Goal: Task Accomplishment & Management: Complete application form

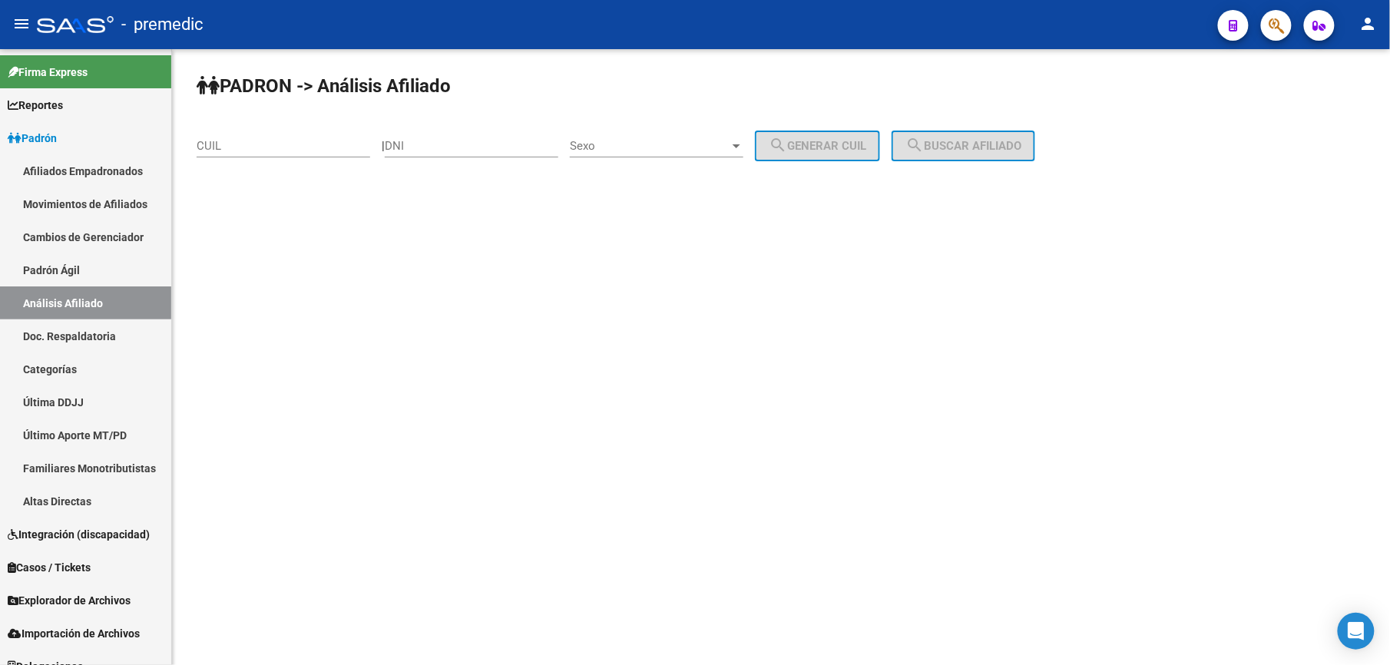
click at [232, 104] on div "PADRON -> Análisis Afiliado CUIL | DNI Sexo Sexo search Generar CUIL search Bus…" at bounding box center [781, 129] width 1218 height 161
click at [266, 139] on input "CUIL" at bounding box center [284, 146] width 174 height 14
paste input "-25820559"
click at [1012, 137] on button "search Buscar afiliado" at bounding box center [964, 146] width 144 height 31
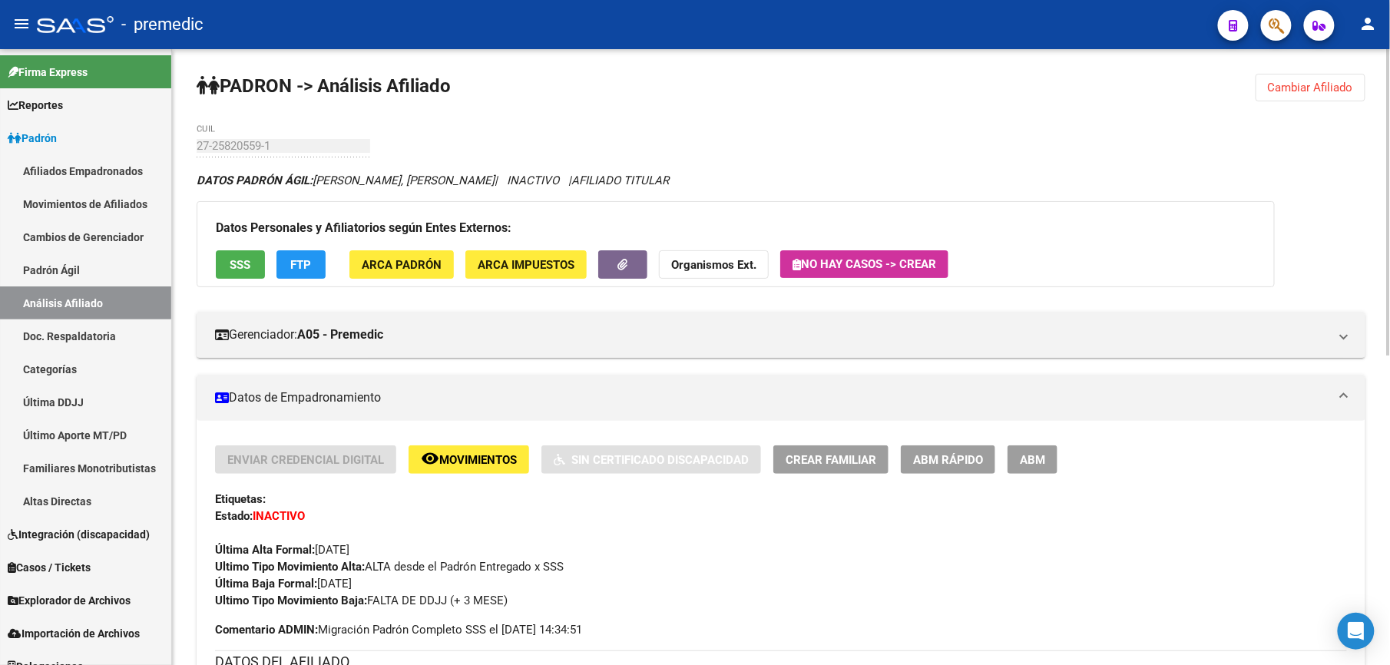
click at [1263, 85] on div "PADRON -> Análisis Afiliado Cambiar Afiliado 27-25820559-1 CUIL DATOS PADRÓN ÁG…" at bounding box center [781, 669] width 1218 height 1240
drag, startPoint x: 1263, startPoint y: 85, endPoint x: 1249, endPoint y: 86, distance: 13.9
click at [1263, 85] on button "Cambiar Afiliado" at bounding box center [1311, 88] width 110 height 28
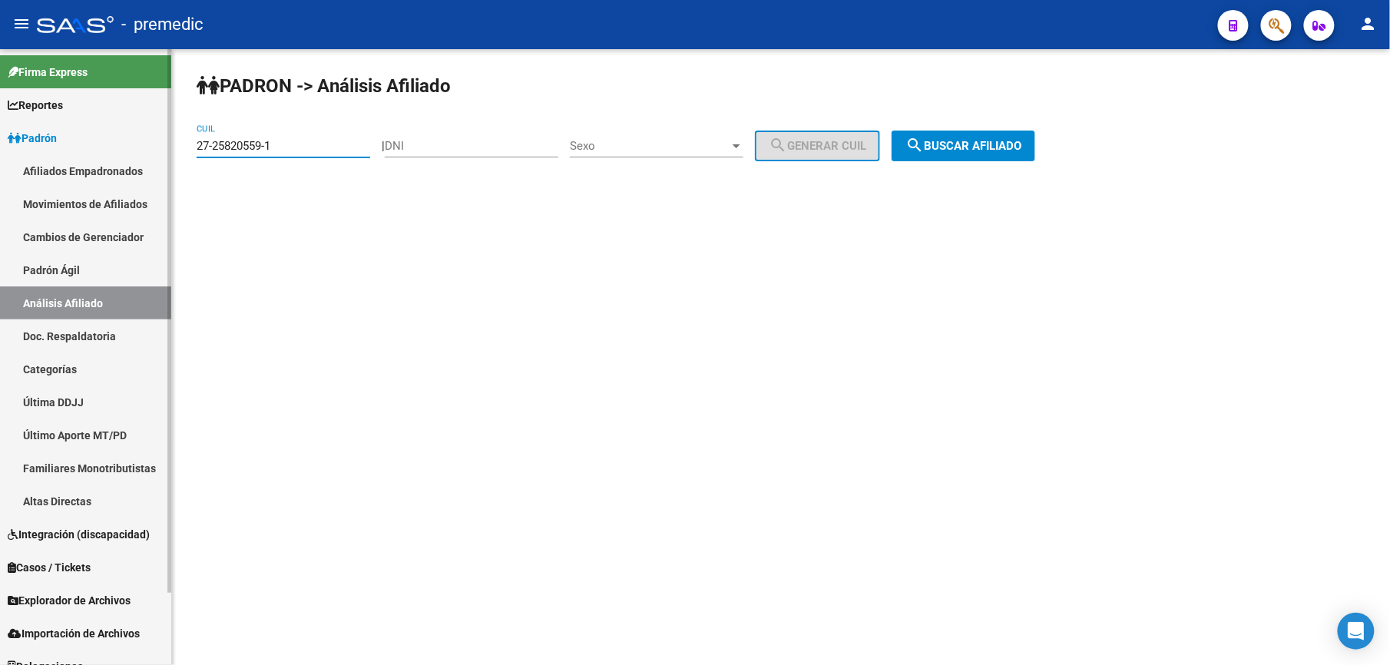
drag, startPoint x: 330, startPoint y: 142, endPoint x: 0, endPoint y: 111, distance: 331.8
click at [0, 115] on html "menu - premedic person Firma Express Reportes [PERSON_NAME] Traspasos x O.S. Tr…" at bounding box center [695, 332] width 1390 height 665
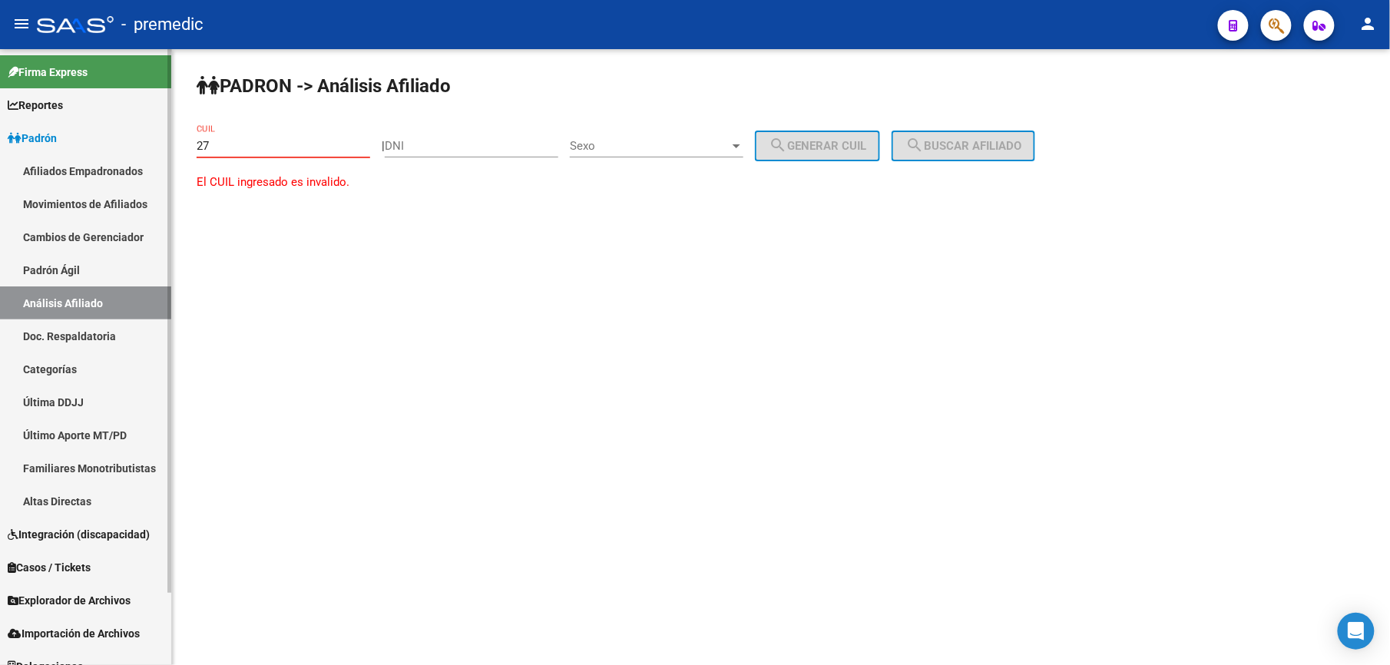
paste input "-26000772"
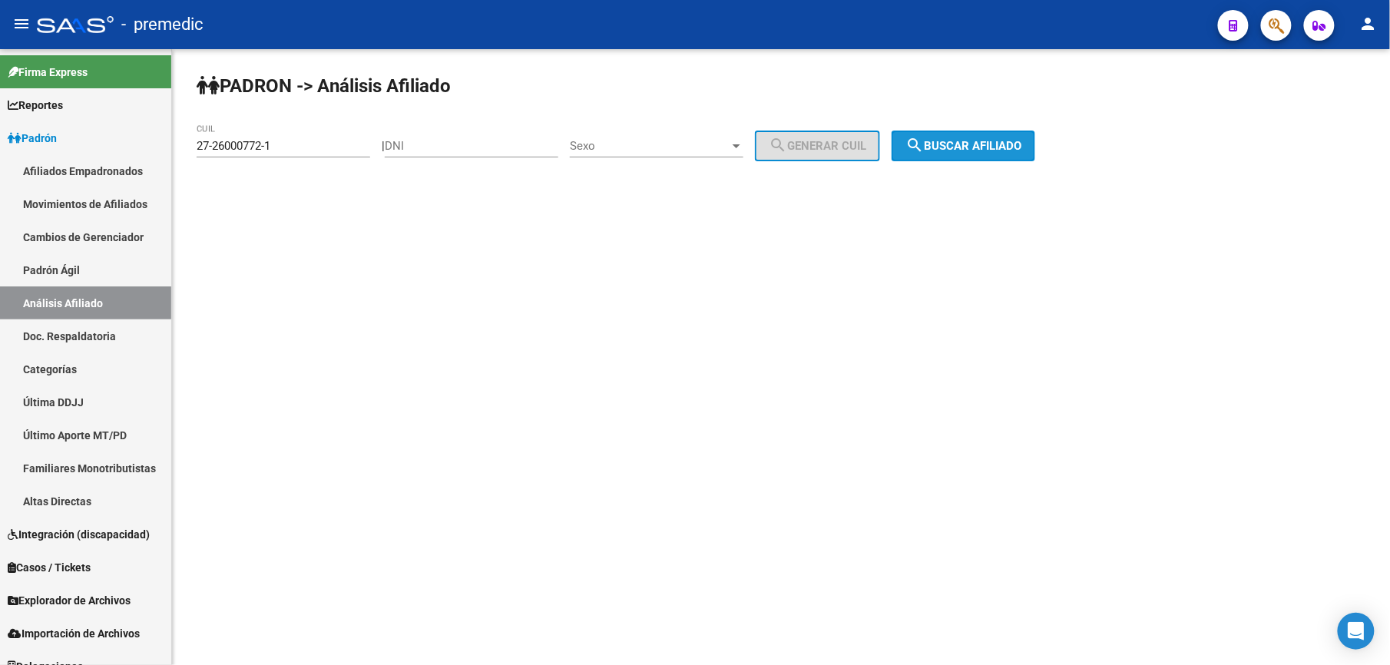
click at [996, 136] on button "search Buscar afiliado" at bounding box center [964, 146] width 144 height 31
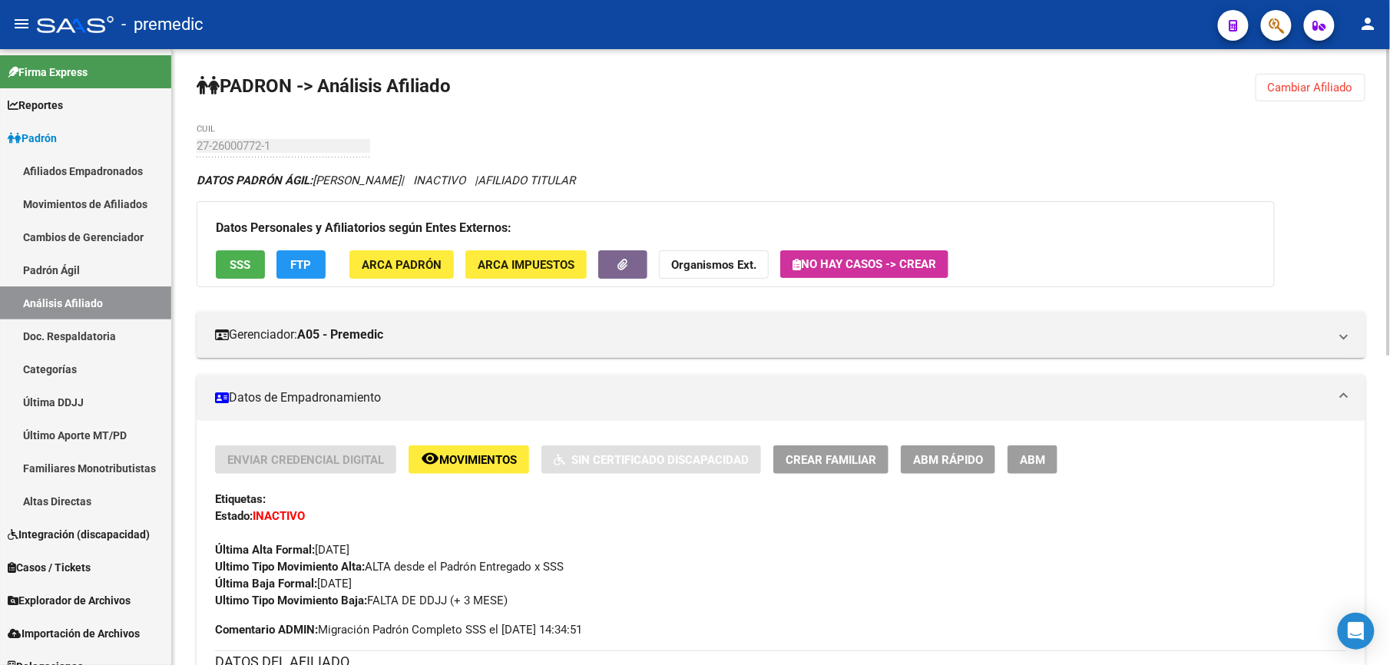
click at [1278, 77] on button "Cambiar Afiliado" at bounding box center [1311, 88] width 110 height 28
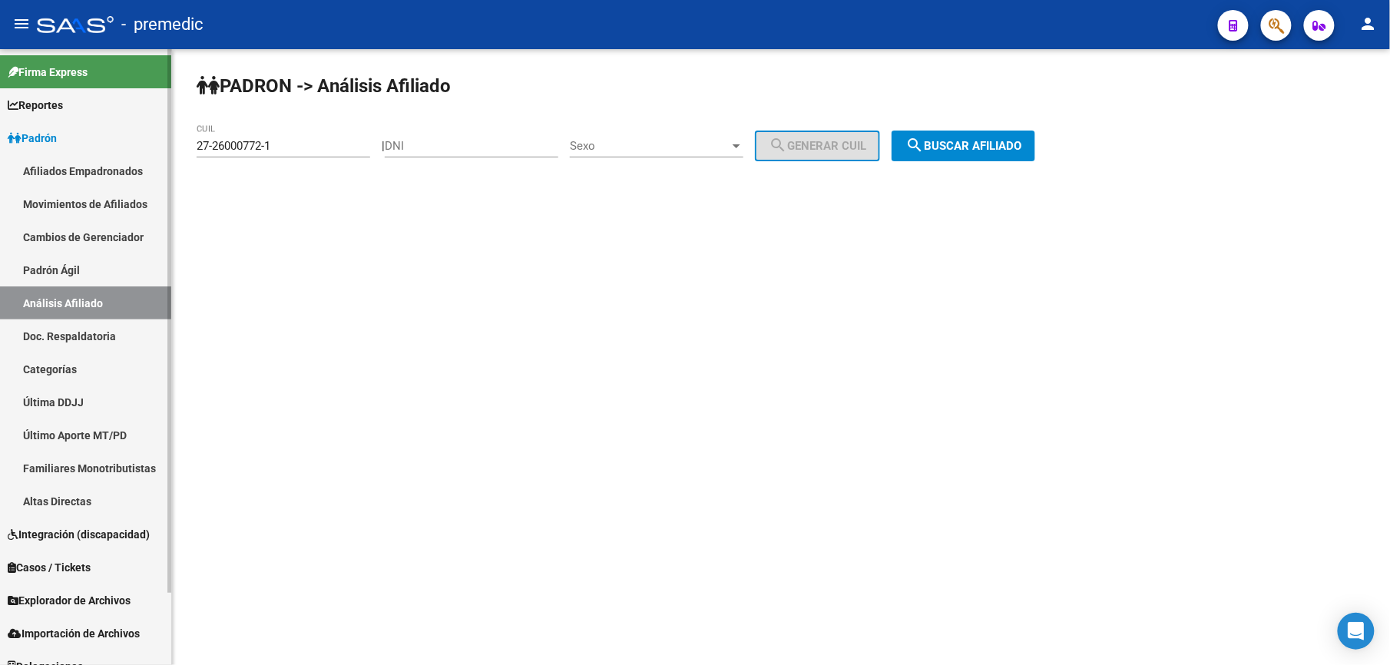
drag, startPoint x: 317, startPoint y: 154, endPoint x: 0, endPoint y: 96, distance: 322.5
click at [3, 103] on mat-sidenav-container "Firma Express Reportes Padrón Traspasos x O.S. Traspasos x Gerenciador Traspaso…" at bounding box center [695, 357] width 1390 height 616
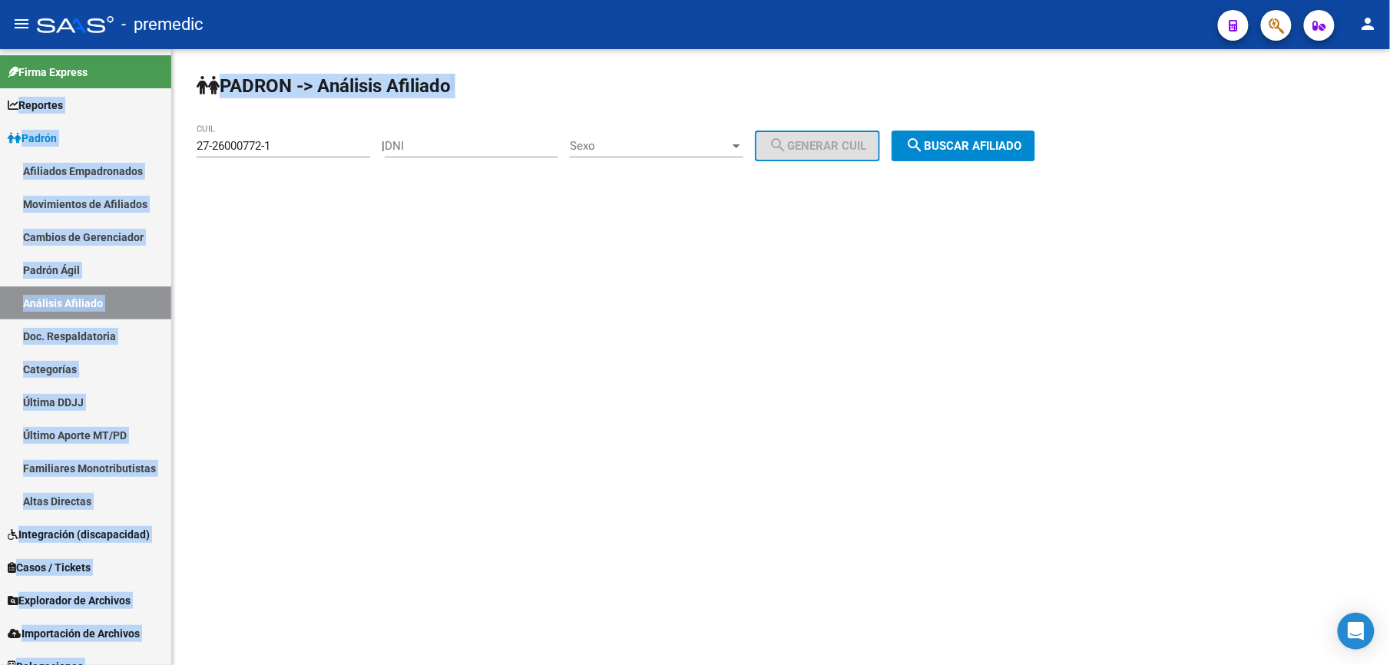
click at [304, 129] on div "27-26000772-1 CUIL" at bounding box center [284, 140] width 174 height 33
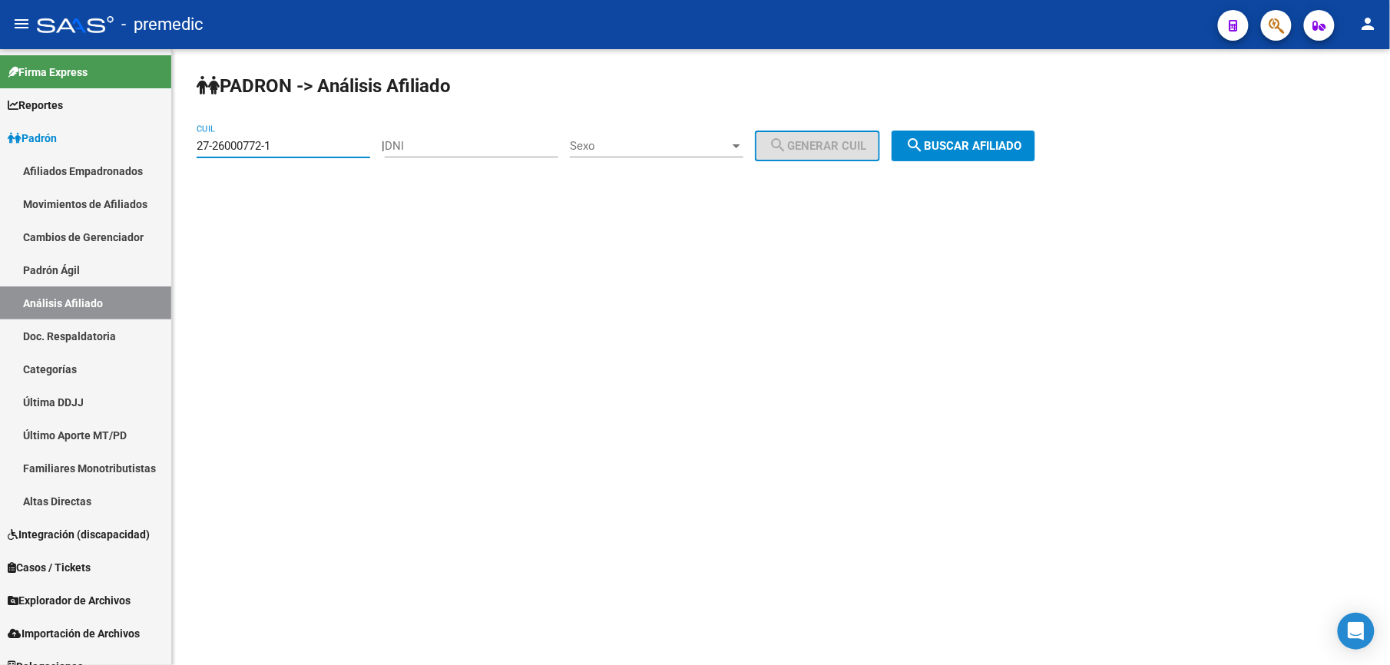
click at [303, 139] on input "27-26000772-1" at bounding box center [284, 146] width 174 height 14
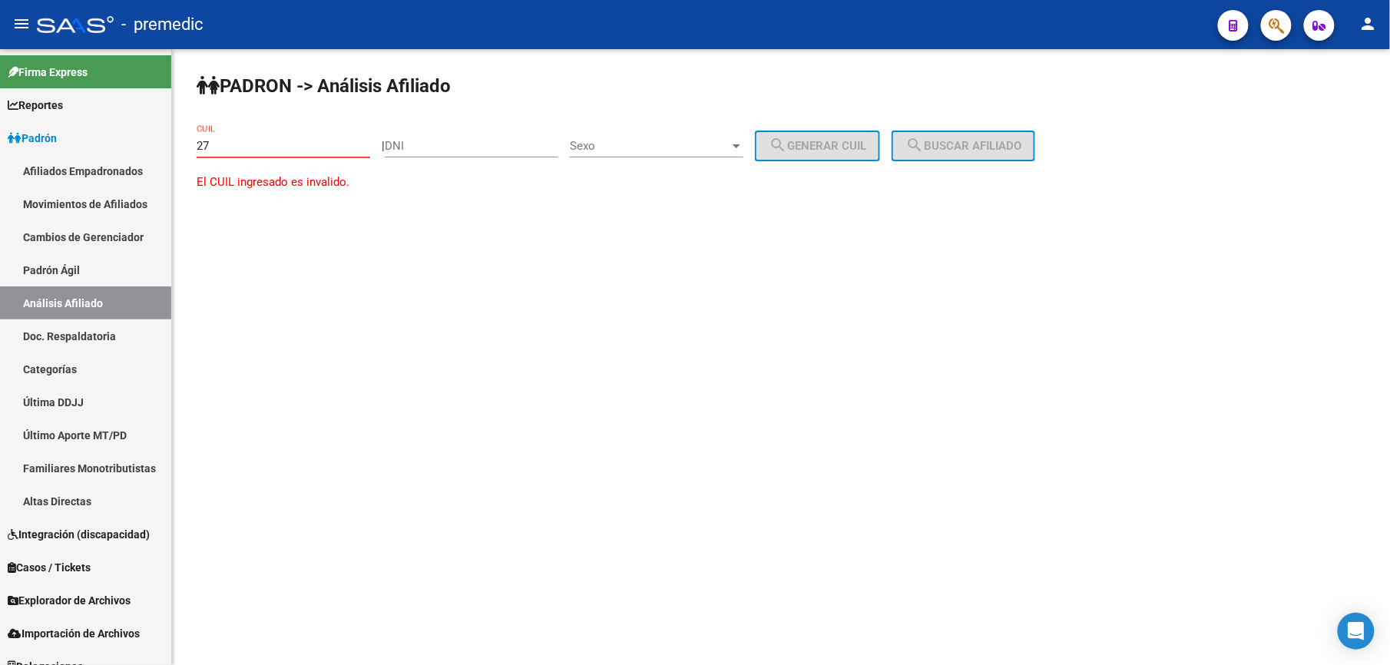
paste input "-26021263"
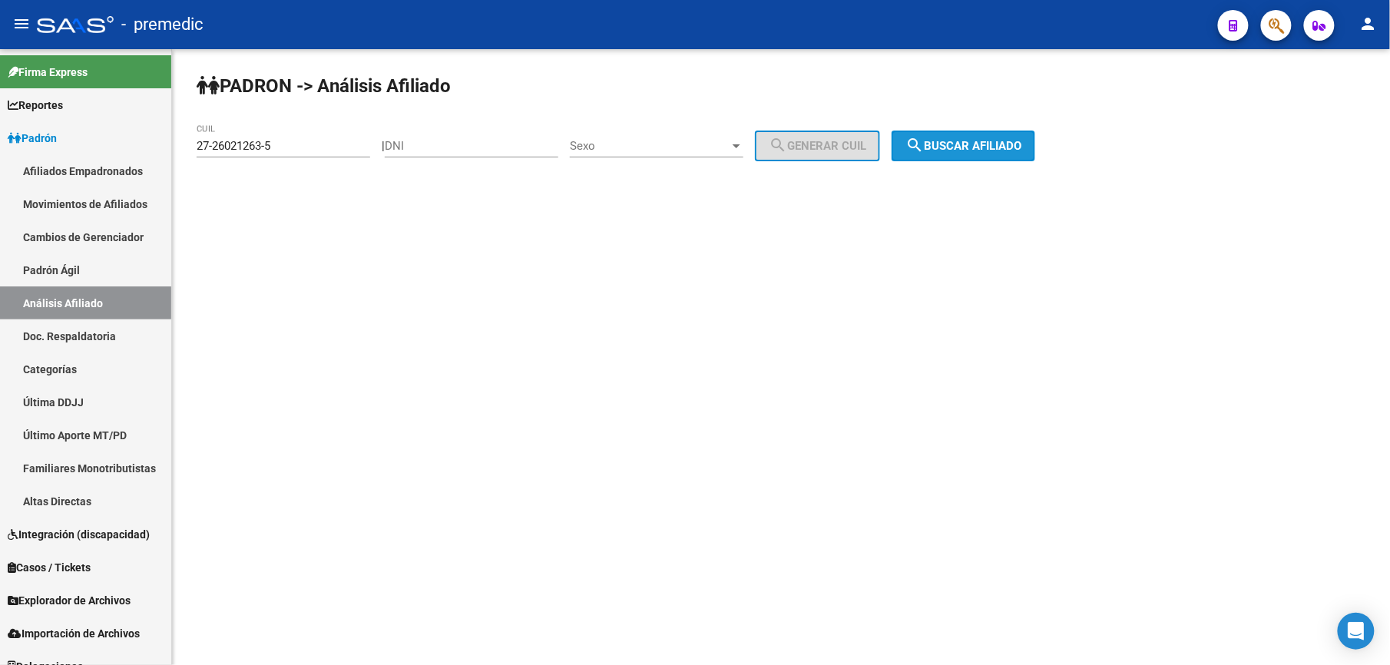
click at [966, 136] on button "search Buscar afiliado" at bounding box center [964, 146] width 144 height 31
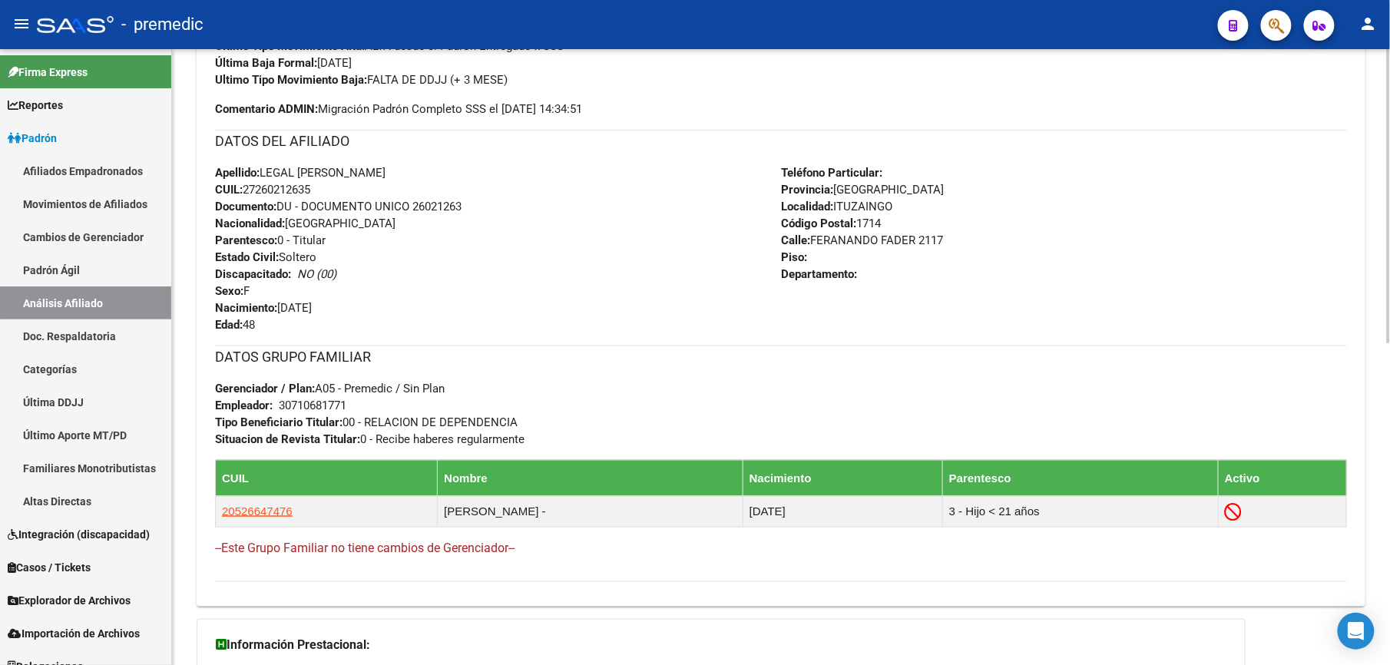
scroll to position [615, 0]
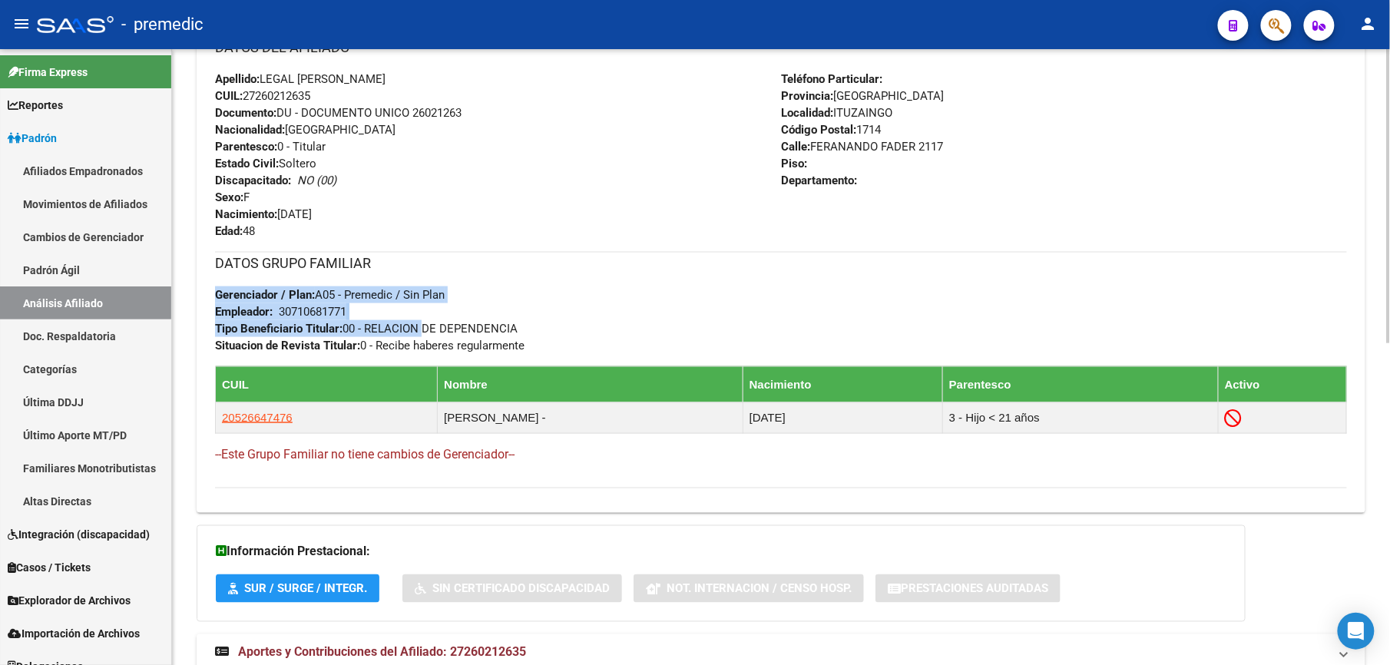
drag, startPoint x: 419, startPoint y: 332, endPoint x: 431, endPoint y: 259, distance: 74.0
click at [431, 259] on div "DATOS GRUPO FAMILIAR Gerenciador / Plan: A05 - Premedic / Sin Plan Empleador: 3…" at bounding box center [781, 303] width 1132 height 102
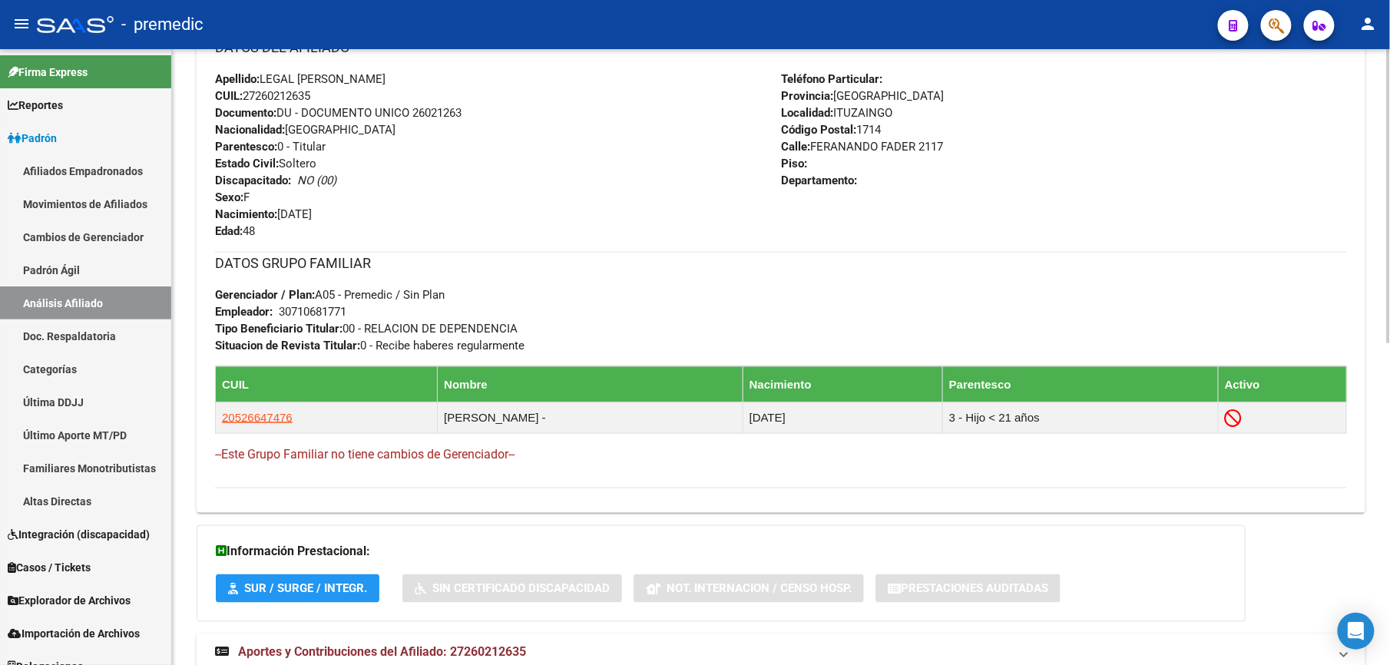
drag, startPoint x: 431, startPoint y: 259, endPoint x: 277, endPoint y: 263, distance: 153.7
click at [277, 259] on h3 "DATOS GRUPO FAMILIAR" at bounding box center [781, 264] width 1132 height 22
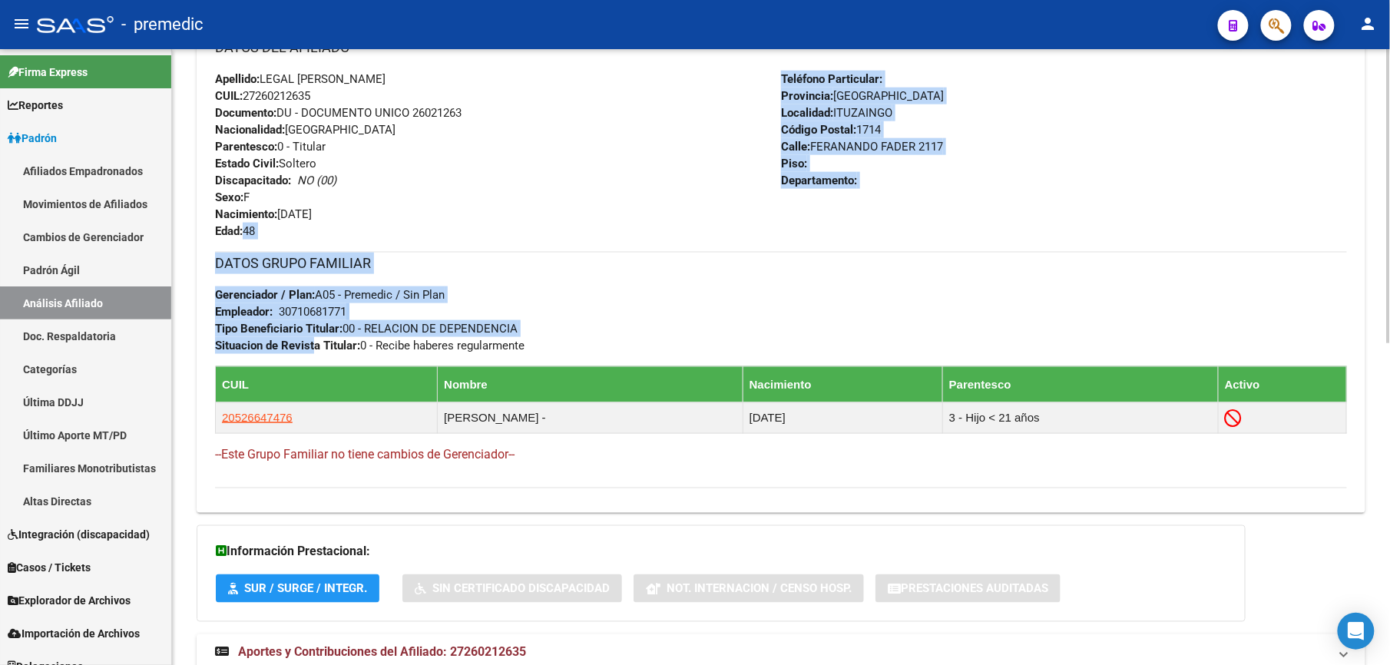
drag, startPoint x: 314, startPoint y: 344, endPoint x: 323, endPoint y: 225, distance: 119.4
click at [323, 225] on div "Enviar Credencial Digital remove_red_eye Movimientos Sin Certificado Discapacid…" at bounding box center [781, 160] width 1132 height 658
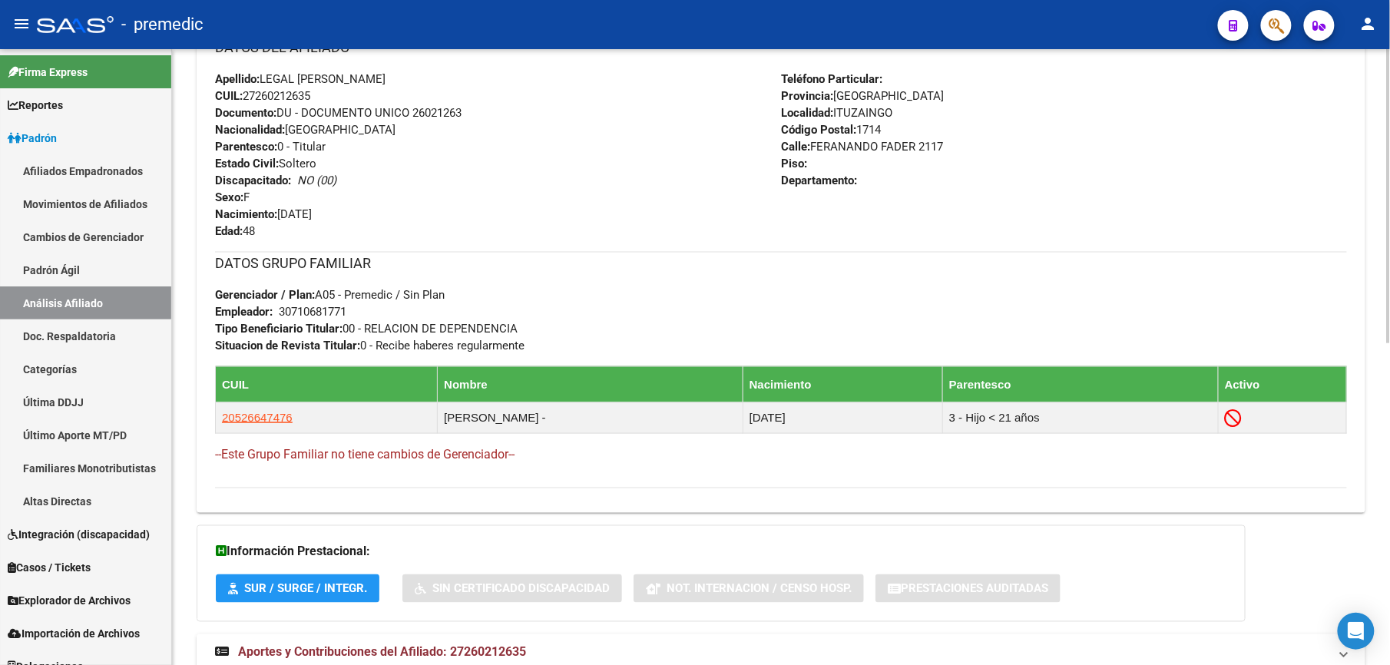
drag, startPoint x: 323, startPoint y: 225, endPoint x: 243, endPoint y: 197, distance: 84.8
click at [243, 197] on strong "Sexo:" at bounding box center [229, 198] width 28 height 14
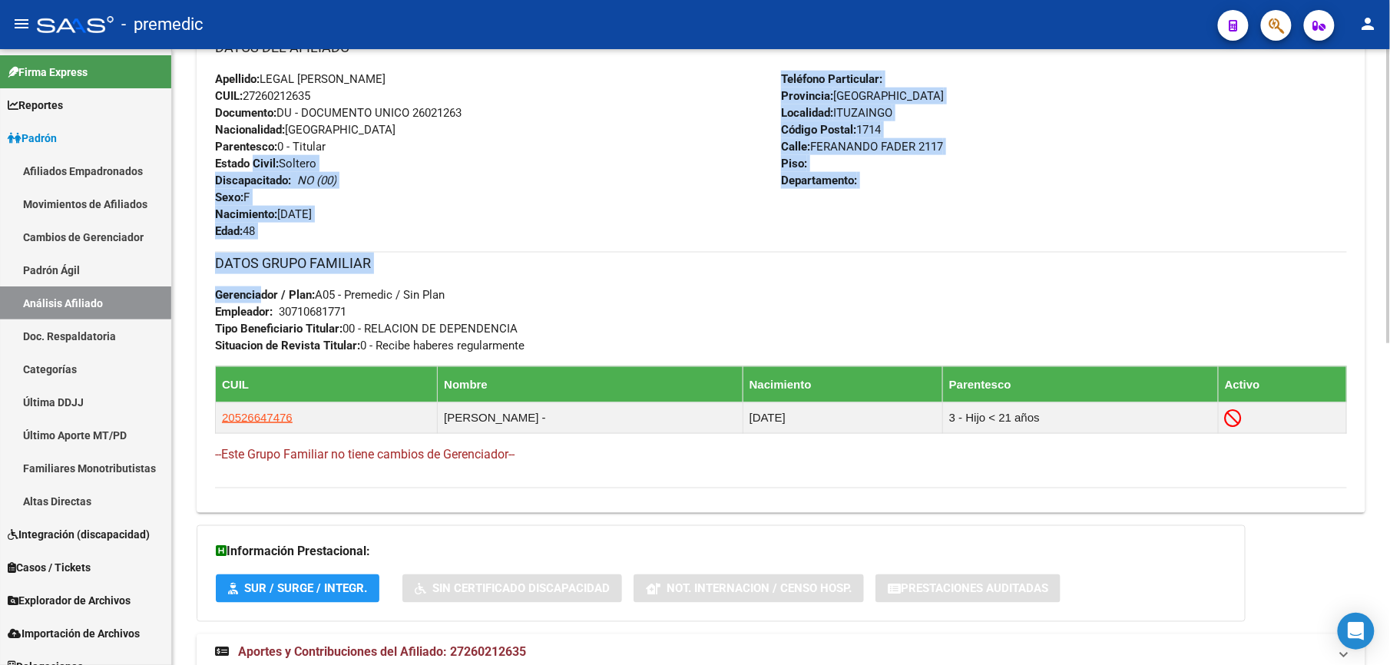
drag, startPoint x: 254, startPoint y: 167, endPoint x: 260, endPoint y: 304, distance: 137.6
click at [260, 304] on div "Enviar Credencial Digital remove_red_eye Movimientos Sin Certificado Discapacid…" at bounding box center [781, 160] width 1132 height 658
drag, startPoint x: 260, startPoint y: 304, endPoint x: 266, endPoint y: 330, distance: 26.1
click at [260, 304] on div "DATOS GRUPO FAMILIAR Gerenciador / Plan: A05 - Premedic / Sin Plan Empleador: 3…" at bounding box center [781, 303] width 1132 height 102
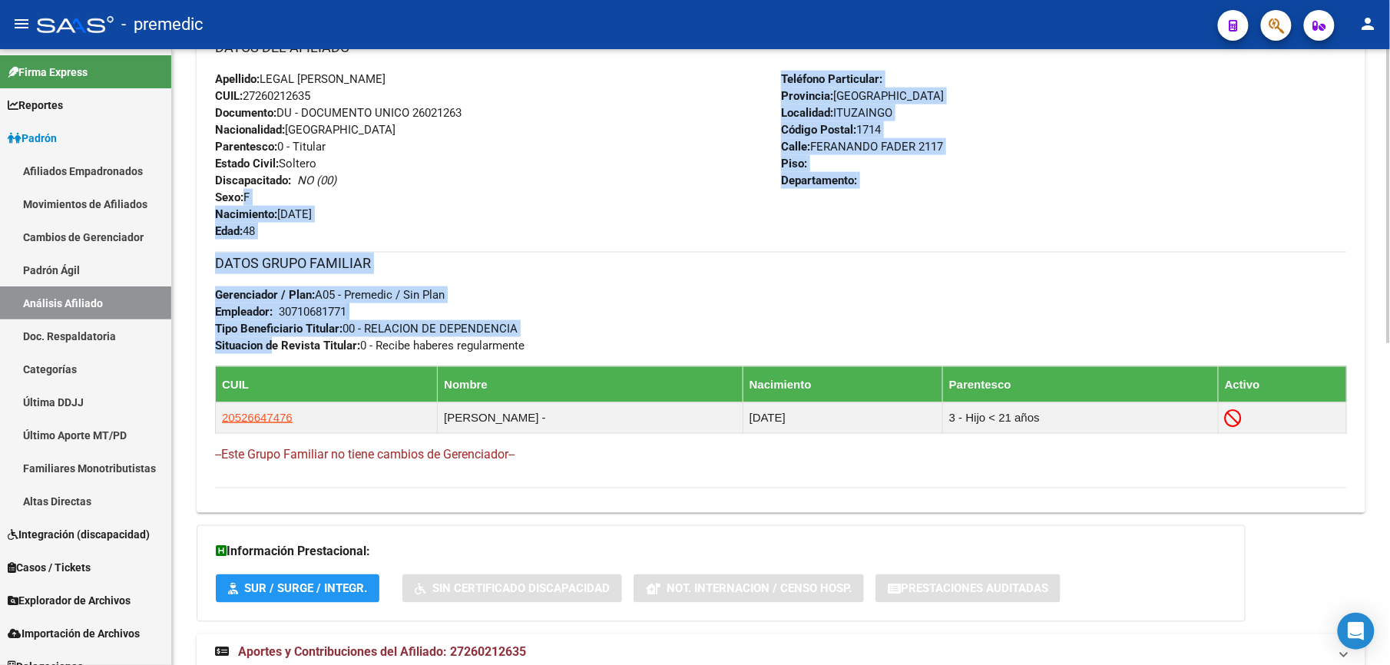
drag, startPoint x: 271, startPoint y: 344, endPoint x: 257, endPoint y: 204, distance: 141.3
click at [257, 204] on div "Enviar Credencial Digital remove_red_eye Movimientos Sin Certificado Discapacid…" at bounding box center [781, 160] width 1132 height 658
click at [257, 201] on div "Apellido: LEGAL GRISELDA ALEJANDRA CUIL: 27260212635 Documento: DU - DOCUMENTO …" at bounding box center [498, 155] width 566 height 169
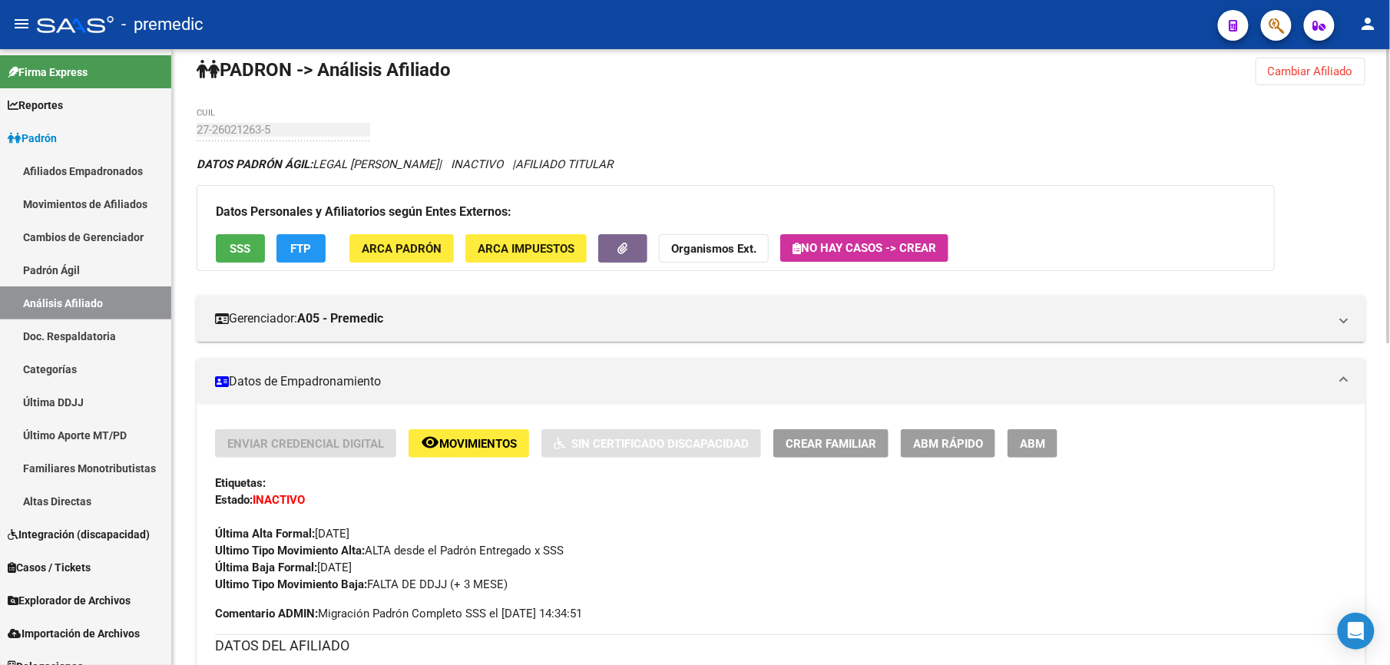
scroll to position [0, 0]
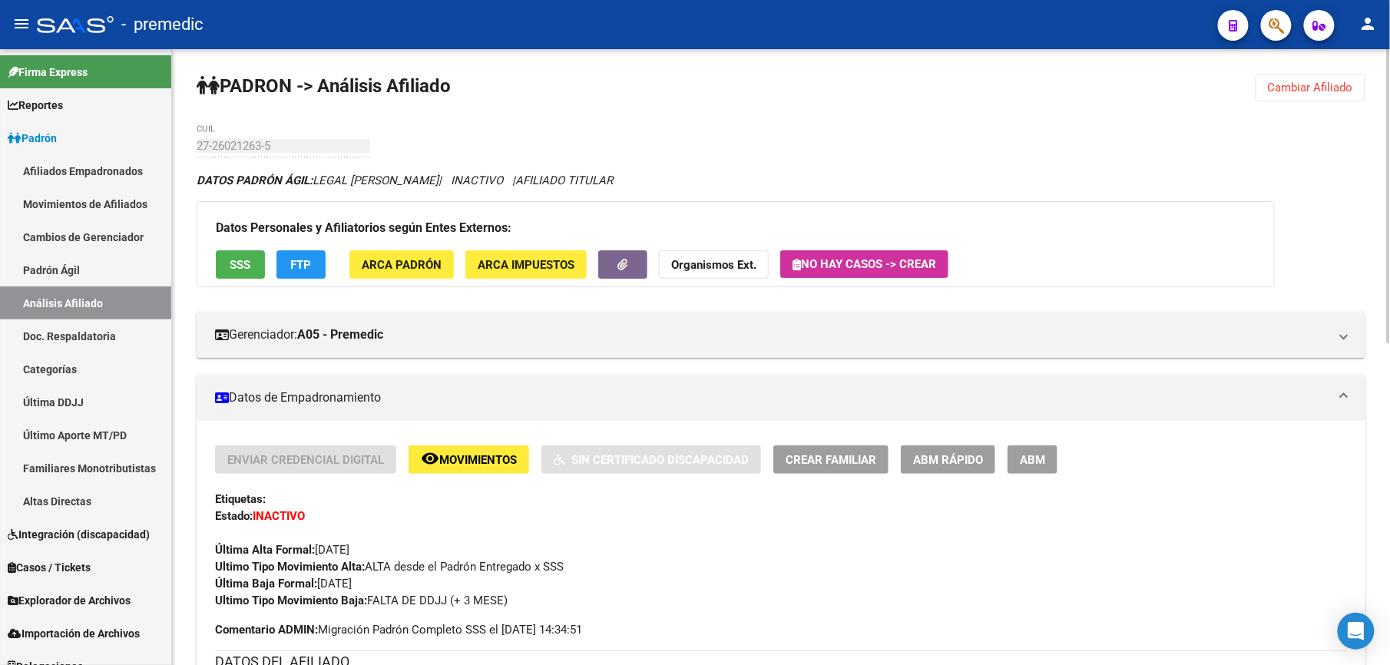
click at [1292, 84] on span "Cambiar Afiliado" at bounding box center [1310, 88] width 85 height 14
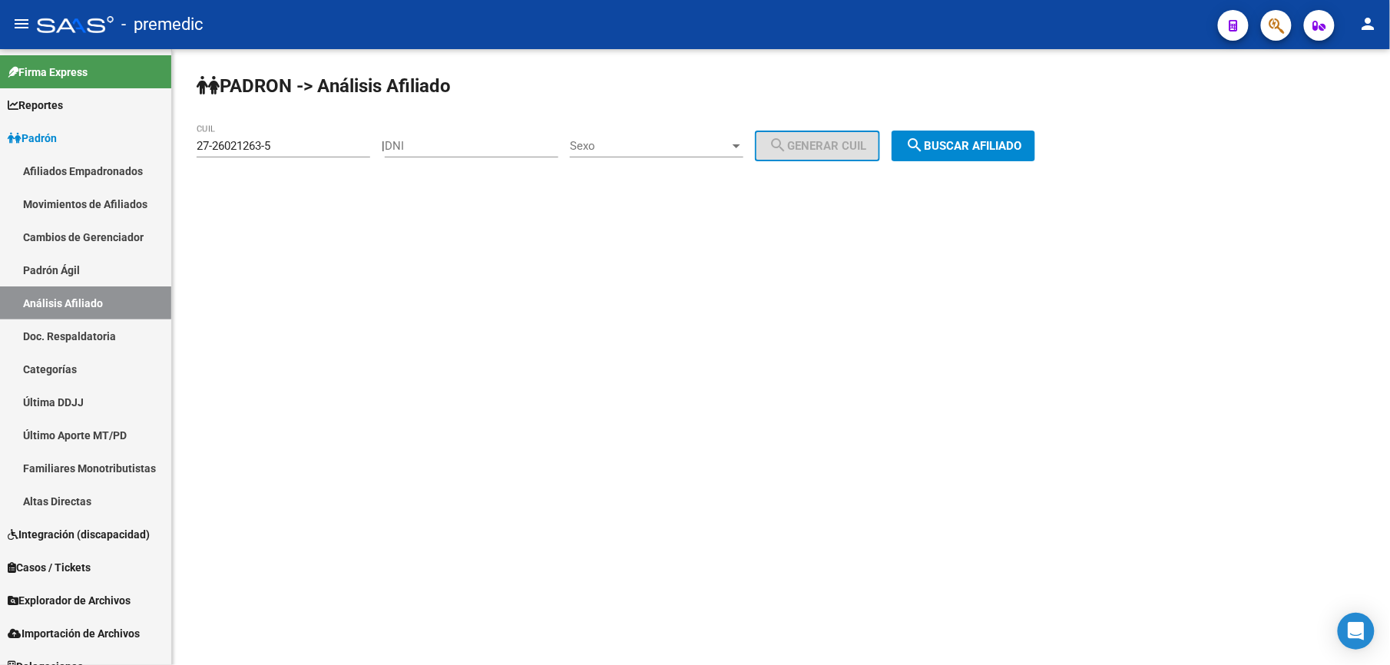
click at [317, 141] on input "27-26021263-5" at bounding box center [284, 146] width 174 height 14
click at [315, 141] on input "27-26021263-5" at bounding box center [284, 146] width 174 height 14
paste input "52702-4"
type input "27-26052702-4"
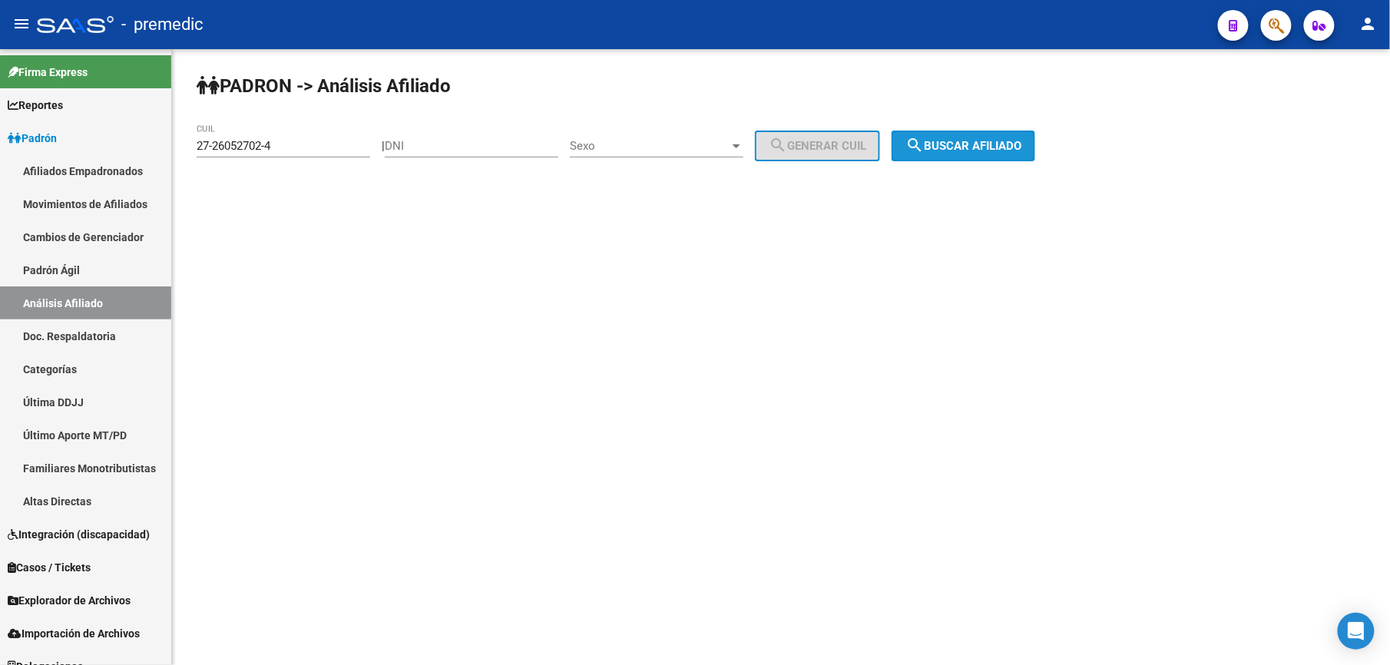
click at [963, 139] on span "search Buscar afiliado" at bounding box center [964, 146] width 116 height 14
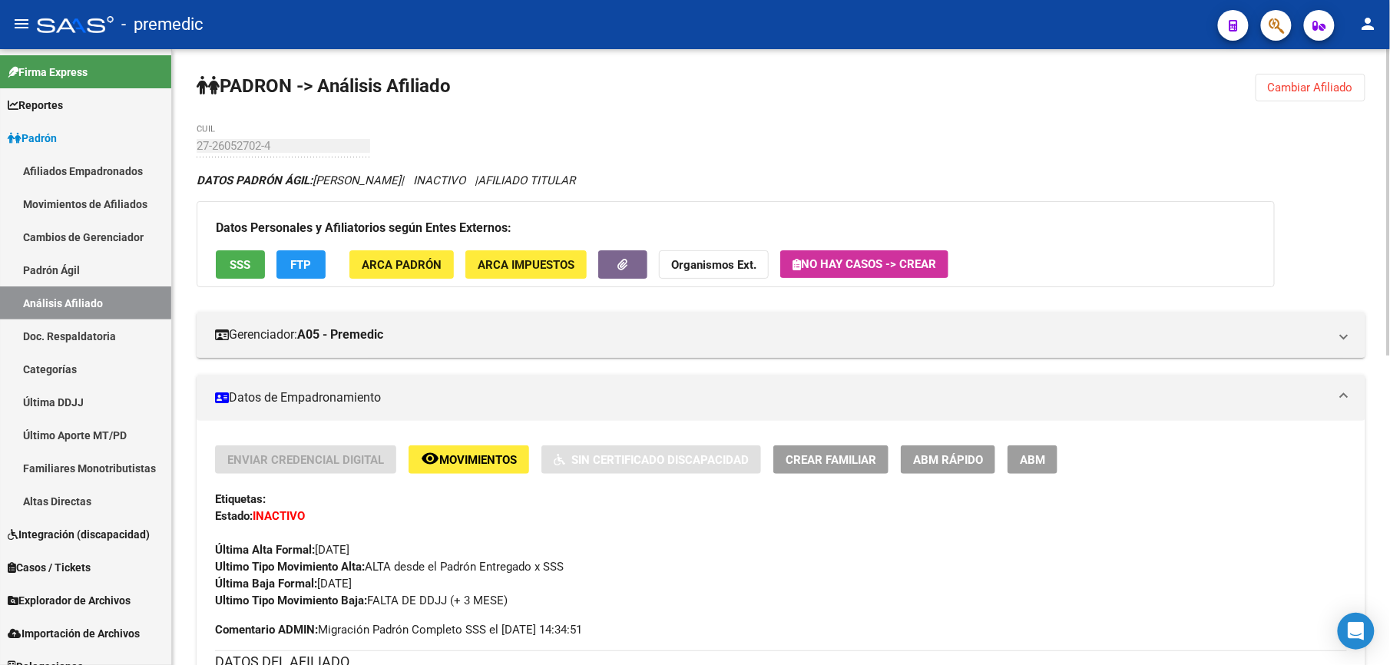
click at [1264, 81] on div "PADRON -> Análisis Afiliado Cambiar Afiliado 27-26052702-4 CUIL DATOS PADRÓN ÁG…" at bounding box center [781, 669] width 1218 height 1240
drag, startPoint x: 1264, startPoint y: 81, endPoint x: 933, endPoint y: 90, distance: 331.2
click at [1251, 89] on div "PADRON -> Análisis Afiliado Cambiar Afiliado 27-26052702-4 CUIL DATOS PADRÓN ÁG…" at bounding box center [781, 669] width 1218 height 1240
click at [1351, 84] on span "Cambiar Afiliado" at bounding box center [1310, 88] width 85 height 14
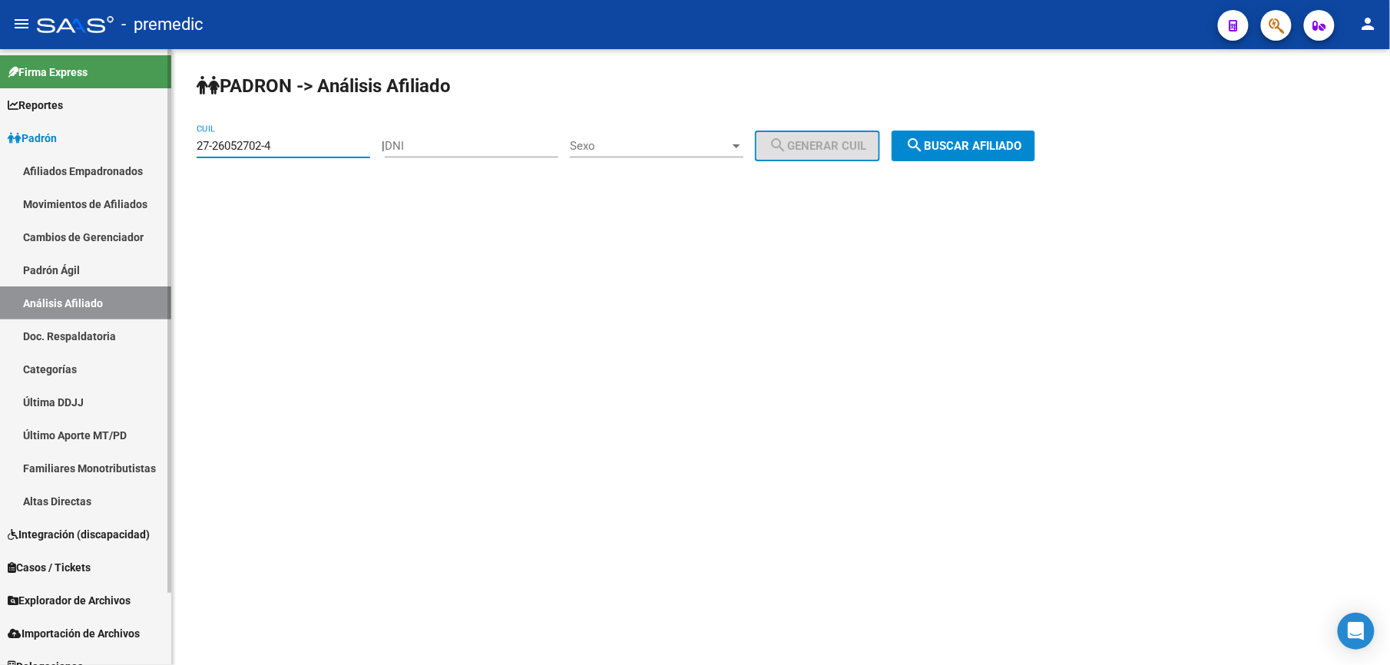
drag, startPoint x: 312, startPoint y: 140, endPoint x: 40, endPoint y: 121, distance: 272.6
click at [40, 124] on mat-sidenav-container "Firma Express Reportes Padrón Traspasos x O.S. Traspasos x Gerenciador Traspaso…" at bounding box center [695, 357] width 1390 height 616
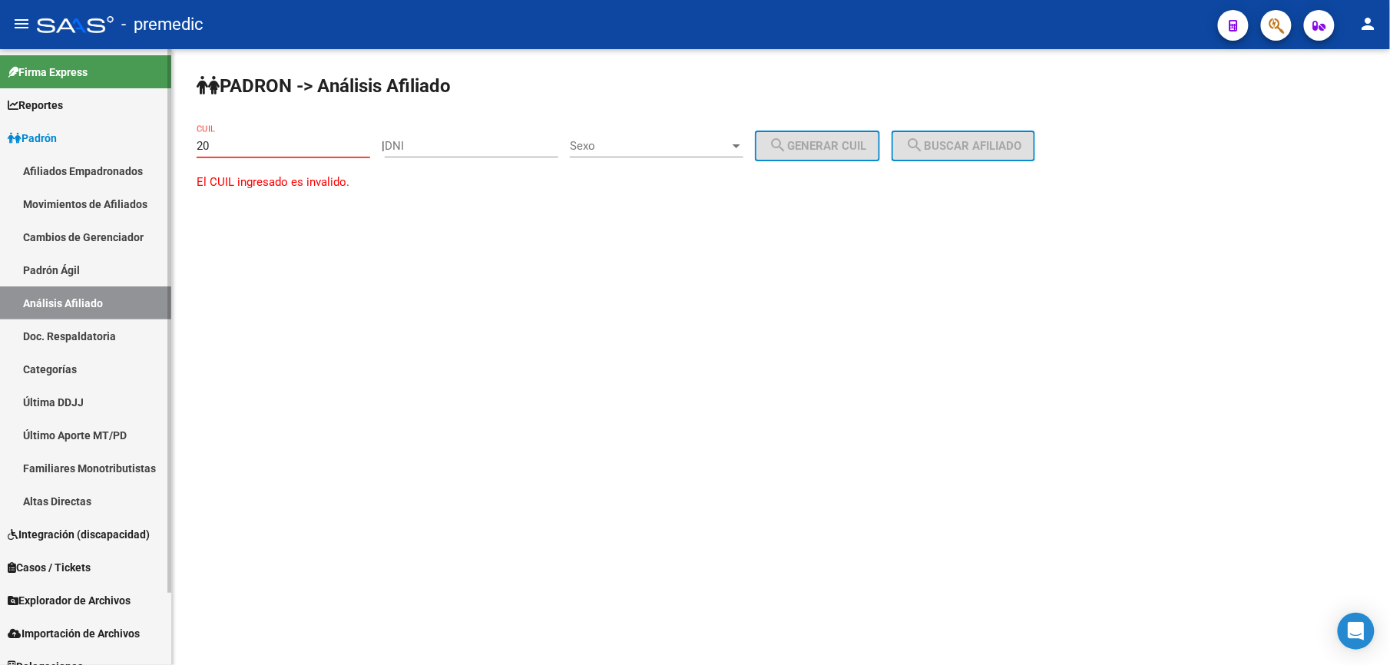
paste input "-26127813"
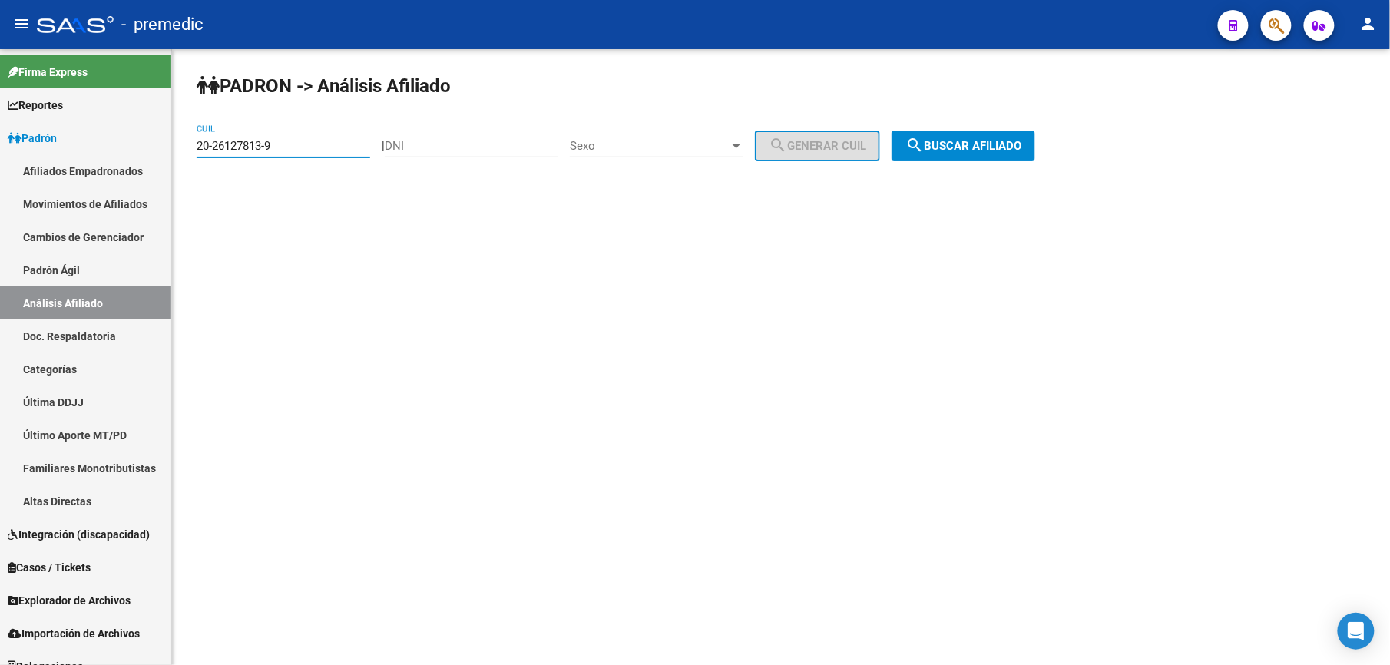
type input "20-26127813-9"
click at [1005, 149] on span "search Buscar afiliado" at bounding box center [964, 146] width 116 height 14
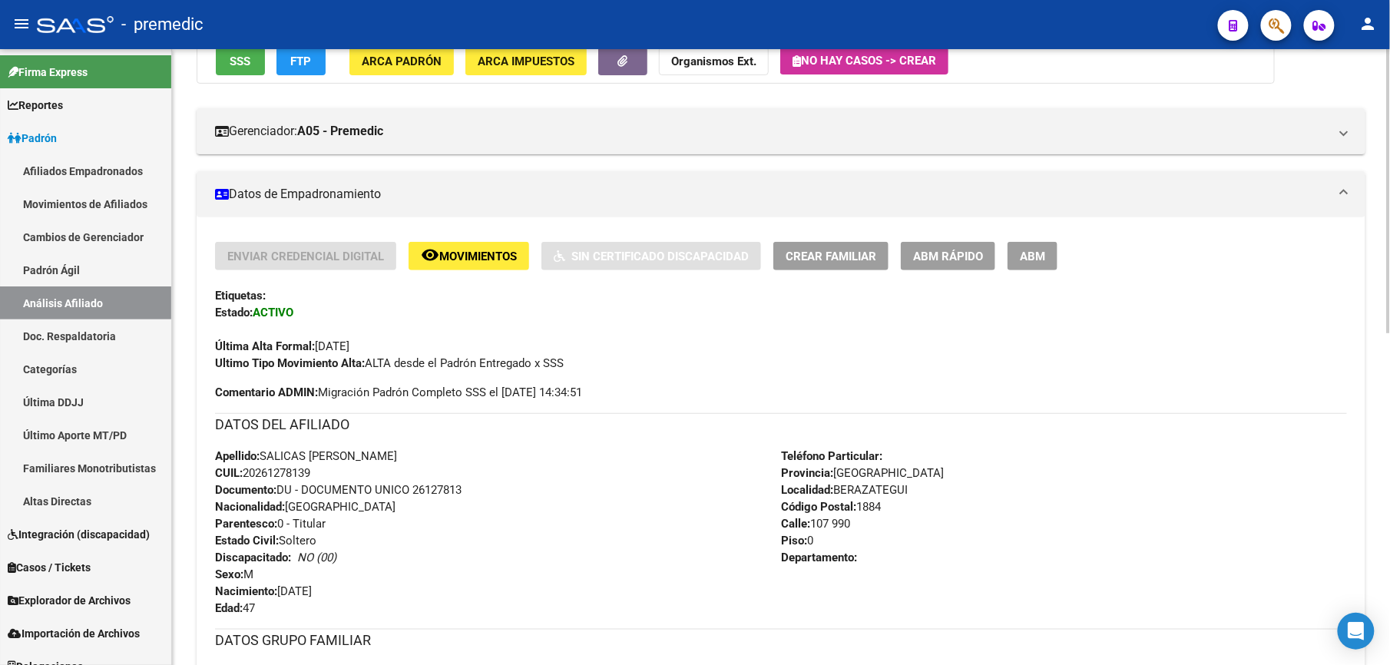
scroll to position [204, 0]
drag, startPoint x: 409, startPoint y: 594, endPoint x: 422, endPoint y: 505, distance: 89.3
click at [422, 505] on div "Apellido: SALICAS GUILLERMO MARTIN CUIL: 20261278139 Documento: DU - DOCUMENTO …" at bounding box center [498, 531] width 566 height 169
drag, startPoint x: 422, startPoint y: 505, endPoint x: 354, endPoint y: 529, distance: 71.4
click at [354, 529] on div "Apellido: SALICAS GUILLERMO MARTIN CUIL: 20261278139 Documento: DU - DOCUMENTO …" at bounding box center [498, 531] width 566 height 169
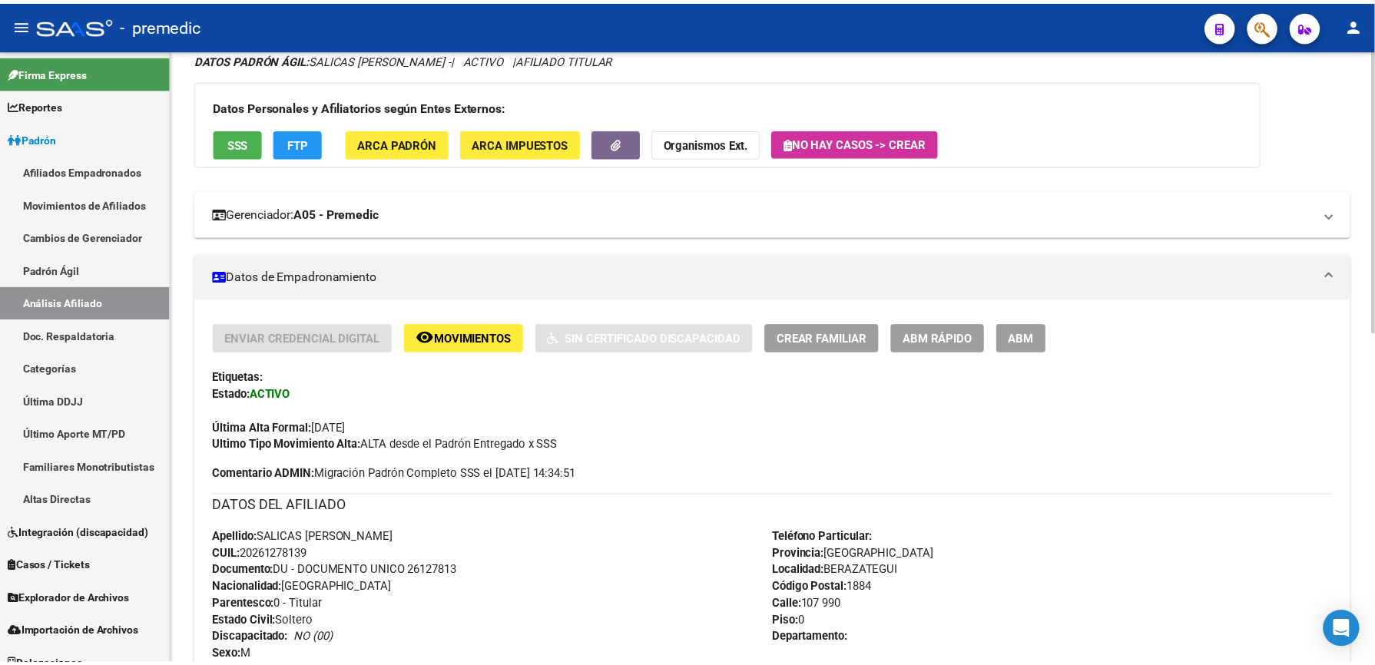
scroll to position [102, 0]
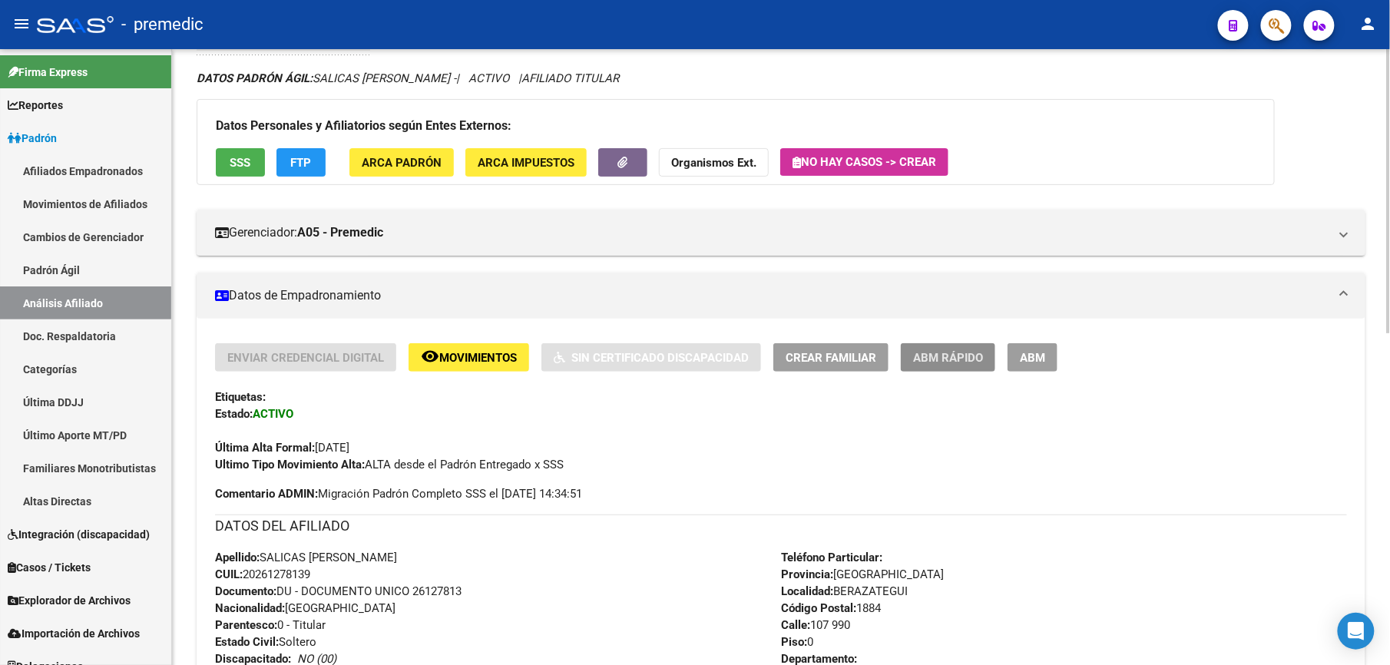
click at [941, 356] on span "ABM Rápido" at bounding box center [948, 358] width 70 height 14
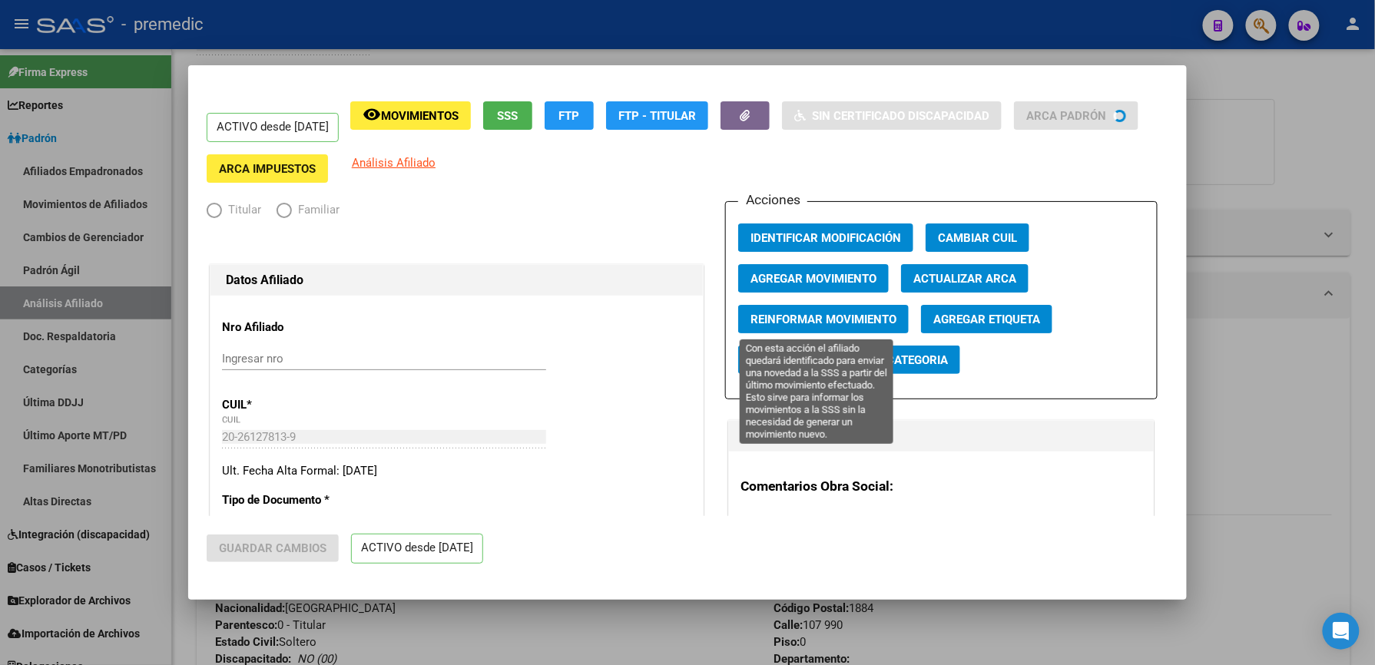
radio input "true"
type input "30-50444306-6"
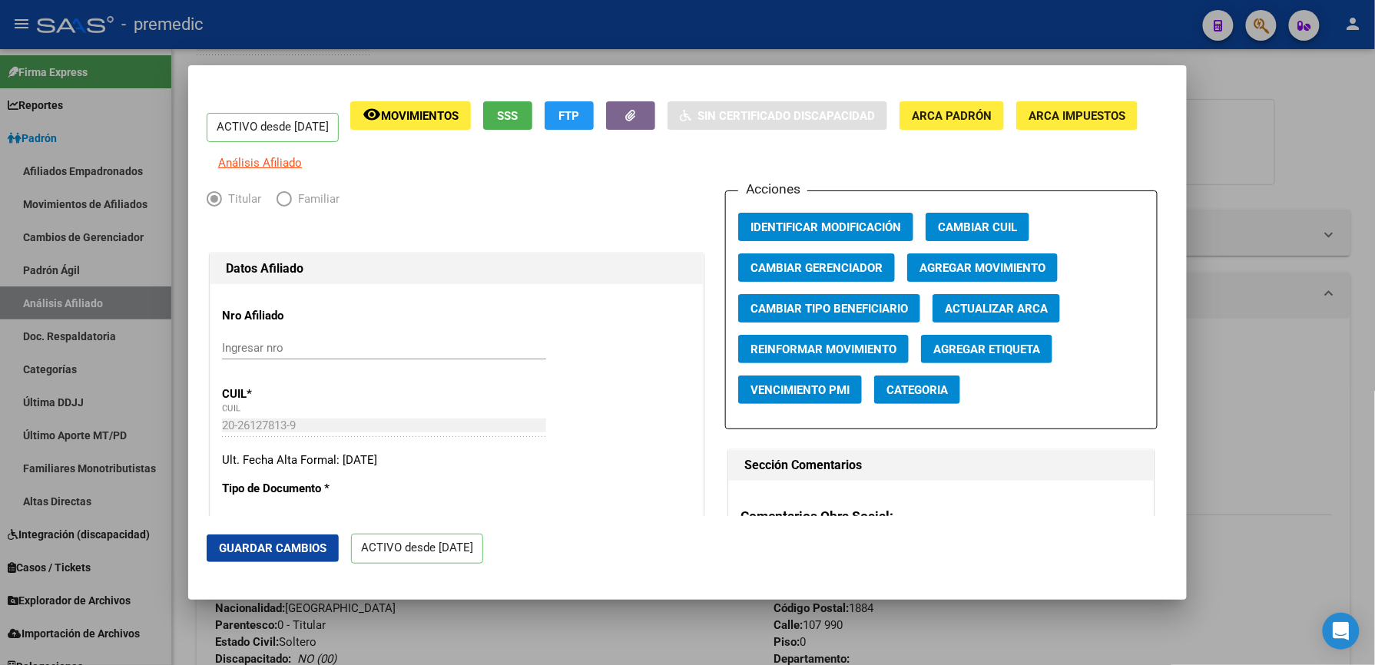
click at [971, 269] on button "Agregar Movimiento" at bounding box center [982, 268] width 151 height 28
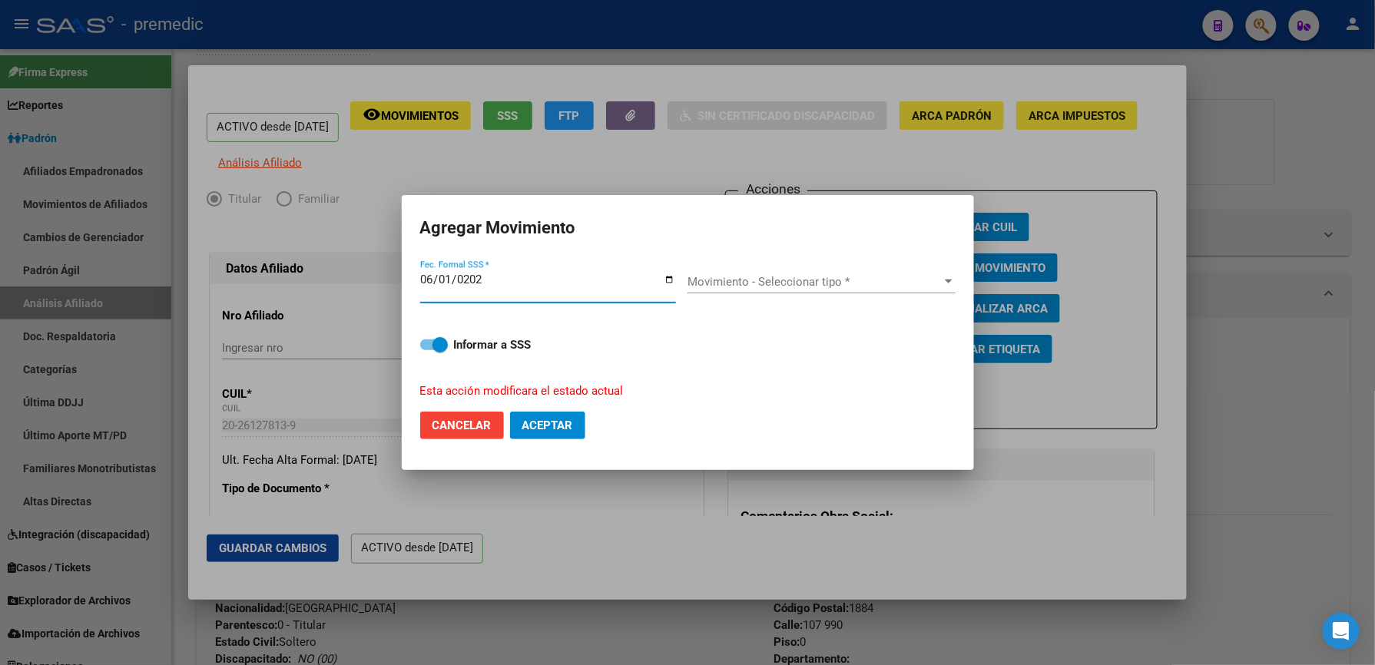
type input "[DATE]"
click at [888, 281] on span "Movimiento - Seleccionar tipo *" at bounding box center [815, 282] width 254 height 14
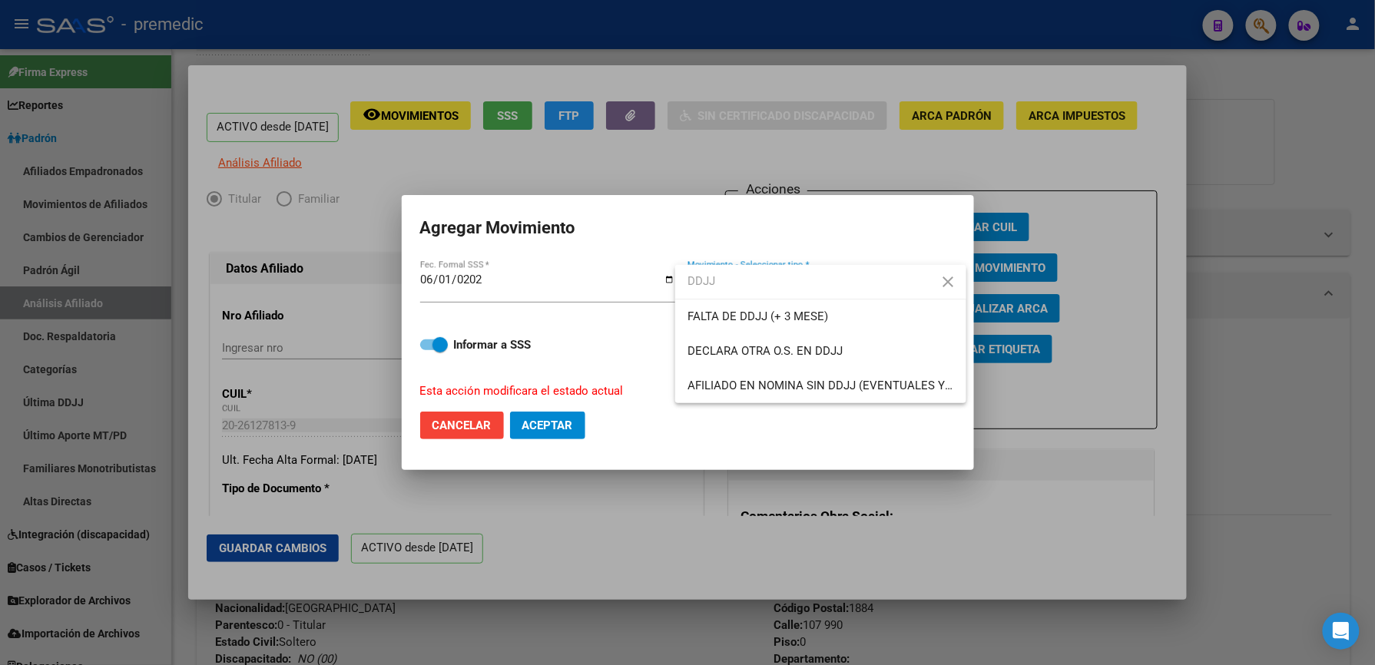
type input "DDJJ"
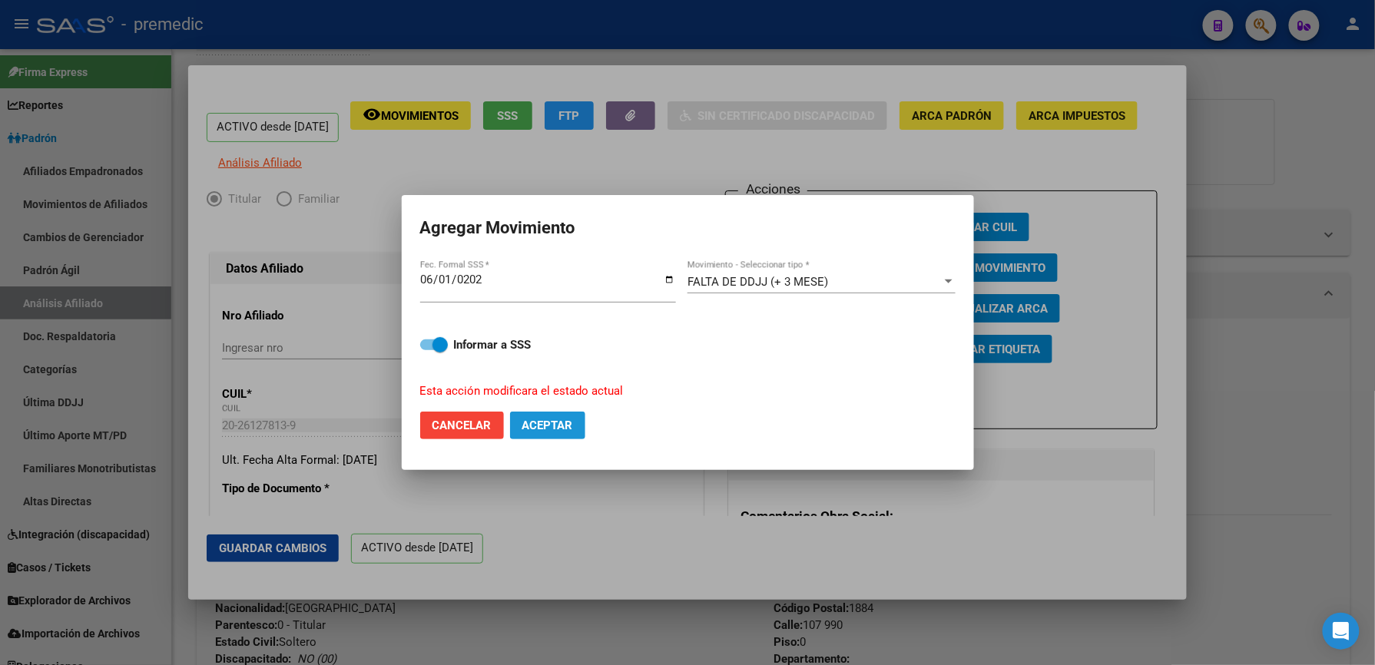
click at [523, 433] on button "Aceptar" at bounding box center [547, 426] width 75 height 28
checkbox input "false"
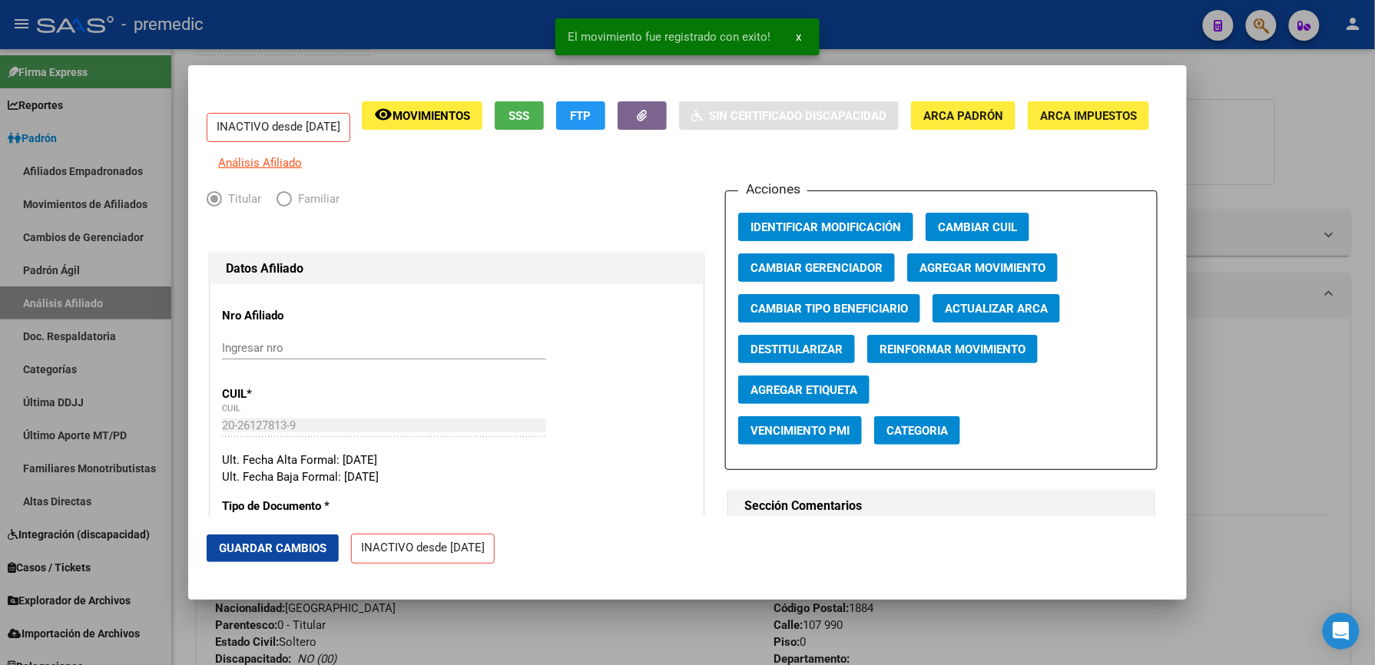
click at [648, 612] on div at bounding box center [687, 332] width 1375 height 665
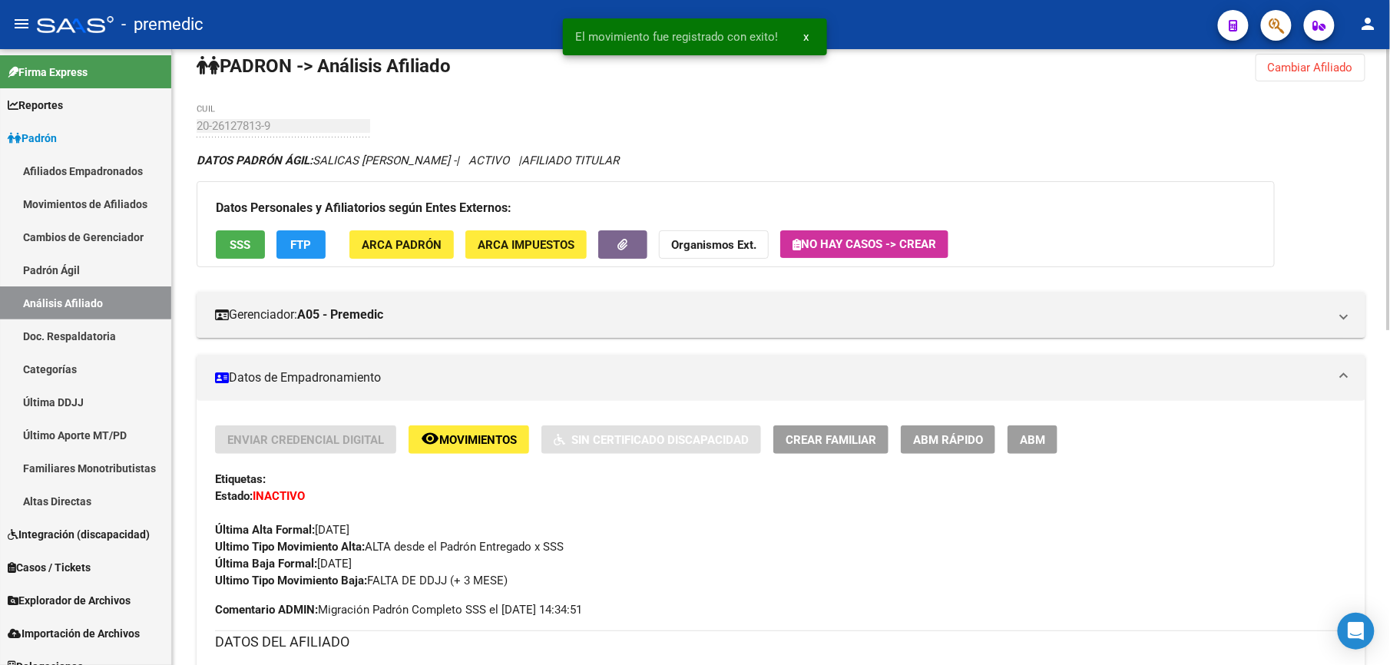
scroll to position [0, 0]
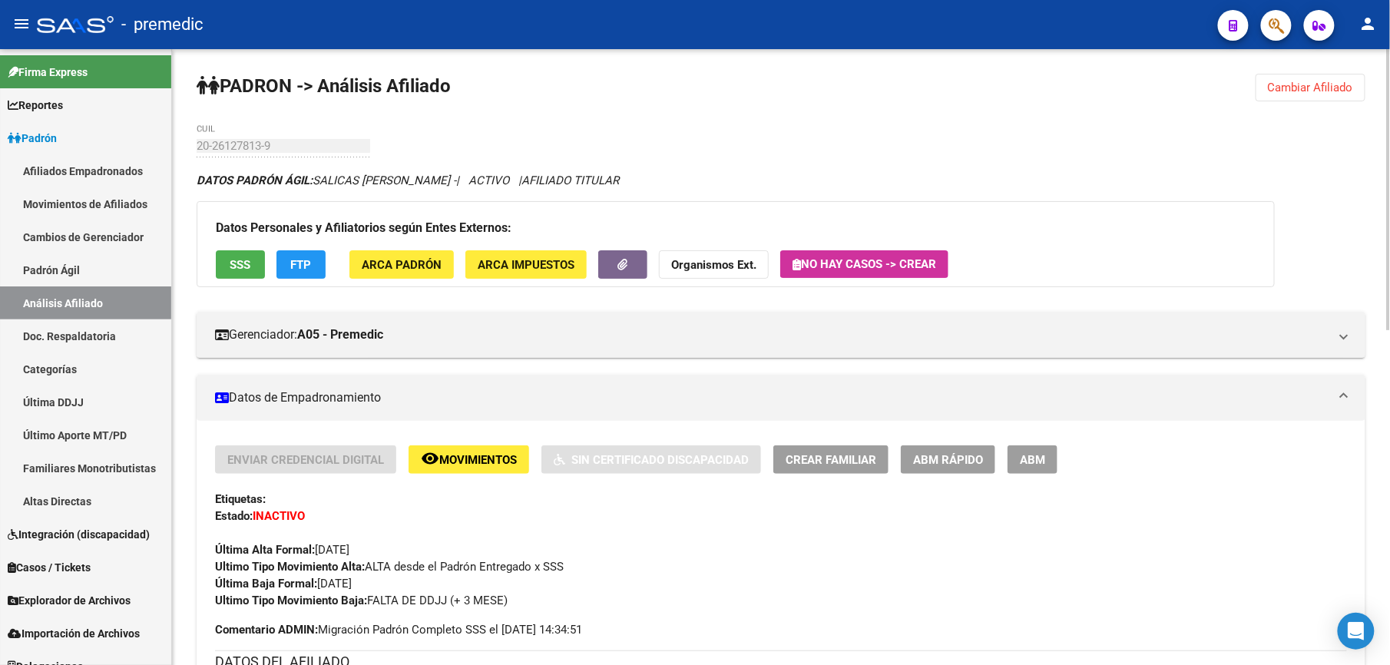
drag, startPoint x: 1289, startPoint y: 88, endPoint x: 787, endPoint y: 93, distance: 502.4
click at [1288, 89] on span "Cambiar Afiliado" at bounding box center [1310, 88] width 85 height 14
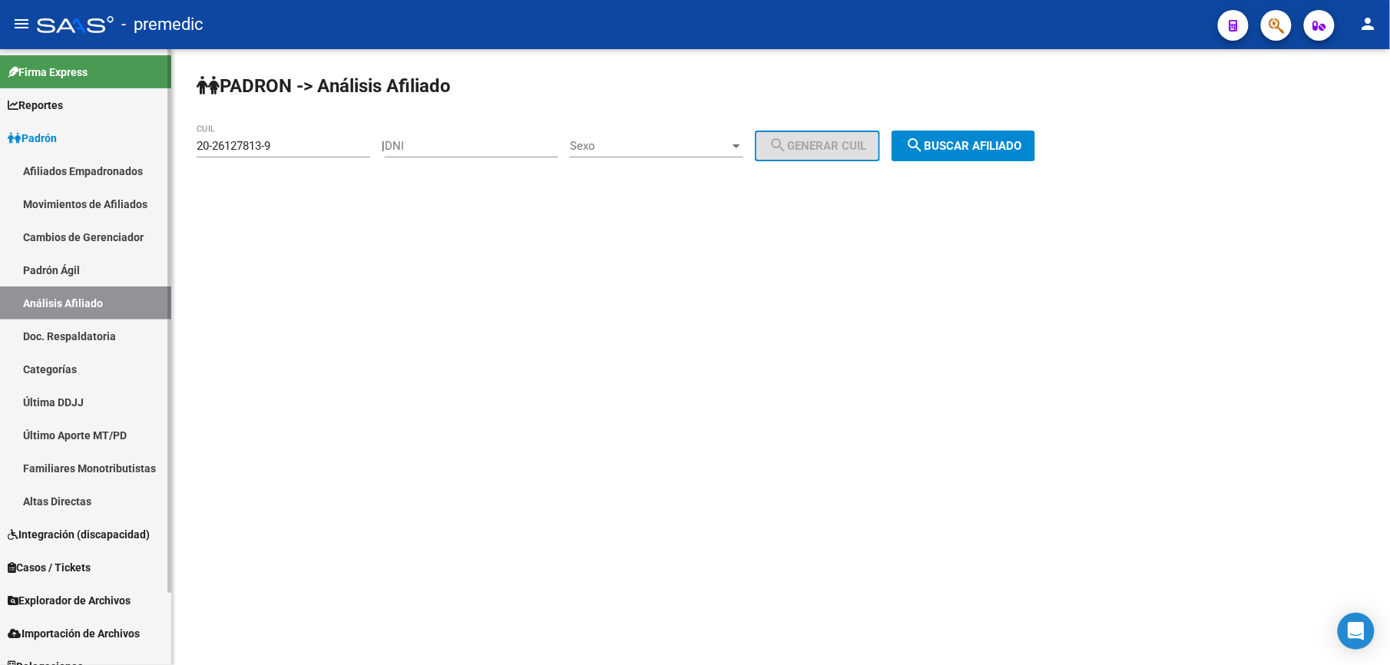
drag, startPoint x: 7, startPoint y: 131, endPoint x: 0, endPoint y: 123, distance: 10.3
click at [0, 123] on mat-sidenav-container "Firma Express Reportes Padrón Traspasos x O.S. Traspasos x Gerenciador Traspaso…" at bounding box center [695, 357] width 1390 height 616
drag, startPoint x: 0, startPoint y: 123, endPoint x: 53, endPoint y: 123, distance: 53.0
click at [53, 123] on mat-sidenav-container "Firma Express Reportes Padrón Traspasos x O.S. Traspasos x Gerenciador Traspaso…" at bounding box center [695, 357] width 1390 height 616
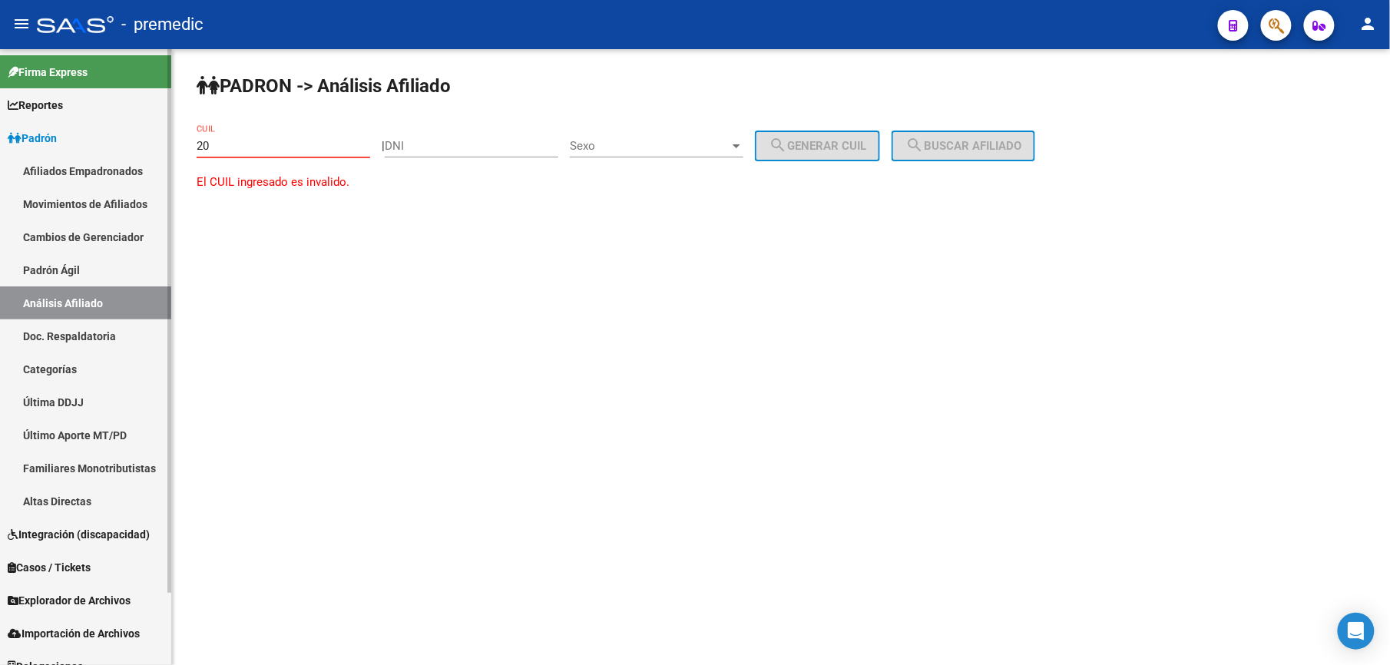
paste input "-26166836"
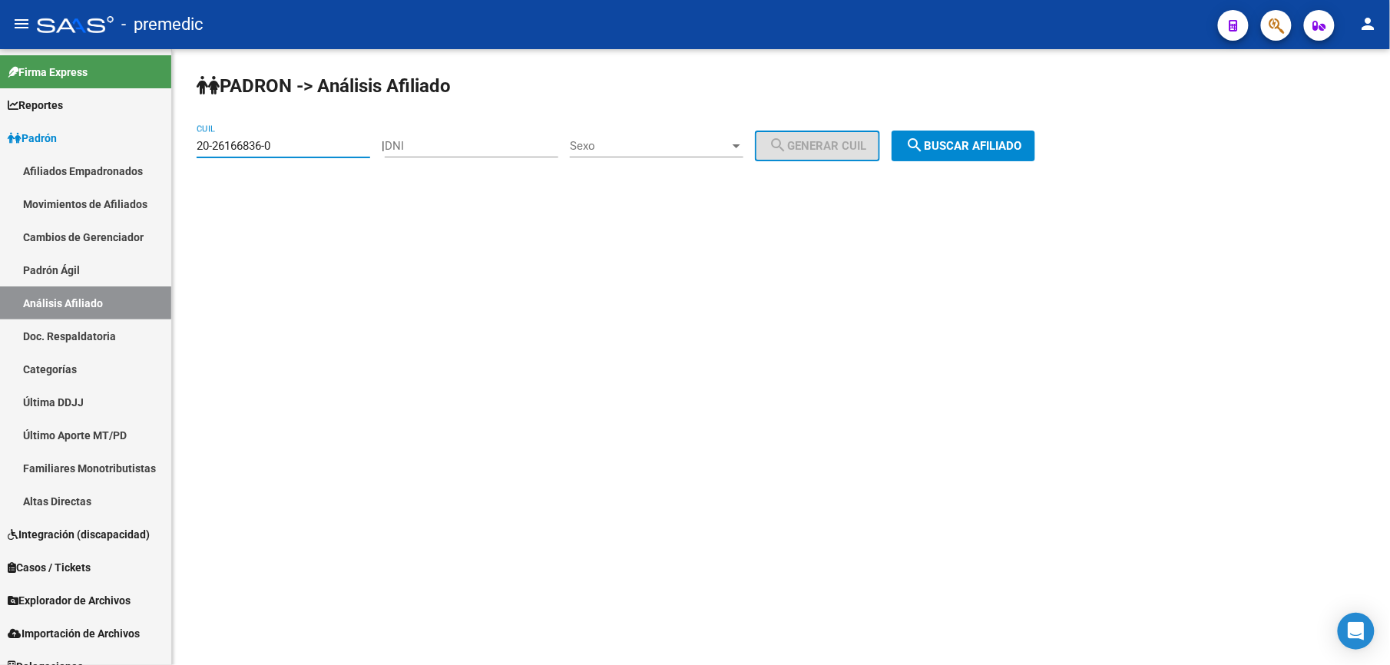
type input "20-26166836-0"
click at [968, 161] on div "PADRON -> Análisis Afiliado 20-26166836-0 CUIL | DNI Sexo Sexo search Generar C…" at bounding box center [781, 129] width 1218 height 161
click at [968, 149] on span "search Buscar afiliado" at bounding box center [964, 146] width 116 height 14
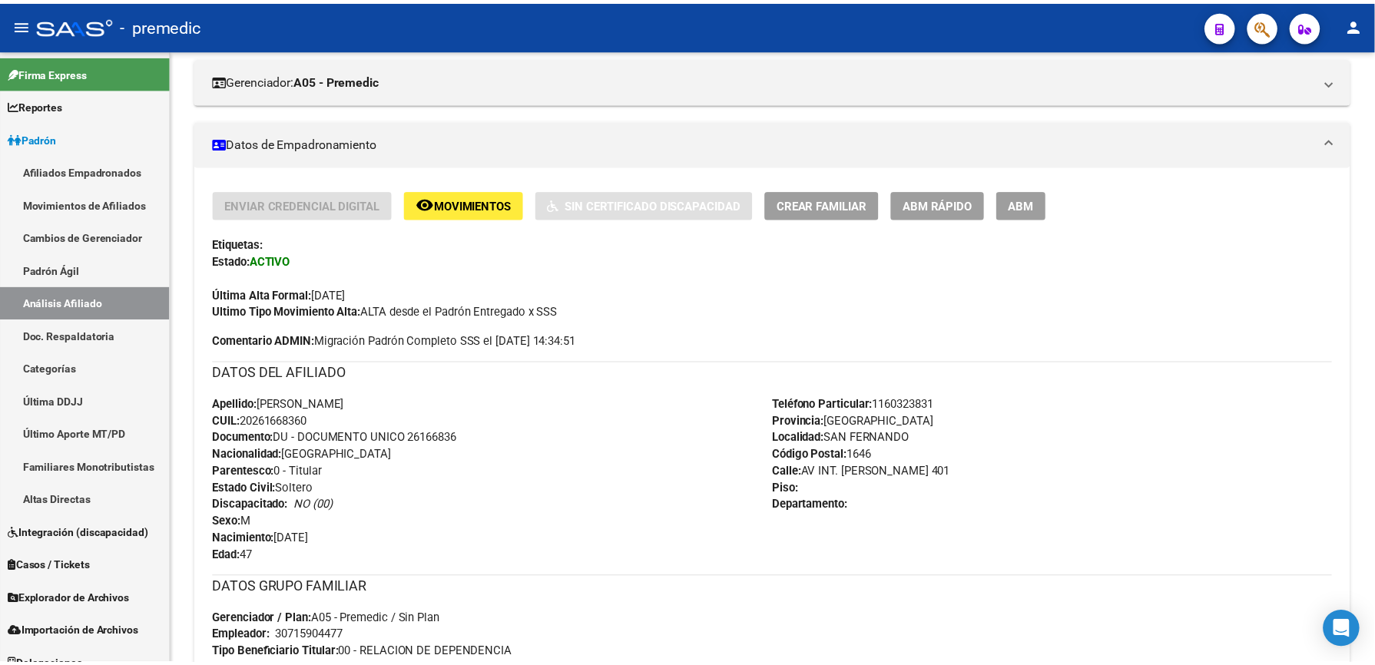
scroll to position [102, 0]
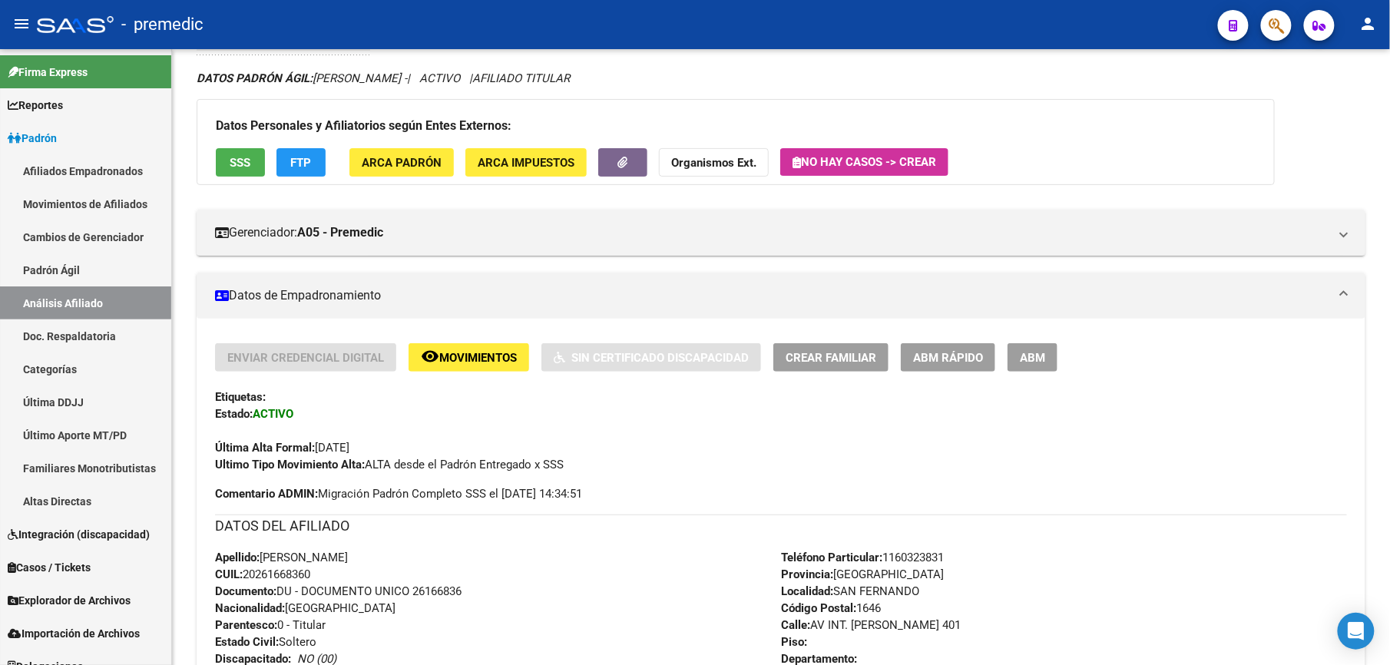
click at [993, 386] on div "Enviar Credencial Digital remove_red_eye Movimientos Sin Certificado Discapacid…" at bounding box center [781, 408] width 1132 height 130
click at [975, 353] on span "ABM Rápido" at bounding box center [948, 358] width 70 height 14
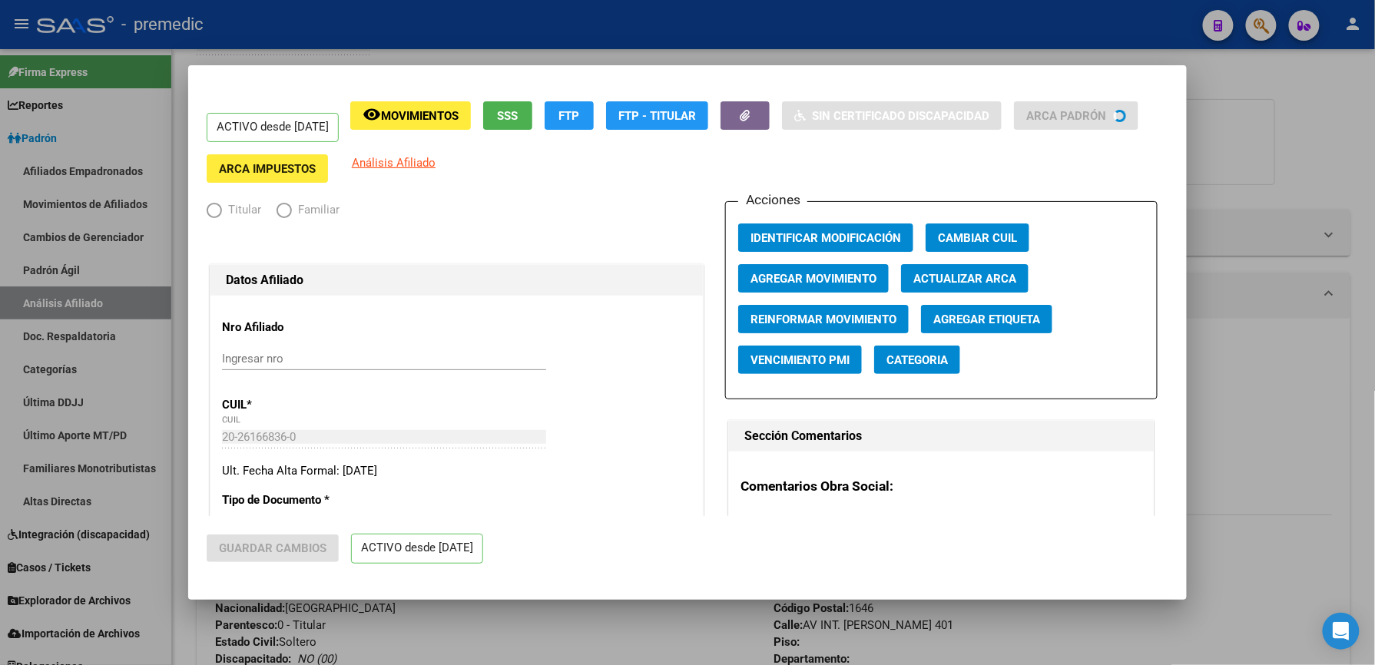
radio input "true"
type input "30-71590447-7"
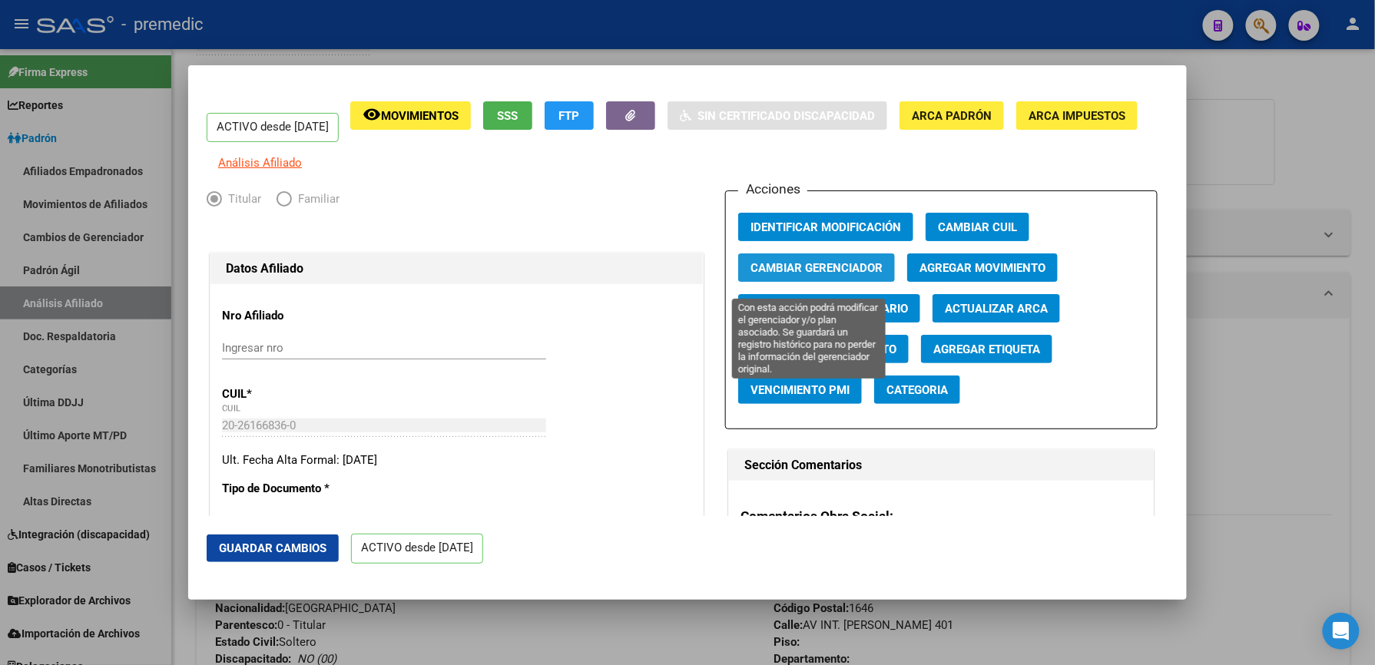
click at [814, 275] on span "Cambiar Gerenciador" at bounding box center [817, 268] width 132 height 14
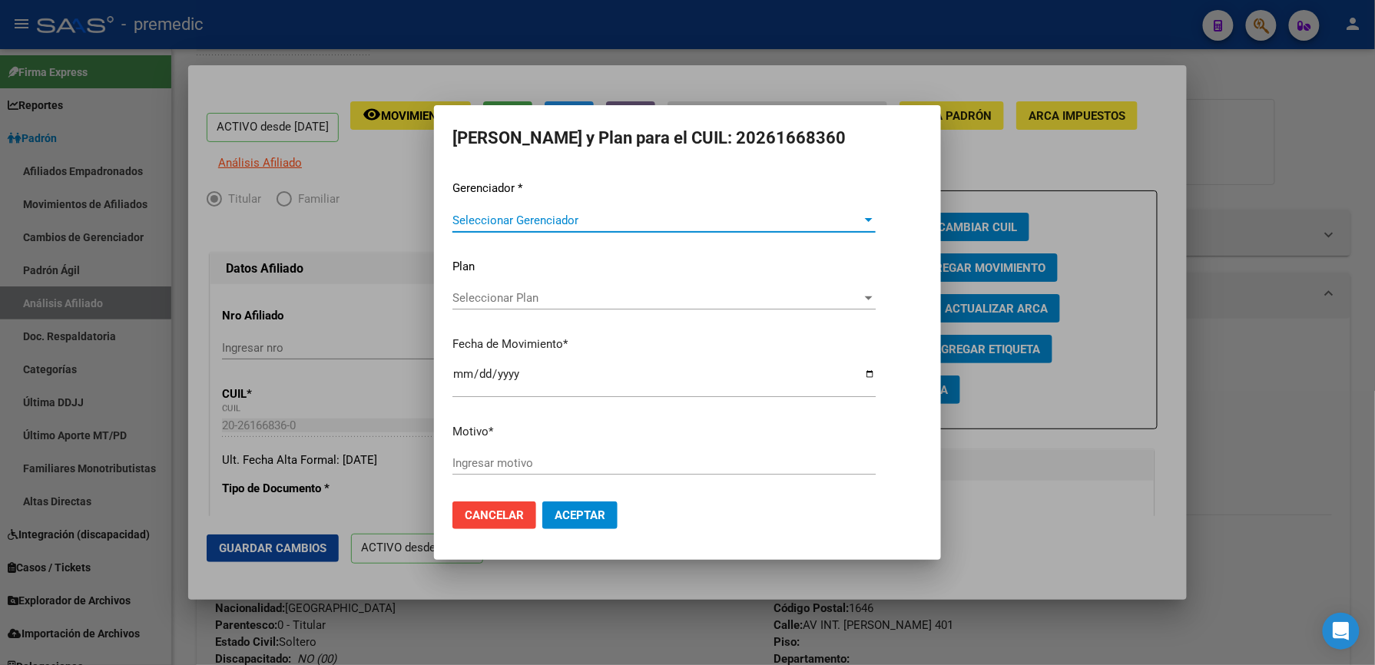
drag, startPoint x: 492, startPoint y: 535, endPoint x: 490, endPoint y: 527, distance: 8.6
click at [490, 535] on mat-dialog-actions "Cancelar Aceptar" at bounding box center [687, 515] width 470 height 52
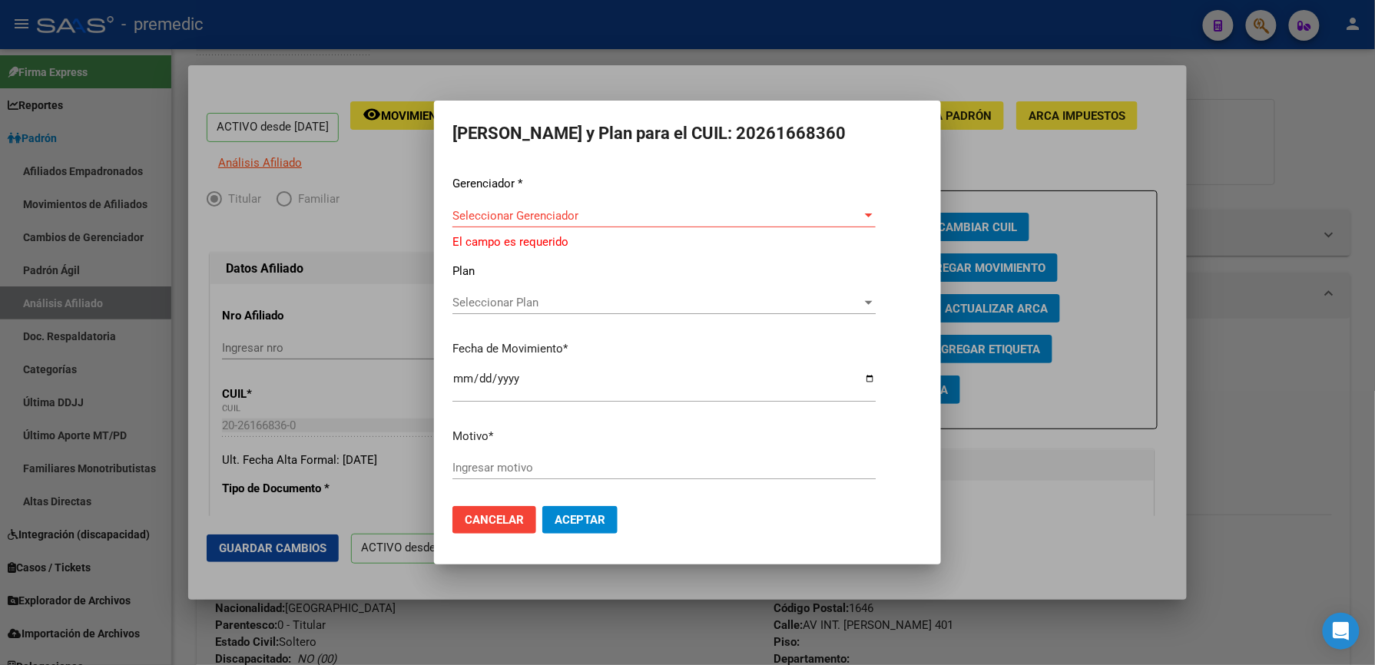
click at [493, 521] on span "Cancelar" at bounding box center [494, 520] width 59 height 14
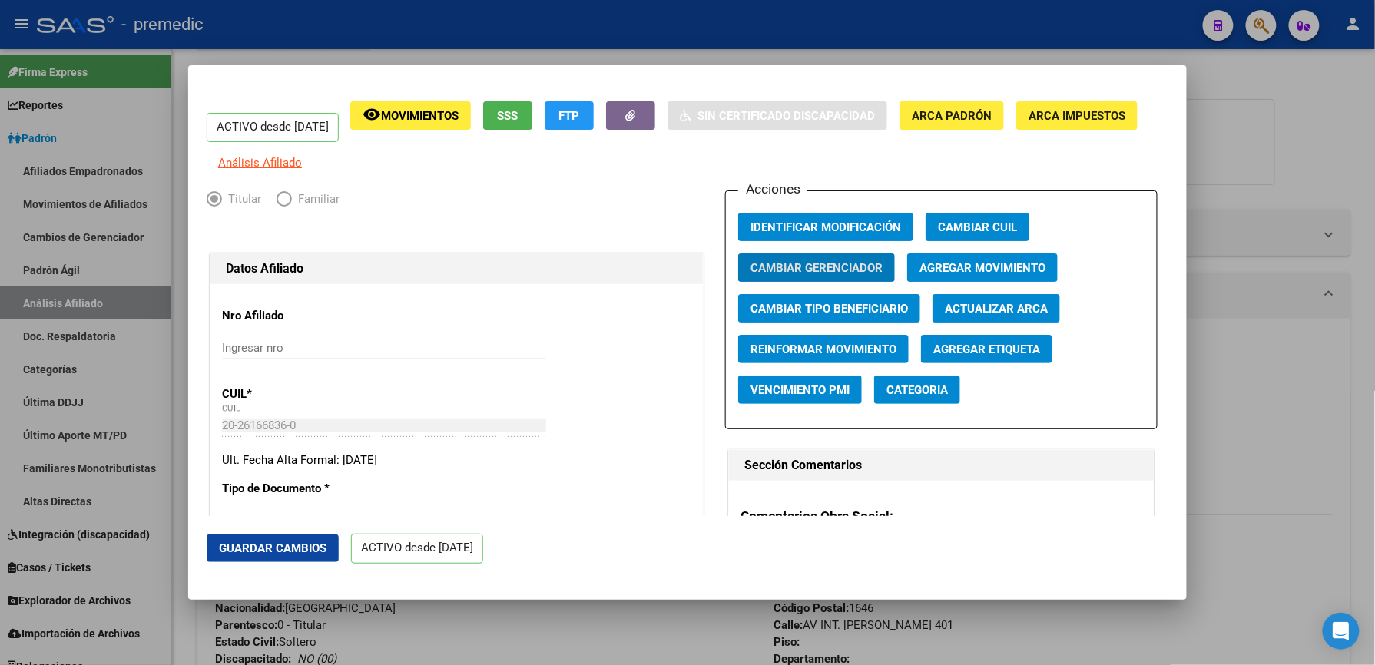
click at [1017, 274] on span "Agregar Movimiento" at bounding box center [983, 268] width 126 height 14
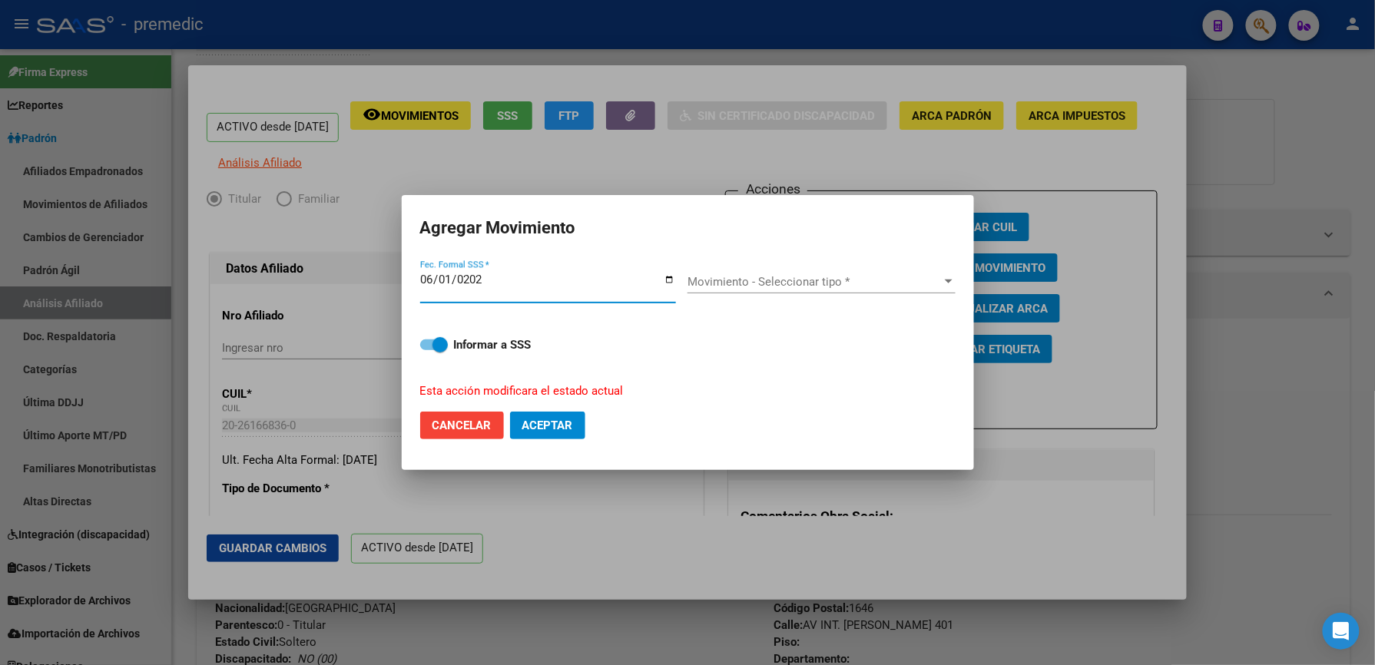
type input "[DATE]"
click at [766, 292] on div "Movimiento - Seleccionar tipo * Movimiento - Seleccionar tipo *" at bounding box center [822, 281] width 268 height 23
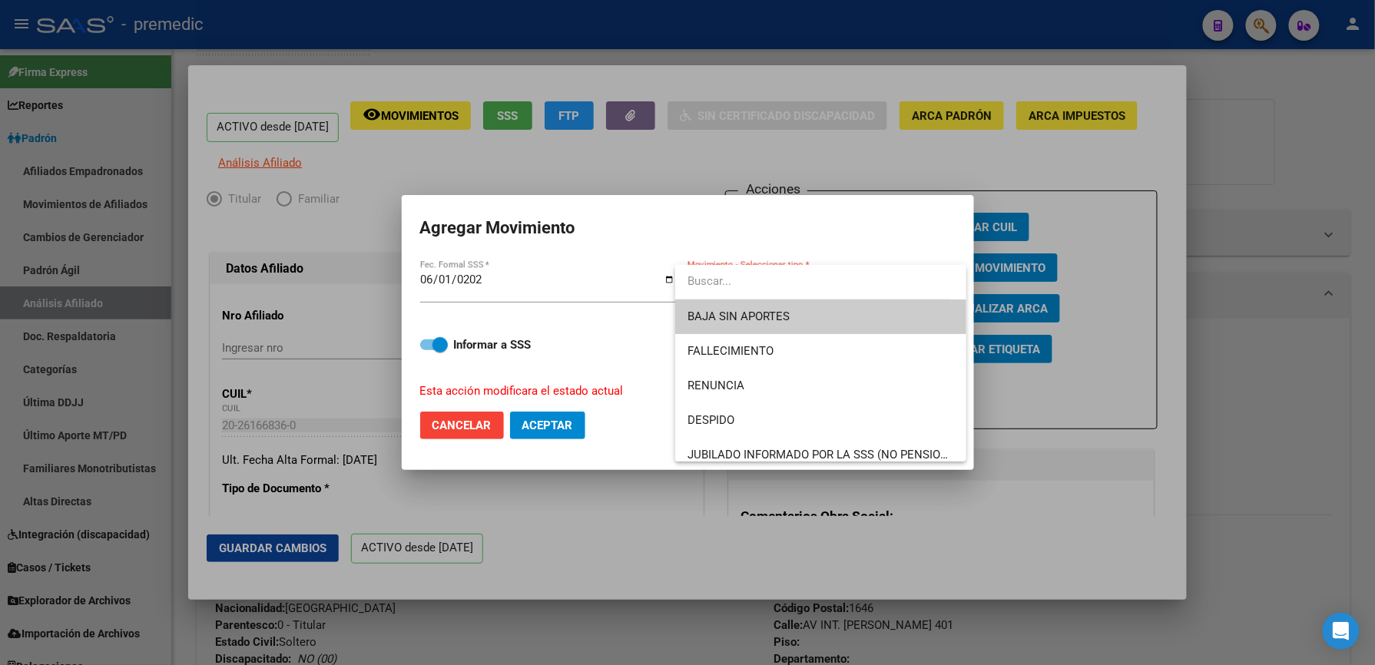
click at [767, 289] on input "dropdown search" at bounding box center [813, 281] width 276 height 35
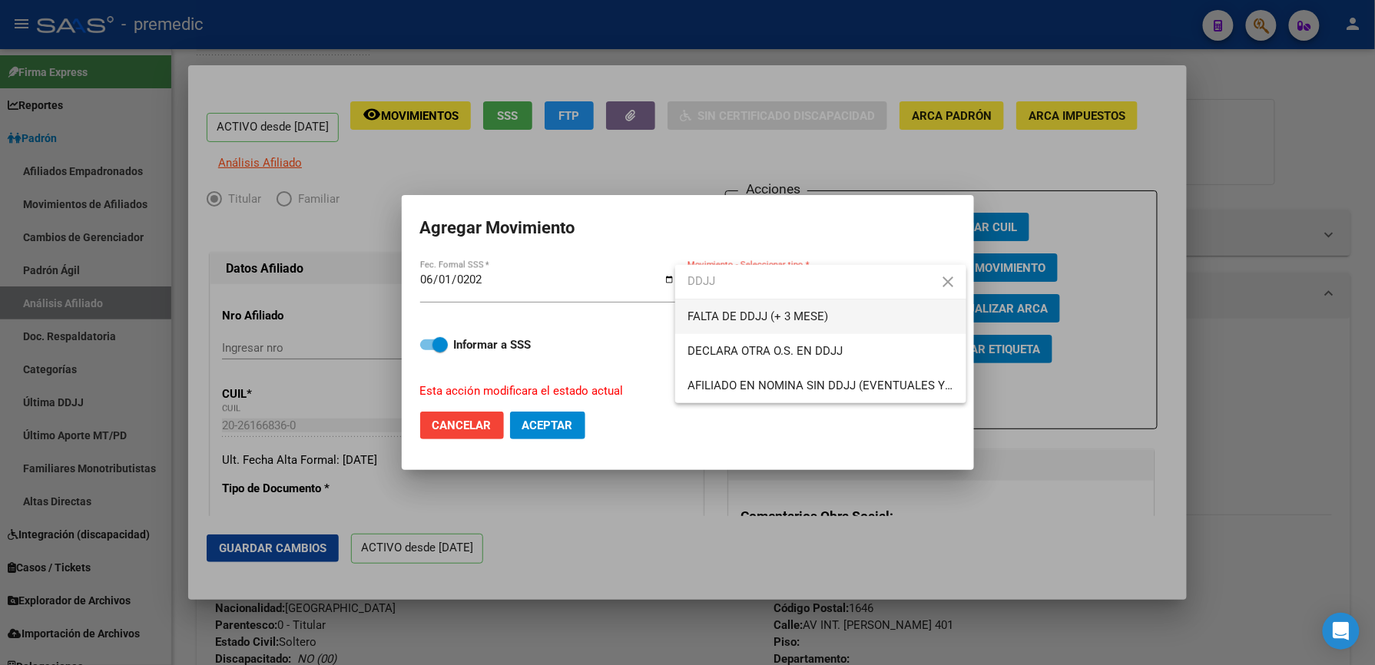
type input "DDJJ"
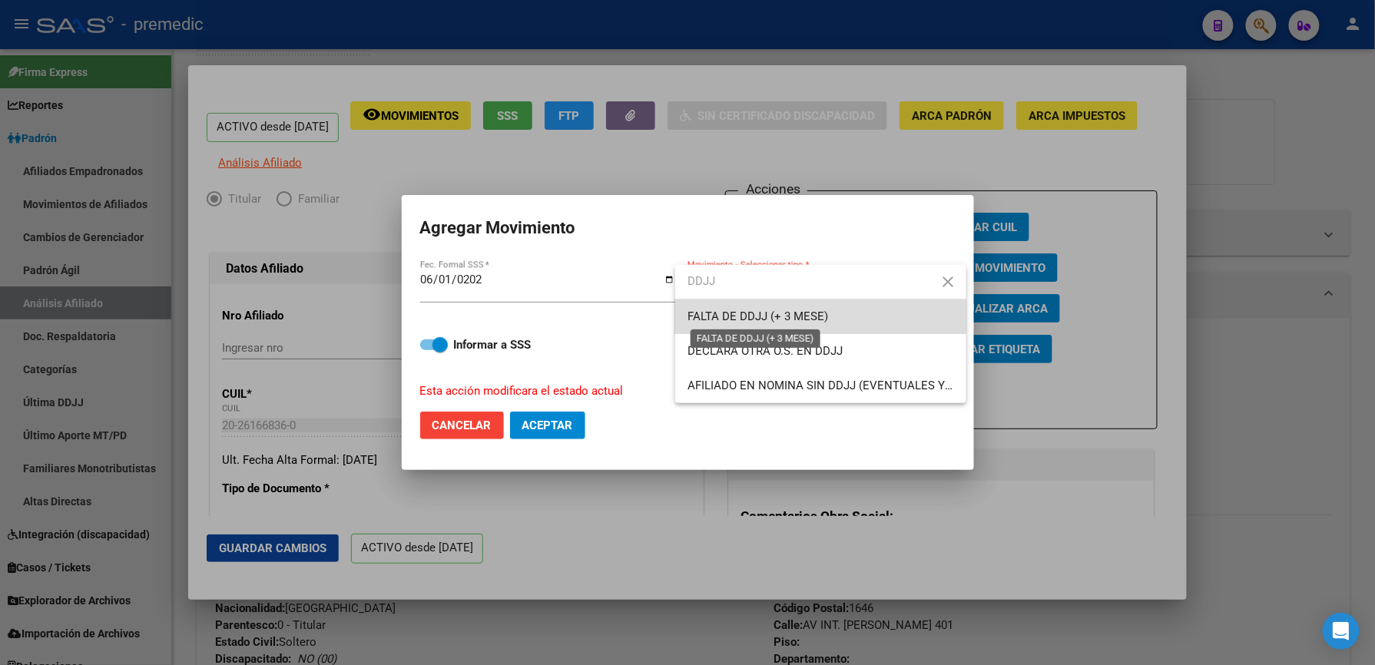
click at [767, 315] on span "FALTA DE DDJJ (+ 3 MESE)" at bounding box center [758, 317] width 141 height 14
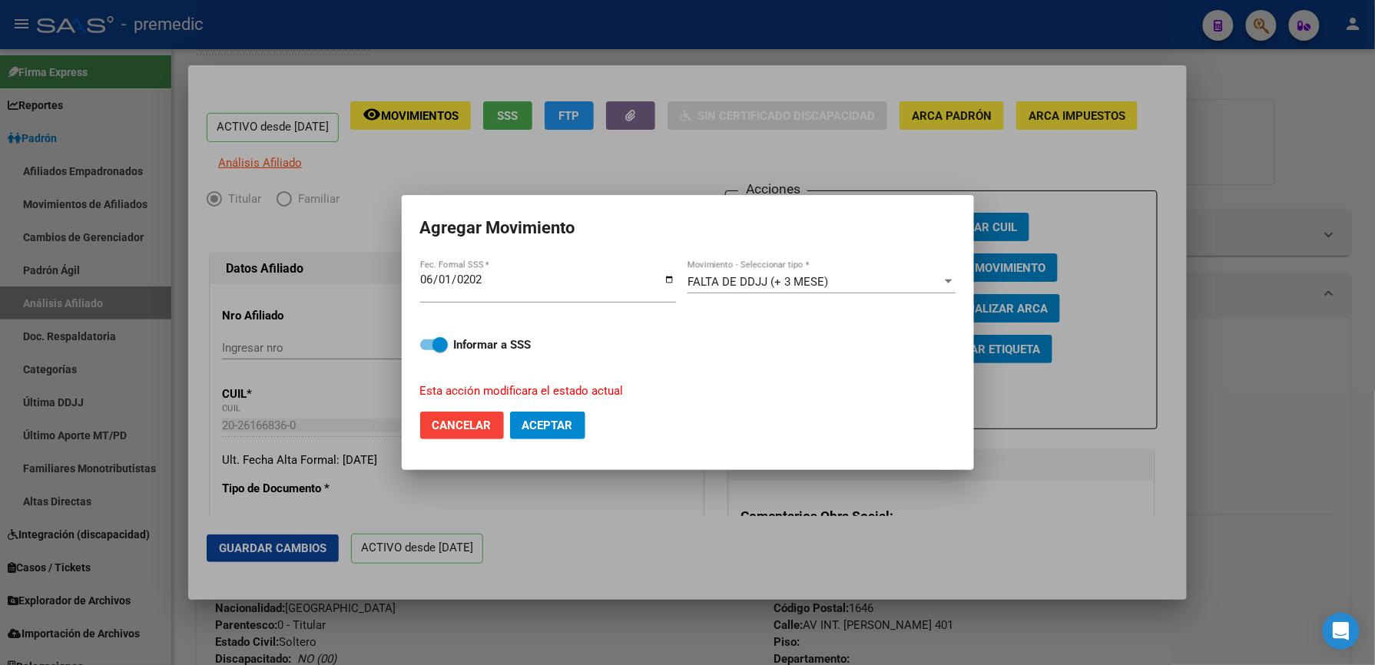
click at [517, 440] on mat-dialog-actions "Cancelar Aceptar" at bounding box center [687, 425] width 535 height 52
click at [522, 433] on button "Aceptar" at bounding box center [547, 426] width 75 height 28
checkbox input "false"
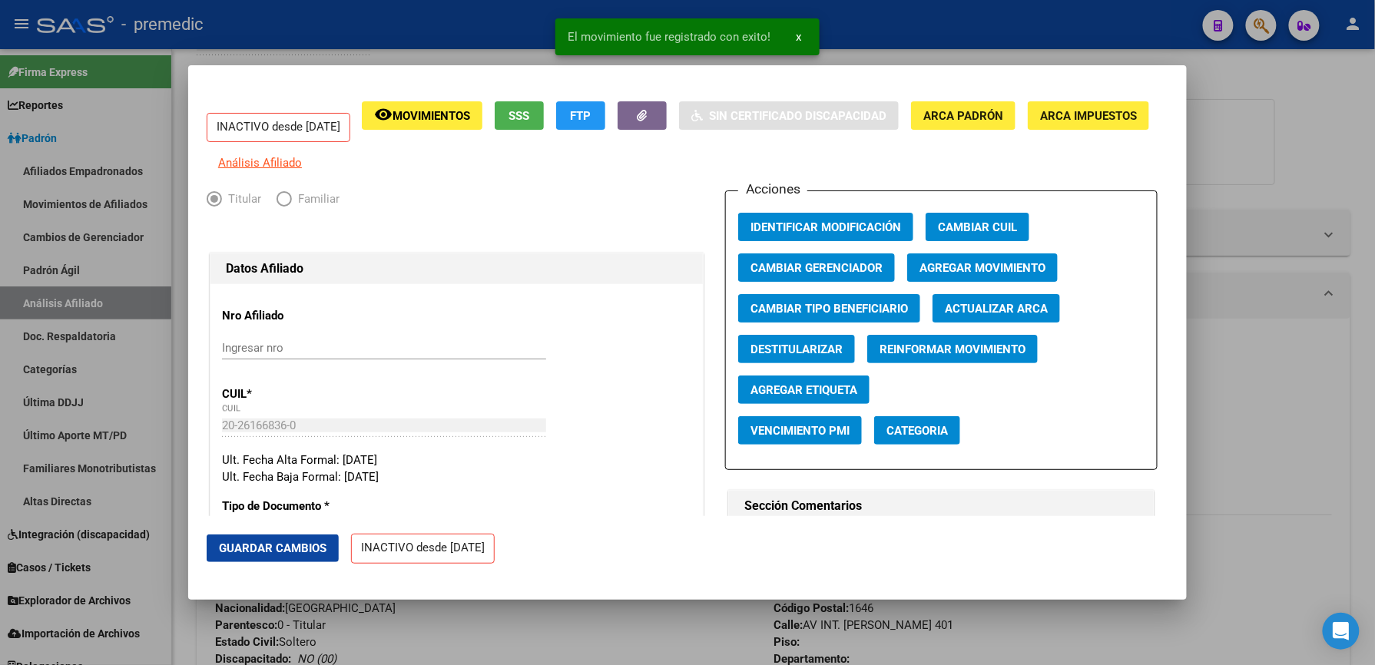
click at [499, 612] on div at bounding box center [687, 332] width 1375 height 665
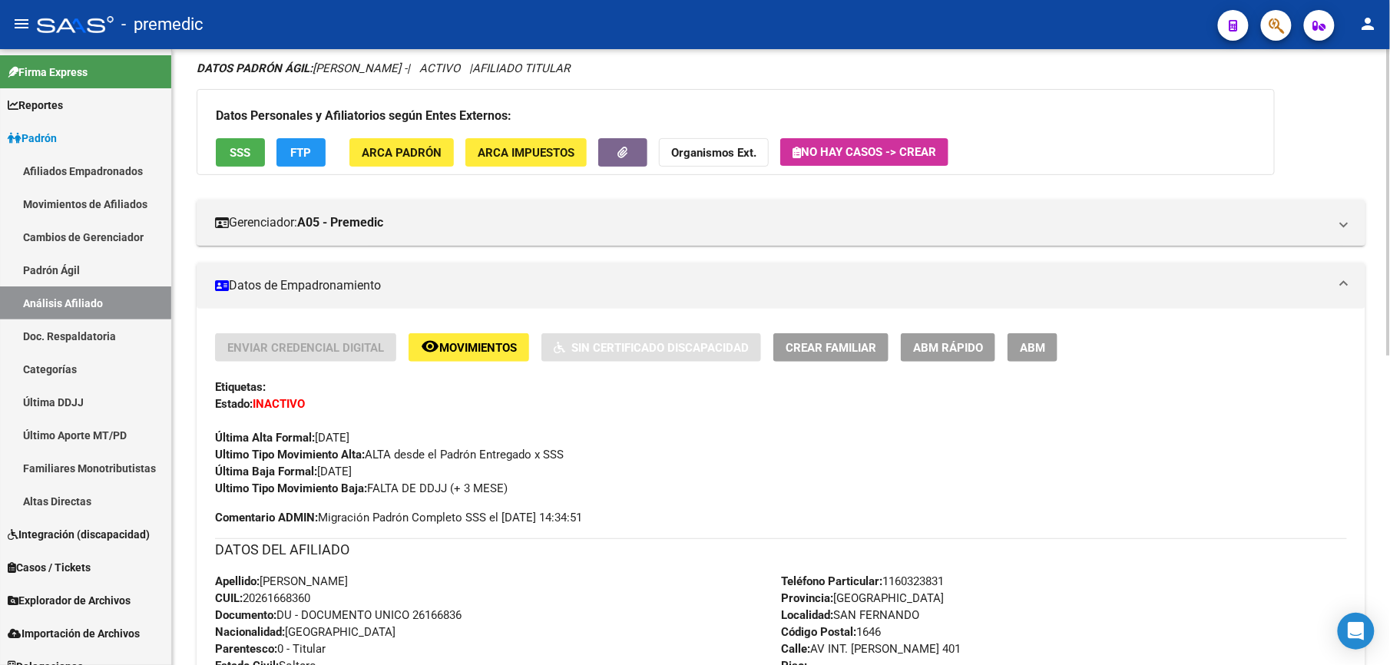
scroll to position [0, 0]
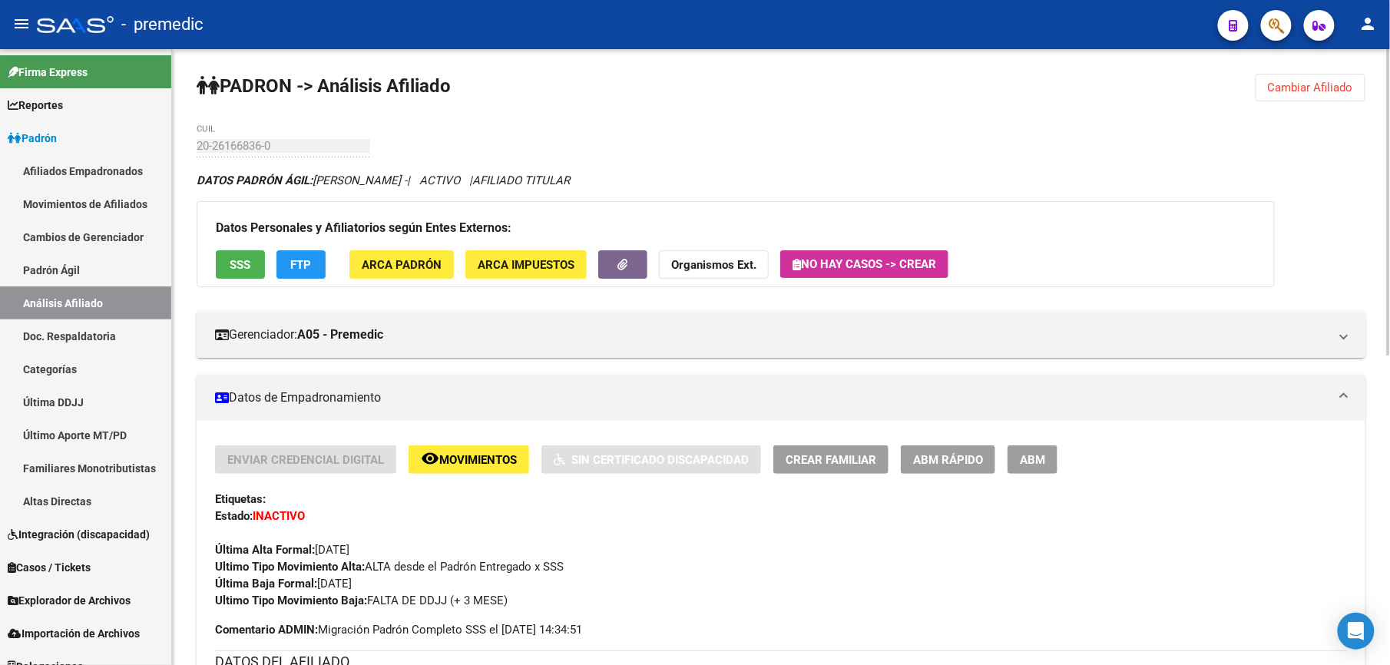
click at [1321, 87] on span "Cambiar Afiliado" at bounding box center [1310, 88] width 85 height 14
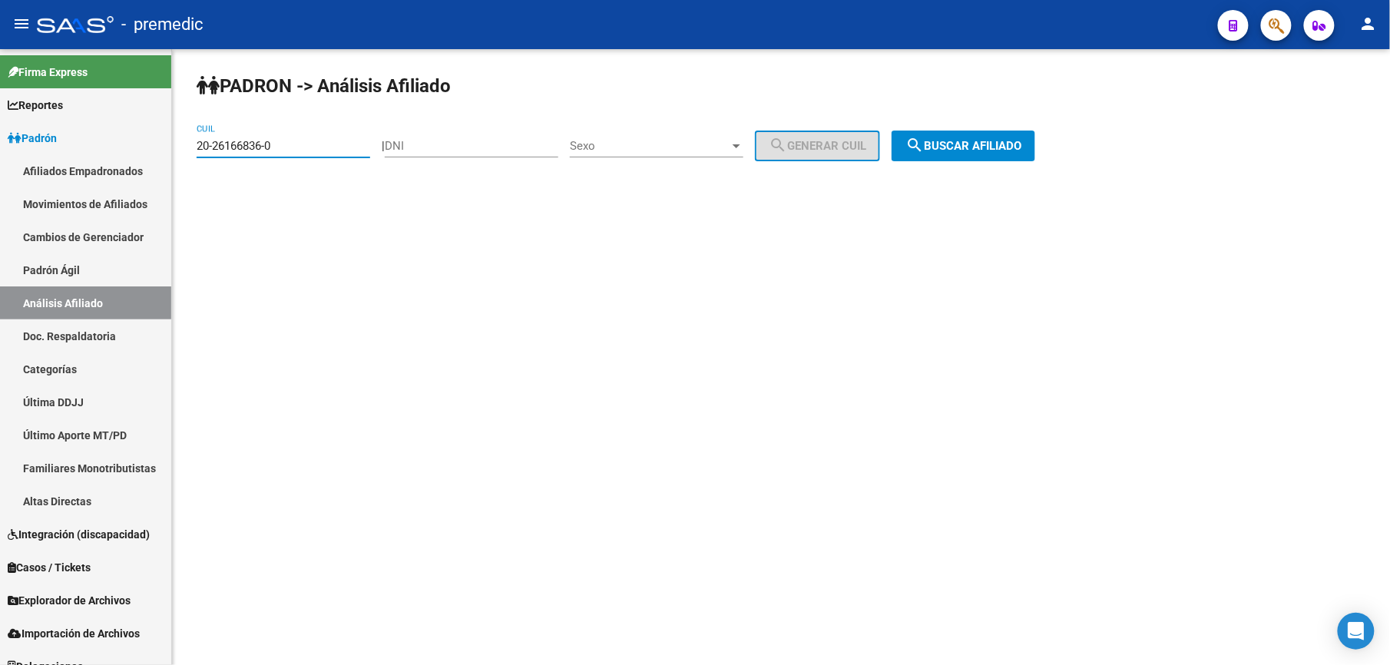
drag, startPoint x: 290, startPoint y: 147, endPoint x: 59, endPoint y: 40, distance: 254.3
click at [0, 118] on html "menu - premedic person Firma Express Reportes [PERSON_NAME] Traspasos x O.S. Tr…" at bounding box center [695, 332] width 1390 height 665
paste input "-26302736"
type input "20-26302736-2"
click at [976, 145] on span "search Buscar afiliado" at bounding box center [964, 146] width 116 height 14
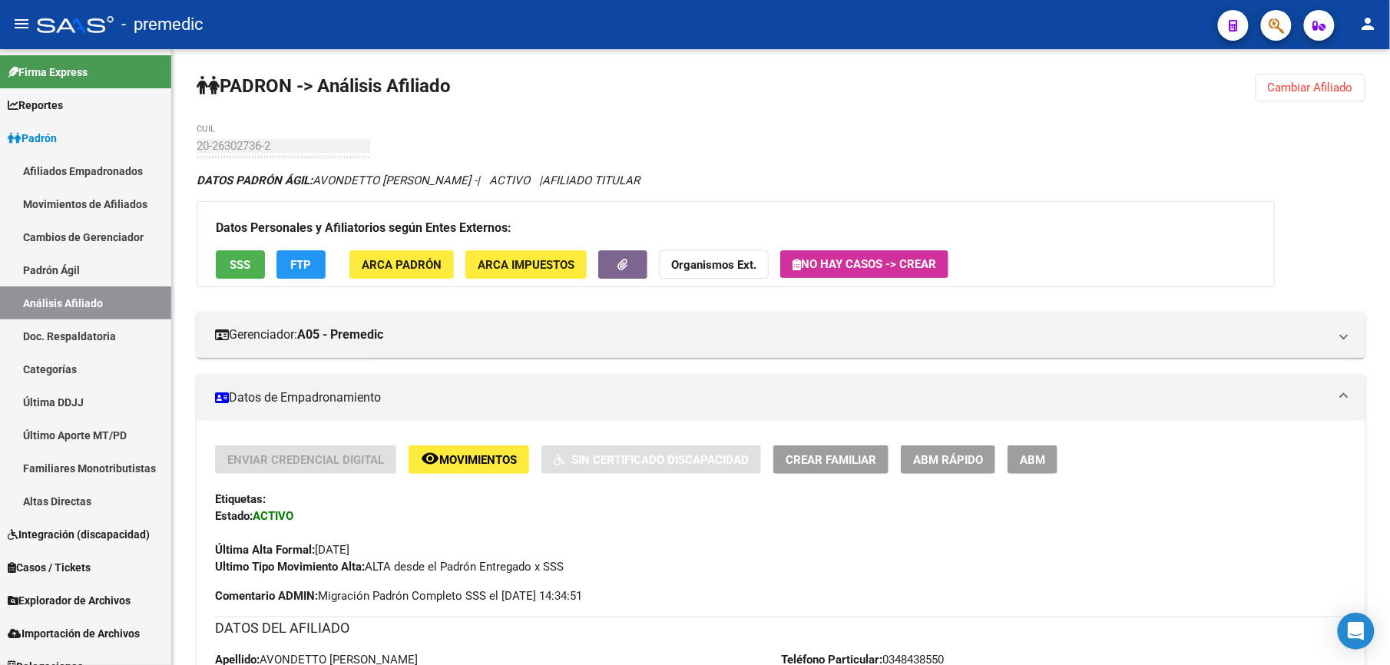
click at [985, 456] on button "ABM Rápido" at bounding box center [948, 460] width 94 height 28
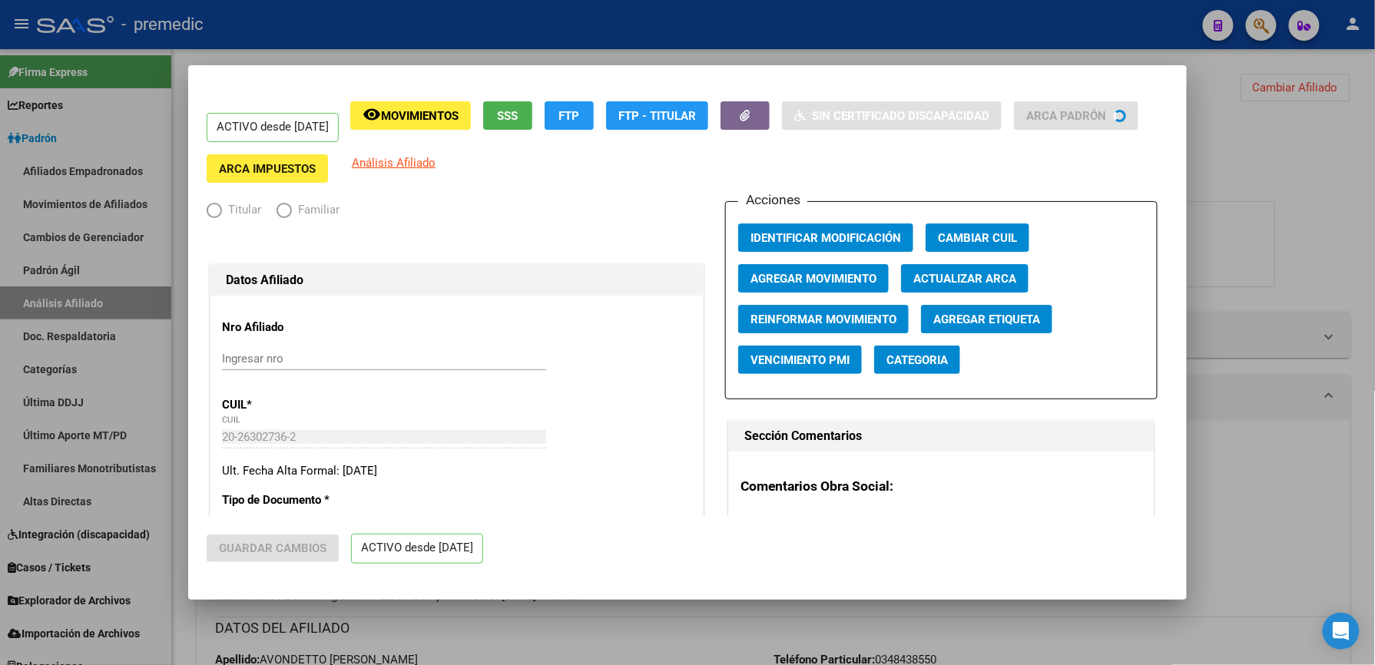
radio input "true"
type input "20-26772264-2"
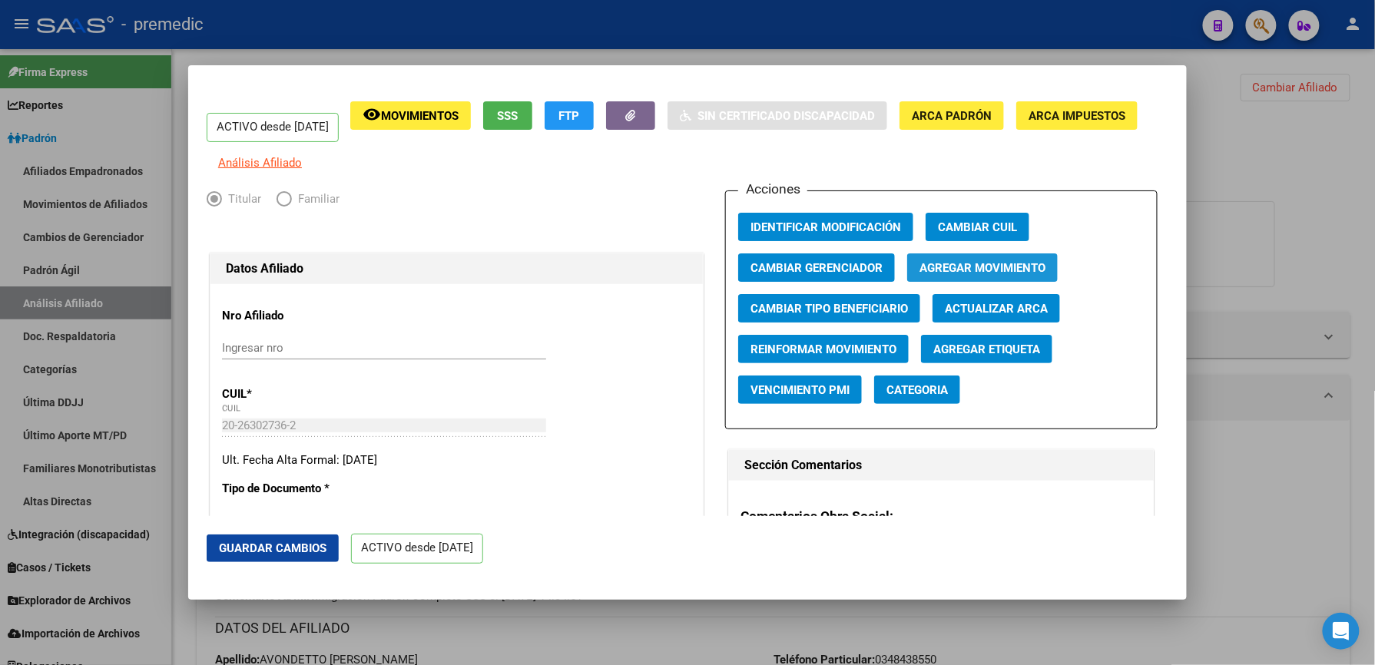
click at [983, 271] on span "Agregar Movimiento" at bounding box center [983, 268] width 126 height 14
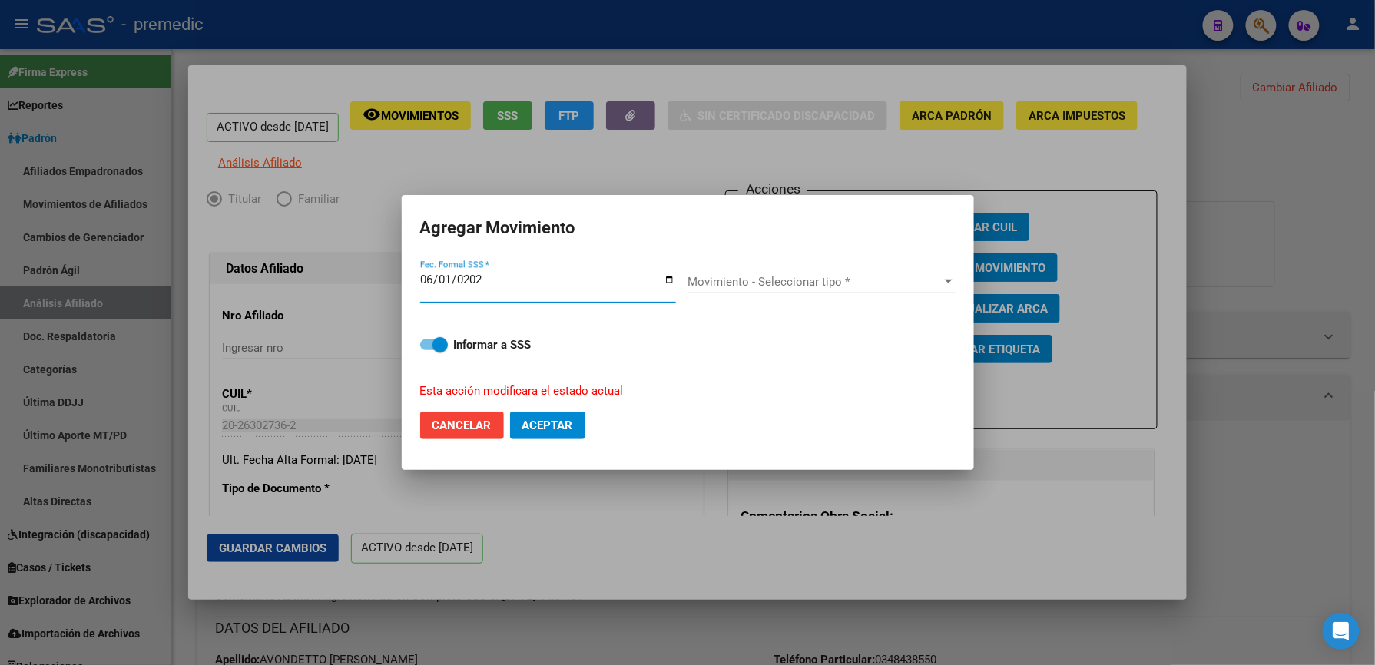
type input "[DATE]"
drag, startPoint x: 843, startPoint y: 301, endPoint x: 849, endPoint y: 283, distance: 18.7
click at [843, 301] on div "Movimiento - Seleccionar tipo * Movimiento - Seleccionar tipo *" at bounding box center [822, 289] width 268 height 38
click at [849, 283] on span "Movimiento - Seleccionar tipo *" at bounding box center [815, 282] width 254 height 14
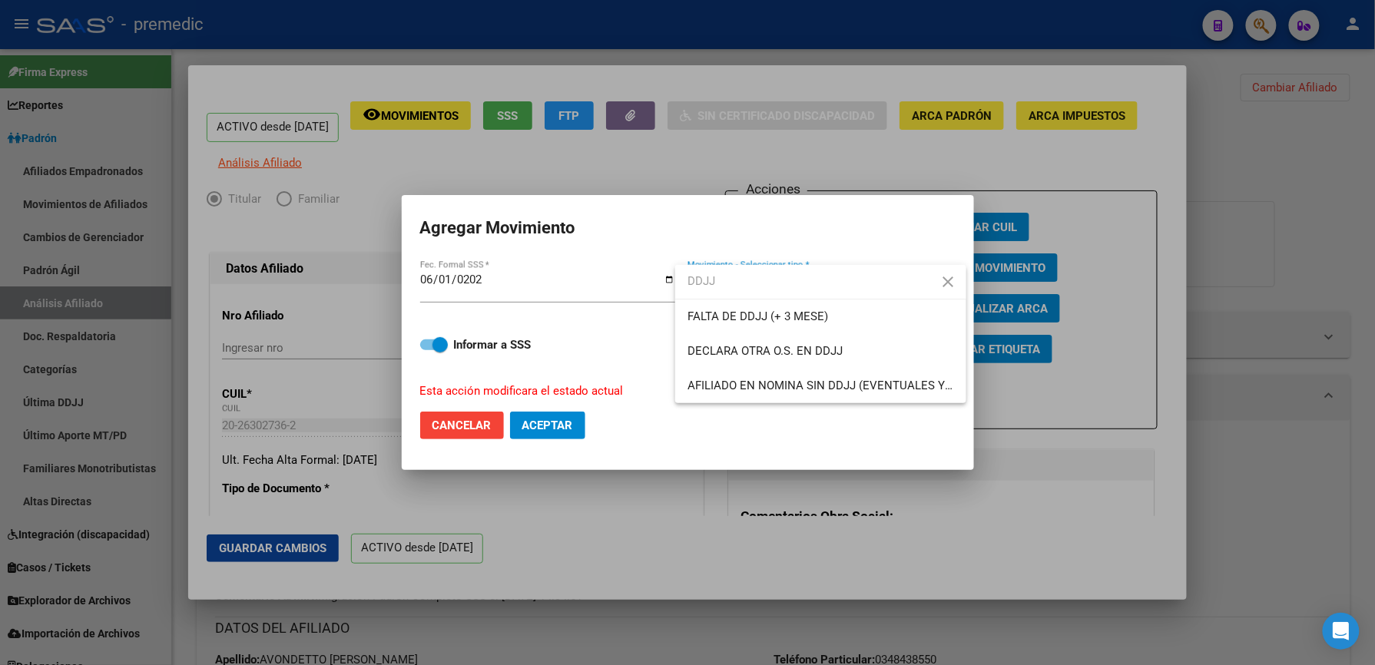
type input "DDJJ"
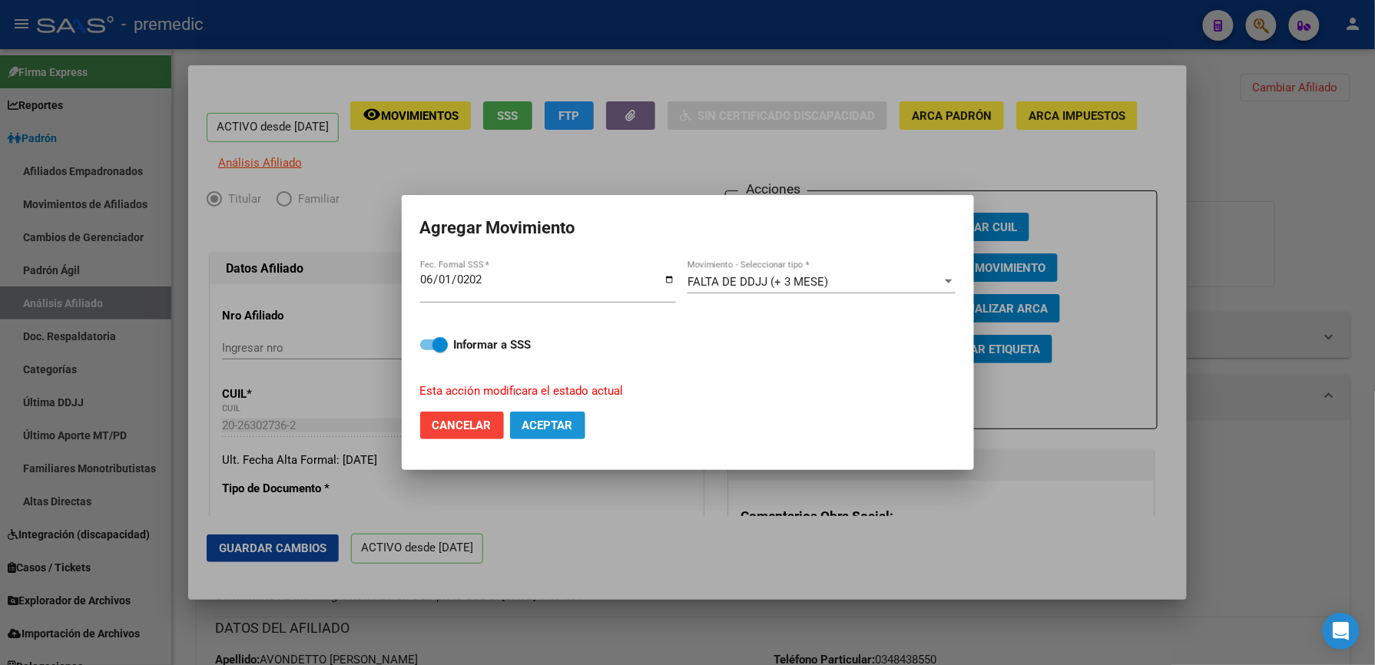
click at [542, 433] on button "Aceptar" at bounding box center [547, 426] width 75 height 28
checkbox input "false"
click at [608, 628] on div at bounding box center [687, 332] width 1375 height 665
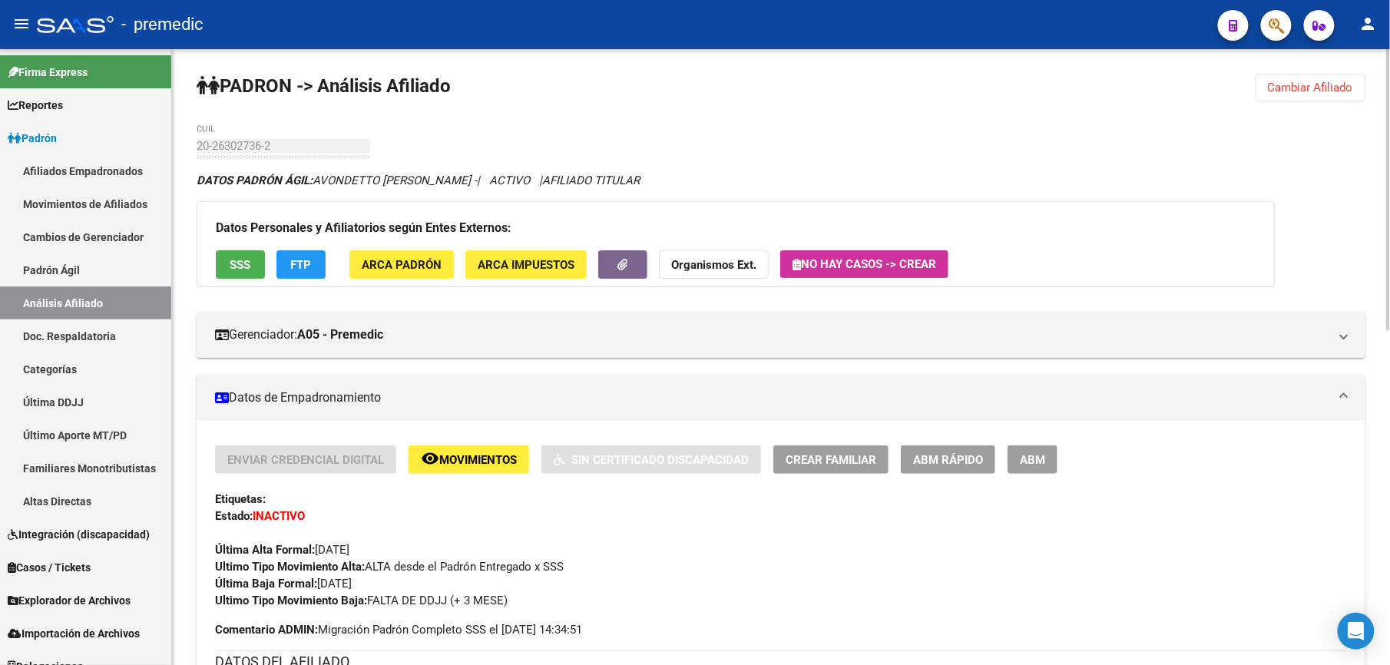
click at [1300, 93] on span "Cambiar Afiliado" at bounding box center [1310, 88] width 85 height 14
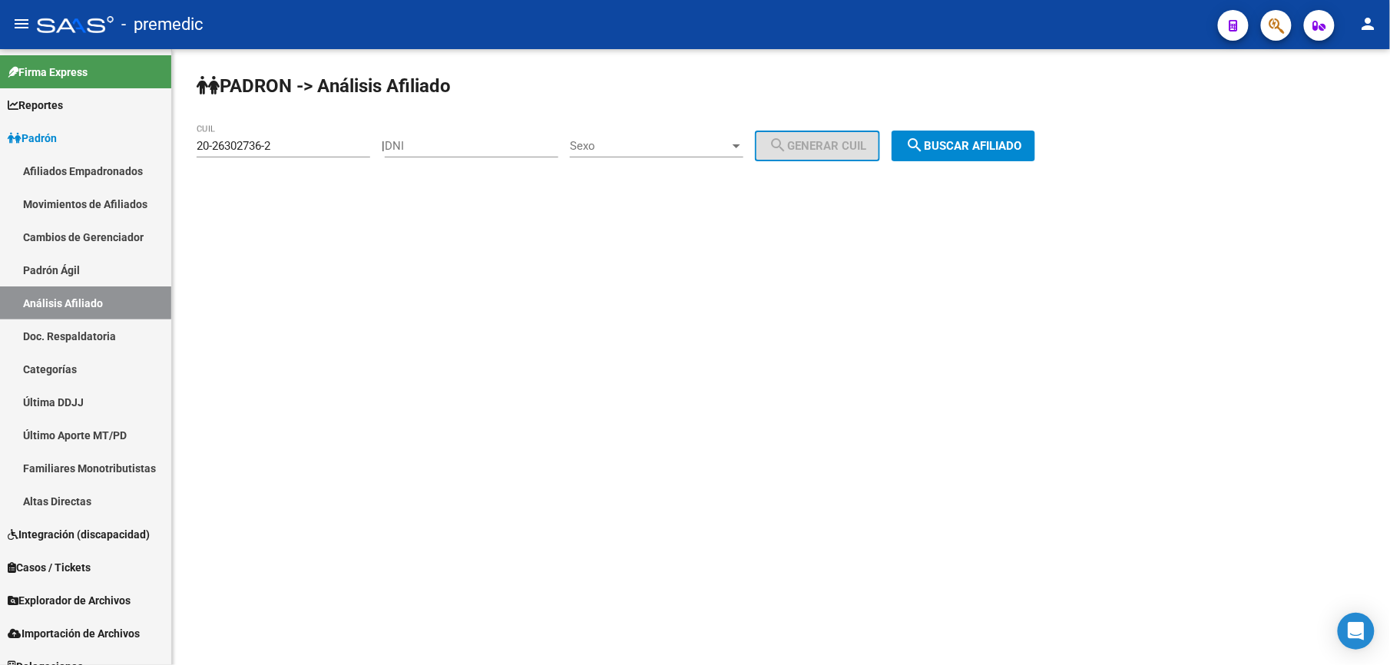
click at [312, 132] on div "20-26302736-2 CUIL" at bounding box center [284, 140] width 174 height 33
click at [311, 145] on input "20-26302736-2" at bounding box center [284, 146] width 174 height 14
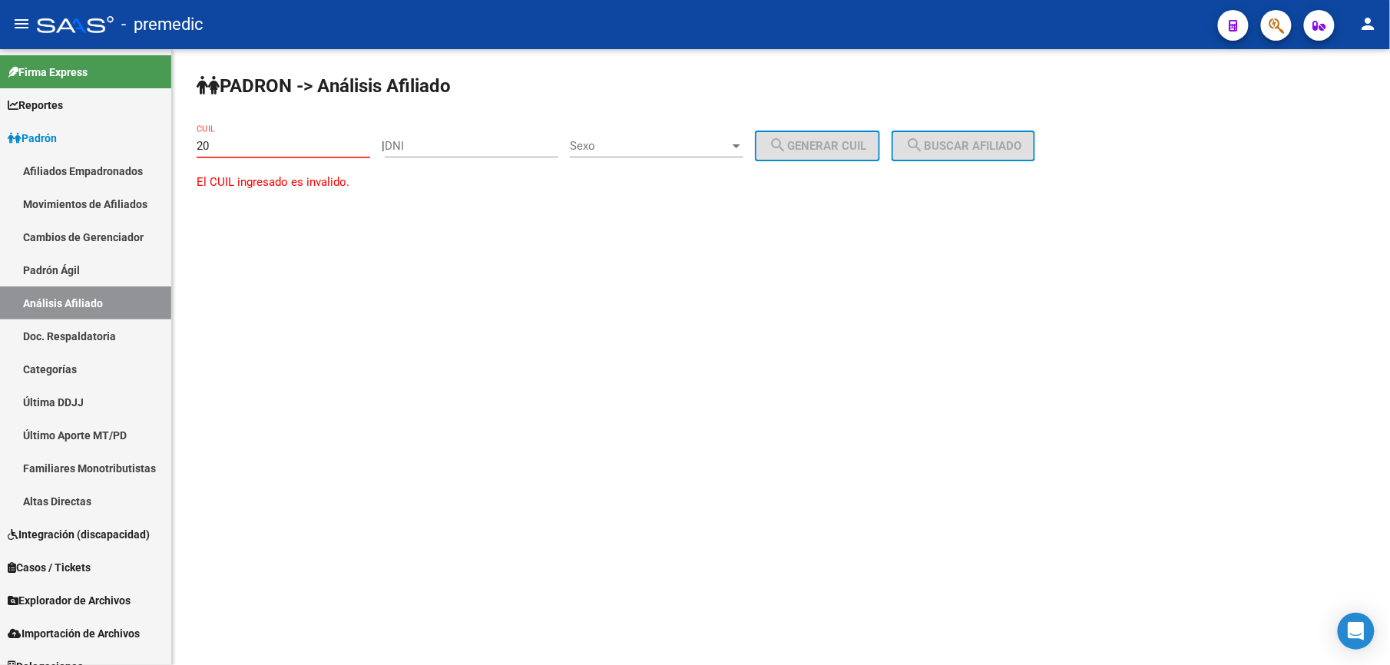
paste input "-26340164"
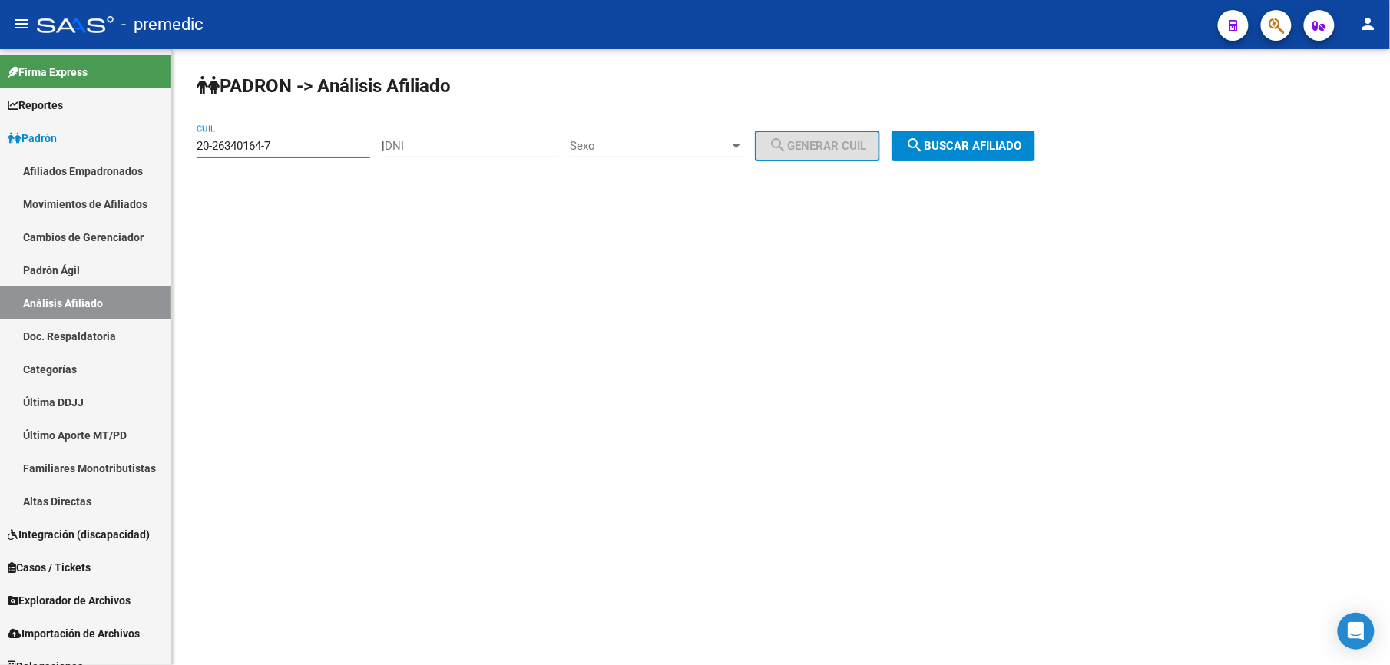
type input "20-26340164-7"
drag, startPoint x: 944, startPoint y: 120, endPoint x: 957, endPoint y: 142, distance: 25.8
click at [947, 124] on div "PADRON -> Análisis Afiliado 20-26340164-7 CUIL | DNI Sexo Sexo search Generar C…" at bounding box center [781, 129] width 1218 height 161
click at [957, 142] on span "search Buscar afiliado" at bounding box center [964, 146] width 116 height 14
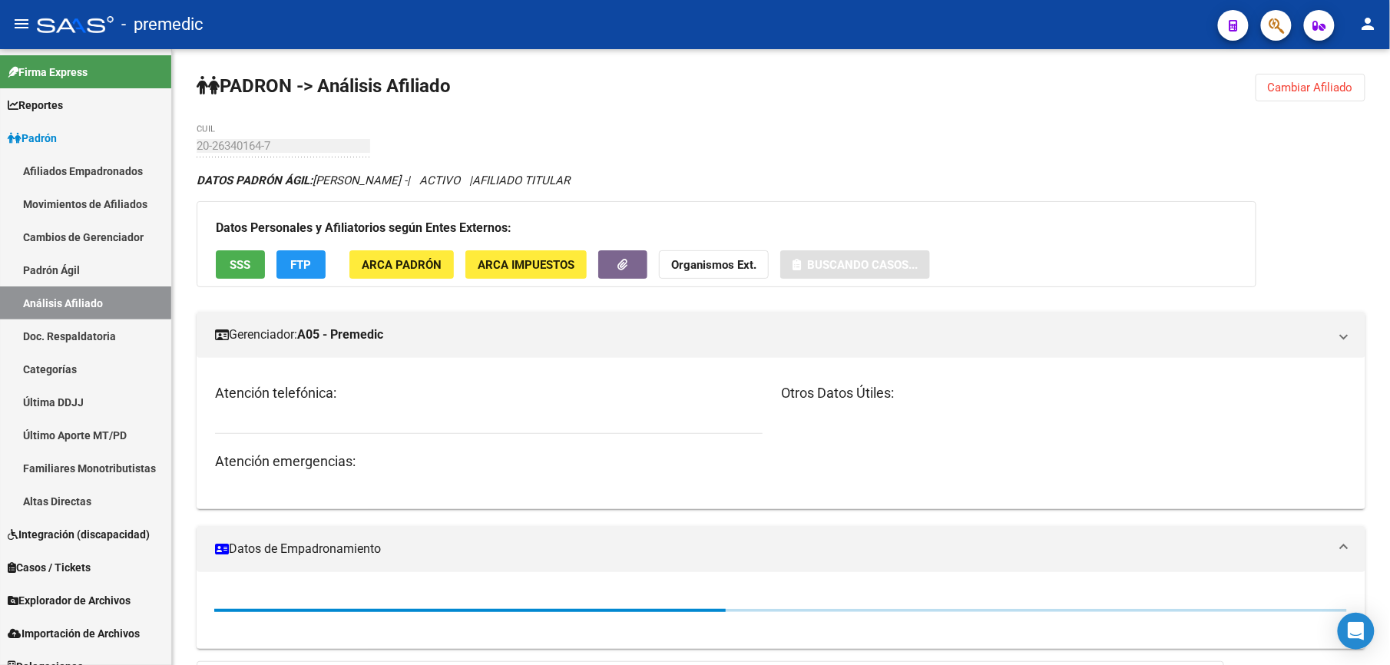
click at [830, 69] on div "PADRON -> Análisis Afiliado Cambiar Afiliado 20-26340164-7 CUIL DATOS PADRÓN ÁG…" at bounding box center [781, 601] width 1218 height 1105
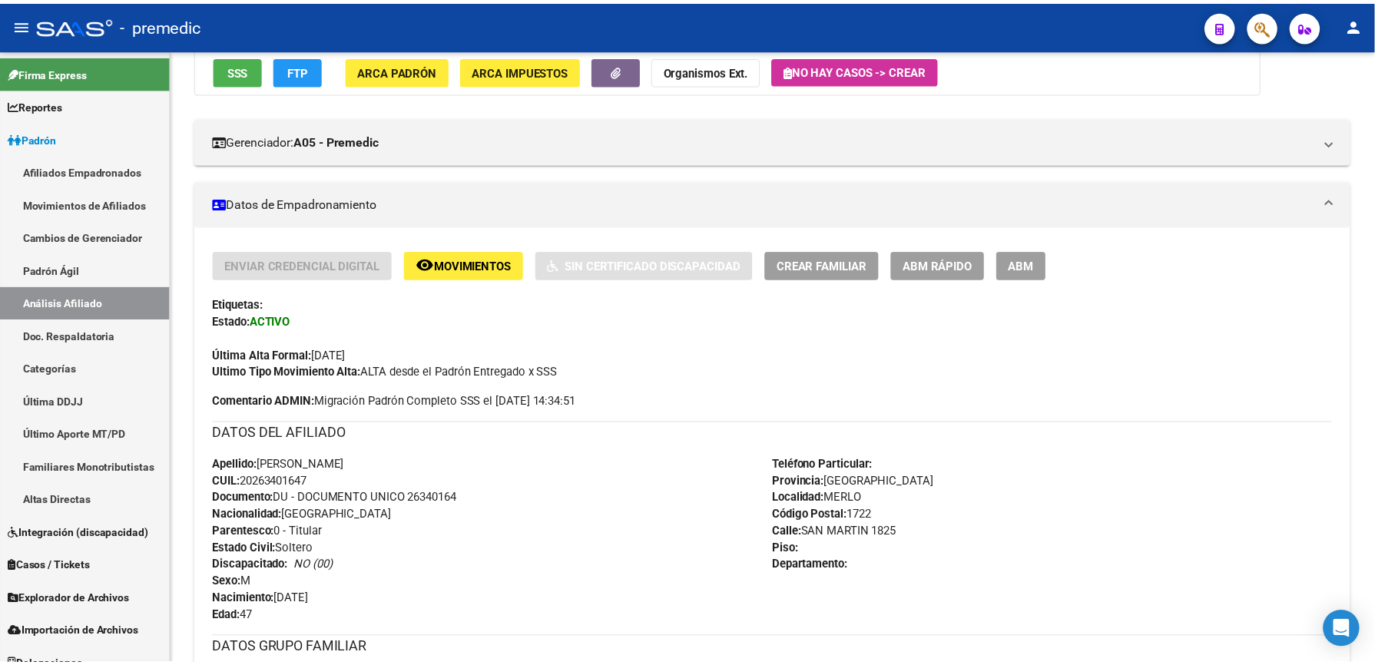
scroll to position [102, 0]
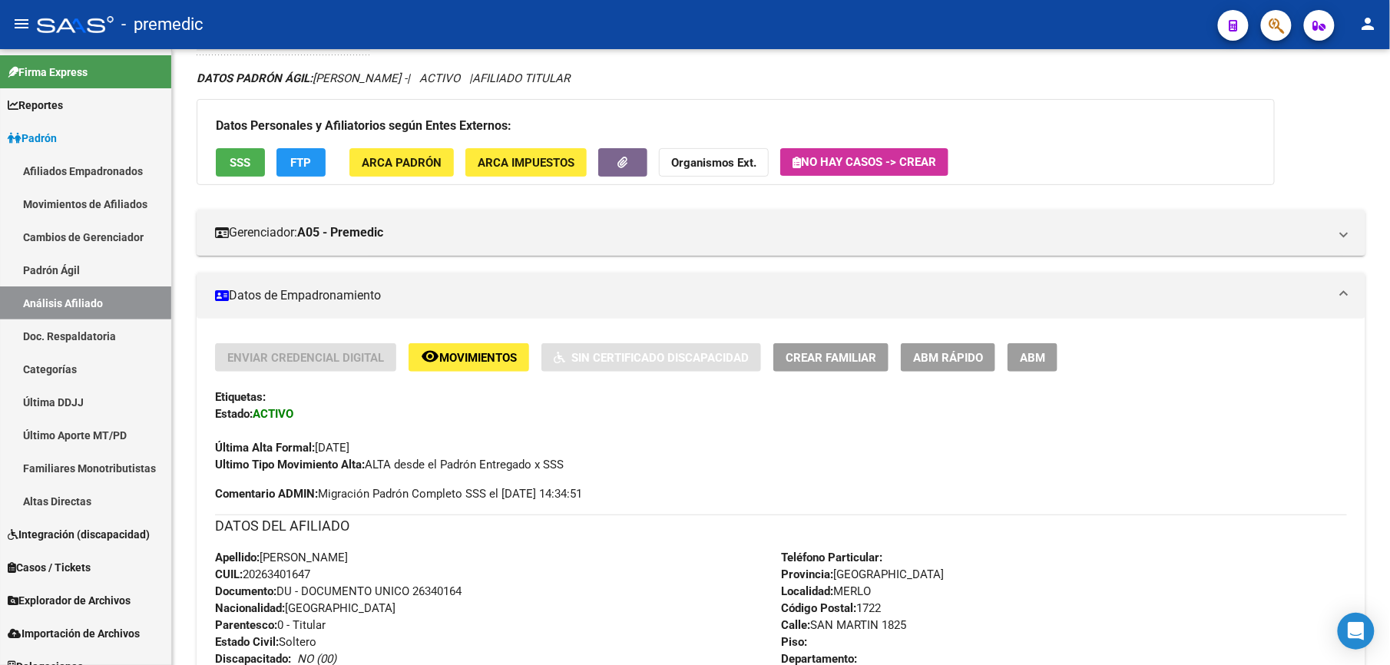
click at [940, 369] on button "ABM Rápido" at bounding box center [948, 357] width 94 height 28
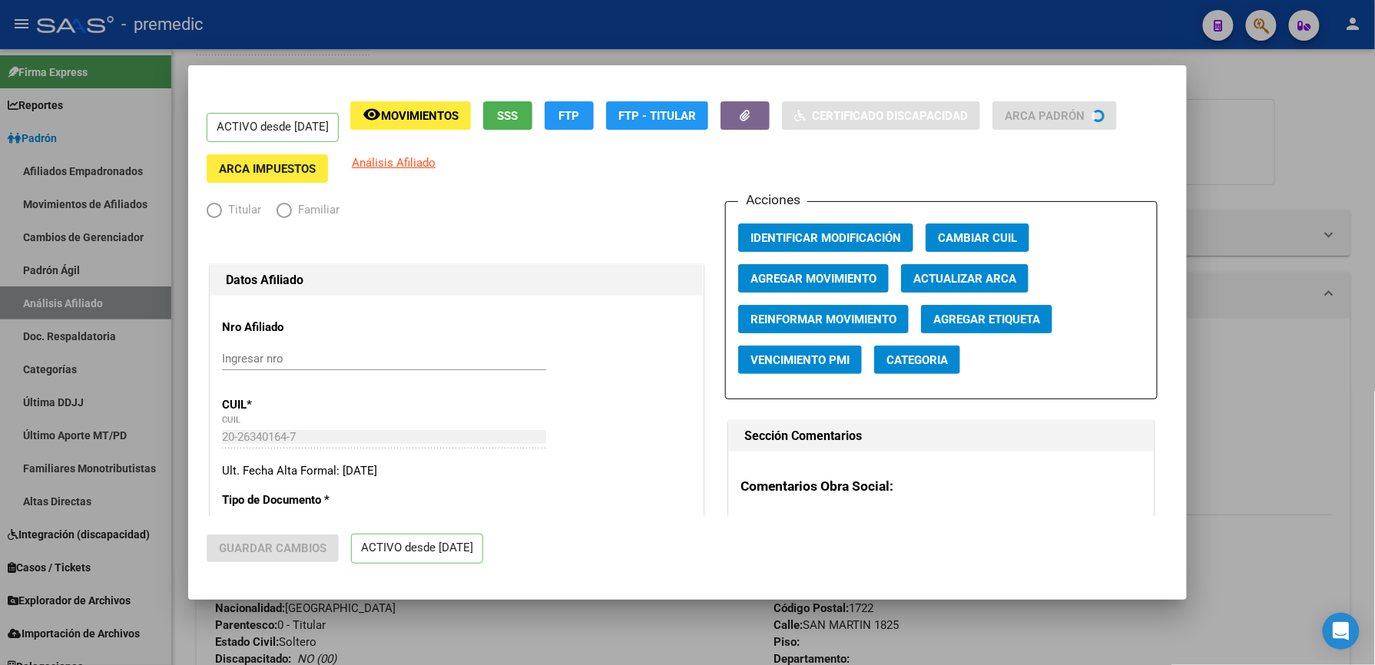
radio input "true"
type input "20-08340102-9"
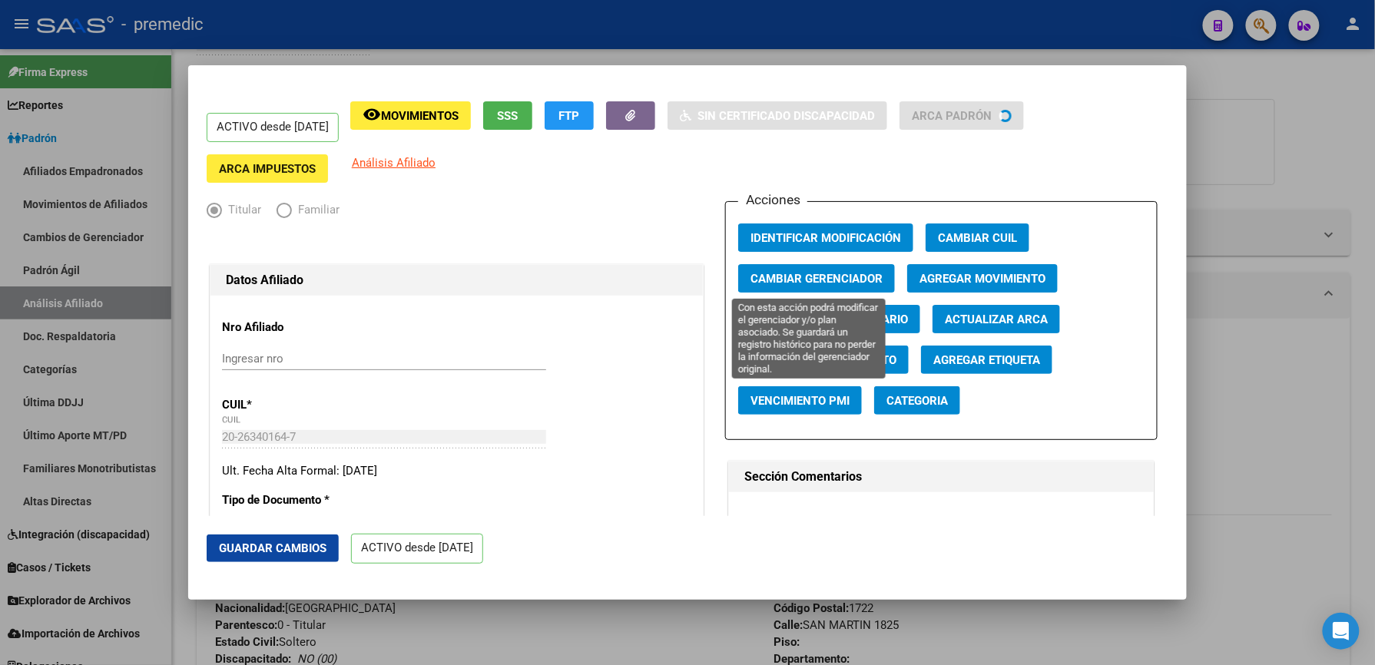
click at [777, 273] on span "Cambiar Gerenciador" at bounding box center [817, 279] width 132 height 14
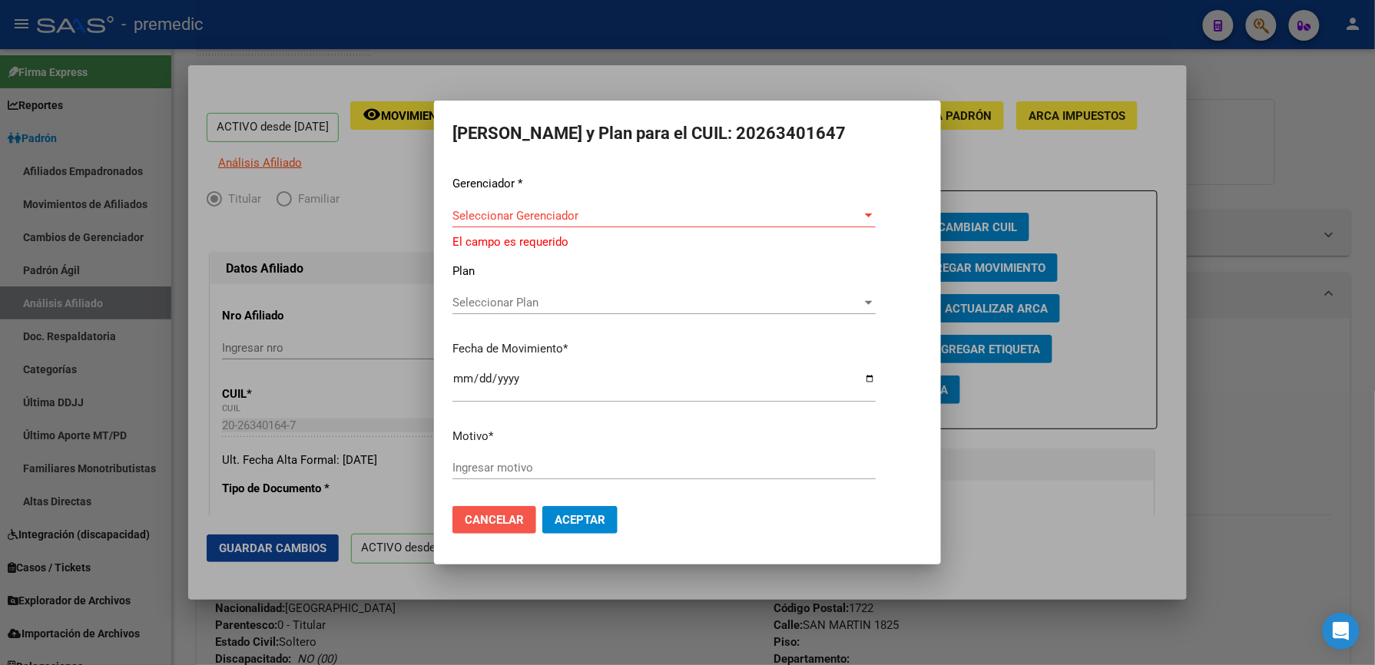
click at [492, 515] on span "Cancelar" at bounding box center [494, 520] width 59 height 14
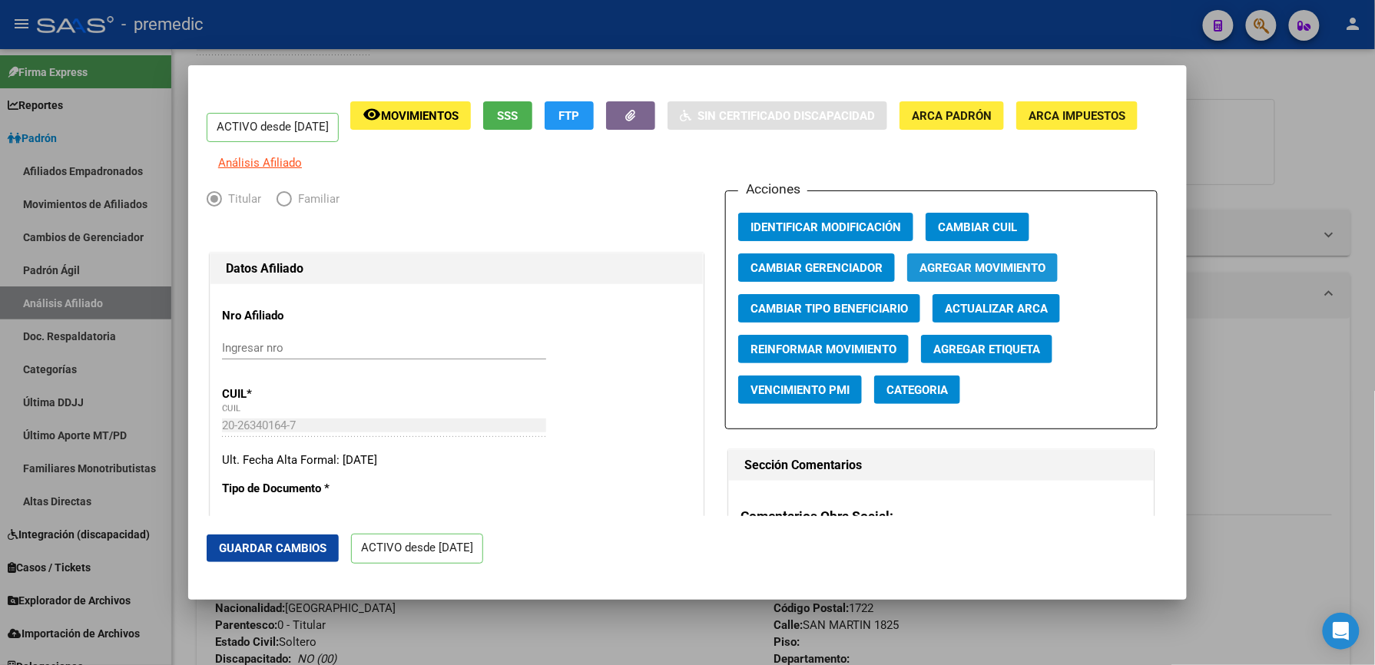
click at [989, 275] on span "Agregar Movimiento" at bounding box center [983, 268] width 126 height 14
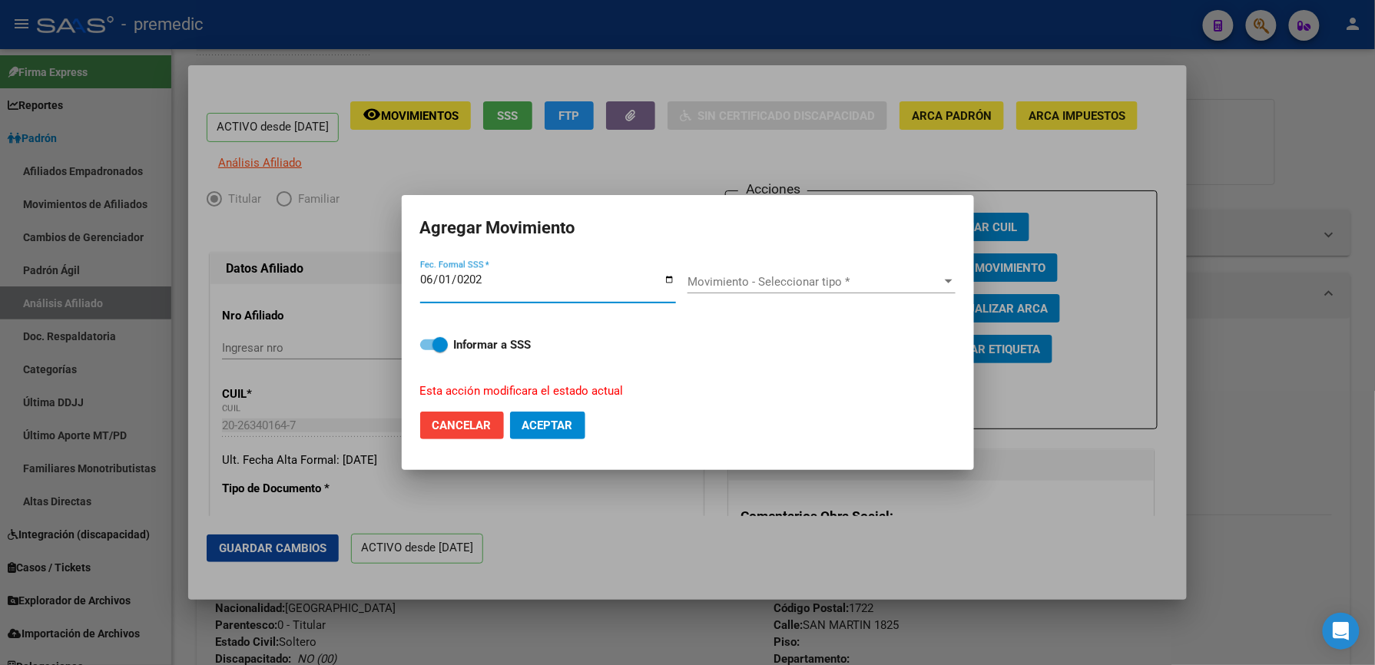
type input "[DATE]"
click at [863, 287] on span "Movimiento - Seleccionar tipo *" at bounding box center [815, 282] width 254 height 14
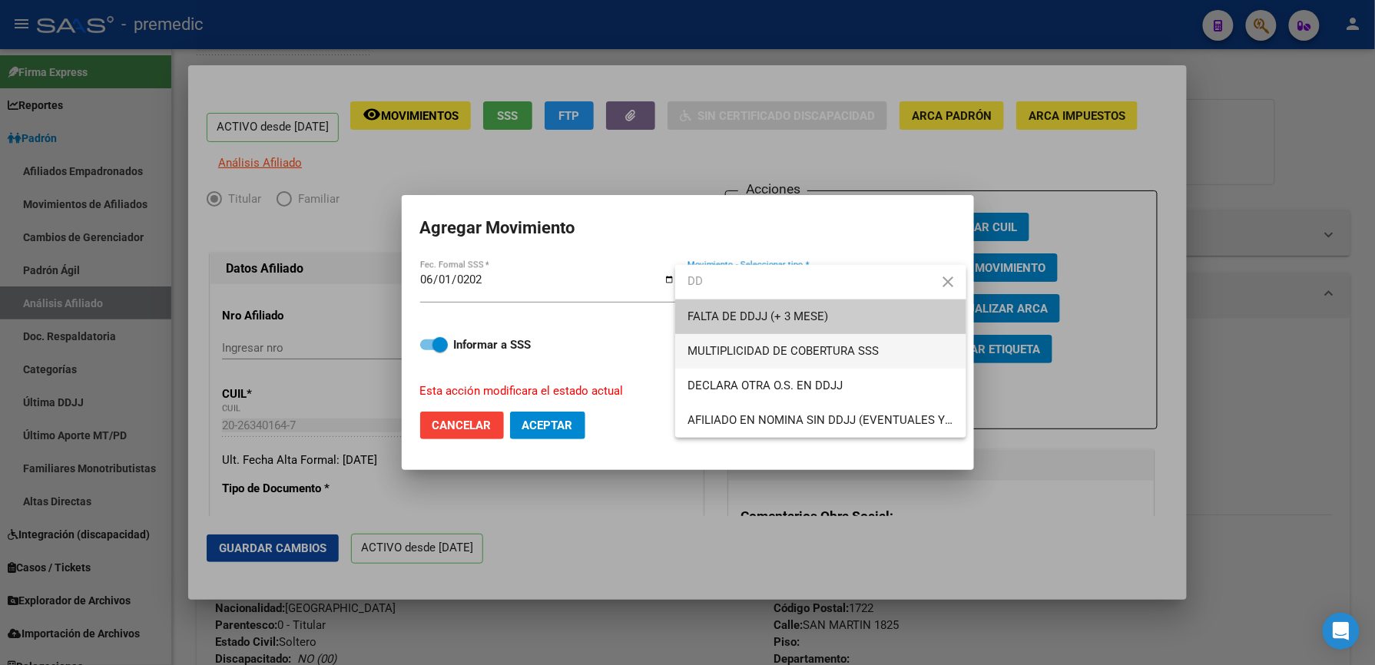
type input "DD"
click at [843, 336] on span "MULTIPLICIDAD DE COBERTURA SSS" at bounding box center [821, 351] width 267 height 35
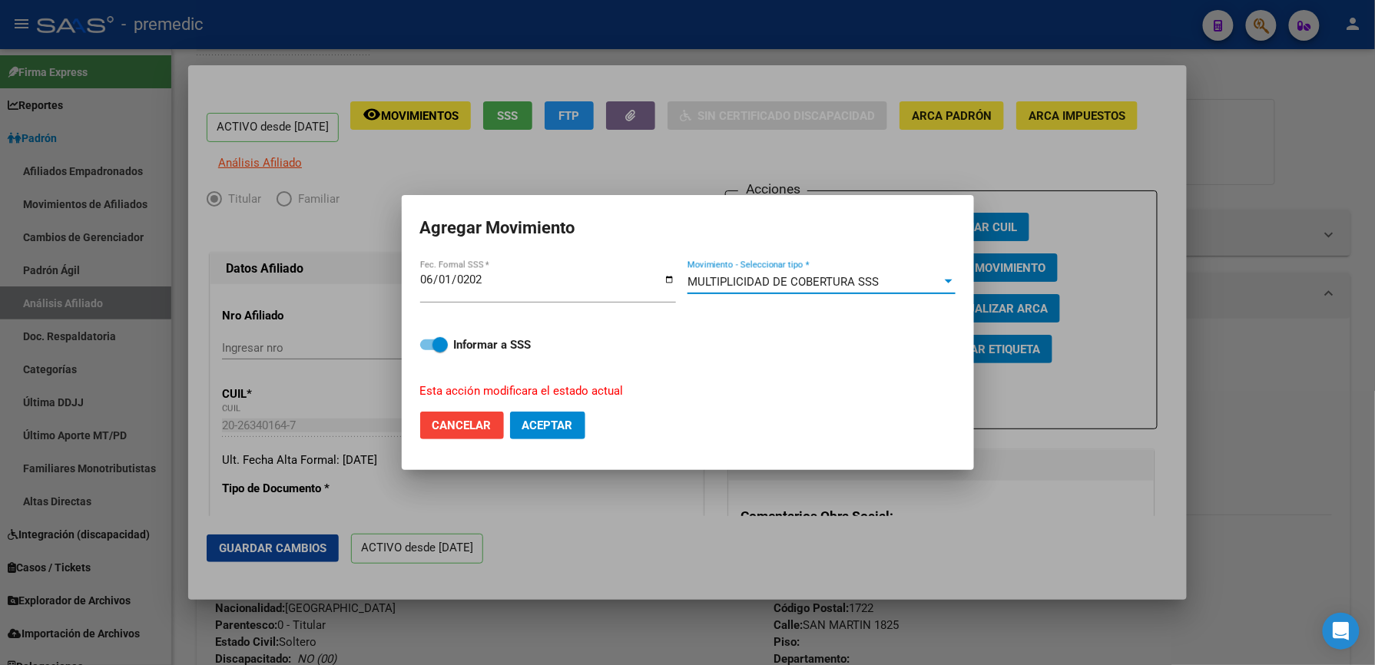
click at [856, 277] on span "MULTIPLICIDAD DE COBERTURA SSS" at bounding box center [783, 282] width 191 height 14
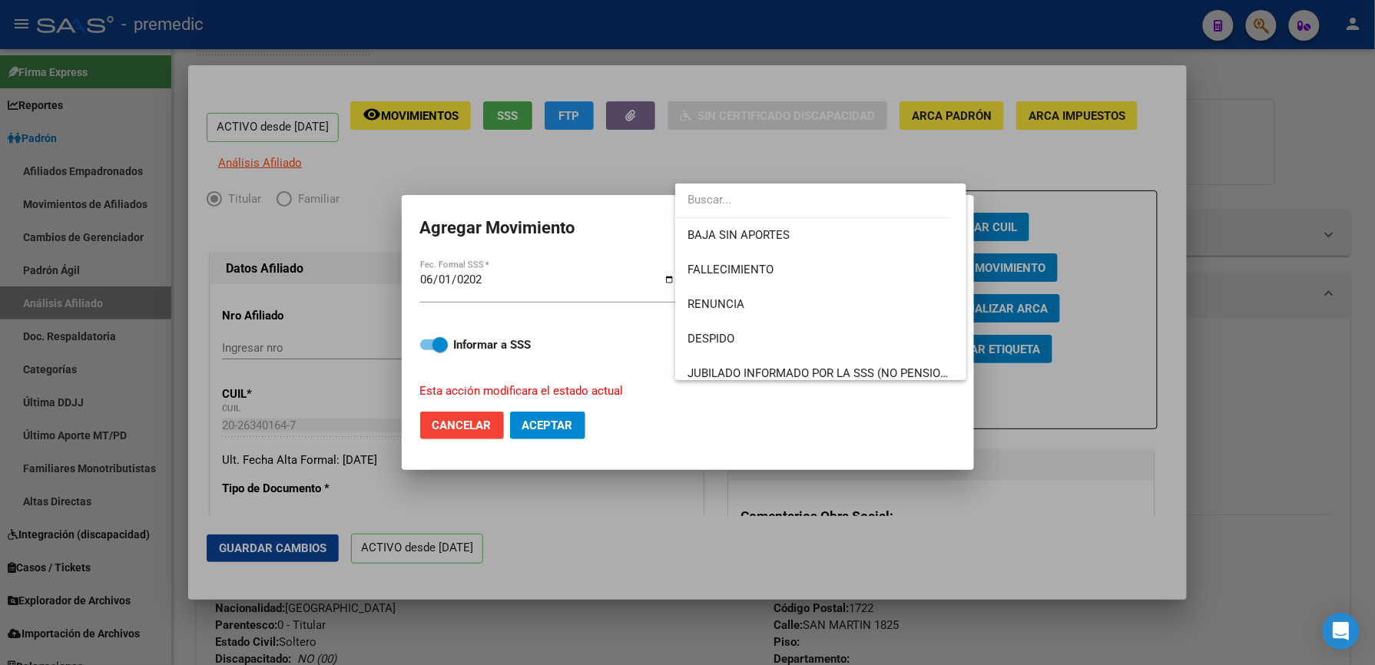
scroll to position [541, 0]
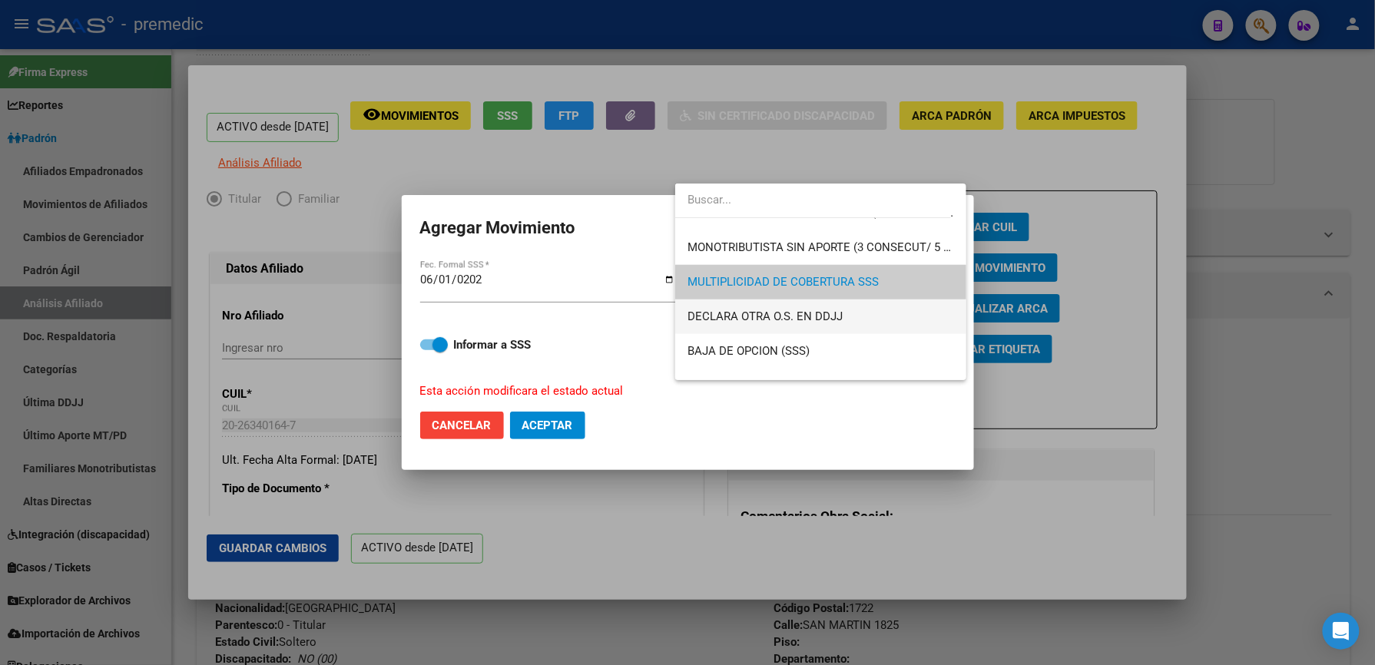
click at [848, 320] on span "DECLARA OTRA O.S. EN DDJJ" at bounding box center [821, 317] width 267 height 35
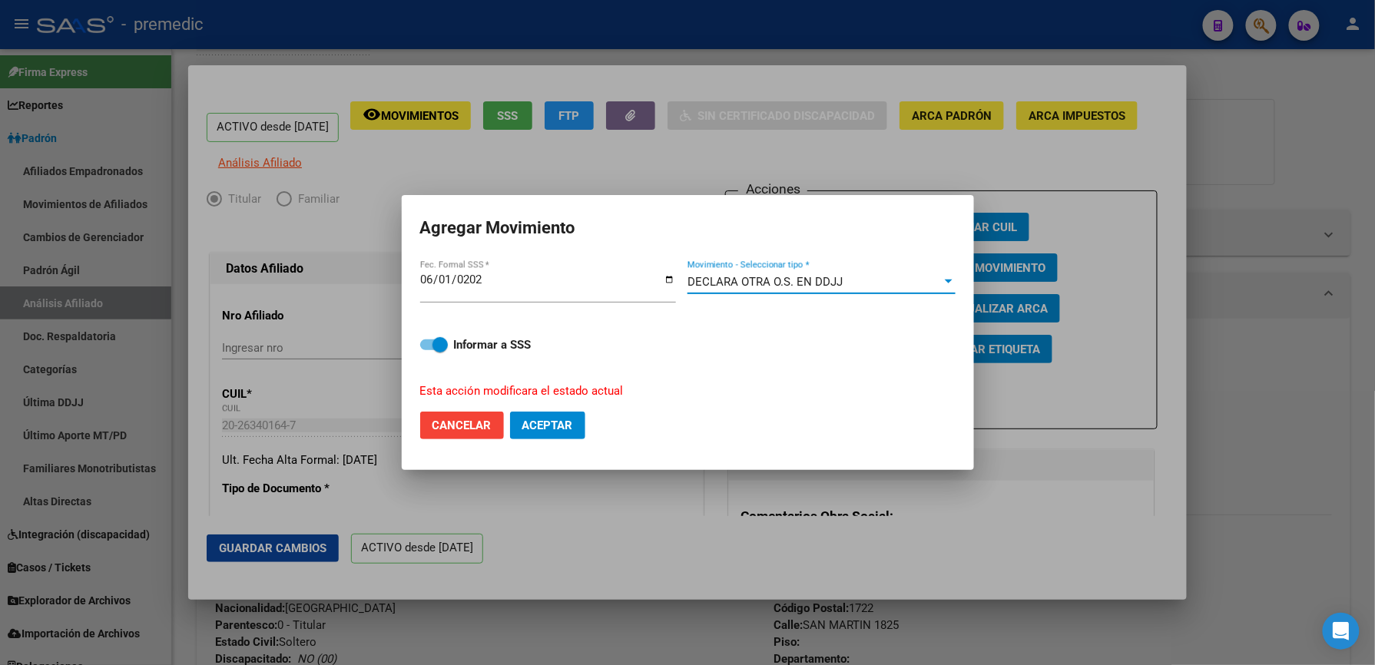
click at [827, 286] on div "DECLARA OTRA O.S. EN DDJJ" at bounding box center [815, 282] width 254 height 14
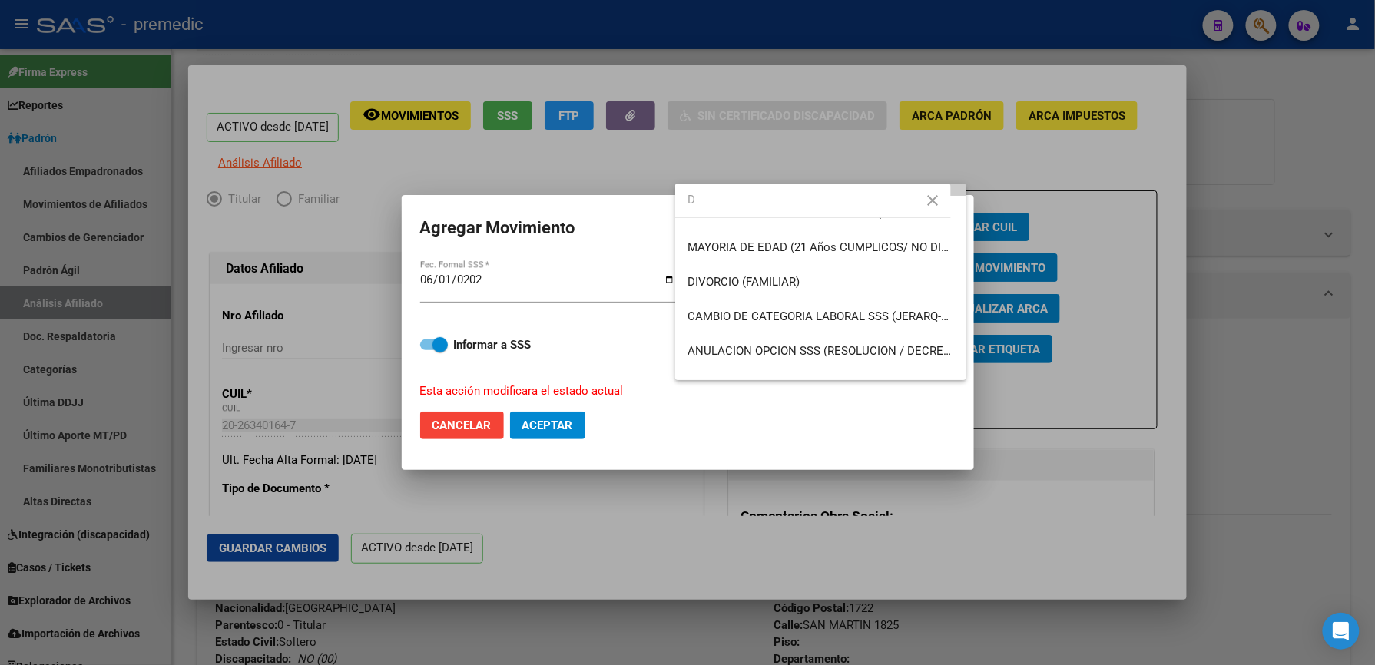
scroll to position [0, 0]
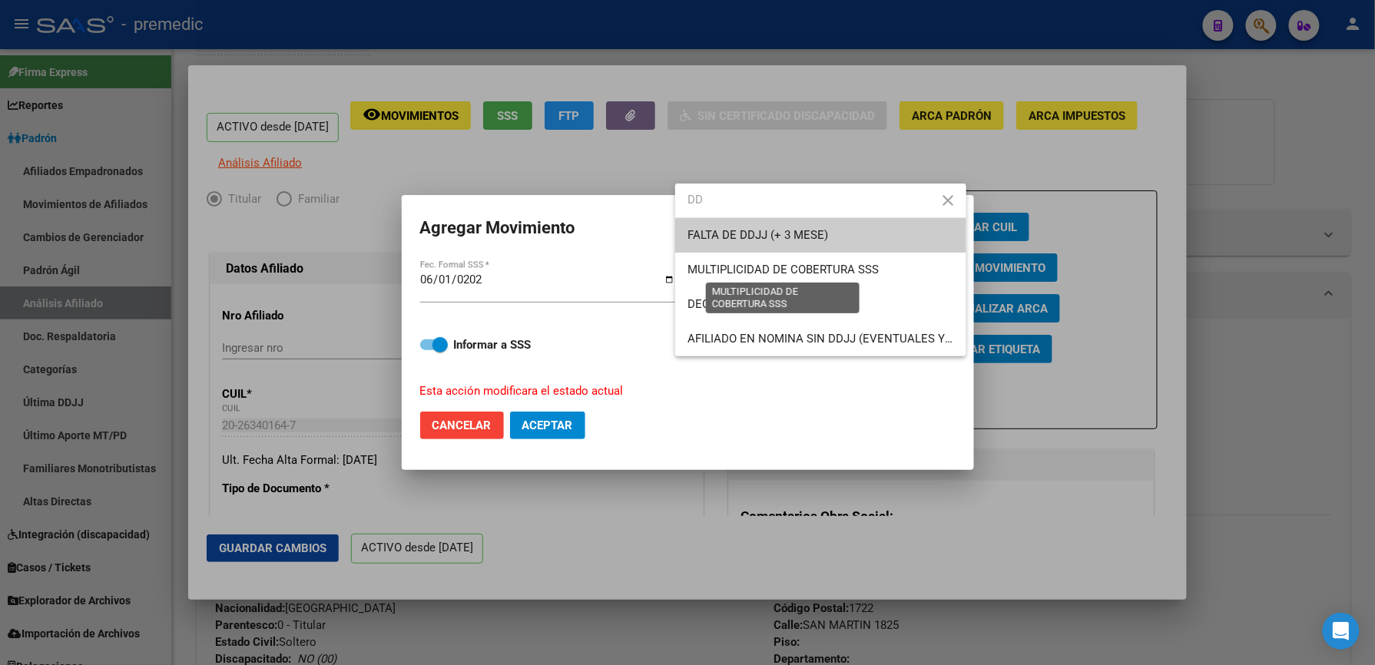
type input "DD"
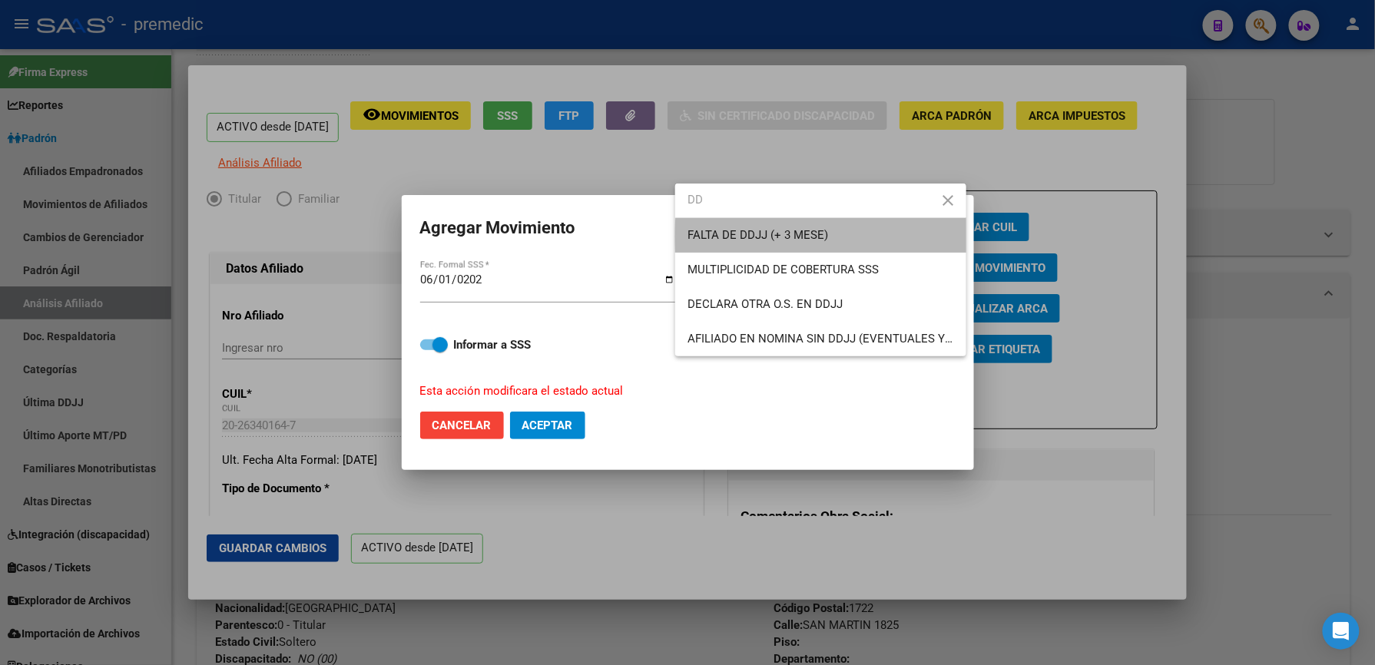
click at [830, 237] on span "FALTA DE DDJJ (+ 3 MESE)" at bounding box center [821, 235] width 267 height 35
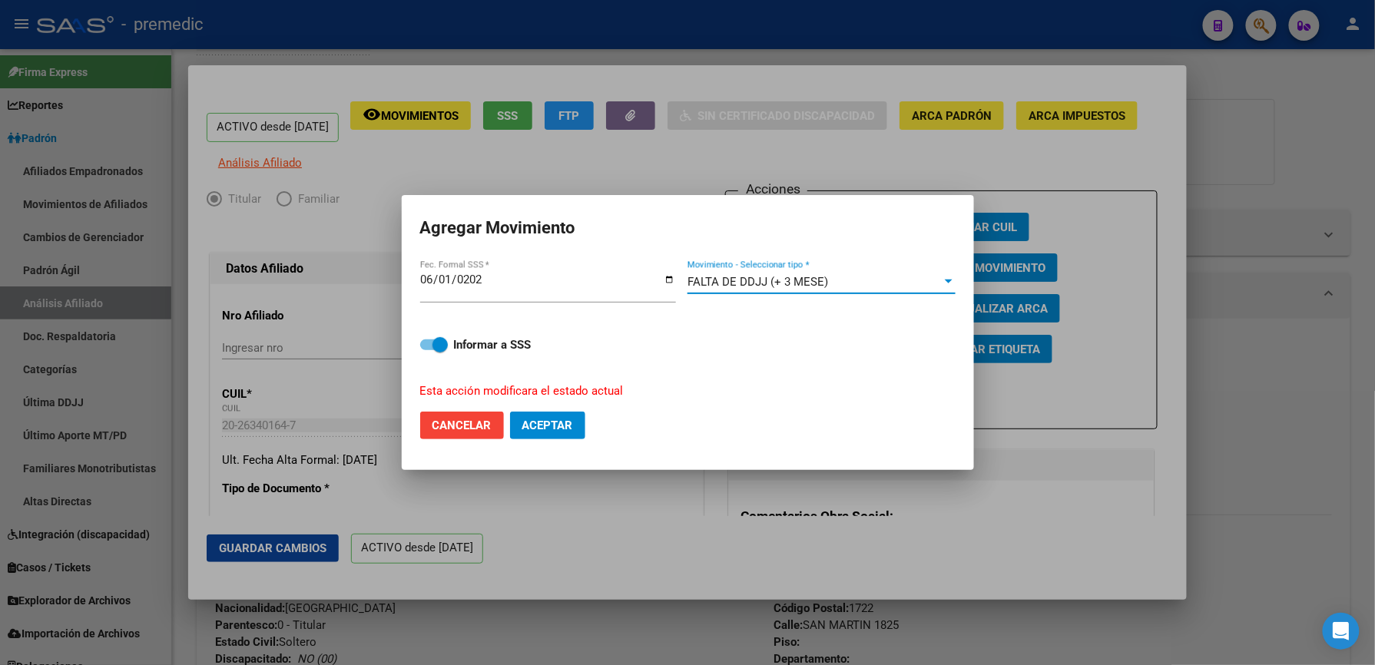
click at [535, 427] on span "Aceptar" at bounding box center [547, 426] width 51 height 14
checkbox input "false"
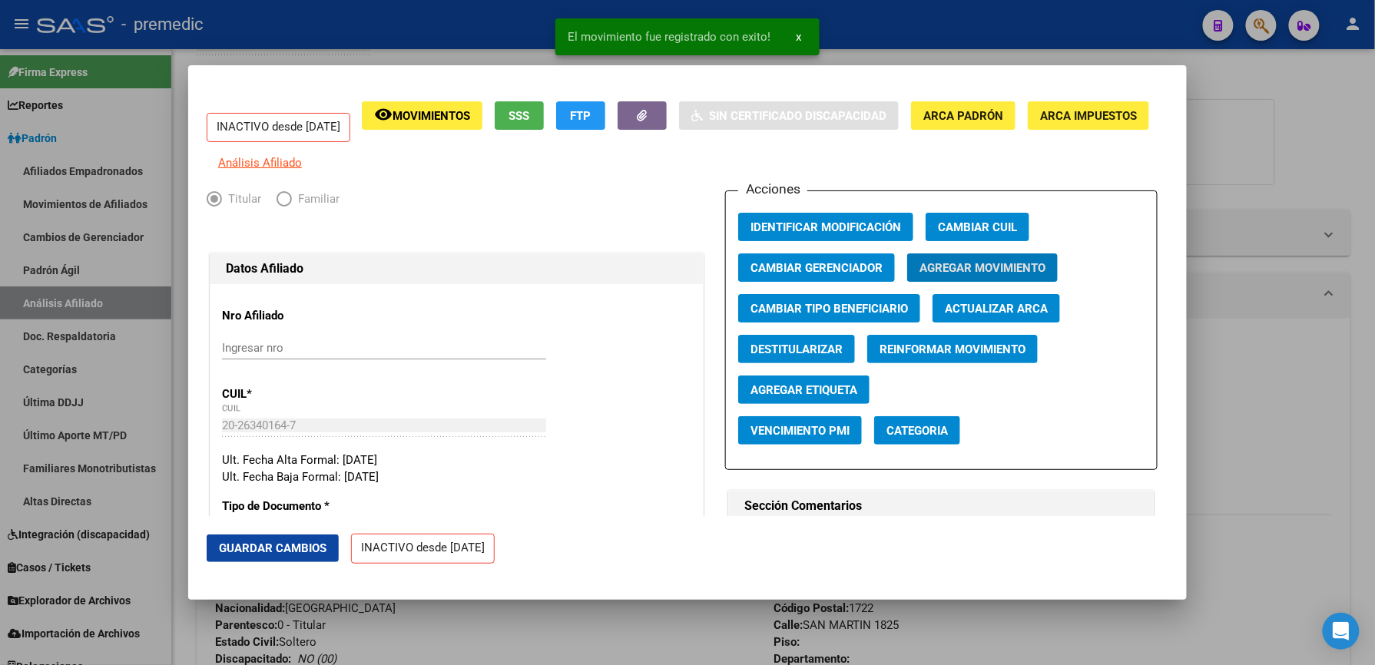
click at [671, 628] on div at bounding box center [687, 332] width 1375 height 665
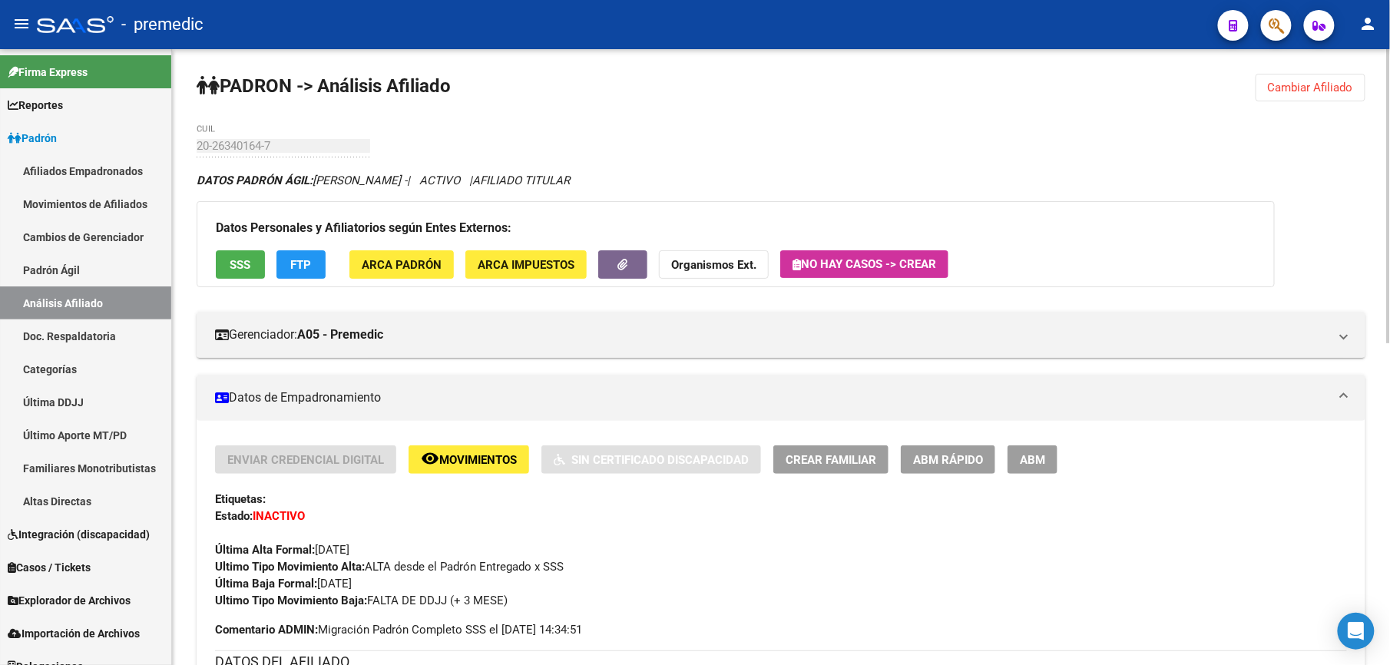
click at [1312, 86] on span "Cambiar Afiliado" at bounding box center [1310, 88] width 85 height 14
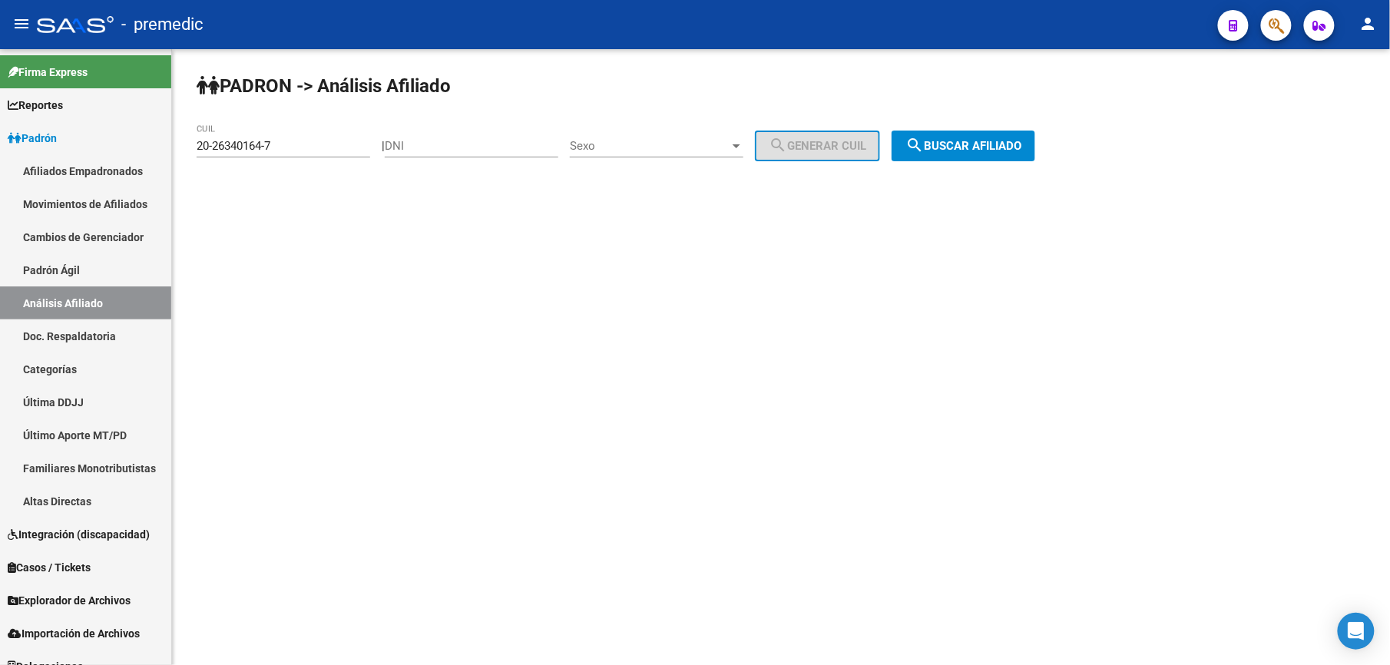
click at [306, 138] on div "20-26340164-7 CUIL" at bounding box center [284, 140] width 174 height 33
click at [1036, 144] on button "search Buscar afiliado" at bounding box center [964, 146] width 144 height 31
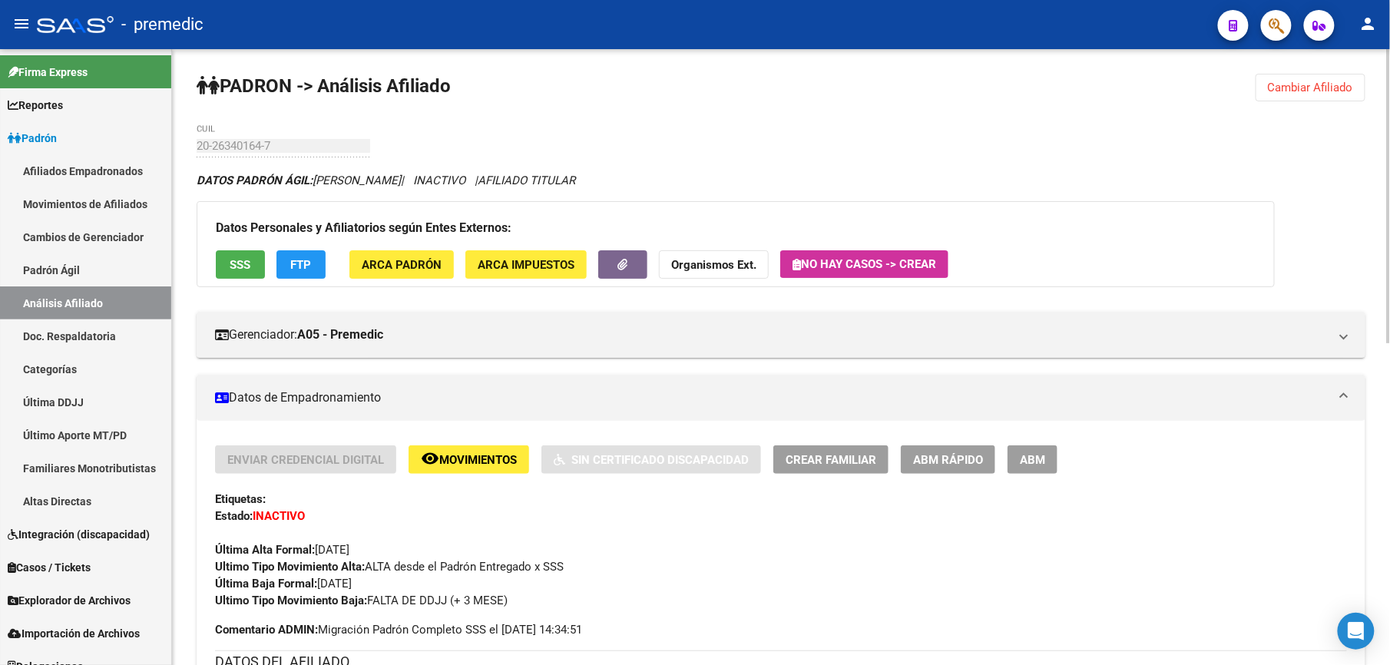
click at [1297, 90] on span "Cambiar Afiliado" at bounding box center [1310, 88] width 85 height 14
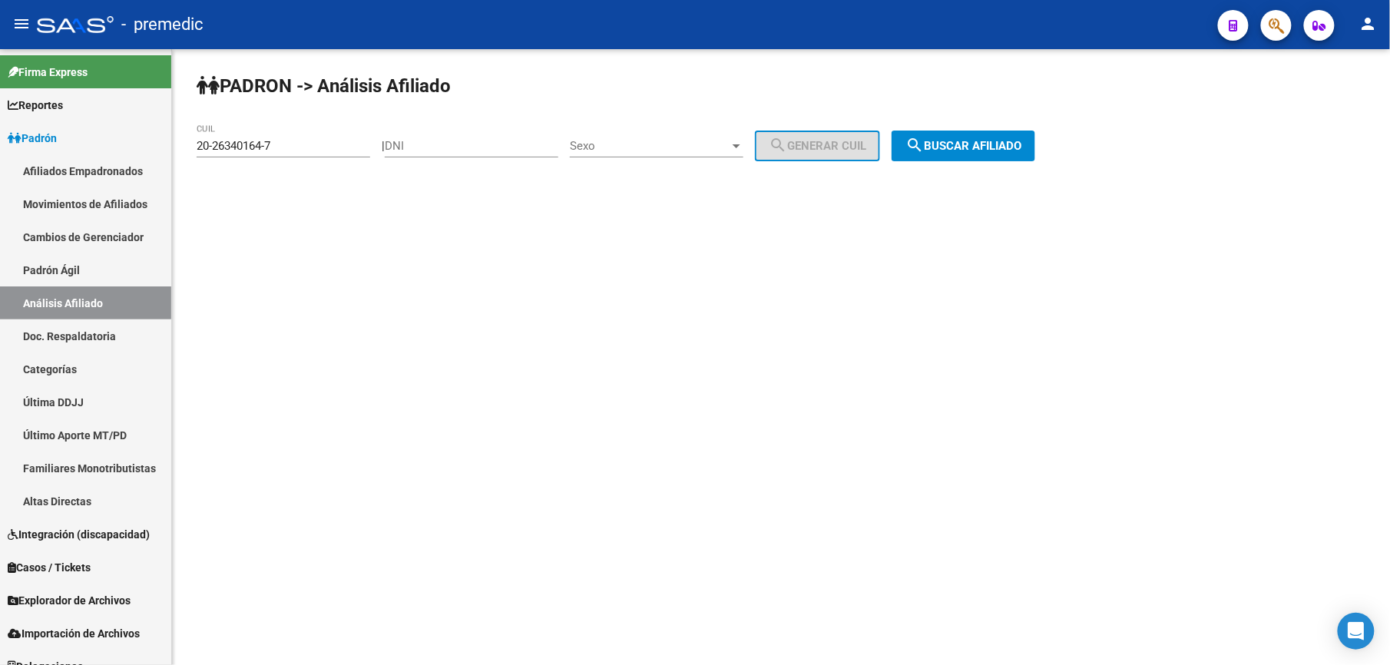
click at [300, 143] on input "20-26340164-7" at bounding box center [284, 146] width 174 height 14
paste input "6-340164"
click at [300, 143] on input "26-340164" at bounding box center [284, 146] width 174 height 14
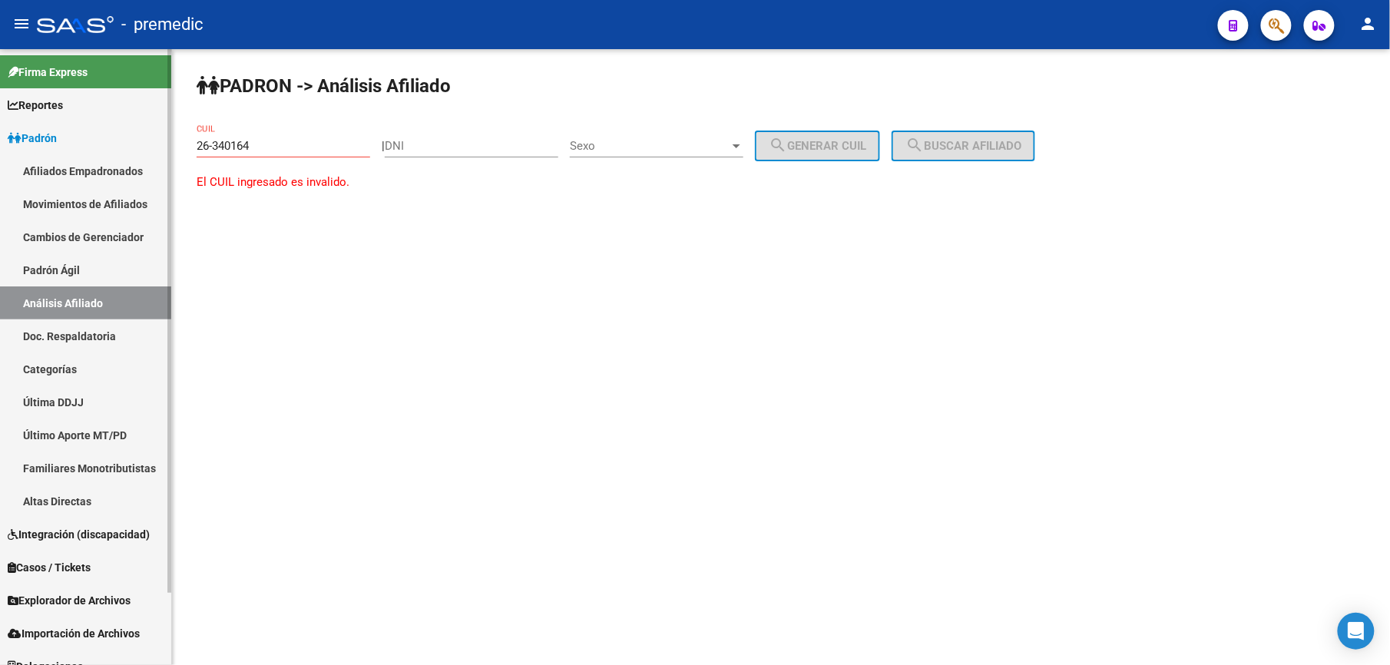
drag, startPoint x: 317, startPoint y: 134, endPoint x: 166, endPoint y: 134, distance: 151.3
click at [166, 134] on mat-sidenav-container "Firma Express Reportes Padrón Traspasos x O.S. Traspasos x Gerenciador Traspaso…" at bounding box center [695, 357] width 1390 height 616
drag, startPoint x: 258, startPoint y: 145, endPoint x: 28, endPoint y: 129, distance: 231.0
click at [29, 130] on mat-sidenav-container "Firma Express Reportes Padrón Traspasos x O.S. Traspasos x Gerenciador Traspaso…" at bounding box center [695, 357] width 1390 height 616
paste input "-26371252"
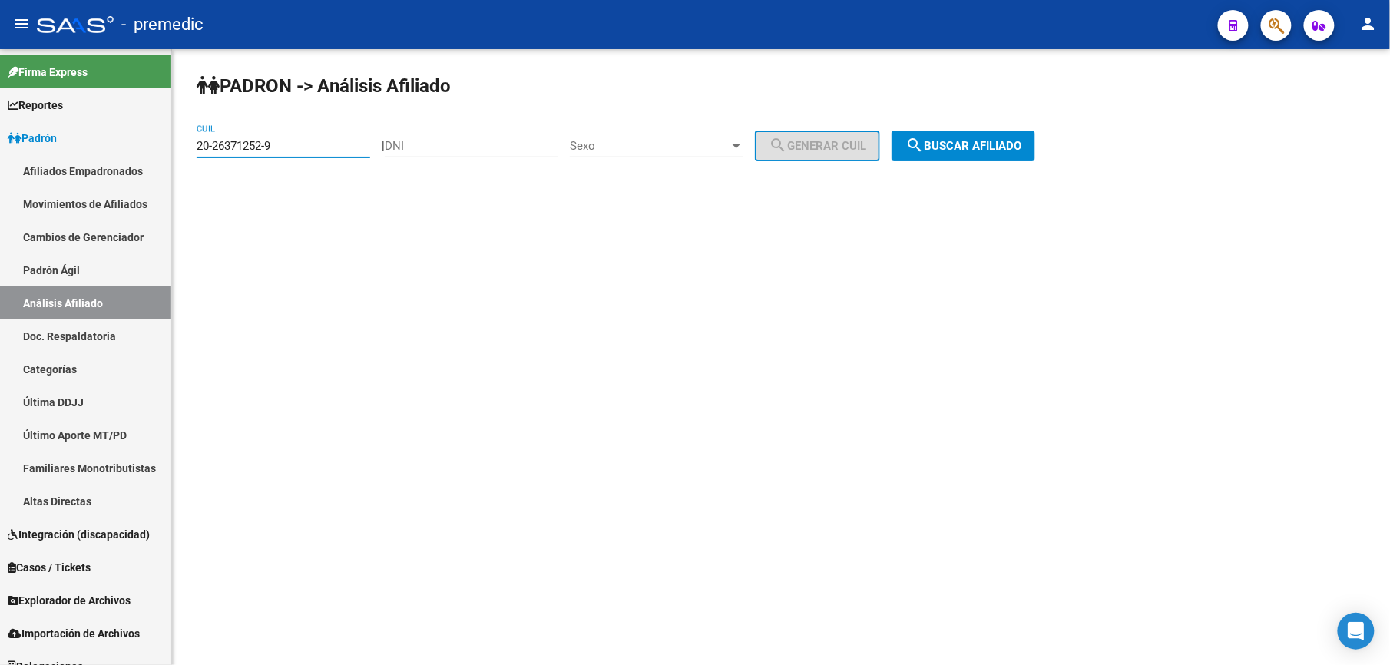
type input "20-26371252-9"
click at [1000, 166] on div "PADRON -> Análisis Afiliado 20-26371252-9 CUIL | DNI Sexo Sexo search Generar C…" at bounding box center [781, 129] width 1218 height 161
click at [1000, 157] on button "search Buscar afiliado" at bounding box center [964, 146] width 144 height 31
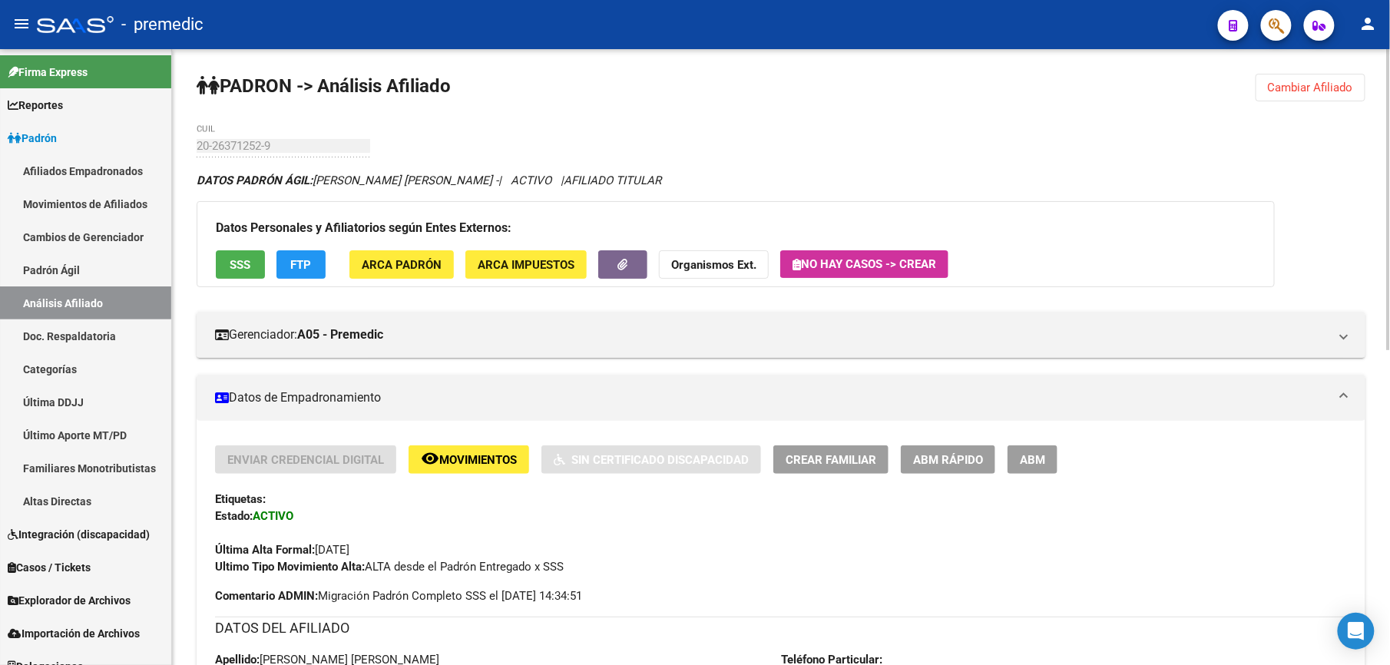
click at [957, 462] on span "ABM Rápido" at bounding box center [948, 460] width 70 height 14
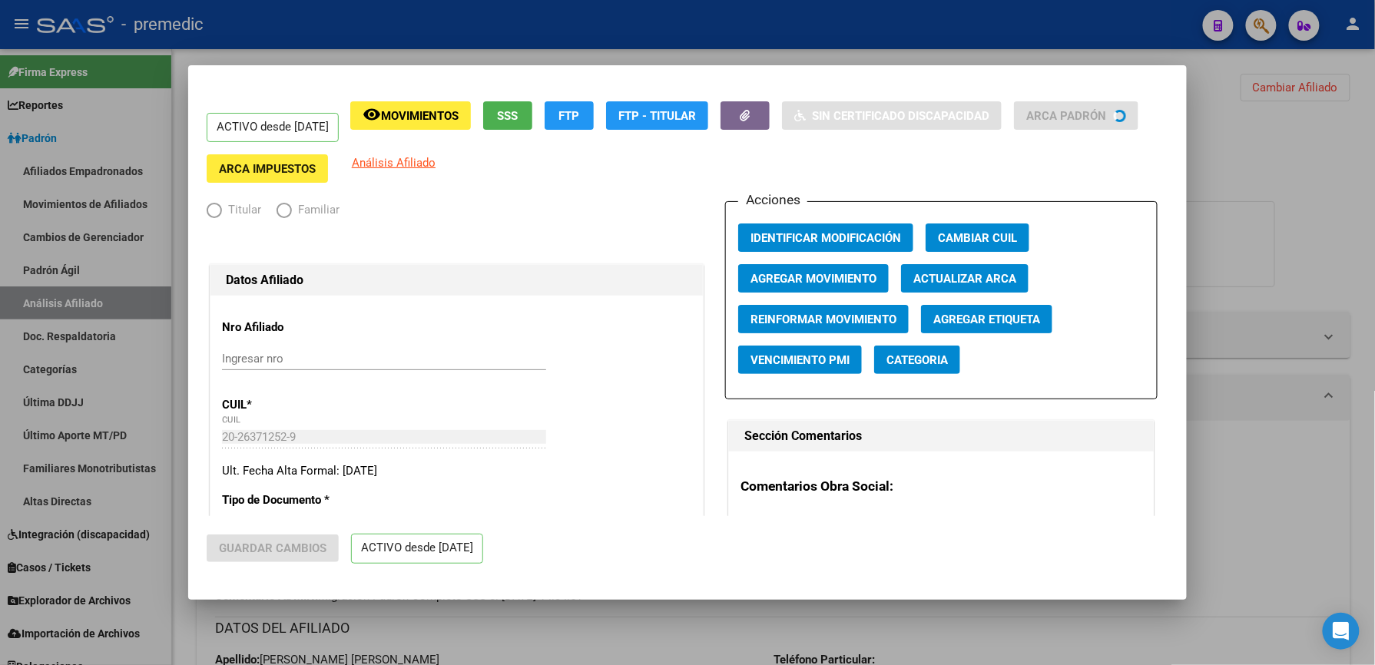
radio input "true"
type input "30-71783482-4"
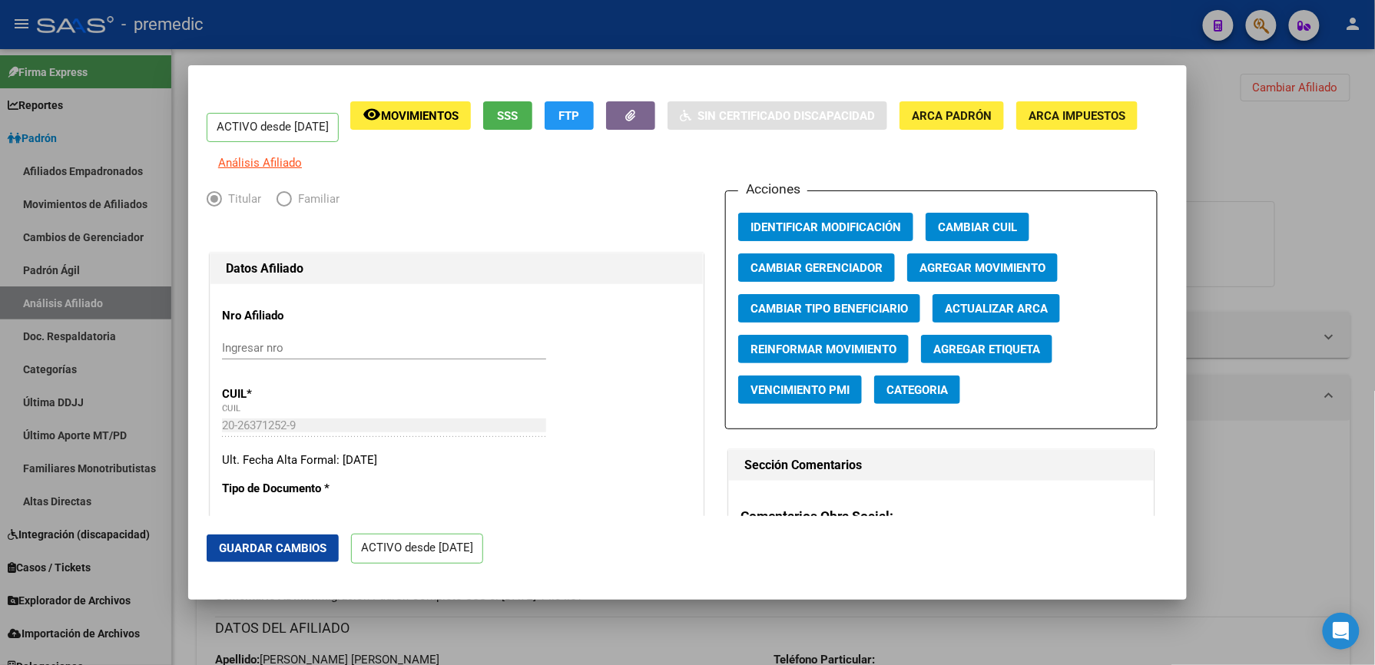
click at [756, 637] on div at bounding box center [687, 332] width 1375 height 665
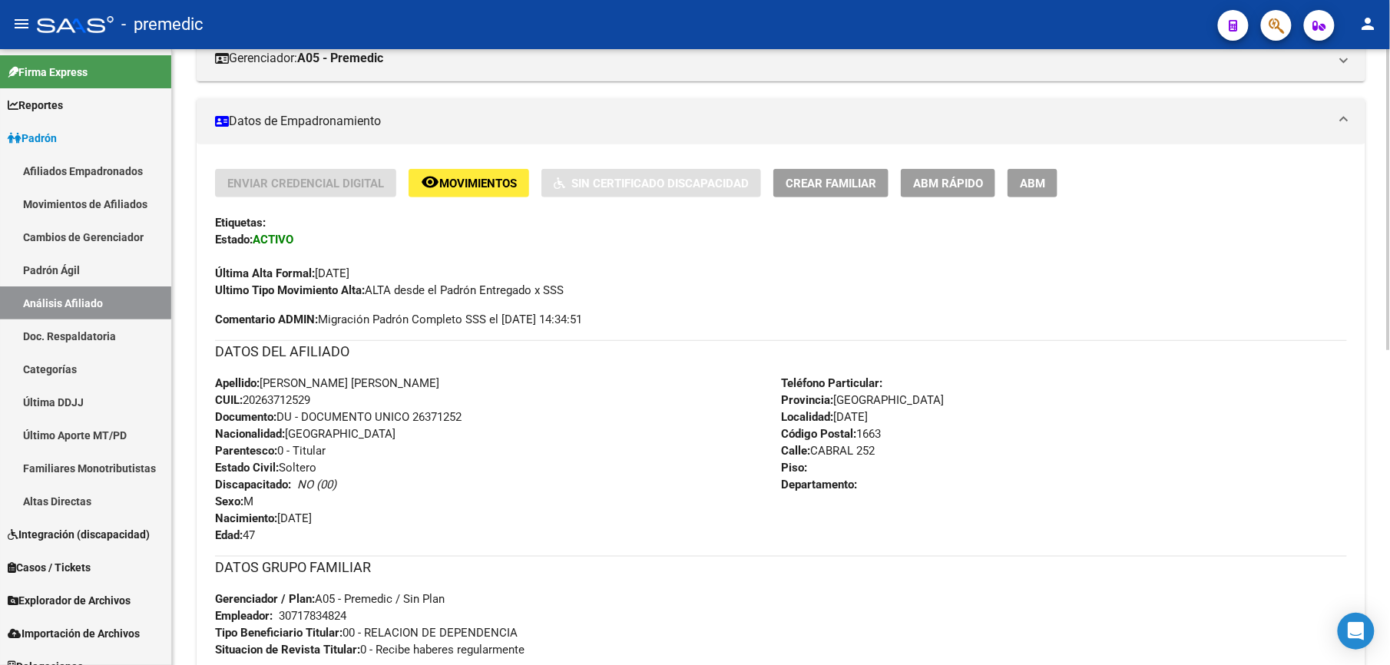
scroll to position [307, 0]
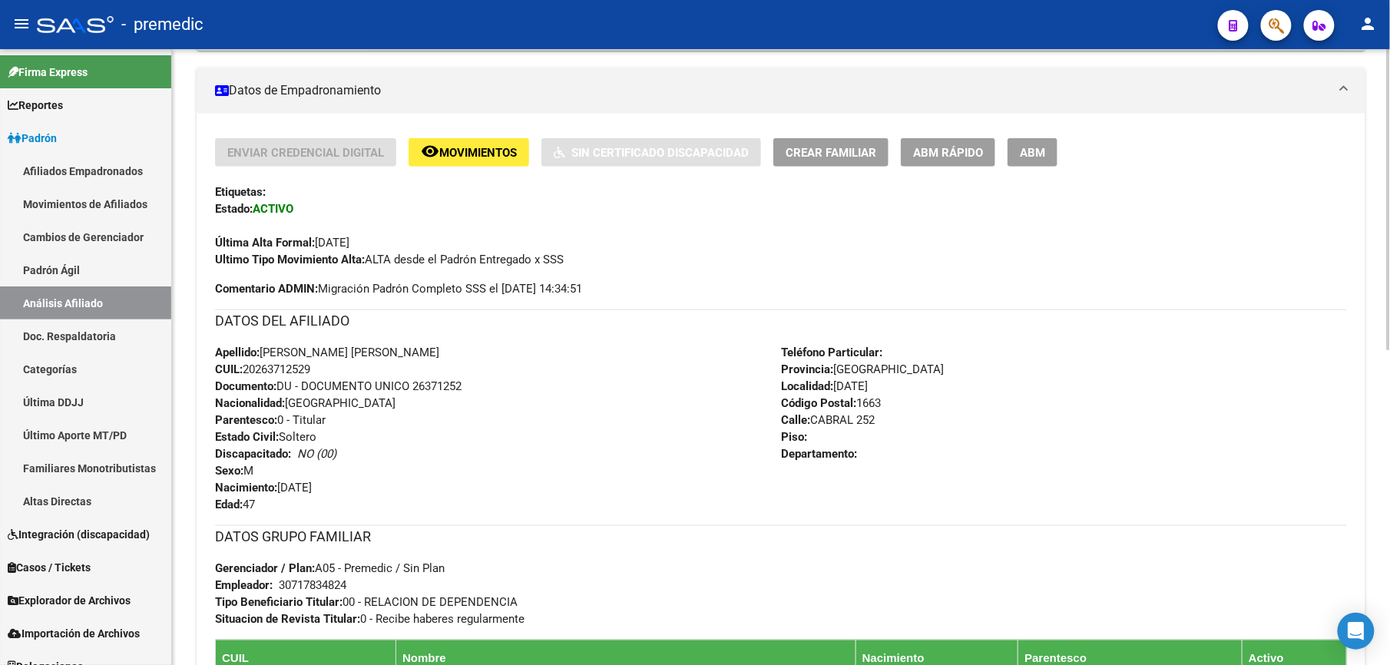
drag, startPoint x: 333, startPoint y: 430, endPoint x: 352, endPoint y: 519, distance: 91.0
click at [352, 519] on div "Enviar Credencial Digital remove_red_eye Movimientos Sin Certificado Discapacid…" at bounding box center [781, 453] width 1132 height 631
drag, startPoint x: 352, startPoint y: 519, endPoint x: 297, endPoint y: 464, distance: 78.2
click at [297, 464] on div "Apellido: GONZALEZ HENIN TOMAS IGNACIO CUIL: 20263712529 Documento: DU - DOCUME…" at bounding box center [498, 428] width 566 height 169
drag, startPoint x: 290, startPoint y: 385, endPoint x: 314, endPoint y: 567, distance: 183.7
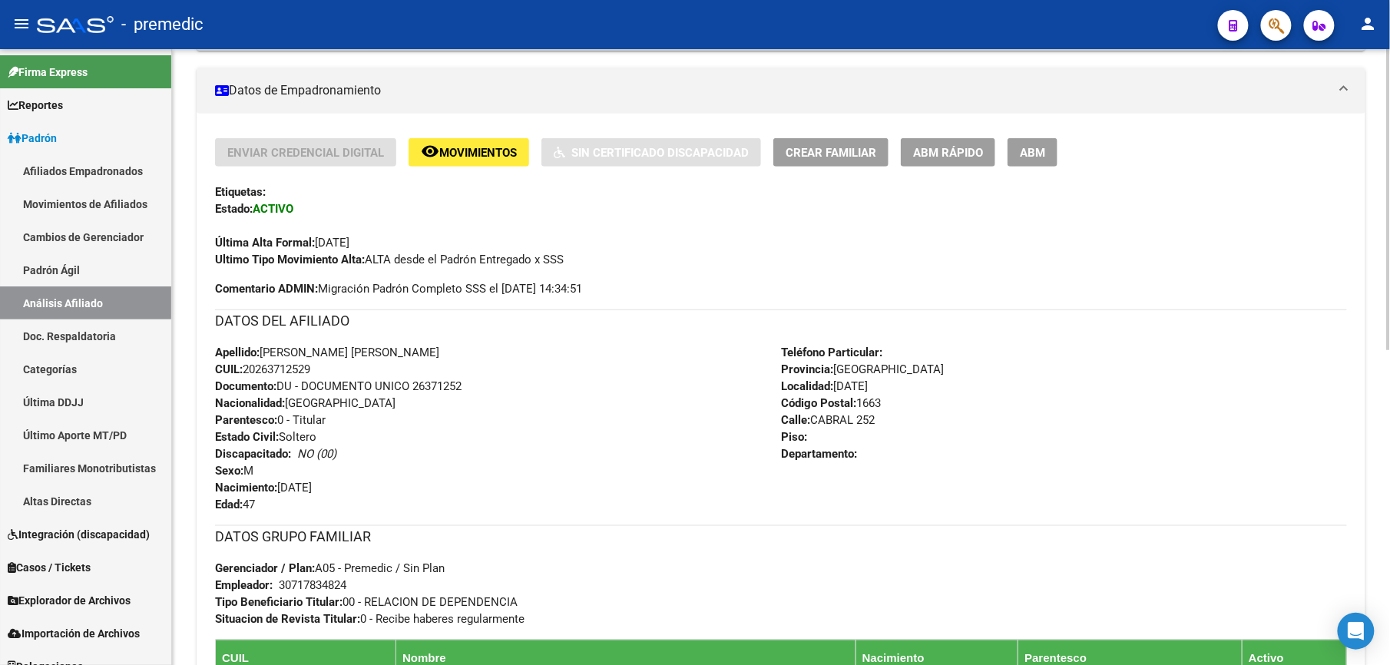
click at [314, 567] on div "Enviar Credencial Digital remove_red_eye Movimientos Sin Certificado Discapacid…" at bounding box center [781, 453] width 1132 height 631
click at [314, 568] on span "Gerenciador / Plan: A05 - Premedic / Sin Plan" at bounding box center [330, 569] width 230 height 14
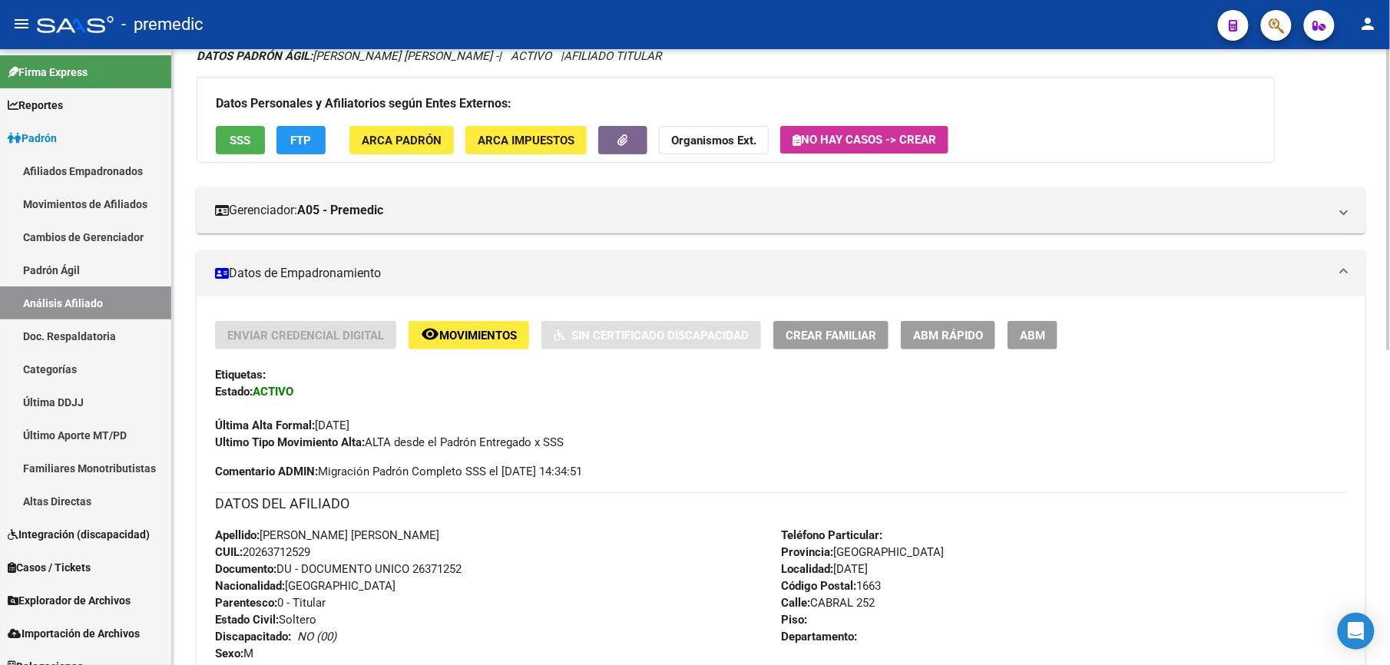
scroll to position [0, 0]
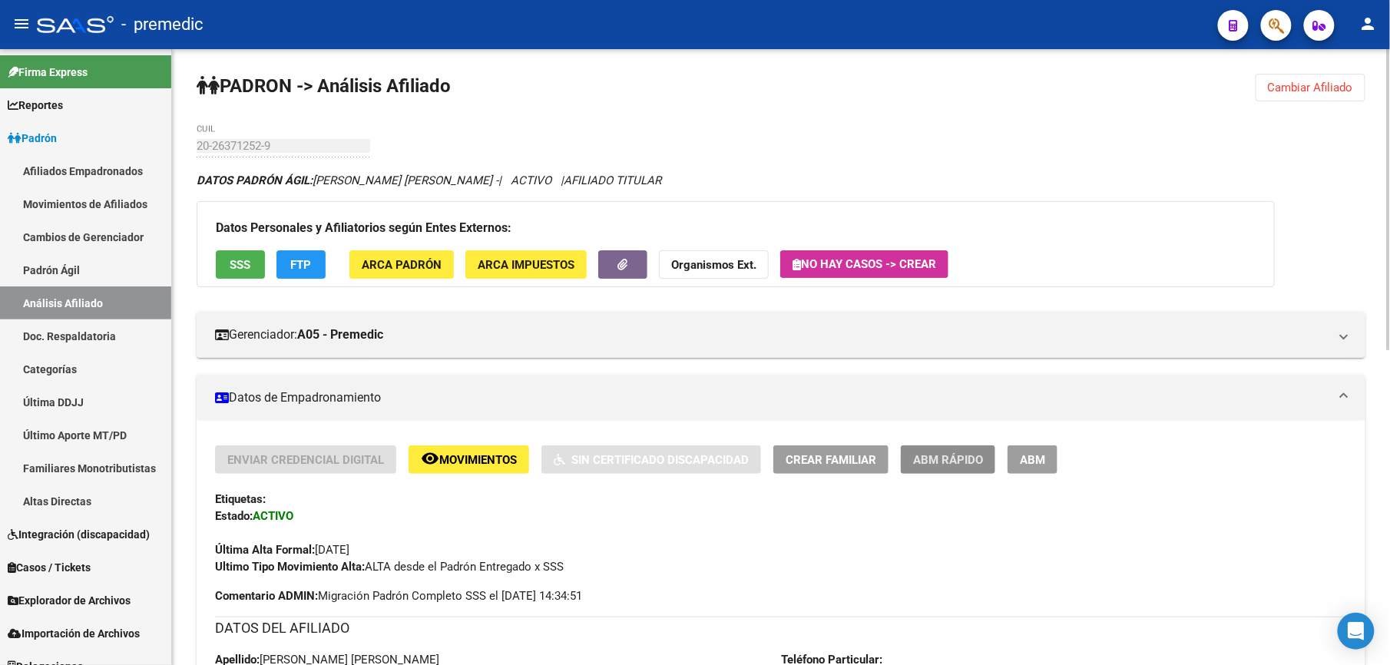
click at [974, 462] on span "ABM Rápido" at bounding box center [948, 460] width 70 height 14
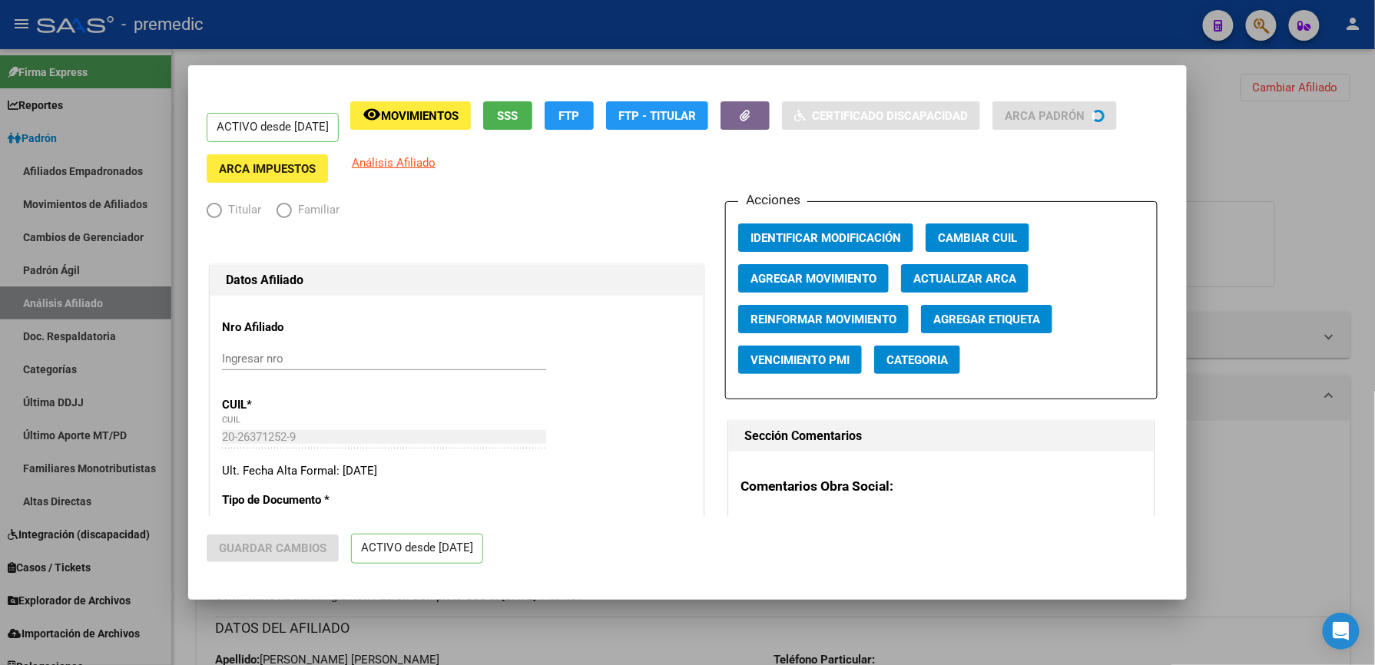
radio input "true"
type input "30-71783482-4"
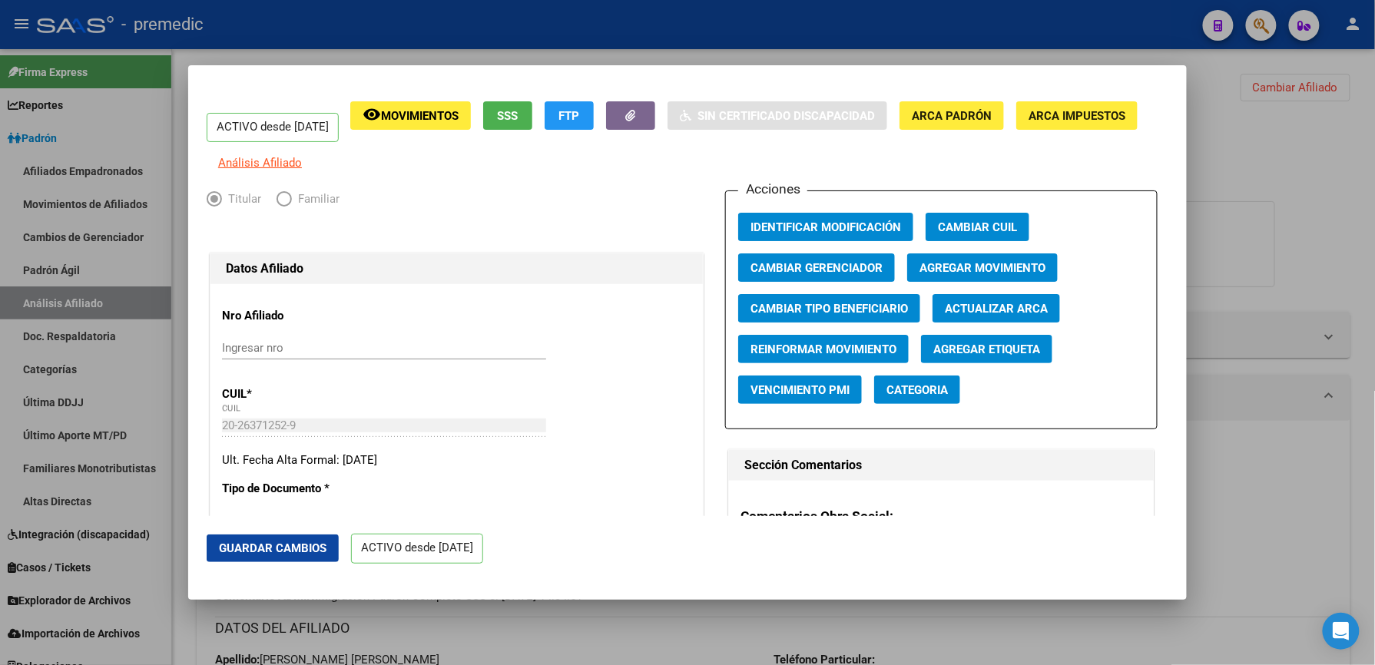
click at [982, 275] on span "Agregar Movimiento" at bounding box center [983, 268] width 126 height 14
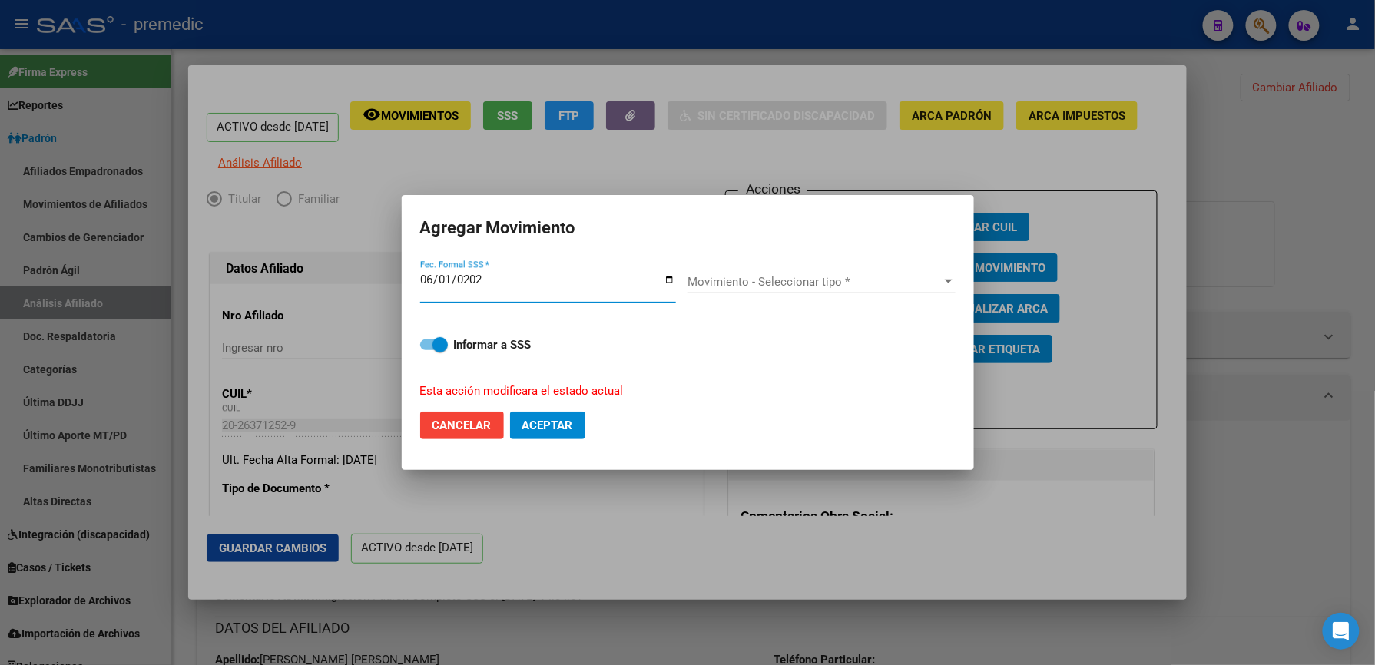
type input "[DATE]"
click at [852, 299] on div "Movimiento - Seleccionar tipo * Movimiento - Seleccionar tipo *" at bounding box center [822, 289] width 268 height 38
click at [852, 284] on span "Movimiento - Seleccionar tipo *" at bounding box center [815, 282] width 254 height 14
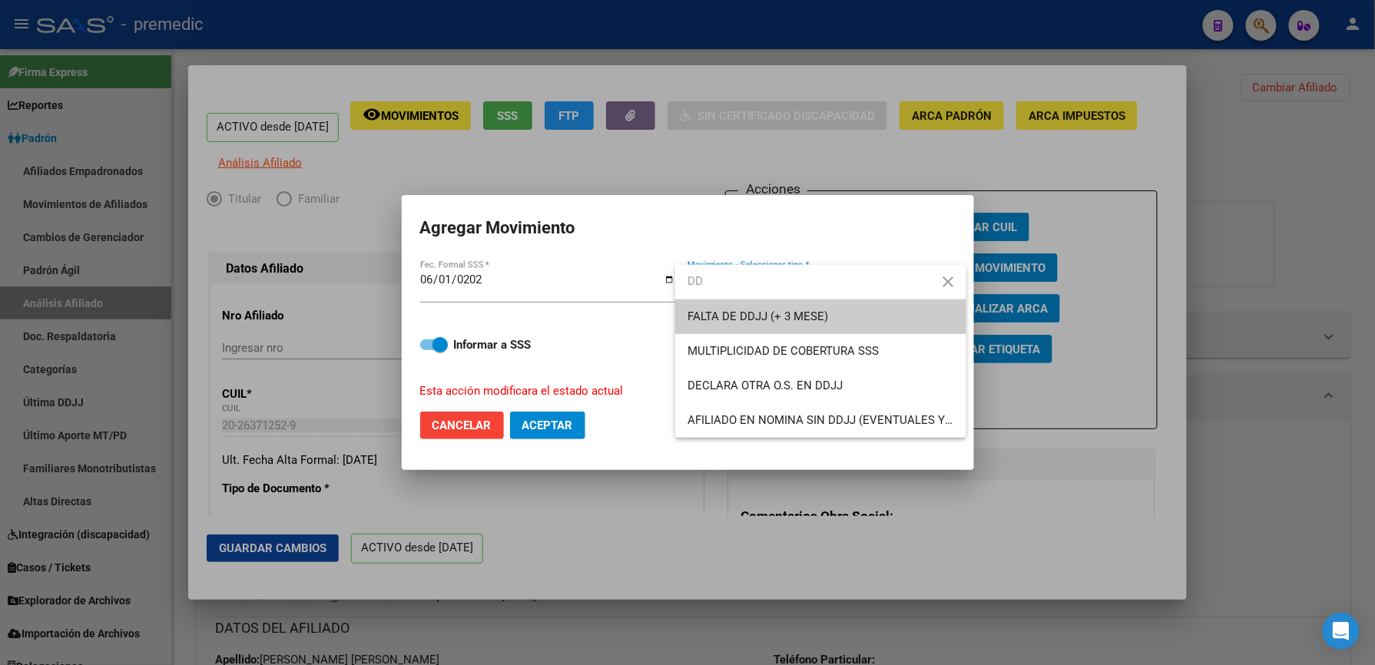
type input "DD"
click at [809, 316] on span "FALTA DE DDJJ (+ 3 MESE)" at bounding box center [758, 317] width 141 height 14
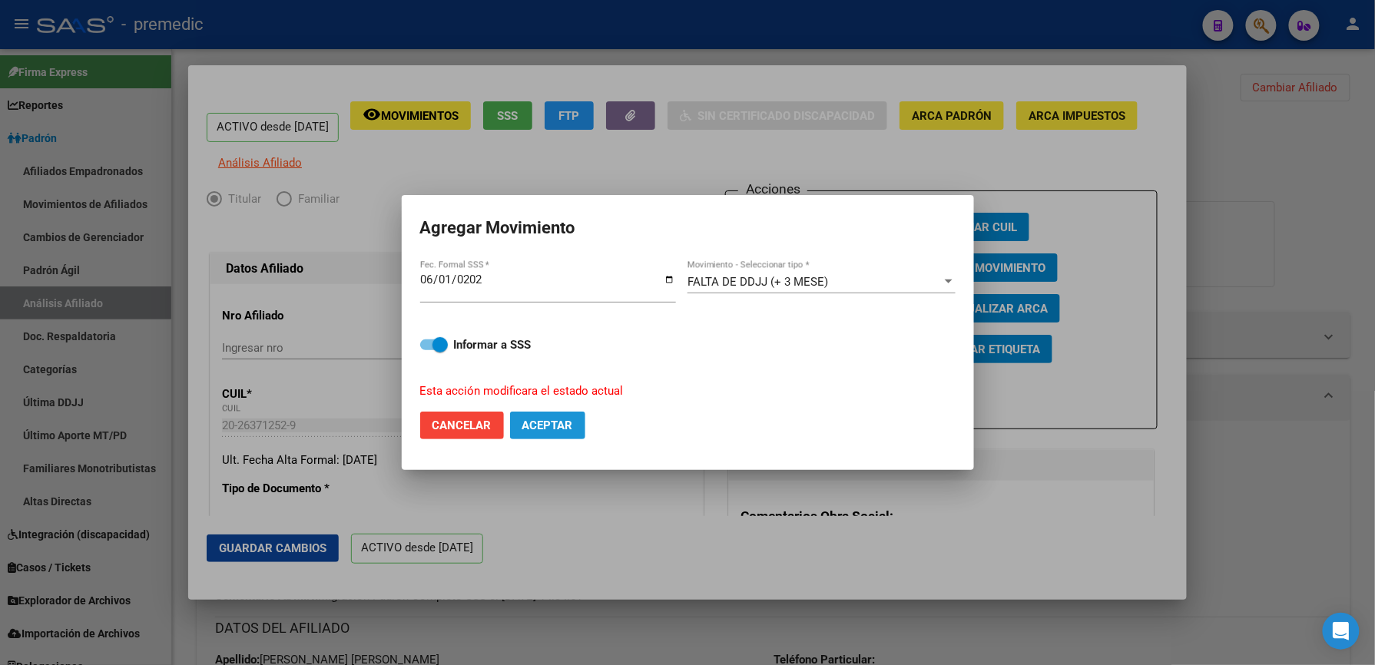
click at [532, 431] on span "Aceptar" at bounding box center [547, 426] width 51 height 14
checkbox input "false"
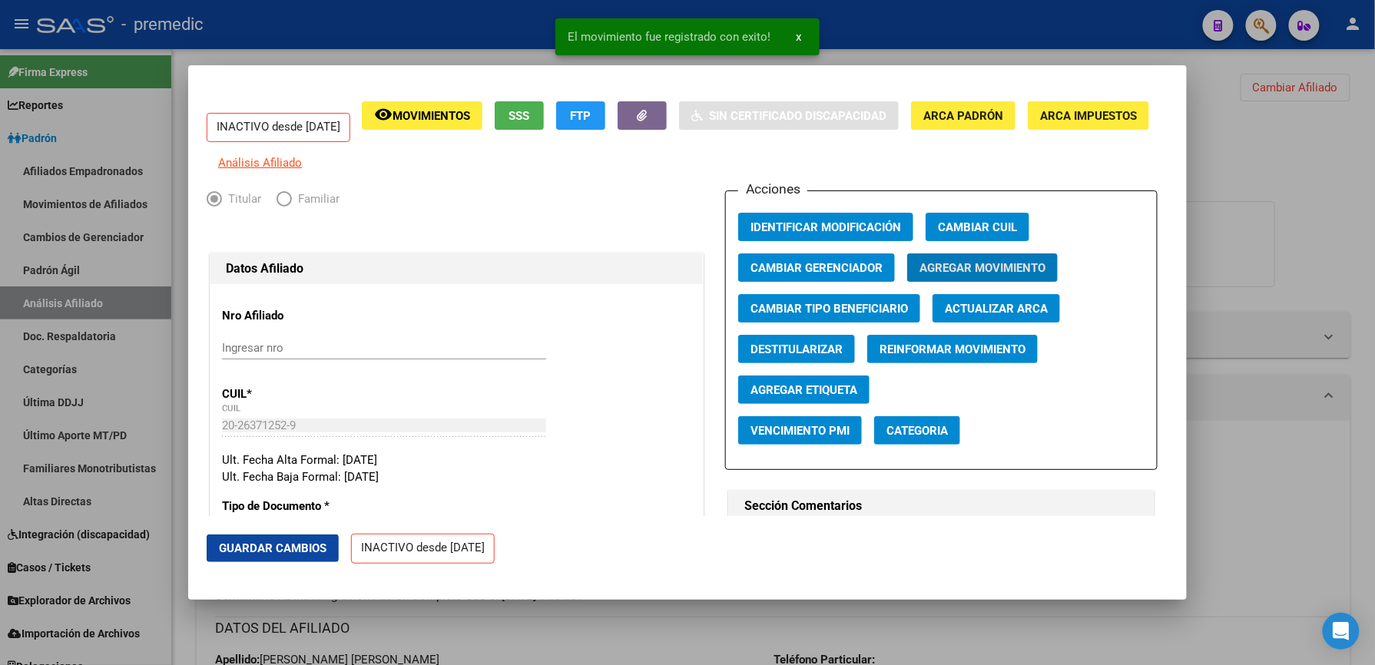
click at [645, 624] on div at bounding box center [687, 332] width 1375 height 665
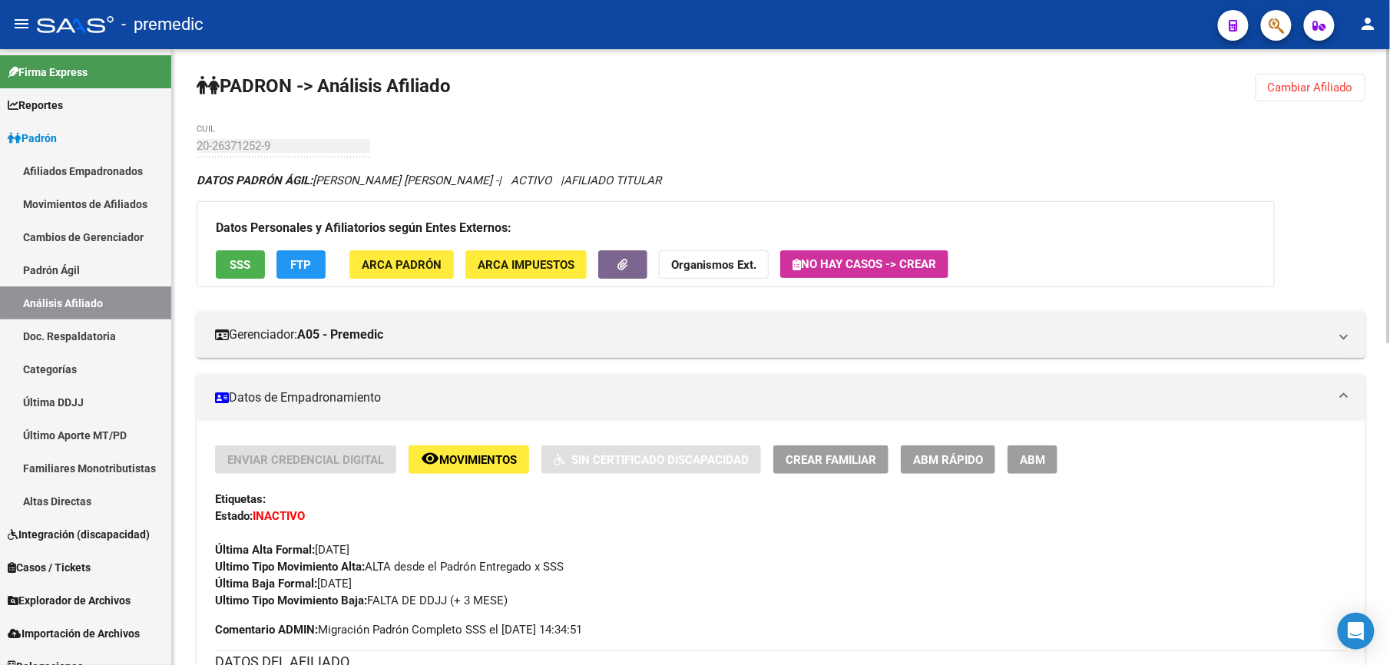
click at [1258, 81] on button "Cambiar Afiliado" at bounding box center [1311, 88] width 110 height 28
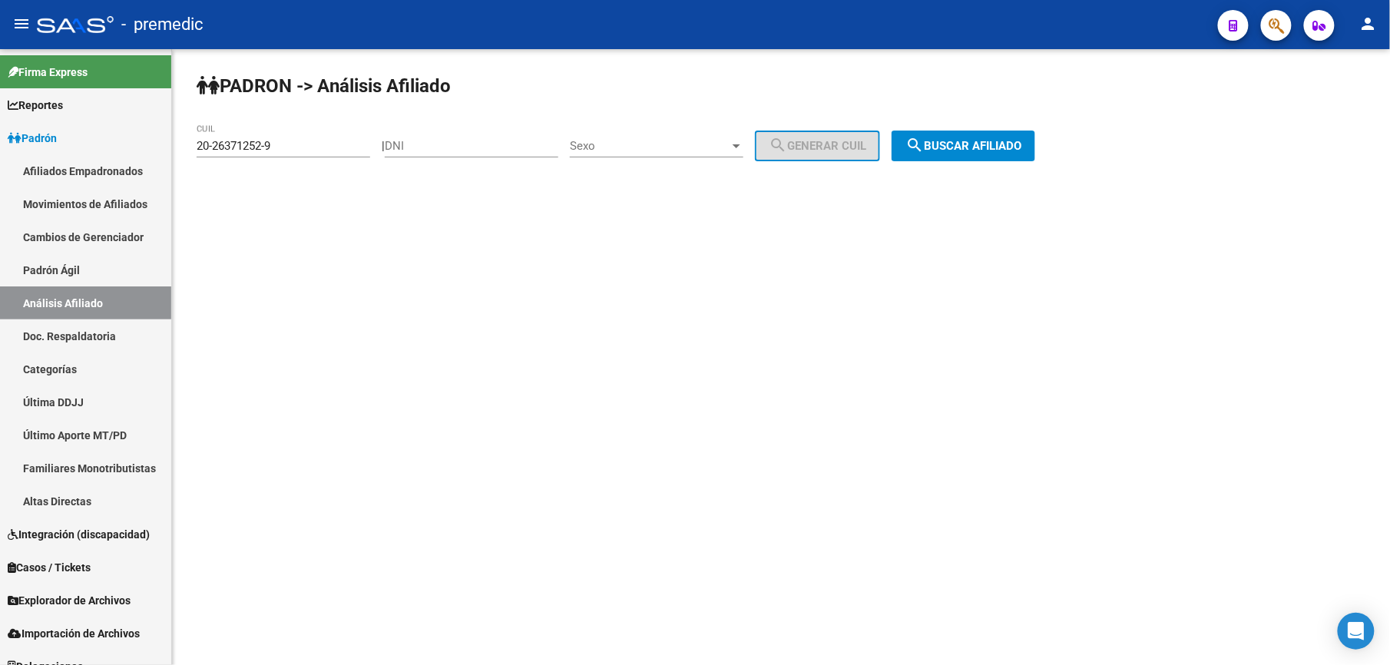
drag, startPoint x: 302, startPoint y: 157, endPoint x: 303, endPoint y: 149, distance: 8.5
click at [302, 157] on div "20-26371252-9 CUIL" at bounding box center [284, 148] width 174 height 48
click at [303, 149] on input "20-26371252-9" at bounding box center [284, 146] width 174 height 14
drag, startPoint x: 303, startPoint y: 149, endPoint x: 298, endPoint y: 136, distance: 13.8
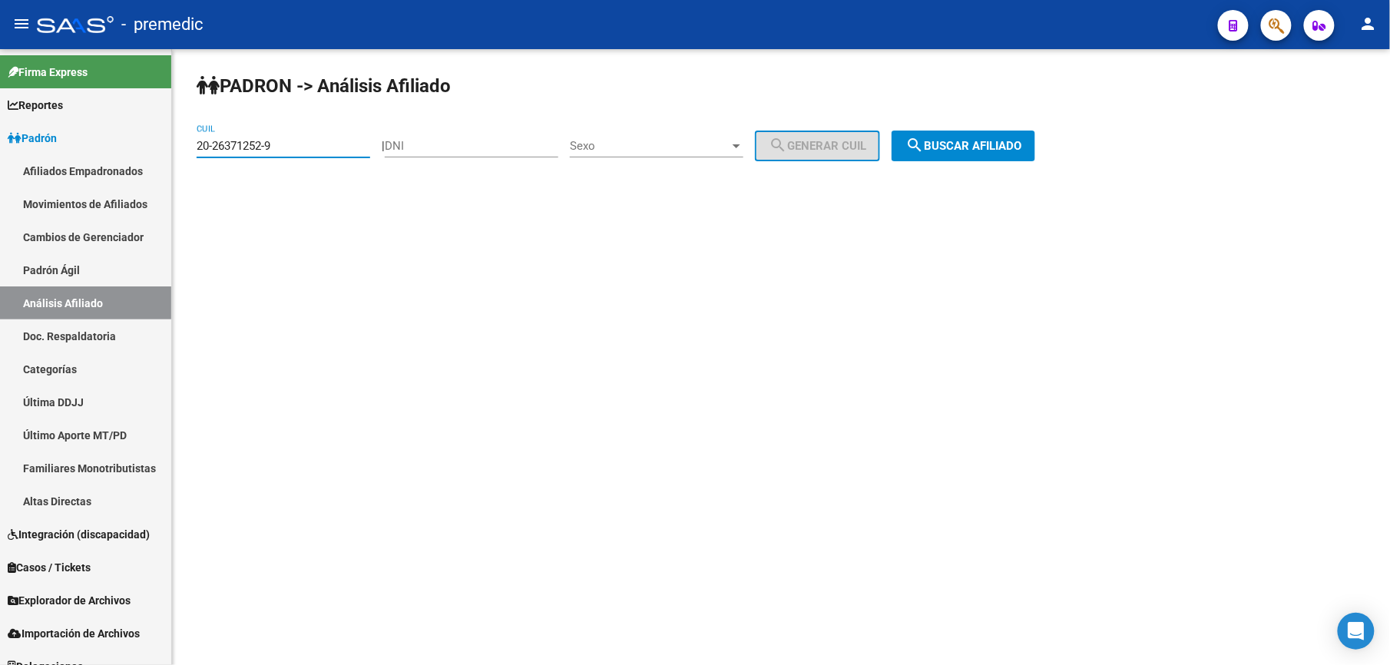
click at [303, 147] on input "20-26371252-9" at bounding box center [284, 146] width 174 height 14
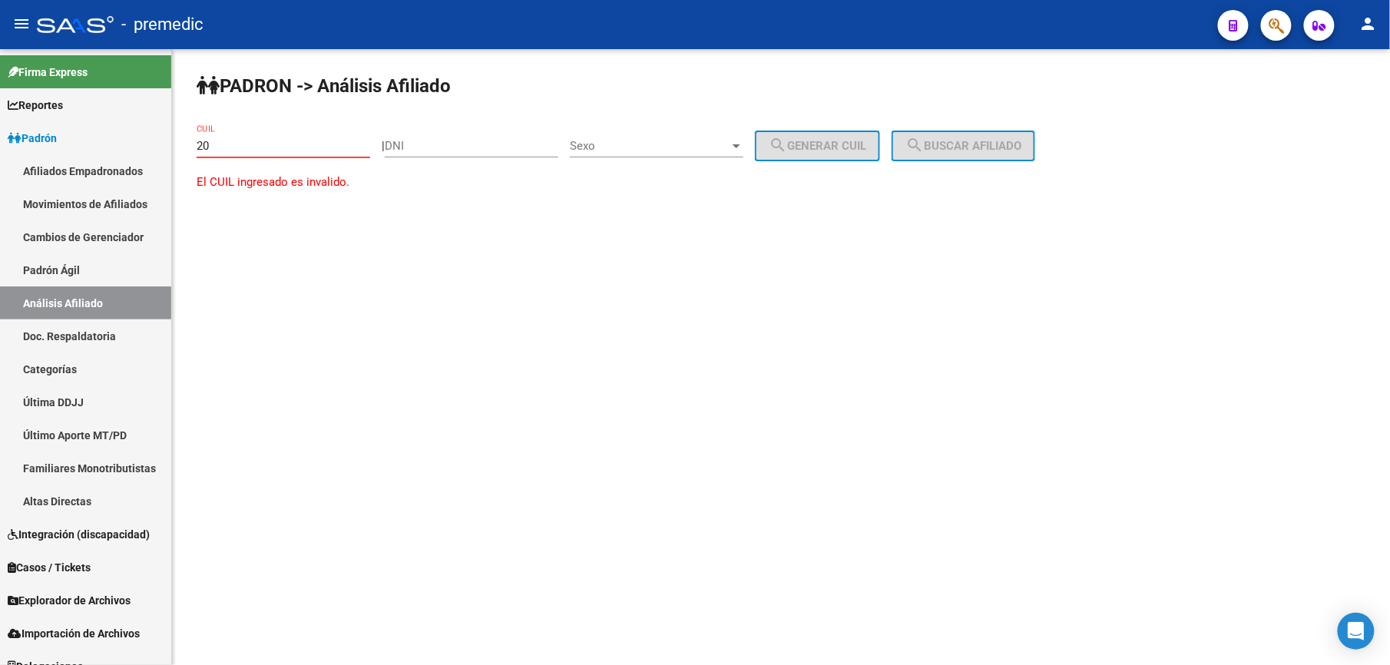
paste input "-26443611"
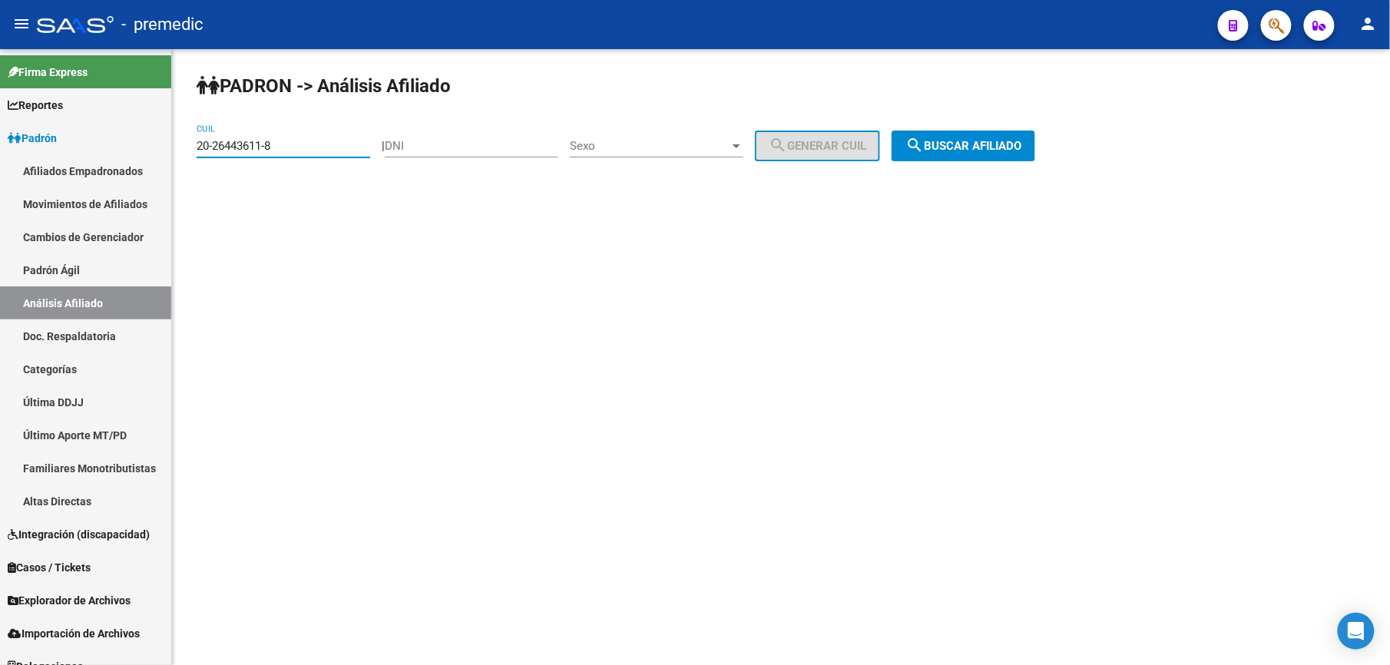
type input "20-26443611-8"
click at [960, 136] on button "search Buscar afiliado" at bounding box center [964, 146] width 144 height 31
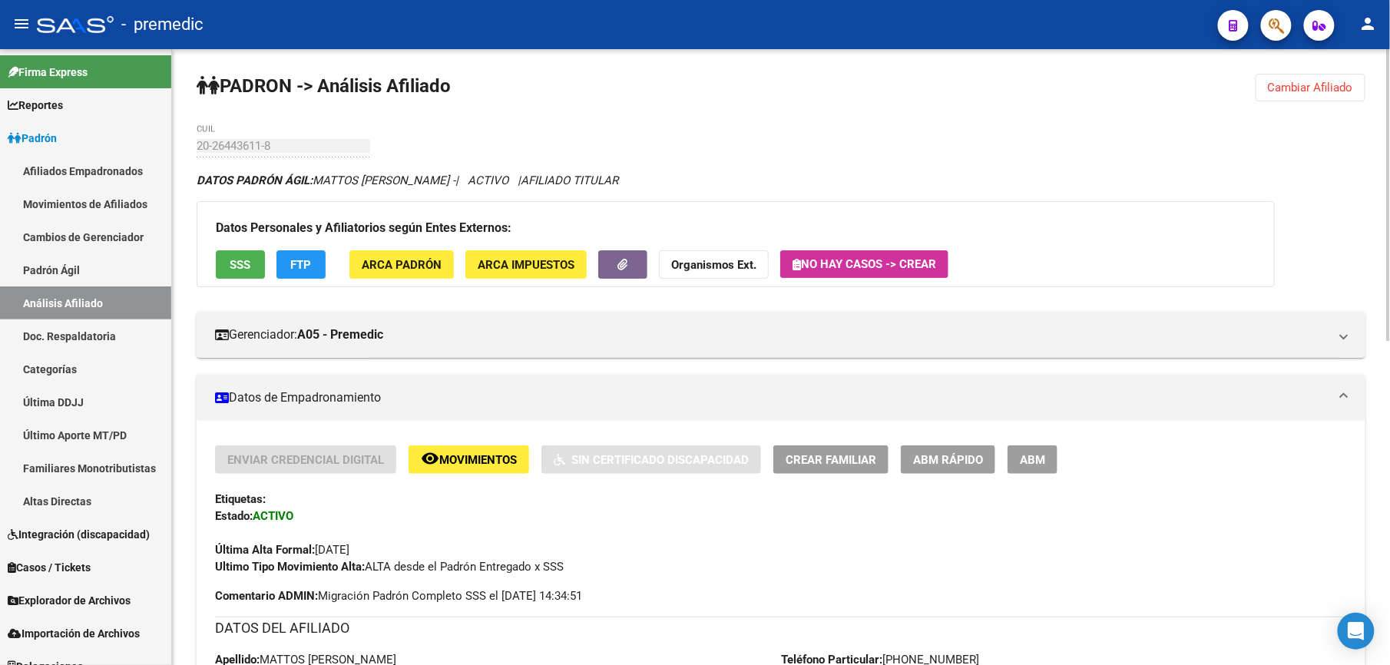
click at [969, 481] on div "Enviar Credencial Digital remove_red_eye Movimientos Sin Certificado Discapacid…" at bounding box center [781, 511] width 1132 height 130
click at [969, 467] on span "ABM Rápido" at bounding box center [948, 460] width 70 height 14
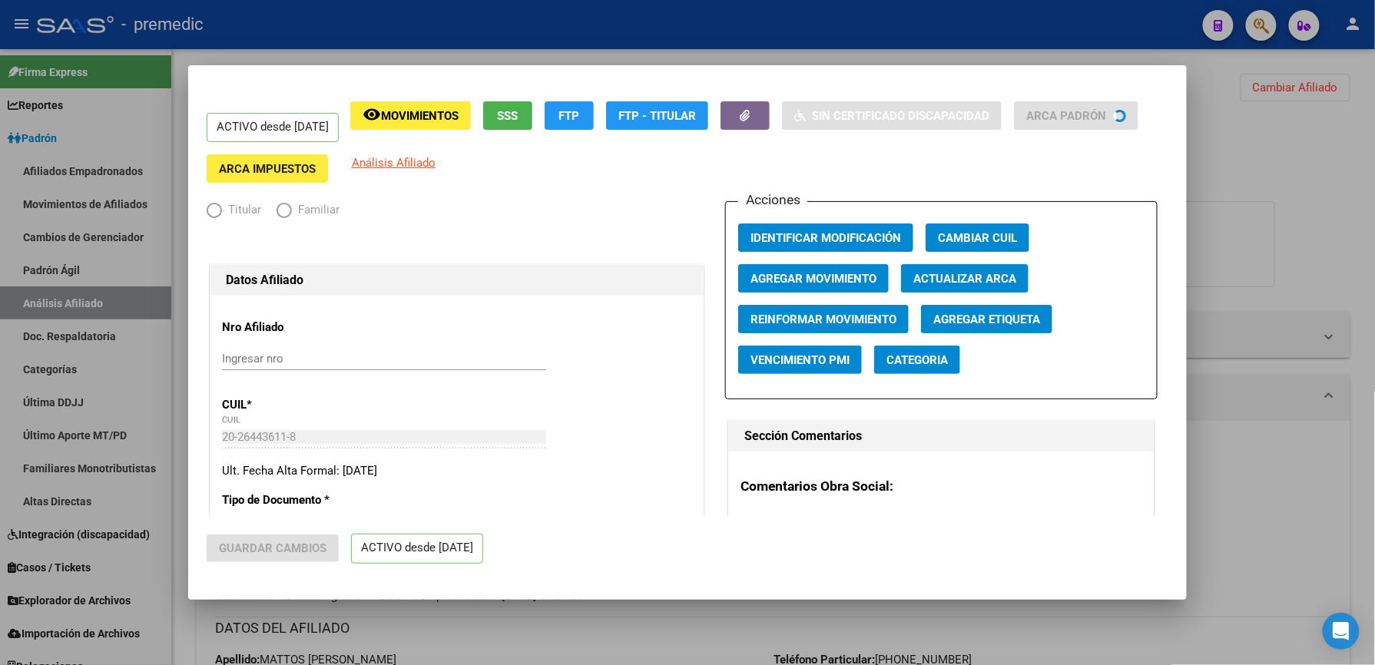
radio input "true"
type input "30-70747364-5"
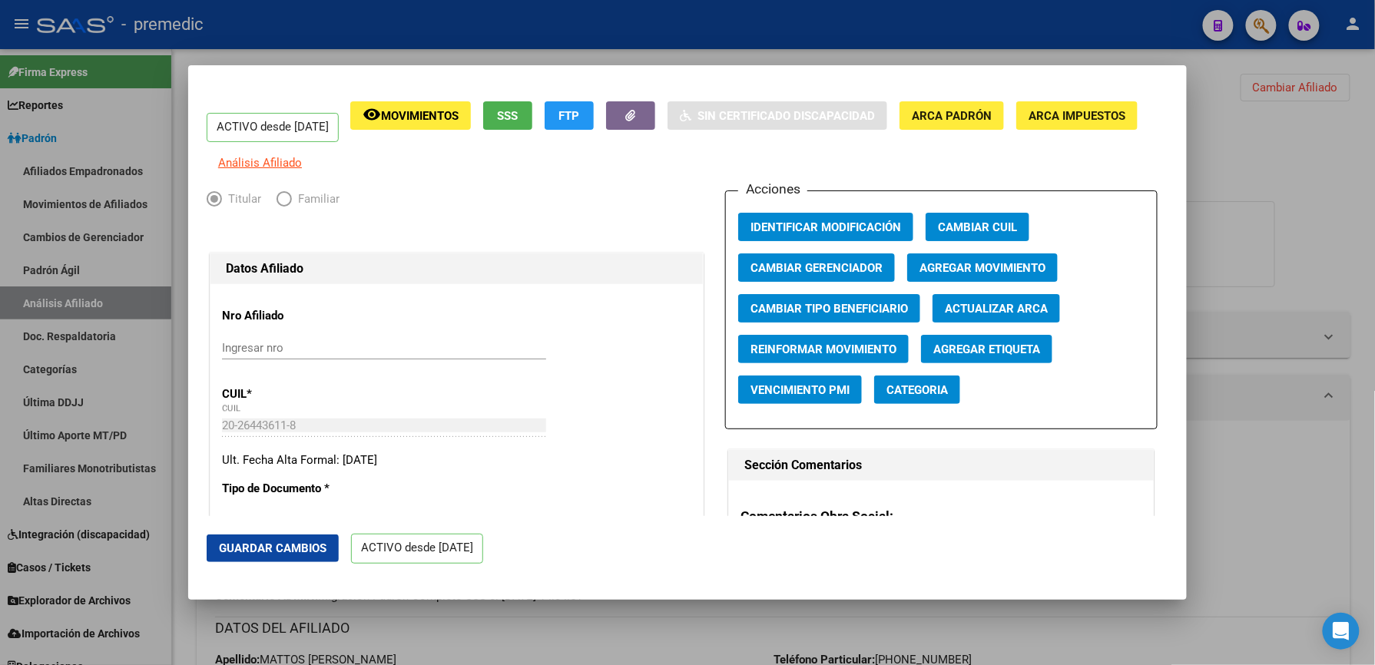
click at [975, 275] on span "Agregar Movimiento" at bounding box center [983, 268] width 126 height 14
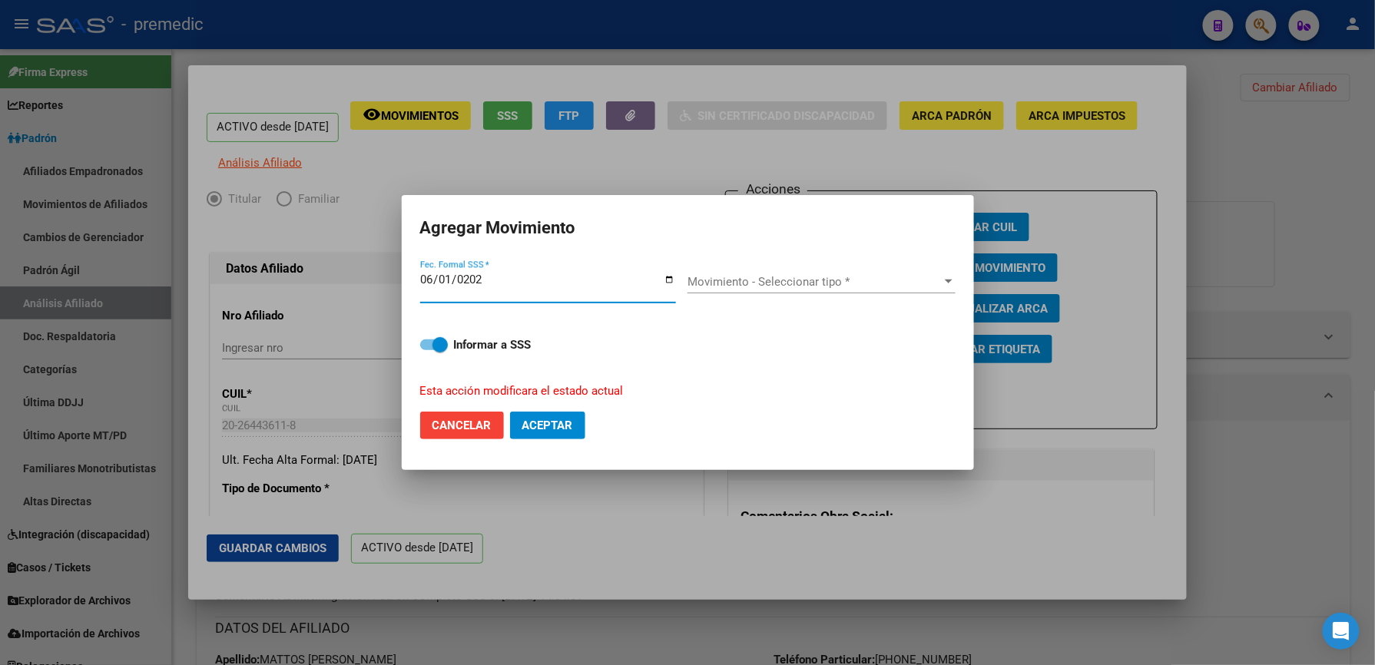
type input "[DATE]"
click at [711, 272] on div "Movimiento - Seleccionar tipo * Movimiento - Seleccionar tipo *" at bounding box center [822, 281] width 268 height 23
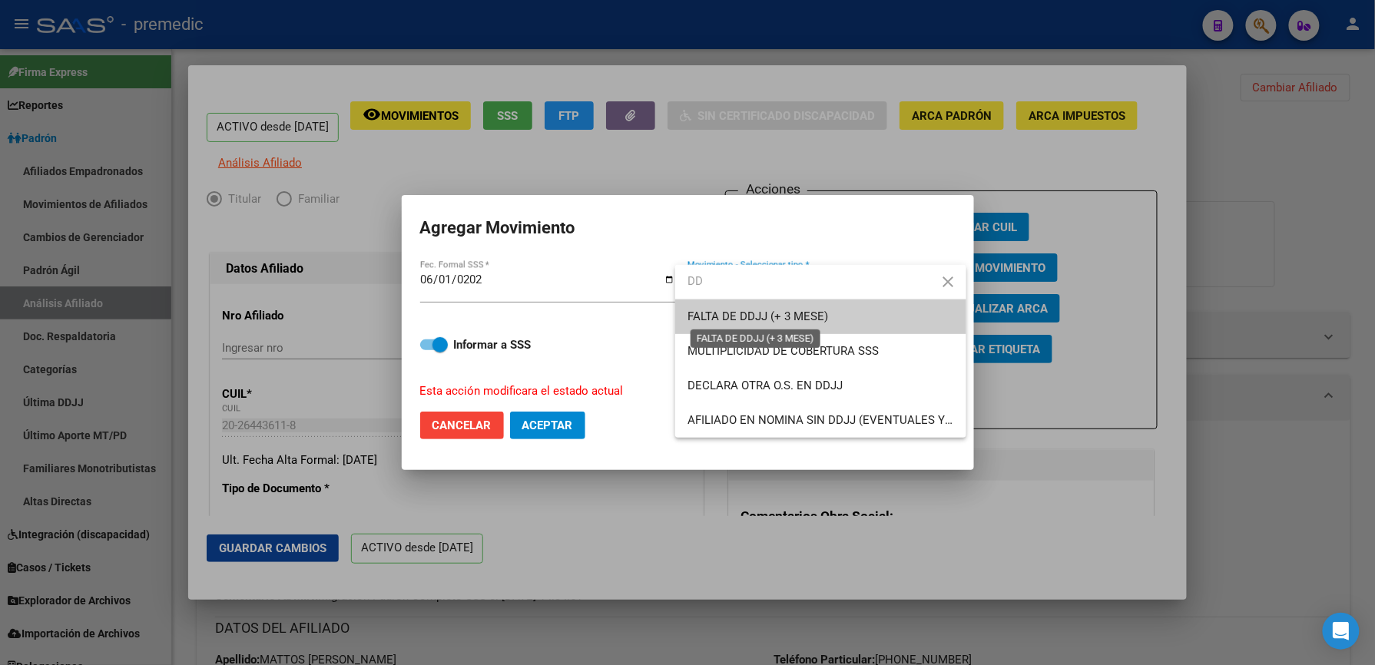
type input "DD"
click at [724, 313] on span "FALTA DE DDJJ (+ 3 MESE)" at bounding box center [758, 317] width 141 height 14
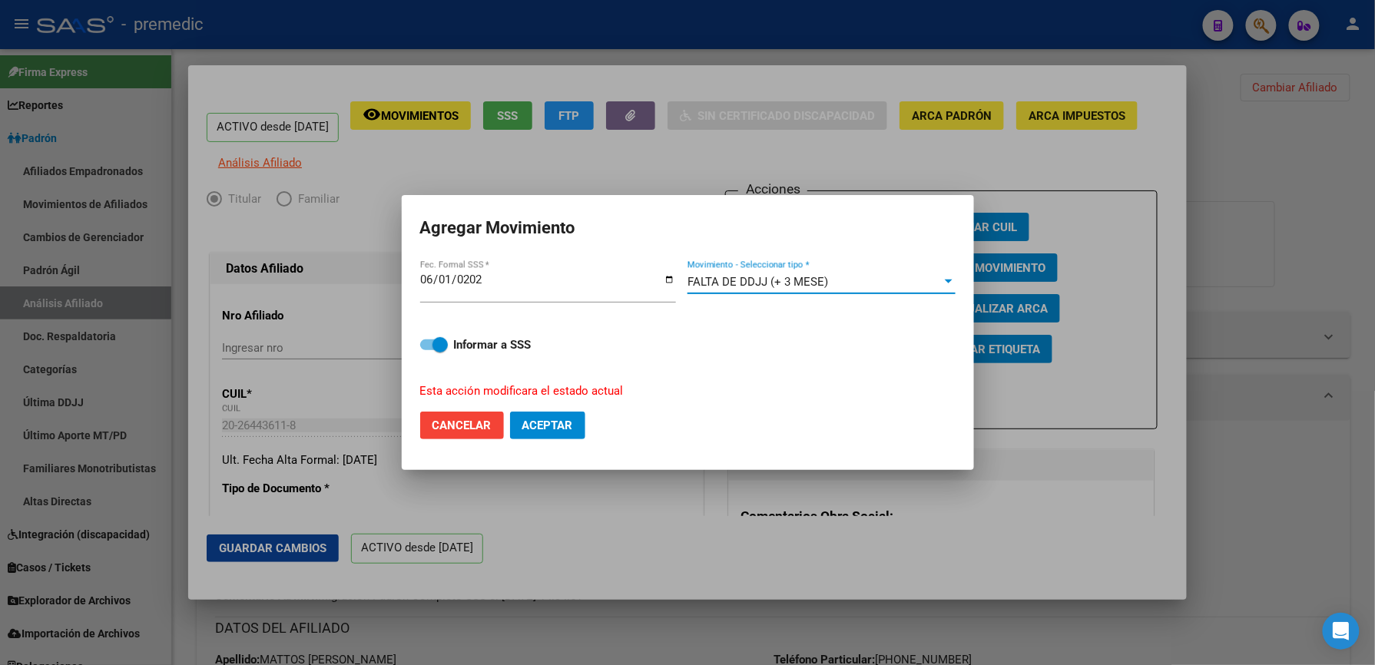
click at [467, 364] on div "Informar a SSS Esta acción modificara el estado actual" at bounding box center [687, 358] width 535 height 82
click at [550, 437] on button "Aceptar" at bounding box center [547, 426] width 75 height 28
checkbox input "false"
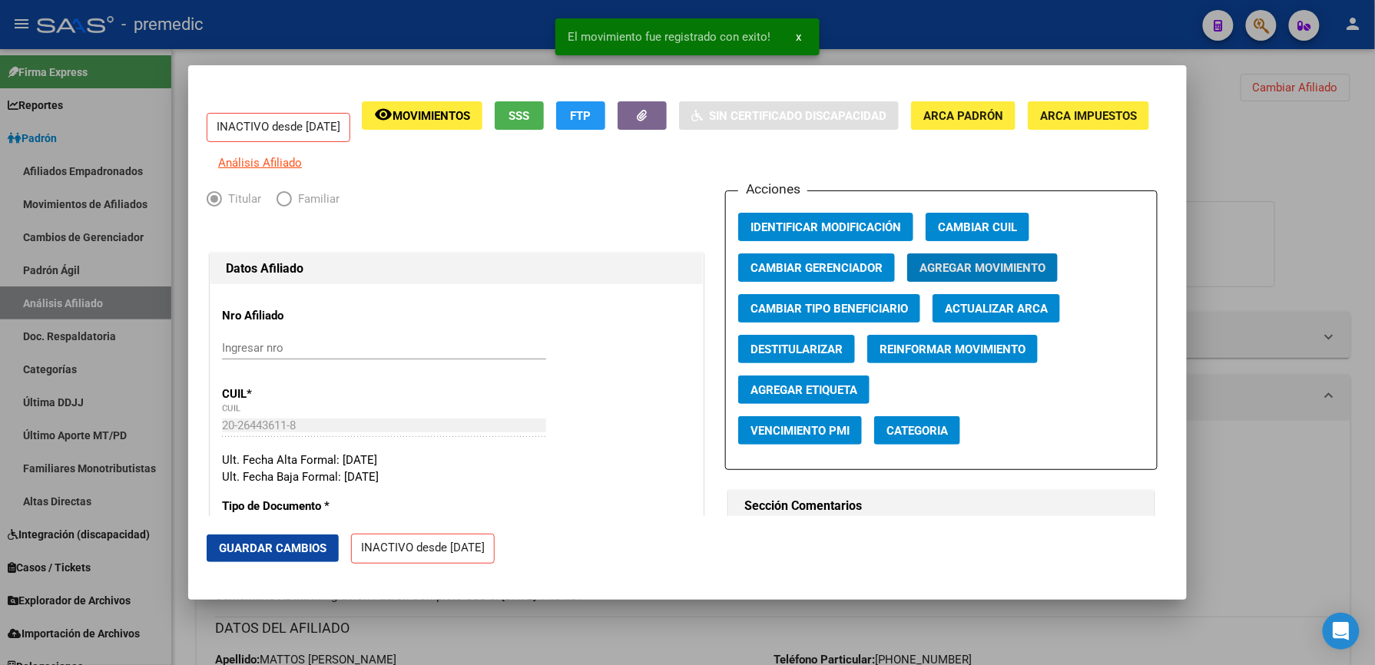
click at [363, 628] on div at bounding box center [687, 332] width 1375 height 665
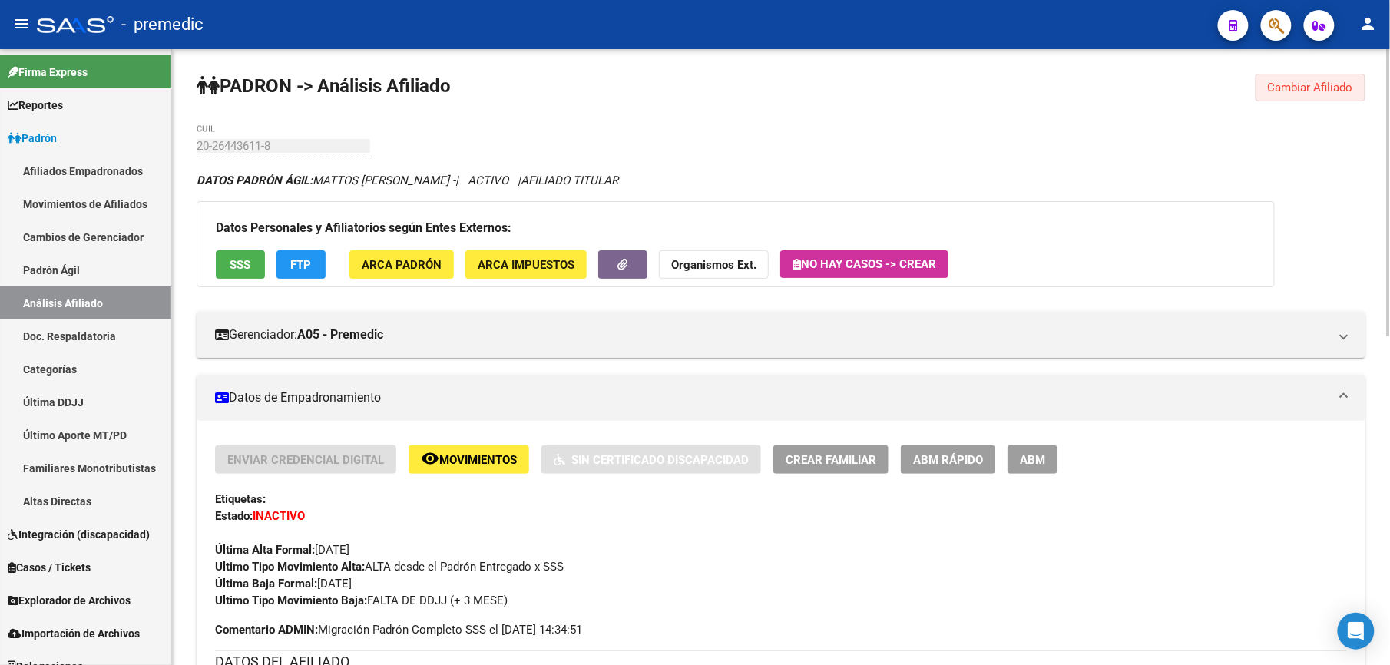
click at [1291, 87] on span "Cambiar Afiliado" at bounding box center [1310, 88] width 85 height 14
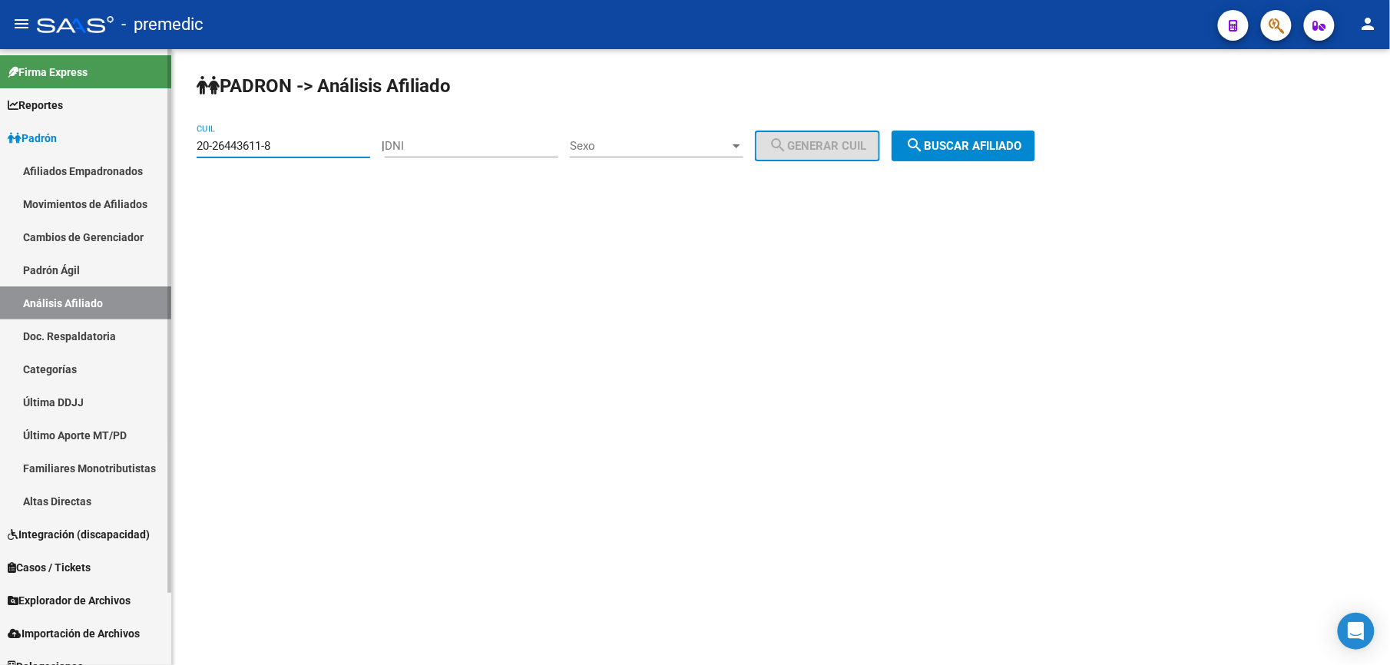
drag, startPoint x: 317, startPoint y: 146, endPoint x: 0, endPoint y: 131, distance: 317.6
click at [0, 138] on html "menu - premedic person Firma Express Reportes [PERSON_NAME] Traspasos x O.S. Tr…" at bounding box center [695, 332] width 1390 height 665
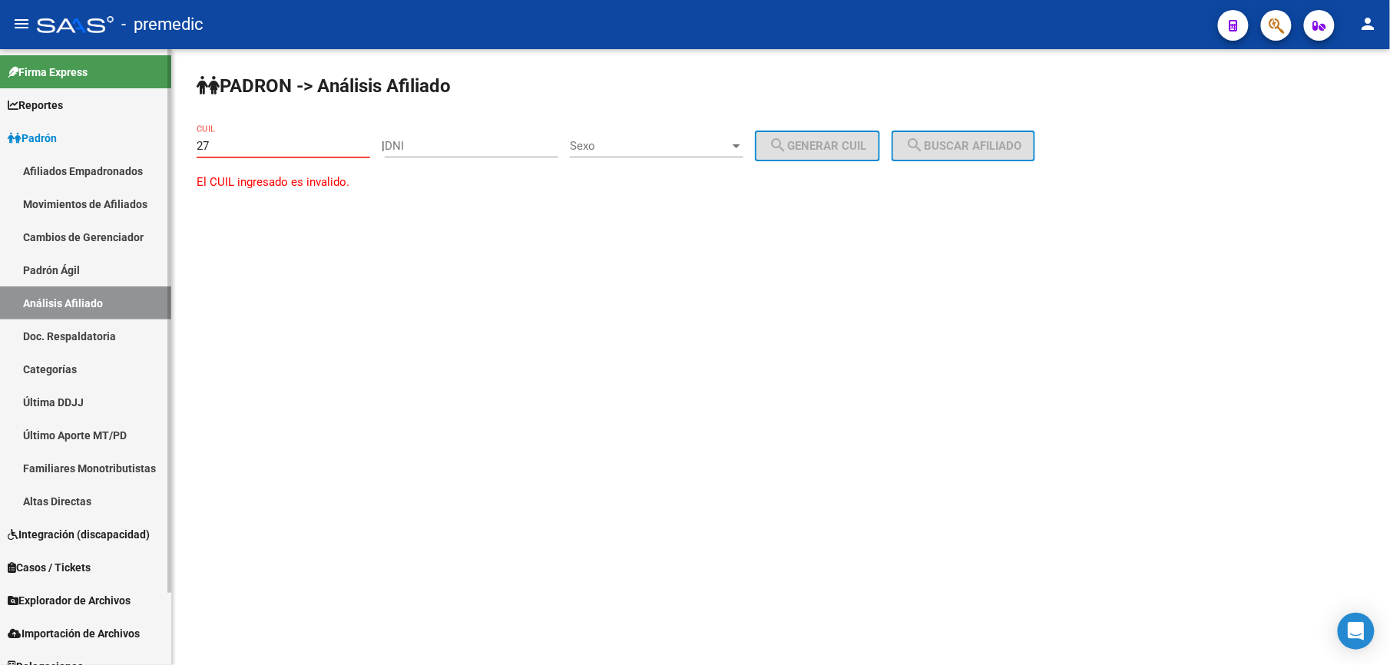
paste input "-26532541"
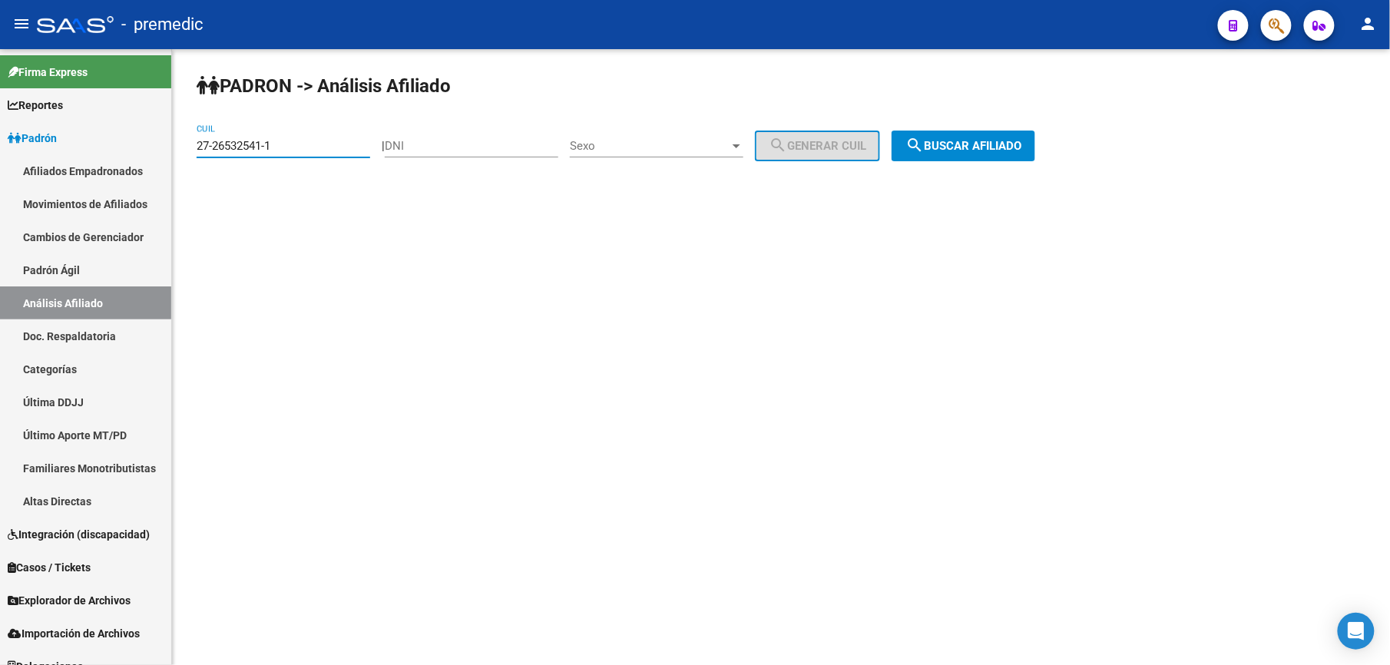
type input "27-26532541-1"
click at [1036, 152] on button "search Buscar afiliado" at bounding box center [964, 146] width 144 height 31
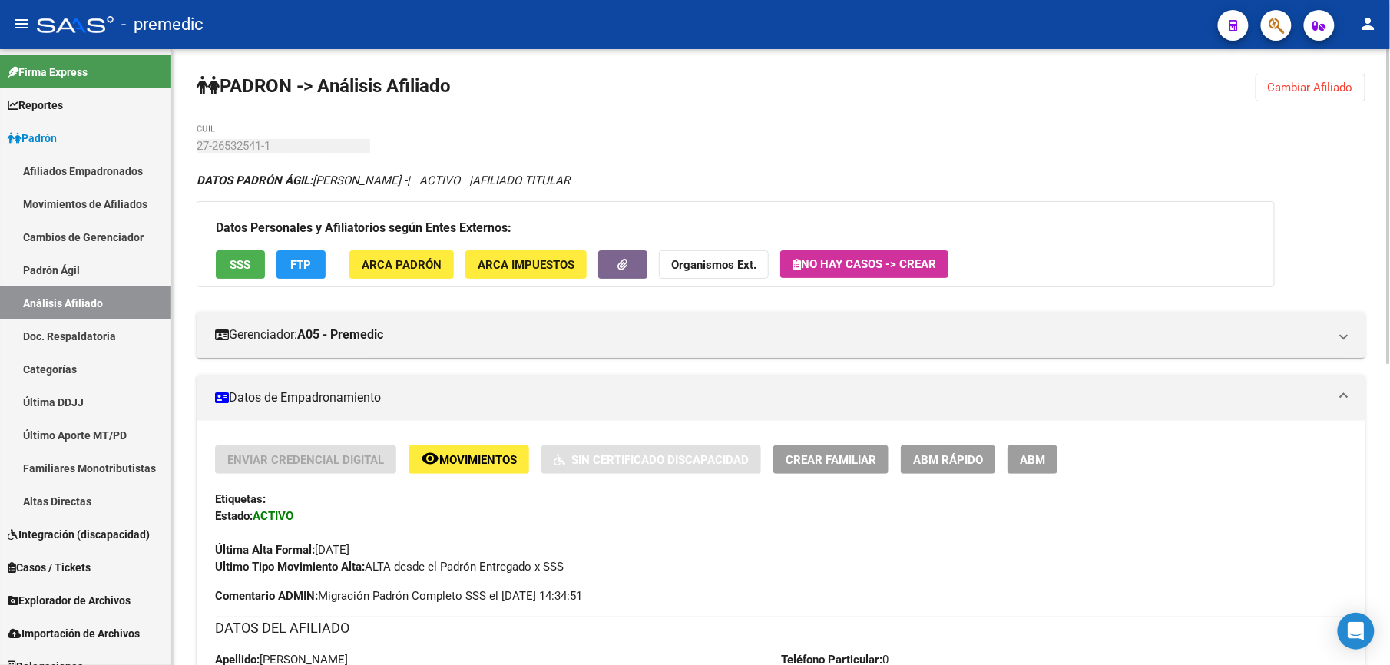
drag, startPoint x: 982, startPoint y: 440, endPoint x: 966, endPoint y: 459, distance: 24.0
click at [966, 459] on span "ABM Rápido" at bounding box center [948, 460] width 70 height 14
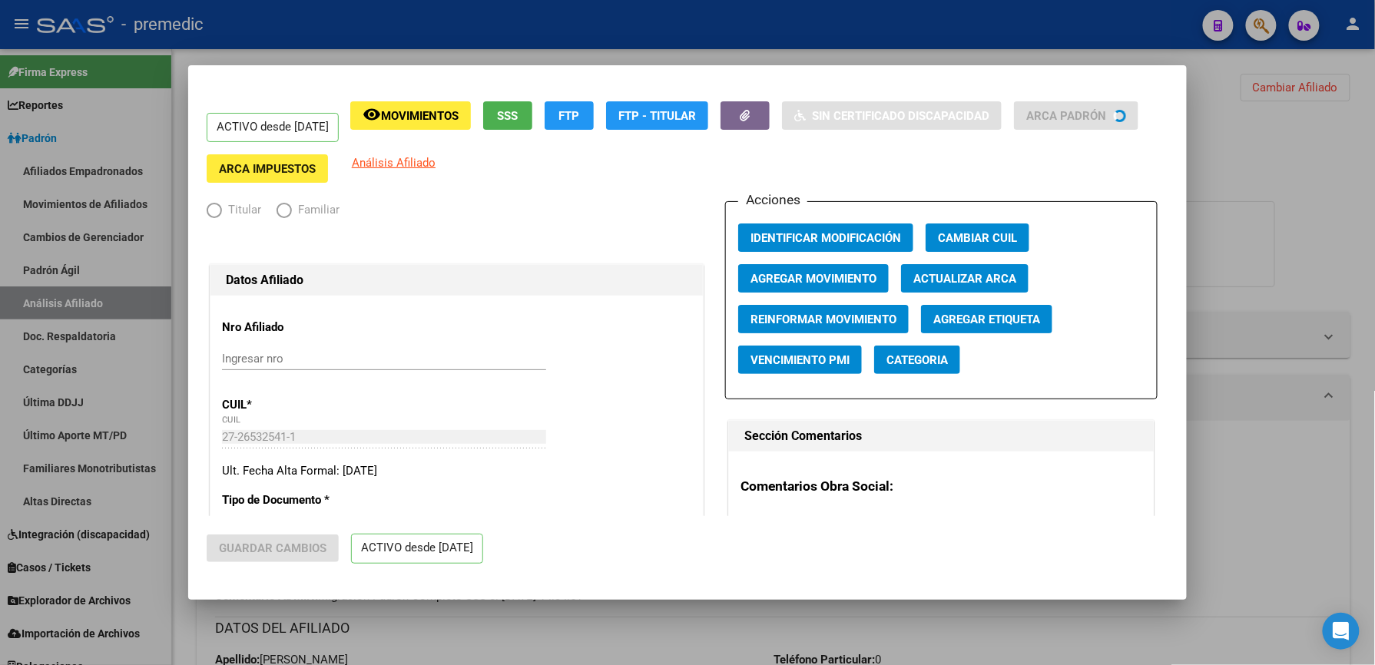
radio input "true"
type input "30-54098462-6"
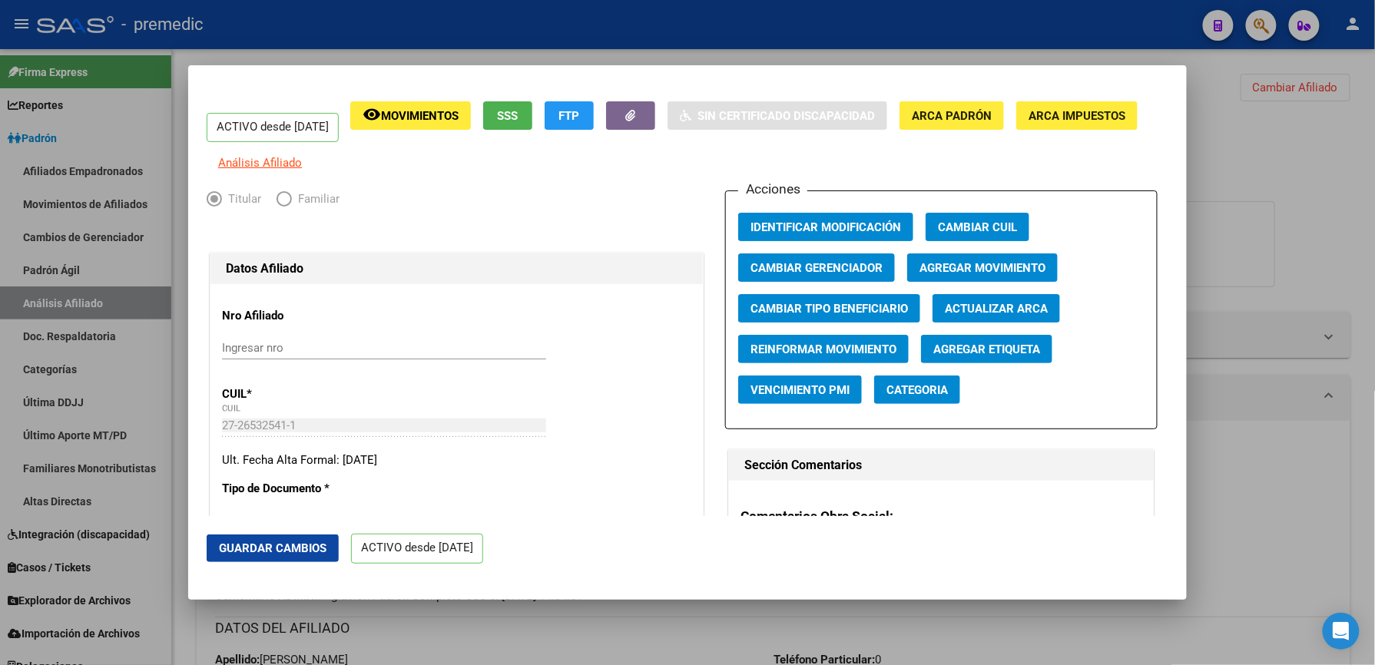
click at [1025, 274] on span "Agregar Movimiento" at bounding box center [983, 268] width 126 height 14
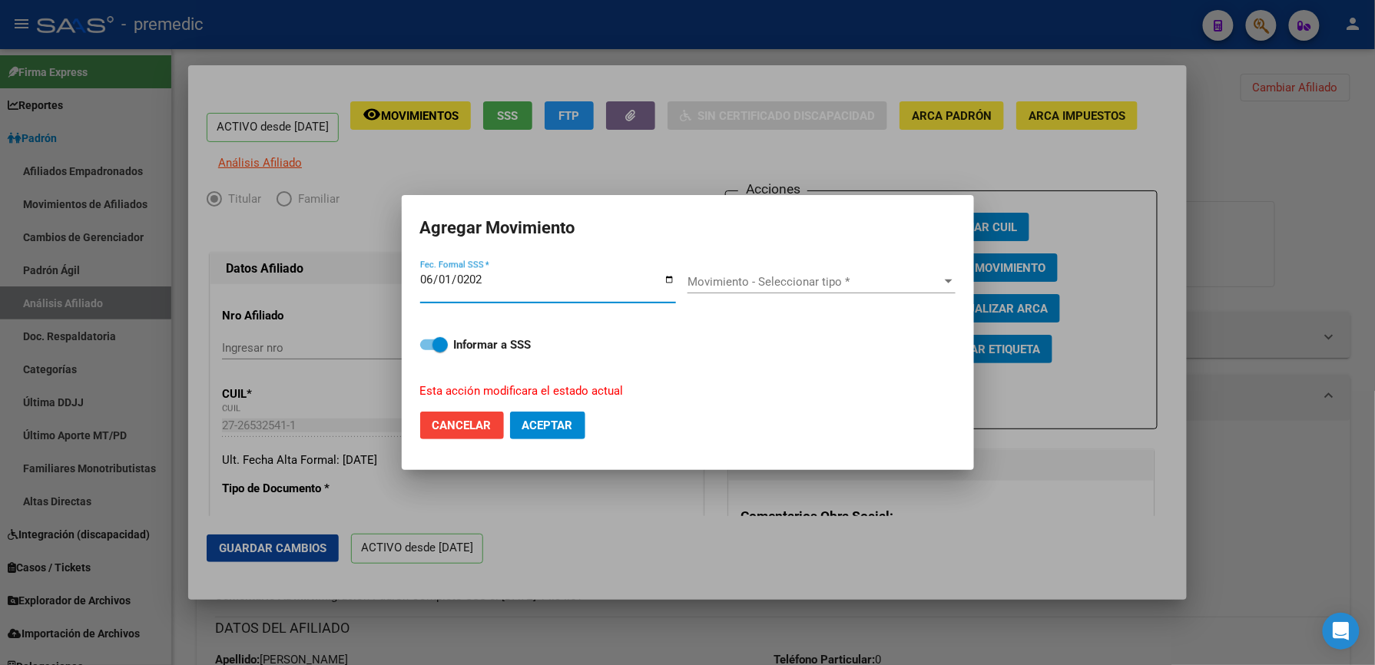
type input "[DATE]"
click at [925, 280] on span "Movimiento - Seleccionar tipo *" at bounding box center [815, 282] width 254 height 14
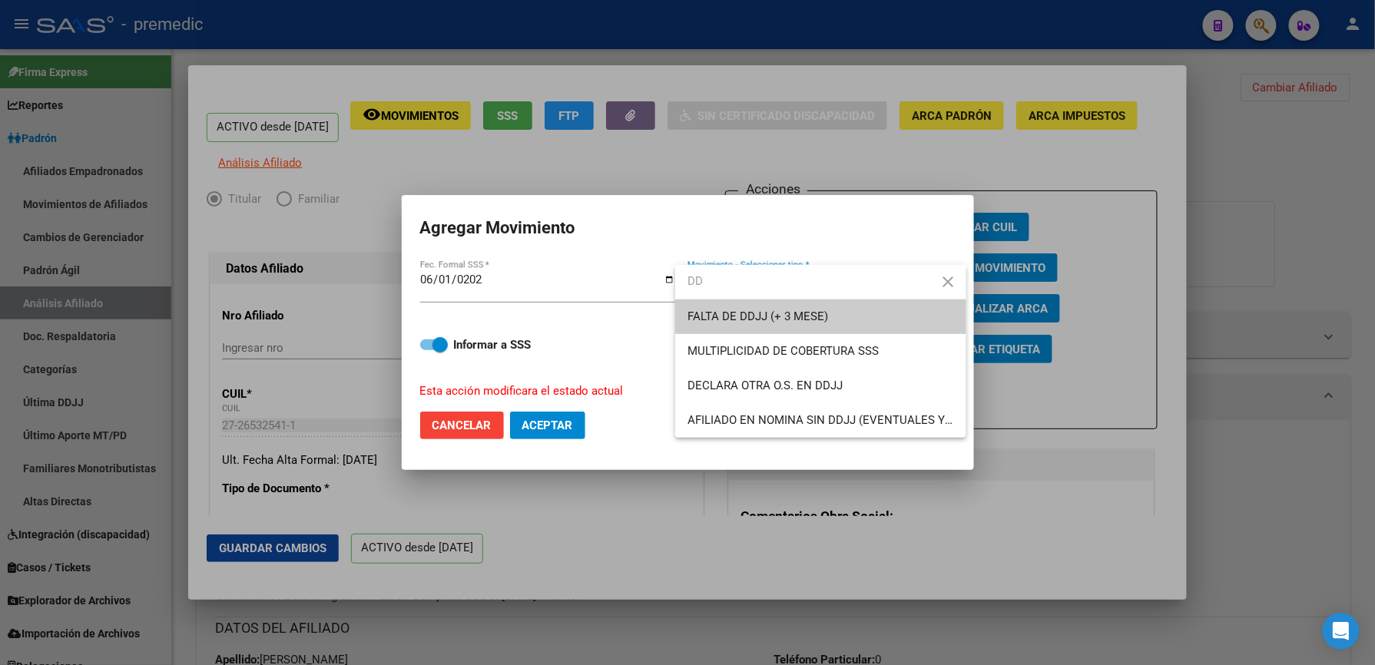
type input "DD"
click at [839, 313] on span "FALTA DE DDJJ (+ 3 MESE)" at bounding box center [821, 317] width 267 height 35
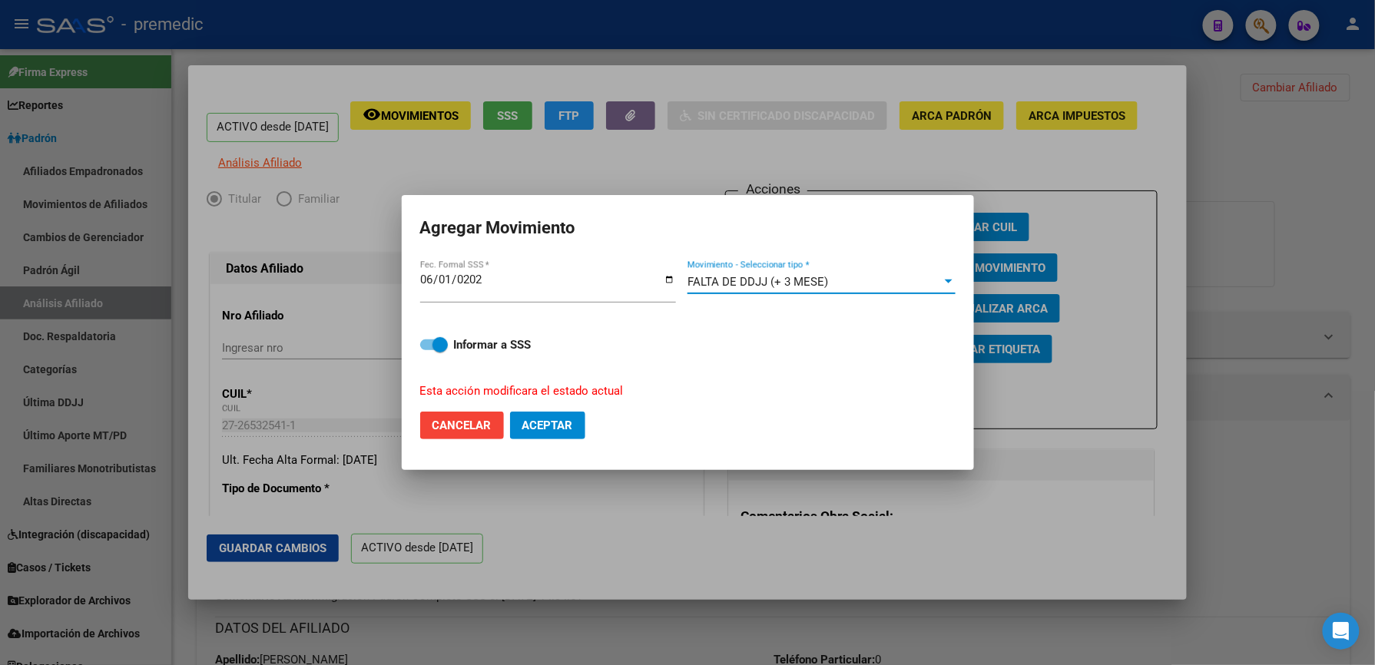
click at [511, 425] on button "Aceptar" at bounding box center [547, 426] width 75 height 28
checkbox input "false"
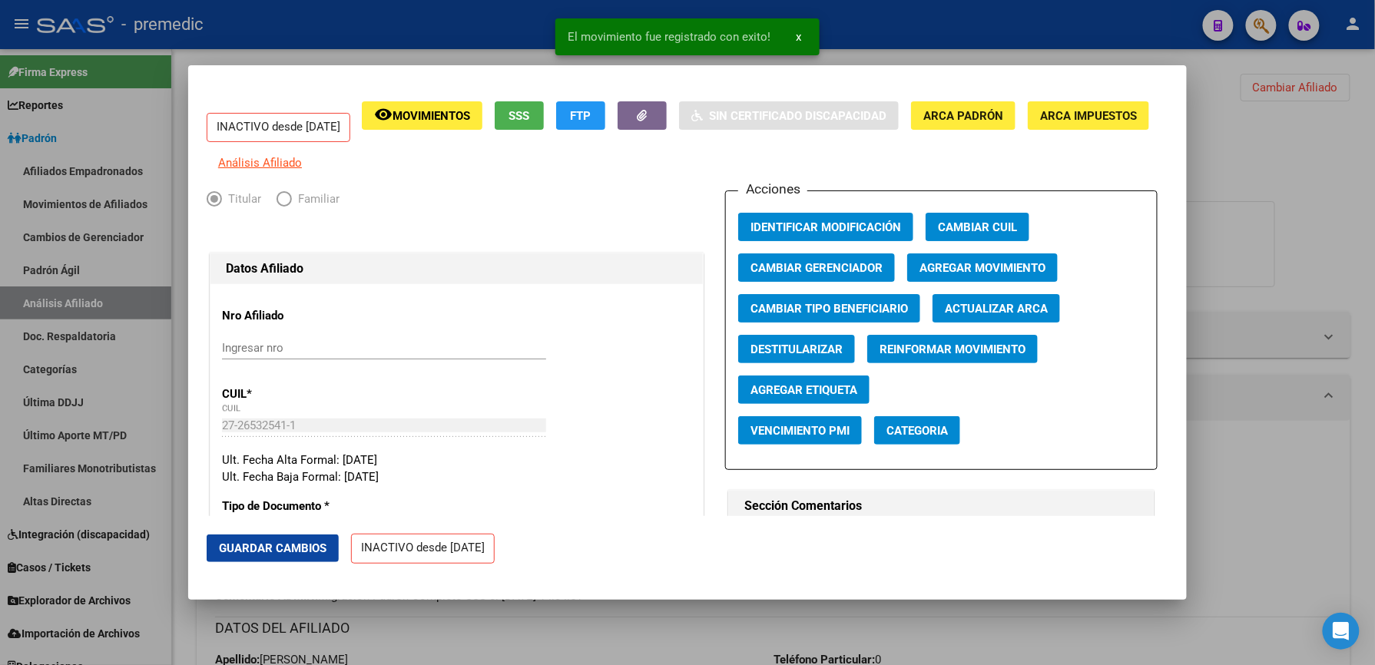
click at [1232, 333] on div at bounding box center [687, 332] width 1375 height 665
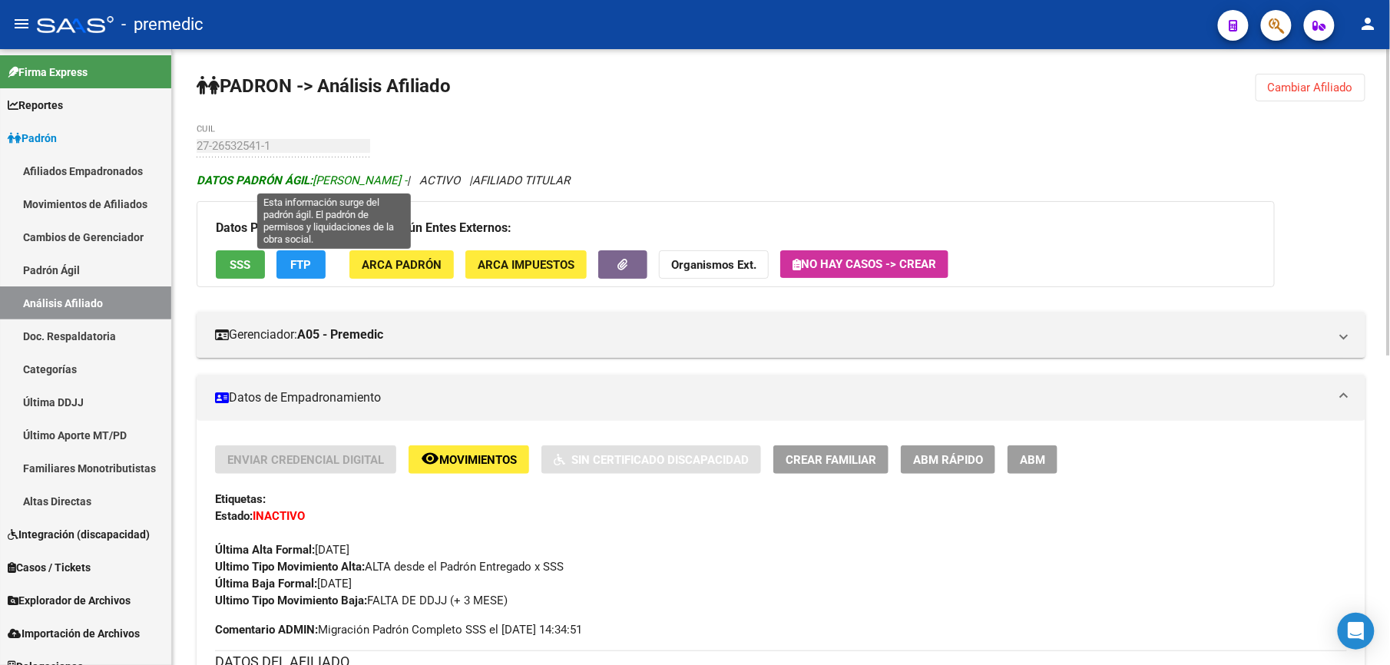
drag, startPoint x: 516, startPoint y: 177, endPoint x: 277, endPoint y: 182, distance: 239.7
click at [277, 182] on icon "DATOS PADRÓN ÁGIL: MEDRANO VANESA MARINA - | ACTIVO | AFILIADO TITULAR" at bounding box center [383, 181] width 373 height 14
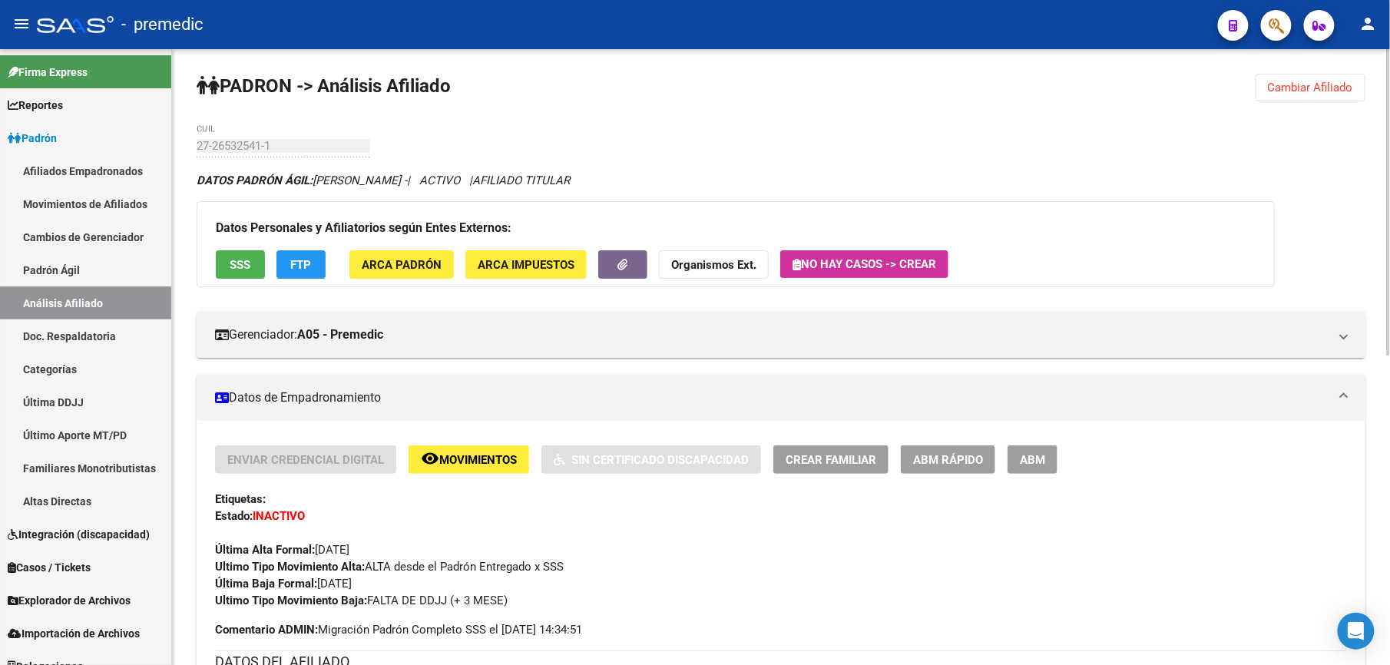
drag, startPoint x: 277, startPoint y: 182, endPoint x: 609, endPoint y: 177, distance: 332.7
click at [570, 177] on icon "DATOS PADRÓN ÁGIL: MEDRANO VANESA MARINA - | ACTIVO | AFILIADO TITULAR" at bounding box center [383, 181] width 373 height 14
drag, startPoint x: 609, startPoint y: 177, endPoint x: 364, endPoint y: 189, distance: 245.4
drag, startPoint x: 364, startPoint y: 189, endPoint x: 628, endPoint y: 182, distance: 264.4
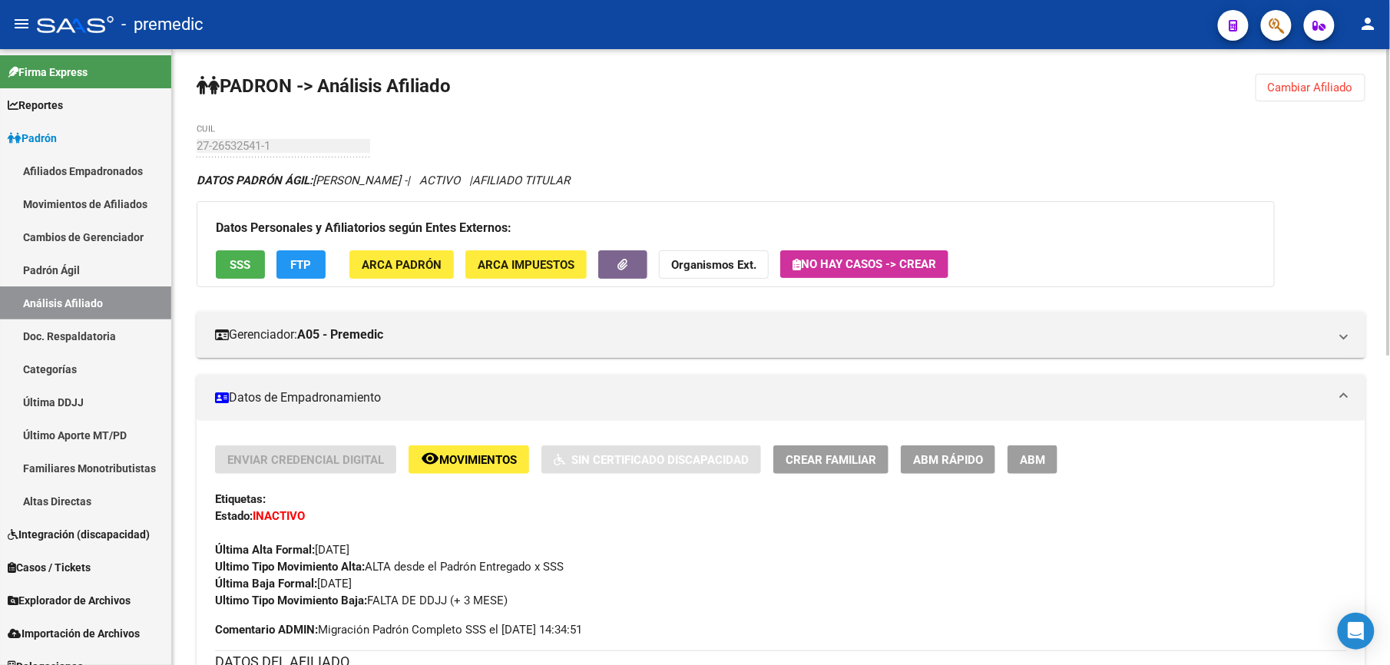
click at [570, 182] on icon "DATOS PADRÓN ÁGIL: MEDRANO VANESA MARINA - | ACTIVO | AFILIADO TITULAR" at bounding box center [383, 181] width 373 height 14
click at [570, 182] on span "AFILIADO TITULAR" at bounding box center [521, 181] width 98 height 14
drag, startPoint x: 444, startPoint y: 180, endPoint x: 605, endPoint y: 187, distance: 161.5
click at [570, 187] on icon "DATOS PADRÓN ÁGIL: MEDRANO VANESA MARINA - | ACTIVO | AFILIADO TITULAR" at bounding box center [383, 181] width 373 height 14
drag, startPoint x: 605, startPoint y: 187, endPoint x: 271, endPoint y: 189, distance: 334.2
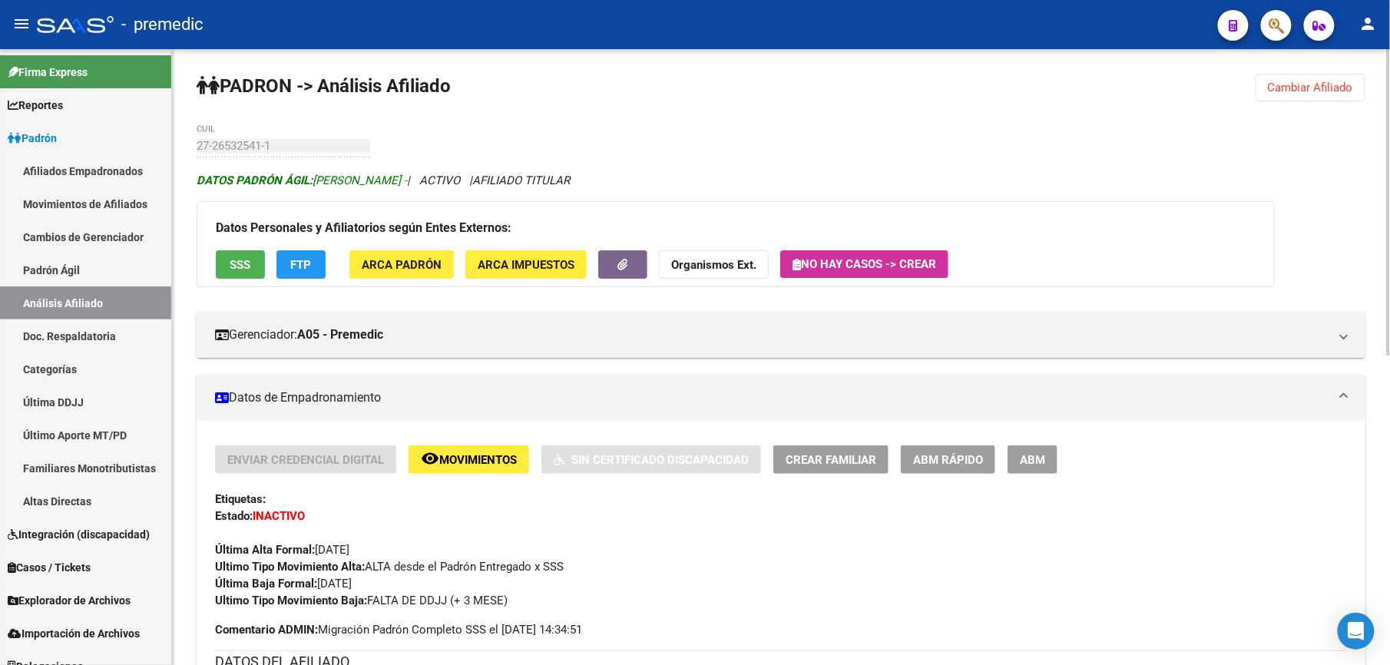
drag, startPoint x: 271, startPoint y: 189, endPoint x: 247, endPoint y: 183, distance: 24.6
click at [249, 183] on strong "DATOS PADRÓN ÁGIL:" at bounding box center [255, 181] width 116 height 14
drag, startPoint x: 438, startPoint y: 186, endPoint x: 550, endPoint y: 186, distance: 112.2
click at [550, 186] on icon "DATOS PADRÓN ÁGIL: MEDRANO VANESA MARINA - | ACTIVO | AFILIADO TITULAR" at bounding box center [383, 181] width 373 height 14
drag, startPoint x: 550, startPoint y: 186, endPoint x: 619, endPoint y: 181, distance: 69.3
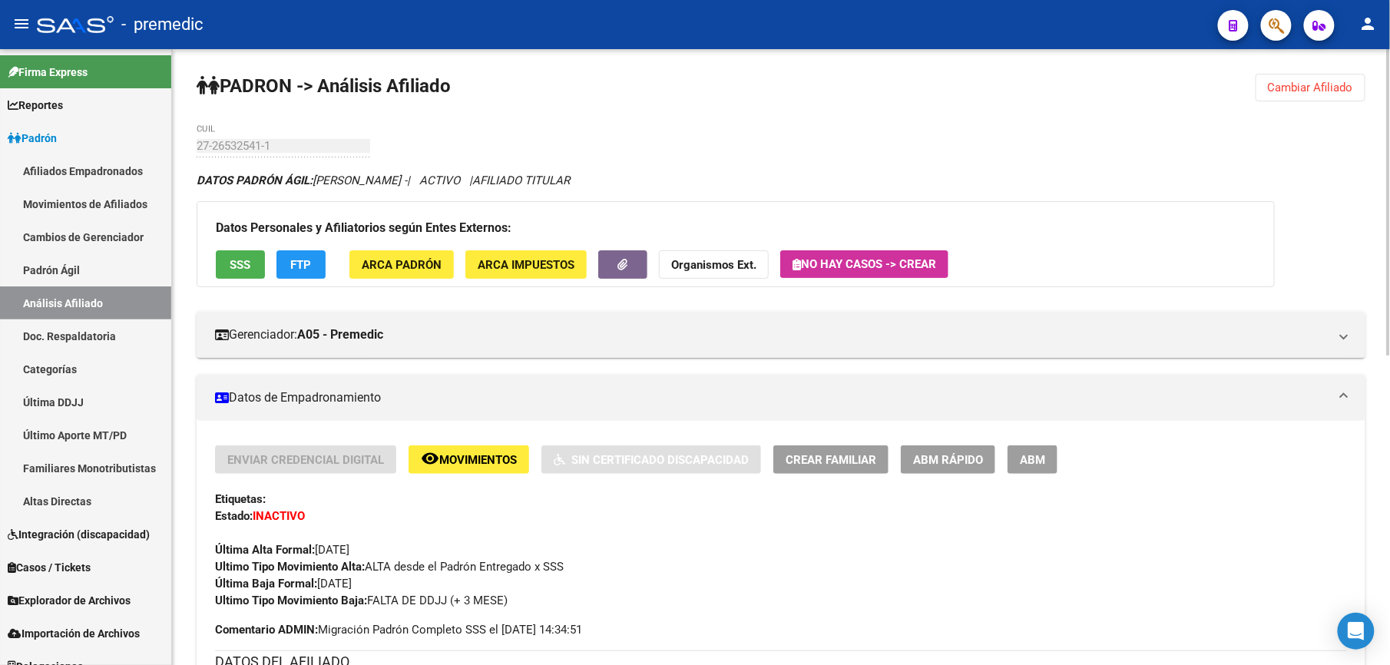
click at [570, 181] on span "AFILIADO TITULAR" at bounding box center [521, 181] width 98 height 14
drag, startPoint x: 1304, startPoint y: 87, endPoint x: 753, endPoint y: 91, distance: 551.6
click at [1301, 91] on span "Cambiar Afiliado" at bounding box center [1310, 88] width 85 height 14
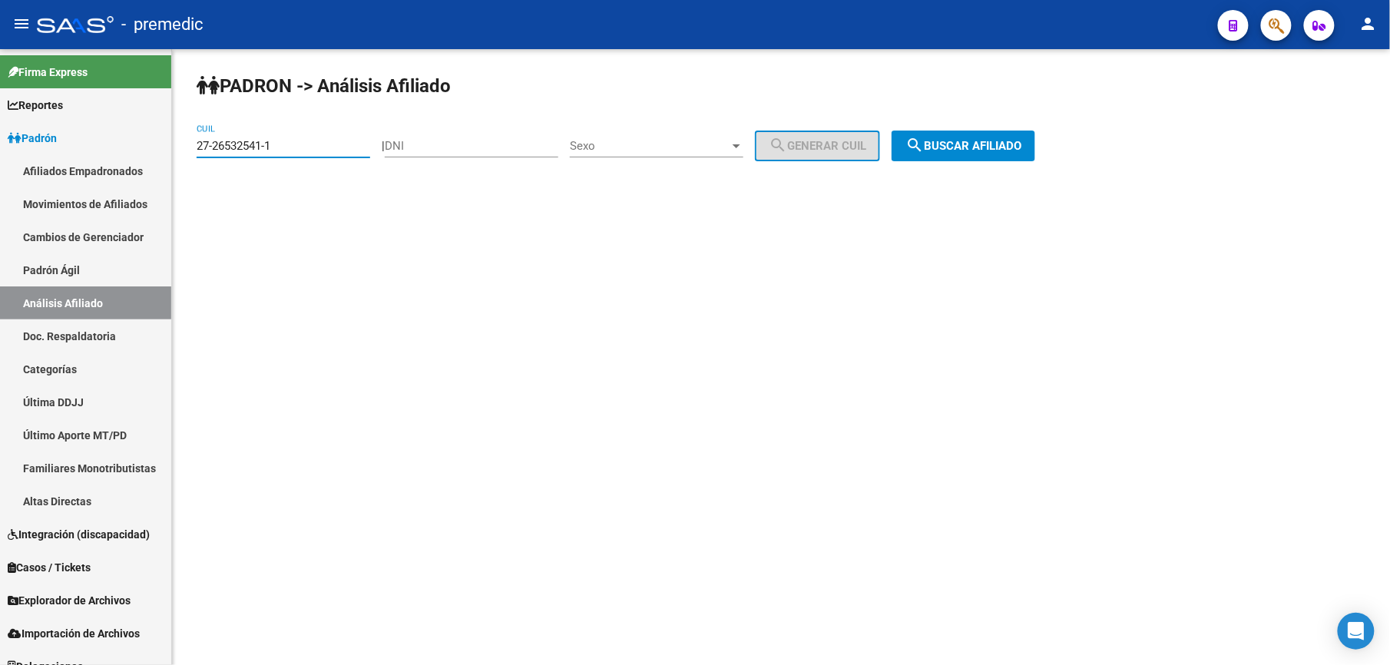
drag, startPoint x: 317, startPoint y: 148, endPoint x: -5, endPoint y: 85, distance: 328.1
click at [0, 85] on html "menu - premedic person Firma Express Reportes [PERSON_NAME] Traspasos x O.S. Tr…" at bounding box center [695, 332] width 1390 height 665
paste input "0-26561243-2"
click at [931, 164] on div "PADRON -> Análisis Afiliado 20-26561243-2 CUIL | DNI Sexo Sexo search Generar C…" at bounding box center [781, 129] width 1218 height 161
click at [941, 151] on span "search Buscar afiliado" at bounding box center [964, 146] width 116 height 14
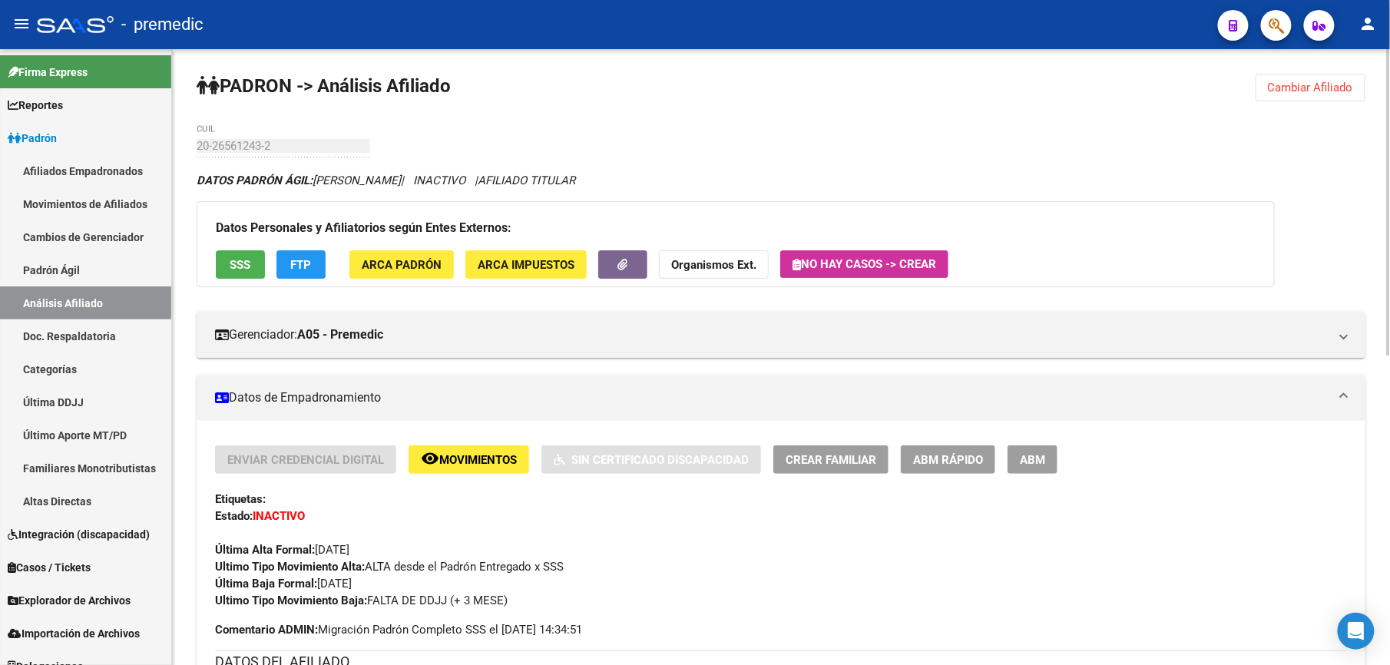
drag, startPoint x: 1375, startPoint y: 105, endPoint x: 1350, endPoint y: 92, distance: 28.5
click at [1366, 101] on div "PADRON -> Análisis Afiliado Cambiar Afiliado 20-26561243-2 CUIL DATOS PADRÓN ÁG…" at bounding box center [781, 669] width 1218 height 1240
click at [1313, 77] on button "Cambiar Afiliado" at bounding box center [1311, 88] width 110 height 28
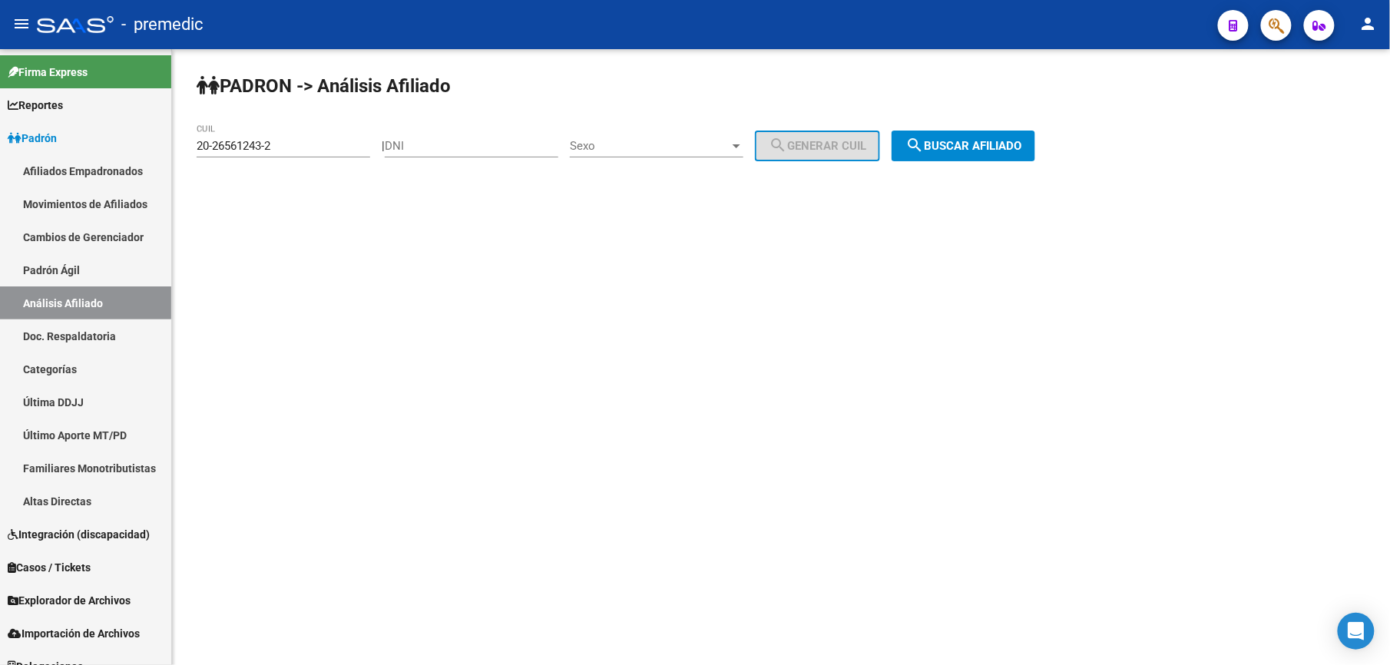
drag, startPoint x: 323, startPoint y: 157, endPoint x: 278, endPoint y: 140, distance: 48.4
click at [278, 140] on div "20-26561243-2 CUIL" at bounding box center [284, 140] width 174 height 33
click at [278, 140] on input "20-26561243-2" at bounding box center [284, 146] width 174 height 14
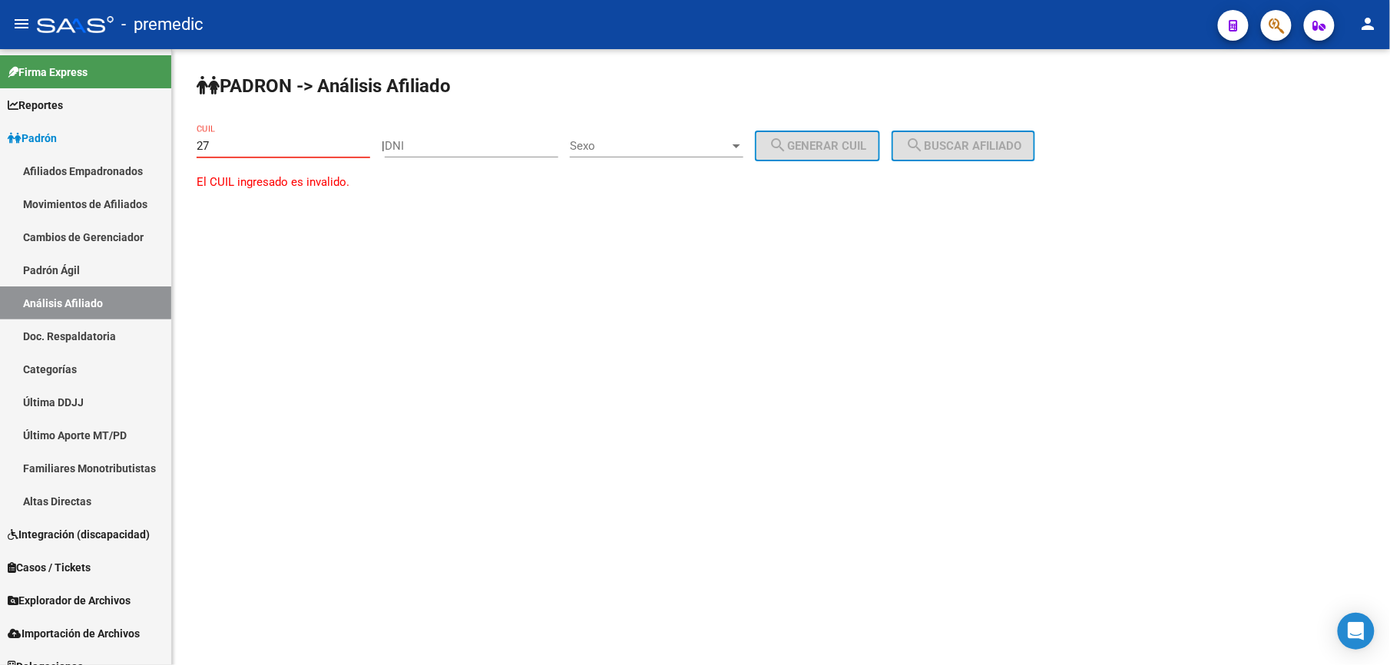
paste input "-26674246"
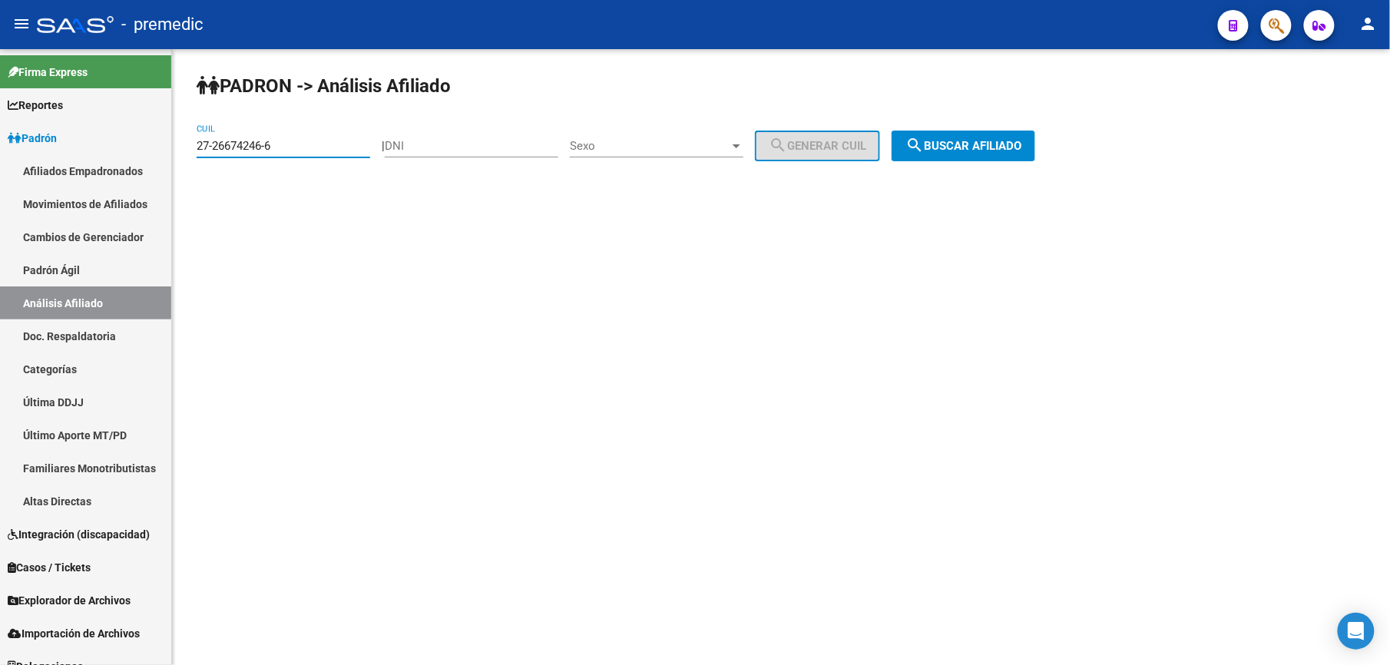
click at [966, 134] on button "search Buscar afiliado" at bounding box center [964, 146] width 144 height 31
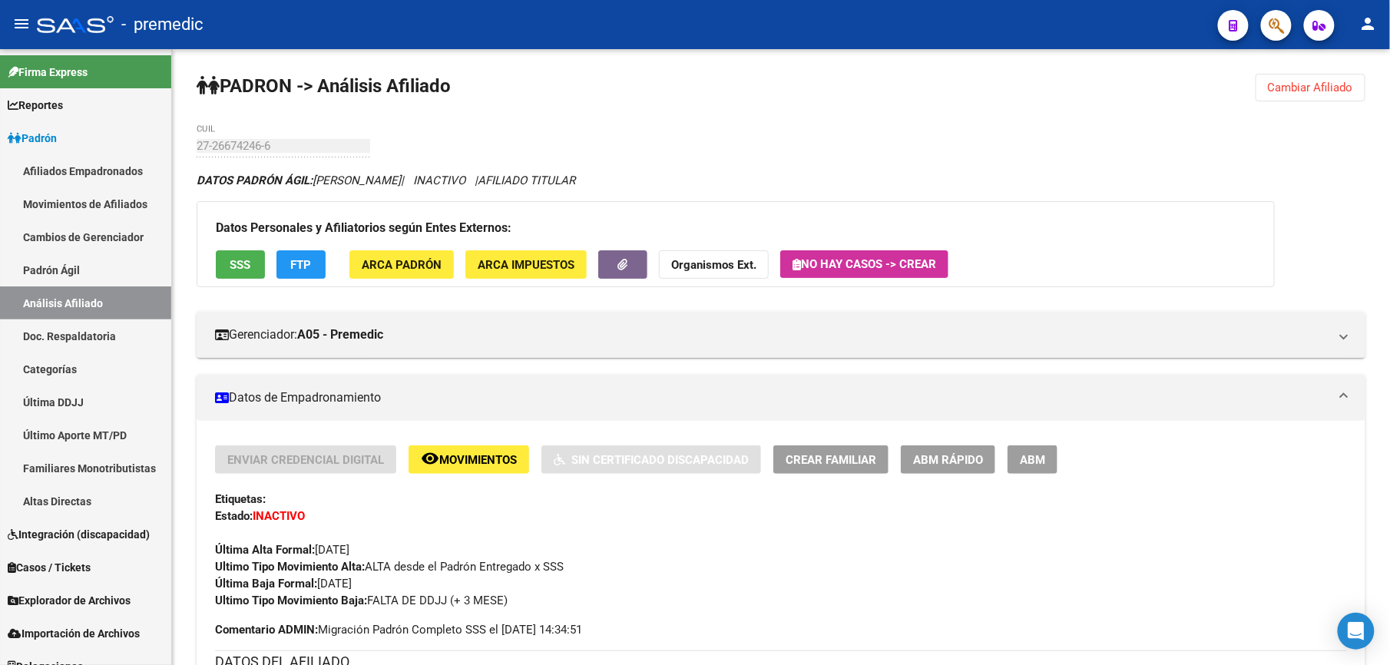
click at [1338, 78] on button "Cambiar Afiliado" at bounding box center [1311, 88] width 110 height 28
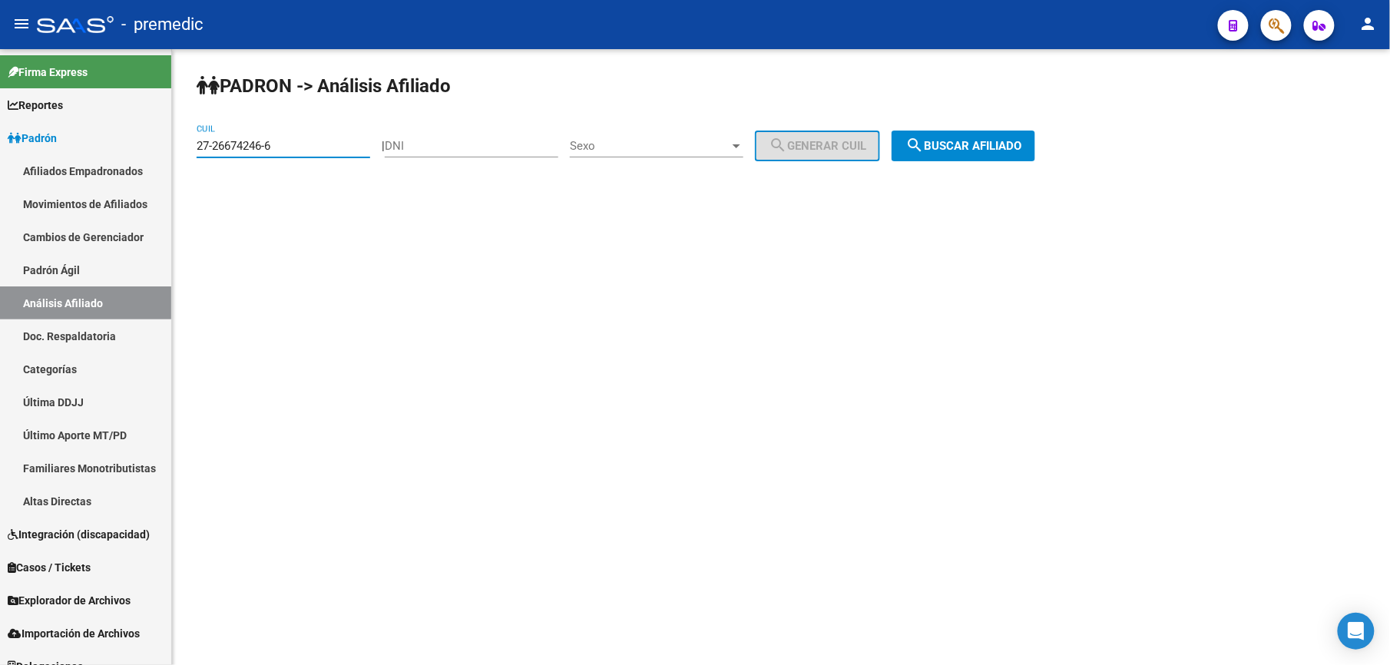
drag, startPoint x: 320, startPoint y: 147, endPoint x: -5, endPoint y: 109, distance: 327.2
click at [0, 109] on html "menu - premedic person Firma Express Reportes [PERSON_NAME] Traspasos x O.S. Tr…" at bounding box center [695, 332] width 1390 height 665
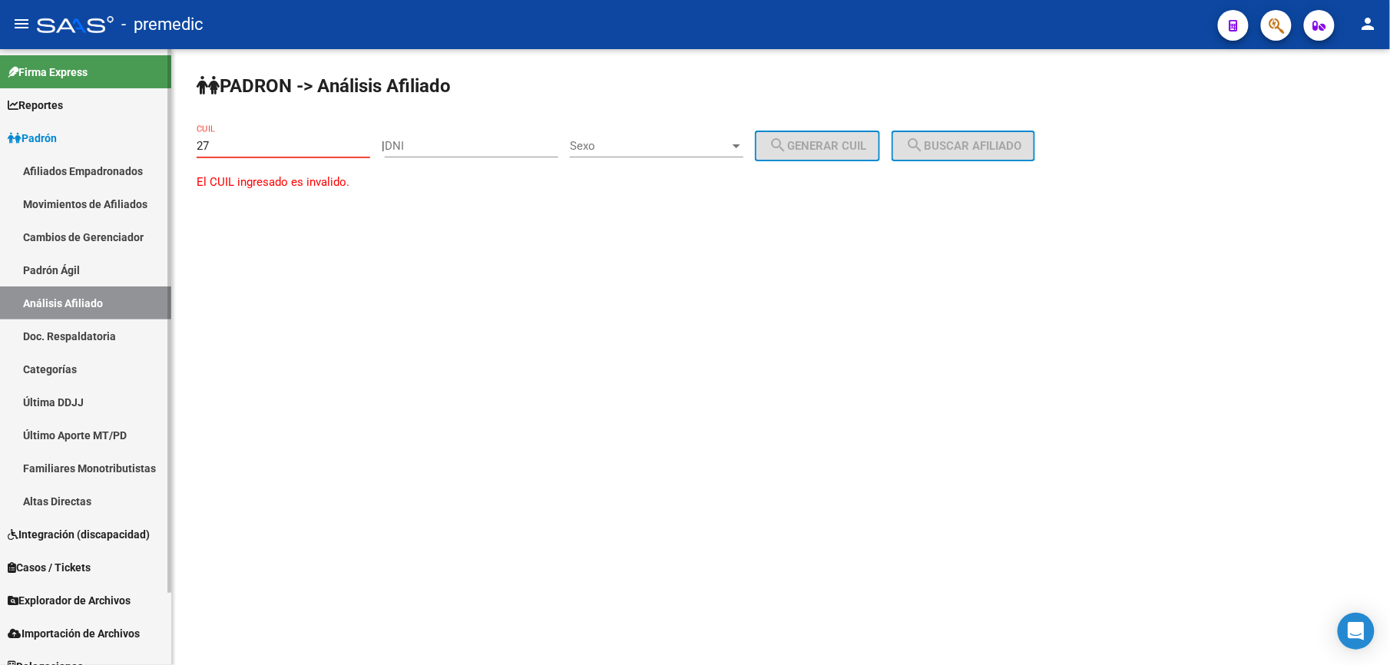
paste input "-26760680"
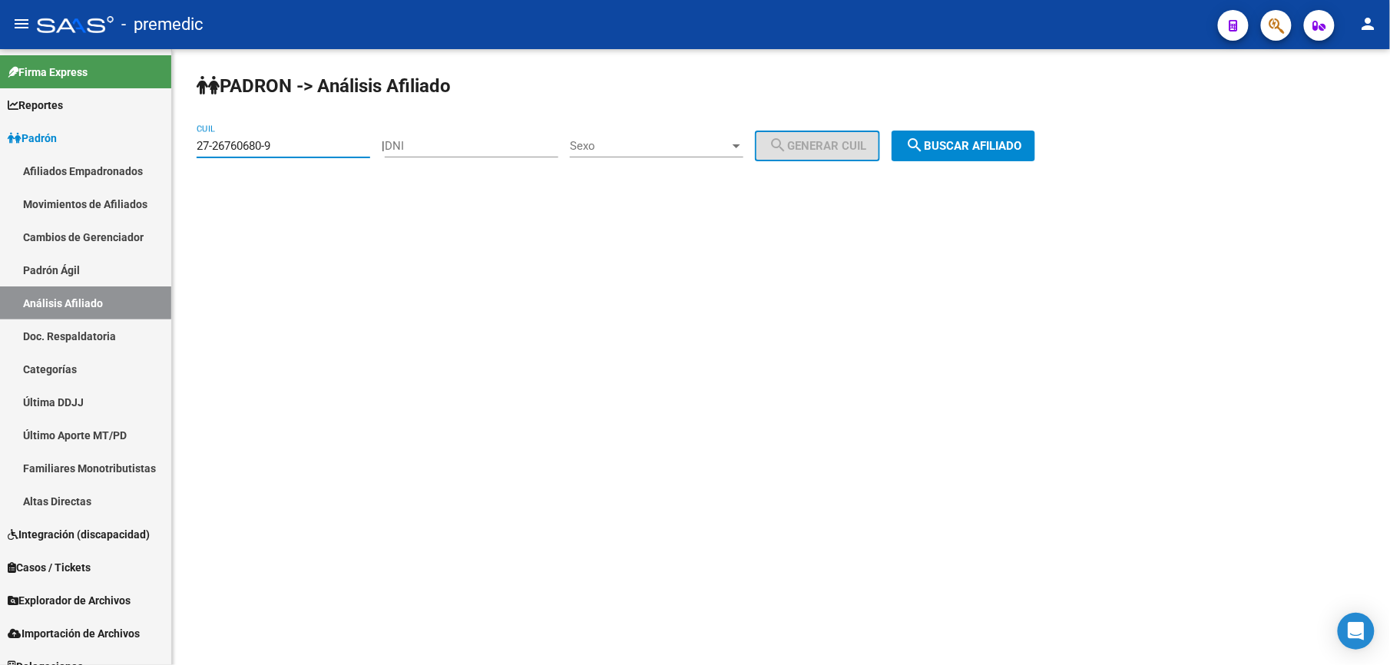
click at [954, 142] on span "search Buscar afiliado" at bounding box center [964, 146] width 116 height 14
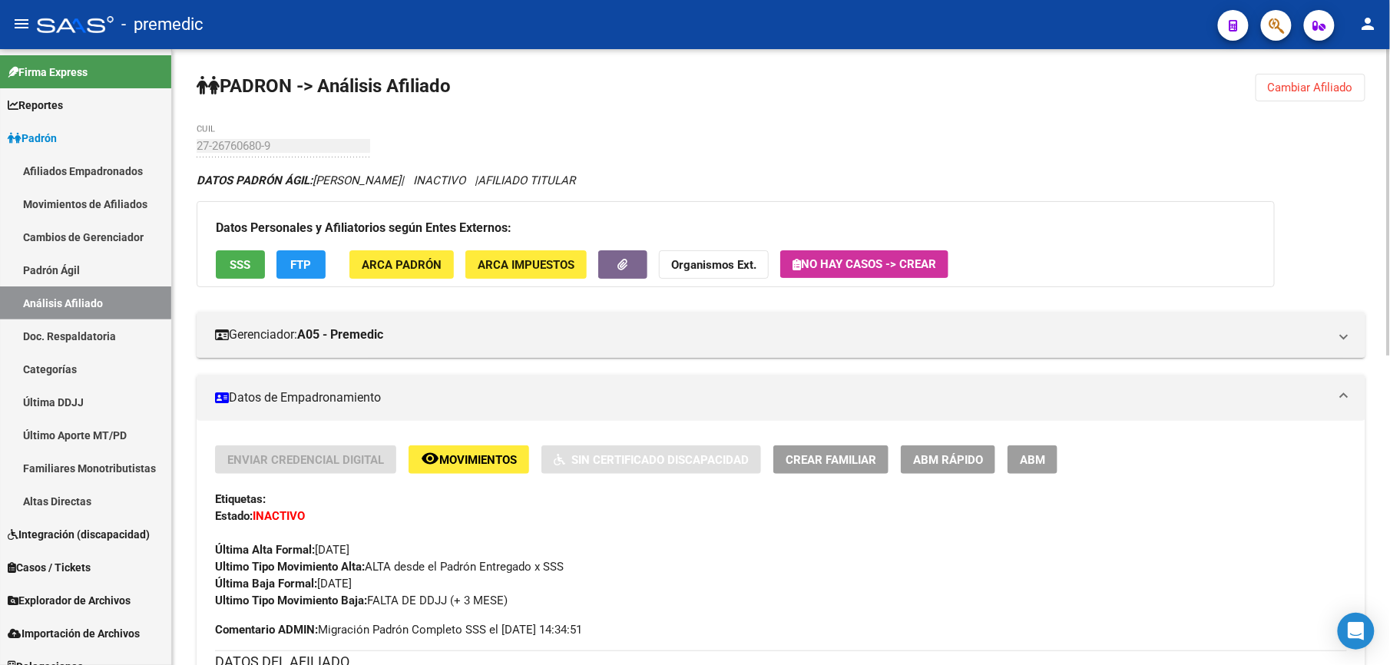
click at [1324, 68] on div "PADRON -> Análisis Afiliado Cambiar Afiliado 27-26760680-9 CUIL DATOS PADRÓN ÁG…" at bounding box center [781, 669] width 1218 height 1240
click at [1297, 96] on button "Cambiar Afiliado" at bounding box center [1311, 88] width 110 height 28
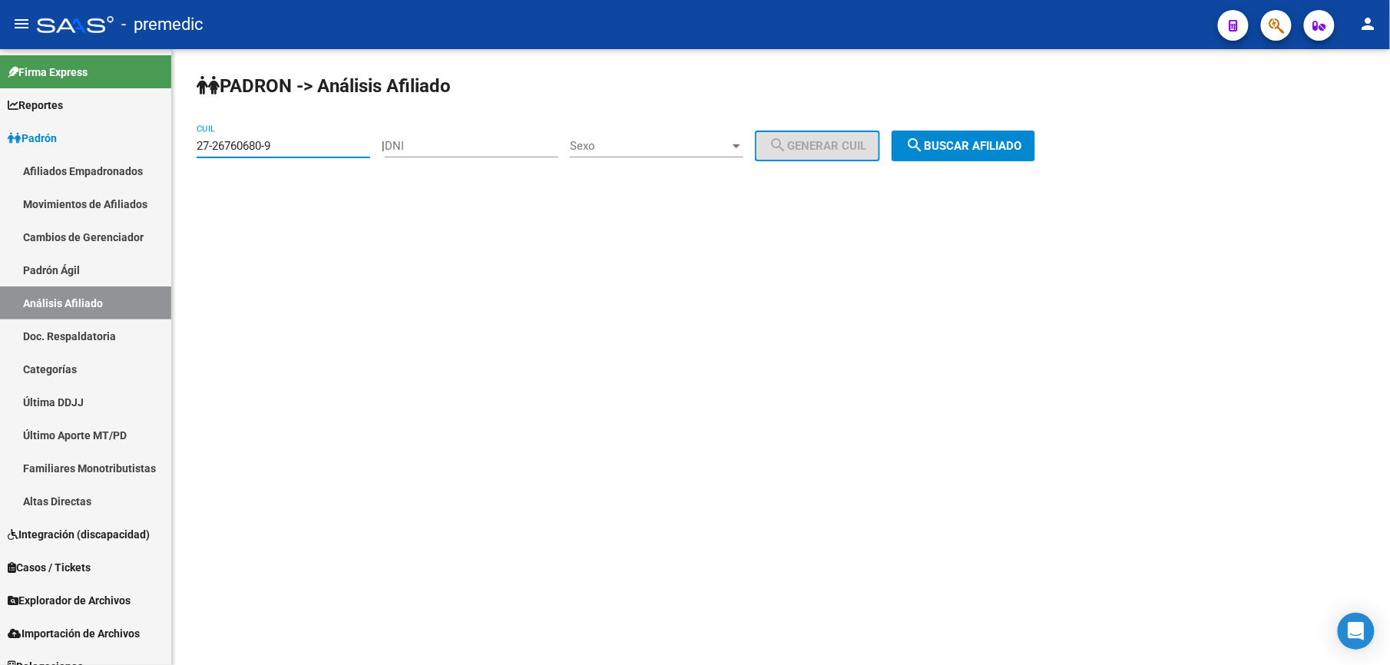
drag, startPoint x: 301, startPoint y: 140, endPoint x: 0, endPoint y: 71, distance: 308.8
click at [0, 108] on html "menu - premedic person Firma Express Reportes [PERSON_NAME] Traspasos x O.S. Tr…" at bounding box center [695, 332] width 1390 height 665
paste input "-26825075"
drag, startPoint x: 303, startPoint y: 129, endPoint x: 287, endPoint y: 135, distance: 16.5
click at [287, 134] on div "02-26825075-2 CUIL" at bounding box center [284, 140] width 174 height 33
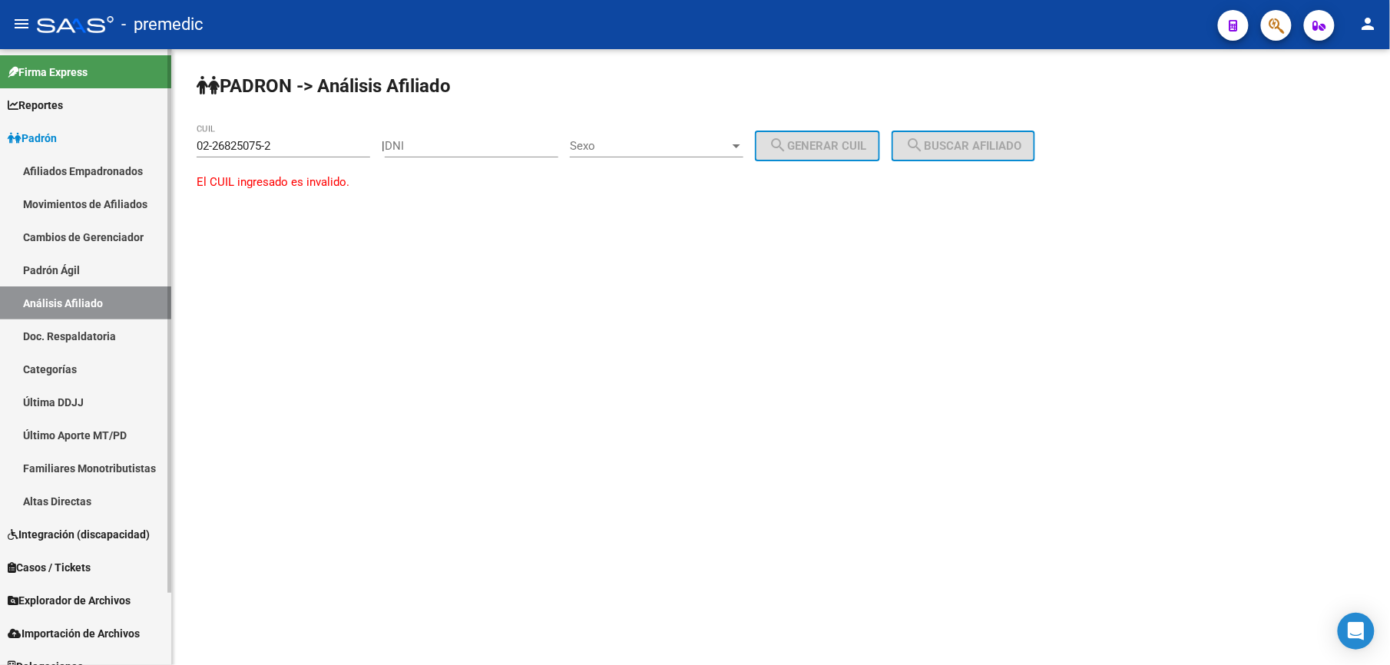
drag, startPoint x: 287, startPoint y: 136, endPoint x: 34, endPoint y: 111, distance: 254.7
click at [34, 111] on mat-sidenav-container "Firma Express Reportes Padrón Traspasos x O.S. Traspasos x Gerenciador Traspaso…" at bounding box center [695, 357] width 1390 height 616
drag, startPoint x: 34, startPoint y: 111, endPoint x: 265, endPoint y: 152, distance: 234.8
click at [265, 152] on input "02-26825075-2" at bounding box center [284, 146] width 174 height 14
click at [266, 152] on input "02-26825075-2" at bounding box center [284, 146] width 174 height 14
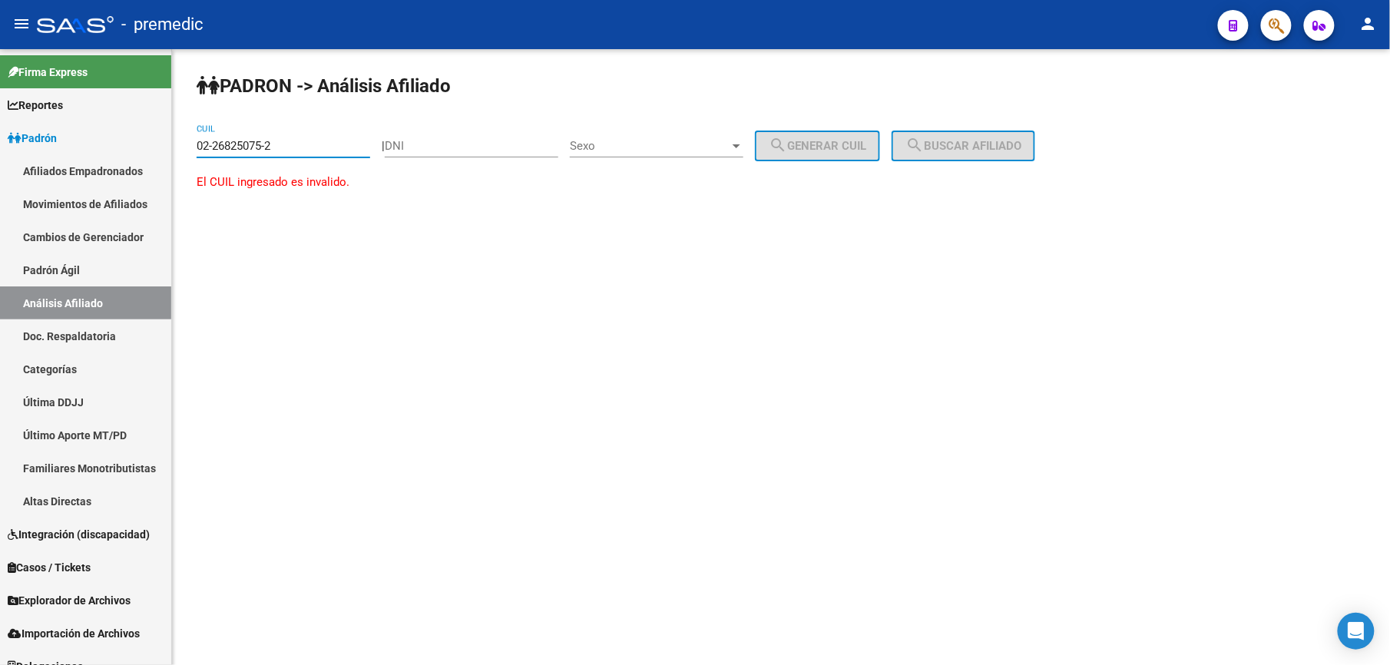
click at [266, 152] on input "02-26825075-2" at bounding box center [284, 146] width 174 height 14
paste input "-26825075"
click at [959, 154] on button "search Buscar afiliado" at bounding box center [964, 146] width 144 height 31
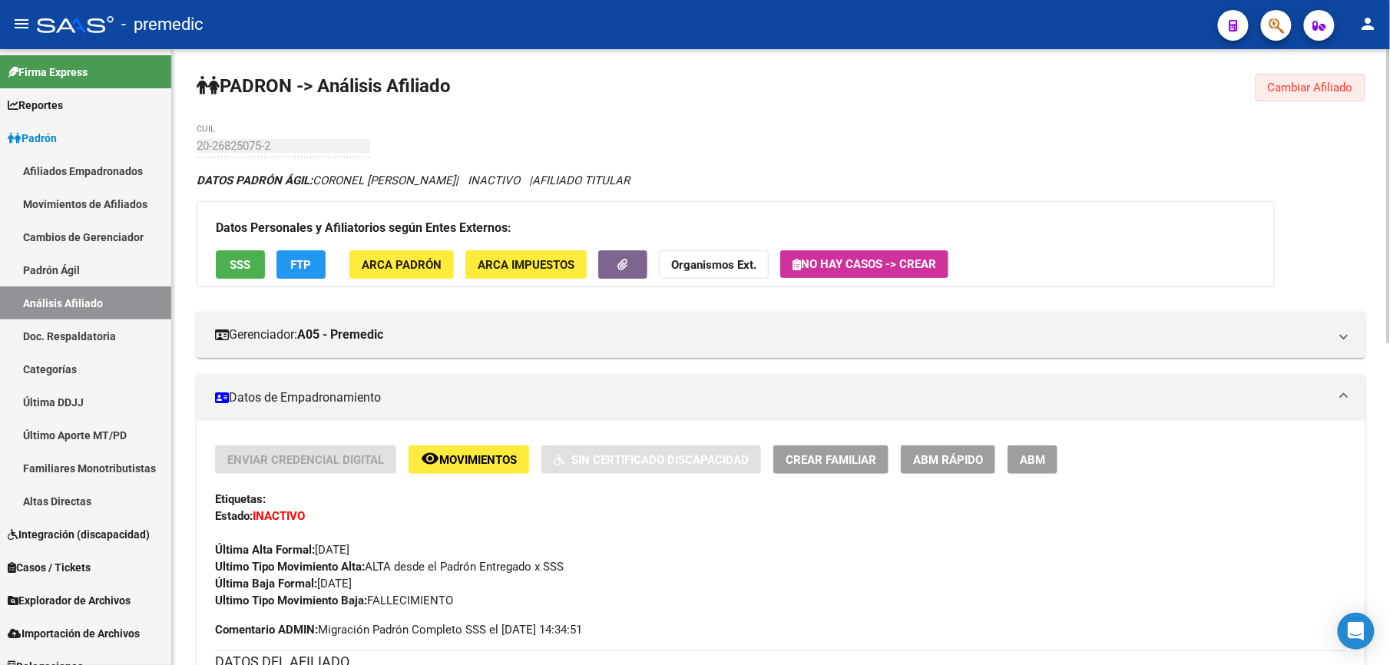
drag, startPoint x: 1357, startPoint y: 86, endPoint x: 929, endPoint y: 86, distance: 427.9
click at [1356, 86] on button "Cambiar Afiliado" at bounding box center [1311, 88] width 110 height 28
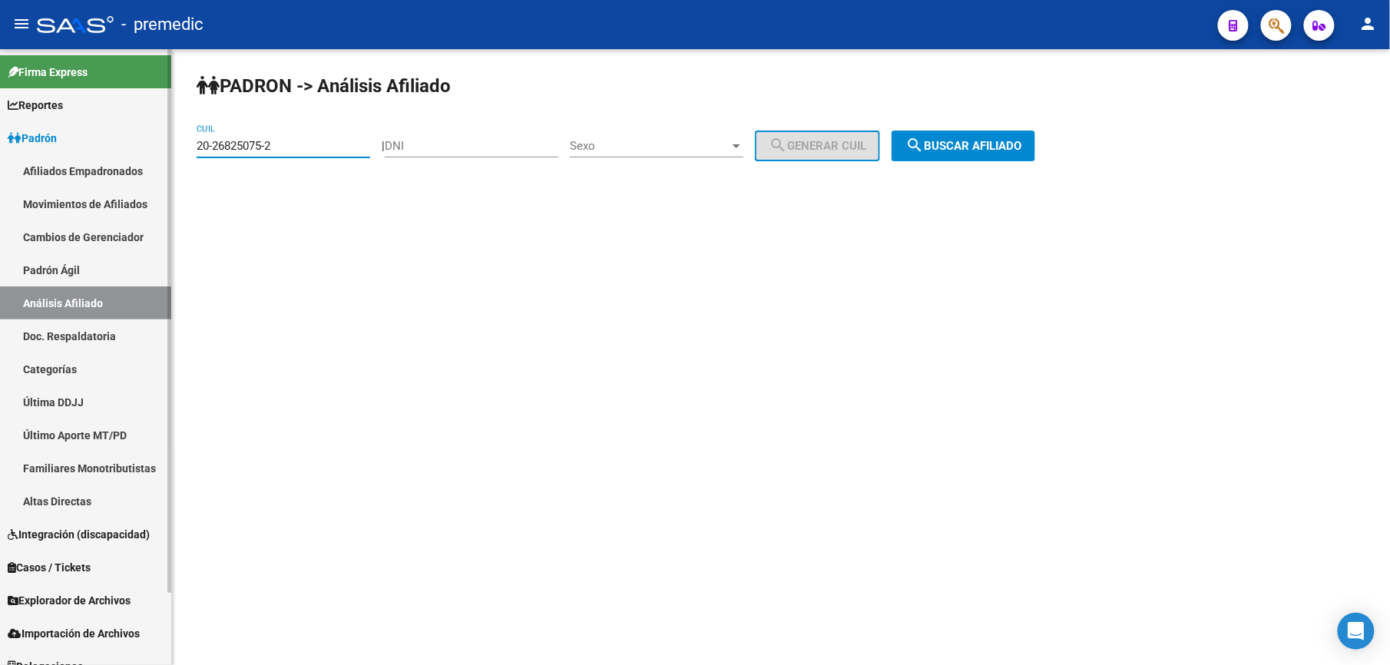
drag, startPoint x: 303, startPoint y: 148, endPoint x: 19, endPoint y: 95, distance: 288.4
click at [22, 114] on mat-sidenav-container "Firma Express Reportes Padrón Traspasos x O.S. Traspasos x Gerenciador Traspaso…" at bounding box center [695, 357] width 1390 height 616
paste input "-26846417"
type input "23-26846417-4"
click at [956, 154] on button "search Buscar afiliado" at bounding box center [964, 146] width 144 height 31
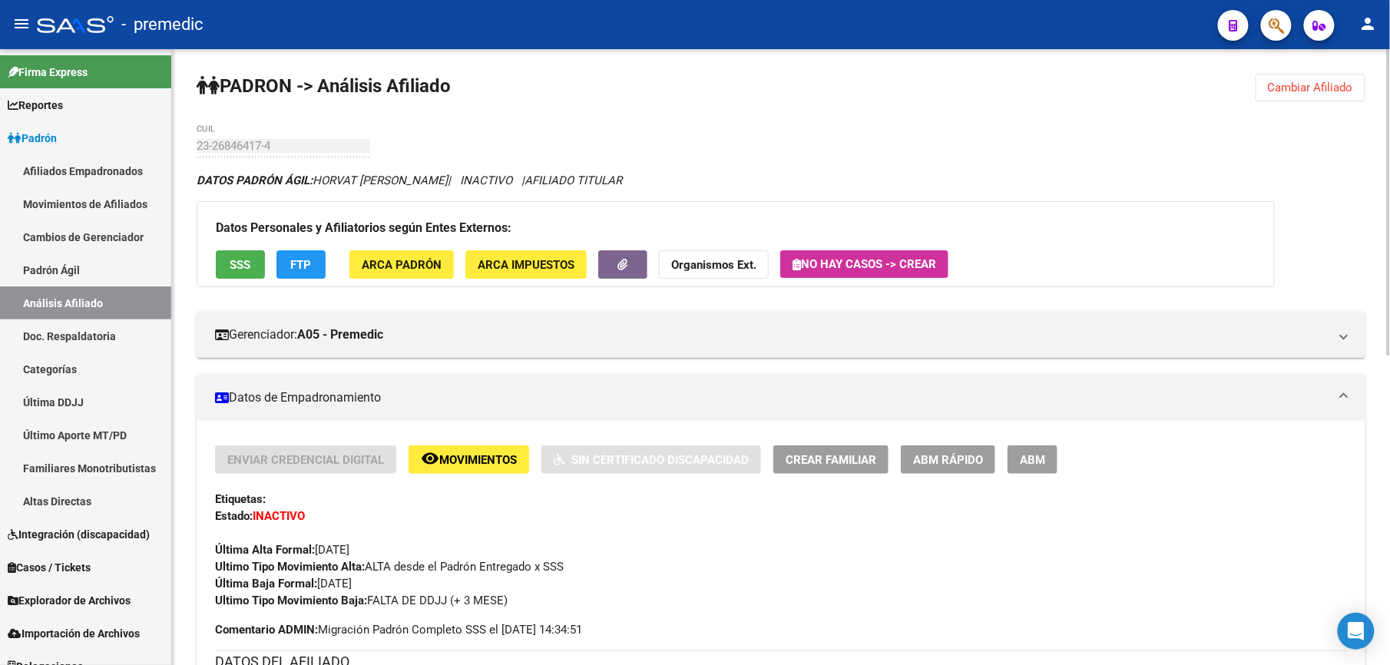
click at [937, 453] on span "ABM Rápido" at bounding box center [948, 460] width 70 height 14
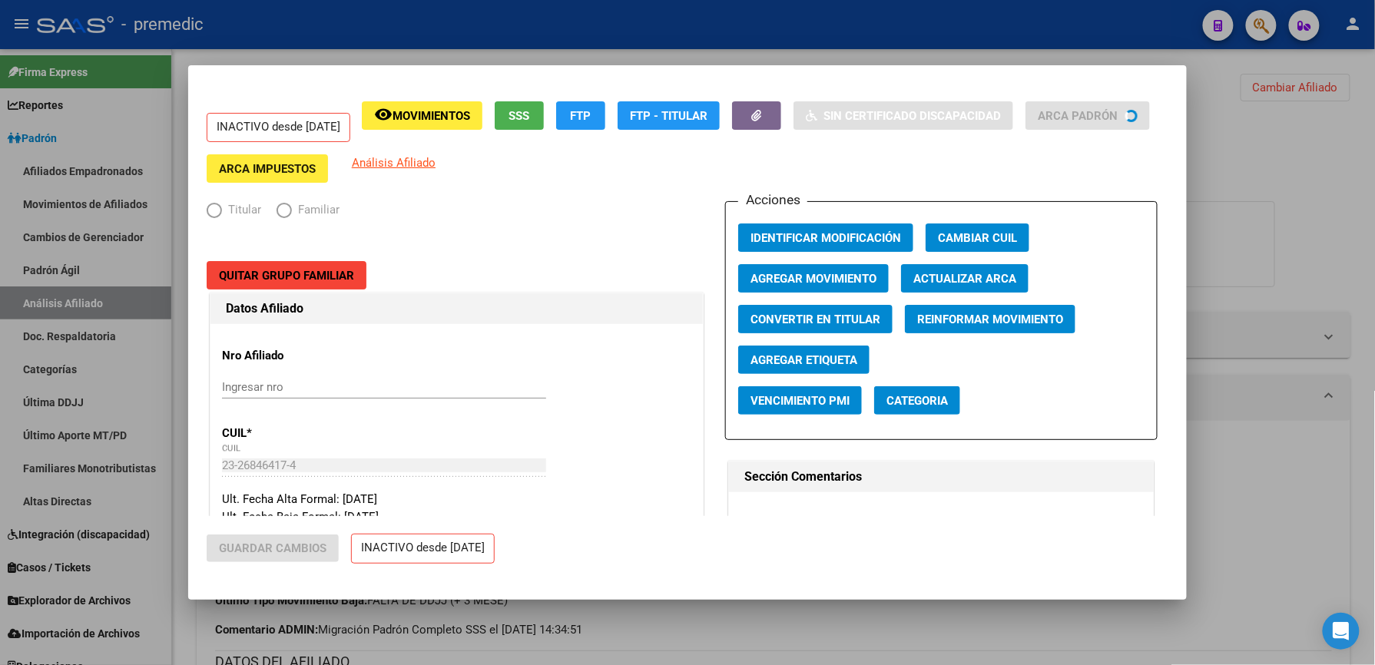
radio input "true"
type input "30-71068177-1"
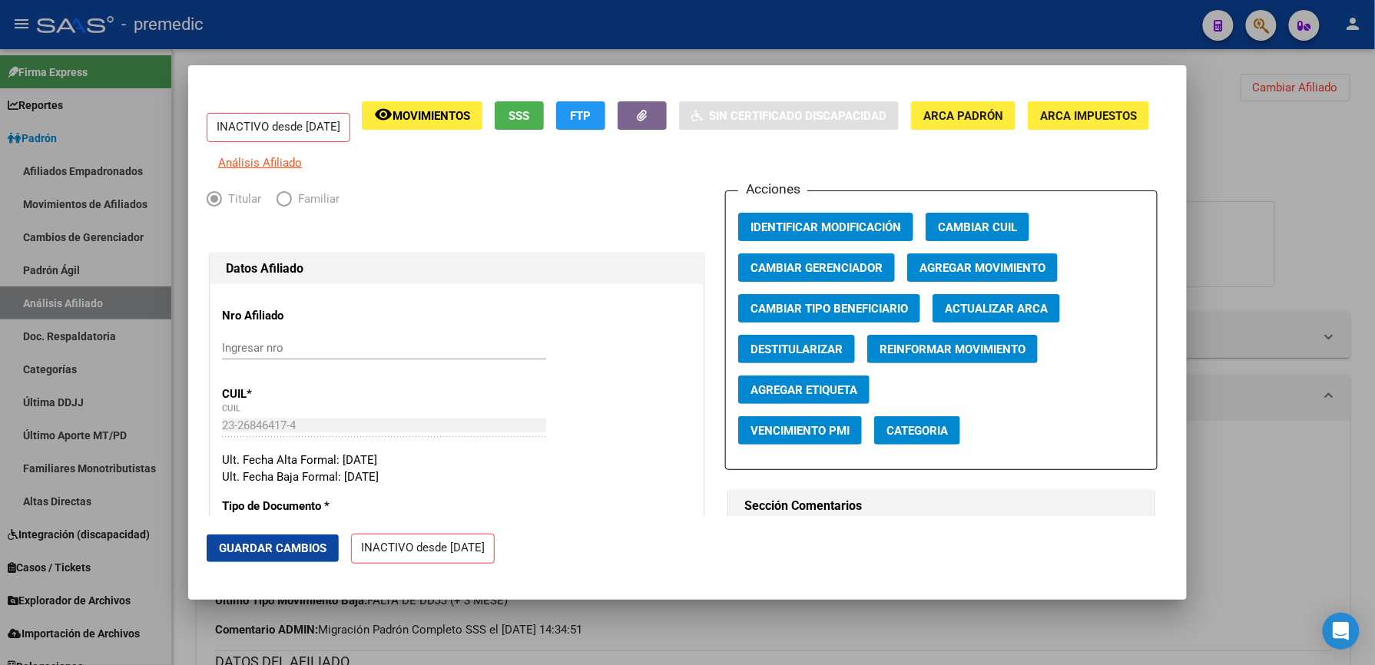
click at [956, 275] on span "Agregar Movimiento" at bounding box center [983, 268] width 126 height 14
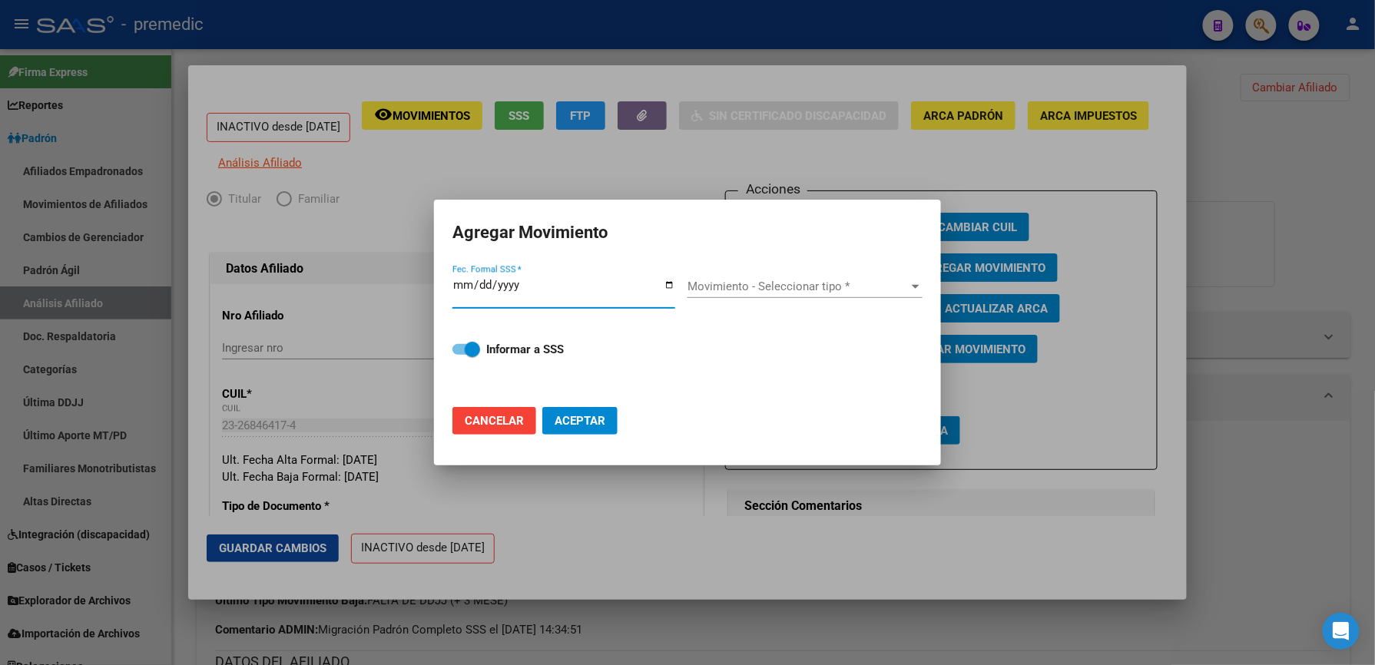
click at [521, 426] on span "Cancelar" at bounding box center [494, 421] width 59 height 14
checkbox input "false"
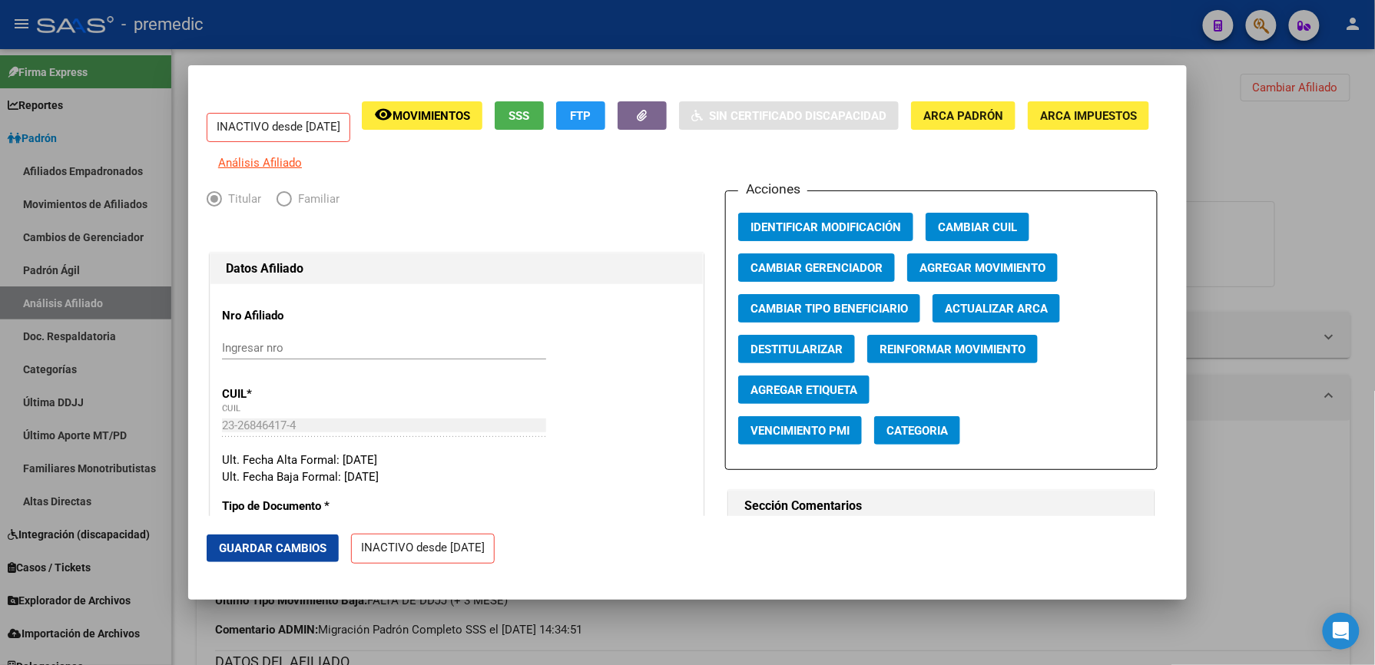
drag, startPoint x: 608, startPoint y: 628, endPoint x: 680, endPoint y: 517, distance: 131.7
click at [609, 628] on div at bounding box center [687, 332] width 1375 height 665
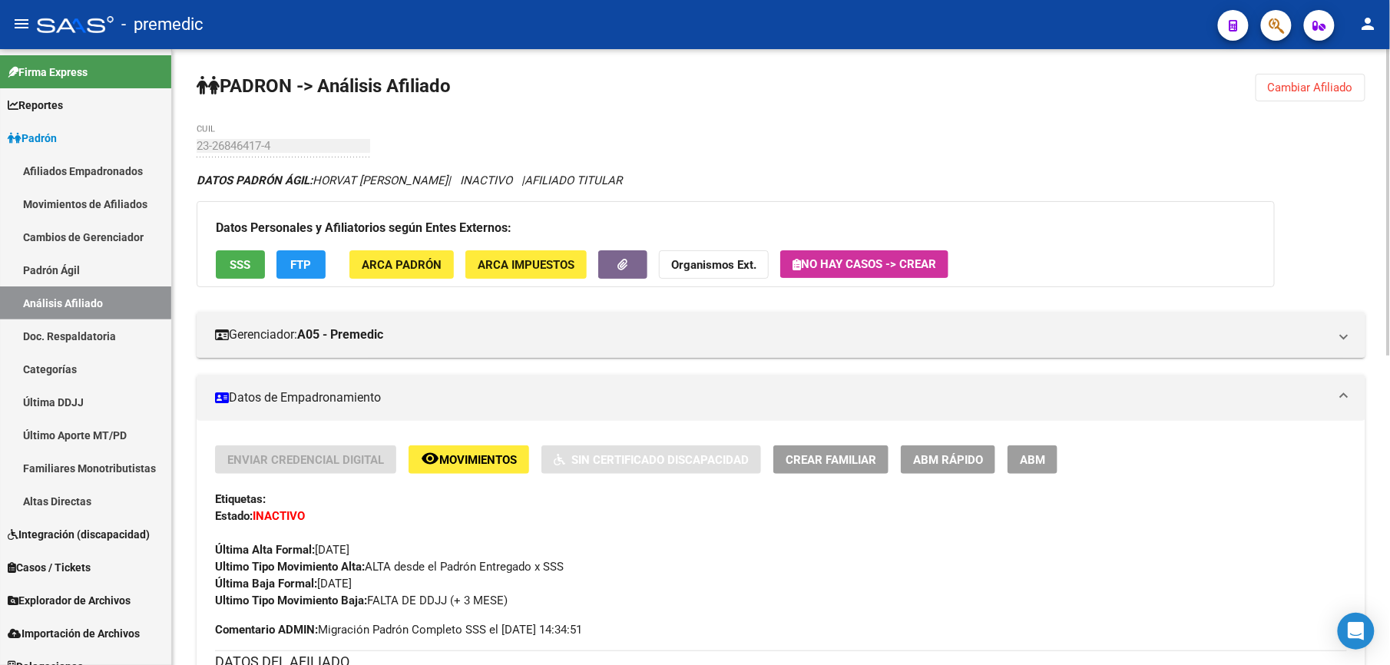
click at [1278, 86] on span "Cambiar Afiliado" at bounding box center [1310, 88] width 85 height 14
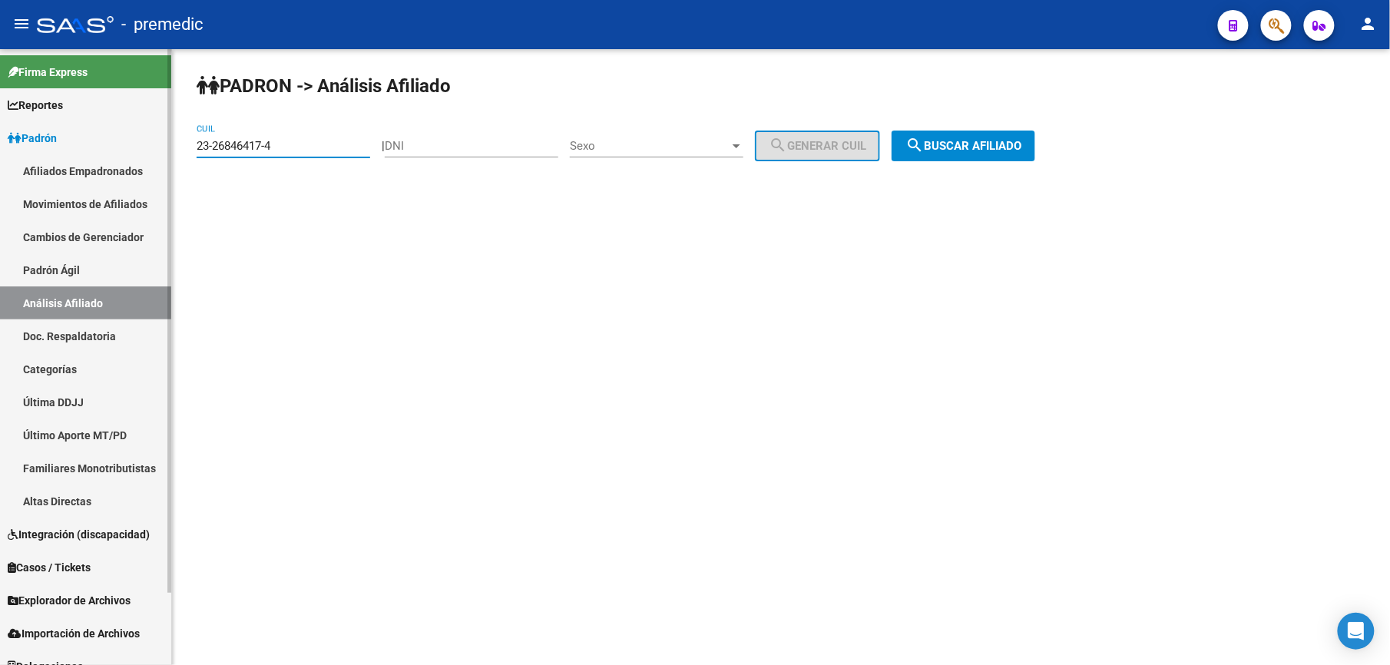
drag, startPoint x: 293, startPoint y: 144, endPoint x: 61, endPoint y: 144, distance: 232.0
click at [61, 144] on mat-sidenav-container "Firma Express Reportes Padrón Traspasos x O.S. Traspasos x Gerenciador Traspaso…" at bounding box center [695, 357] width 1390 height 616
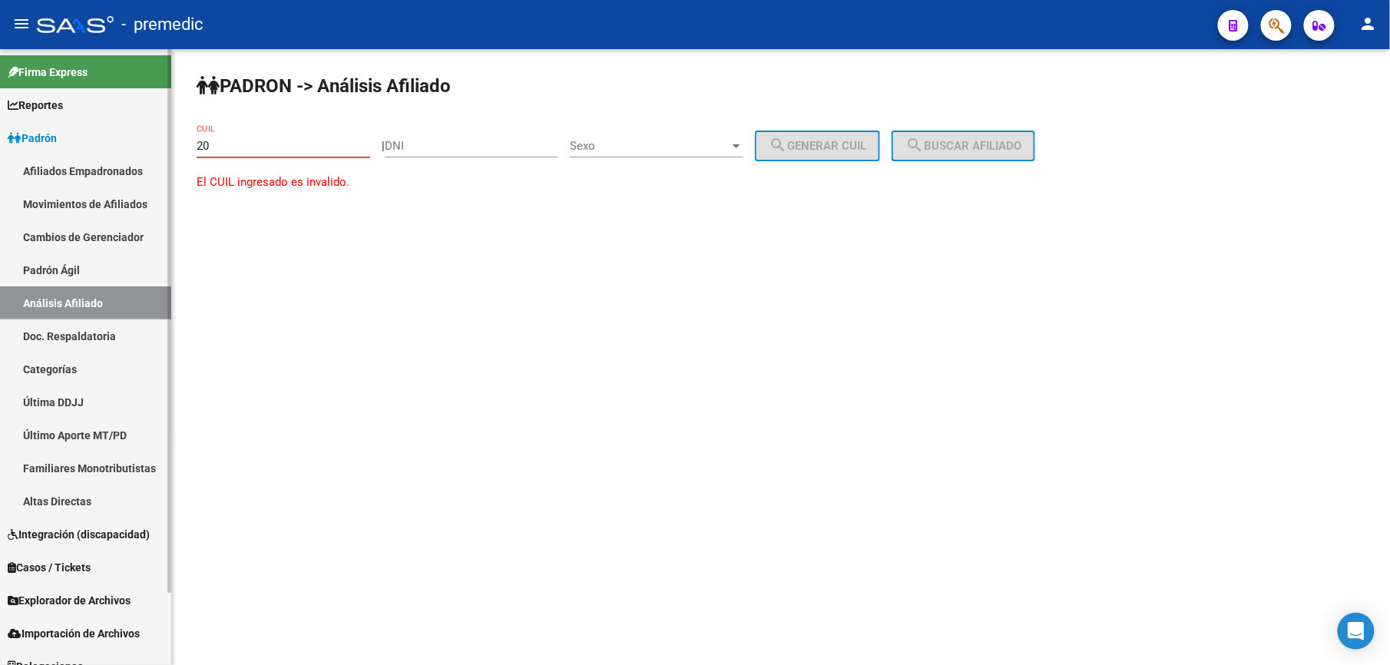
paste input "-26620602"
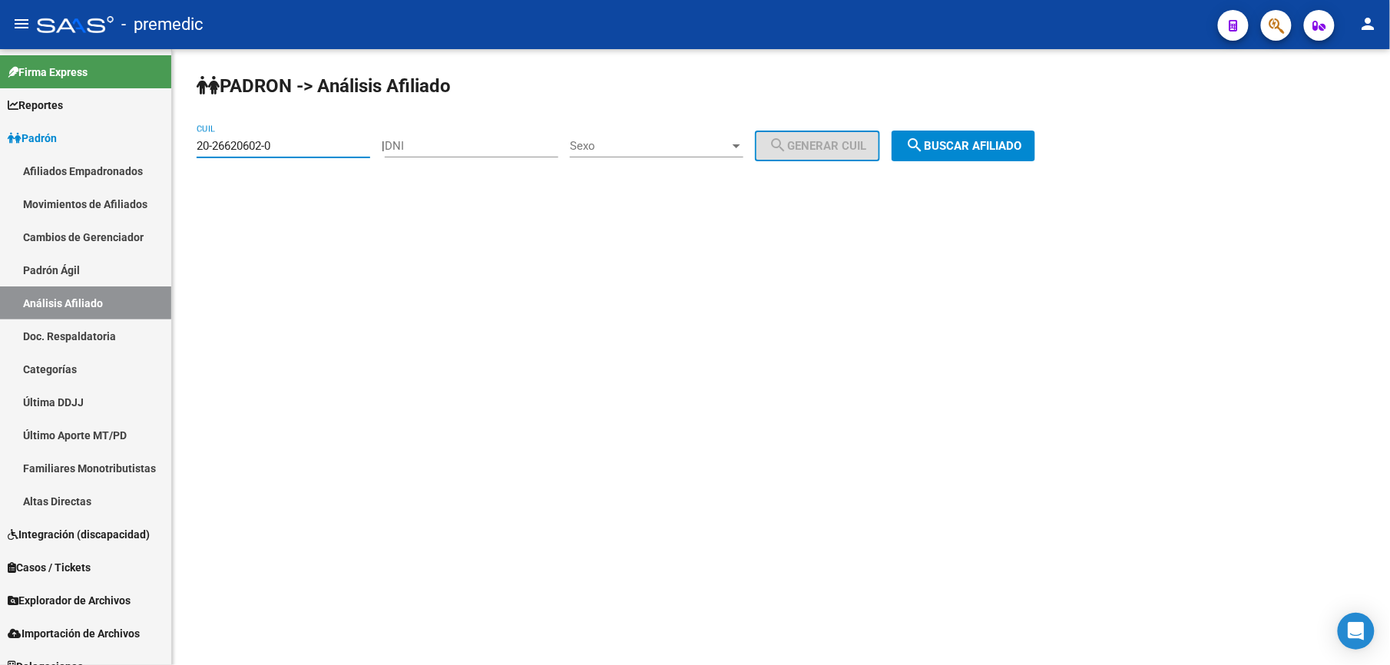
click at [960, 121] on div "PADRON -> Análisis Afiliado 20-26620602-0 CUIL | DNI Sexo Sexo search Generar C…" at bounding box center [781, 129] width 1218 height 161
click at [960, 135] on button "search Buscar afiliado" at bounding box center [964, 146] width 144 height 31
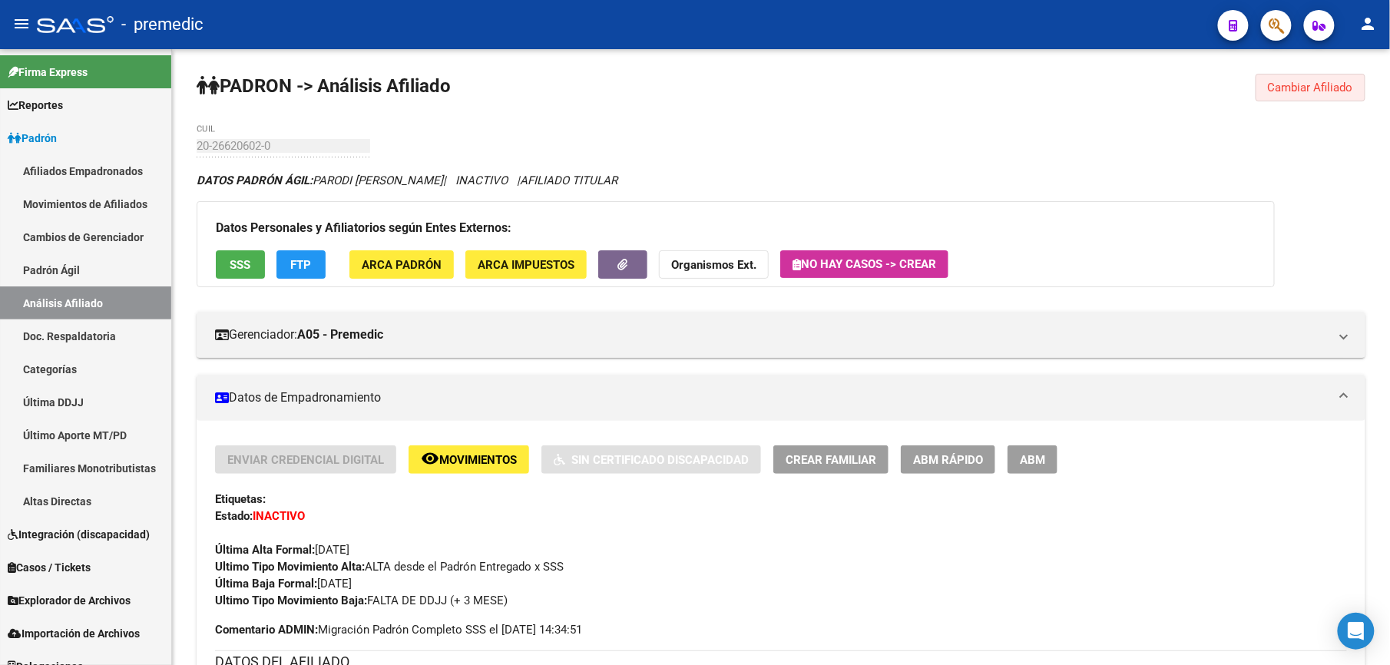
click at [1307, 101] on button "Cambiar Afiliado" at bounding box center [1311, 88] width 110 height 28
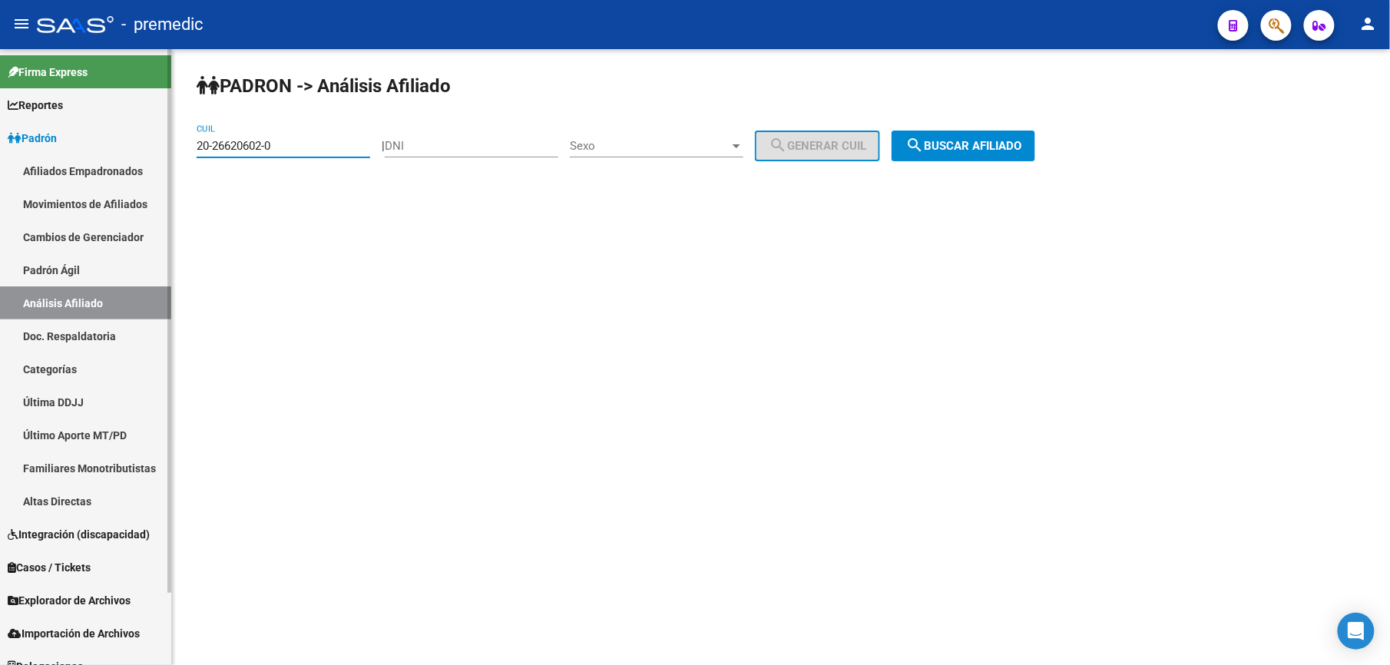
drag, startPoint x: 314, startPoint y: 139, endPoint x: 18, endPoint y: 129, distance: 295.9
click at [23, 134] on mat-sidenav-container "Firma Express Reportes Padrón Traspasos x O.S. Traspasos x Gerenciador Traspaso…" at bounding box center [695, 357] width 1390 height 616
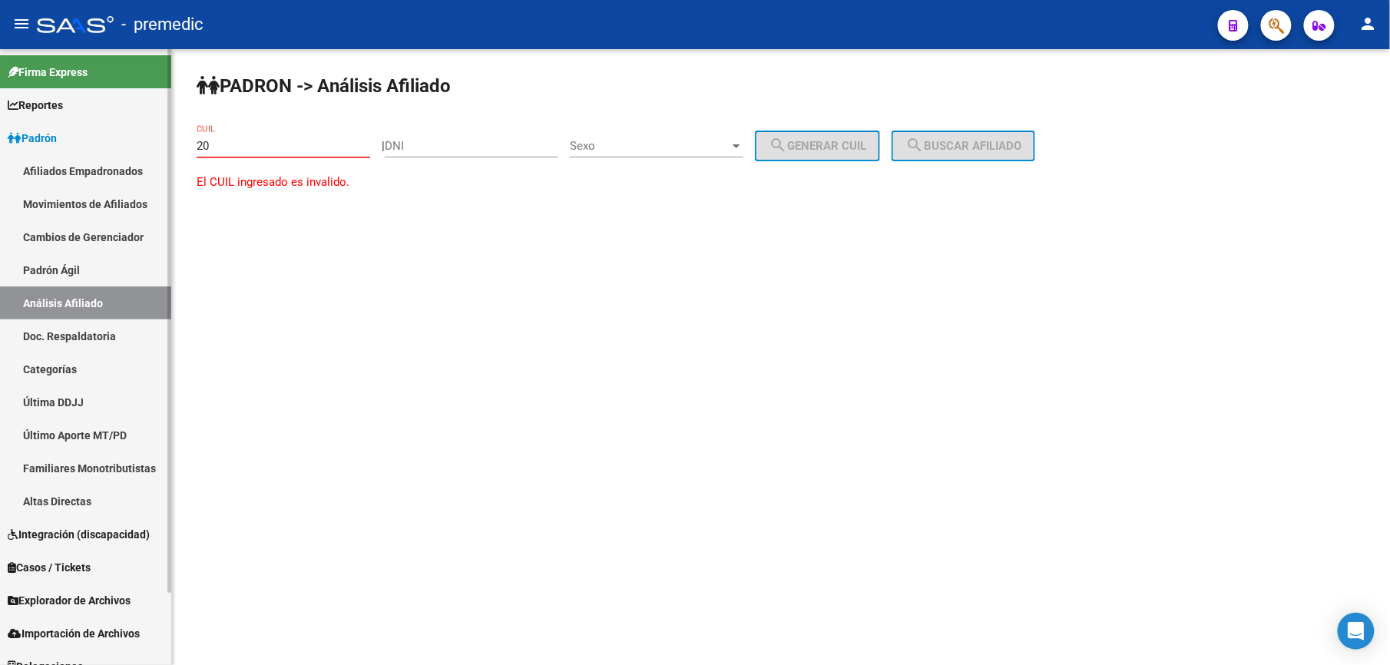
paste input "-26858336"
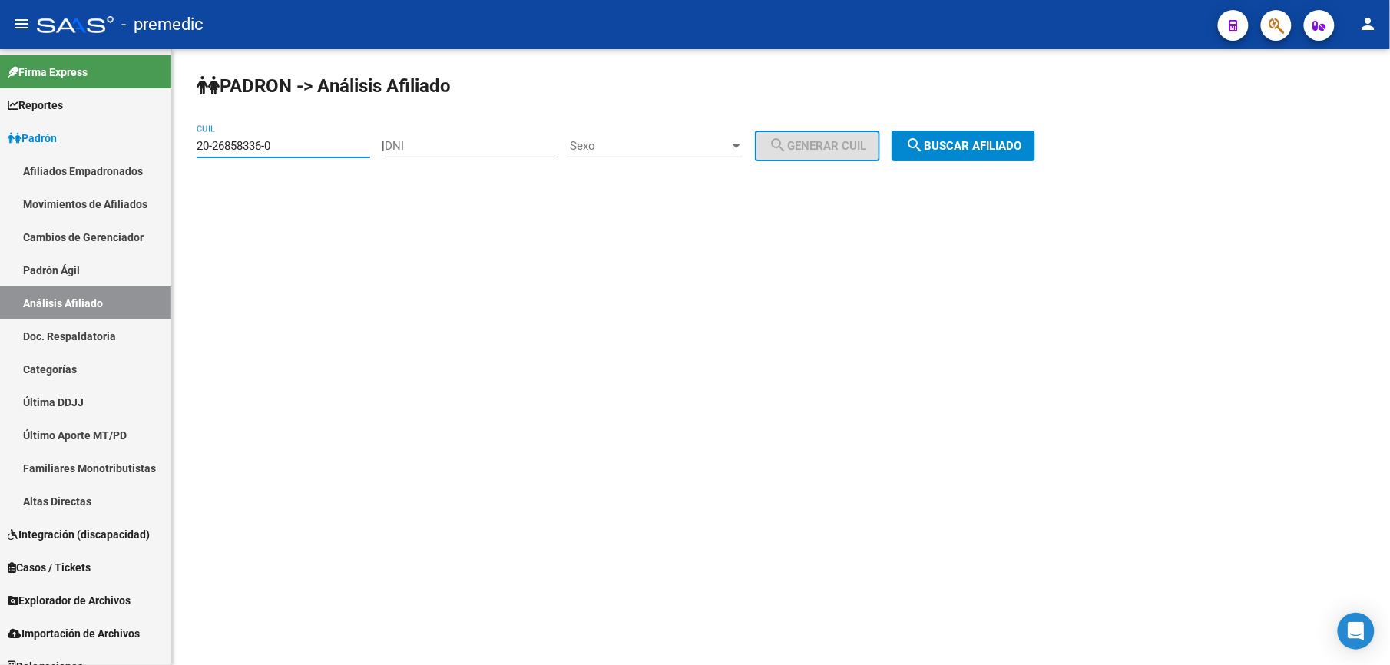
click at [974, 135] on button "search Buscar afiliado" at bounding box center [964, 146] width 144 height 31
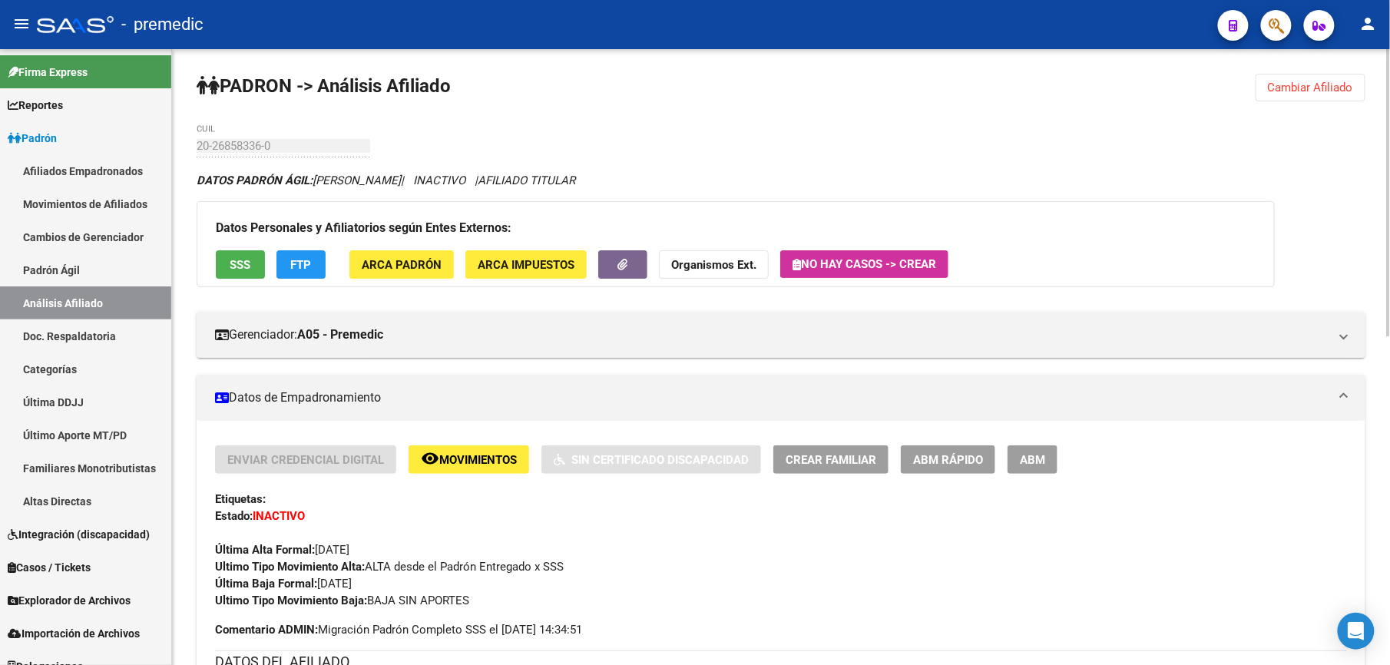
drag, startPoint x: 1318, startPoint y: 91, endPoint x: 1122, endPoint y: 97, distance: 196.8
click at [1311, 91] on span "Cambiar Afiliado" at bounding box center [1310, 88] width 85 height 14
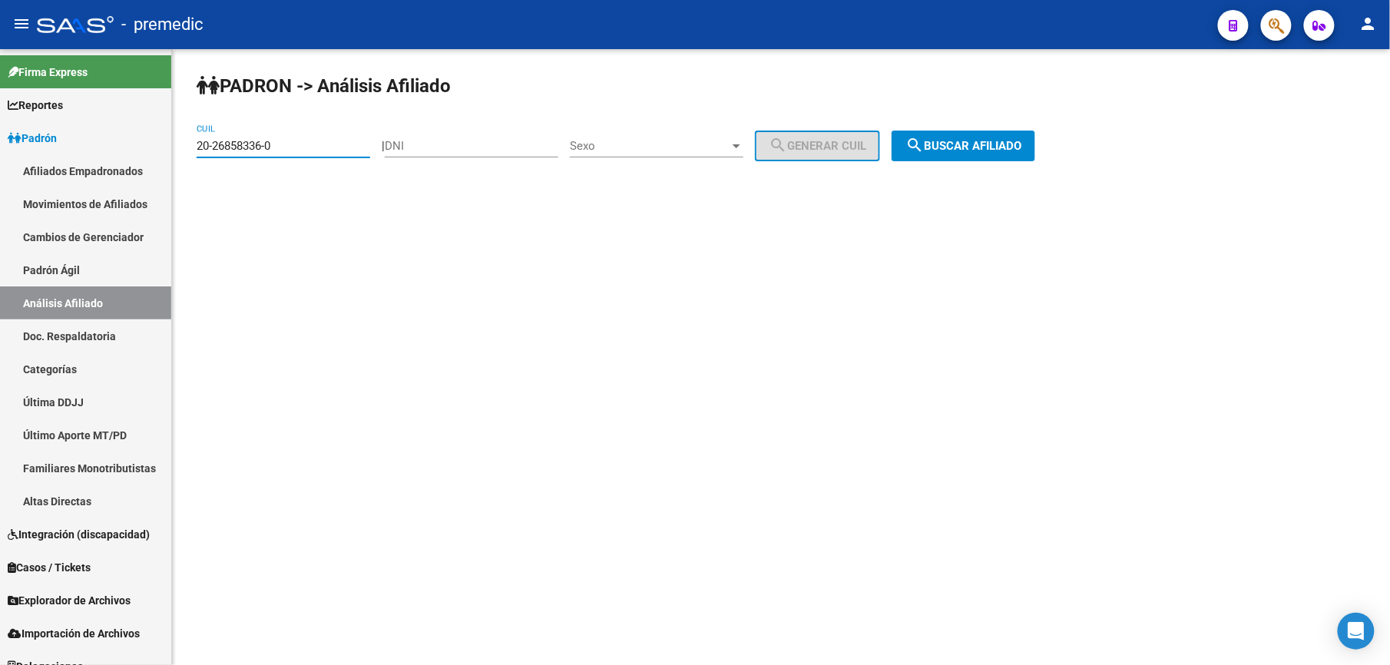
drag, startPoint x: 323, startPoint y: 152, endPoint x: -5, endPoint y: 96, distance: 332.0
click at [0, 96] on html "menu - premedic person Firma Express Reportes [PERSON_NAME] Traspasos x O.S. Tr…" at bounding box center [695, 332] width 1390 height 665
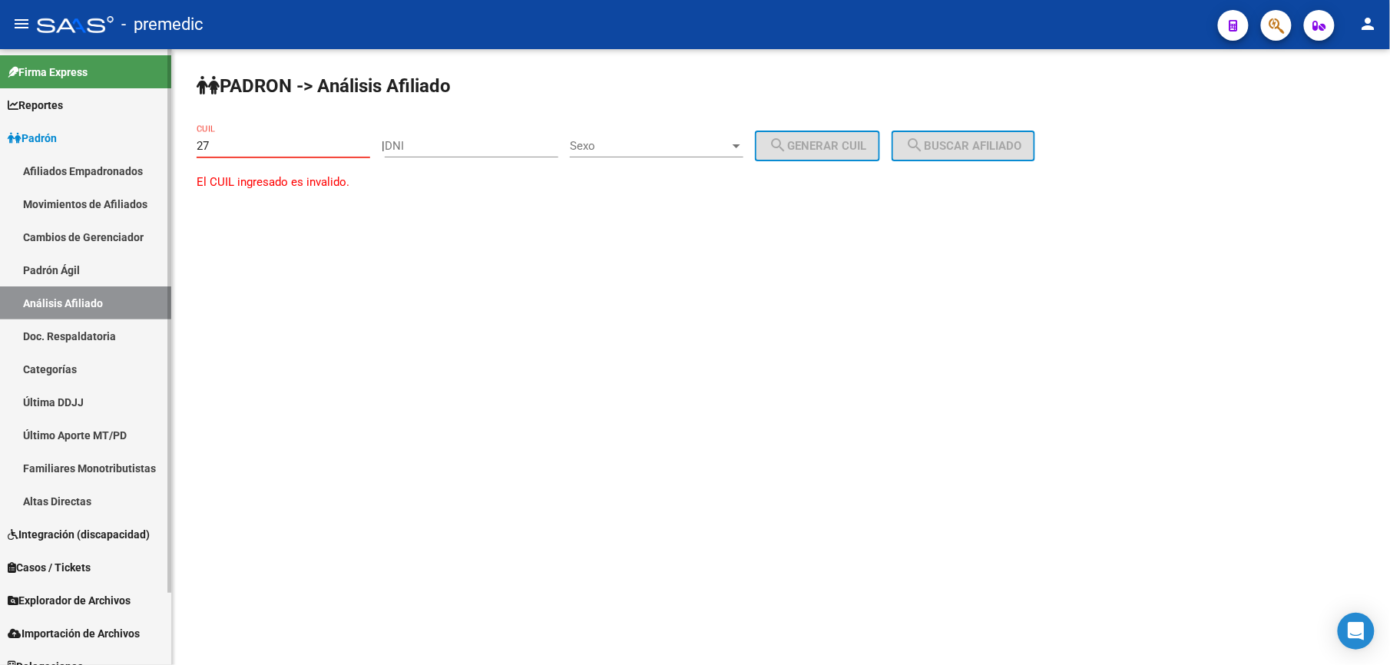
paste input "-26866096"
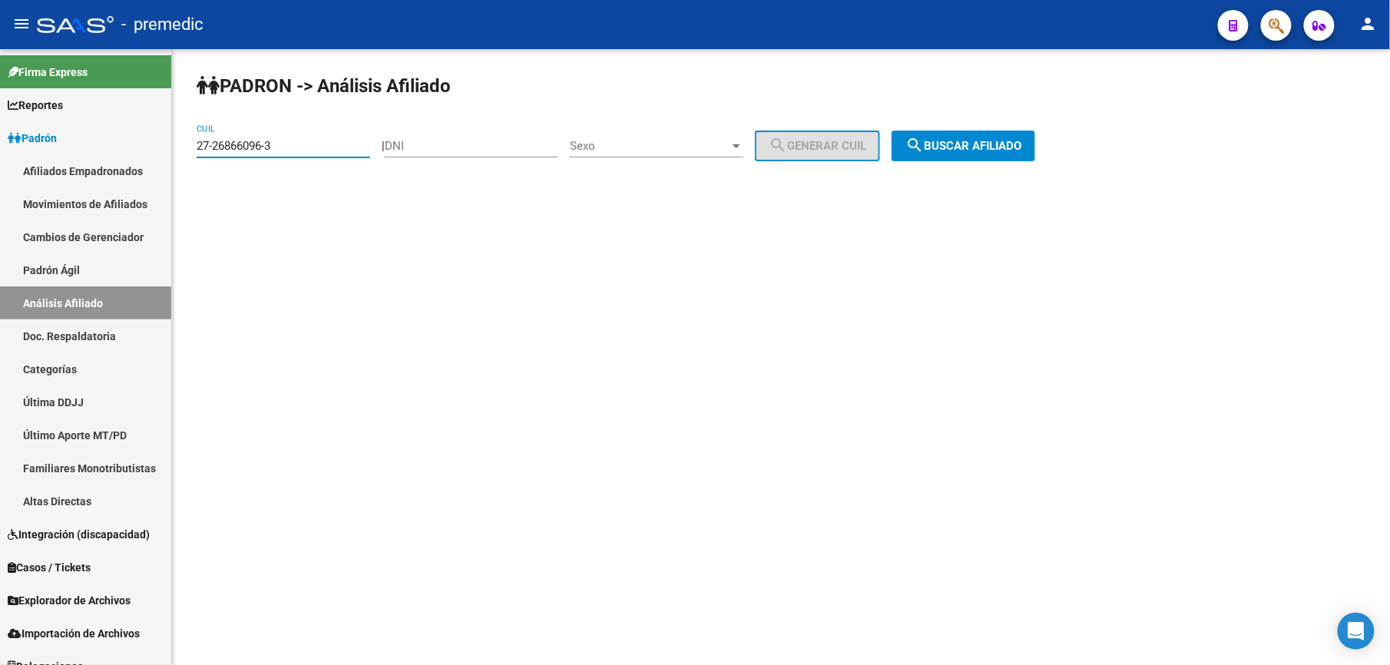
type input "27-26866096-3"
click at [1012, 158] on button "search Buscar afiliado" at bounding box center [964, 146] width 144 height 31
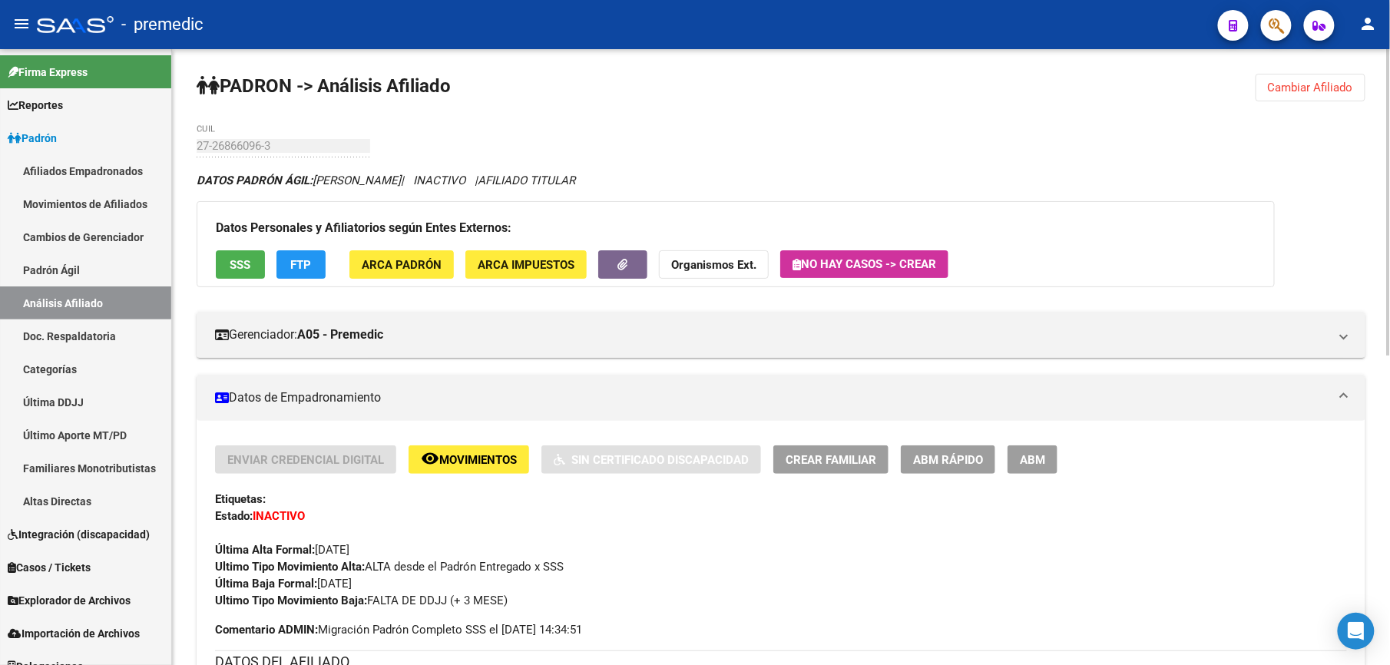
click at [928, 466] on span "ABM Rápido" at bounding box center [948, 460] width 70 height 14
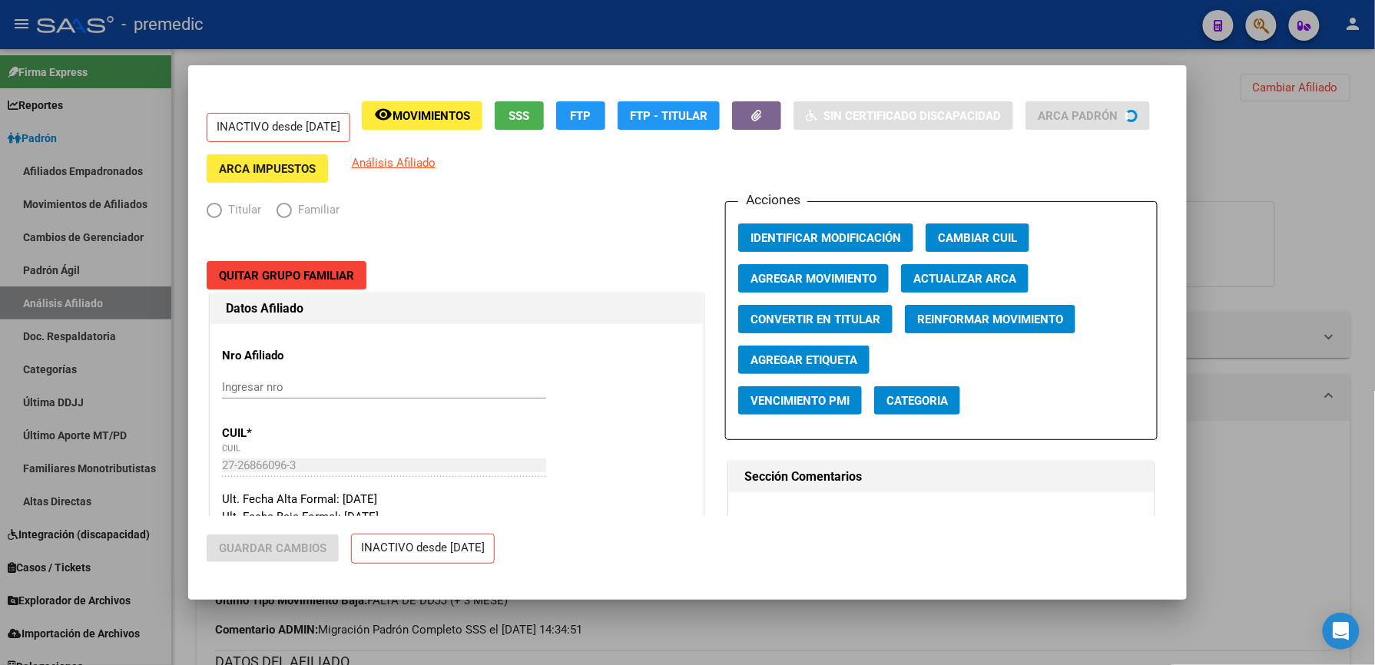
radio input "true"
type input "30-63738308-2"
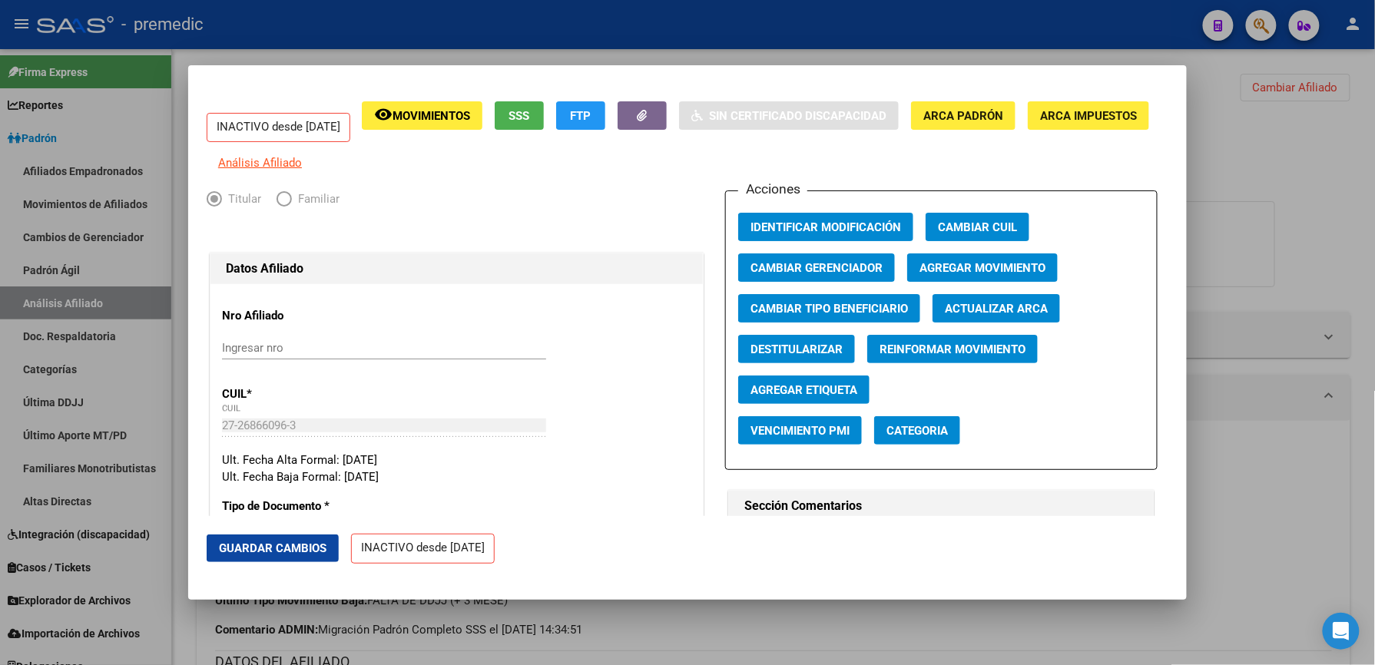
click at [1271, 124] on div at bounding box center [687, 332] width 1375 height 665
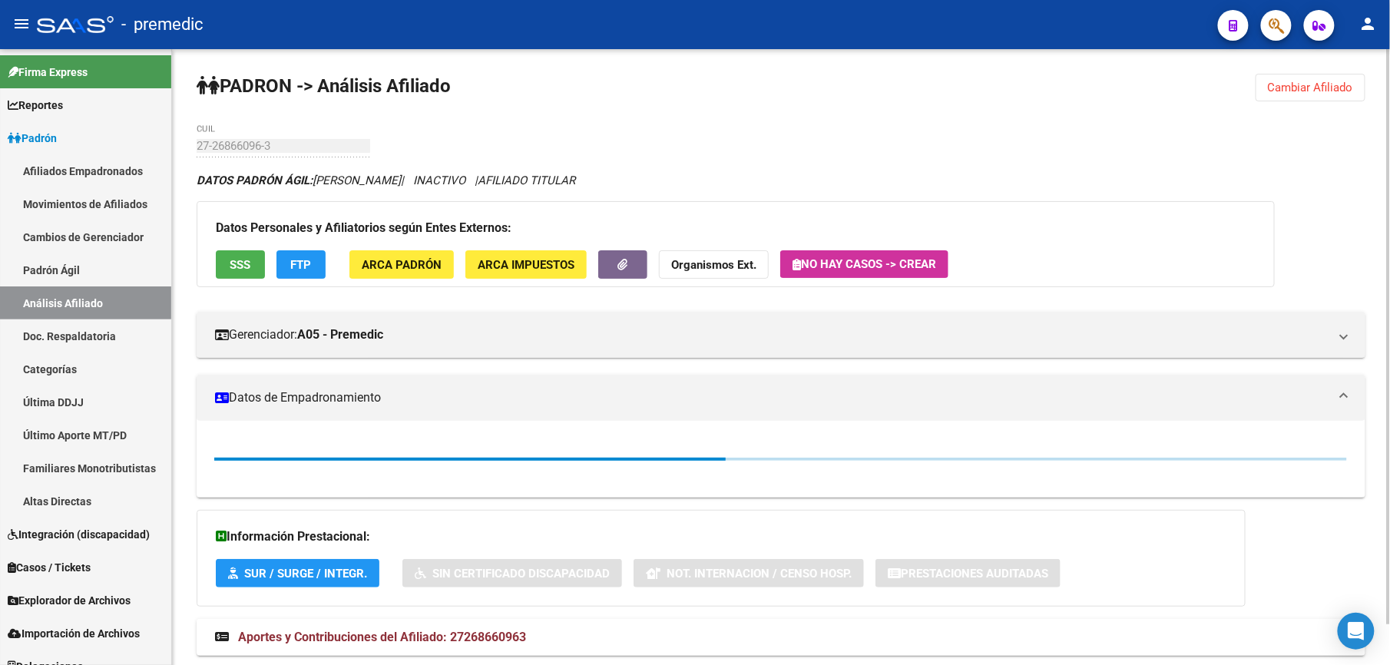
drag, startPoint x: 1288, startPoint y: 90, endPoint x: 986, endPoint y: 98, distance: 301.3
click at [1288, 89] on span "Cambiar Afiliado" at bounding box center [1310, 88] width 85 height 14
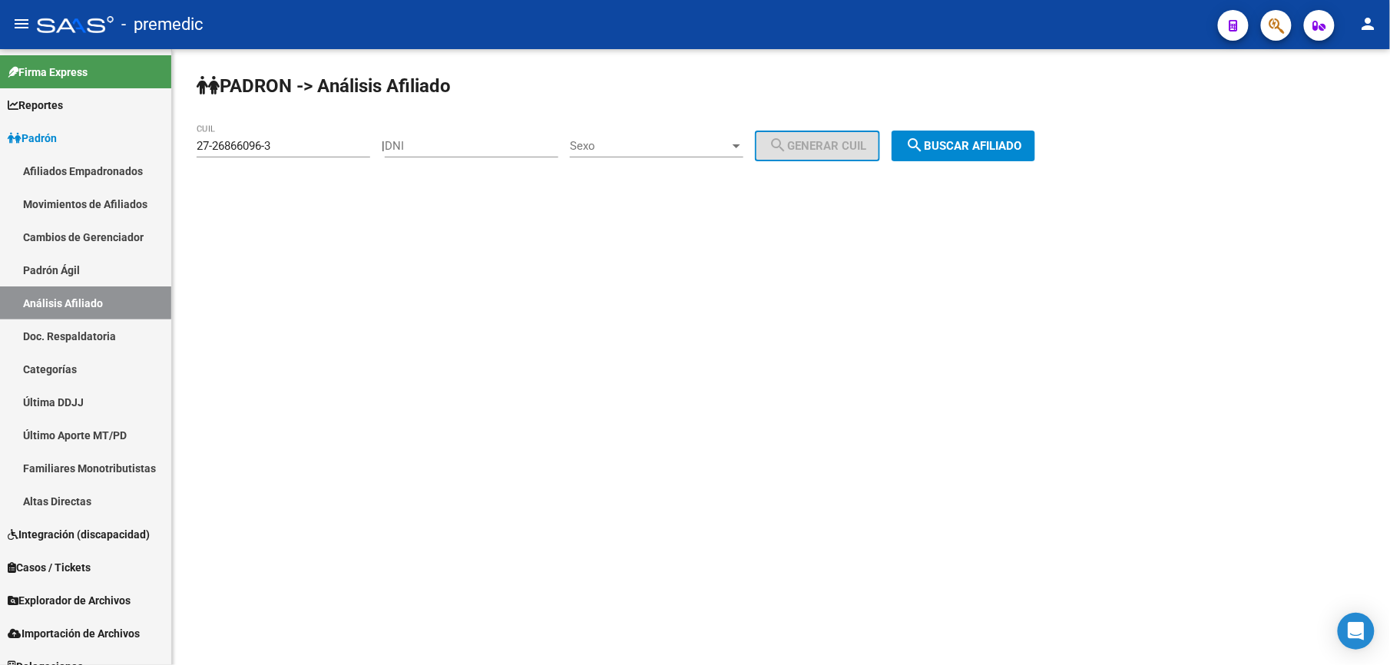
drag, startPoint x: 301, startPoint y: 152, endPoint x: 173, endPoint y: 148, distance: 128.3
click at [173, 148] on div "PADRON -> Análisis Afiliado 27-26866096-3 CUIL | DNI Sexo Sexo search Generar C…" at bounding box center [781, 129] width 1218 height 161
click at [296, 146] on input "27-26866096-3" at bounding box center [284, 146] width 174 height 14
paste input "934506-9"
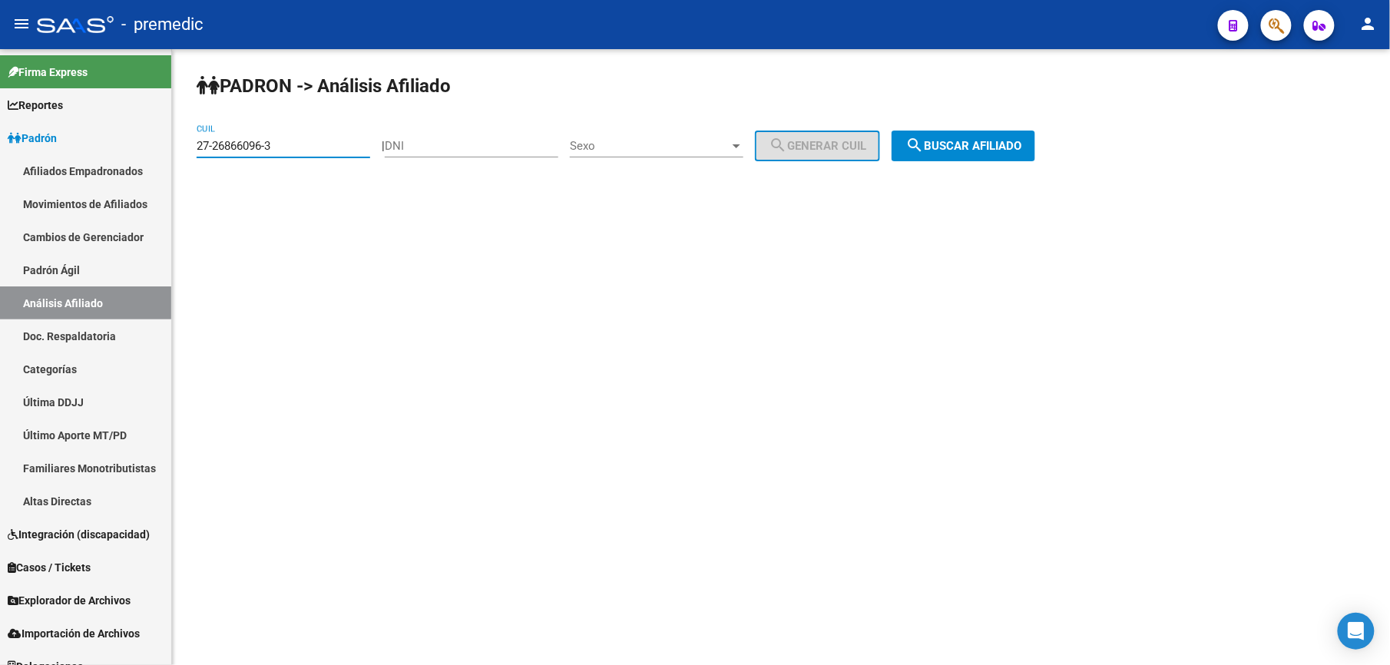
click at [296, 146] on input "27-26866096-3" at bounding box center [284, 146] width 174 height 14
click at [948, 147] on span "search Buscar afiliado" at bounding box center [964, 146] width 116 height 14
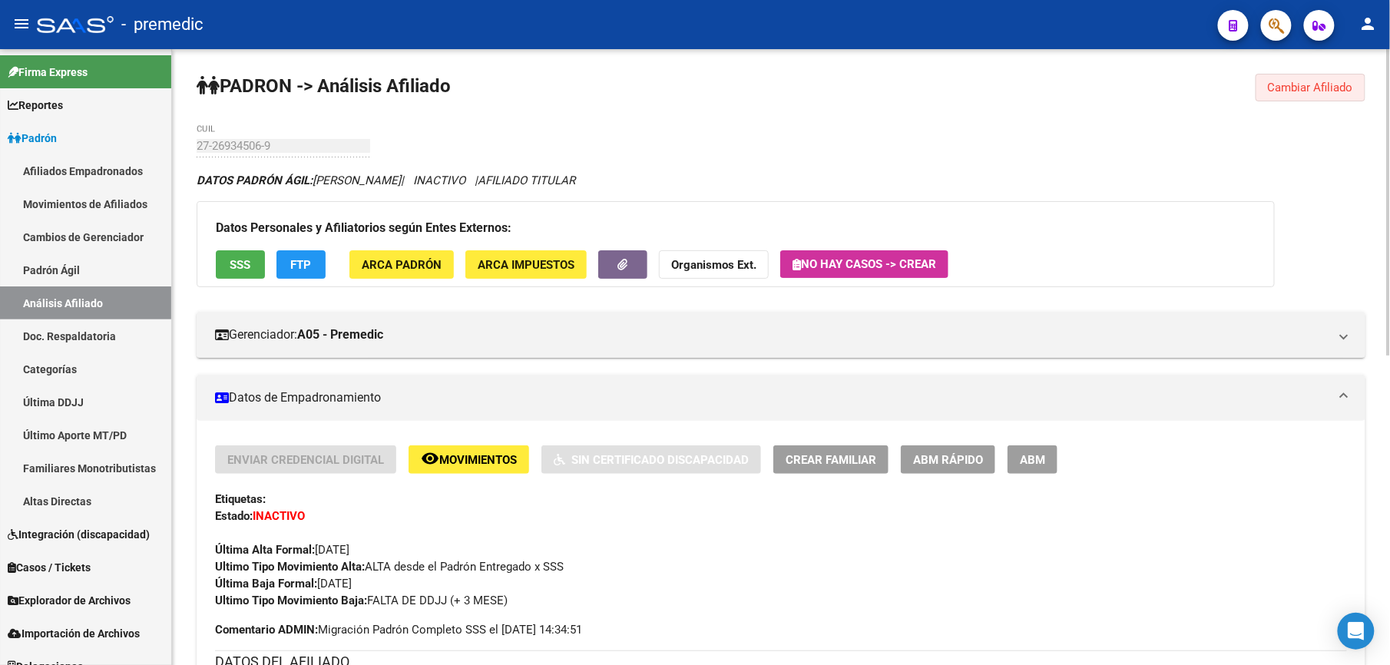
click at [1297, 83] on span "Cambiar Afiliado" at bounding box center [1310, 88] width 85 height 14
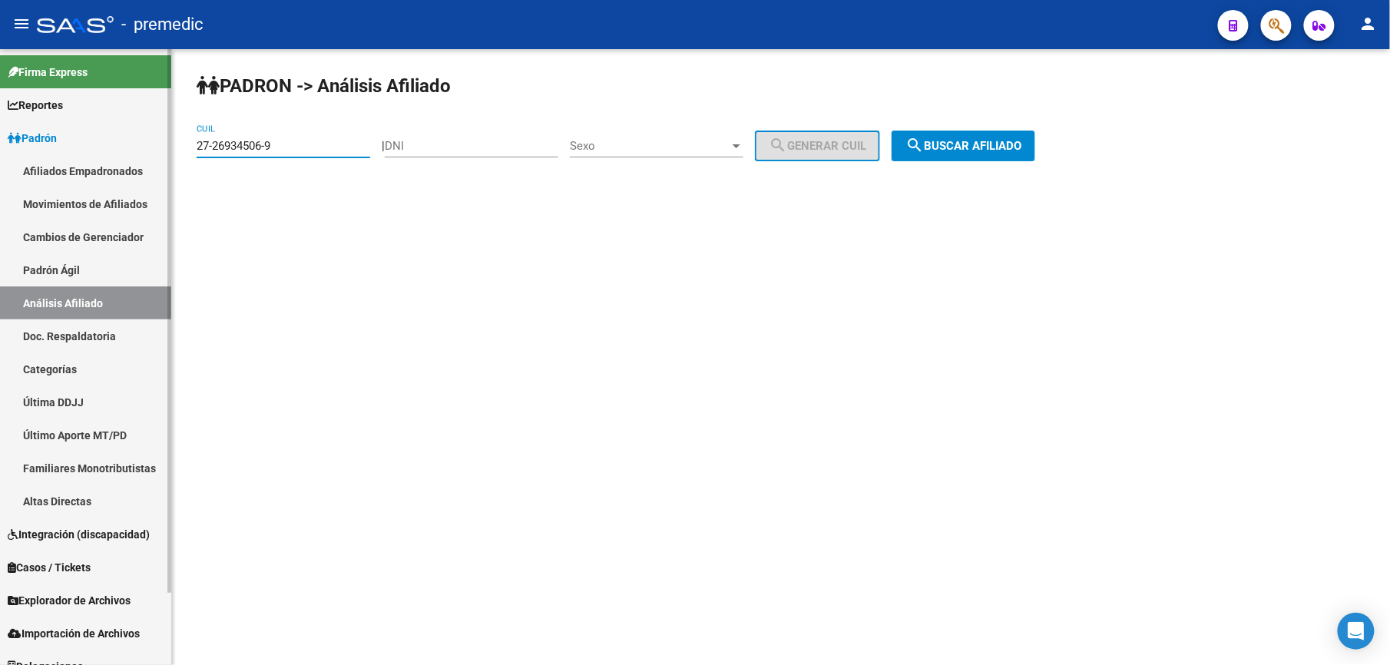
drag, startPoint x: 284, startPoint y: 151, endPoint x: 40, endPoint y: 134, distance: 244.9
click at [40, 134] on mat-sidenav-container "Firma Express Reportes Padrón Traspasos x O.S. Traspasos x Gerenciador Traspaso…" at bounding box center [695, 357] width 1390 height 616
paste input "0-26965638-8"
drag, startPoint x: 1075, startPoint y: 142, endPoint x: 960, endPoint y: 154, distance: 115.9
click at [1039, 149] on div "PADRON -> Análisis Afiliado 20-26965638-8 CUIL | DNI Sexo Sexo search Generar C…" at bounding box center [781, 129] width 1218 height 161
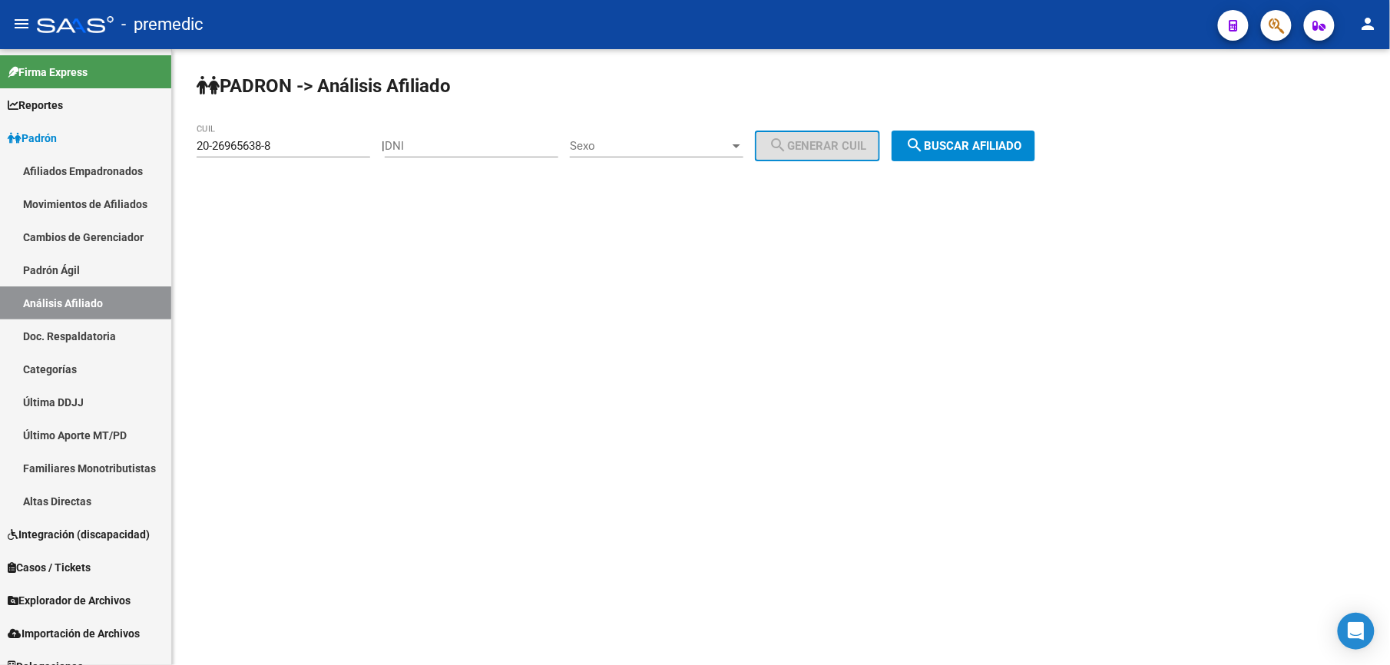
click at [960, 154] on button "search Buscar afiliado" at bounding box center [964, 146] width 144 height 31
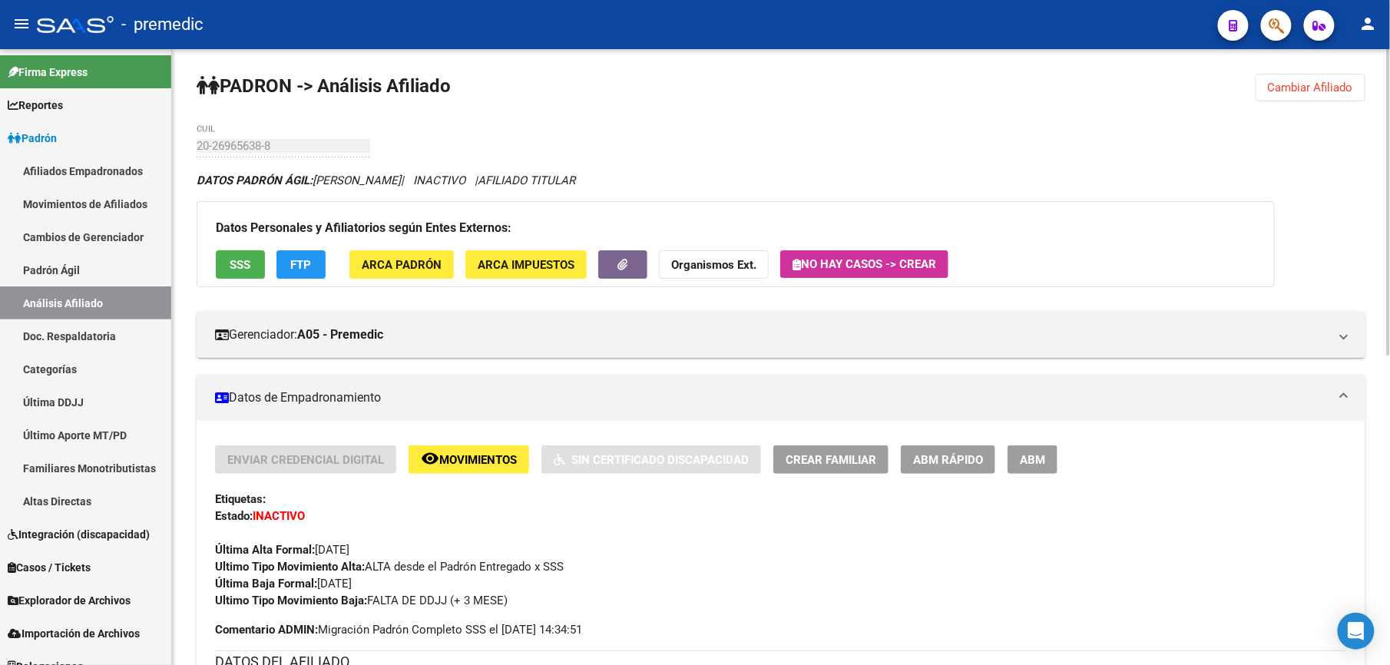
drag, startPoint x: 209, startPoint y: 132, endPoint x: 237, endPoint y: 149, distance: 33.1
click at [210, 133] on div "20-26965638-8 CUIL" at bounding box center [284, 140] width 174 height 33
click at [1346, 90] on span "Cambiar Afiliado" at bounding box center [1310, 88] width 85 height 14
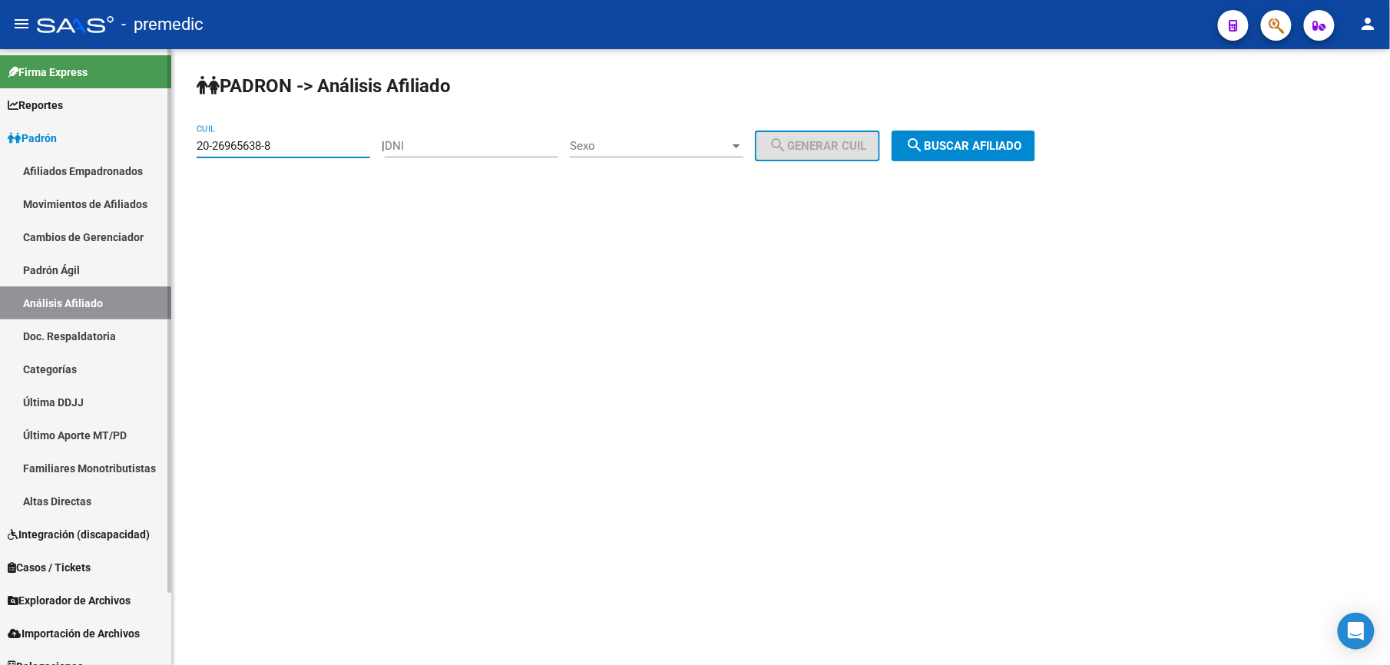
drag, startPoint x: 304, startPoint y: 139, endPoint x: 0, endPoint y: 100, distance: 306.7
click at [0, 104] on html "menu - premedic person Firma Express Reportes [PERSON_NAME] Traspasos x O.S. Tr…" at bounding box center [695, 332] width 1390 height 665
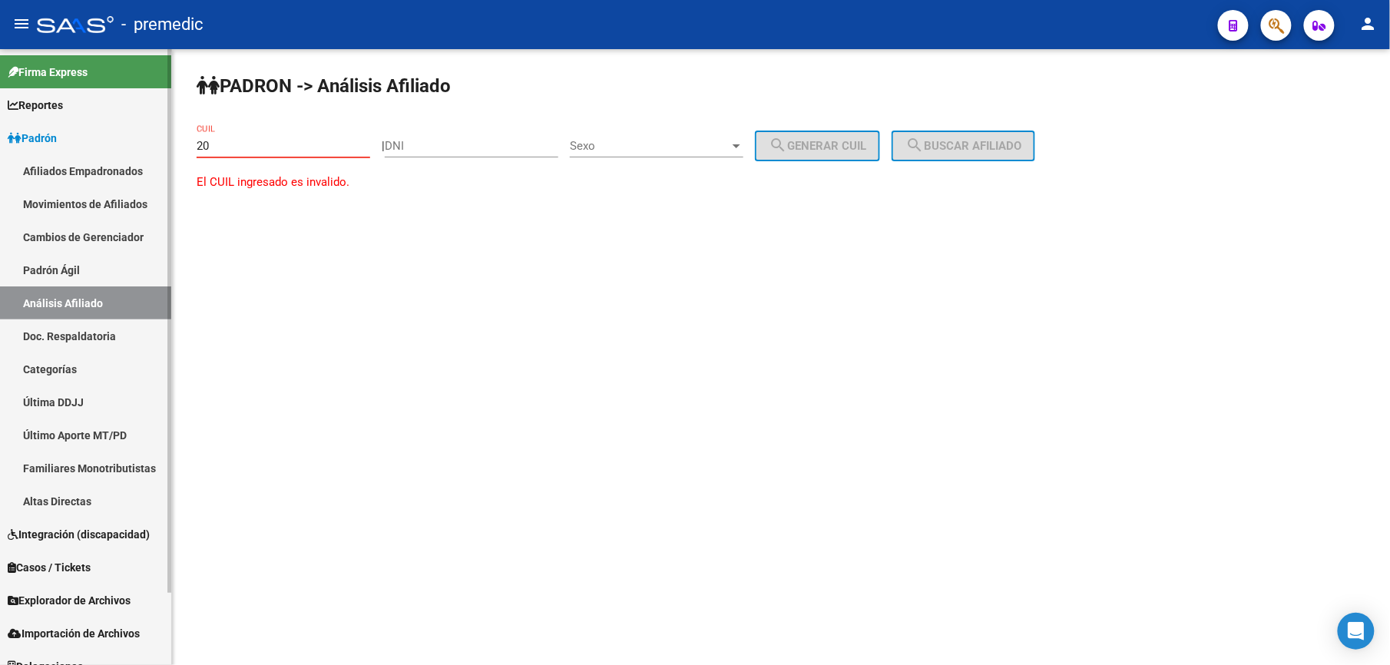
paste input "-27112958"
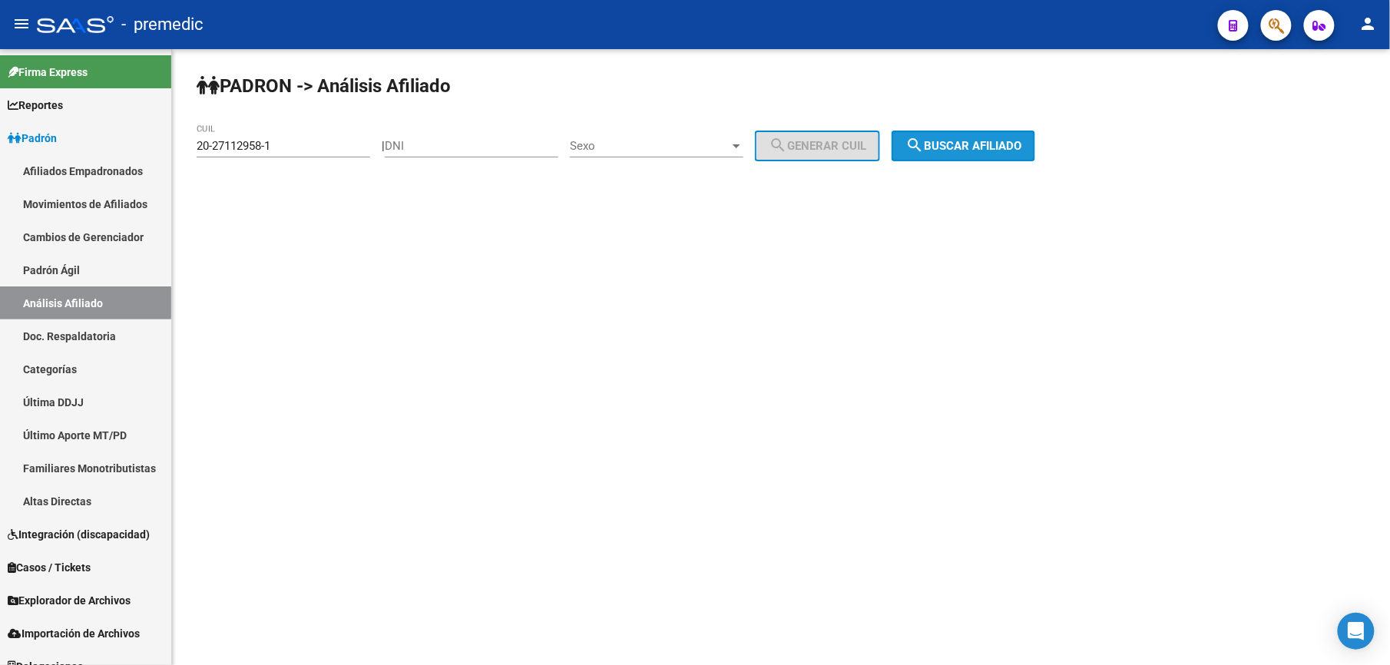
click at [986, 139] on span "search Buscar afiliado" at bounding box center [964, 146] width 116 height 14
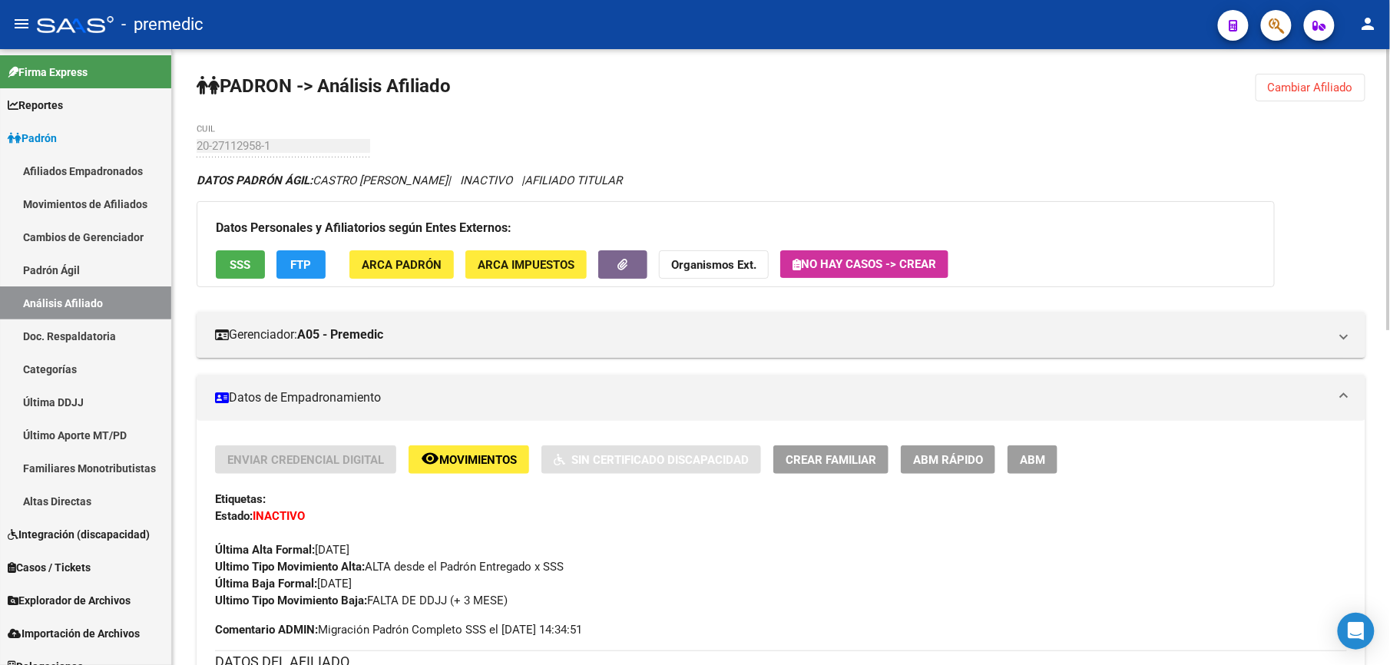
drag, startPoint x: 310, startPoint y: 176, endPoint x: 573, endPoint y: 181, distance: 262.8
click at [573, 181] on icon "DATOS PADRÓN ÁGIL: CASTRO CARLOS ALBERTO | INACTIVO | AFILIADO TITULAR" at bounding box center [410, 181] width 426 height 14
drag, startPoint x: 573, startPoint y: 181, endPoint x: 180, endPoint y: 177, distance: 393.3
drag, startPoint x: 180, startPoint y: 177, endPoint x: 268, endPoint y: 177, distance: 88.3
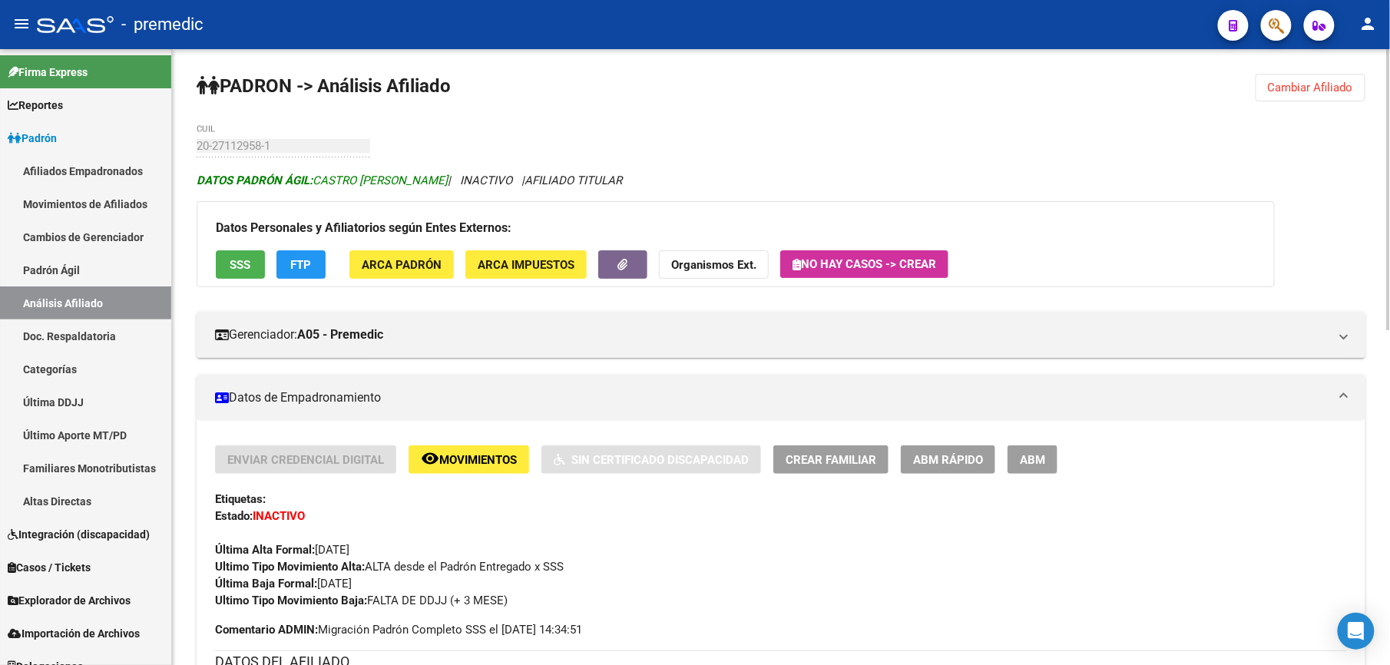
click at [268, 177] on strong "DATOS PADRÓN ÁGIL:" at bounding box center [255, 181] width 116 height 14
click at [247, 185] on strong "DATOS PADRÓN ÁGIL:" at bounding box center [255, 181] width 116 height 14
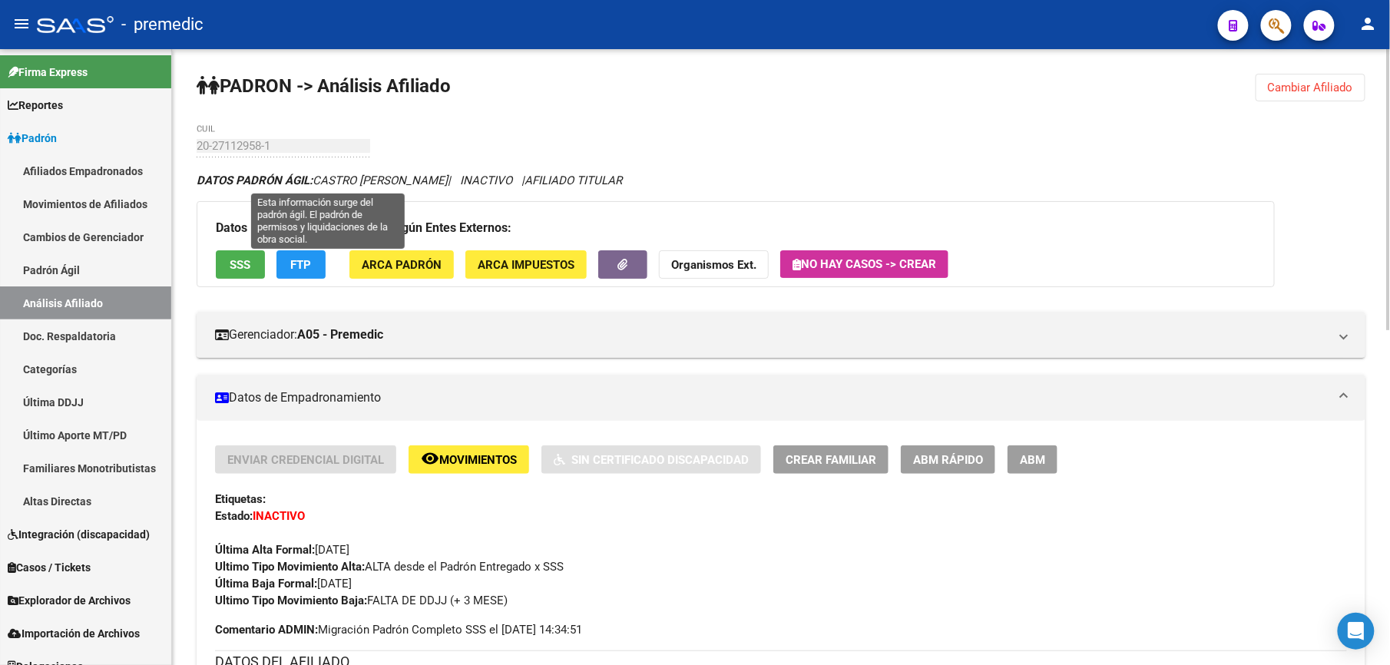
drag, startPoint x: 612, startPoint y: 191, endPoint x: 184, endPoint y: 180, distance: 428.0
drag, startPoint x: 184, startPoint y: 180, endPoint x: 232, endPoint y: 188, distance: 48.4
drag, startPoint x: 210, startPoint y: 177, endPoint x: 720, endPoint y: 186, distance: 509.4
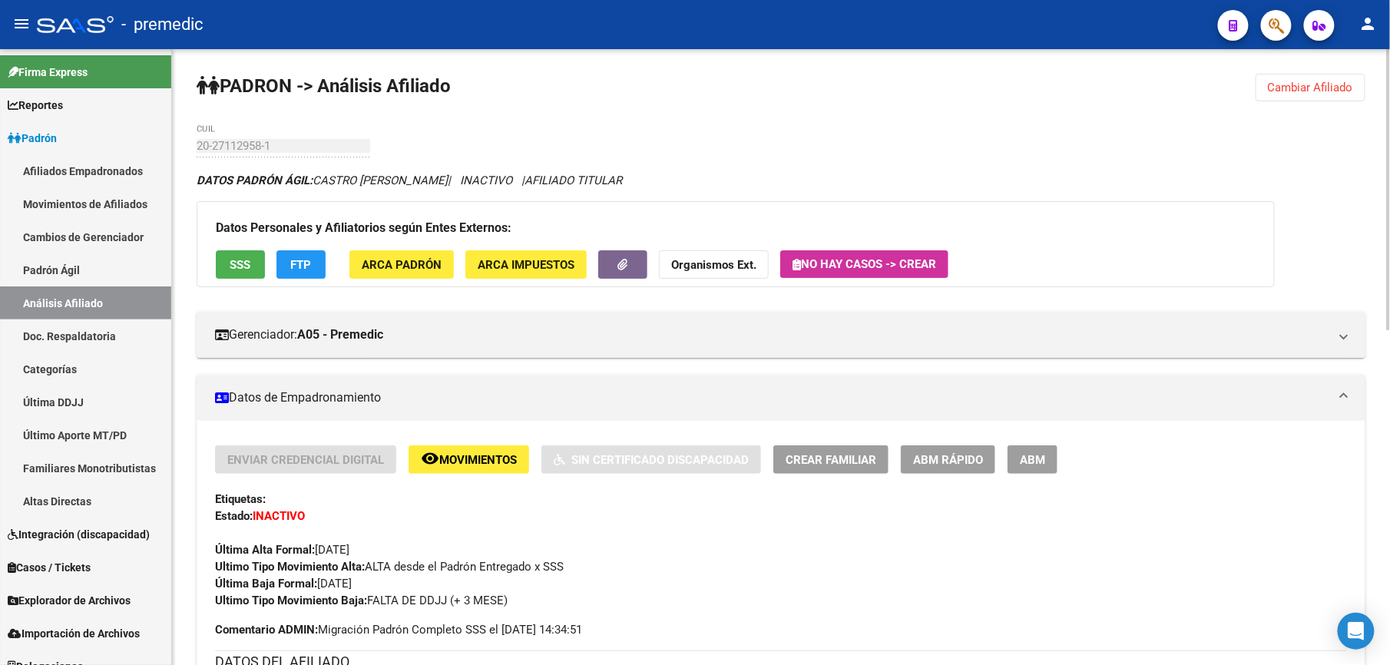
click at [720, 186] on div "DATOS PADRÓN ÁGIL: CASTRO CARLOS ALBERTO | INACTIVO | AFILIADO TITULAR" at bounding box center [781, 180] width 1169 height 17
drag, startPoint x: 1335, startPoint y: 87, endPoint x: 1128, endPoint y: 86, distance: 206.6
click at [1335, 86] on span "Cambiar Afiliado" at bounding box center [1310, 88] width 85 height 14
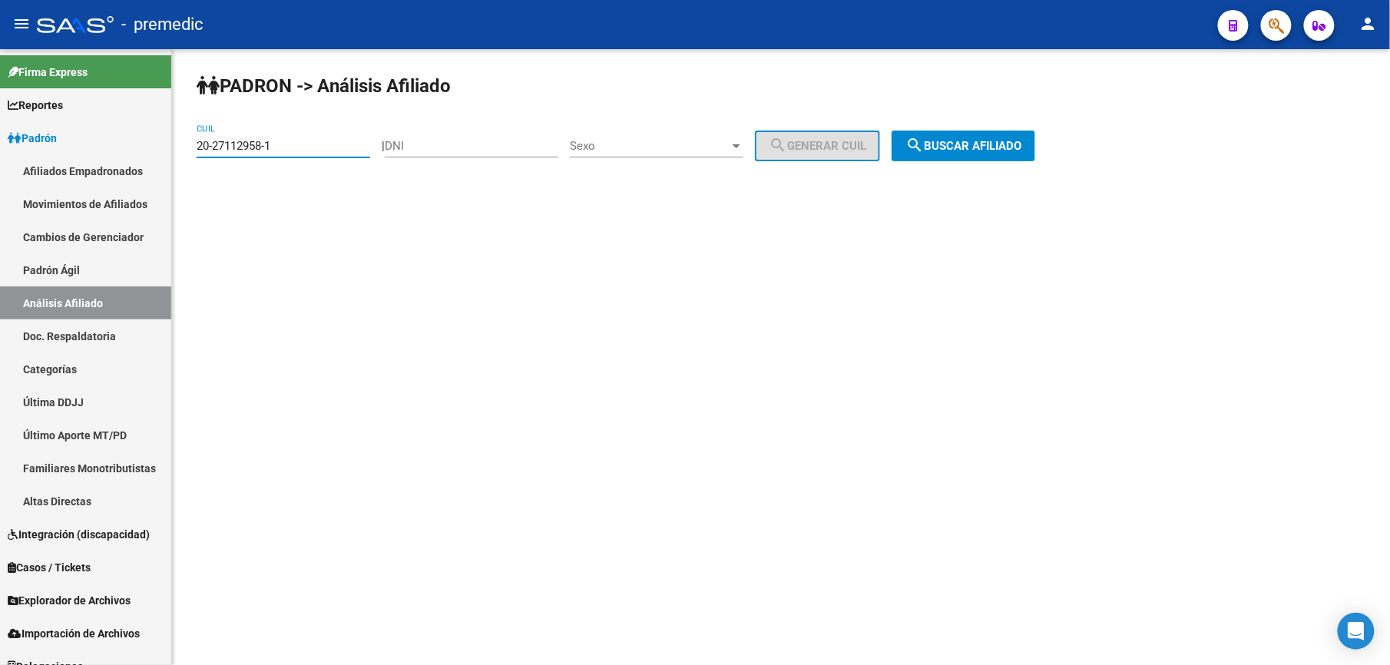
drag, startPoint x: 290, startPoint y: 148, endPoint x: 0, endPoint y: 28, distance: 313.7
click at [0, 62] on html "menu - premedic person Firma Express Reportes [PERSON_NAME] Traspasos x O.S. Tr…" at bounding box center [695, 332] width 1390 height 665
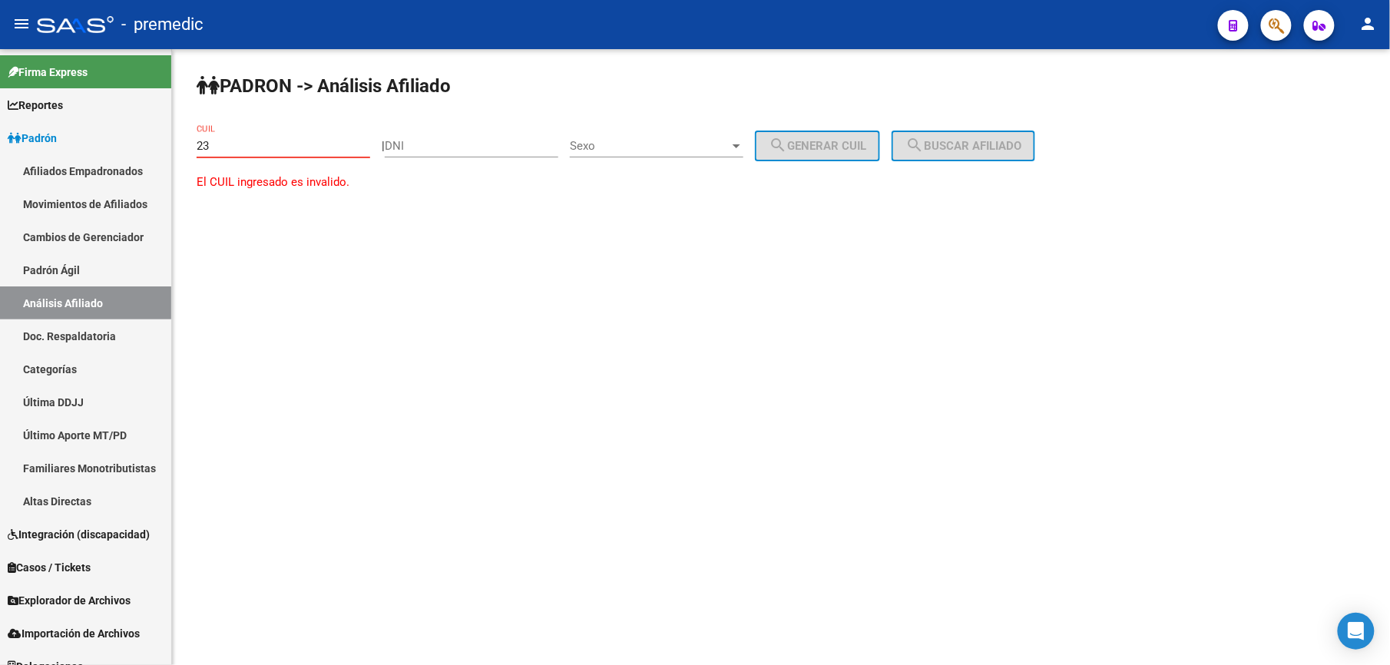
paste input "-27114545"
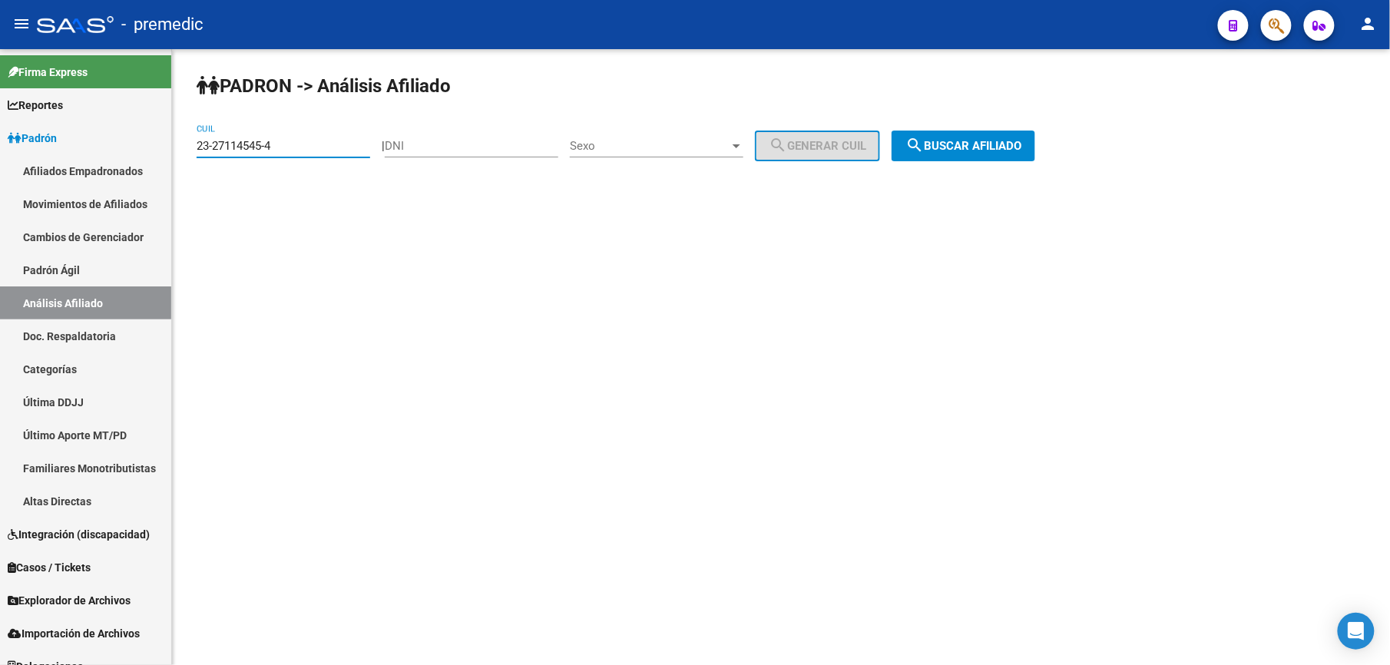
click at [950, 134] on button "search Buscar afiliado" at bounding box center [964, 146] width 144 height 31
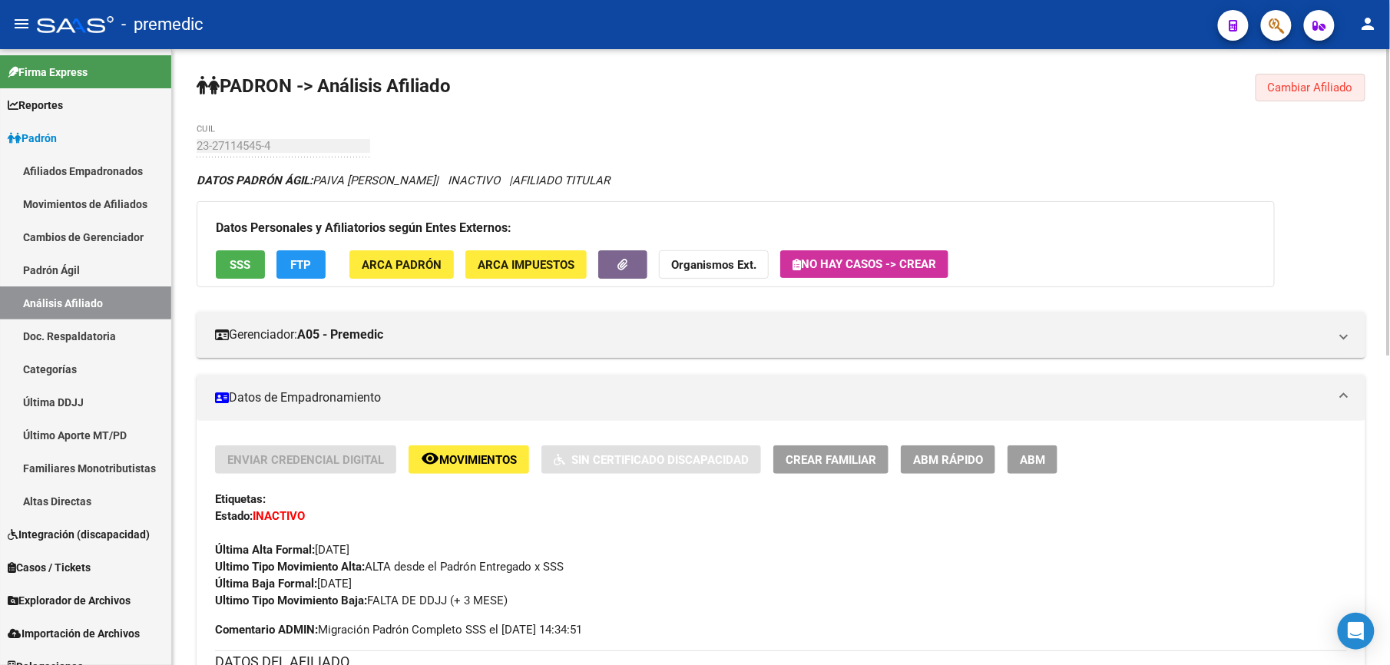
click at [1317, 75] on button "Cambiar Afiliado" at bounding box center [1311, 88] width 110 height 28
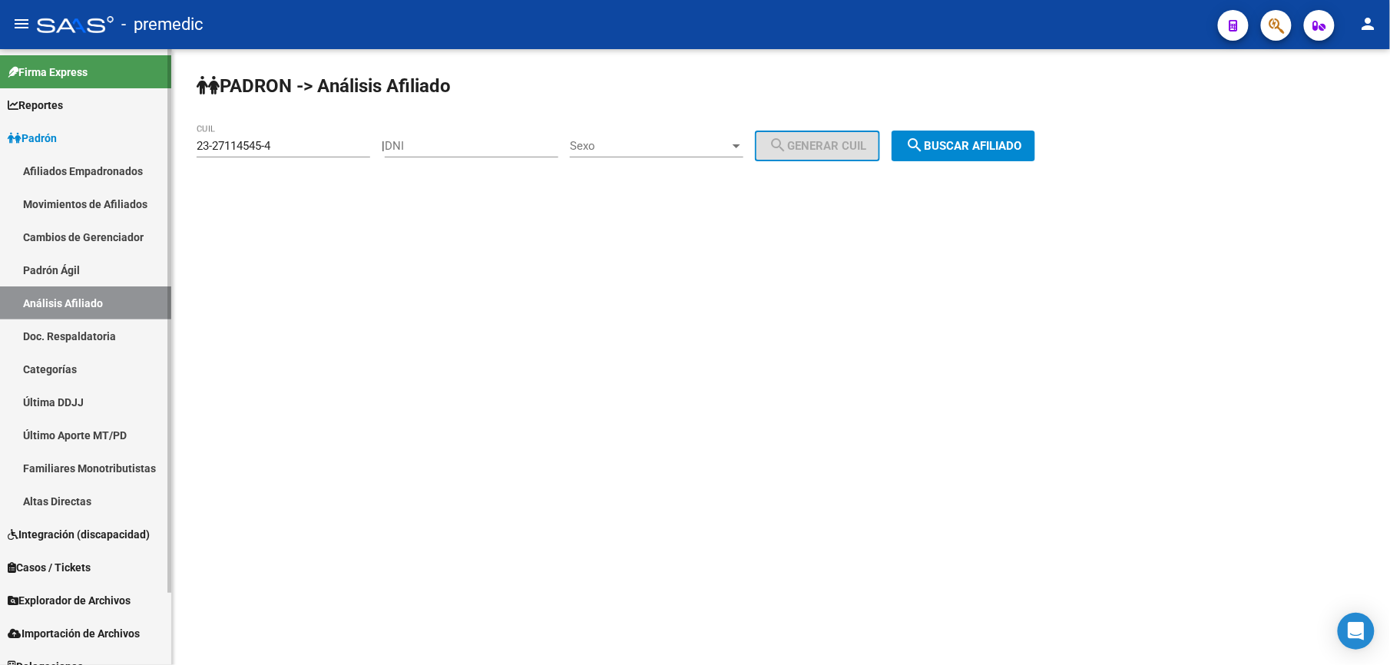
drag, startPoint x: 306, startPoint y: 146, endPoint x: 0, endPoint y: 54, distance: 319.3
click at [3, 94] on mat-sidenav-container "Firma Express Reportes Padrón Traspasos x O.S. Traspasos x Gerenciador Traspaso…" at bounding box center [695, 357] width 1390 height 616
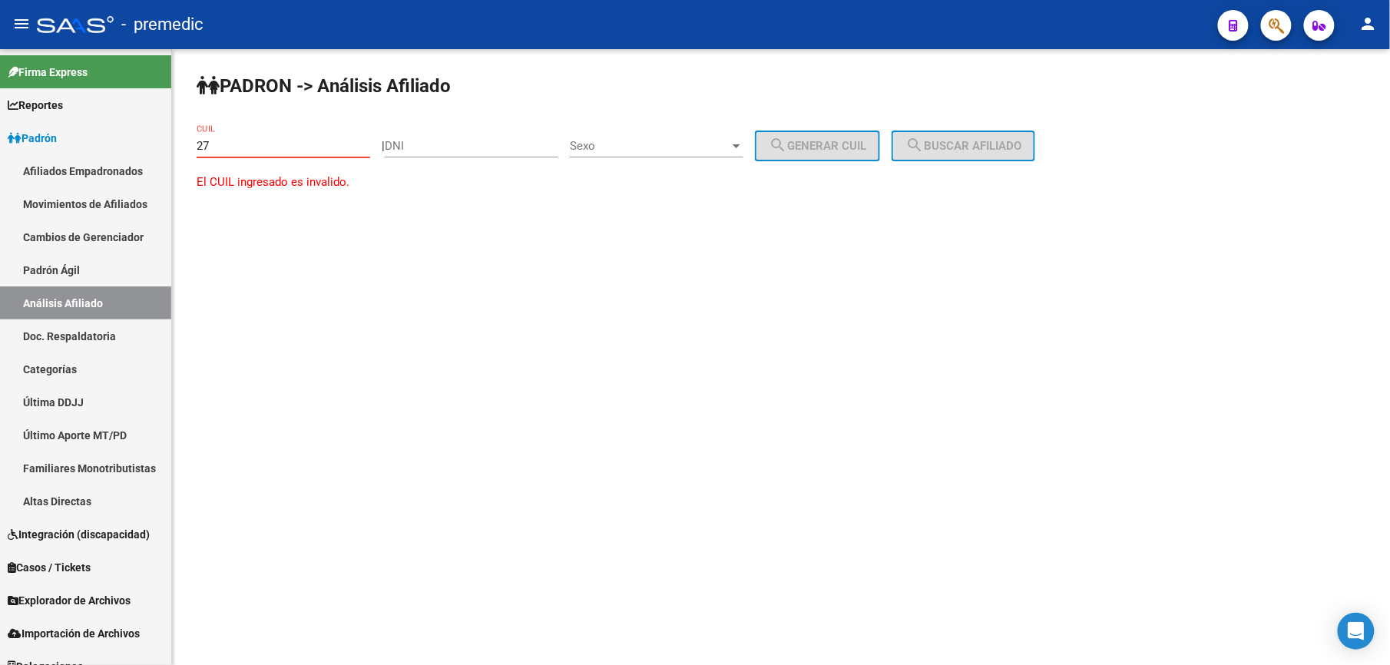
paste input "-27199968"
drag, startPoint x: 290, startPoint y: 151, endPoint x: 0, endPoint y: 65, distance: 302.9
click at [0, 74] on html "menu - premedic person Firma Express Reportes [PERSON_NAME] Traspasos x O.S. Tr…" at bounding box center [695, 332] width 1390 height 665
paste input "-27199968"
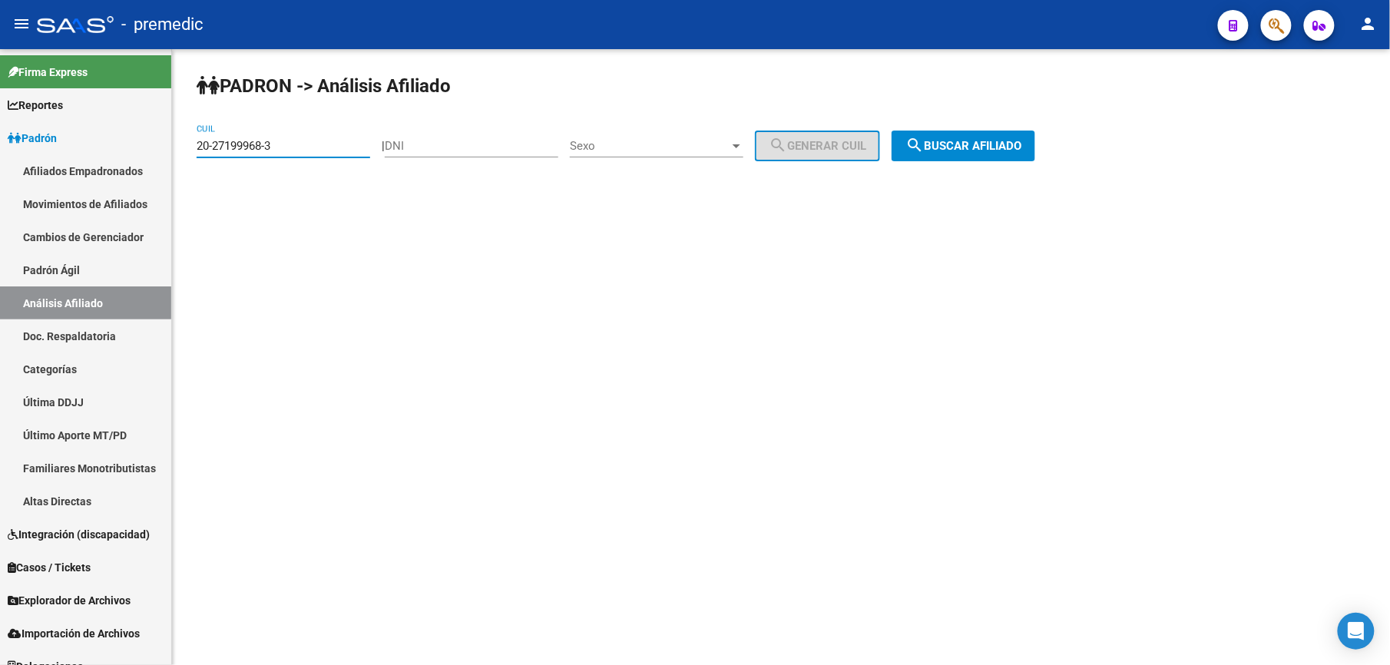
type input "20-27199968-3"
click at [898, 151] on div "PADRON -> Análisis Afiliado 20-27199968-3 CUIL | DNI Sexo Sexo search Generar C…" at bounding box center [781, 129] width 1218 height 161
click at [943, 144] on span "search Buscar afiliado" at bounding box center [964, 146] width 116 height 14
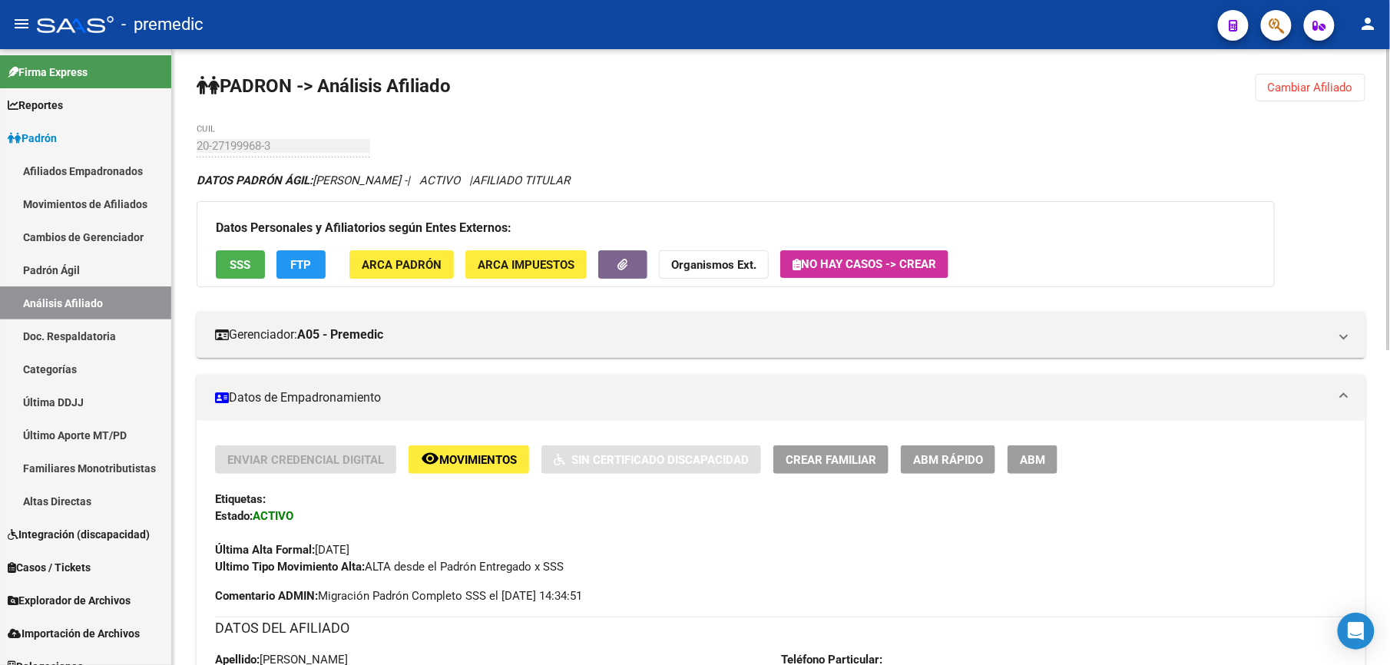
click at [991, 458] on button "ABM Rápido" at bounding box center [948, 460] width 94 height 28
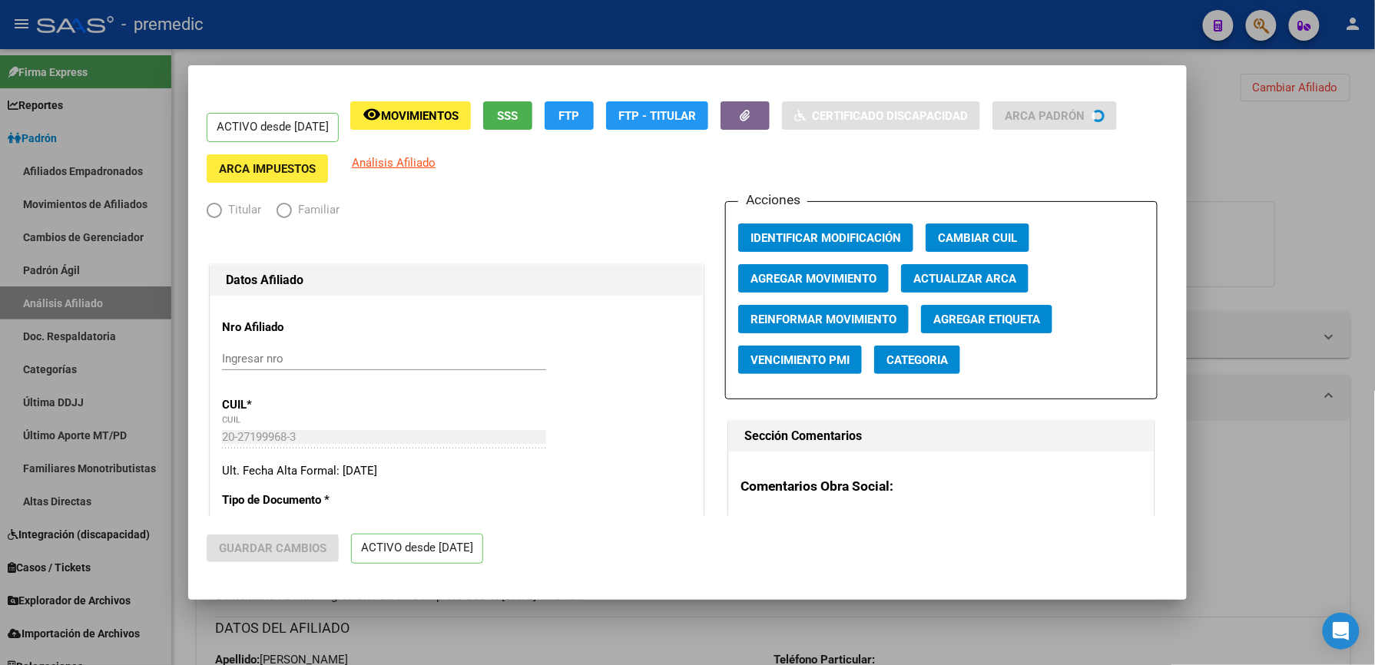
radio input "true"
type input "30-61307818-1"
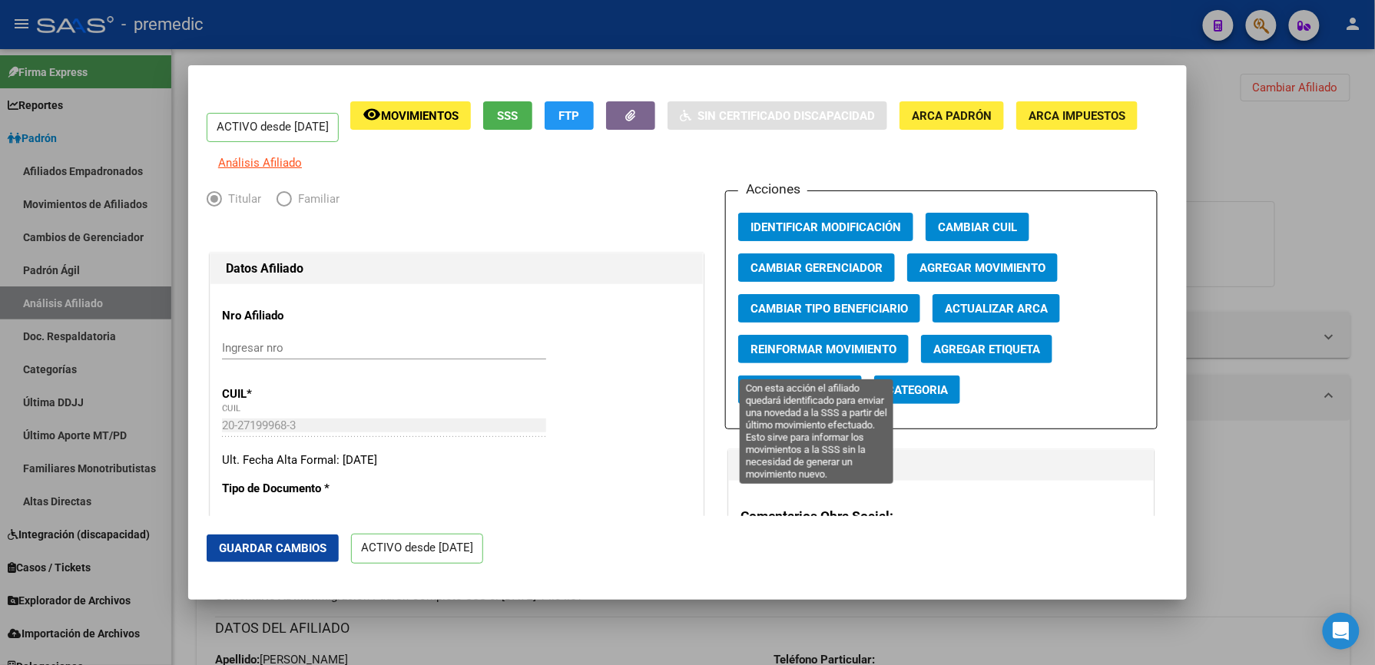
click at [794, 356] on span "Reinformar Movimiento" at bounding box center [824, 350] width 146 height 14
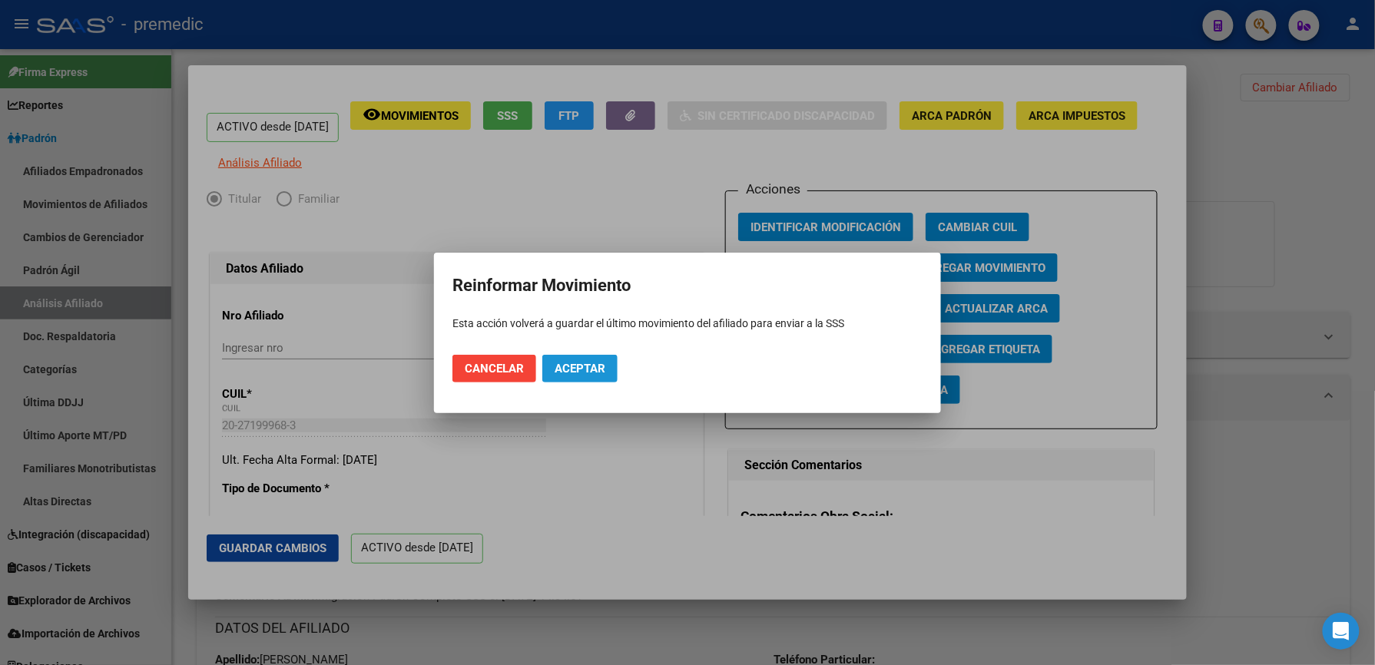
click at [609, 373] on button "Aceptar" at bounding box center [579, 369] width 75 height 28
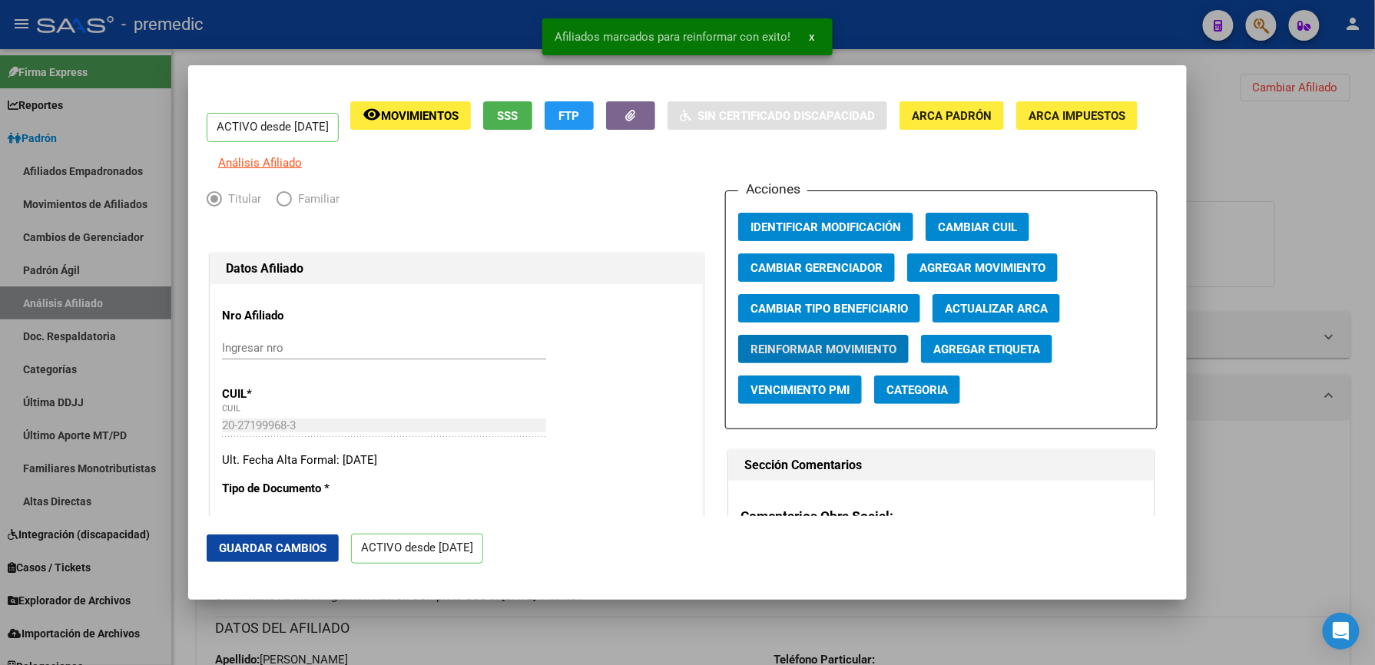
click at [639, 633] on div at bounding box center [687, 332] width 1375 height 665
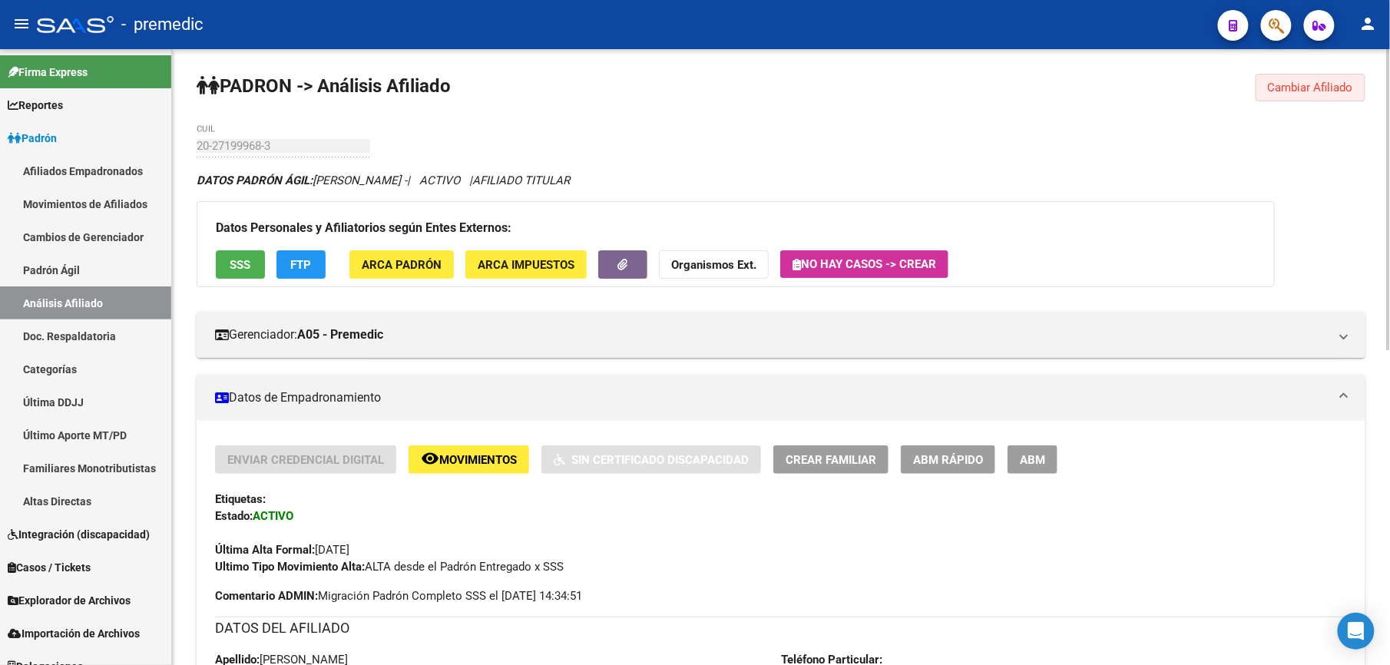
click at [1304, 78] on button "Cambiar Afiliado" at bounding box center [1311, 88] width 110 height 28
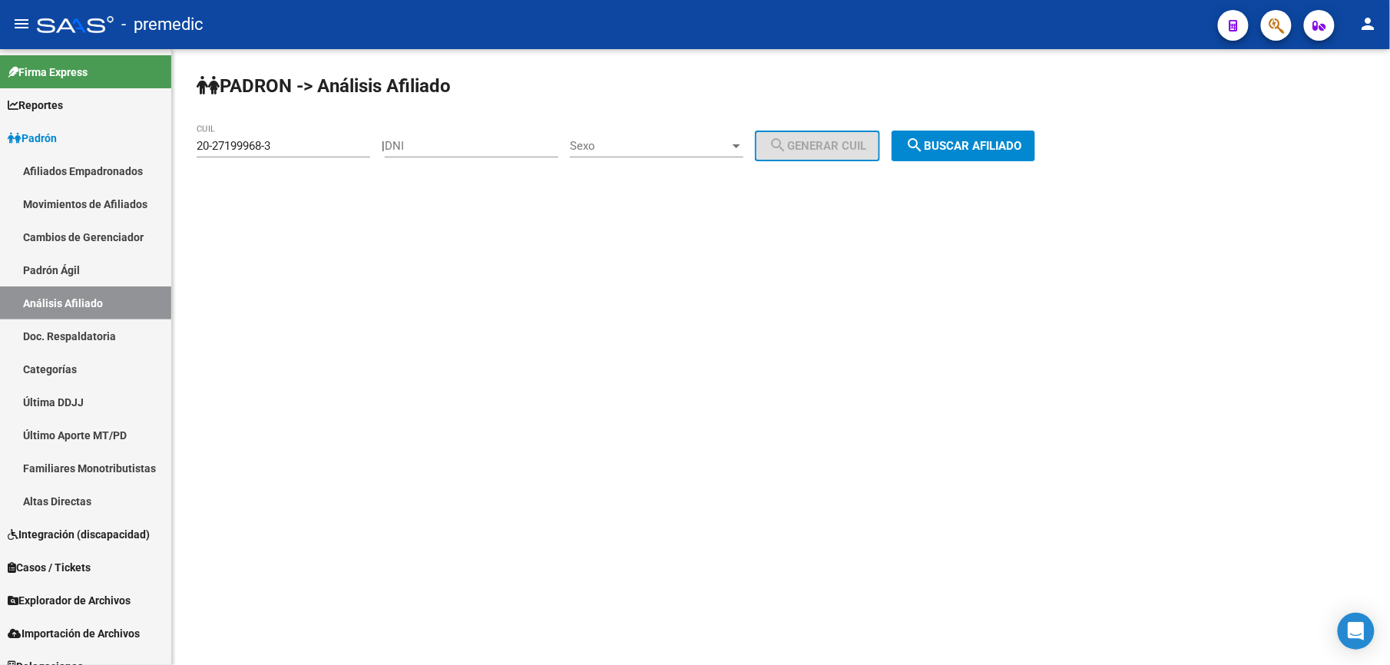
drag, startPoint x: 340, startPoint y: 154, endPoint x: -5, endPoint y: 108, distance: 347.2
click at [0, 108] on html "menu - premedic person Firma Express Reportes [PERSON_NAME] Traspasos x O.S. Tr…" at bounding box center [695, 332] width 1390 height 665
click at [323, 138] on div "20-27199968-3 CUIL" at bounding box center [284, 140] width 174 height 33
click at [323, 151] on input "20-27199968-3" at bounding box center [284, 146] width 174 height 14
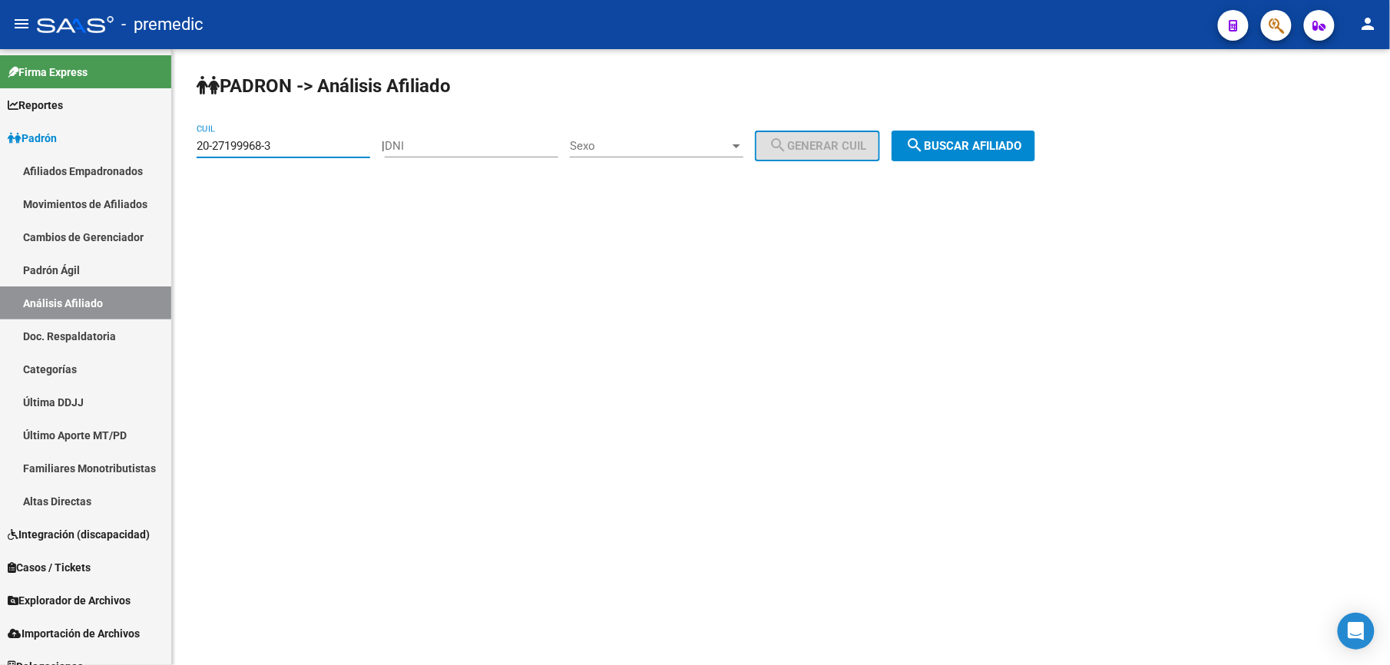
click at [323, 151] on input "20-27199968-3" at bounding box center [284, 146] width 174 height 14
paste input "239519-6"
click at [914, 132] on button "search Buscar afiliado" at bounding box center [964, 146] width 144 height 31
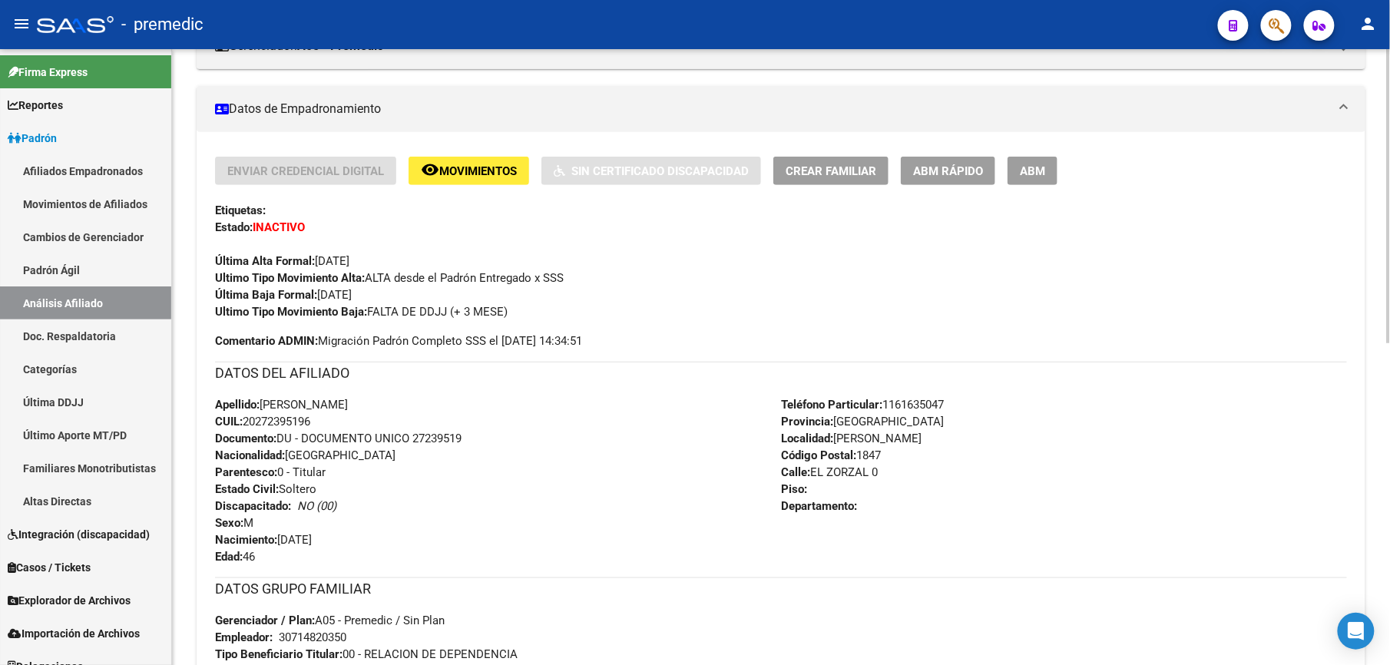
scroll to position [204, 0]
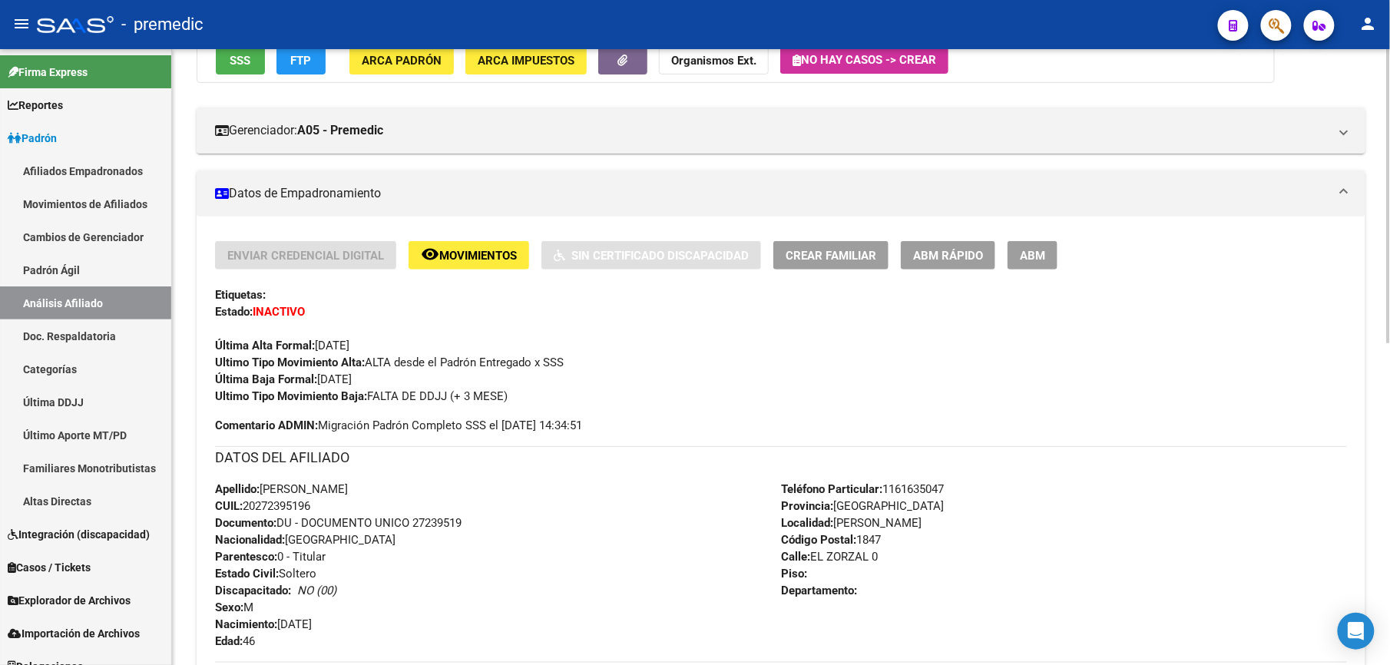
drag, startPoint x: 260, startPoint y: 505, endPoint x: 308, endPoint y: 504, distance: 48.4
click at [308, 504] on span "CUIL: 20272395196" at bounding box center [262, 506] width 95 height 14
copy span "27239519"
drag, startPoint x: 268, startPoint y: 306, endPoint x: 292, endPoint y: 397, distance: 94.5
click at [292, 397] on div "Enviar Credencial Digital remove_red_eye Movimientos Sin Certificado Discapacid…" at bounding box center [781, 323] width 1132 height 164
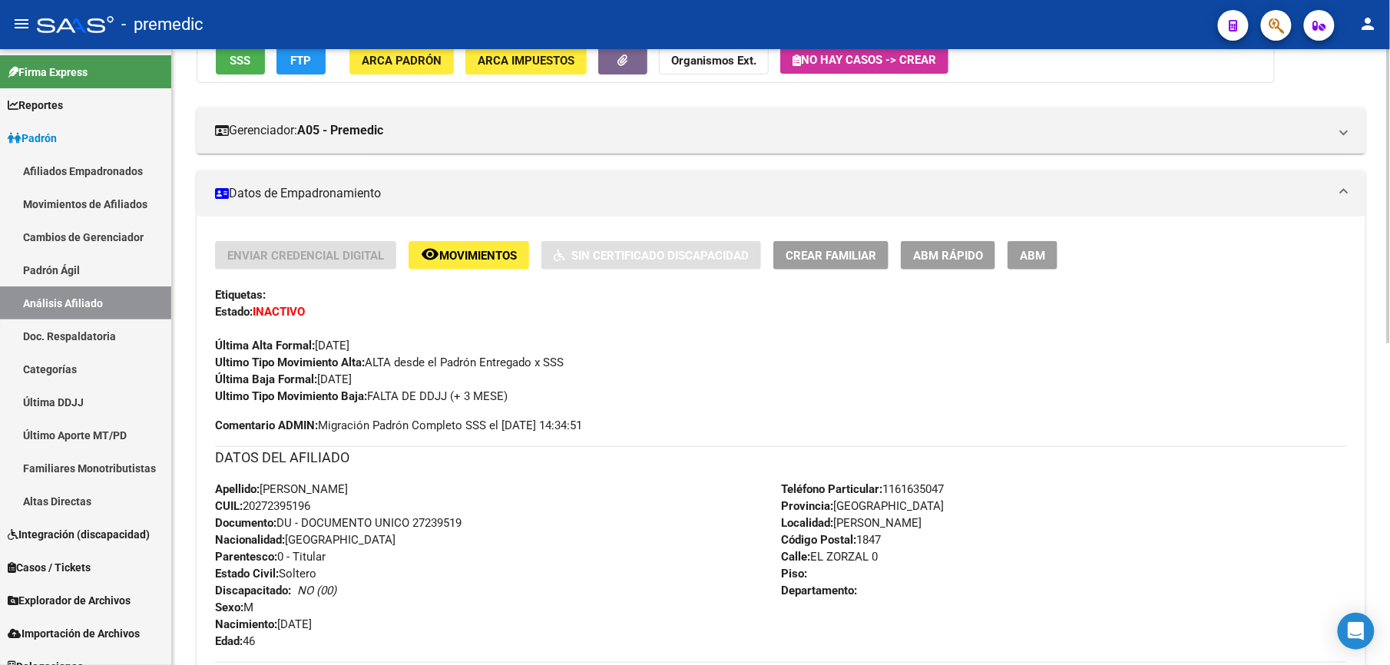
click at [292, 397] on strong "Ultimo Tipo Movimiento Baja:" at bounding box center [291, 396] width 152 height 14
drag, startPoint x: 295, startPoint y: 430, endPoint x: 289, endPoint y: 384, distance: 46.5
click at [289, 384] on div "Enviar Credencial Digital remove_red_eye Movimientos Sin Certificado Discapacid…" at bounding box center [781, 337] width 1132 height 193
drag, startPoint x: 289, startPoint y: 384, endPoint x: 297, endPoint y: 422, distance: 38.4
click at [297, 422] on div "Enviar Credencial Digital remove_red_eye Movimientos Sin Certificado Discapacid…" at bounding box center [781, 337] width 1132 height 193
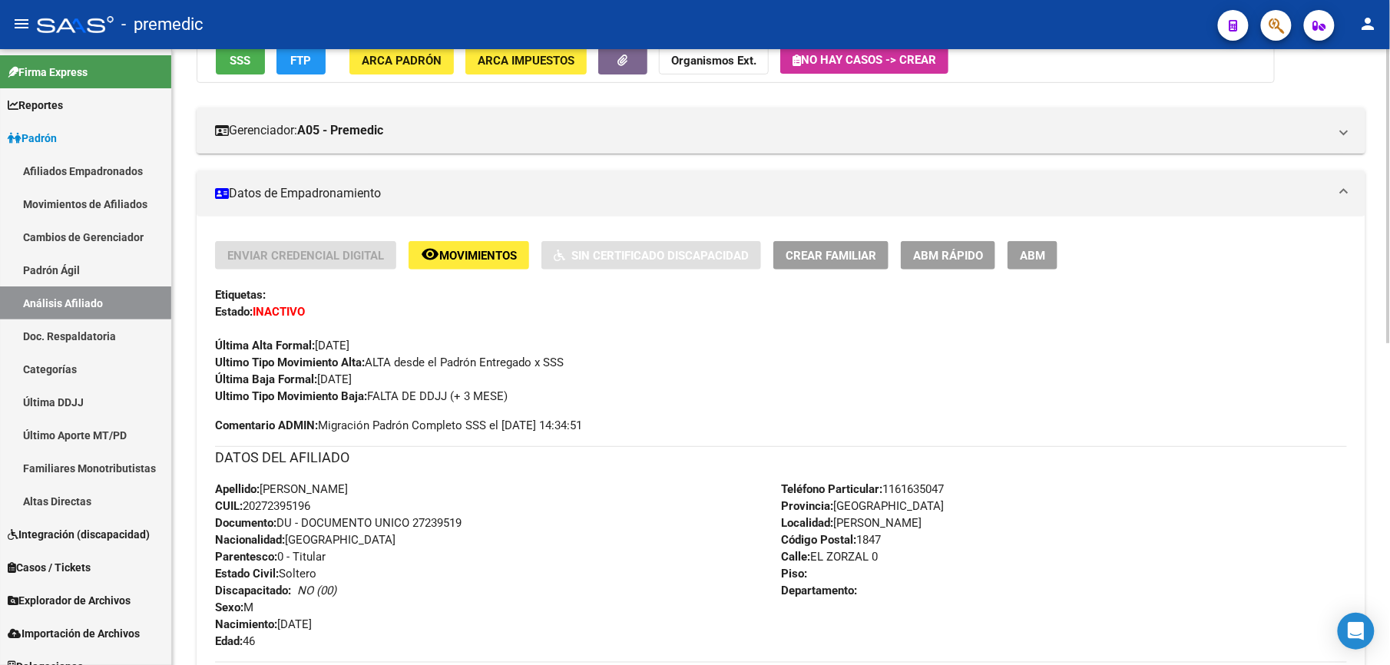
click at [297, 422] on strong "Comentario ADMIN:" at bounding box center [266, 426] width 103 height 14
drag, startPoint x: 300, startPoint y: 436, endPoint x: 275, endPoint y: 366, distance: 74.8
click at [275, 366] on div "Enviar Credencial Digital remove_red_eye Movimientos Sin Certificado Discapacid…" at bounding box center [781, 570] width 1132 height 658
click at [275, 366] on strong "Ultimo Tipo Movimiento Alta:" at bounding box center [290, 363] width 150 height 14
drag, startPoint x: 324, startPoint y: 361, endPoint x: 327, endPoint y: 441, distance: 80.0
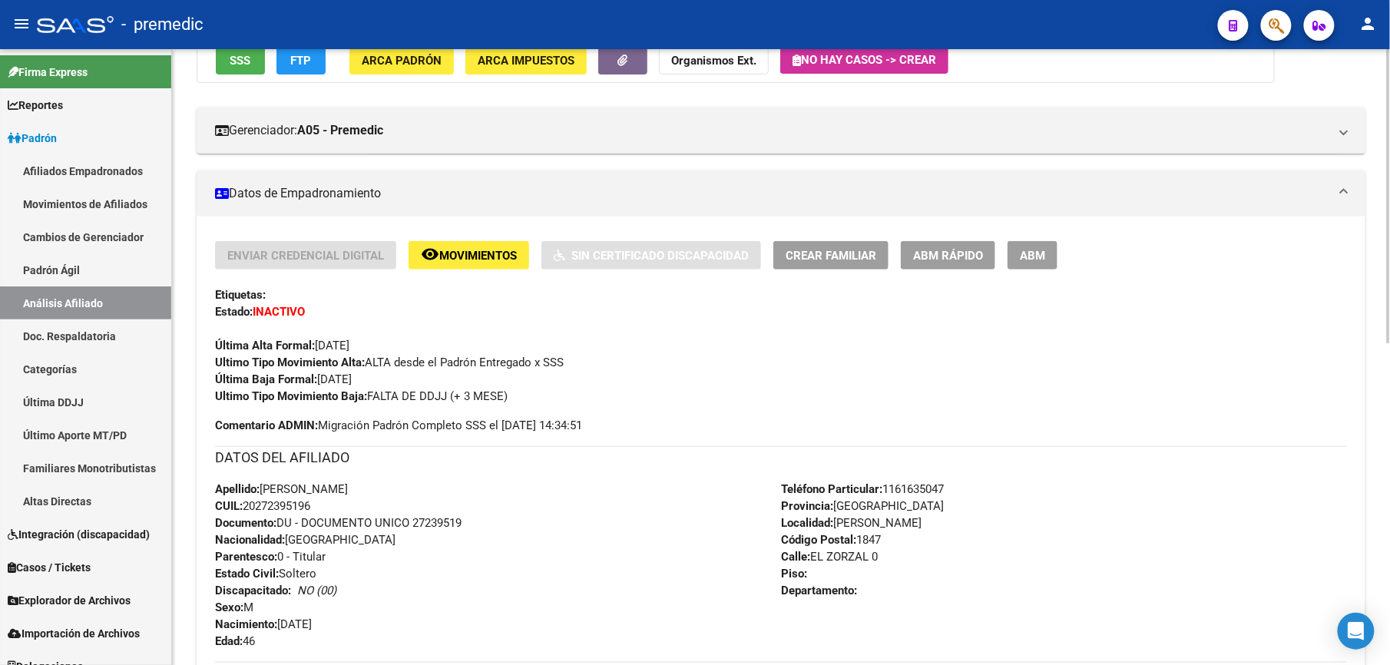
click at [327, 441] on div "Enviar Credencial Digital remove_red_eye Movimientos Sin Certificado Discapacid…" at bounding box center [781, 570] width 1132 height 658
drag, startPoint x: 327, startPoint y: 441, endPoint x: 326, endPoint y: 429, distance: 12.4
click at [326, 429] on span "Comentario ADMIN: Migración Padrón Completo SSS el 2025-03-05 14:34:51" at bounding box center [398, 425] width 367 height 17
drag, startPoint x: 345, startPoint y: 431, endPoint x: 308, endPoint y: 370, distance: 71.7
click at [308, 370] on div "Enviar Credencial Digital remove_red_eye Movimientos Sin Certificado Discapacid…" at bounding box center [781, 337] width 1132 height 193
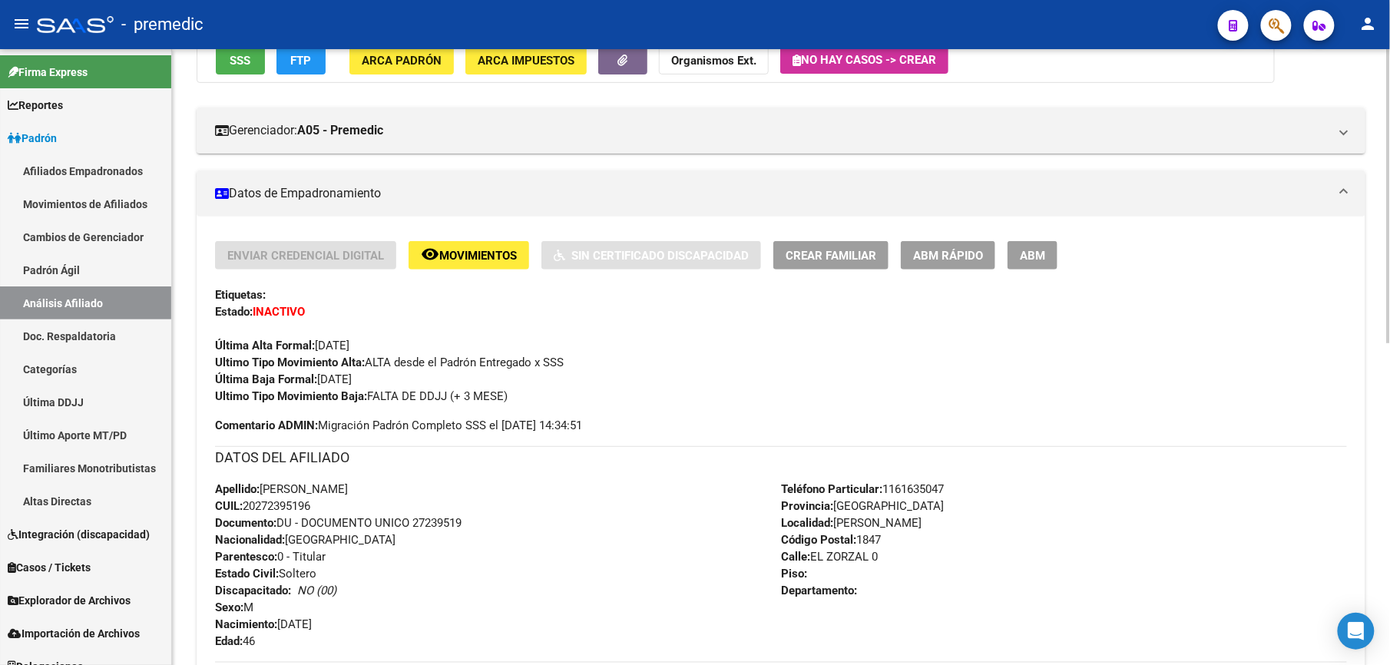
drag, startPoint x: 308, startPoint y: 370, endPoint x: 301, endPoint y: 356, distance: 14.8
click at [301, 356] on strong "Ultimo Tipo Movimiento Alta:" at bounding box center [290, 363] width 150 height 14
drag, startPoint x: 305, startPoint y: 370, endPoint x: 323, endPoint y: 437, distance: 69.3
click at [323, 437] on div "Enviar Credencial Digital remove_red_eye Movimientos Sin Certificado Discapacid…" at bounding box center [781, 570] width 1132 height 658
drag, startPoint x: 323, startPoint y: 437, endPoint x: 345, endPoint y: 431, distance: 22.4
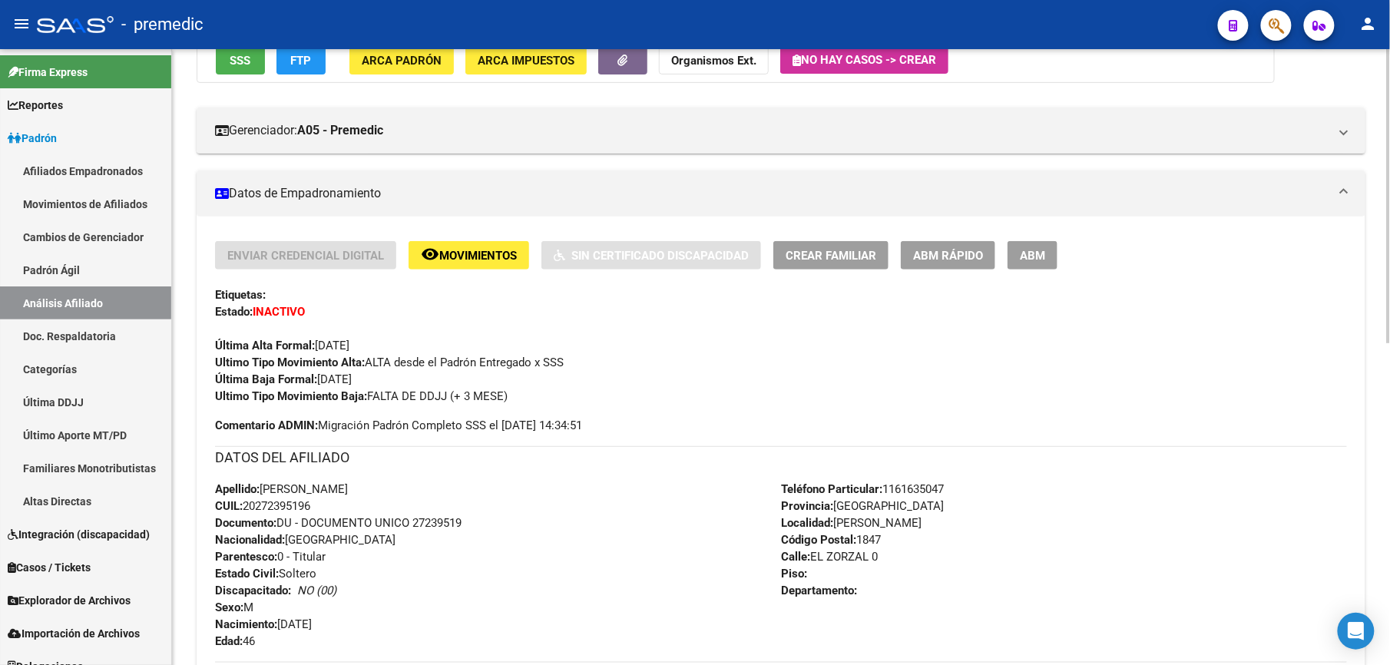
click at [345, 431] on span "Comentario ADMIN: Migración Padrón Completo SSS el 2025-03-05 14:34:51" at bounding box center [398, 425] width 367 height 17
drag, startPoint x: 311, startPoint y: 412, endPoint x: 273, endPoint y: 373, distance: 53.8
click at [273, 373] on div "Enviar Credencial Digital remove_red_eye Movimientos Sin Certificado Discapacid…" at bounding box center [781, 337] width 1132 height 193
click at [273, 373] on strong "Última Baja Formal:" at bounding box center [266, 380] width 102 height 14
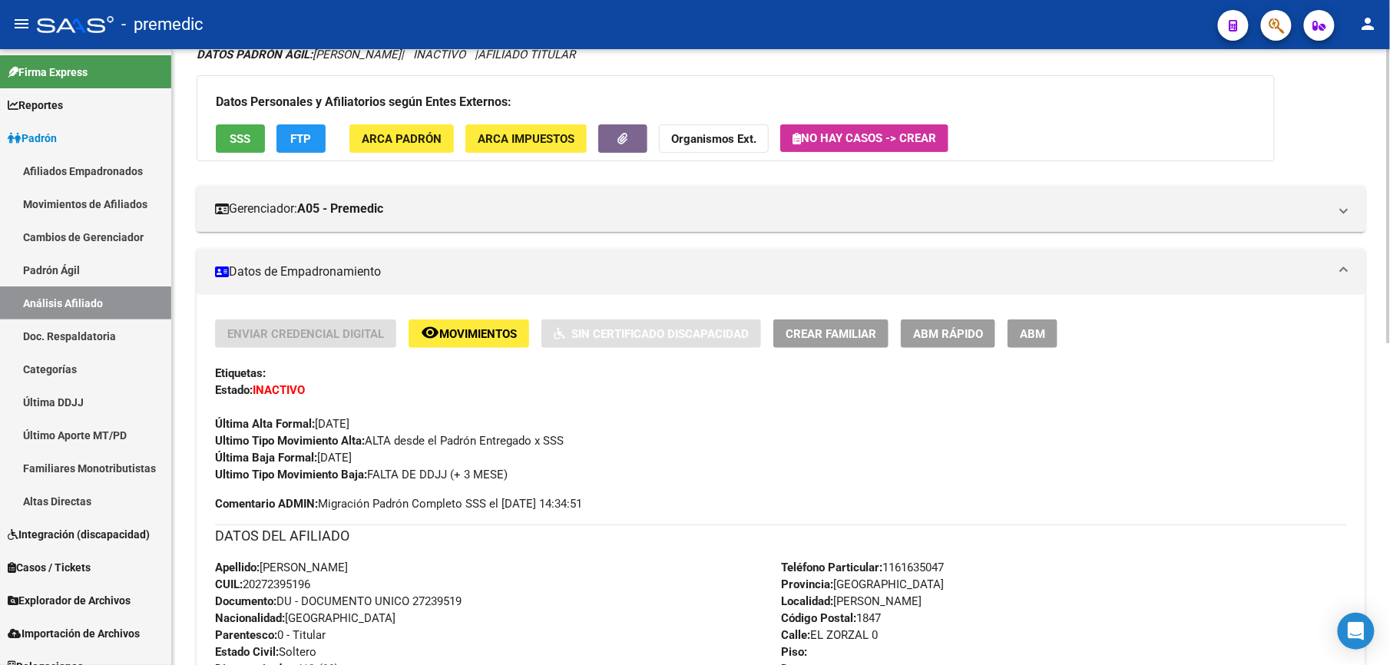
scroll to position [0, 0]
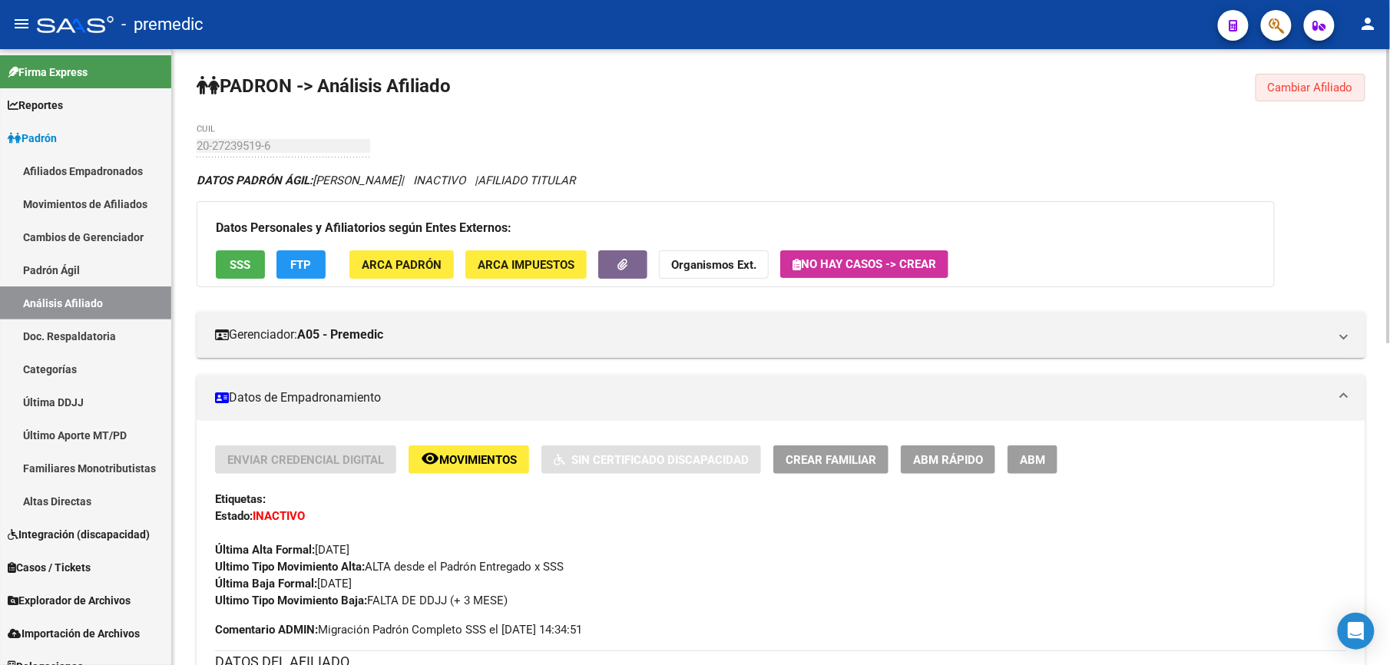
click at [1350, 95] on button "Cambiar Afiliado" at bounding box center [1311, 88] width 110 height 28
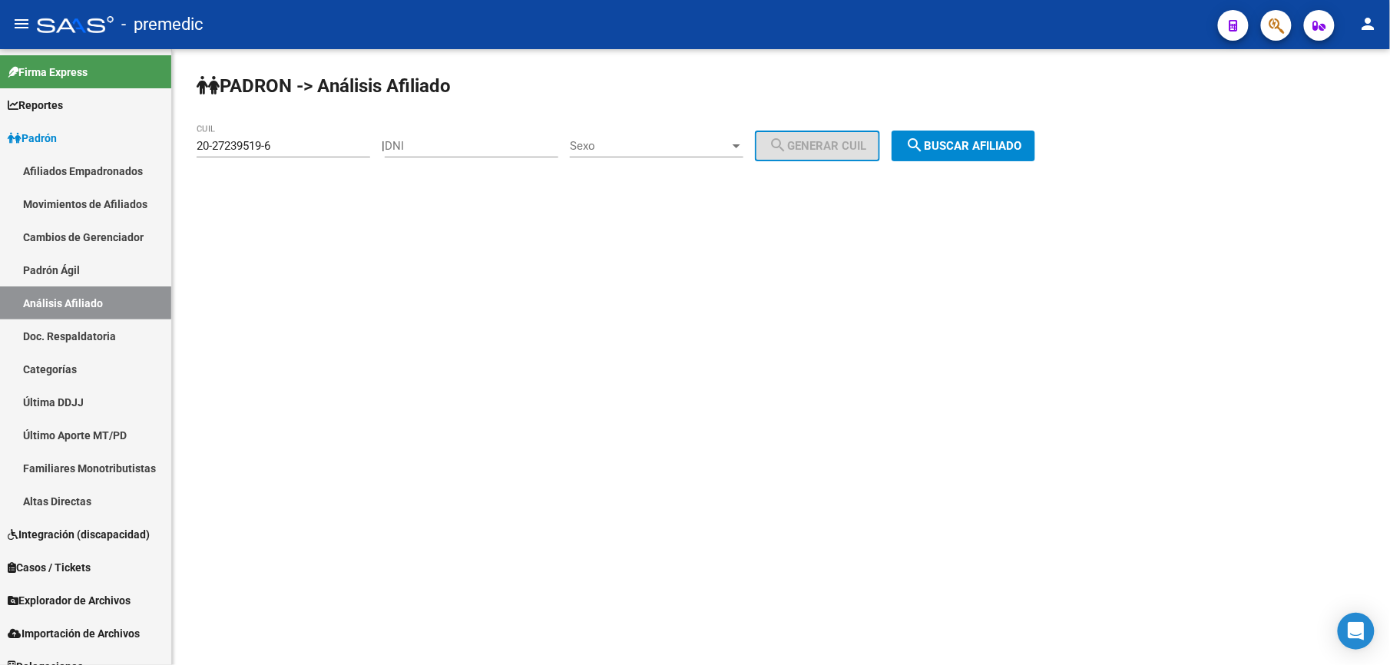
click at [332, 154] on div "20-27239519-6 CUIL" at bounding box center [284, 148] width 174 height 48
drag, startPoint x: 332, startPoint y: 154, endPoint x: 318, endPoint y: 131, distance: 27.5
click at [318, 131] on div "20-27239519-6 CUIL" at bounding box center [284, 140] width 174 height 33
click at [314, 135] on div "20-27239519-6 CUIL" at bounding box center [284, 140] width 174 height 33
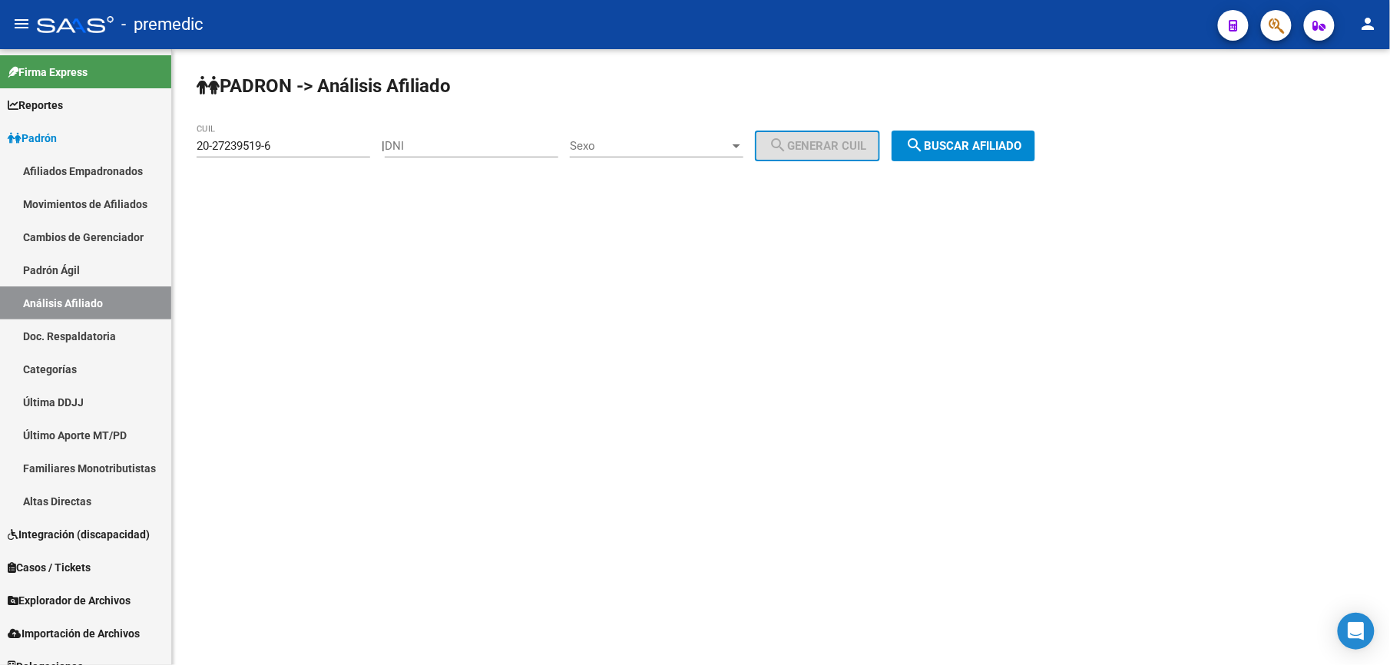
click at [314, 135] on div "20-27239519-6 CUIL" at bounding box center [284, 140] width 174 height 33
click at [316, 149] on input "20-27239519-6" at bounding box center [284, 146] width 174 height 14
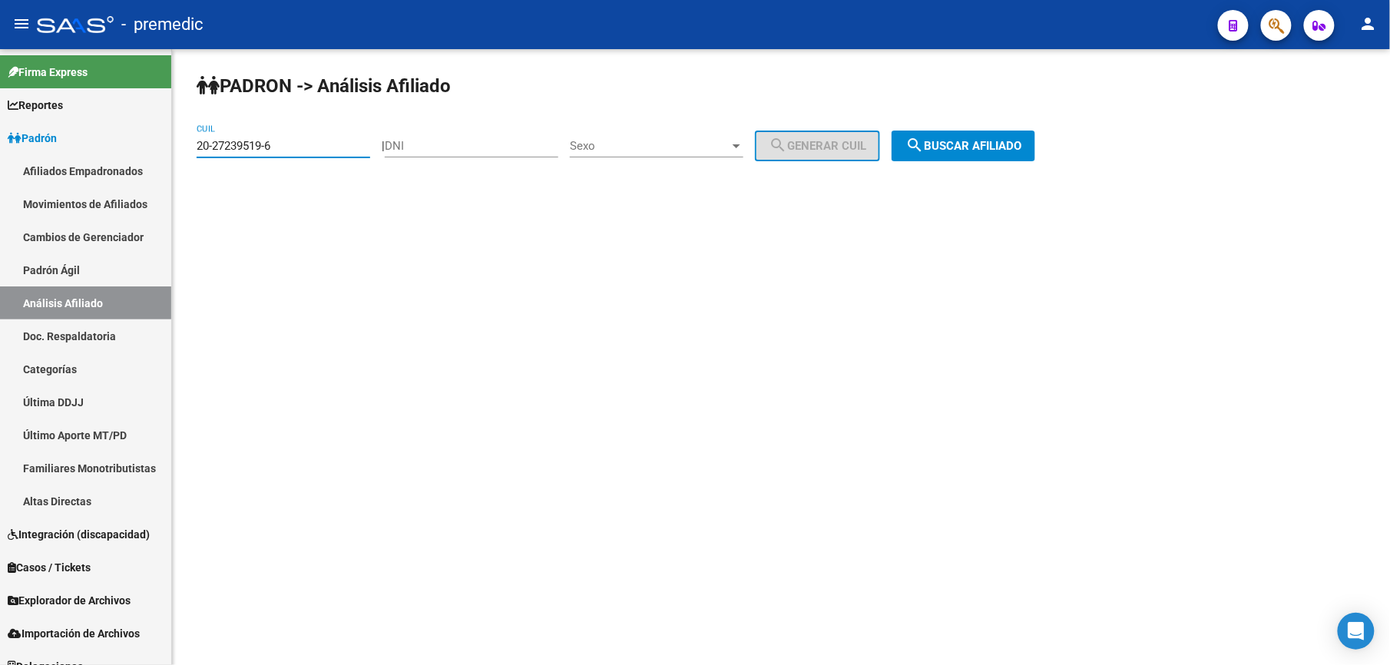
click at [316, 149] on input "20-27239519-6" at bounding box center [284, 146] width 174 height 14
paste input "48176-9"
type input "20-27248176-9"
drag, startPoint x: 1068, startPoint y: 145, endPoint x: 963, endPoint y: 145, distance: 105.2
click at [1067, 145] on div "PADRON -> Análisis Afiliado 20-27248176-9 CUIL | DNI Sexo Sexo search Generar C…" at bounding box center [781, 129] width 1218 height 161
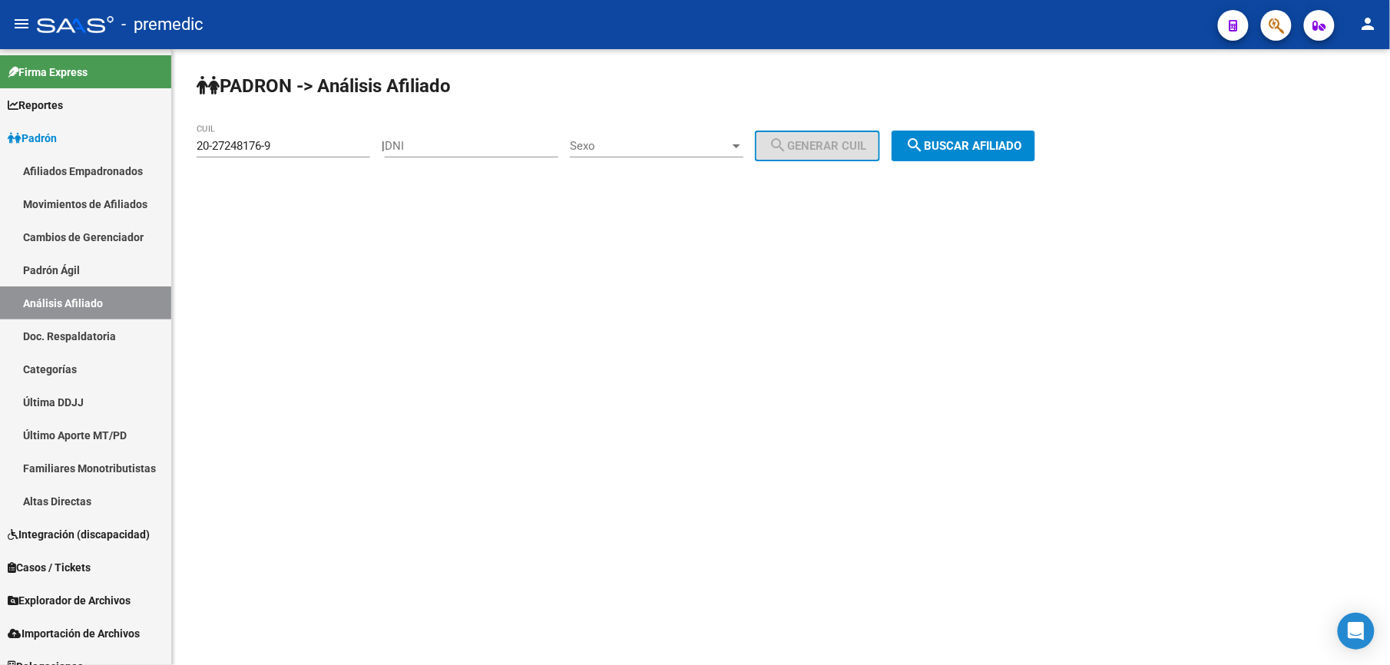
click at [963, 145] on span "search Buscar afiliado" at bounding box center [964, 146] width 116 height 14
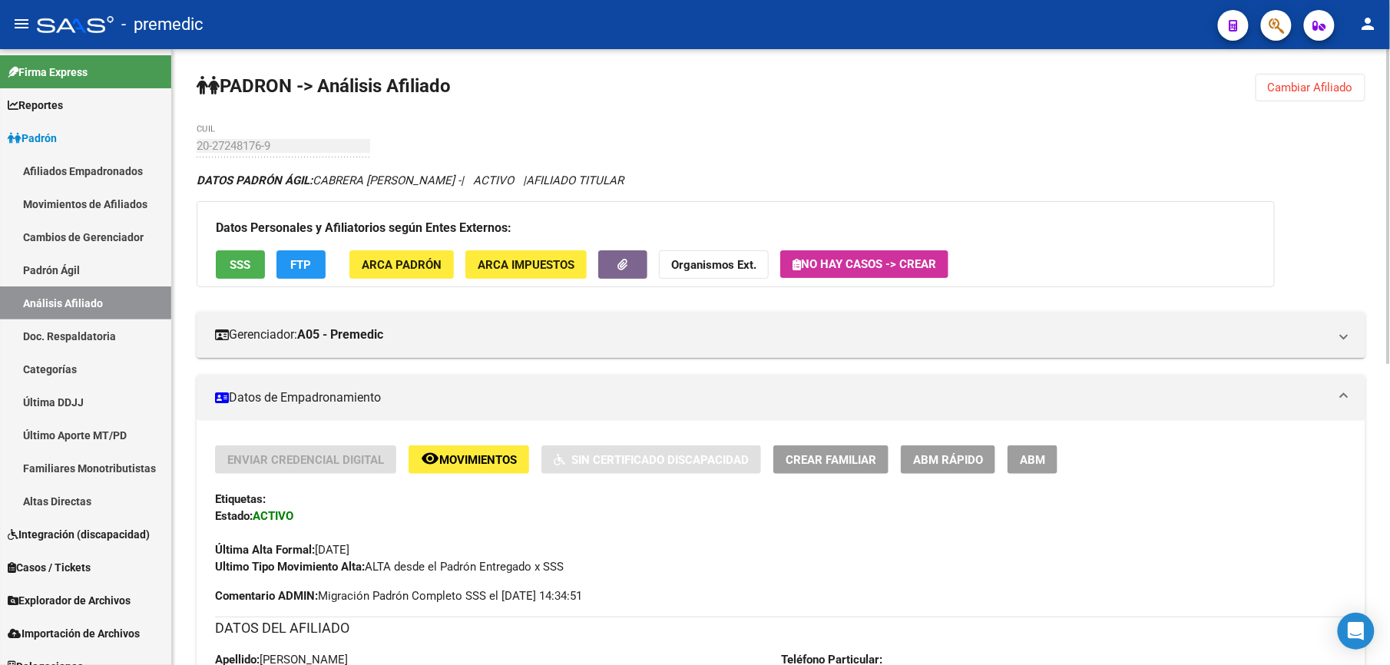
click at [259, 157] on div "20-27248176-9 CUIL" at bounding box center [284, 140] width 174 height 33
click at [256, 155] on div "20-27248176-9 CUIL" at bounding box center [284, 140] width 174 height 33
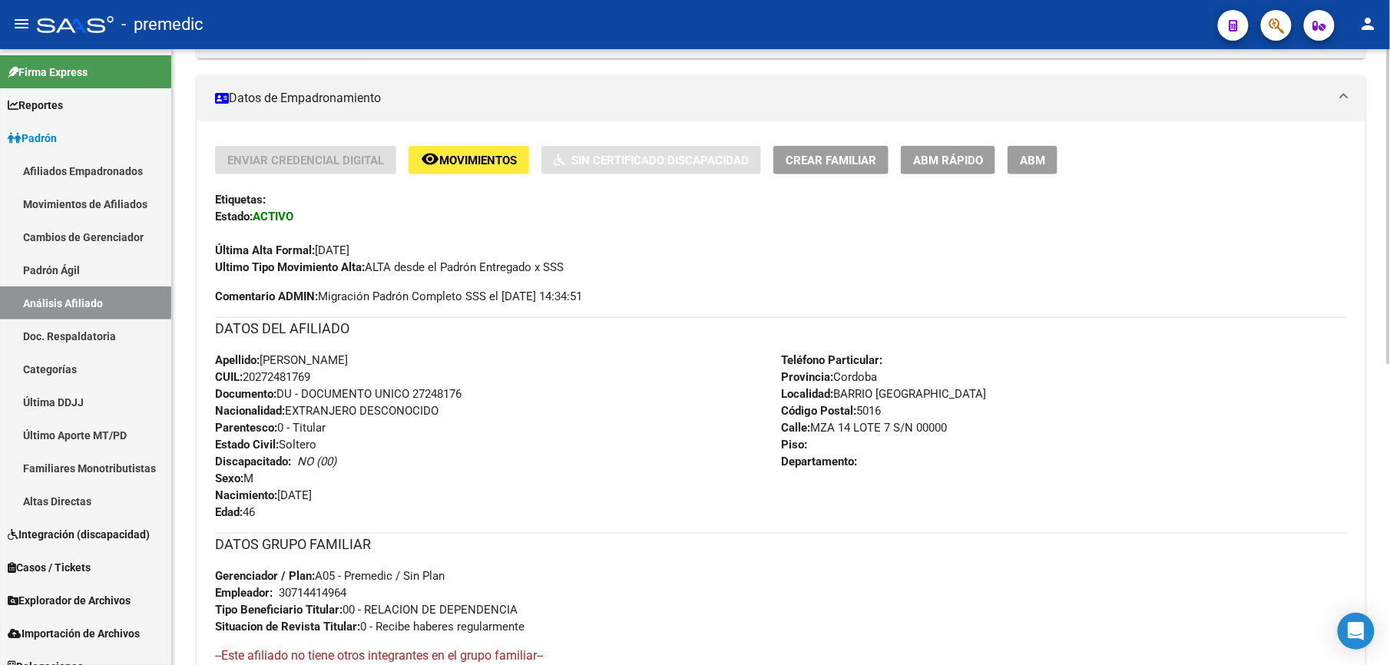
scroll to position [307, 0]
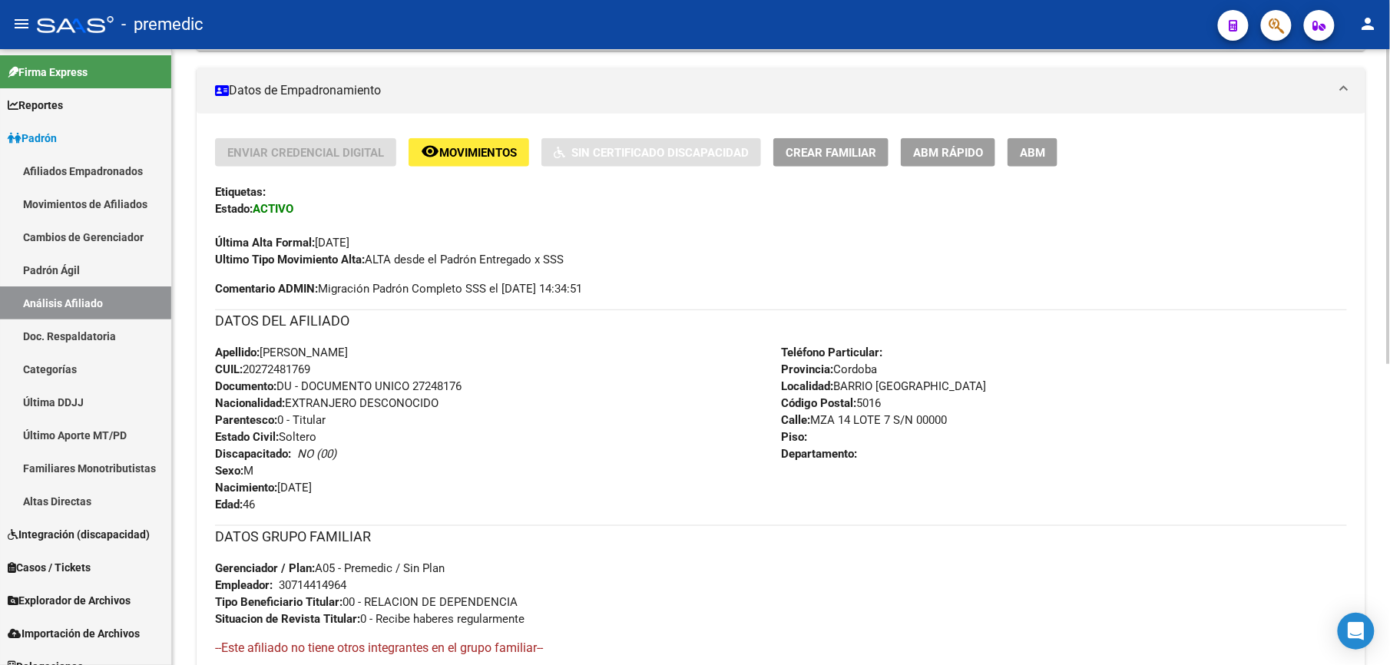
drag, startPoint x: 484, startPoint y: 436, endPoint x: 486, endPoint y: 535, distance: 98.3
click at [486, 535] on div "Enviar Credencial Digital remove_red_eye Movimientos Sin Certificado Discapacid…" at bounding box center [781, 424] width 1132 height 573
drag, startPoint x: 486, startPoint y: 535, endPoint x: 477, endPoint y: 606, distance: 71.9
click at [477, 606] on span "Tipo Beneficiario Titular: 00 - RELACION DE DEPENDENCIA" at bounding box center [366, 602] width 303 height 14
drag, startPoint x: 442, startPoint y: 507, endPoint x: 434, endPoint y: 423, distance: 84.9
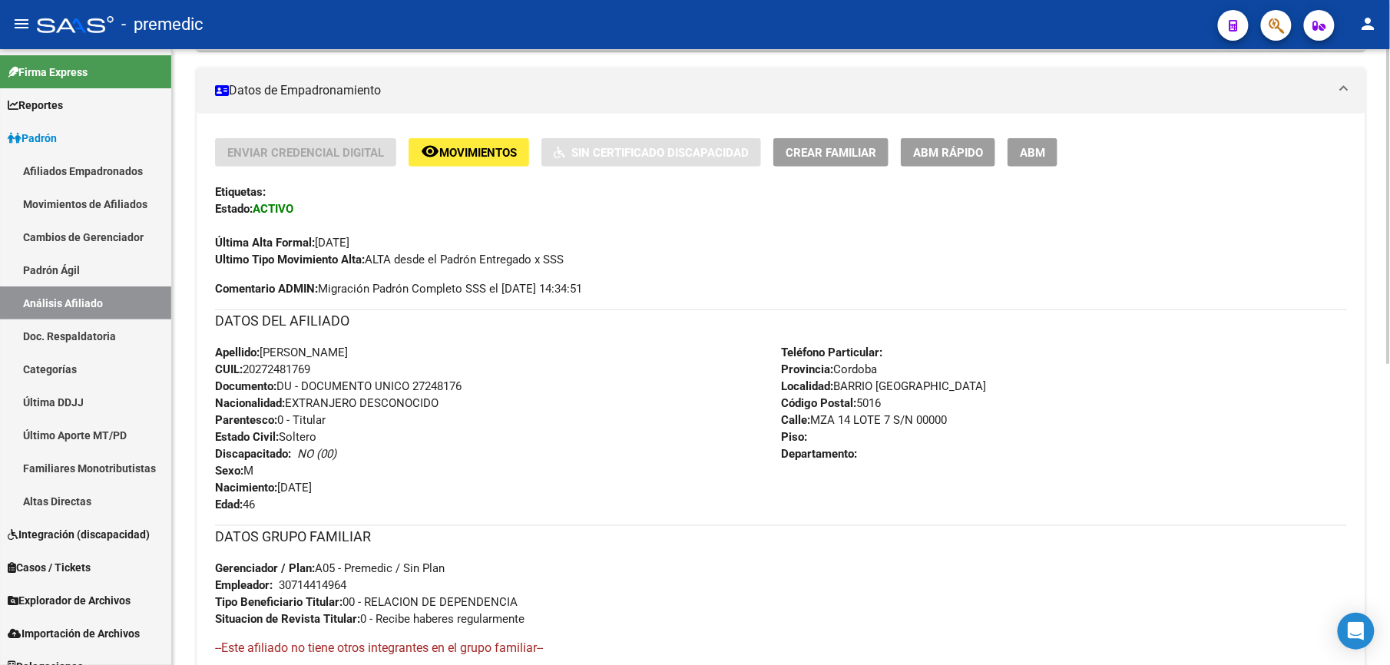
click at [434, 423] on div "Enviar Credencial Digital remove_red_eye Movimientos Sin Certificado Discapacid…" at bounding box center [781, 424] width 1132 height 573
drag, startPoint x: 434, startPoint y: 423, endPoint x: 404, endPoint y: 413, distance: 31.3
click at [432, 419] on div "Apellido: CABRERA JORGE RAUL CUIL: 20272481769 Documento: DU - DOCUMENTO UNICO …" at bounding box center [498, 428] width 566 height 169
drag, startPoint x: 345, startPoint y: 438, endPoint x: 326, endPoint y: 646, distance: 209.0
click at [326, 646] on div "Enviar Credencial Digital remove_red_eye Movimientos Sin Certificado Discapacid…" at bounding box center [781, 424] width 1132 height 573
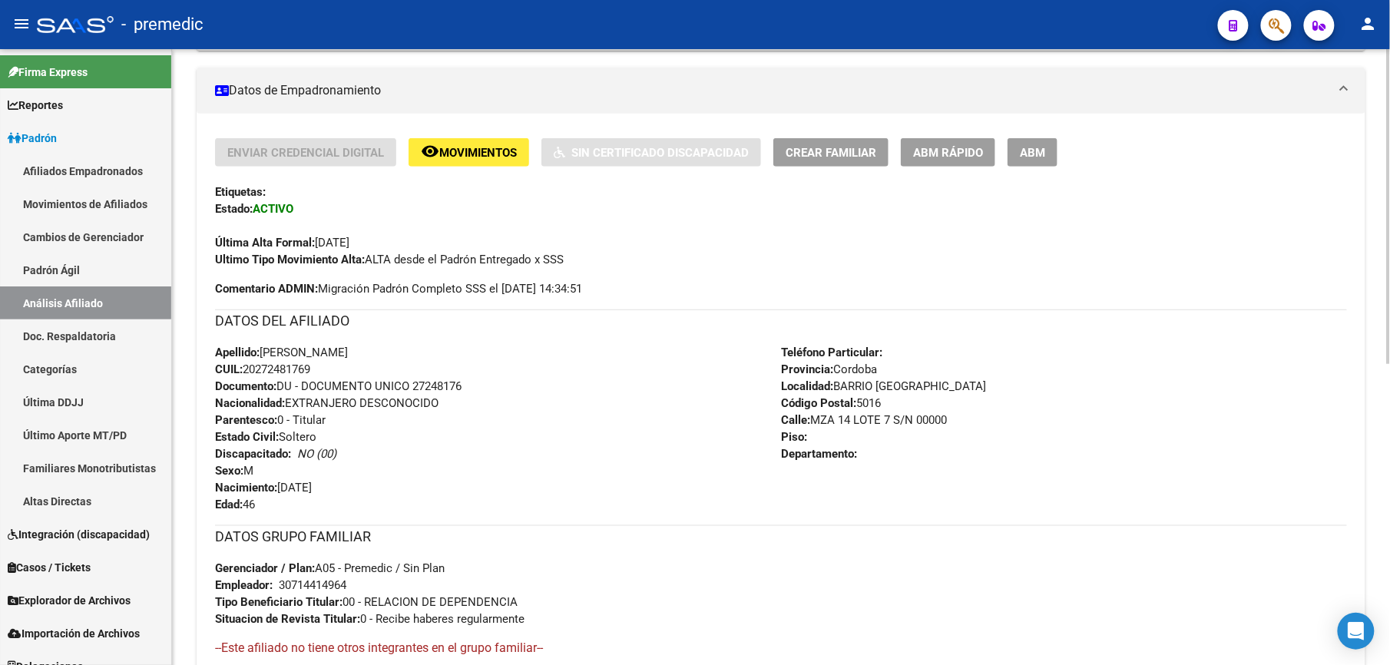
scroll to position [317, 0]
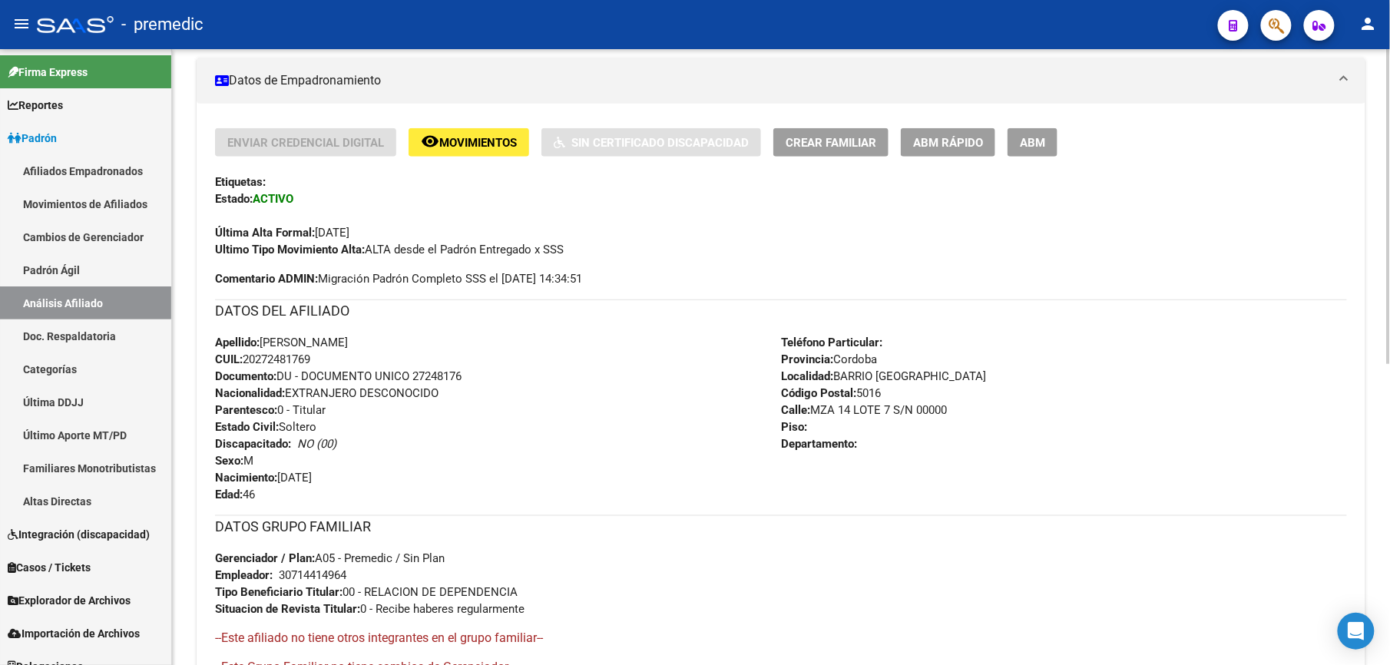
drag, startPoint x: 326, startPoint y: 646, endPoint x: 290, endPoint y: 584, distance: 72.3
click at [290, 584] on div "DATOS GRUPO FAMILIAR Gerenciador / Plan: A05 - Premedic / Sin Plan Empleador: 3…" at bounding box center [781, 566] width 1132 height 102
drag, startPoint x: 290, startPoint y: 584, endPoint x: 311, endPoint y: 422, distance: 163.5
click at [311, 422] on div "Enviar Credencial Digital remove_red_eye Movimientos Sin Certificado Discapacid…" at bounding box center [781, 414] width 1132 height 573
click at [311, 422] on span "Estado Civil: Soltero" at bounding box center [265, 427] width 101 height 14
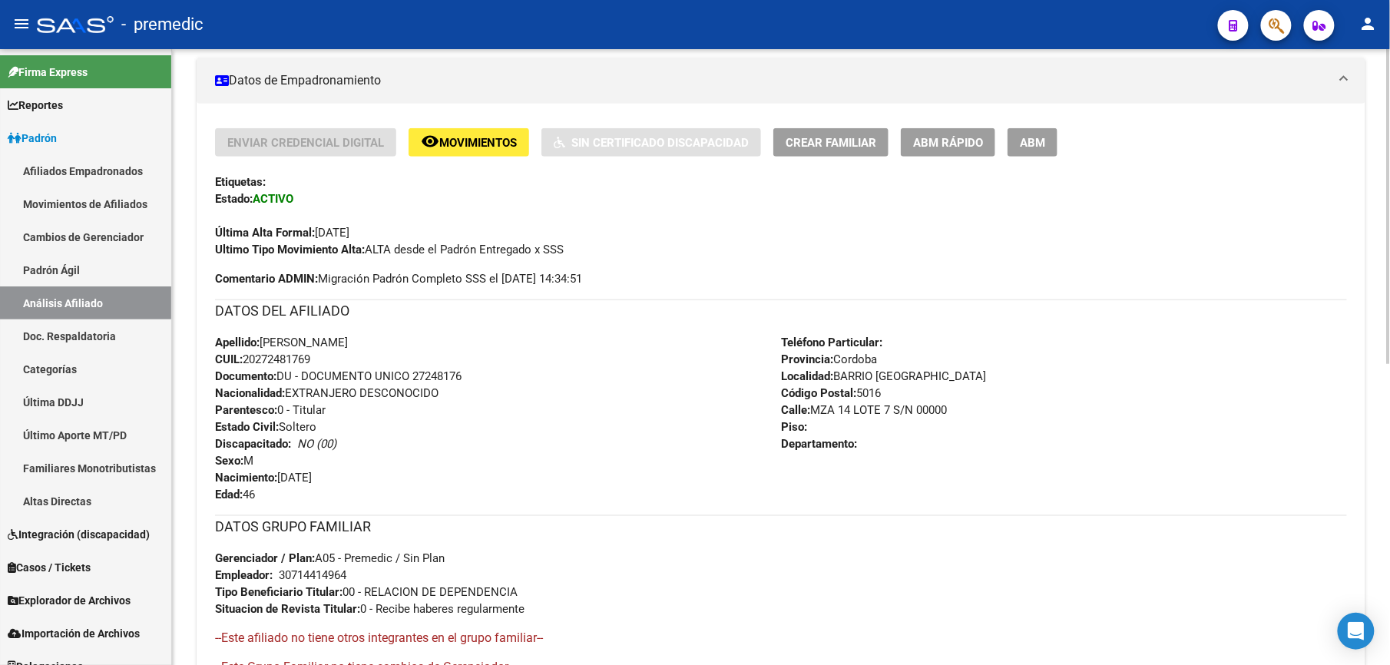
drag, startPoint x: 326, startPoint y: 439, endPoint x: 344, endPoint y: 621, distance: 182.9
click at [344, 621] on div "Enviar Credencial Digital remove_red_eye Movimientos Sin Certificado Discapacid…" at bounding box center [781, 414] width 1132 height 573
drag, startPoint x: 344, startPoint y: 621, endPoint x: 333, endPoint y: 588, distance: 35.7
click at [333, 588] on strong "Tipo Beneficiario Titular:" at bounding box center [279, 592] width 128 height 14
drag, startPoint x: 332, startPoint y: 590, endPoint x: 326, endPoint y: 464, distance: 126.1
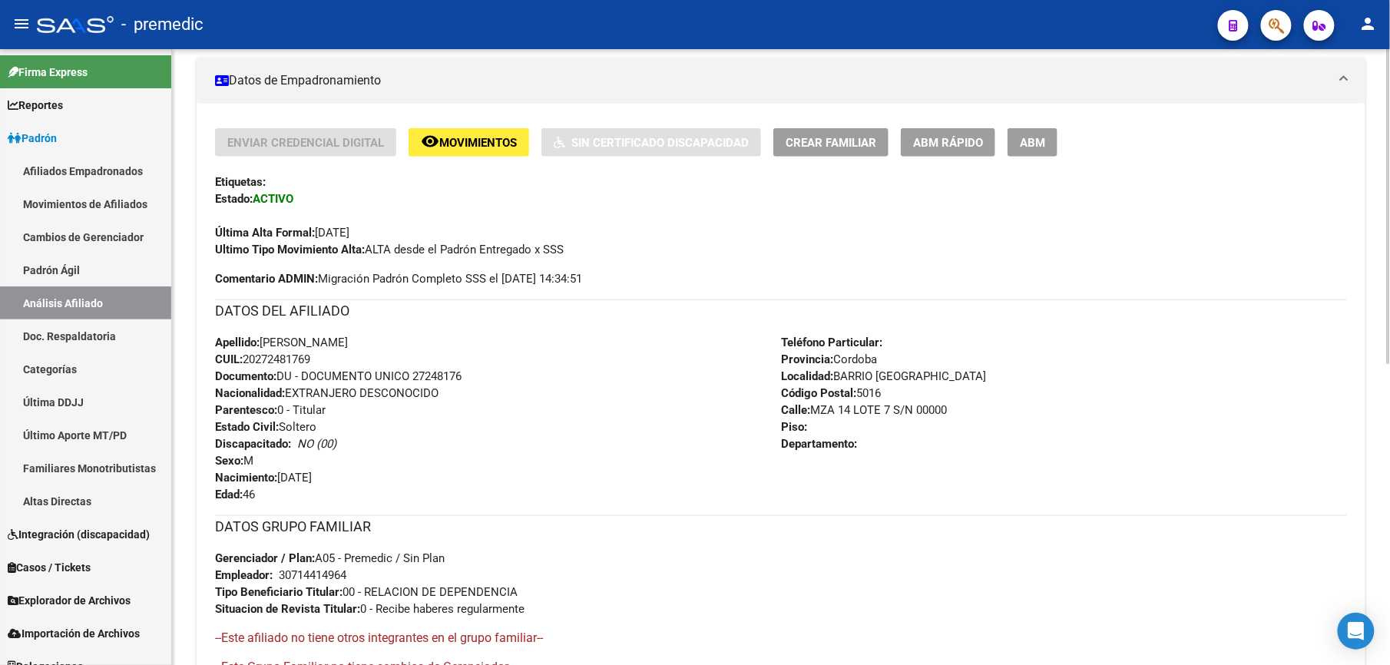
click at [326, 464] on div "Enviar Credencial Digital remove_red_eye Movimientos Sin Certificado Discapacid…" at bounding box center [781, 414] width 1132 height 573
click at [324, 459] on div "Apellido: CABRERA JORGE RAUL CUIL: 20272481769 Documento: DU - DOCUMENTO UNICO …" at bounding box center [498, 418] width 566 height 169
drag, startPoint x: 323, startPoint y: 444, endPoint x: 354, endPoint y: 578, distance: 137.2
click at [354, 578] on div "Enviar Credencial Digital remove_red_eye Movimientos Sin Certificado Discapacid…" at bounding box center [781, 414] width 1132 height 573
click at [354, 578] on div "DATOS GRUPO FAMILIAR Gerenciador / Plan: A05 - Premedic / Sin Plan Empleador: 3…" at bounding box center [781, 566] width 1132 height 102
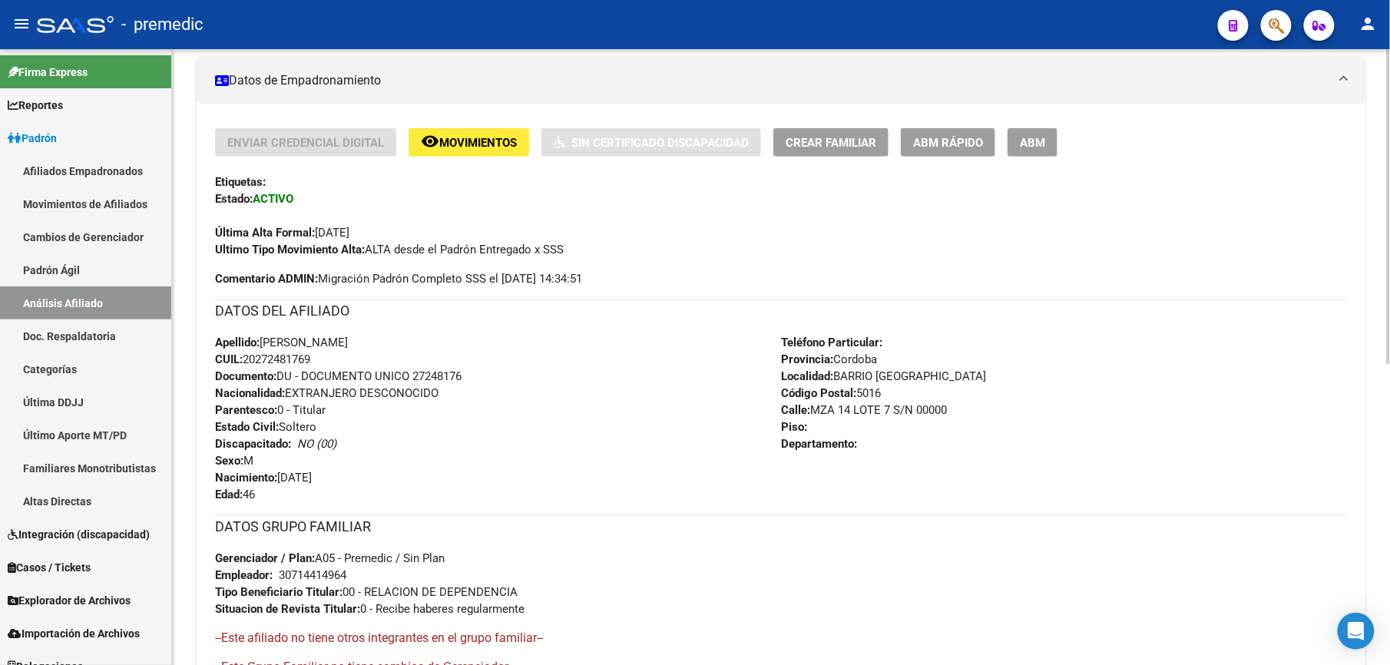
drag, startPoint x: 403, startPoint y: 390, endPoint x: 379, endPoint y: 598, distance: 208.8
click at [379, 598] on div "Enviar Credencial Digital remove_red_eye Movimientos Sin Certificado Discapacid…" at bounding box center [781, 414] width 1132 height 573
drag, startPoint x: 379, startPoint y: 598, endPoint x: 363, endPoint y: 596, distance: 15.4
click at [363, 596] on span "Tipo Beneficiario Titular: 00 - RELACION DE DEPENDENCIA" at bounding box center [366, 592] width 303 height 14
drag, startPoint x: 330, startPoint y: 529, endPoint x: 316, endPoint y: 428, distance: 101.6
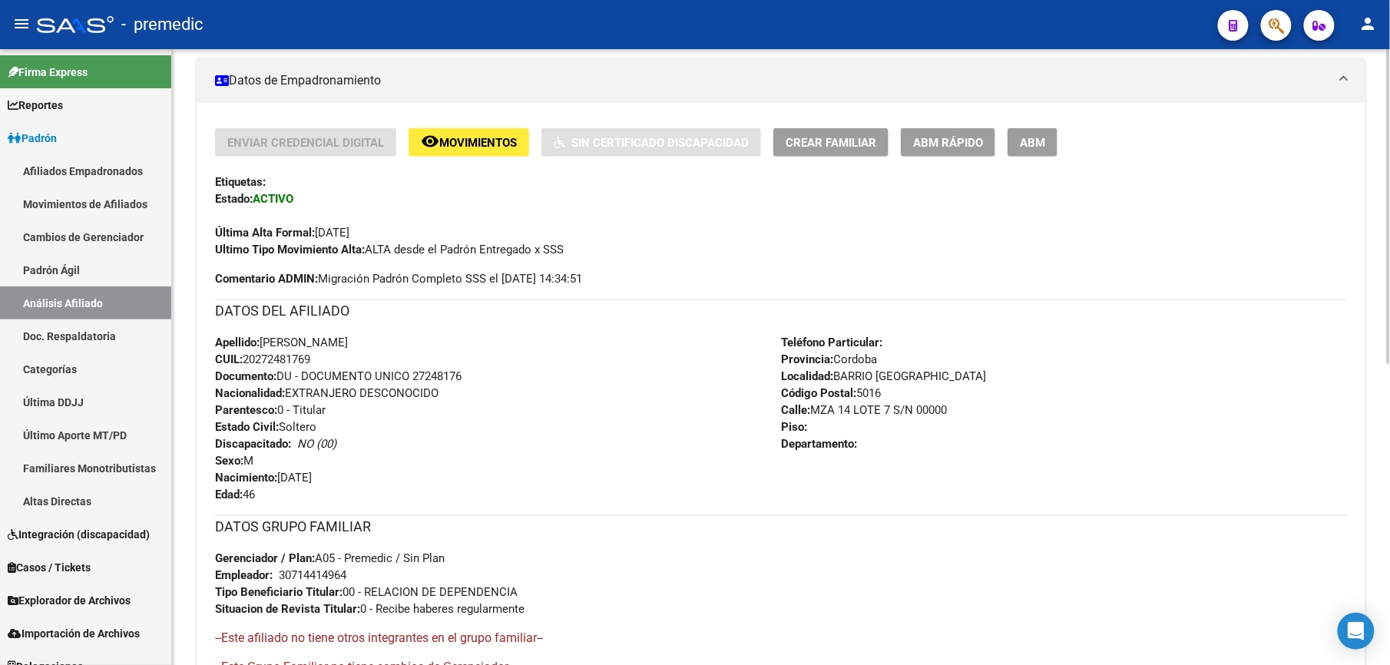
click at [316, 428] on div "Enviar Credencial Digital remove_red_eye Movimientos Sin Certificado Discapacid…" at bounding box center [781, 414] width 1132 height 573
click at [314, 422] on span "Estado Civil: Soltero" at bounding box center [265, 427] width 101 height 14
drag, startPoint x: 333, startPoint y: 450, endPoint x: 354, endPoint y: 575, distance: 126.3
click at [354, 575] on div "Enviar Credencial Digital remove_red_eye Movimientos Sin Certificado Discapacid…" at bounding box center [781, 414] width 1132 height 573
click at [354, 575] on div "DATOS GRUPO FAMILIAR Gerenciador / Plan: A05 - Premedic / Sin Plan Empleador: 3…" at bounding box center [781, 566] width 1132 height 102
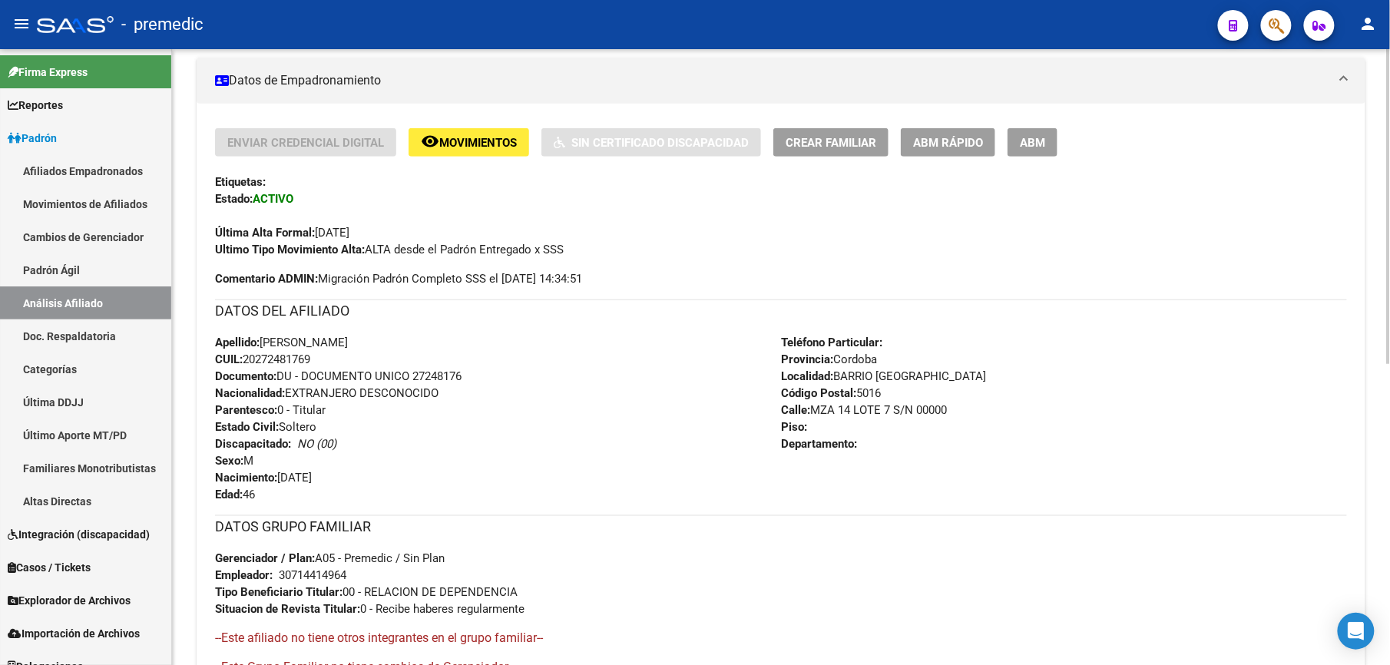
drag, startPoint x: 354, startPoint y: 575, endPoint x: 345, endPoint y: 424, distance: 150.8
click at [345, 424] on div "Enviar Credencial Digital remove_red_eye Movimientos Sin Certificado Discapacid…" at bounding box center [781, 414] width 1132 height 573
click at [345, 423] on div "Apellido: CABRERA JORGE RAUL CUIL: 20272481769 Documento: DU - DOCUMENTO UNICO …" at bounding box center [498, 418] width 566 height 169
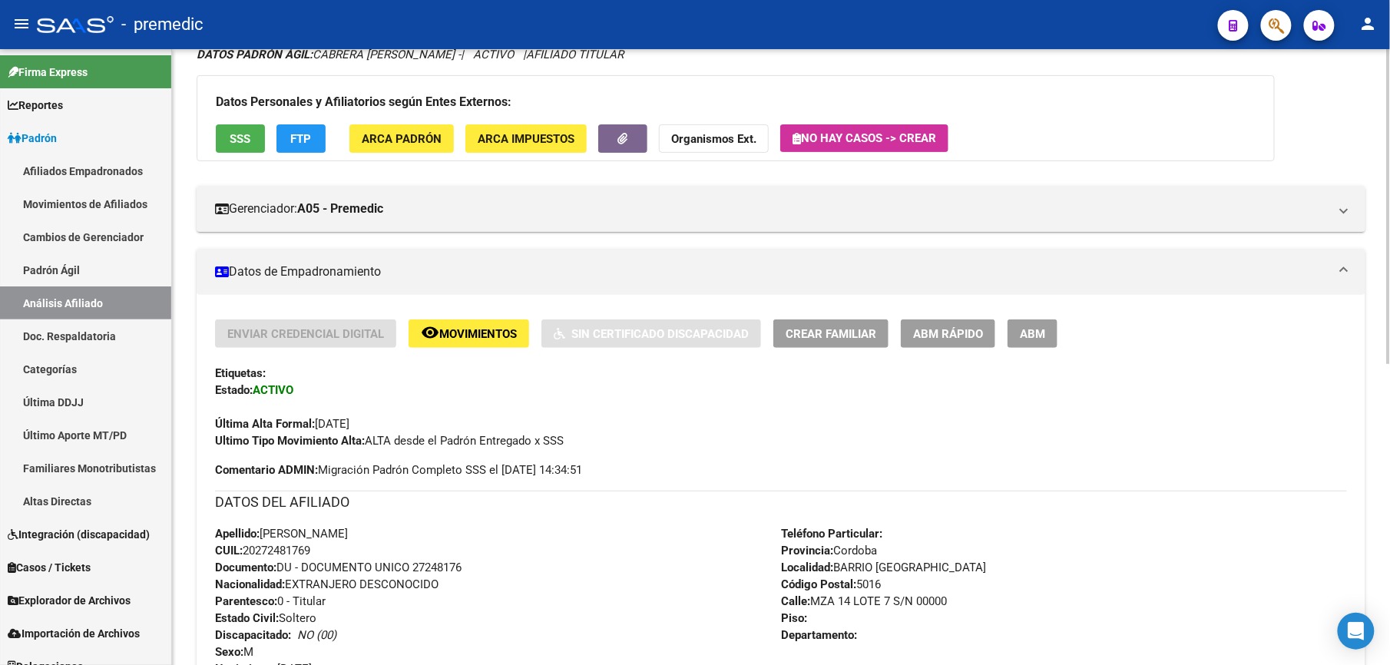
scroll to position [10, 0]
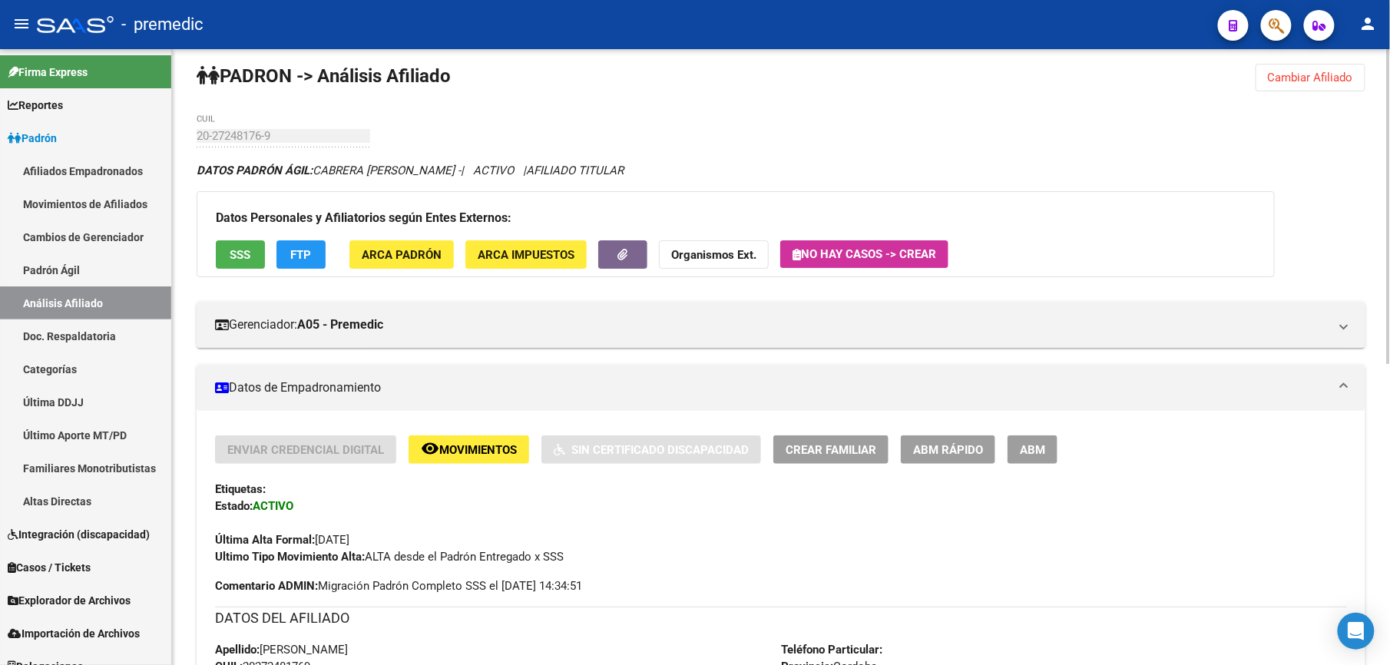
click at [963, 456] on span "ABM Rápido" at bounding box center [948, 450] width 70 height 14
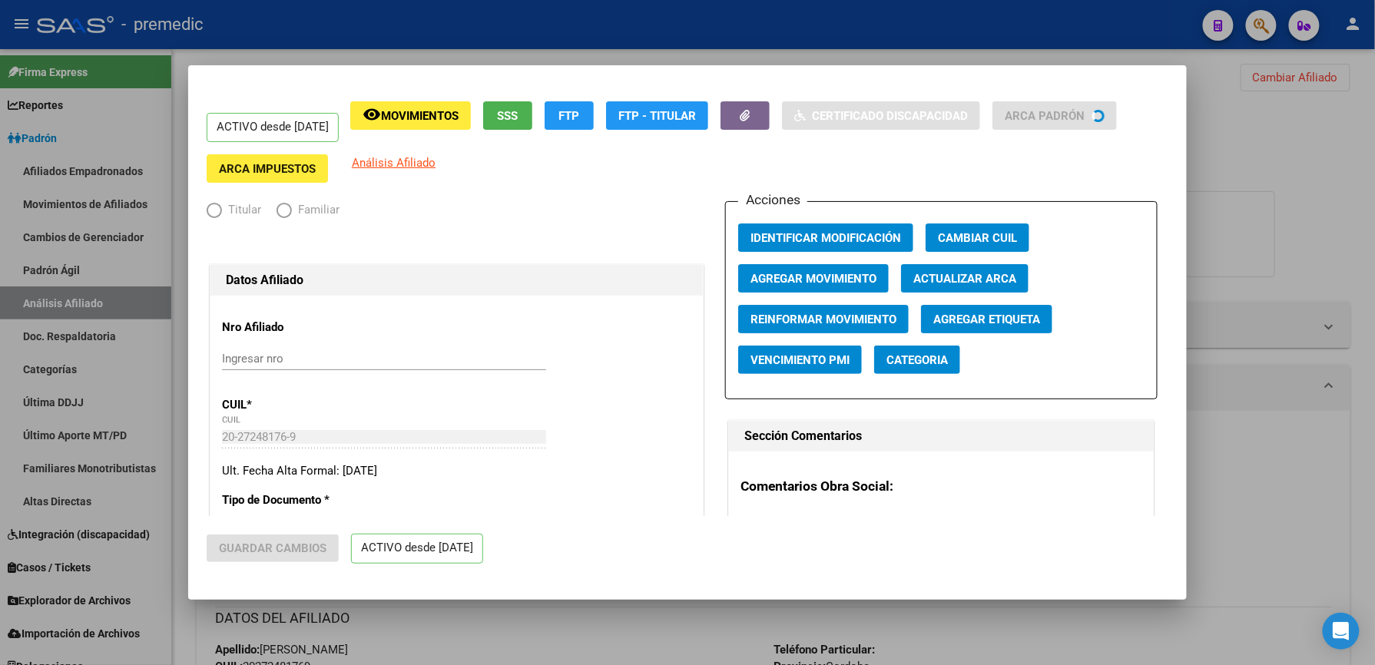
radio input "true"
type input "30-71441496-4"
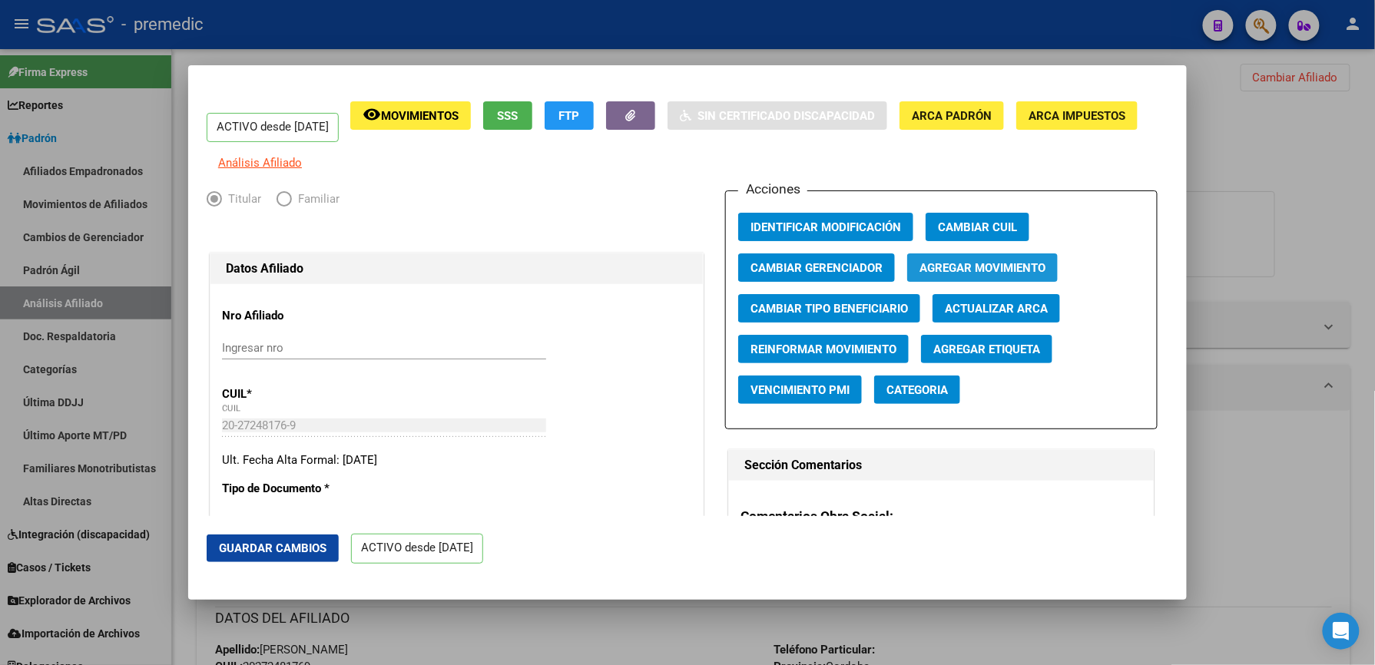
click at [1003, 275] on span "Agregar Movimiento" at bounding box center [983, 268] width 126 height 14
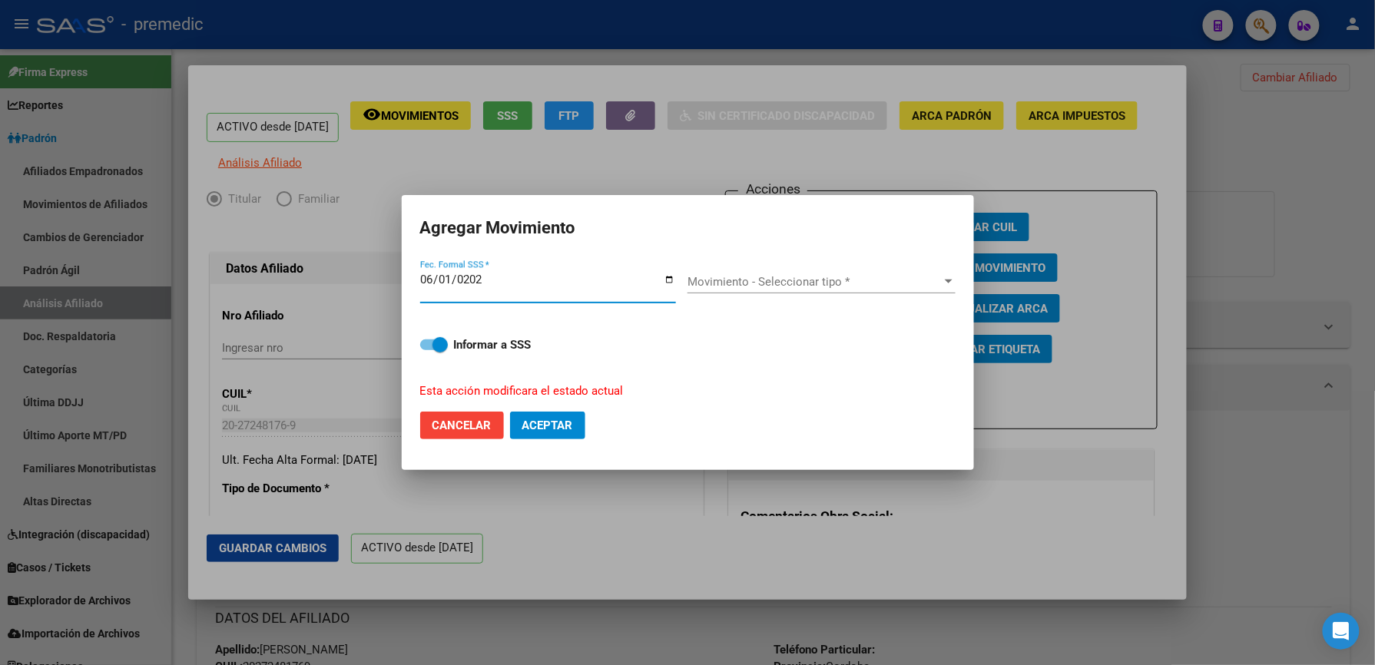
type input "[DATE]"
click at [931, 283] on span "Movimiento - Seleccionar tipo *" at bounding box center [815, 282] width 254 height 14
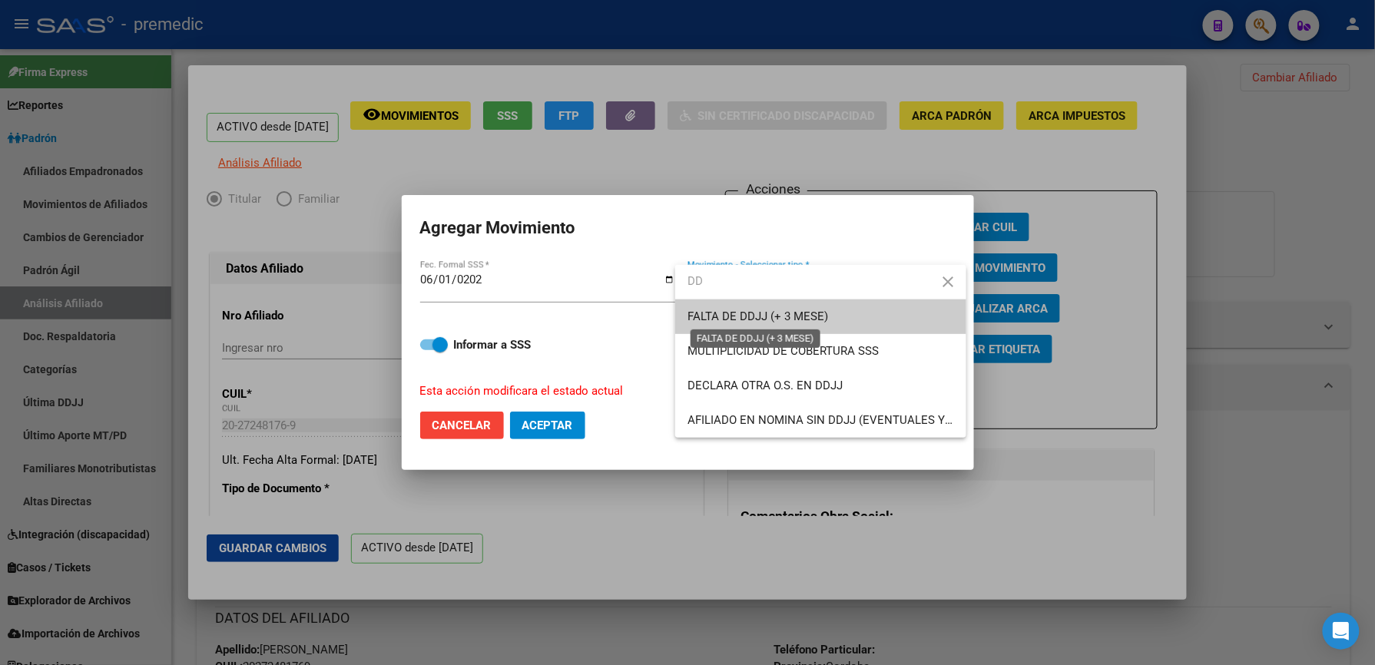
type input "DD"
drag, startPoint x: 794, startPoint y: 318, endPoint x: 661, endPoint y: 320, distance: 133.7
click at [793, 318] on span "FALTA DE DDJJ (+ 3 MESE)" at bounding box center [758, 317] width 141 height 14
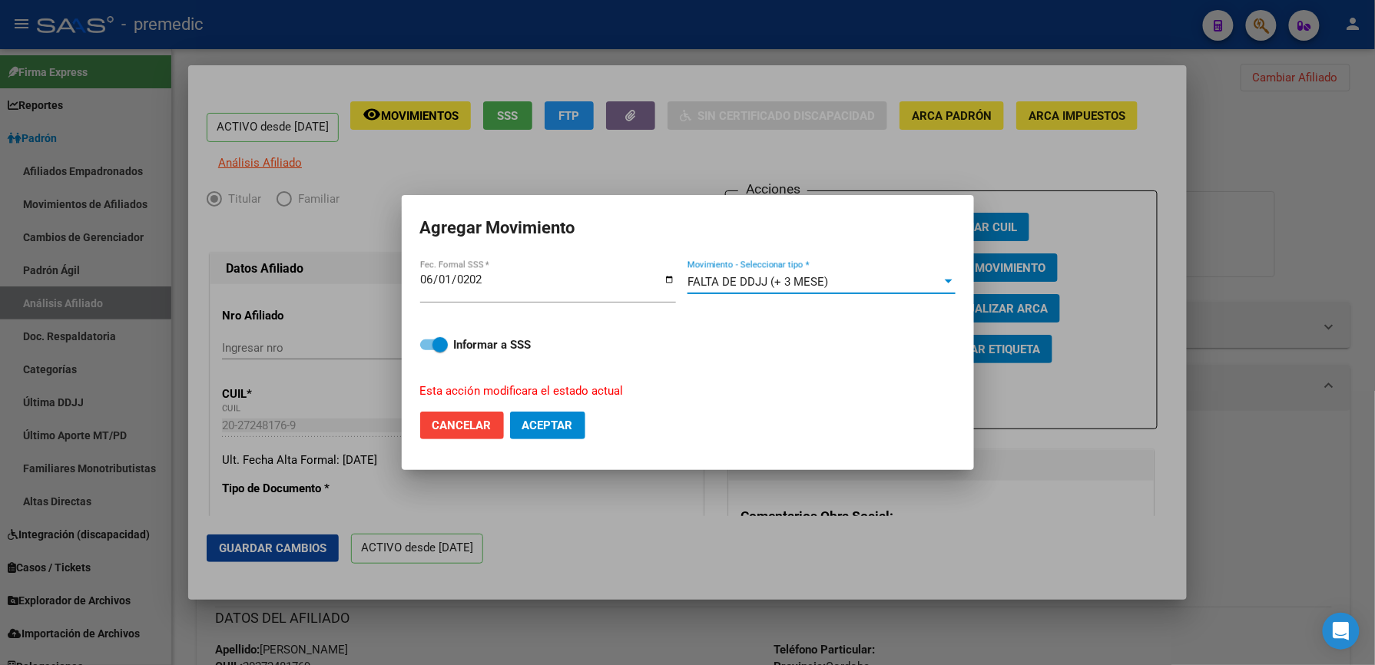
click at [529, 434] on button "Aceptar" at bounding box center [547, 426] width 75 height 28
checkbox input "false"
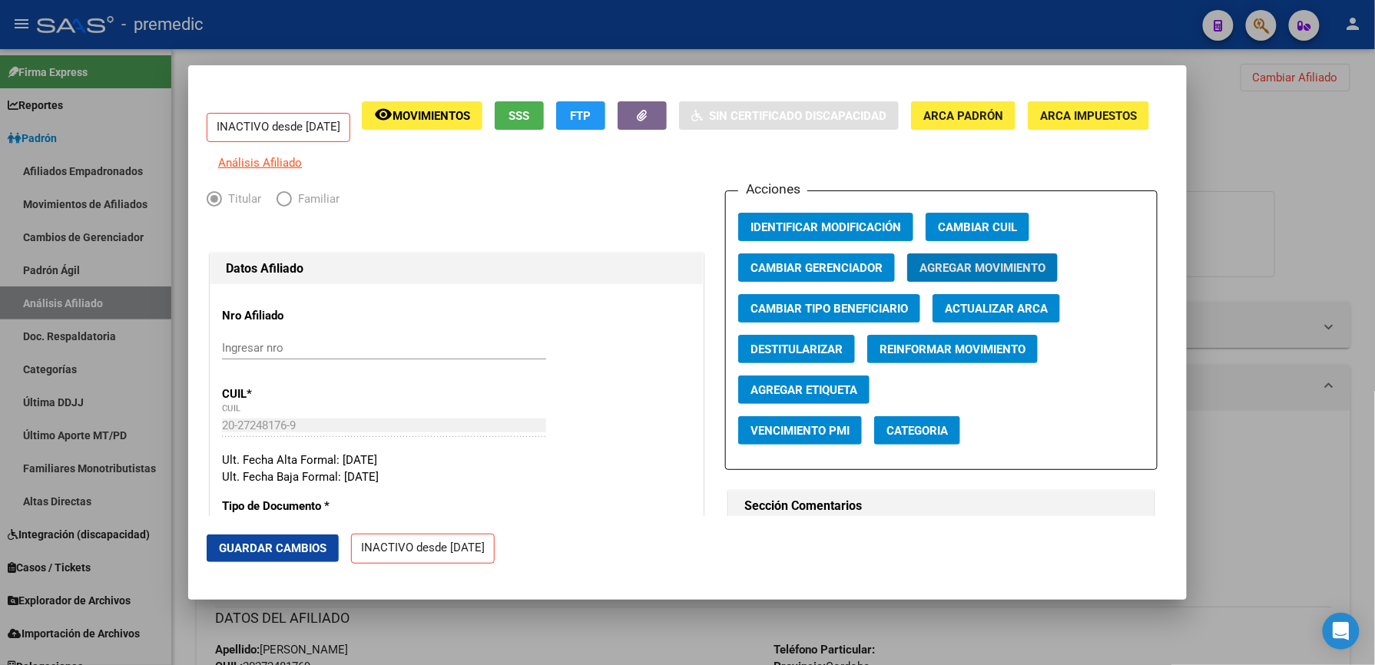
click at [477, 658] on div at bounding box center [687, 332] width 1375 height 665
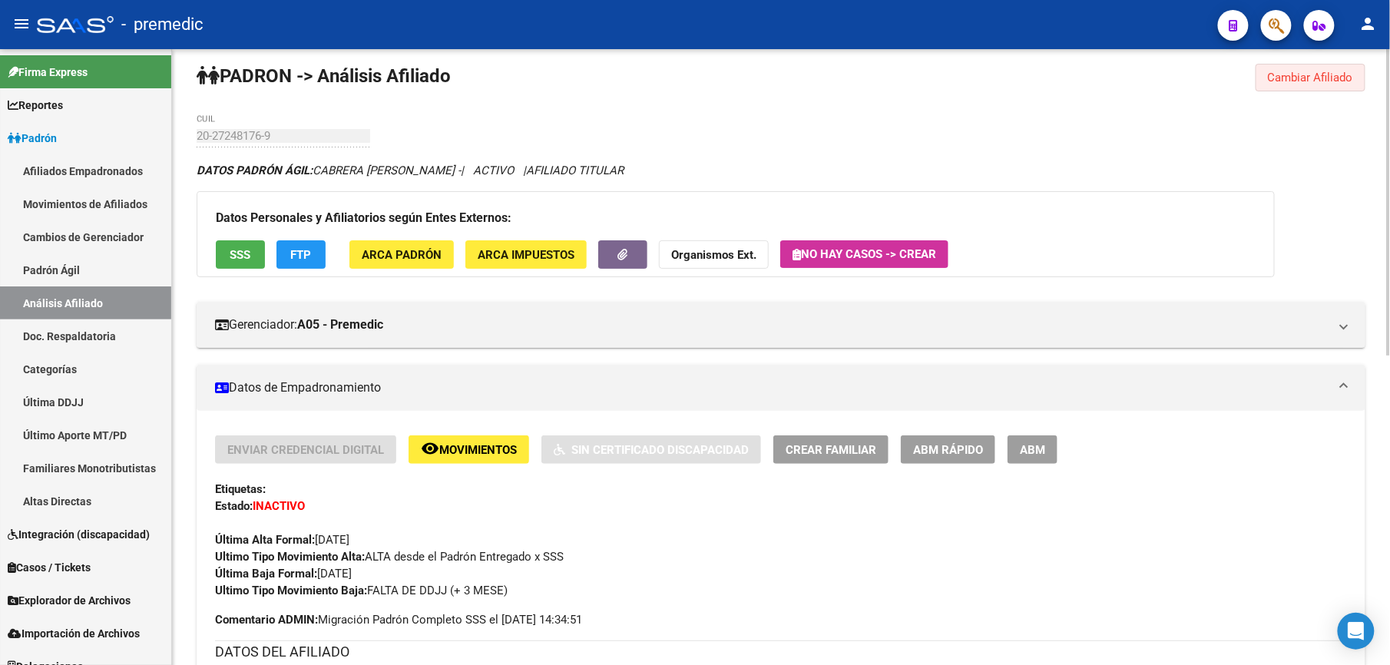
click at [1323, 85] on button "Cambiar Afiliado" at bounding box center [1311, 78] width 110 height 28
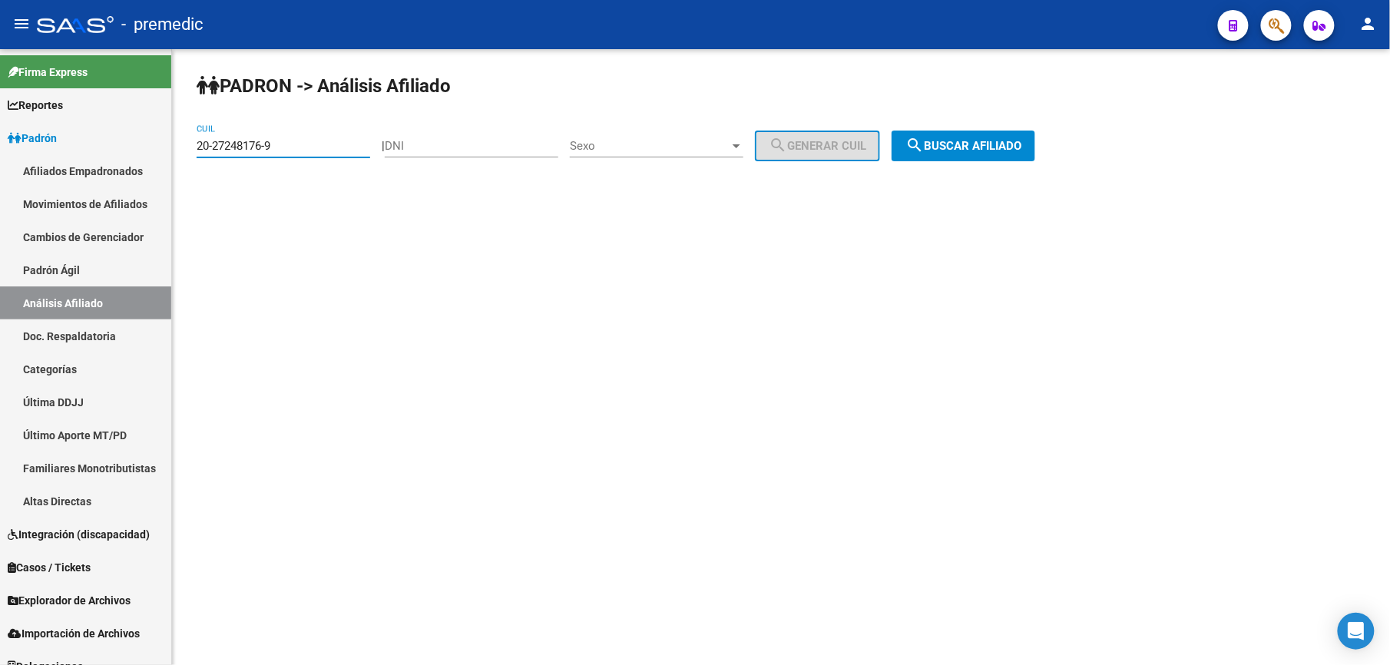
drag, startPoint x: 277, startPoint y: 146, endPoint x: -5, endPoint y: 108, distance: 284.4
click at [0, 108] on html "menu - premedic person Firma Express Reportes [PERSON_NAME] Traspasos x O.S. Tr…" at bounding box center [695, 332] width 1390 height 665
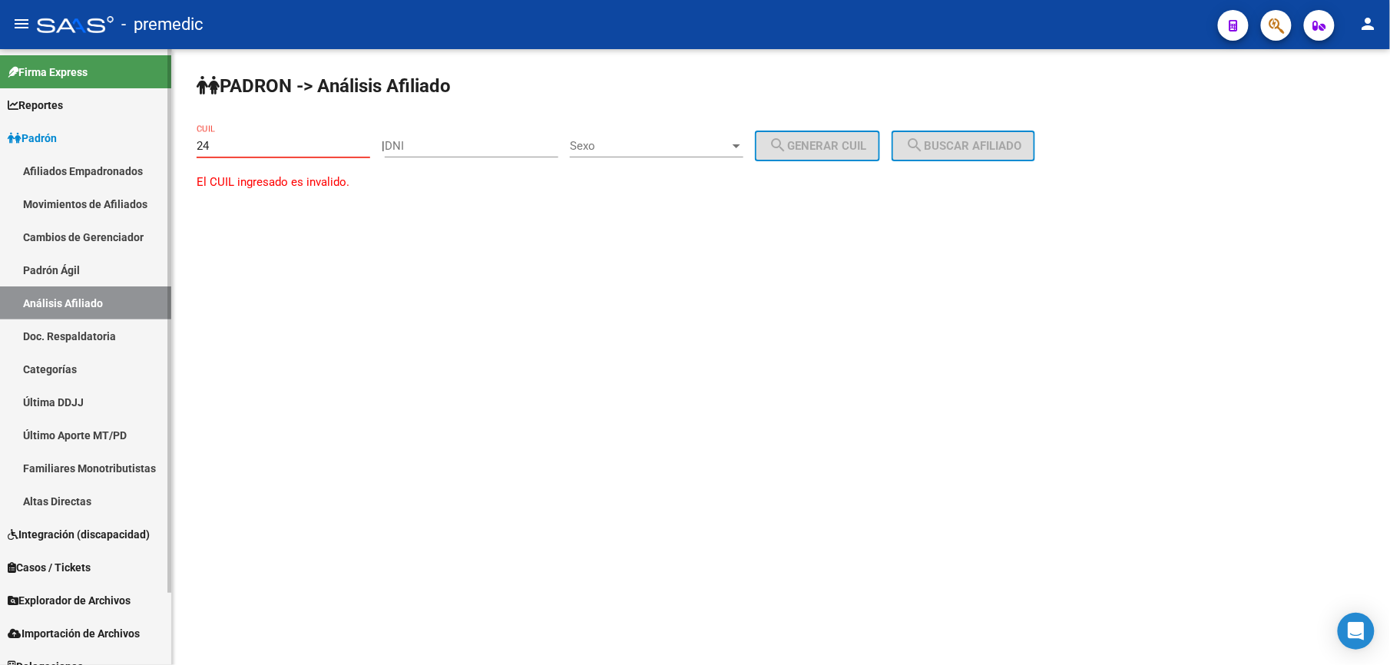
paste input "-27251268"
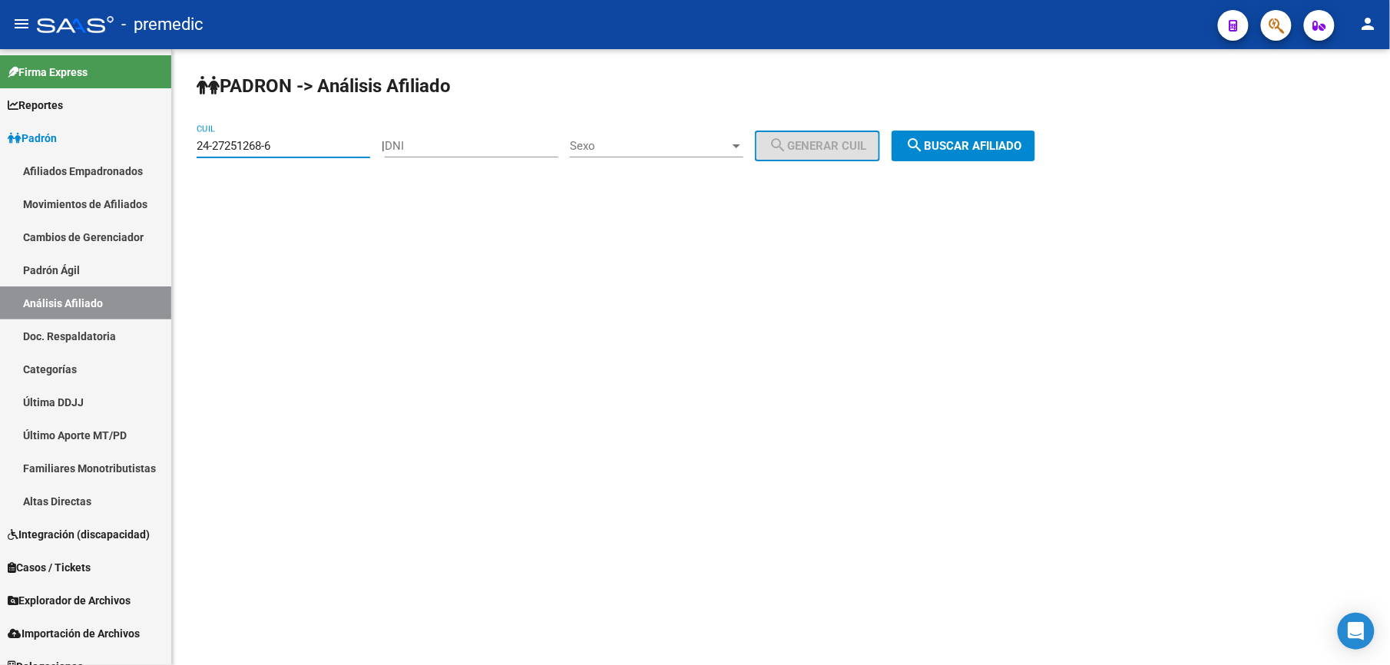
click at [1009, 142] on span "search Buscar afiliado" at bounding box center [964, 146] width 116 height 14
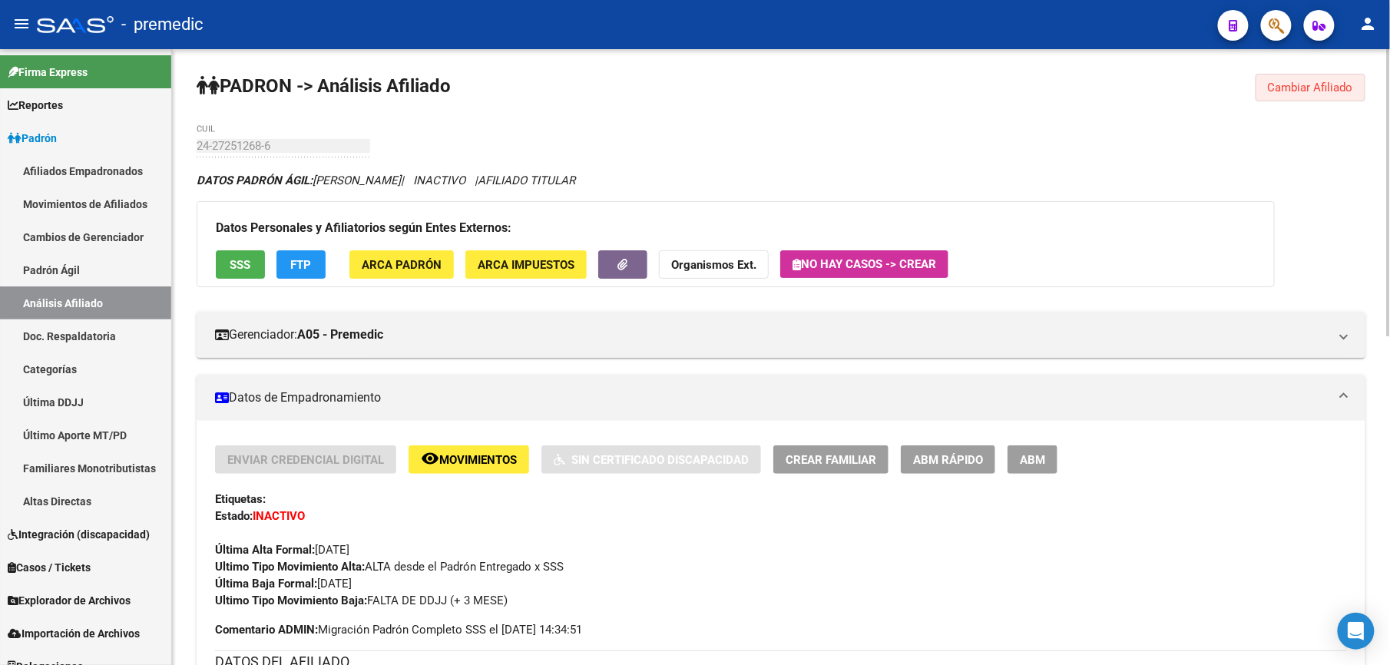
click at [1284, 93] on span "Cambiar Afiliado" at bounding box center [1310, 88] width 85 height 14
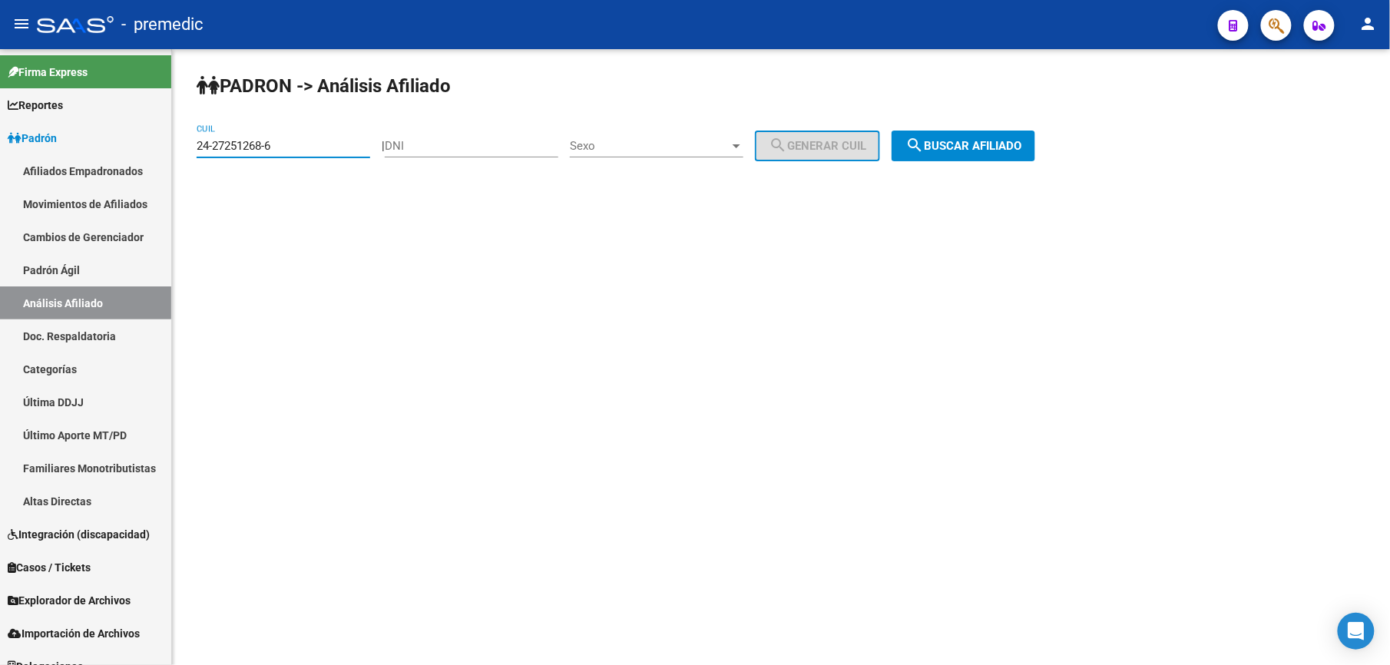
drag, startPoint x: 360, startPoint y: 139, endPoint x: 176, endPoint y: 126, distance: 184.1
click at [17, 93] on mat-sidenav-container "Firma Express Reportes Padrón Traspasos x O.S. Traspasos x Gerenciador Traspaso…" at bounding box center [695, 357] width 1390 height 616
paste input "0-27272308-8"
click at [1011, 172] on div "PADRON -> Análisis Afiliado 20-27272308-8 CUIL | DNI Sexo Sexo search Generar C…" at bounding box center [781, 129] width 1218 height 161
click at [1002, 148] on span "search Buscar afiliado" at bounding box center [964, 146] width 116 height 14
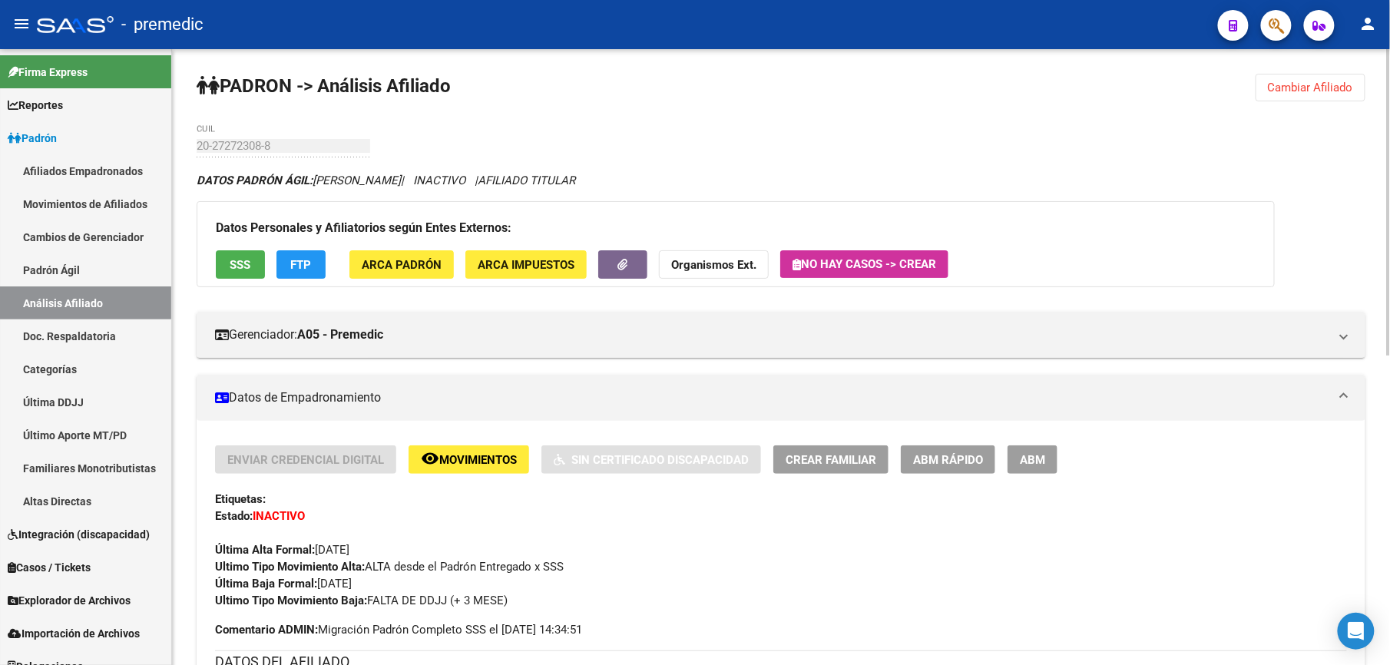
drag, startPoint x: 1355, startPoint y: 98, endPoint x: 1338, endPoint y: 94, distance: 17.5
click at [1341, 96] on button "Cambiar Afiliado" at bounding box center [1311, 88] width 110 height 28
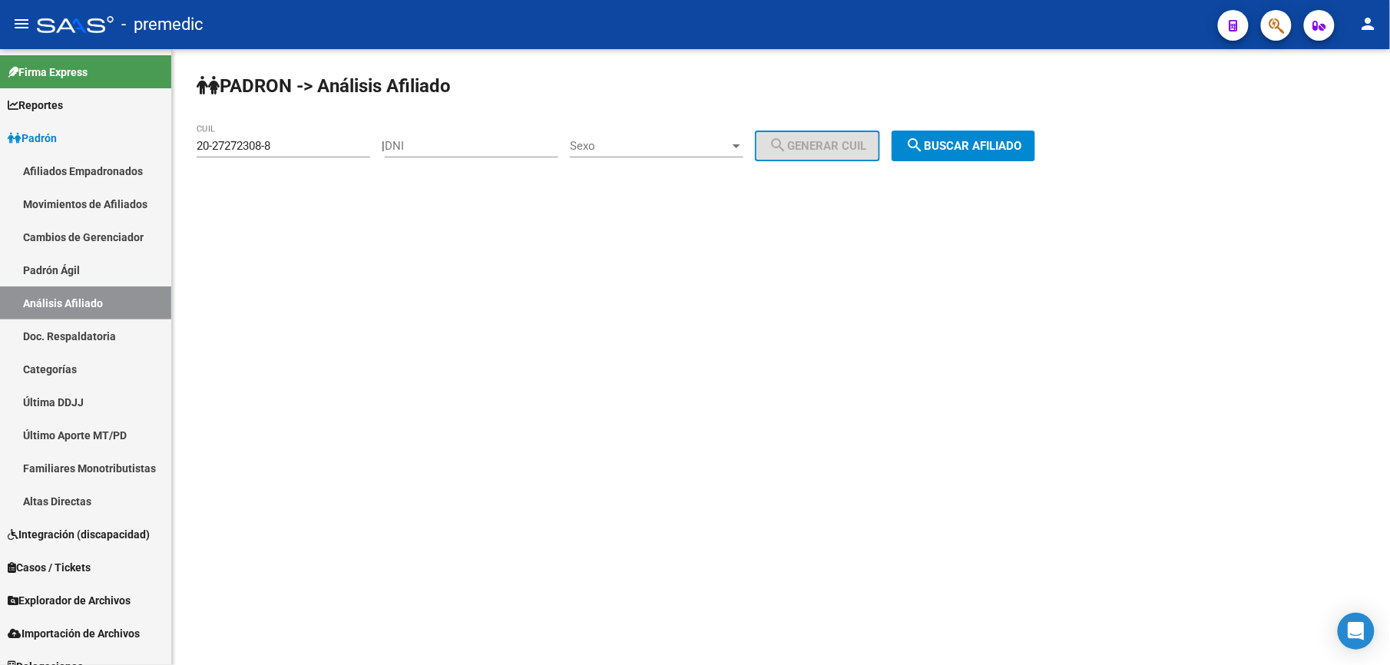
click at [1338, 94] on div "PADRON -> Análisis Afiliado 20-27272308-8 CUIL | DNI Sexo Sexo search Generar C…" at bounding box center [781, 129] width 1218 height 161
drag, startPoint x: 310, startPoint y: 147, endPoint x: 51, endPoint y: 121, distance: 261.0
click at [34, 118] on mat-sidenav-container "Firma Express Reportes Padrón Traspasos x O.S. Traspasos x Gerenciador Traspaso…" at bounding box center [695, 357] width 1390 height 616
paste input "93412-7"
click at [924, 143] on mat-icon "search" at bounding box center [915, 145] width 18 height 18
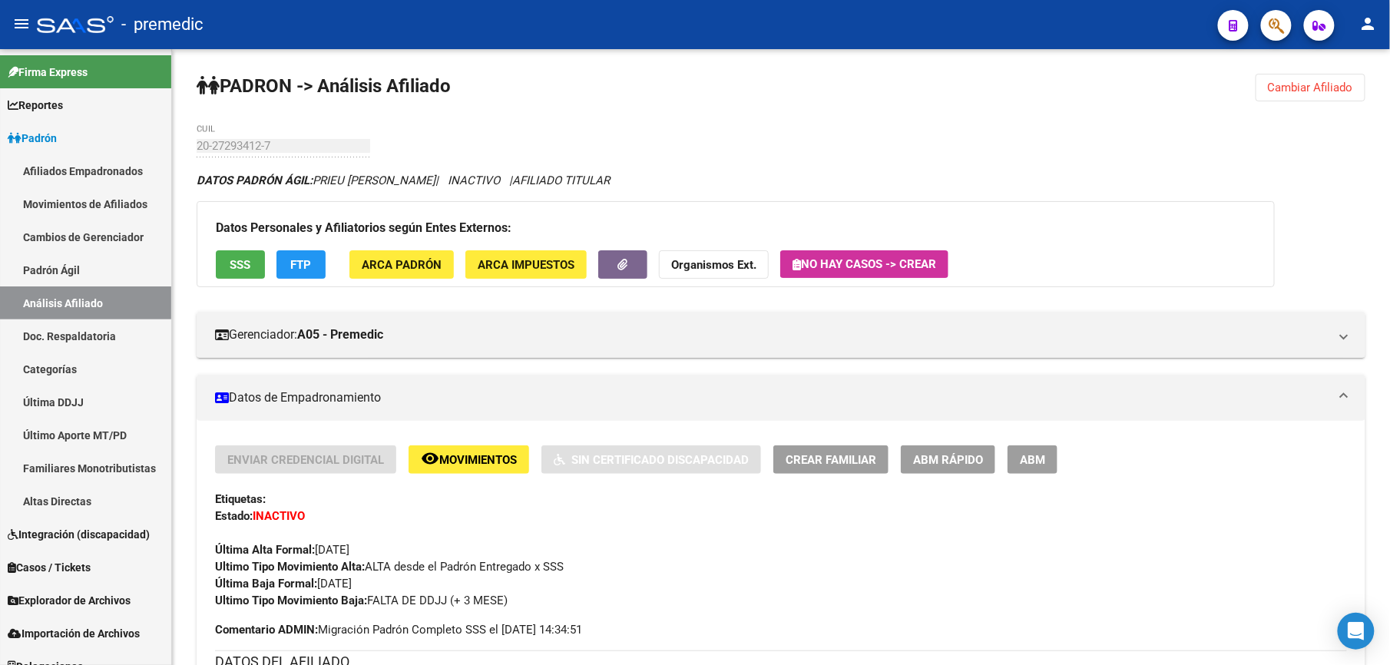
drag, startPoint x: 217, startPoint y: 123, endPoint x: 228, endPoint y: 139, distance: 19.8
click at [1295, 101] on button "Cambiar Afiliado" at bounding box center [1311, 88] width 110 height 28
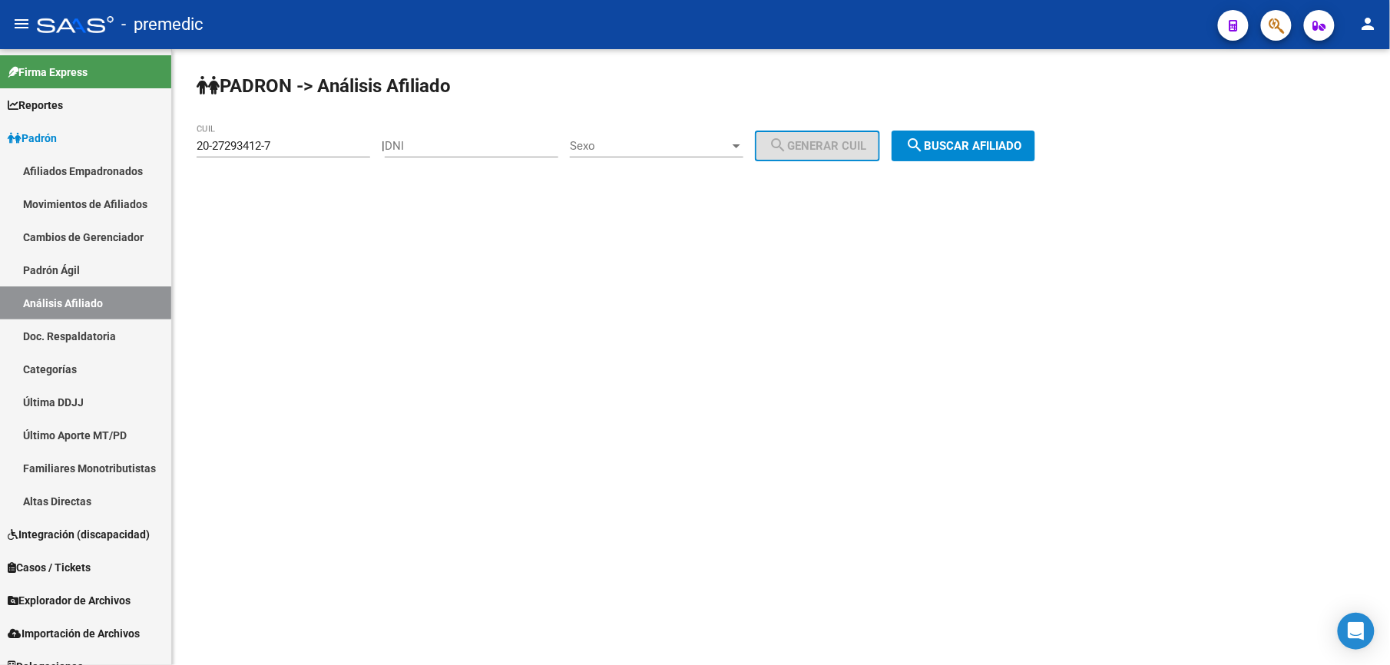
drag, startPoint x: 299, startPoint y: 147, endPoint x: -5, endPoint y: -29, distance: 351.1
click at [0, 0] on html "menu - premedic person Firma Express Reportes [PERSON_NAME] Traspasos x O.S. Tr…" at bounding box center [695, 332] width 1390 height 665
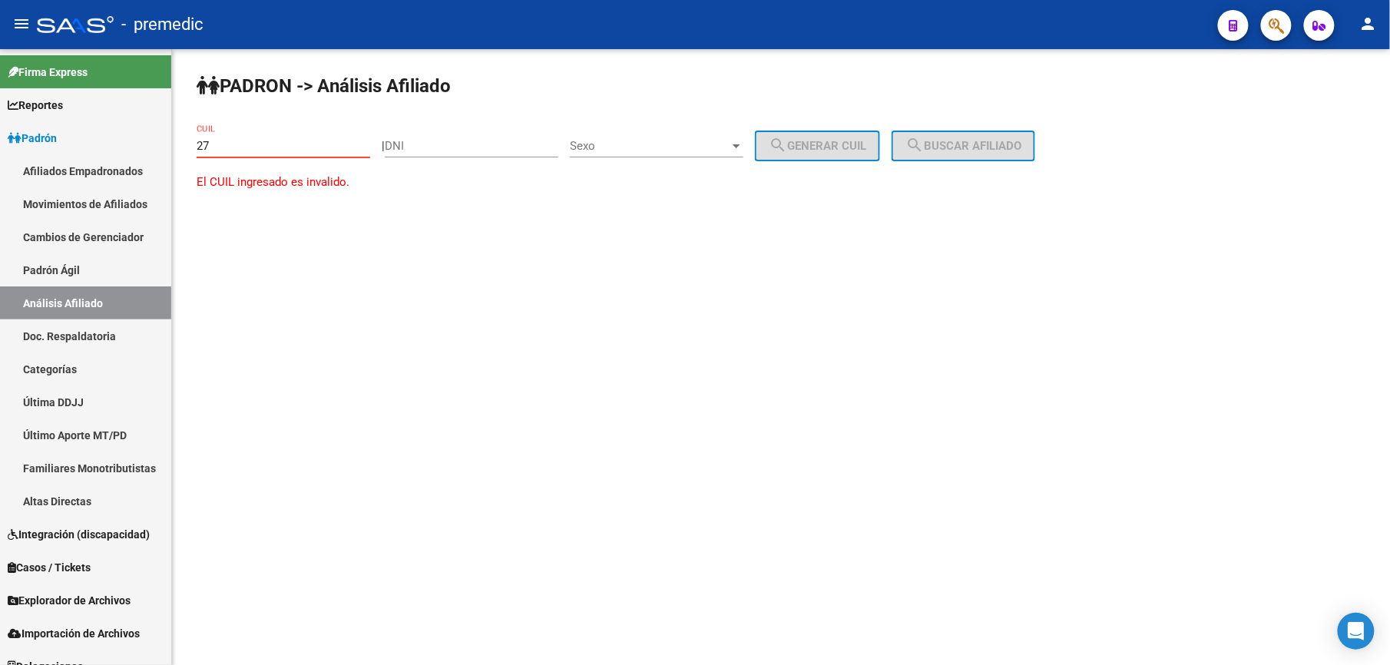
paste input "-27374641"
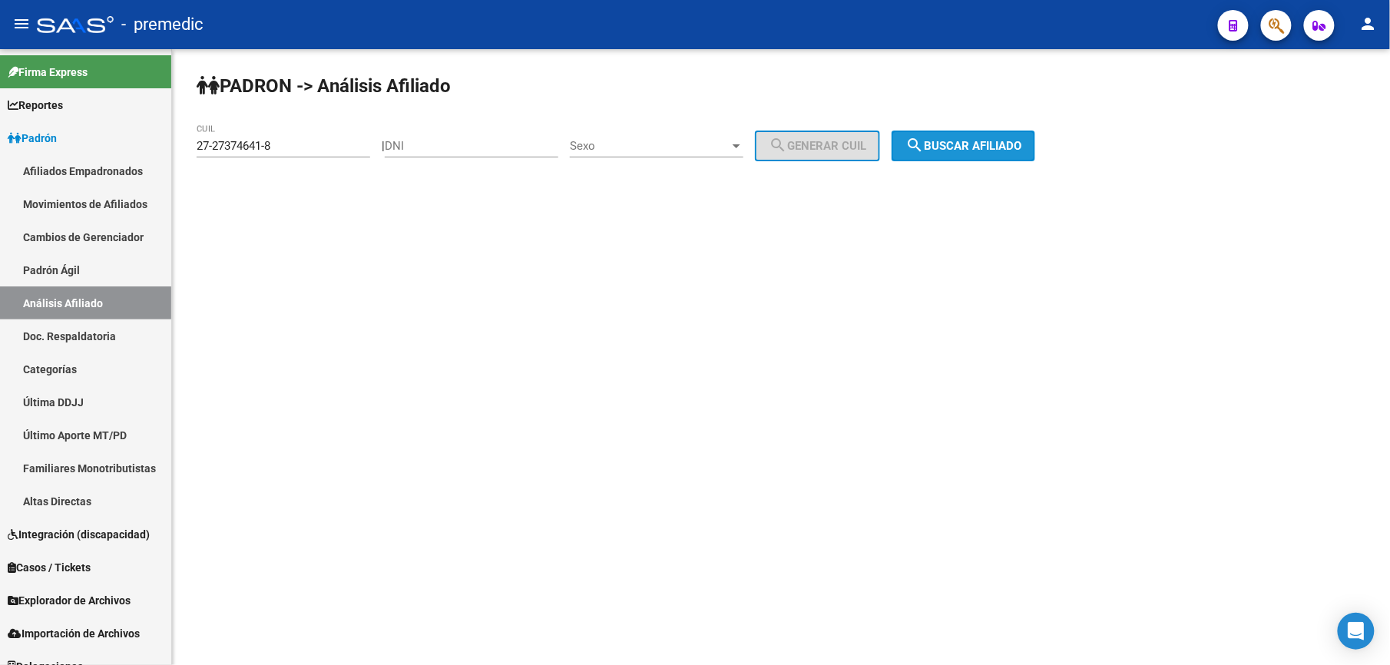
click at [994, 137] on button "search Buscar afiliado" at bounding box center [964, 146] width 144 height 31
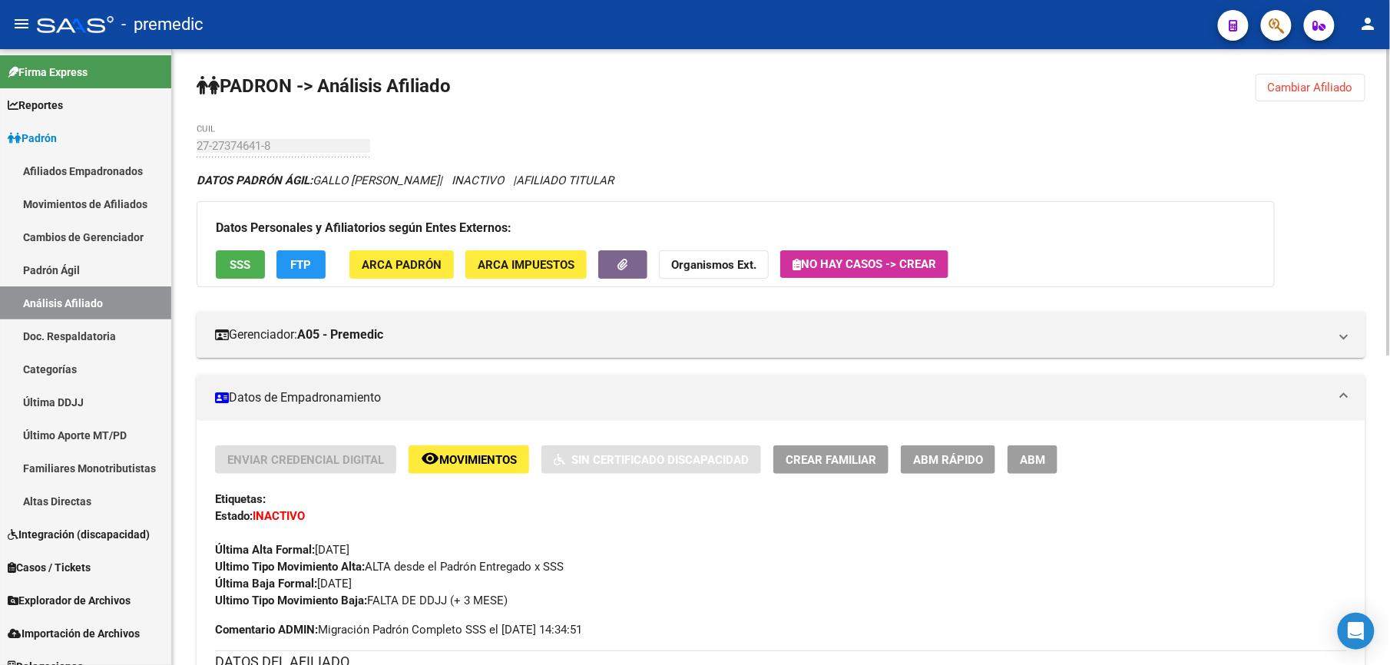
click at [1319, 65] on div "PADRON -> Análisis Afiliado Cambiar Afiliado 27-27374641-8 CUIL DATOS PADRÓN ÁG…" at bounding box center [781, 669] width 1218 height 1240
click at [1306, 72] on div "PADRON -> Análisis Afiliado Cambiar Afiliado 27-27374641-8 CUIL DATOS PADRÓN ÁG…" at bounding box center [781, 669] width 1218 height 1240
click at [1307, 81] on span "Cambiar Afiliado" at bounding box center [1310, 88] width 85 height 14
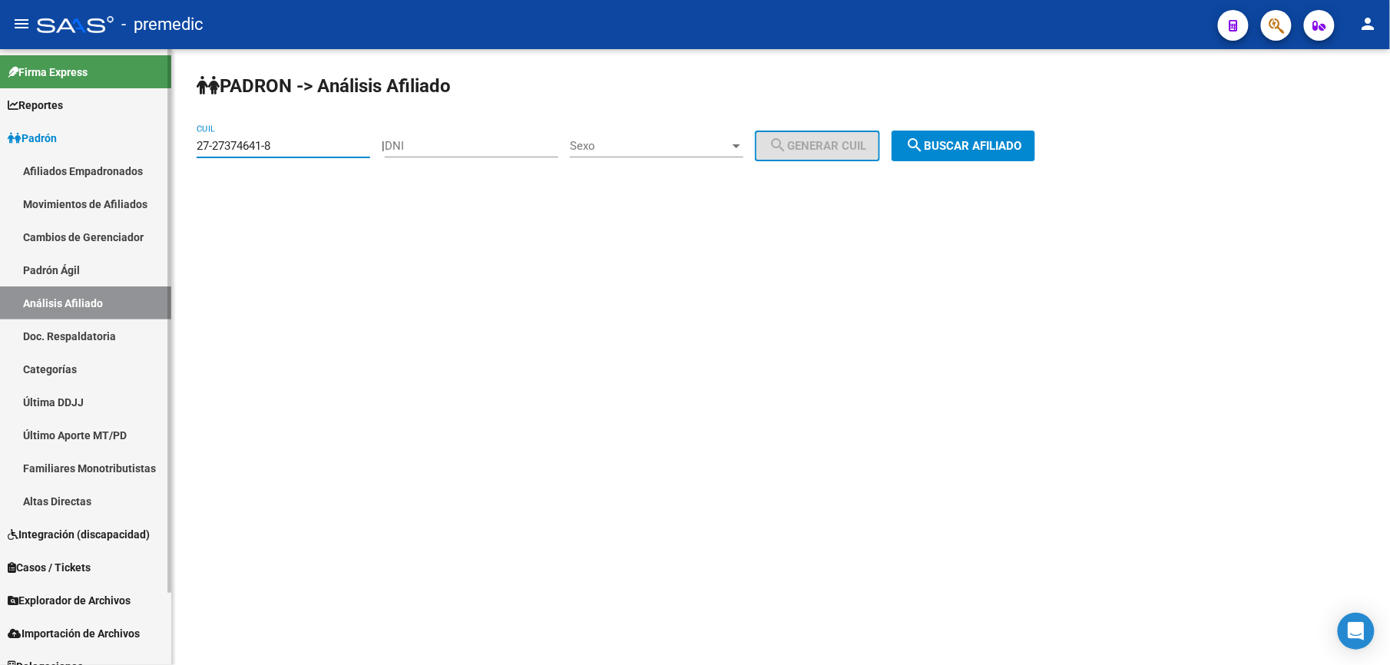
drag, startPoint x: 293, startPoint y: 143, endPoint x: 0, endPoint y: 121, distance: 294.3
click at [0, 132] on html "menu - premedic person Firma Express Reportes [PERSON_NAME] Traspasos x O.S. Tr…" at bounding box center [695, 332] width 1390 height 665
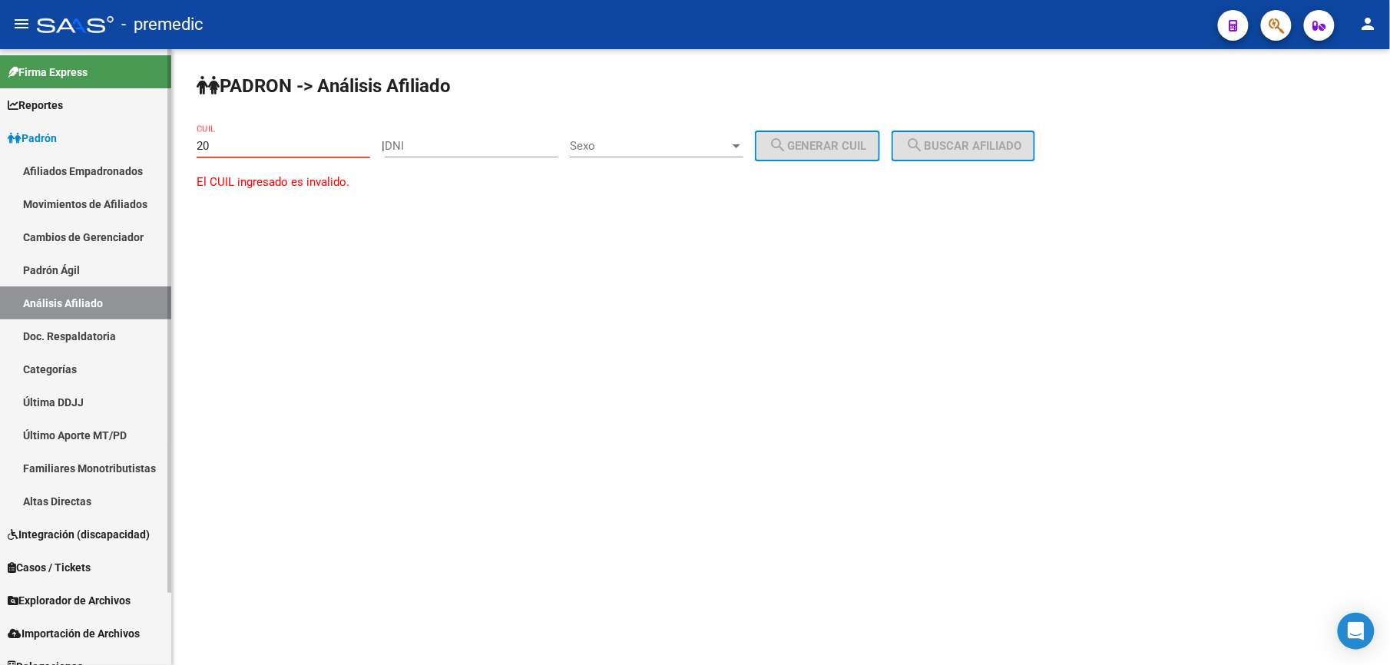
paste input "-27434595"
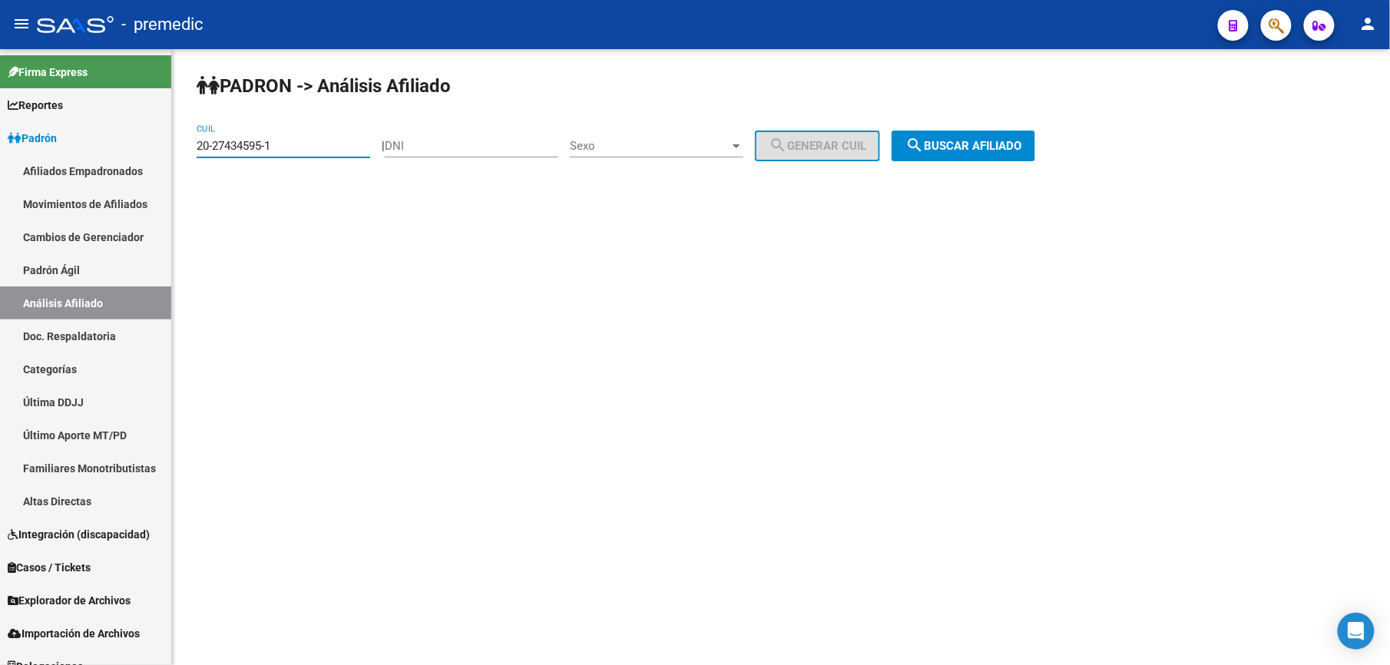
click at [999, 161] on div "PADRON -> Análisis Afiliado 20-27434595-1 CUIL | DNI Sexo Sexo search Generar C…" at bounding box center [781, 129] width 1218 height 161
click at [999, 157] on button "search Buscar afiliado" at bounding box center [964, 146] width 144 height 31
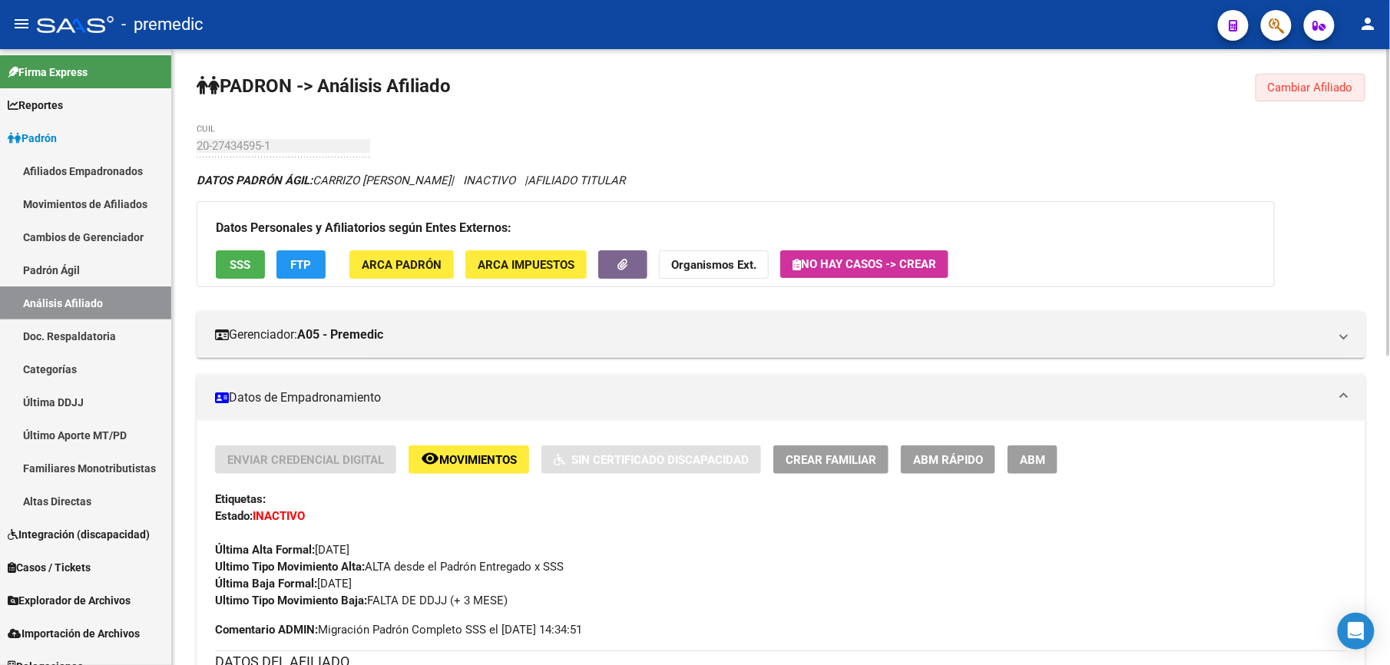
click at [1294, 81] on span "Cambiar Afiliado" at bounding box center [1310, 88] width 85 height 14
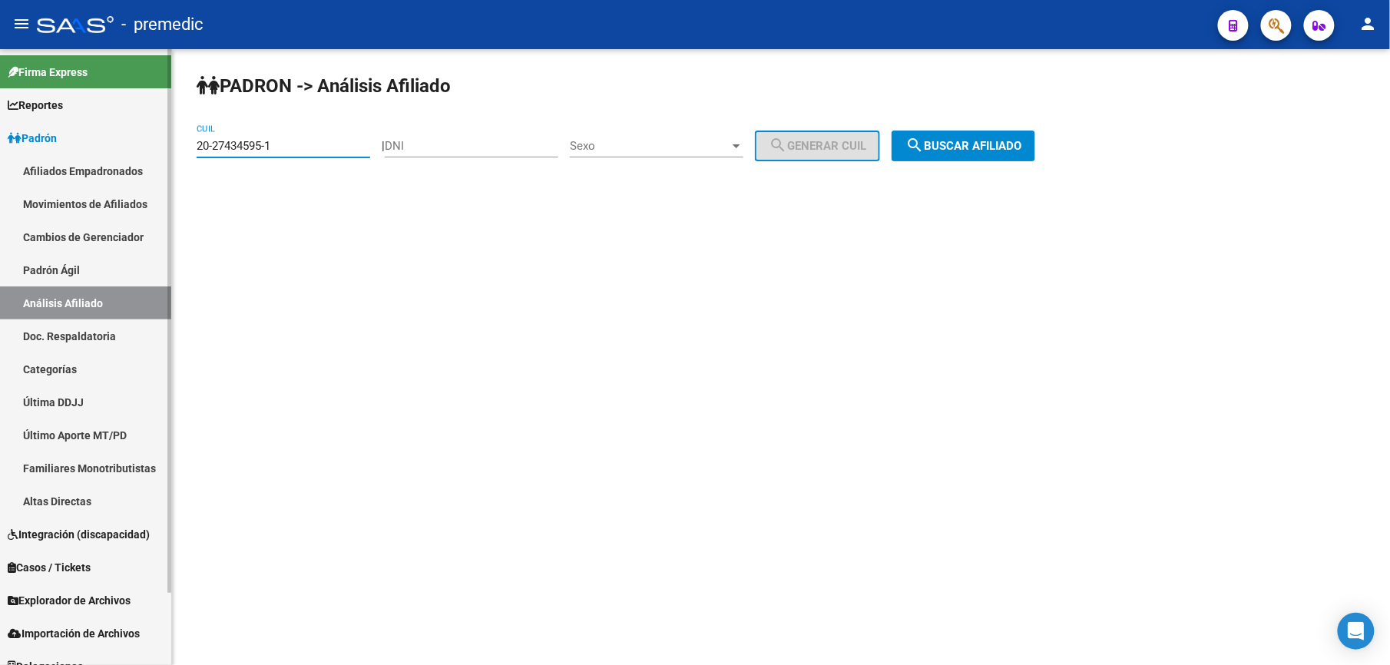
drag, startPoint x: 238, startPoint y: 147, endPoint x: 52, endPoint y: 137, distance: 186.2
click at [52, 137] on mat-sidenav-container "Firma Express Reportes Padrón Traspasos x O.S. Traspasos x Gerenciador Traspaso…" at bounding box center [695, 357] width 1390 height 616
paste input "3-27476816-9"
drag, startPoint x: 922, startPoint y: 137, endPoint x: 956, endPoint y: 149, distance: 36.0
click at [933, 144] on button "search Buscar afiliado" at bounding box center [964, 146] width 144 height 31
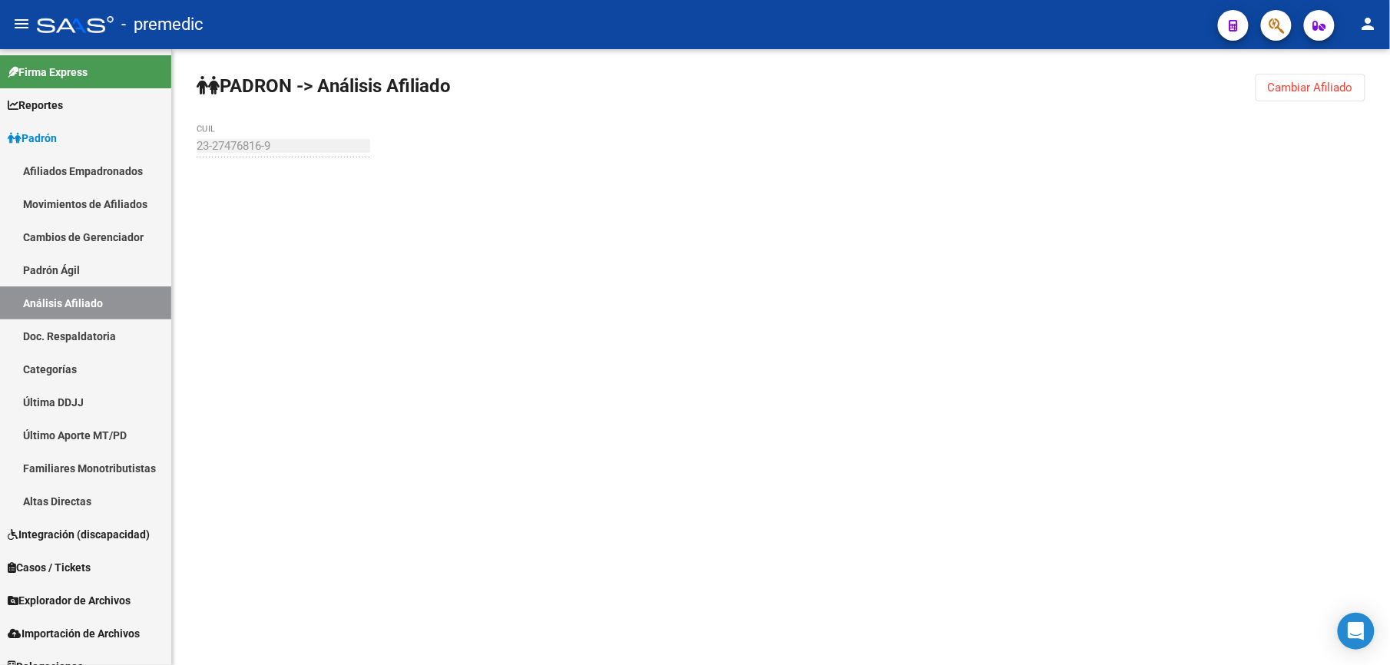
click at [956, 149] on div "PADRON -> Análisis Afiliado Cambiar Afiliado 23-27476816-9 CUIL" at bounding box center [781, 146] width 1218 height 194
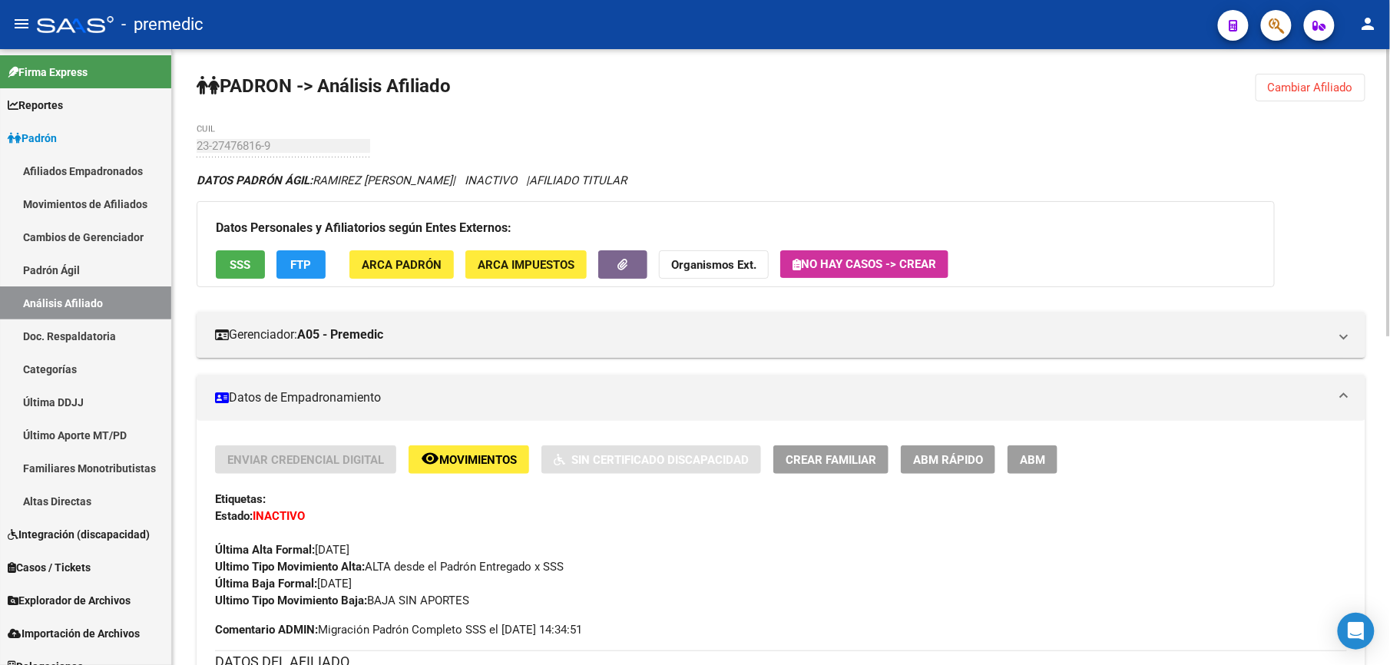
click at [1269, 81] on button "Cambiar Afiliado" at bounding box center [1311, 88] width 110 height 28
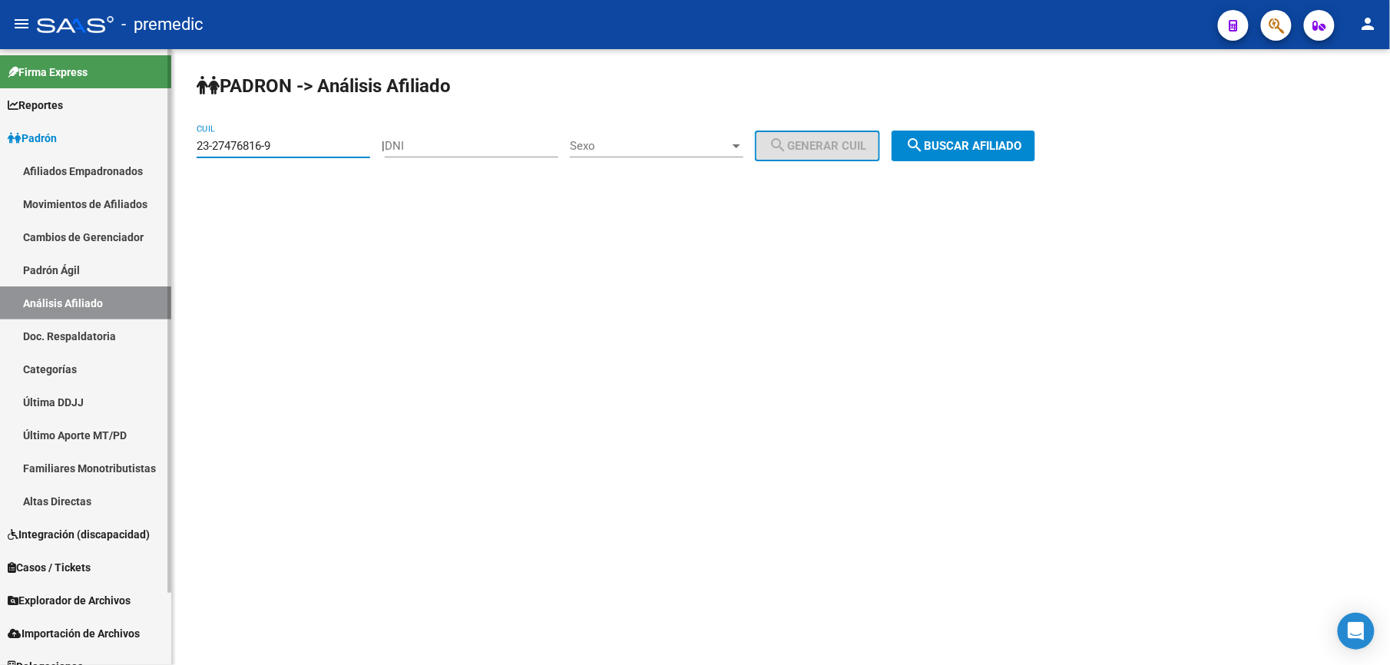
drag, startPoint x: 241, startPoint y: 151, endPoint x: 63, endPoint y: 130, distance: 179.4
click at [63, 130] on mat-sidenav-container "Firma Express Reportes Padrón Traspasos x O.S. Traspasos x Gerenciador Traspaso…" at bounding box center [695, 357] width 1390 height 616
paste input "0-27509270-4"
click at [976, 154] on button "search Buscar afiliado" at bounding box center [964, 146] width 144 height 31
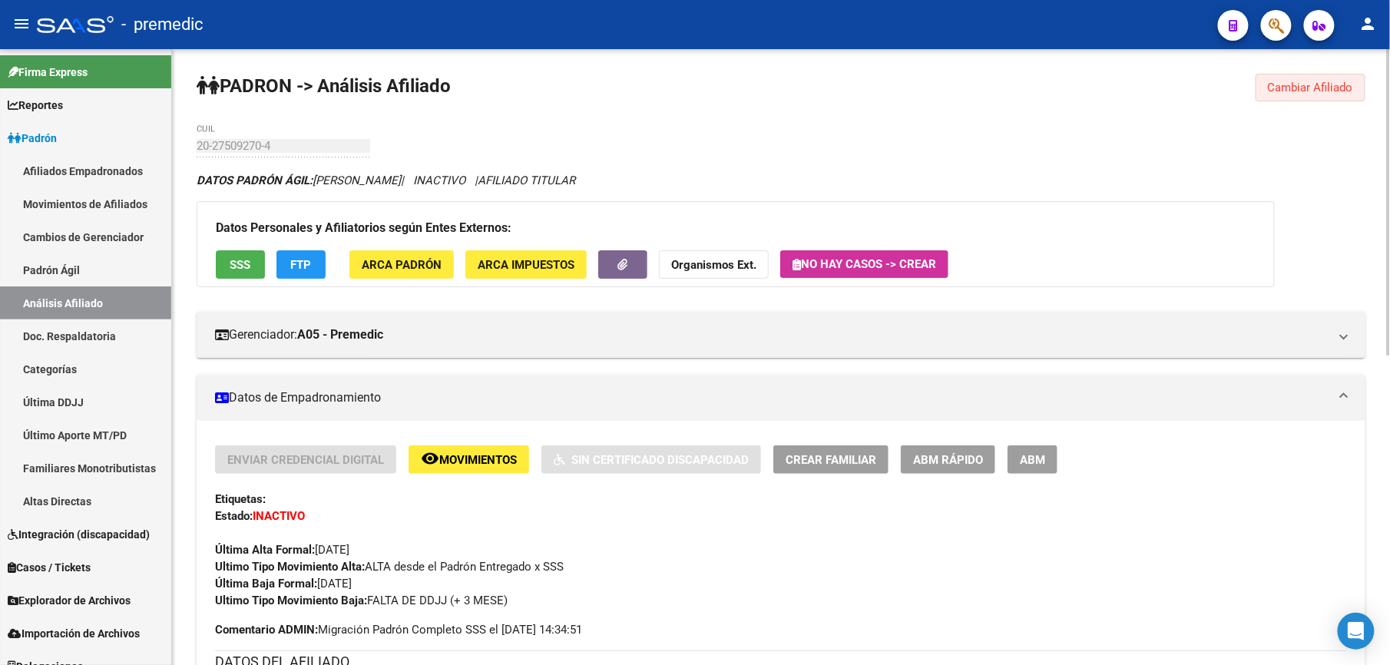
click at [1310, 75] on button "Cambiar Afiliado" at bounding box center [1311, 88] width 110 height 28
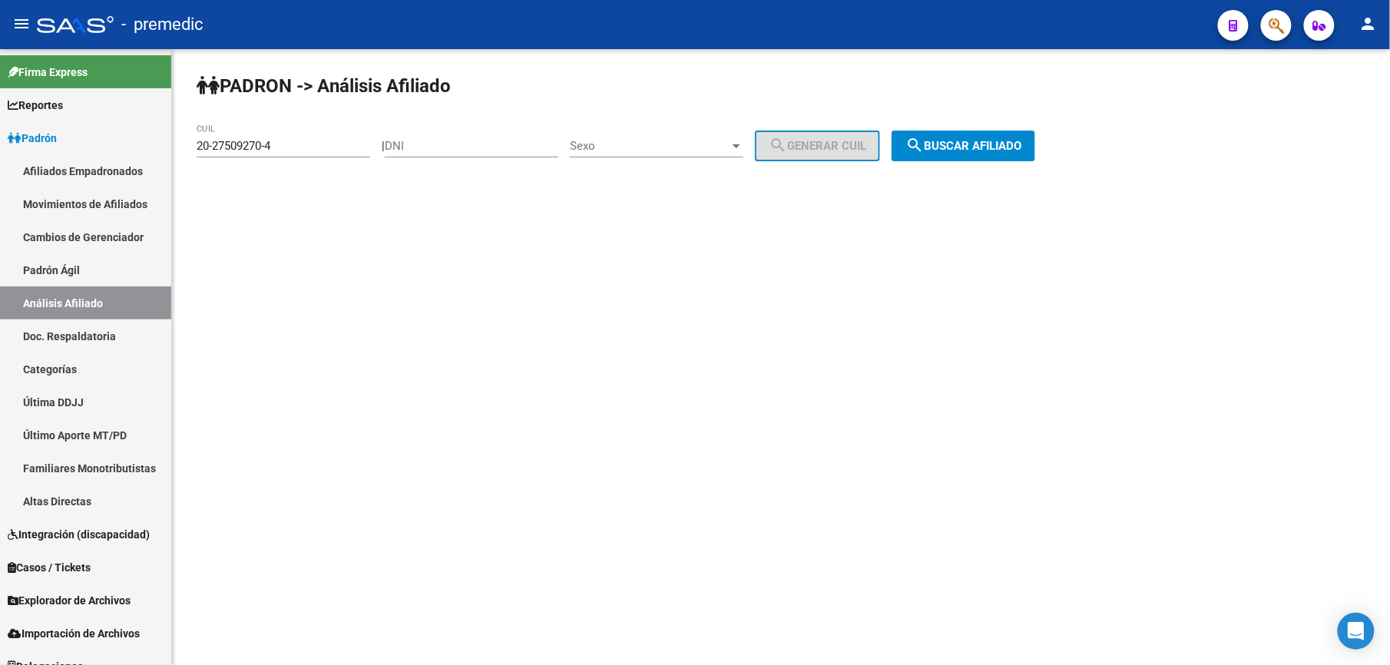
drag, startPoint x: 329, startPoint y: 138, endPoint x: 173, endPoint y: 124, distance: 156.6
click at [173, 124] on div "PADRON -> Análisis Afiliado 20-27509270-4 CUIL | DNI Sexo Sexo search Generar C…" at bounding box center [781, 129] width 1218 height 161
drag, startPoint x: 993, startPoint y: 134, endPoint x: 959, endPoint y: 169, distance: 49.4
click at [994, 134] on button "search Buscar afiliado" at bounding box center [964, 146] width 144 height 31
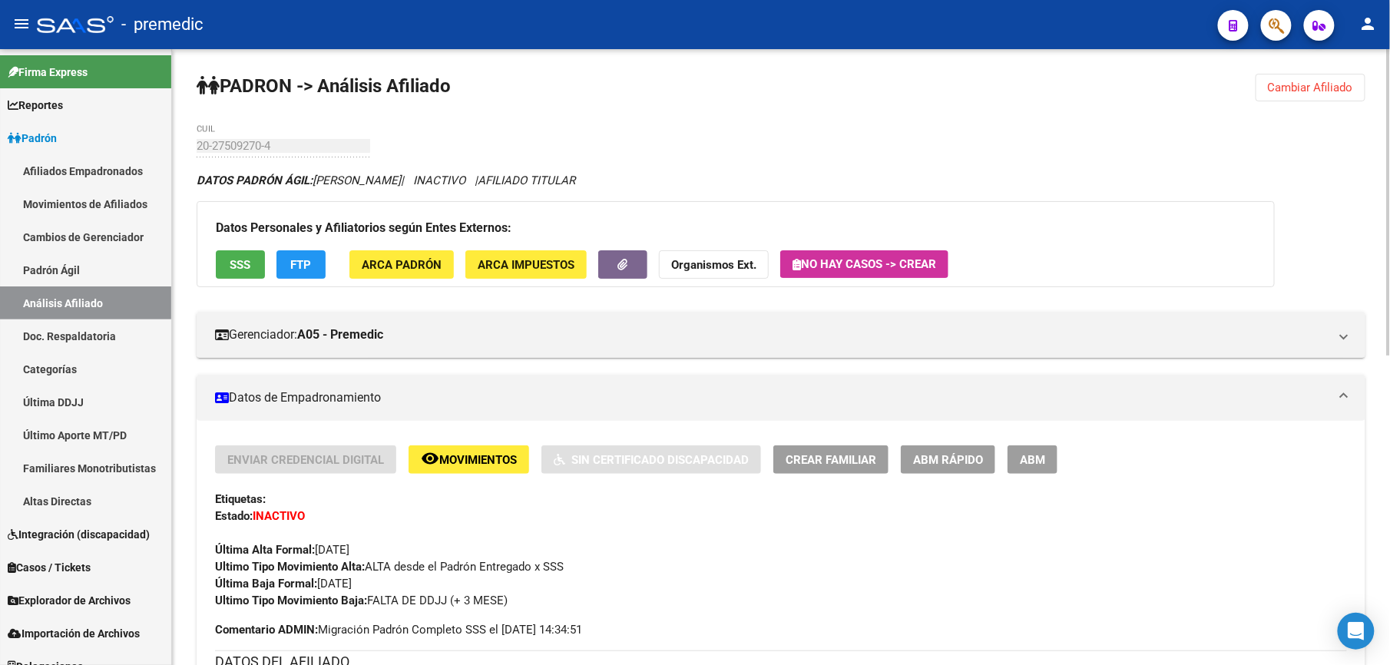
click at [1281, 71] on div "PADRON -> Análisis Afiliado Cambiar Afiliado 20-27509270-4 CUIL DATOS PADRÓN ÁG…" at bounding box center [781, 669] width 1218 height 1240
click at [1289, 77] on button "Cambiar Afiliado" at bounding box center [1311, 88] width 110 height 28
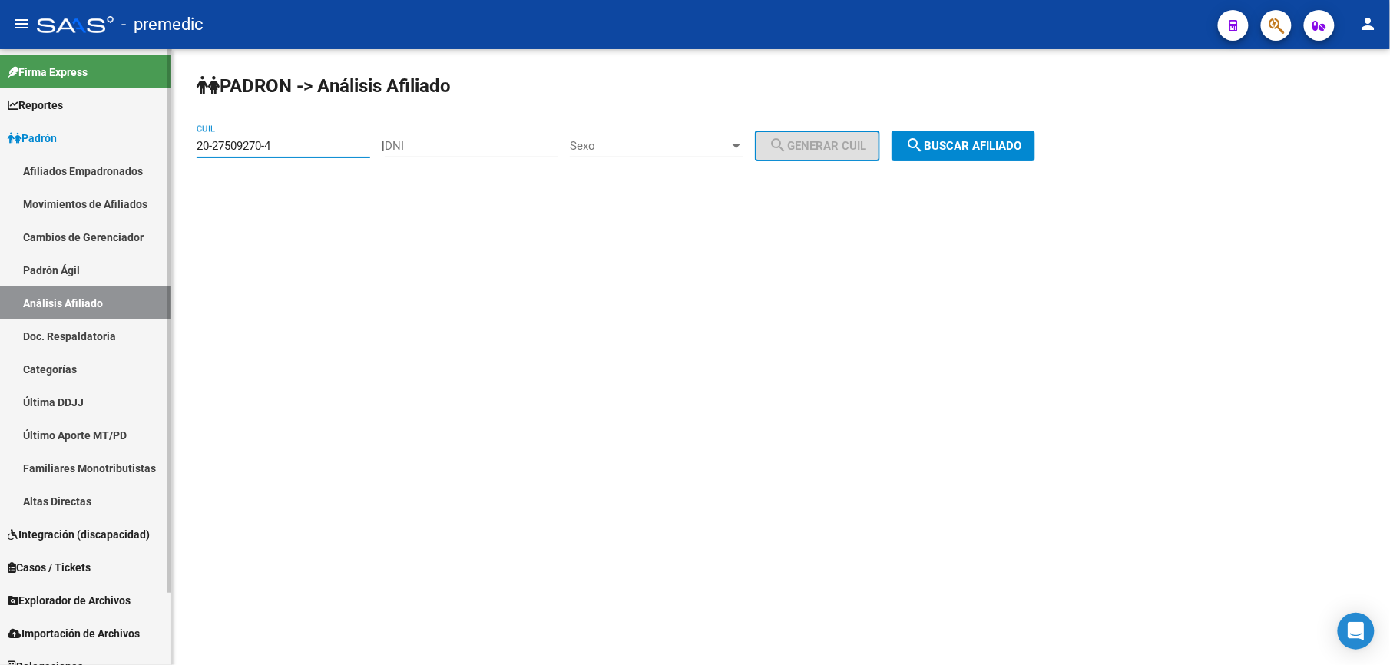
drag, startPoint x: 304, startPoint y: 145, endPoint x: 68, endPoint y: 118, distance: 237.4
click at [0, 108] on html "menu - premedic person Firma Express Reportes [PERSON_NAME] Traspasos x O.S. Tr…" at bounding box center [695, 332] width 1390 height 665
paste input "65977-1"
drag, startPoint x: 959, startPoint y: 124, endPoint x: 959, endPoint y: 132, distance: 8.5
click at [959, 132] on div "PADRON -> Análisis Afiliado 20-27565977-1 CUIL | DNI Sexo Sexo search Generar C…" at bounding box center [781, 129] width 1218 height 161
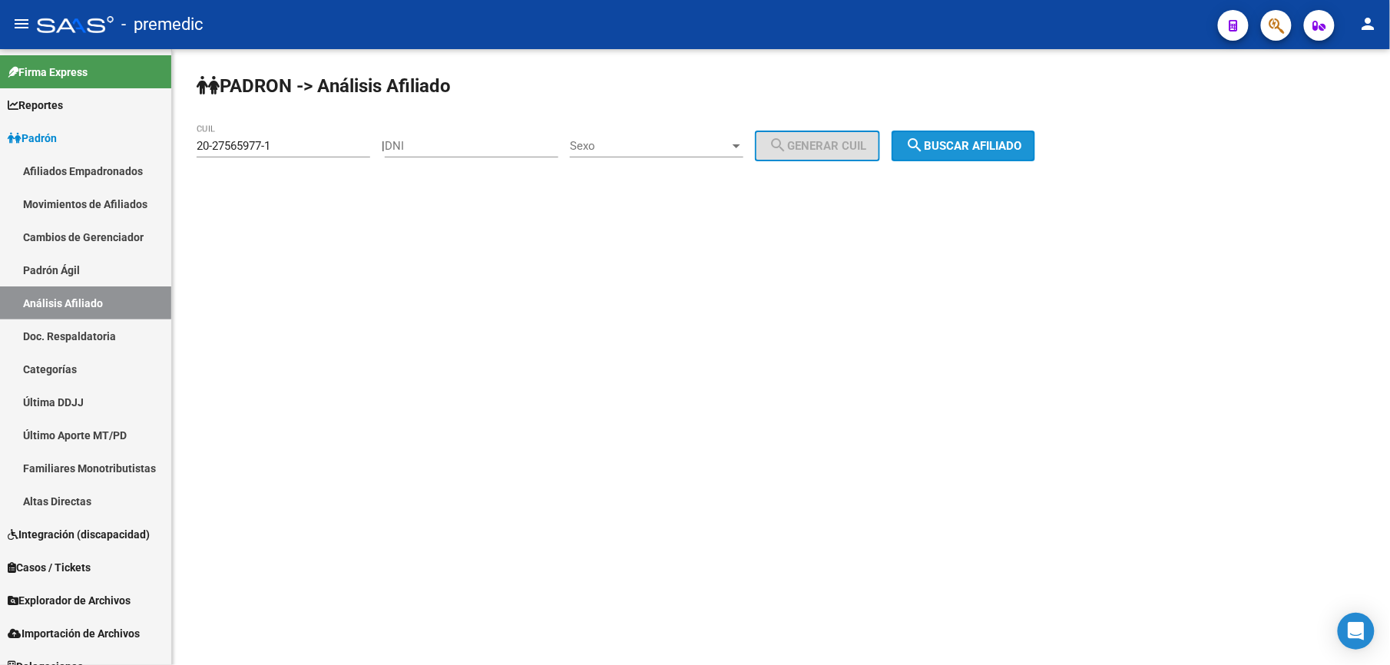
click at [956, 139] on span "search Buscar afiliado" at bounding box center [964, 146] width 116 height 14
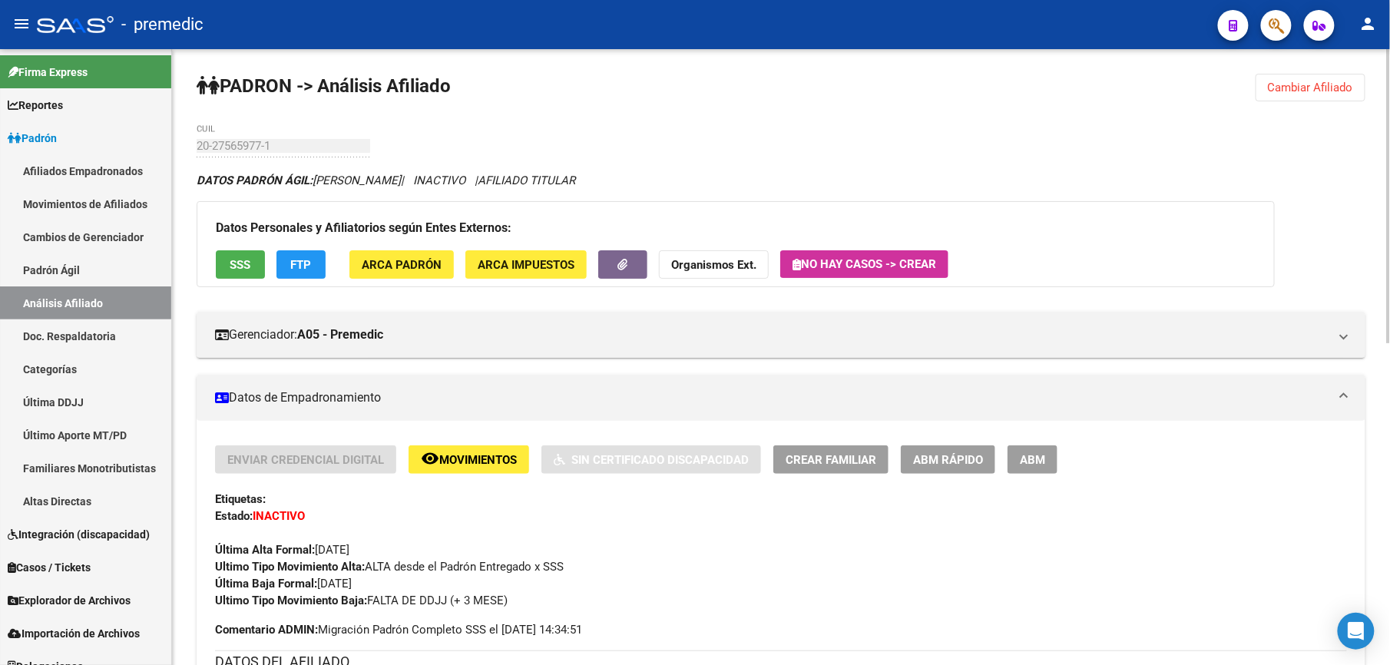
click at [763, 47] on mat-toolbar "menu - premedic person" at bounding box center [695, 24] width 1390 height 49
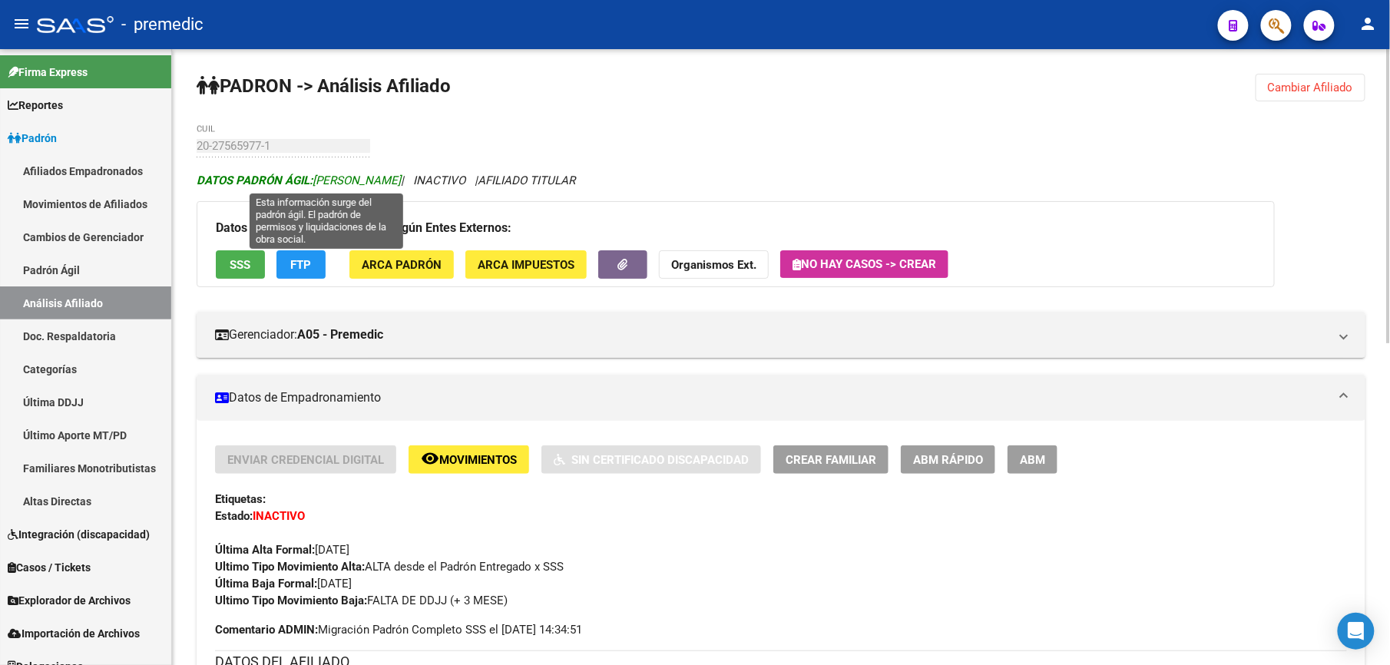
drag, startPoint x: 456, startPoint y: 186, endPoint x: 307, endPoint y: 182, distance: 148.3
drag, startPoint x: 307, startPoint y: 182, endPoint x: 434, endPoint y: 182, distance: 126.8
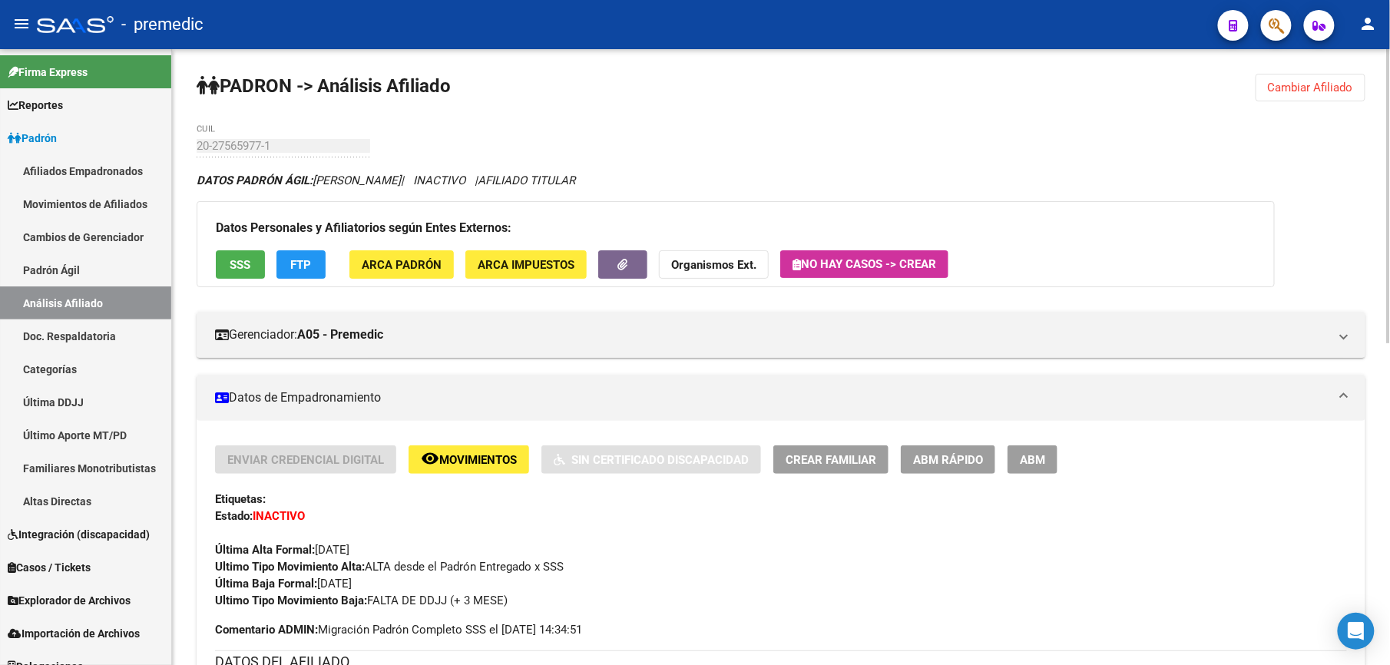
drag, startPoint x: 434, startPoint y: 182, endPoint x: 710, endPoint y: 87, distance: 291.8
click at [249, 172] on div "20-27565977-1 CUIL" at bounding box center [284, 148] width 174 height 48
drag, startPoint x: 1313, startPoint y: 99, endPoint x: 1298, endPoint y: 96, distance: 14.9
click at [1313, 98] on button "Cambiar Afiliado" at bounding box center [1311, 88] width 110 height 28
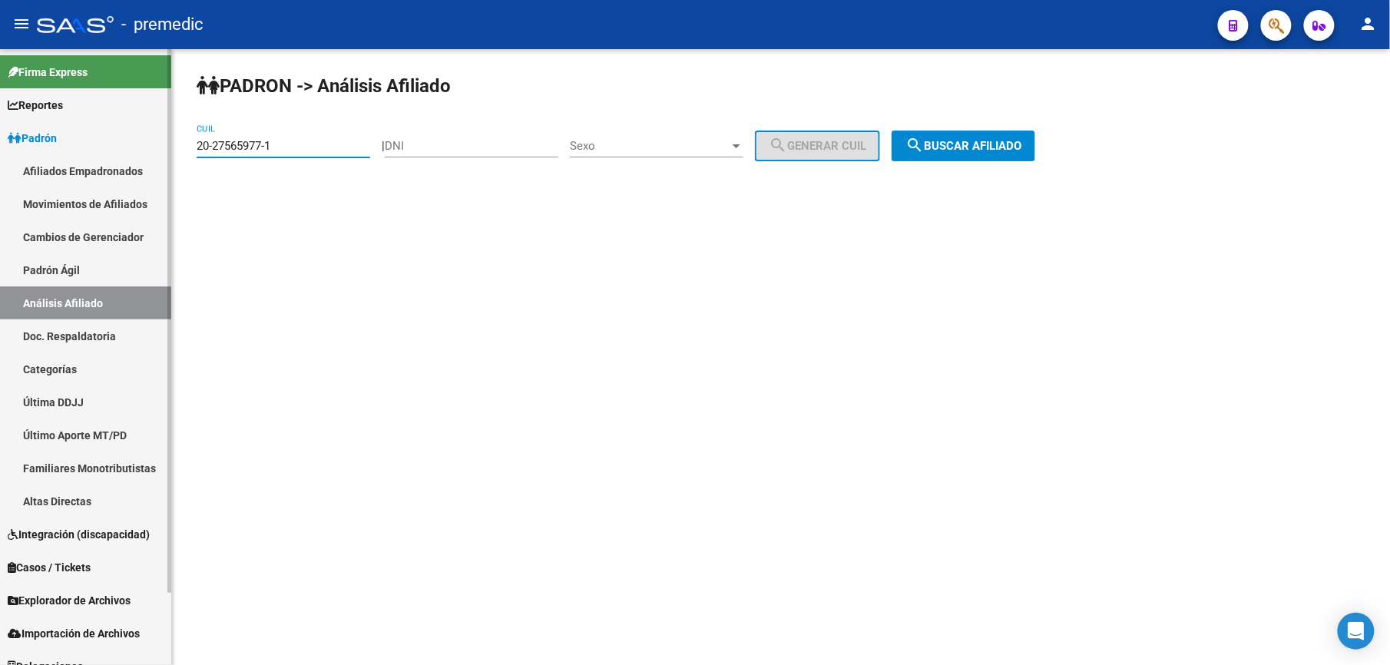
drag, startPoint x: 299, startPoint y: 142, endPoint x: 134, endPoint y: 124, distance: 166.1
click at [0, 127] on html "menu - premedic person Firma Express Reportes [PERSON_NAME] Traspasos x O.S. Tr…" at bounding box center [695, 332] width 1390 height 665
paste input "664231-7"
type input "20-27664231-7"
drag, startPoint x: 934, startPoint y: 129, endPoint x: 935, endPoint y: 141, distance: 12.3
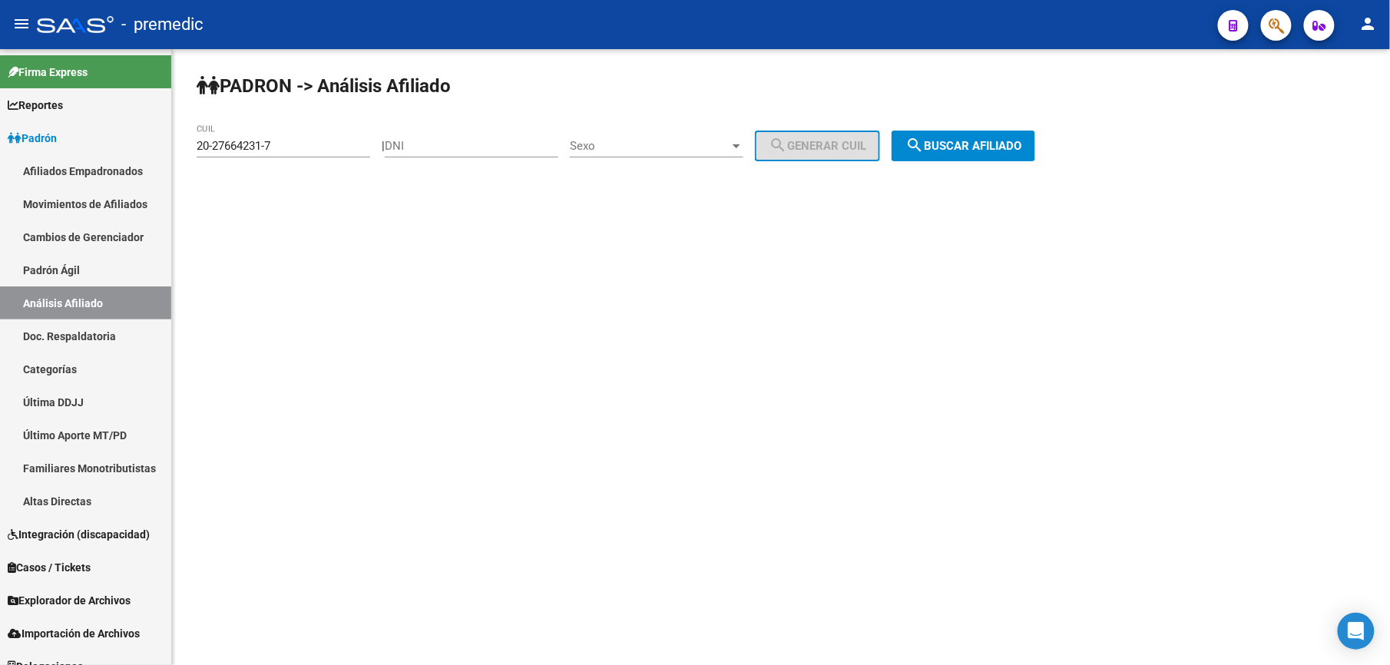
click at [934, 130] on div "PADRON -> Análisis Afiliado 20-27664231-7 CUIL | DNI Sexo Sexo search Generar C…" at bounding box center [781, 129] width 1218 height 161
click at [924, 141] on mat-icon "search" at bounding box center [915, 145] width 18 height 18
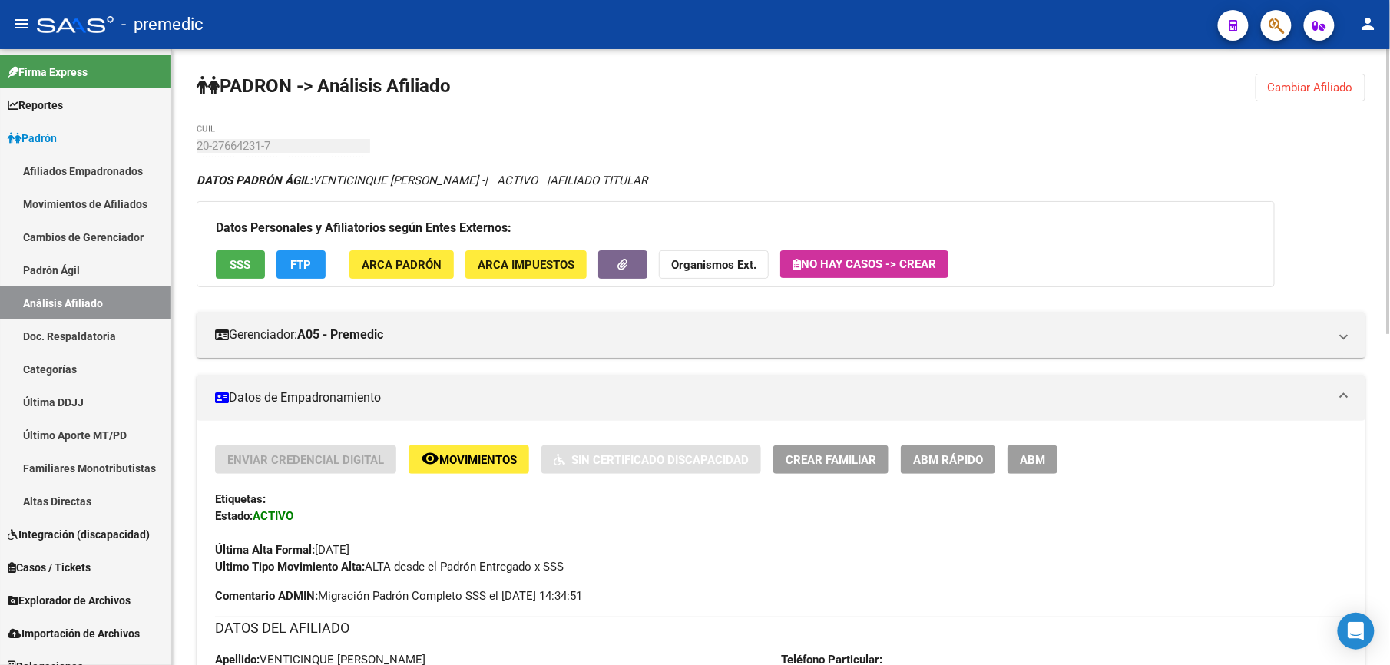
click at [1289, 97] on button "Cambiar Afiliado" at bounding box center [1311, 88] width 110 height 28
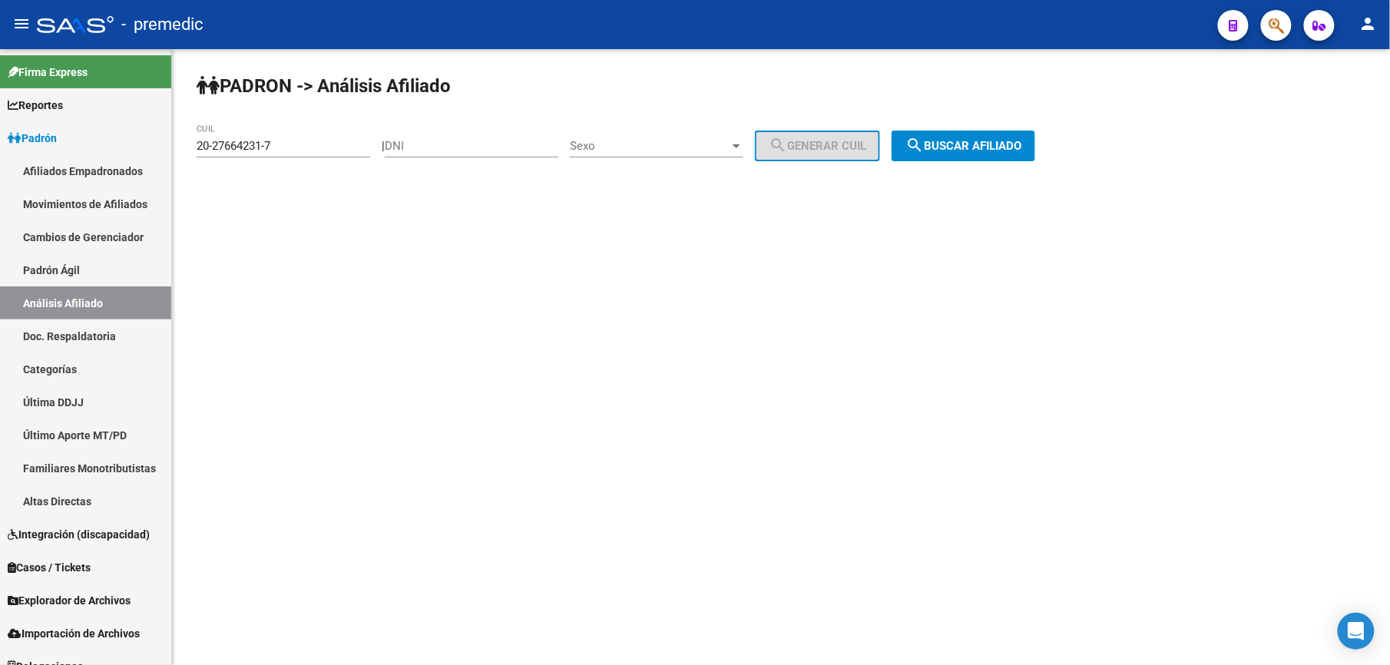
click at [935, 170] on div "PADRON -> Análisis Afiliado 20-27664231-7 CUIL | DNI Sexo Sexo search Generar C…" at bounding box center [781, 129] width 1218 height 161
click at [953, 155] on button "search Buscar afiliado" at bounding box center [964, 146] width 144 height 31
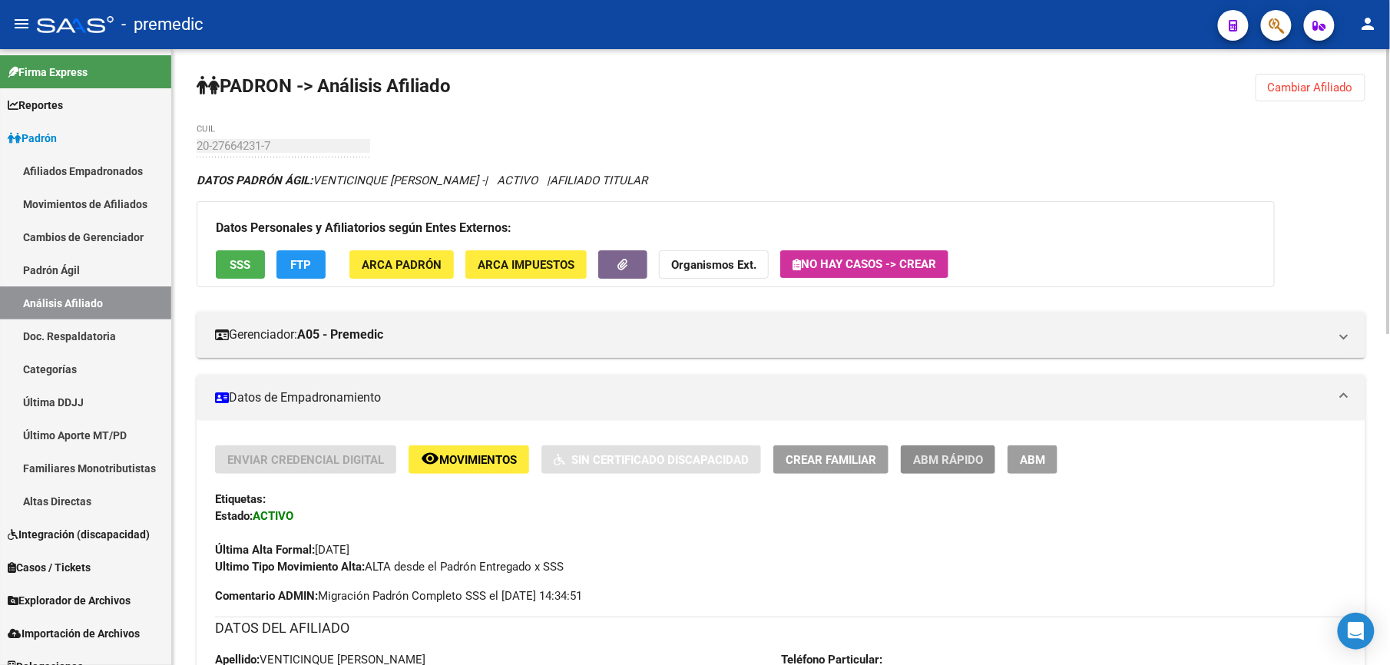
click at [942, 472] on button "ABM Rápido" at bounding box center [948, 460] width 94 height 28
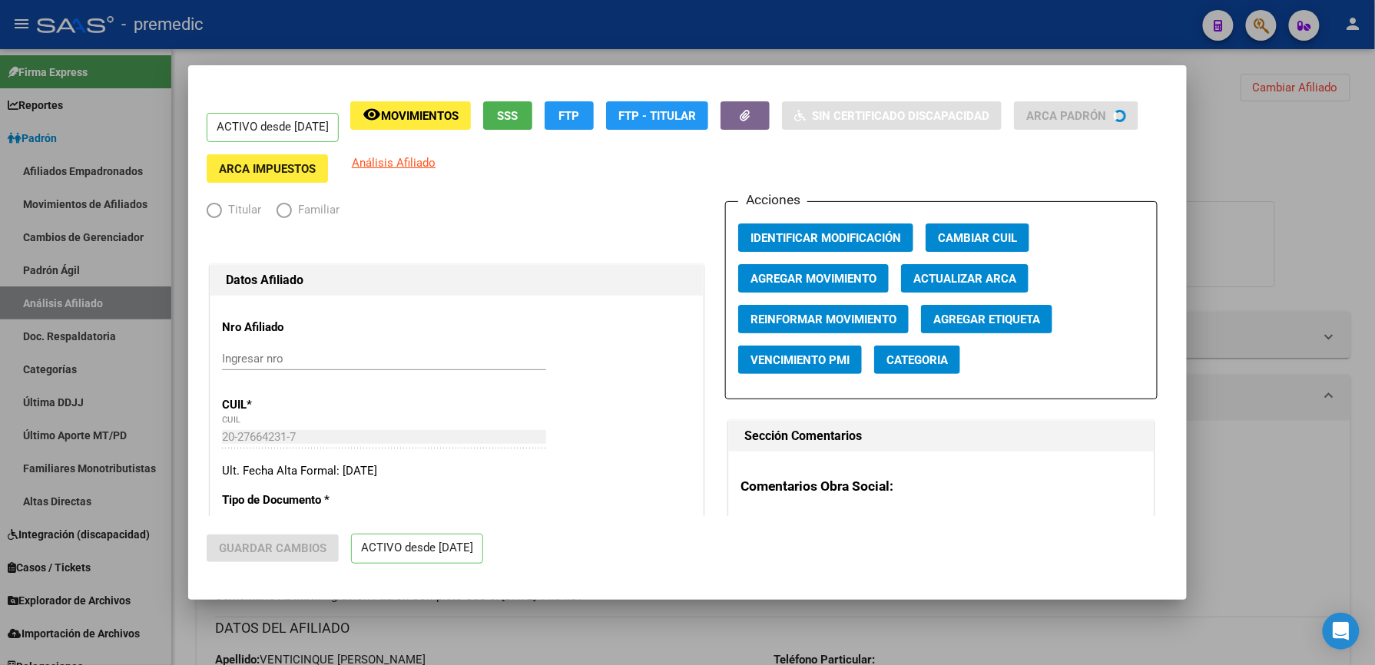
radio input "true"
type input "30-67823954-9"
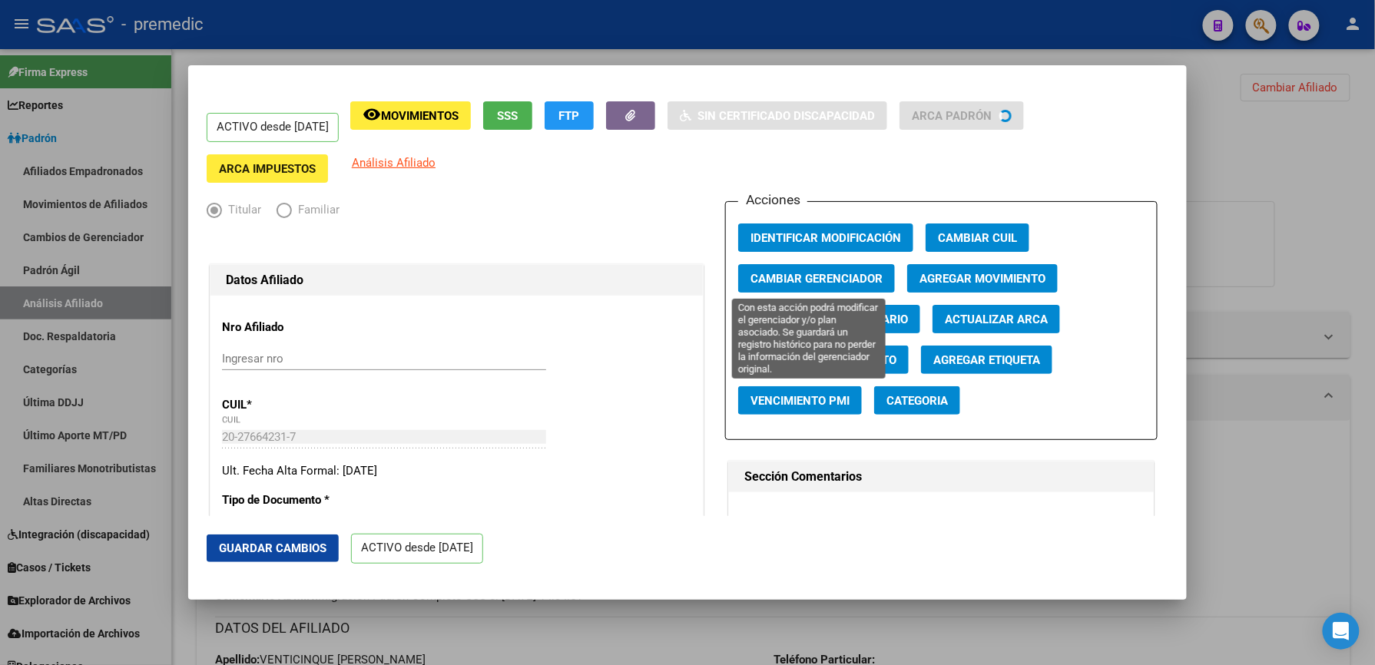
click at [821, 280] on span "Cambiar Gerenciador" at bounding box center [817, 279] width 132 height 14
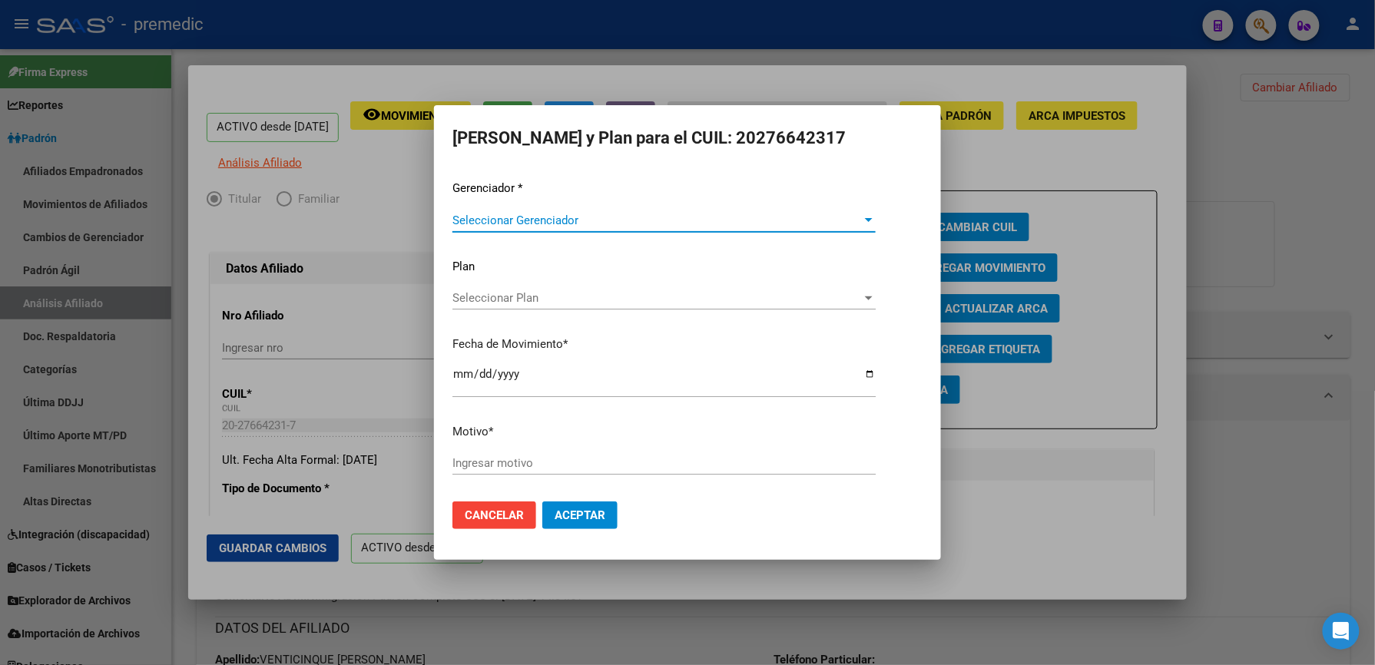
click at [391, 480] on div at bounding box center [687, 332] width 1375 height 665
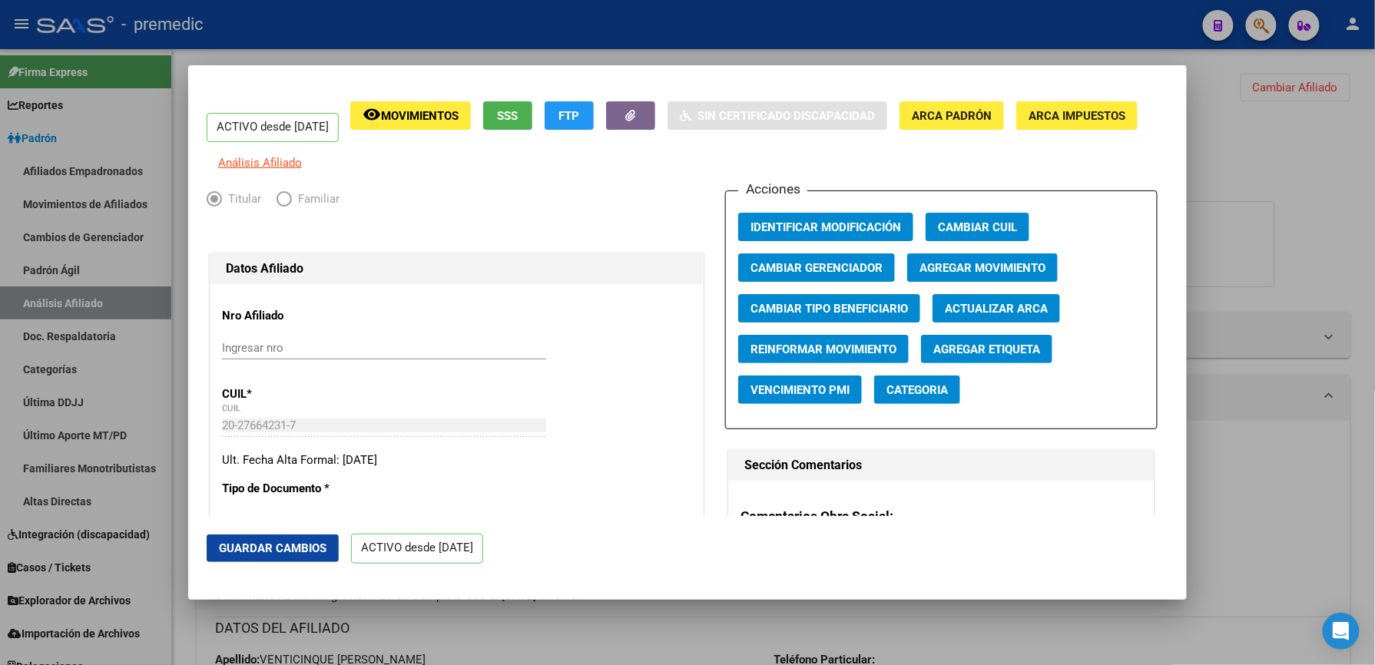
click at [1023, 275] on span "Agregar Movimiento" at bounding box center [983, 268] width 126 height 14
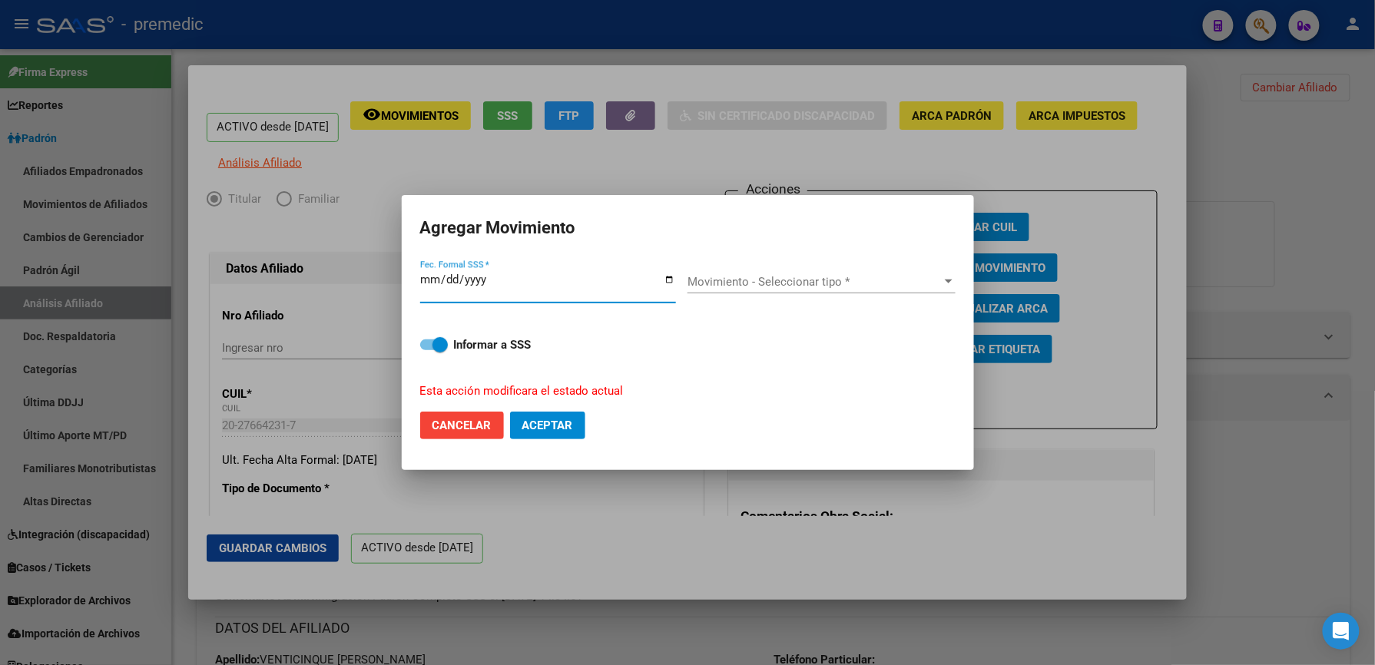
drag, startPoint x: 426, startPoint y: 274, endPoint x: 458, endPoint y: 287, distance: 34.5
click at [439, 280] on input "2025-05-01" at bounding box center [548, 285] width 256 height 25
click at [458, 287] on input "2025-05-01" at bounding box center [548, 285] width 256 height 25
click at [453, 286] on input "2025-05-01" at bounding box center [548, 285] width 256 height 25
click at [446, 280] on input "2025-05-01" at bounding box center [548, 285] width 256 height 25
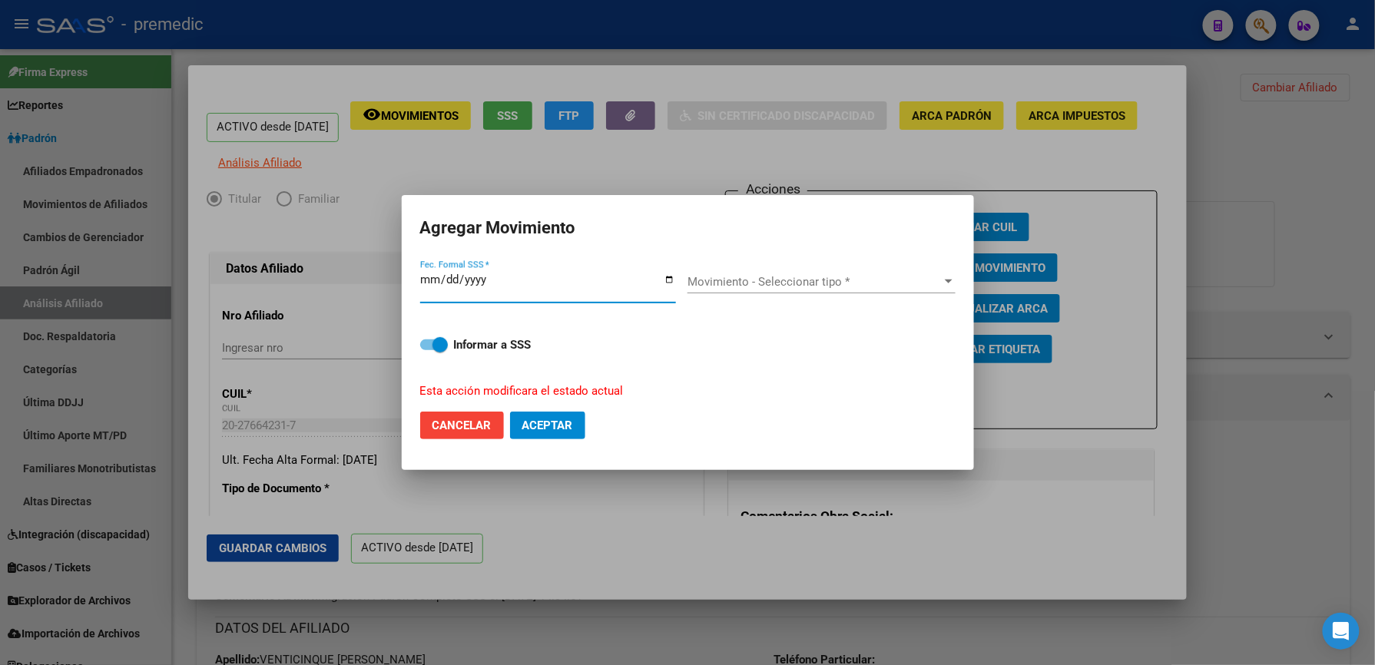
type input "[DATE]"
click at [726, 280] on span "Movimiento - Seleccionar tipo *" at bounding box center [815, 282] width 254 height 14
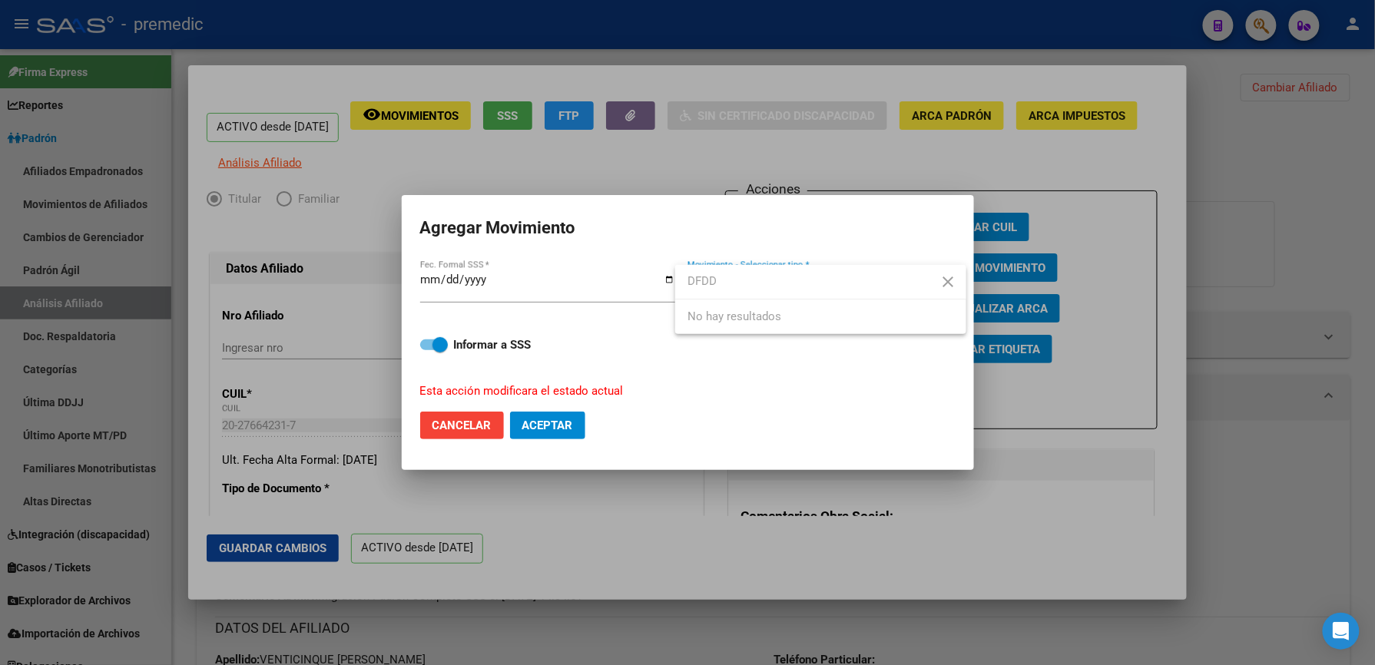
drag, startPoint x: 741, startPoint y: 284, endPoint x: 505, endPoint y: 280, distance: 235.1
click at [505, 280] on div "ACTIVO desde 01/01/2025 remove_red_eye Movimientos SSS FTP Sin Certificado Disc…" at bounding box center [687, 332] width 1375 height 665
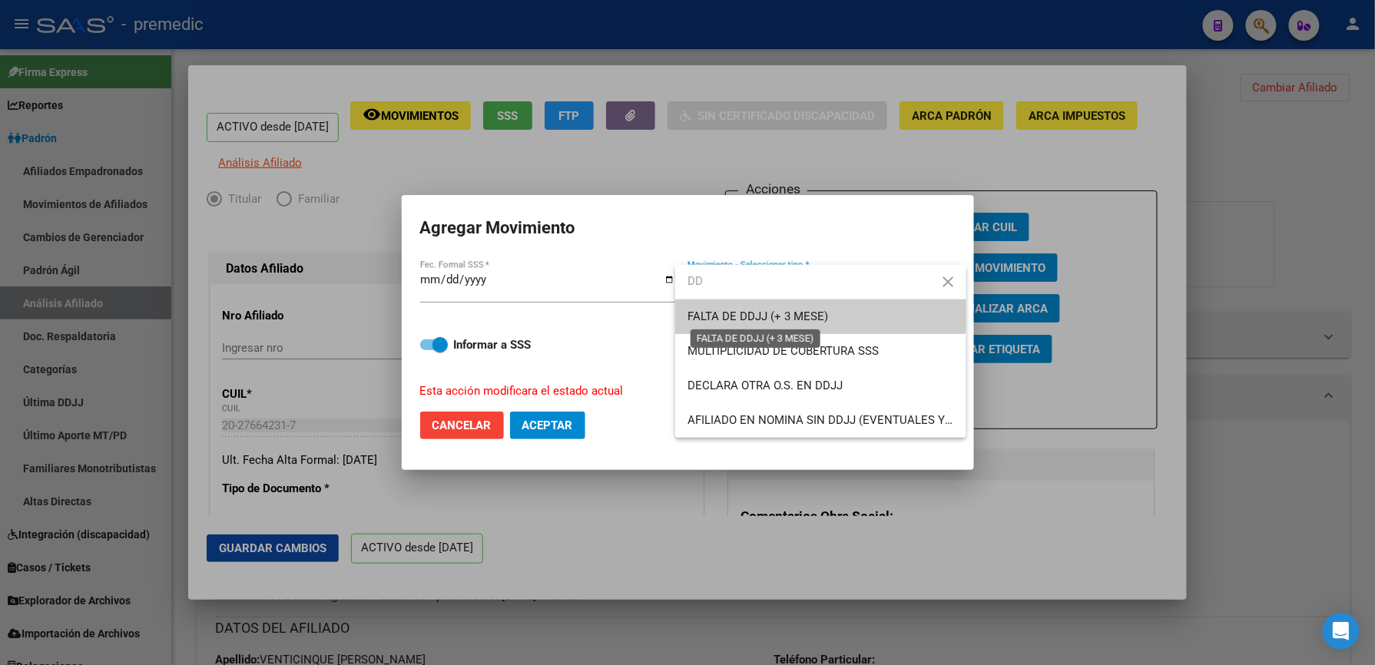
type input "DD"
click at [744, 323] on span "FALTA DE DDJJ (+ 3 MESE)" at bounding box center [758, 317] width 141 height 14
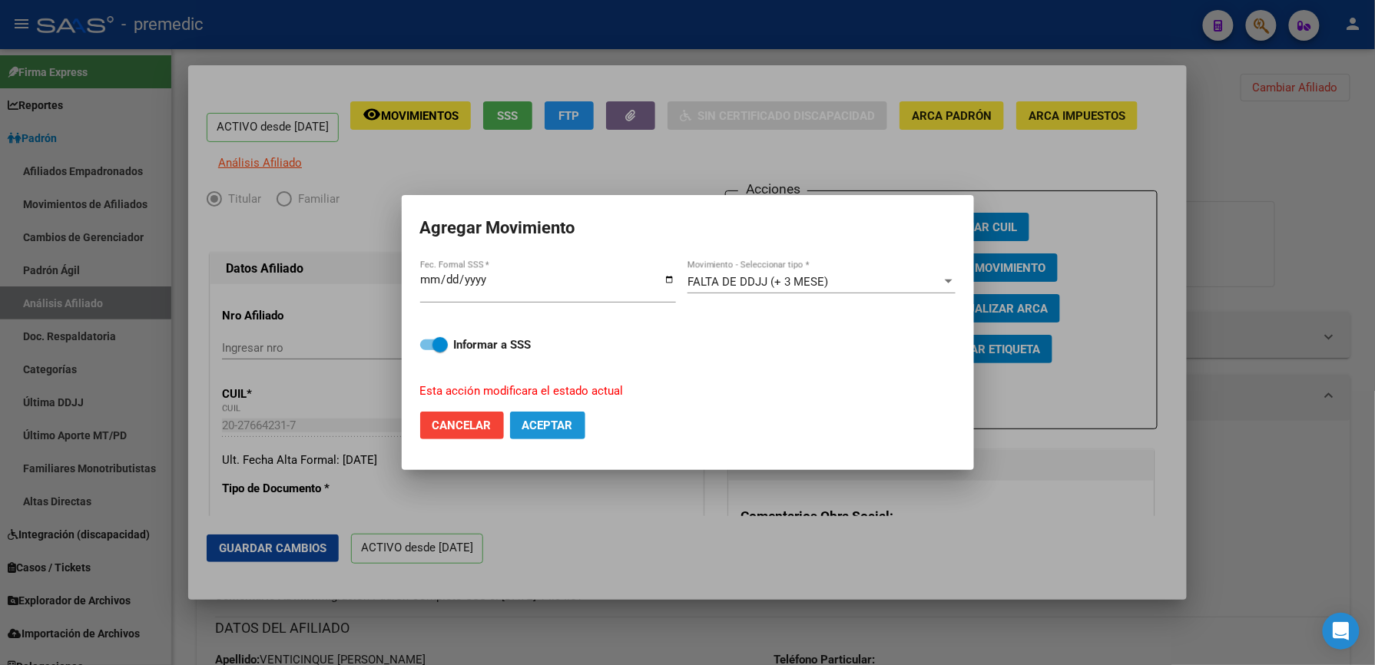
drag, startPoint x: 557, startPoint y: 423, endPoint x: 556, endPoint y: 442, distance: 20.0
click at [557, 425] on span "Aceptar" at bounding box center [547, 426] width 51 height 14
checkbox input "false"
click at [555, 618] on div at bounding box center [687, 332] width 1375 height 665
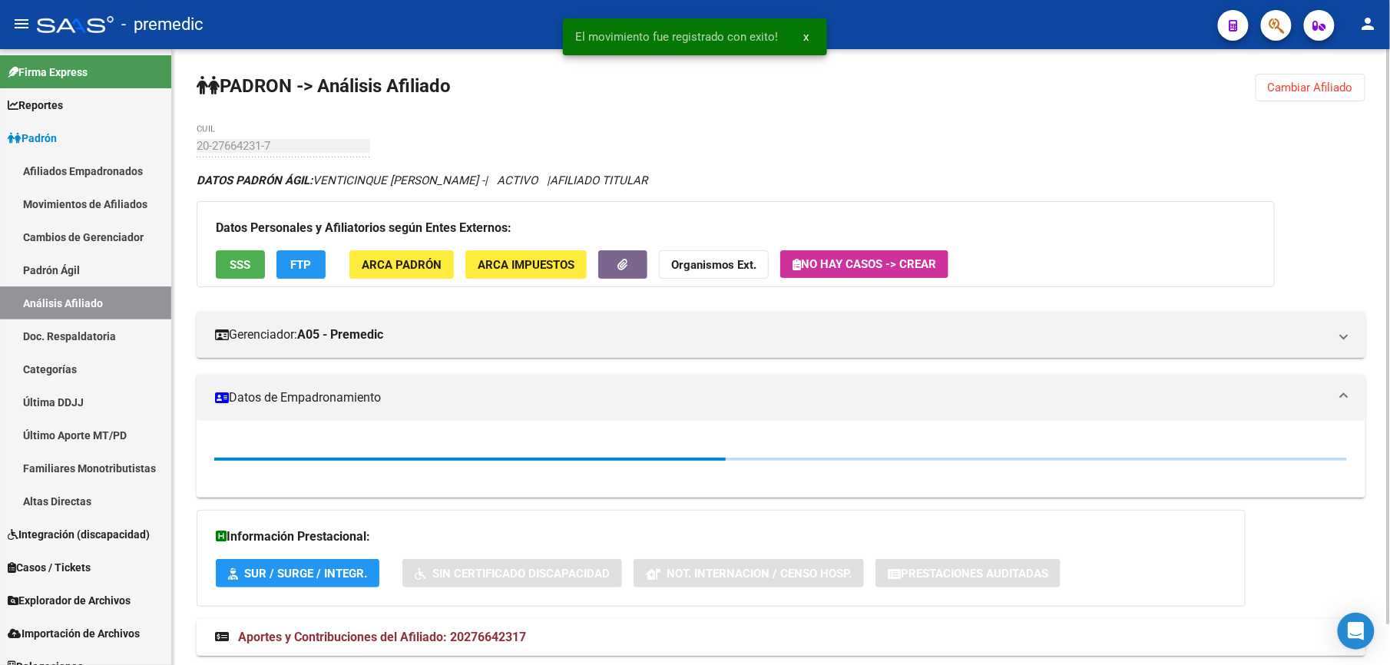
click at [558, 630] on div "DATOS PADRÓN ÁGIL: VENTICINQUE ALFREDO LUIS - | ACTIVO | AFILIADO TITULAR Datos…" at bounding box center [781, 422] width 1169 height 501
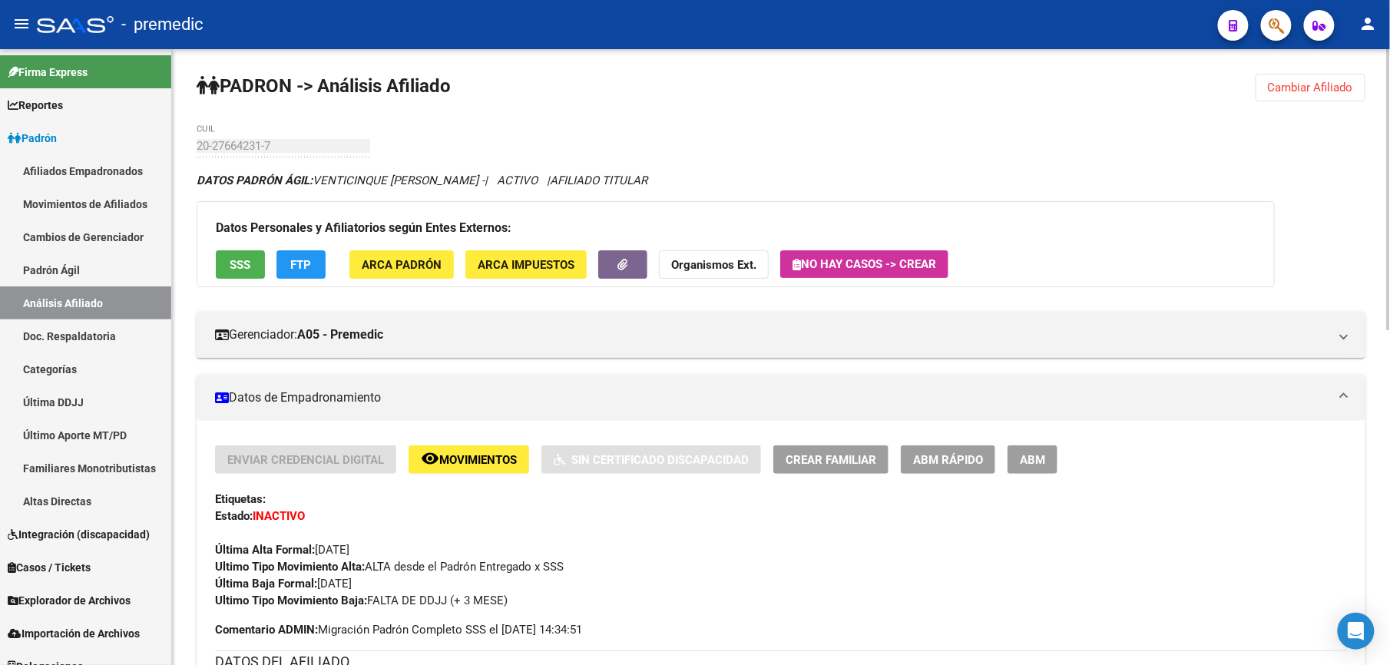
click at [1278, 94] on button "Cambiar Afiliado" at bounding box center [1311, 88] width 110 height 28
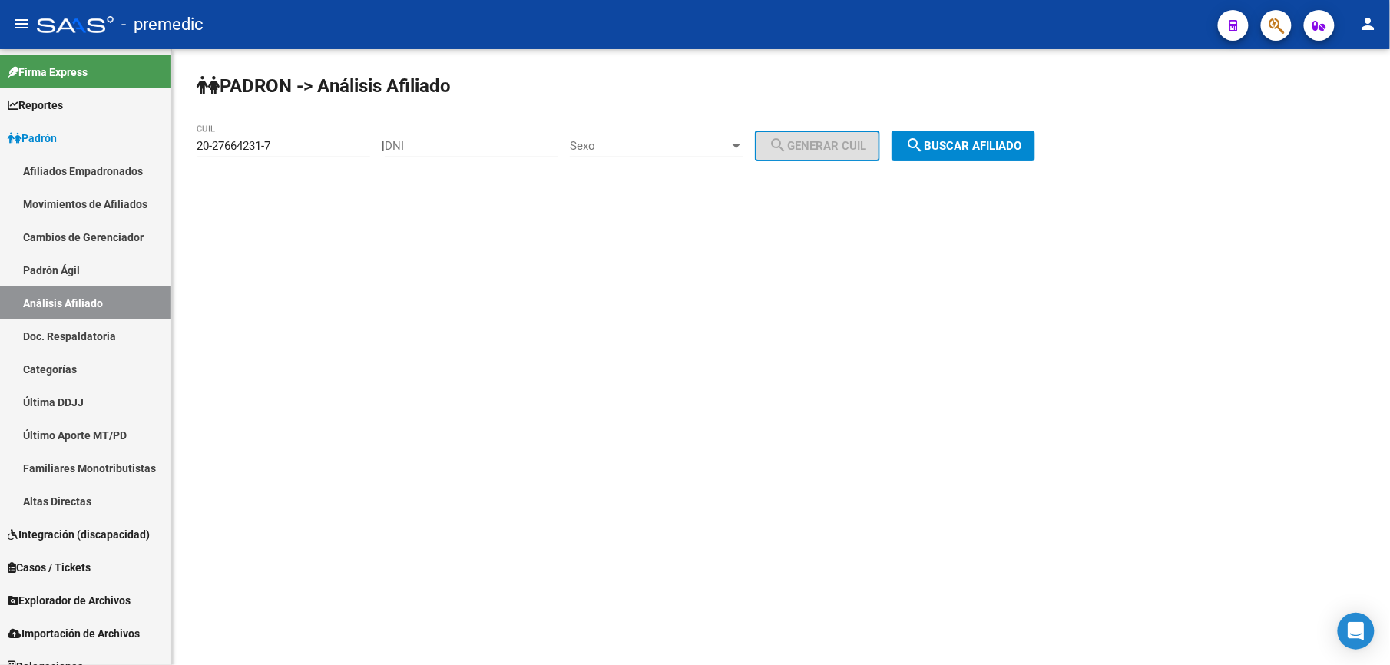
click at [332, 155] on div "20-27664231-7 CUIL" at bounding box center [284, 140] width 174 height 33
click at [330, 151] on input "20-27664231-7" at bounding box center [284, 146] width 174 height 14
paste input "26058-9"
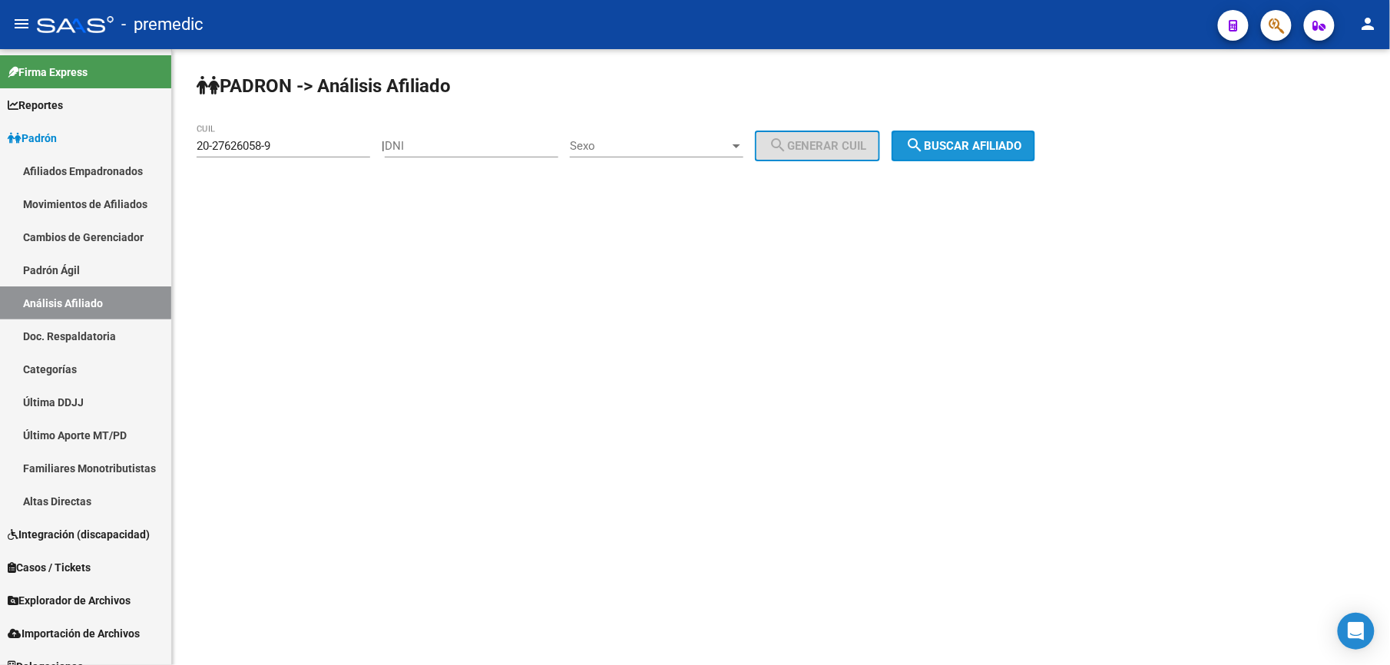
click at [979, 132] on button "search Buscar afiliado" at bounding box center [964, 146] width 144 height 31
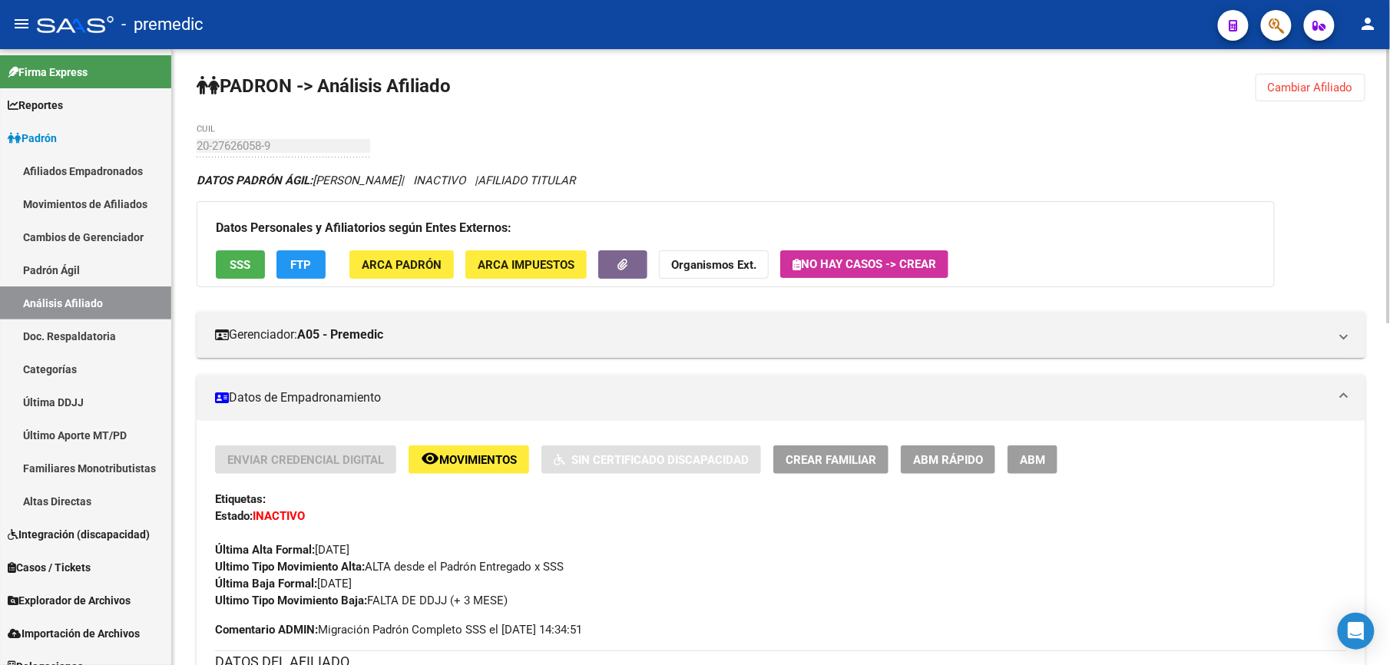
click at [1320, 89] on span "Cambiar Afiliado" at bounding box center [1310, 88] width 85 height 14
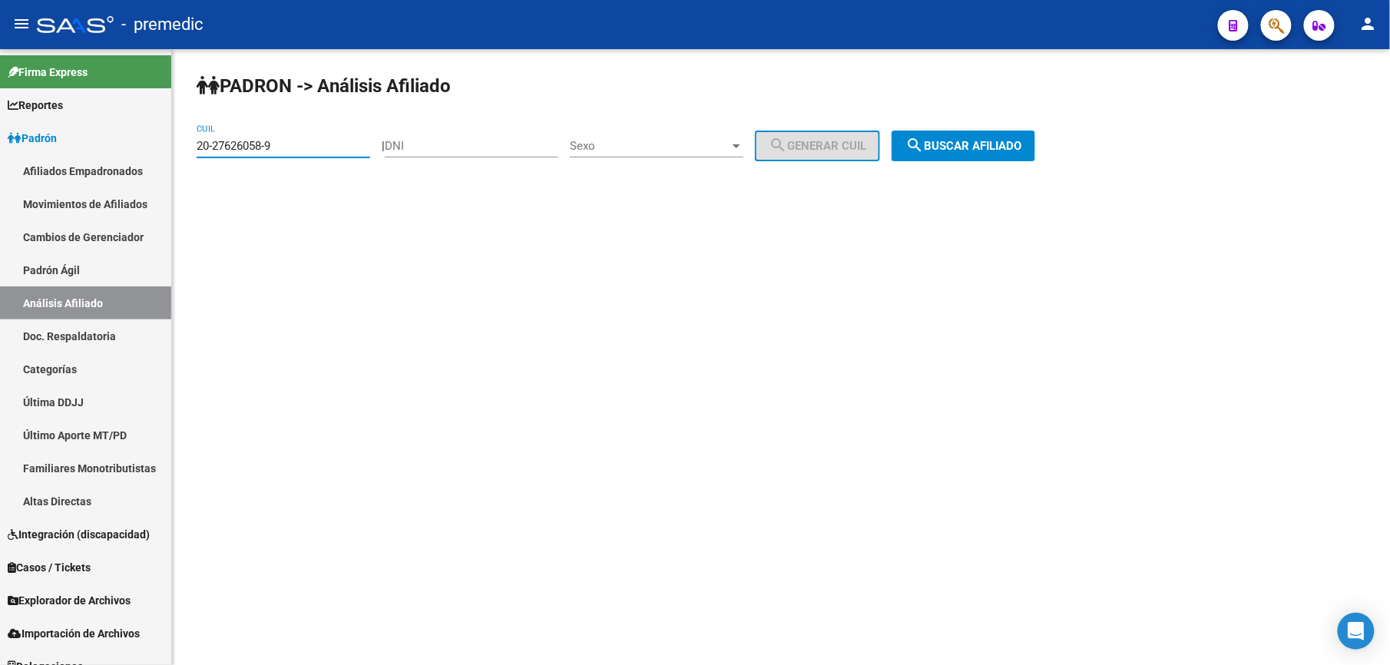
drag, startPoint x: 339, startPoint y: 147, endPoint x: -5, endPoint y: 83, distance: 349.4
click at [0, 83] on html "menu - premedic person Firma Express Reportes [PERSON_NAME] Traspasos x O.S. Tr…" at bounding box center [695, 332] width 1390 height 665
paste input "68220-3"
type input "20-27668220-3"
click at [934, 131] on button "search Buscar afiliado" at bounding box center [964, 146] width 144 height 31
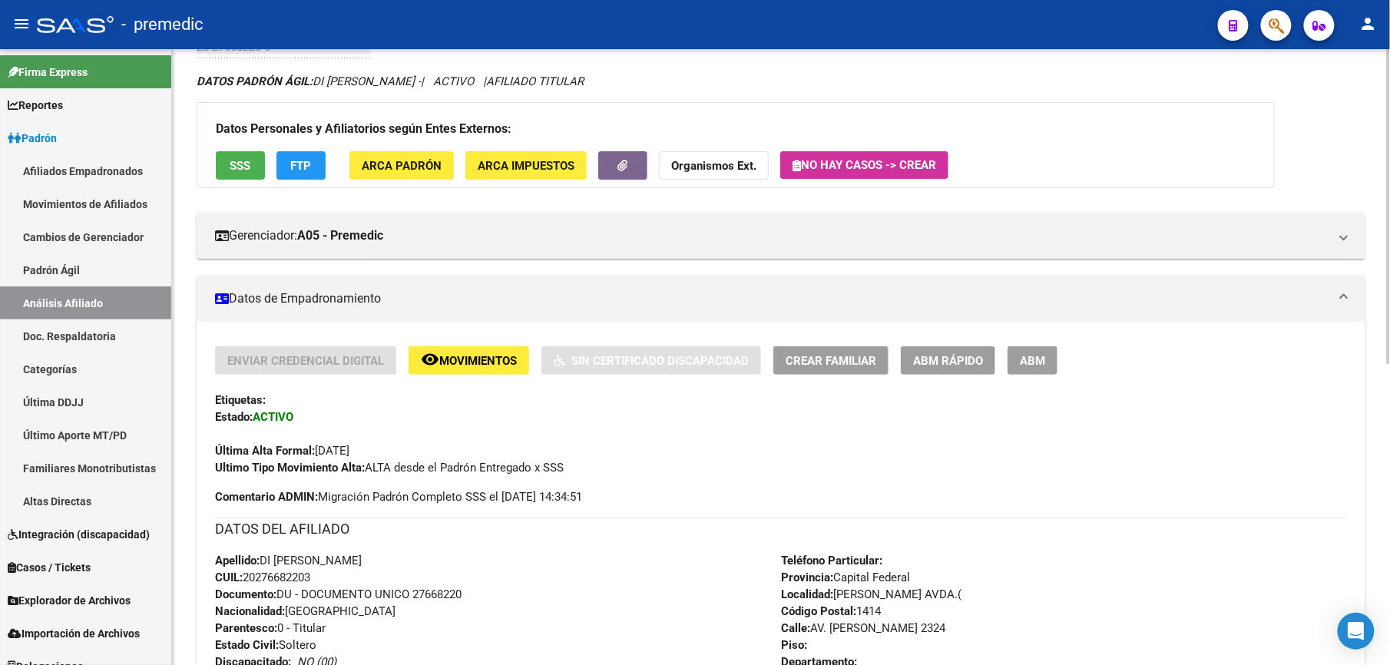
scroll to position [204, 0]
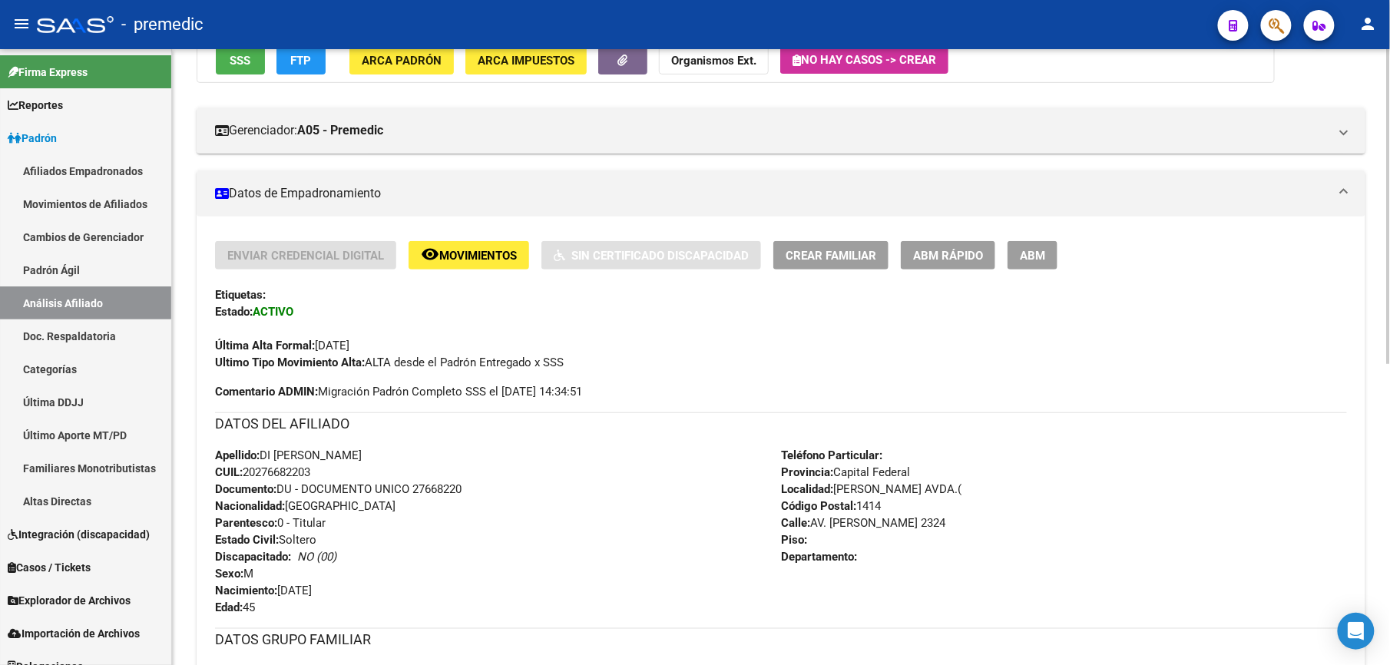
drag, startPoint x: 437, startPoint y: 507, endPoint x: 421, endPoint y: 539, distance: 36.1
click at [421, 539] on div "DATOS DEL AFILIADO Apellido: DI BARI MAURO DANIEL CUIL: 20276682203 Documento: …" at bounding box center [781, 515] width 1132 height 204
drag, startPoint x: 421, startPoint y: 539, endPoint x: 329, endPoint y: 548, distance: 92.6
click at [329, 548] on div "Apellido: DI BARI MAURO DANIEL CUIL: 20276682203 Documento: DU - DOCUMENTO UNIC…" at bounding box center [498, 531] width 566 height 169
drag, startPoint x: 323, startPoint y: 532, endPoint x: 333, endPoint y: 432, distance: 100.4
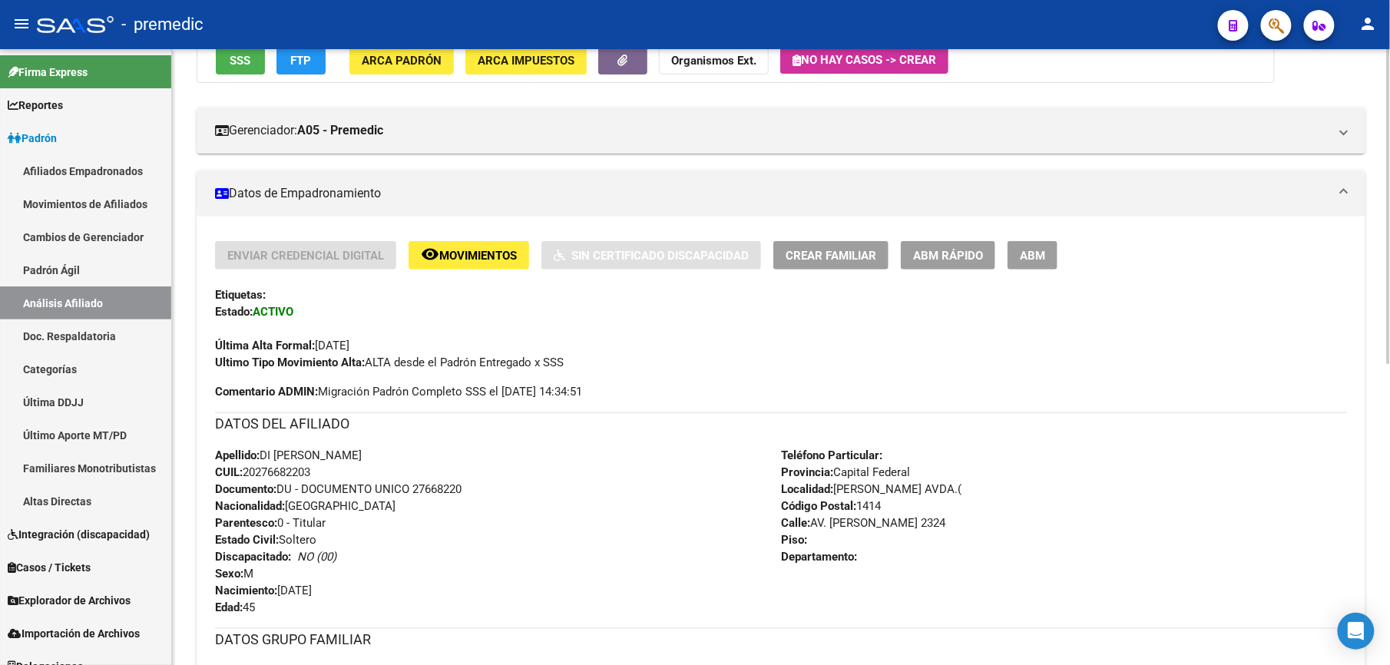
click at [333, 432] on div "DATOS DEL AFILIADO Apellido: DI BARI MAURO DANIEL CUIL: 20276682203 Documento: …" at bounding box center [781, 515] width 1132 height 204
drag, startPoint x: 333, startPoint y: 432, endPoint x: 264, endPoint y: 456, distance: 72.7
click at [264, 456] on span "Apellido: DI BARI MAURO DANIEL" at bounding box center [288, 456] width 147 height 14
click at [565, 421] on h3 "DATOS DEL AFILIADO" at bounding box center [781, 424] width 1132 height 22
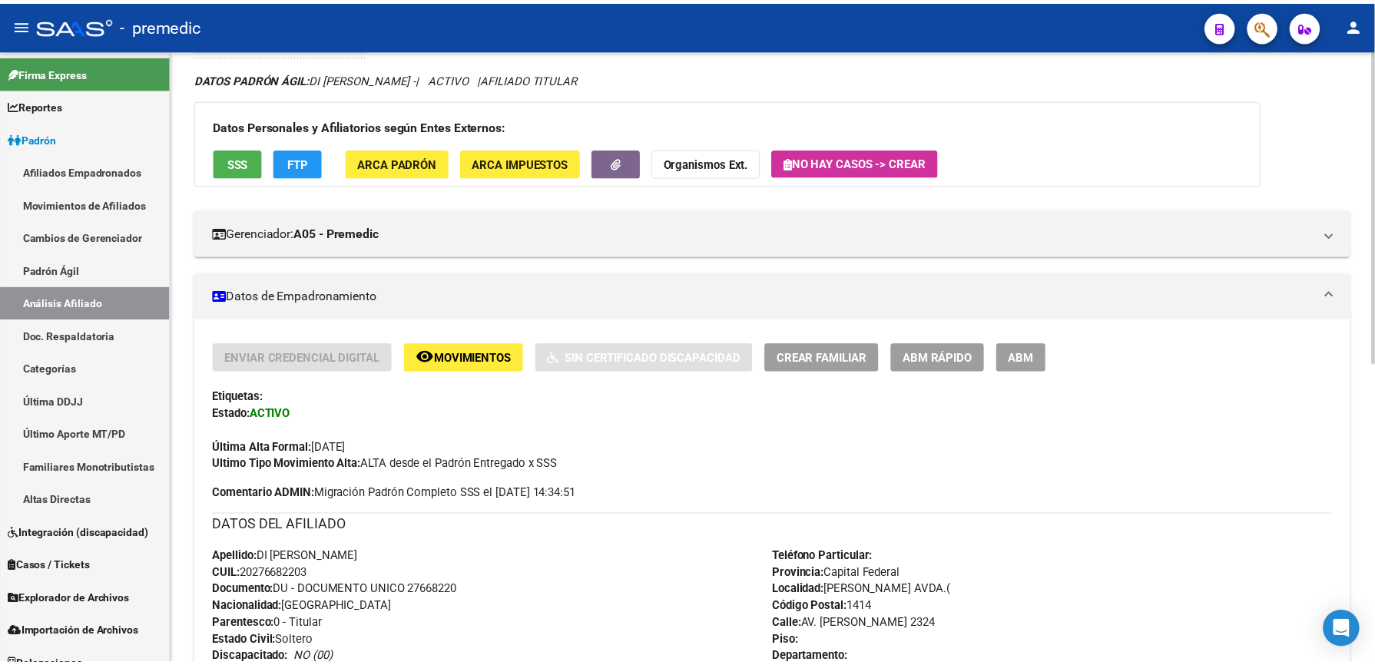
scroll to position [0, 0]
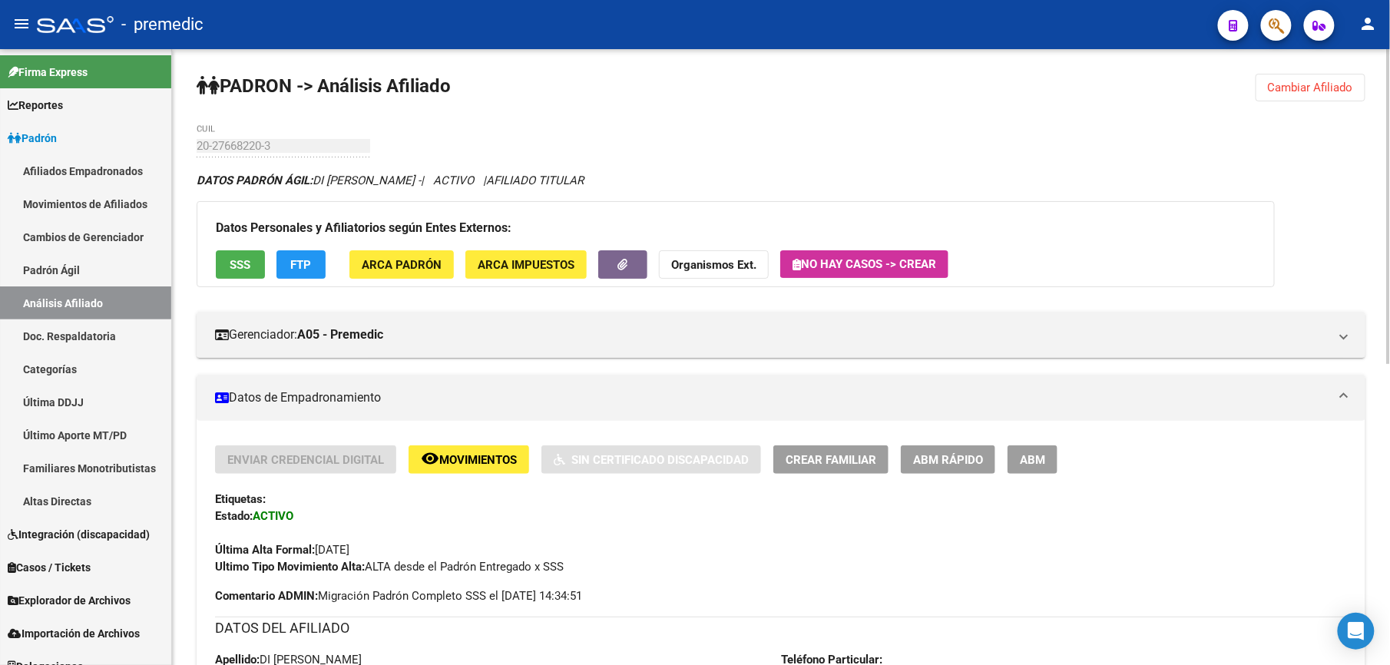
drag, startPoint x: 312, startPoint y: 164, endPoint x: 638, endPoint y: 191, distance: 326.8
drag, startPoint x: 638, startPoint y: 191, endPoint x: 555, endPoint y: 172, distance: 85.0
click at [555, 172] on div "DATOS PADRÓN ÁGIL: DI BARI MAURO DANIEL - | ACTIVO | AFILIADO TITULAR" at bounding box center [781, 180] width 1169 height 17
click at [584, 176] on span "AFILIADO TITULAR" at bounding box center [535, 181] width 98 height 14
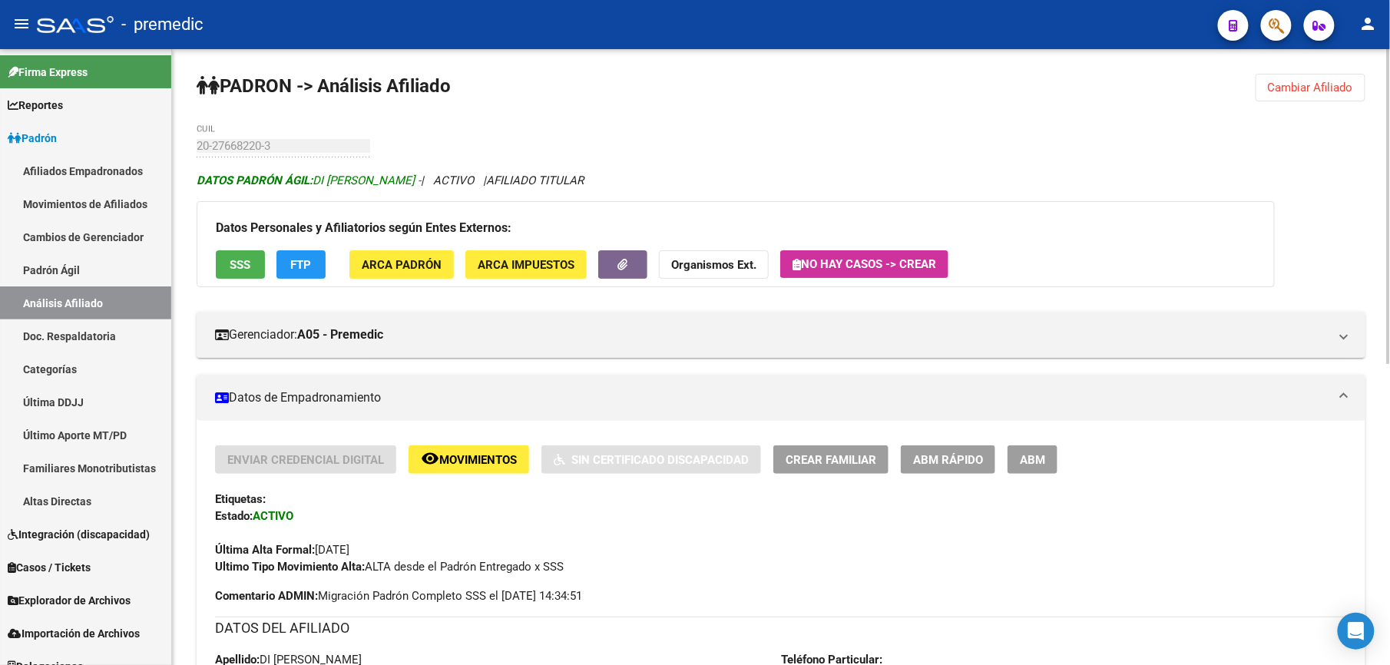
drag, startPoint x: 582, startPoint y: 185, endPoint x: 397, endPoint y: 185, distance: 184.4
click at [397, 185] on icon "DATOS PADRÓN ÁGIL: DI BARI MAURO DANIEL - | ACTIVO | AFILIADO TITULAR" at bounding box center [390, 181] width 387 height 14
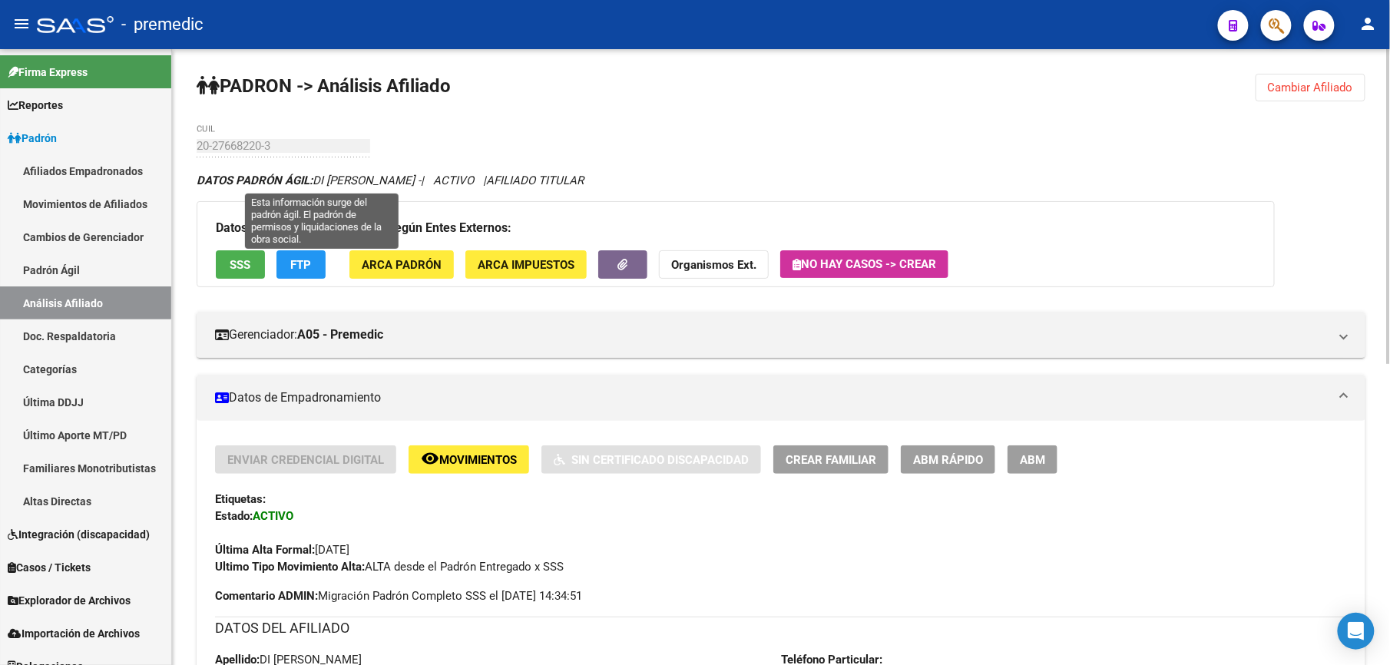
drag, startPoint x: 397, startPoint y: 185, endPoint x: 600, endPoint y: 144, distance: 206.9
click at [600, 144] on div "PADRON -> Análisis Afiliado Cambiar Afiliado 20-27668220-3 CUIL DATOS PADRÓN ÁG…" at bounding box center [781, 652] width 1218 height 1206
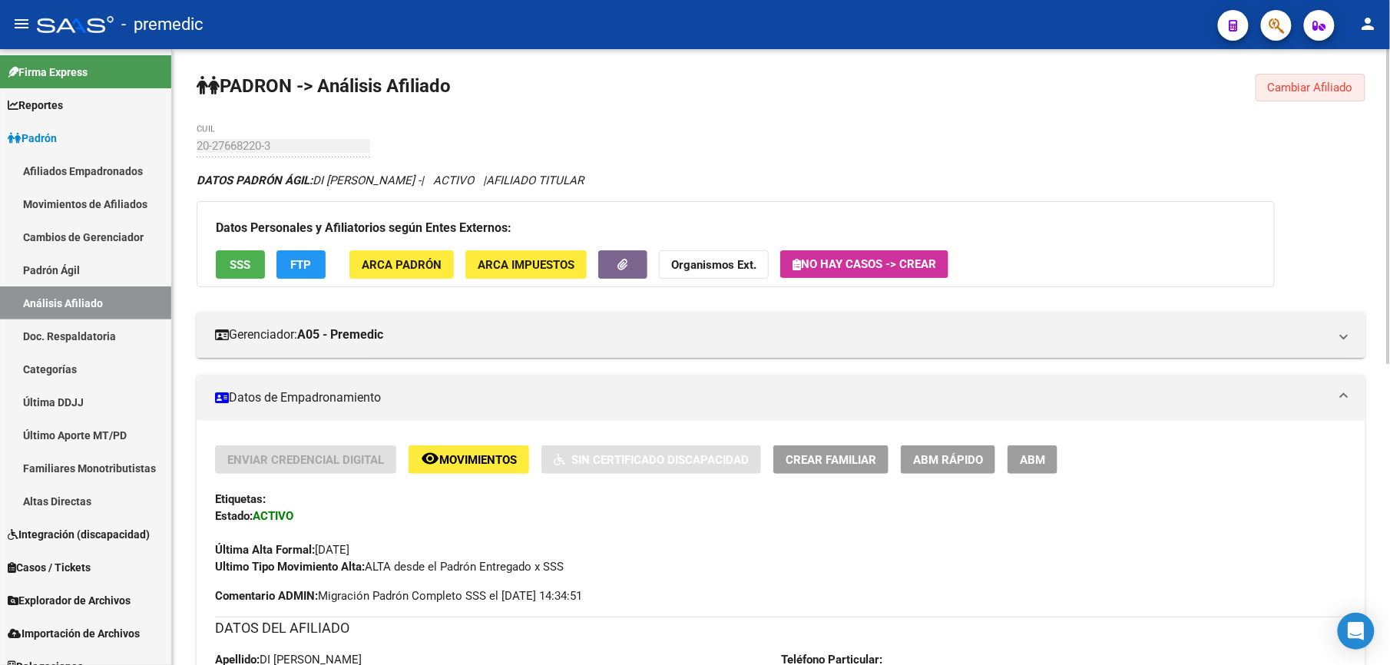
click at [1359, 101] on button "Cambiar Afiliado" at bounding box center [1311, 88] width 110 height 28
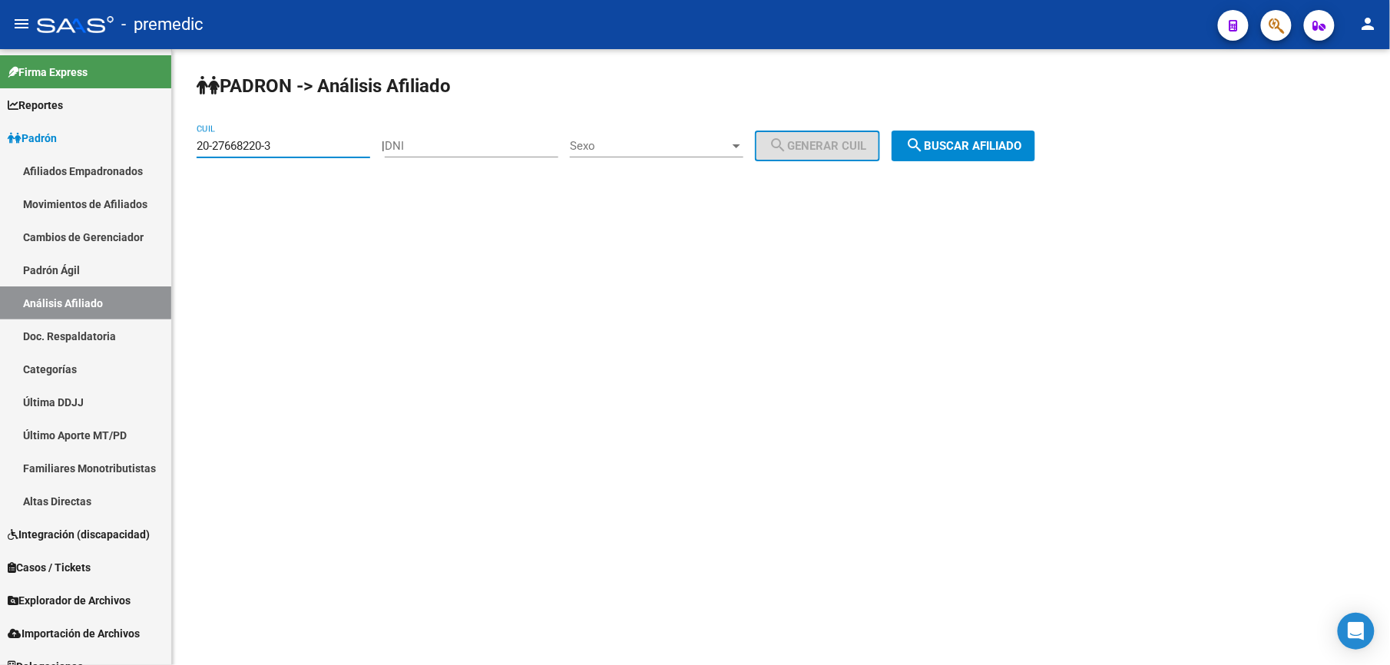
click at [307, 141] on input "20-27668220-3" at bounding box center [284, 146] width 174 height 14
click at [1022, 147] on span "search Buscar afiliado" at bounding box center [964, 146] width 116 height 14
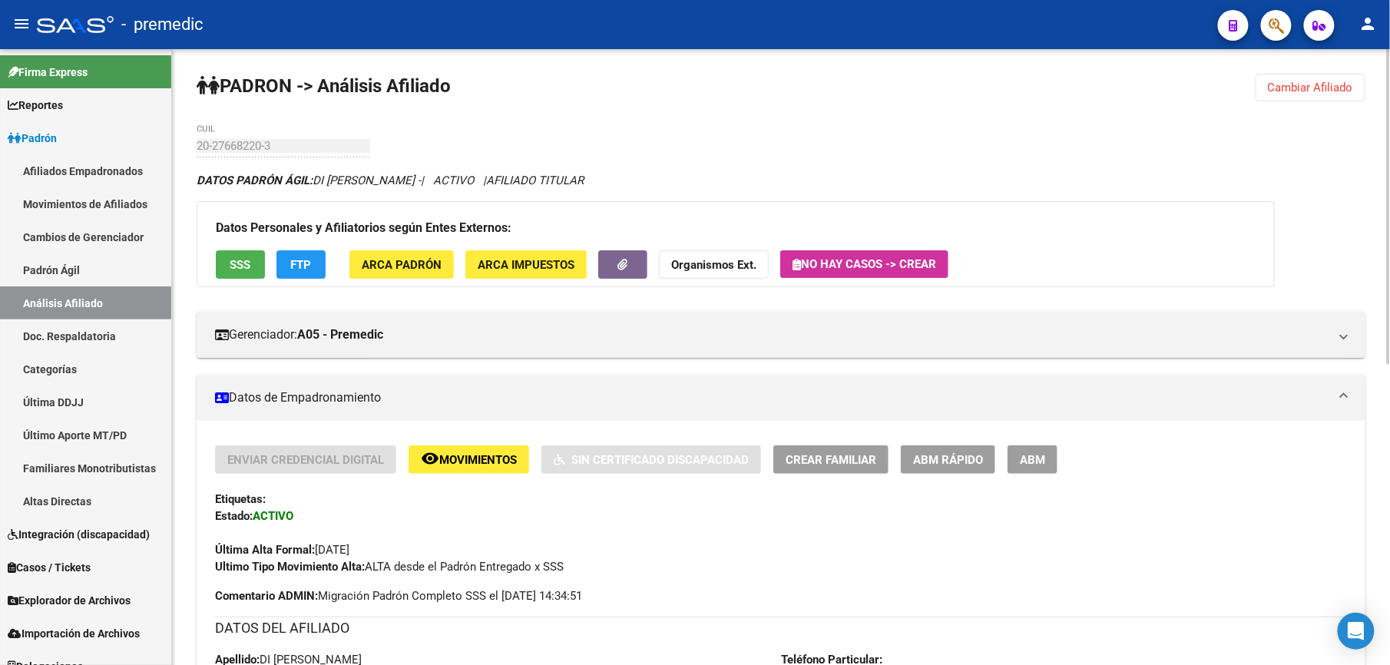
click at [935, 461] on span "ABM Rápido" at bounding box center [948, 460] width 70 height 14
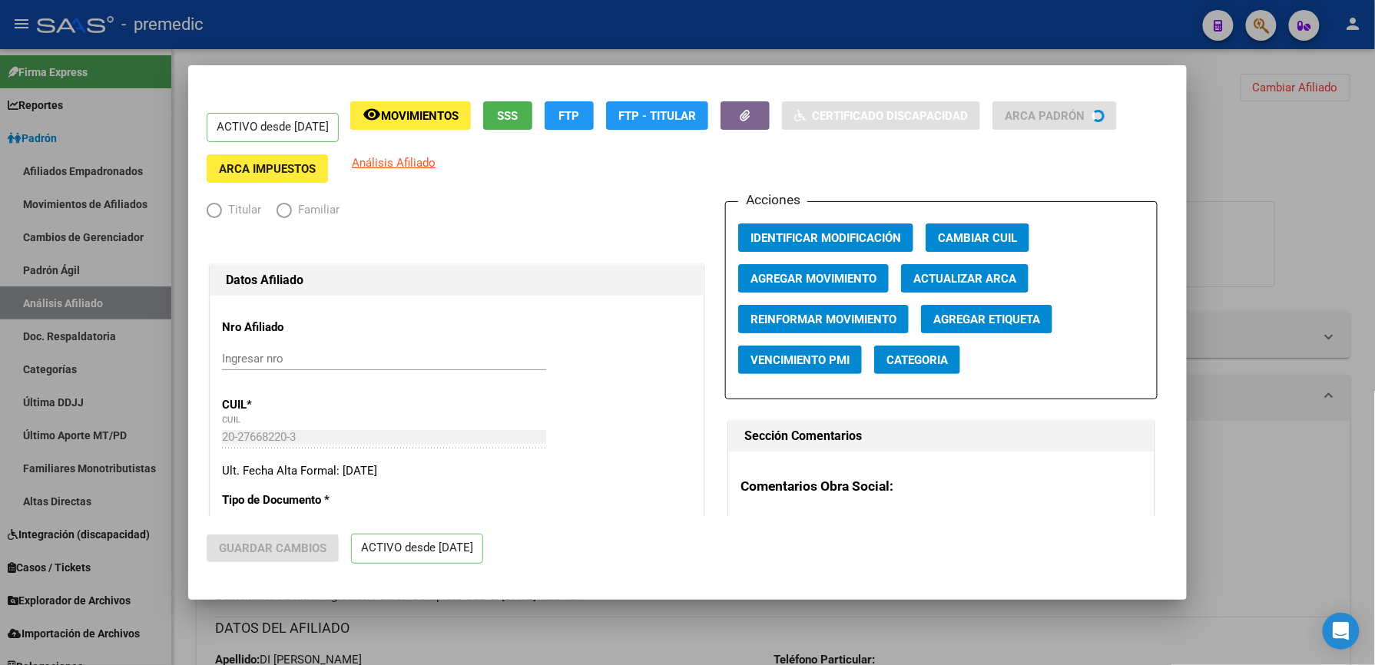
radio input "true"
type input "30-71615474-9"
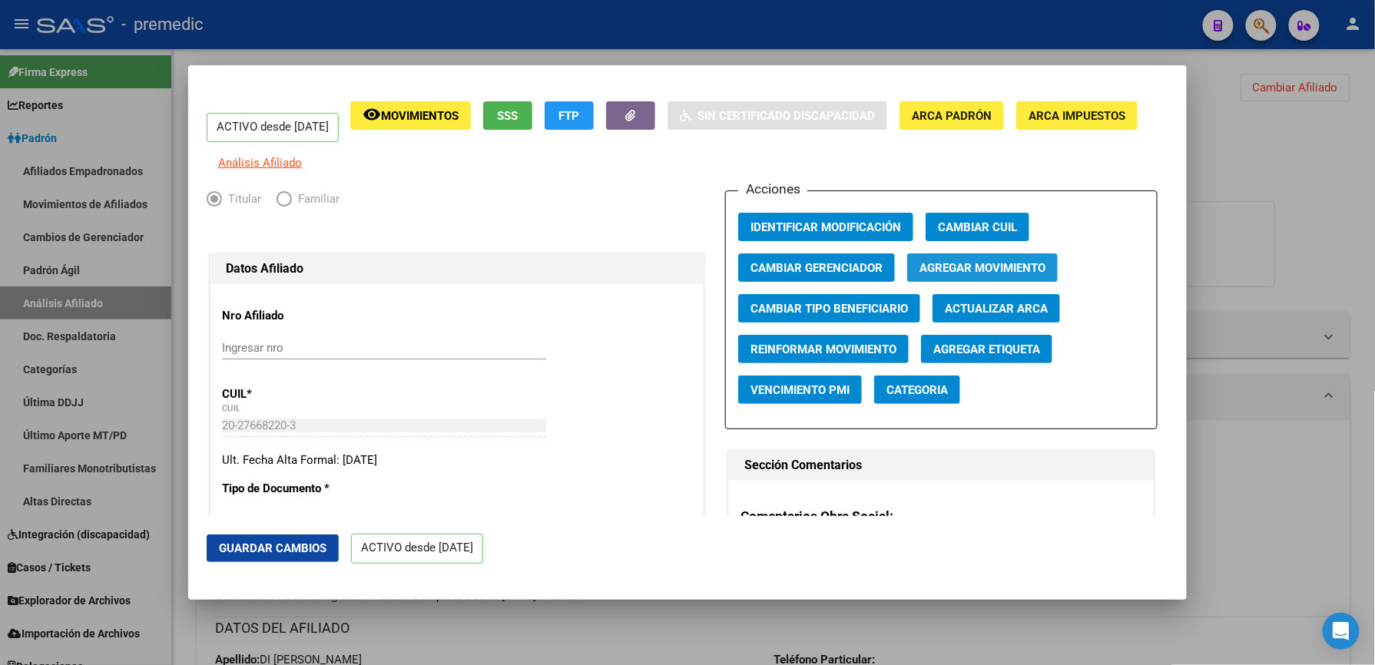
click at [971, 275] on span "Agregar Movimiento" at bounding box center [983, 268] width 126 height 14
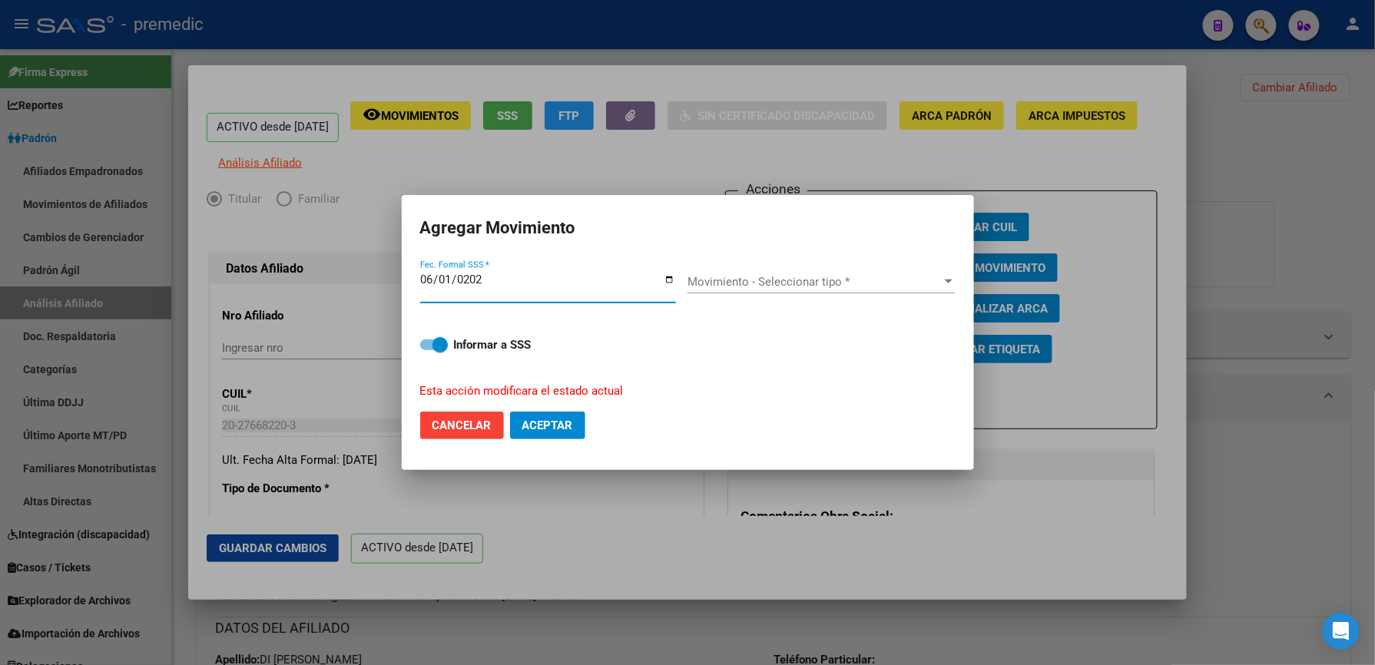
type input "[DATE]"
click at [888, 270] on div "DESPIDO Movimiento - Seleccionar tipo *" at bounding box center [822, 281] width 268 height 23
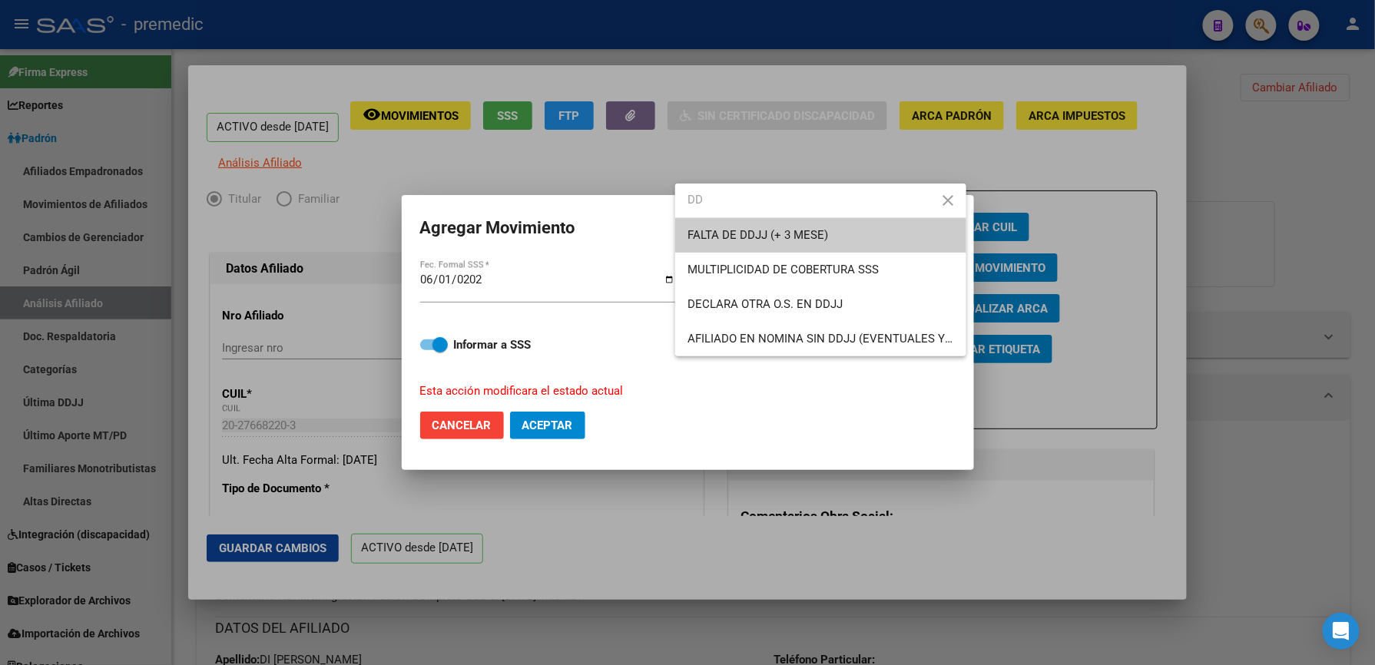
type input "DD"
click at [843, 241] on span "FALTA DE DDJJ (+ 3 MESE)" at bounding box center [821, 235] width 267 height 35
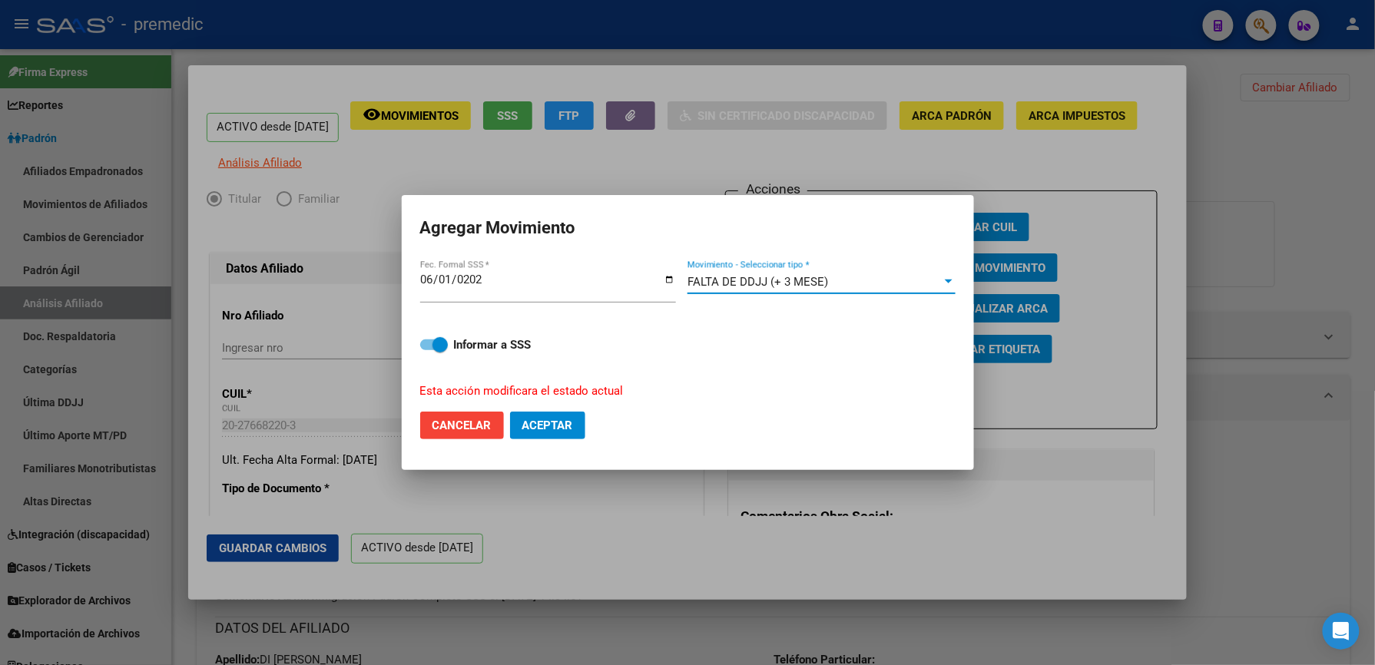
click at [544, 416] on button "Aceptar" at bounding box center [547, 426] width 75 height 28
checkbox input "false"
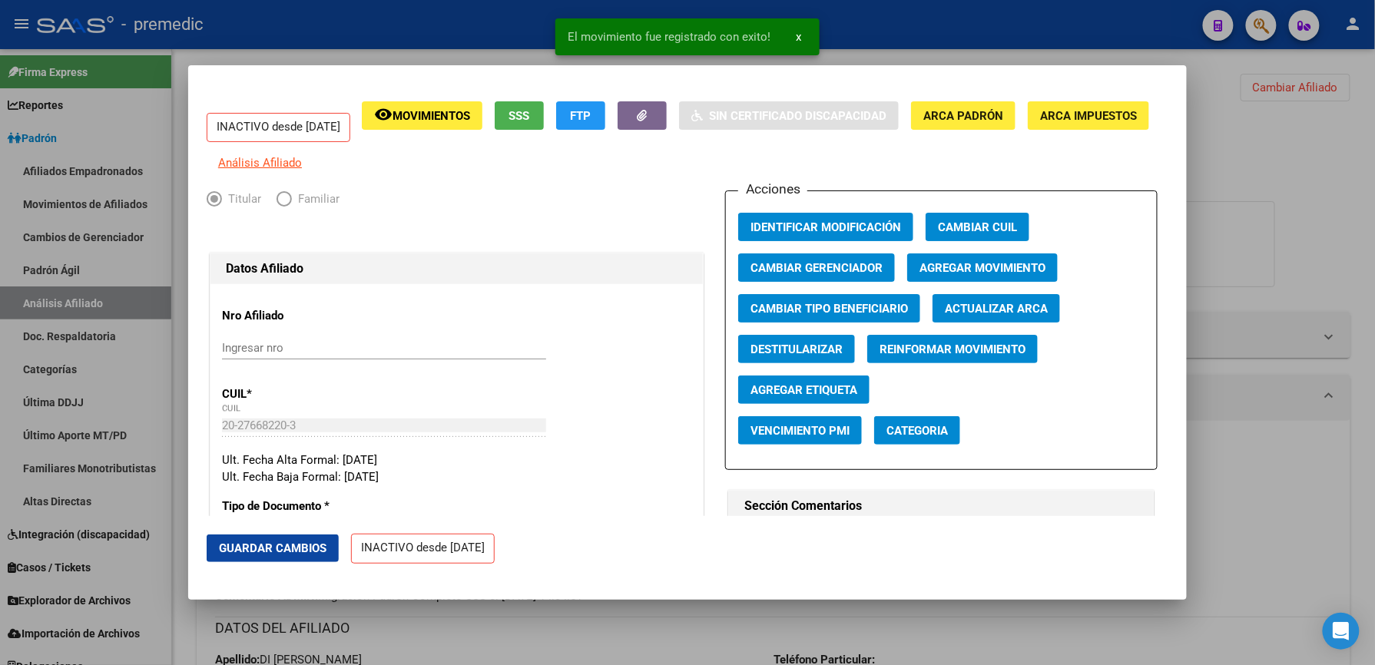
click at [661, 613] on div at bounding box center [687, 332] width 1375 height 665
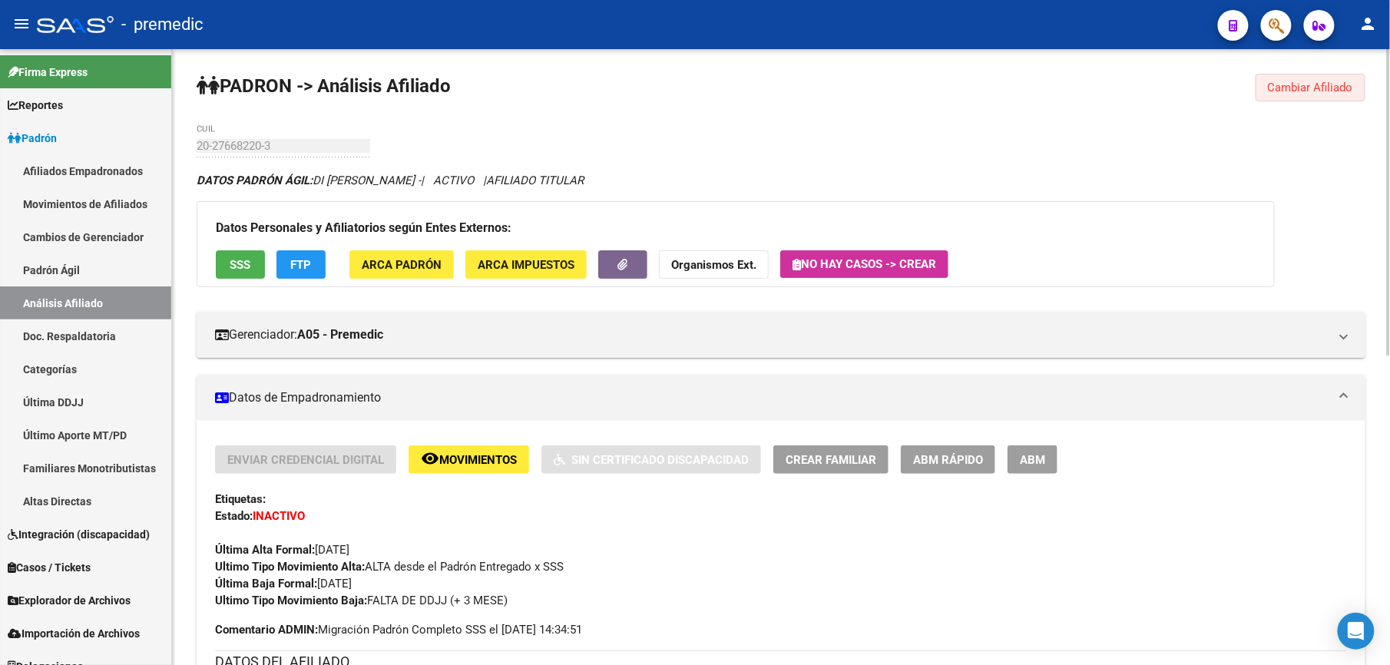
click at [1315, 91] on span "Cambiar Afiliado" at bounding box center [1310, 88] width 85 height 14
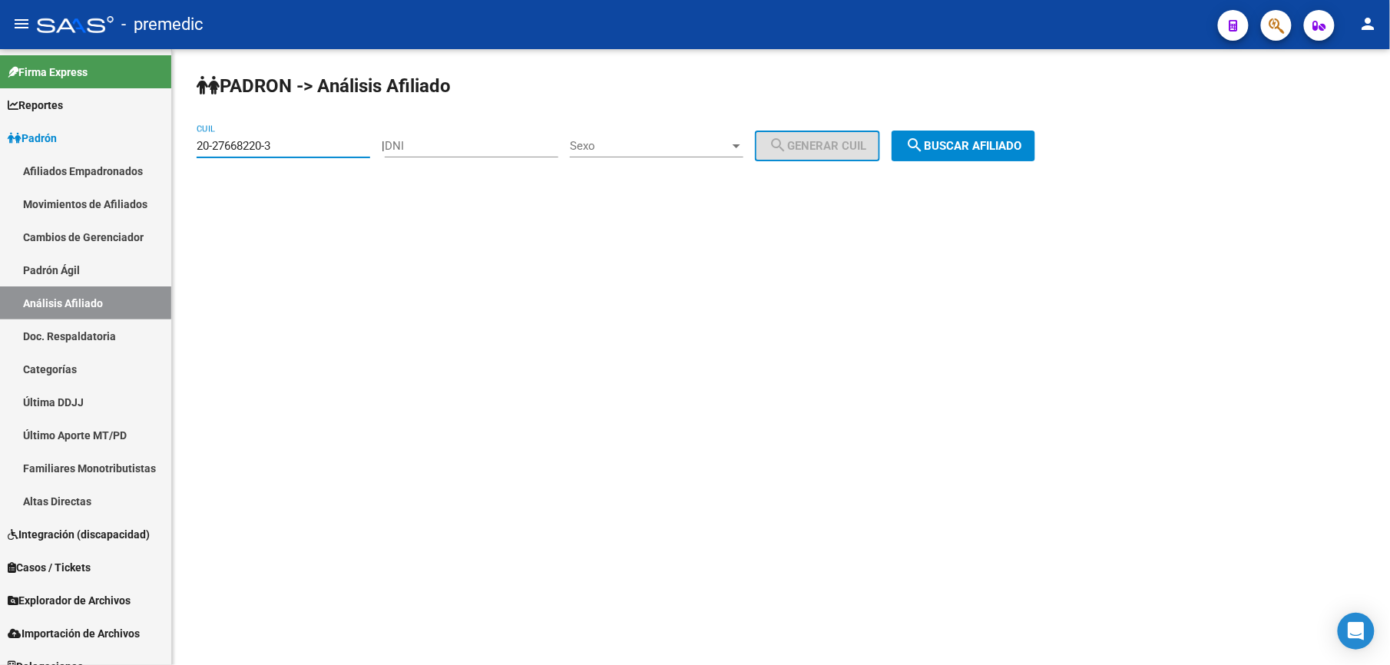
drag, startPoint x: 311, startPoint y: 144, endPoint x: 416, endPoint y: 172, distance: 108.8
click at [0, 94] on html "menu - premedic person Firma Express Reportes [PERSON_NAME] Traspasos x O.S. Tr…" at bounding box center [695, 332] width 1390 height 665
paste input "701926-5"
drag, startPoint x: 1042, startPoint y: 157, endPoint x: 1033, endPoint y: 151, distance: 10.9
click at [1036, 157] on button "search Buscar afiliado" at bounding box center [964, 146] width 144 height 31
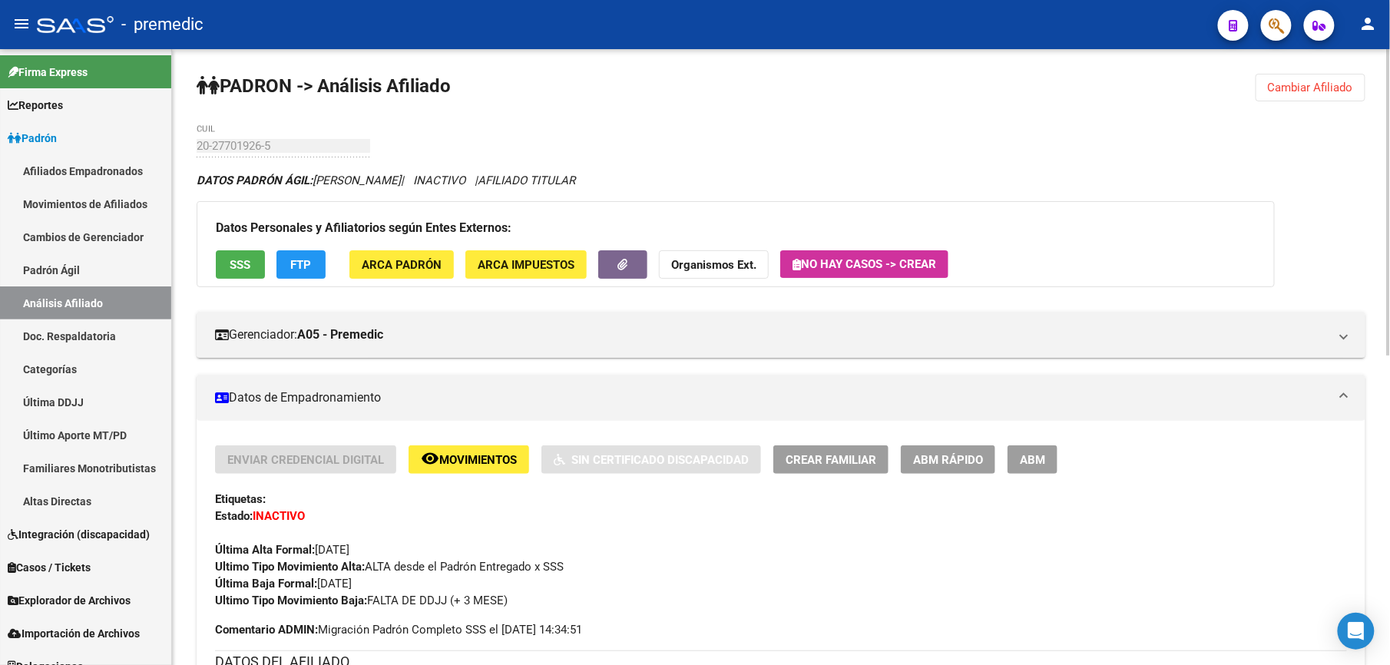
click at [258, 135] on div "20-27701926-5 CUIL" at bounding box center [284, 140] width 174 height 33
drag, startPoint x: 1365, startPoint y: 94, endPoint x: 1326, endPoint y: 81, distance: 41.1
click at [1364, 92] on button "Cambiar Afiliado" at bounding box center [1311, 88] width 110 height 28
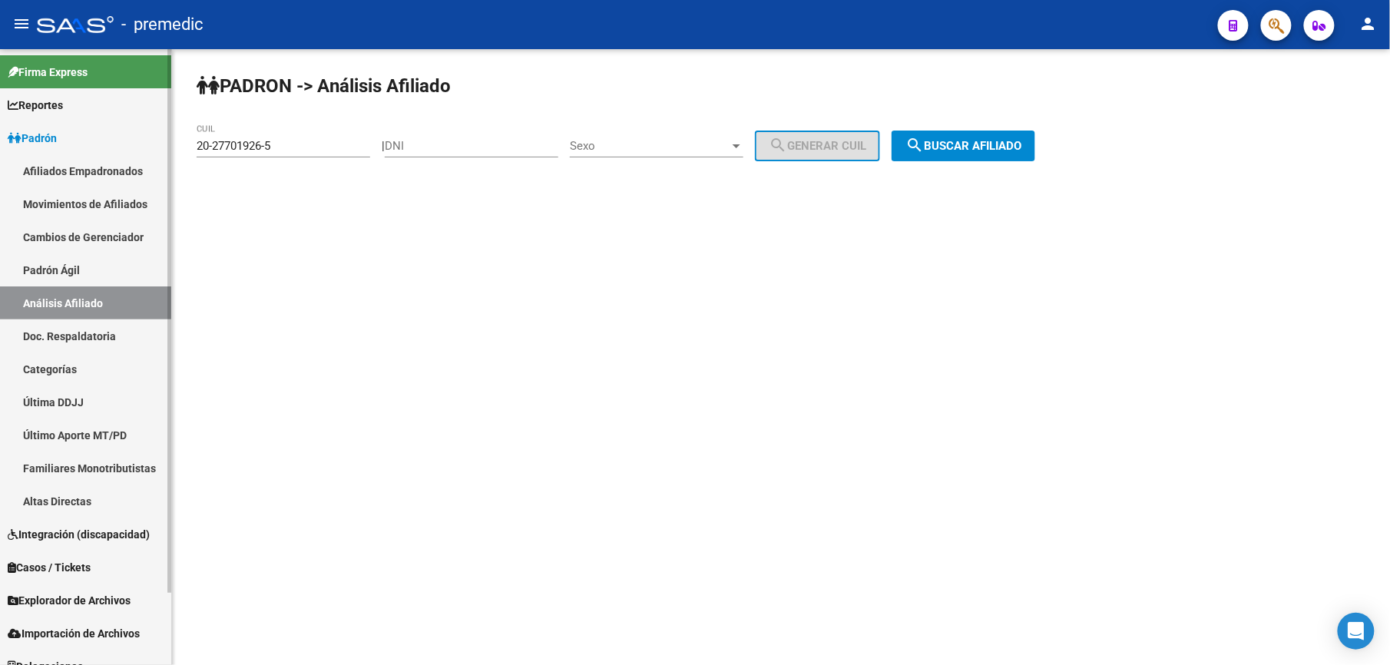
drag, startPoint x: 351, startPoint y: 138, endPoint x: 72, endPoint y: 105, distance: 280.8
click at [72, 105] on mat-sidenav-container "Firma Express Reportes Padrón Traspasos x O.S. Traspasos x Gerenciador Traspaso…" at bounding box center [695, 357] width 1390 height 616
click at [283, 145] on input "20-27701926-5" at bounding box center [284, 146] width 174 height 14
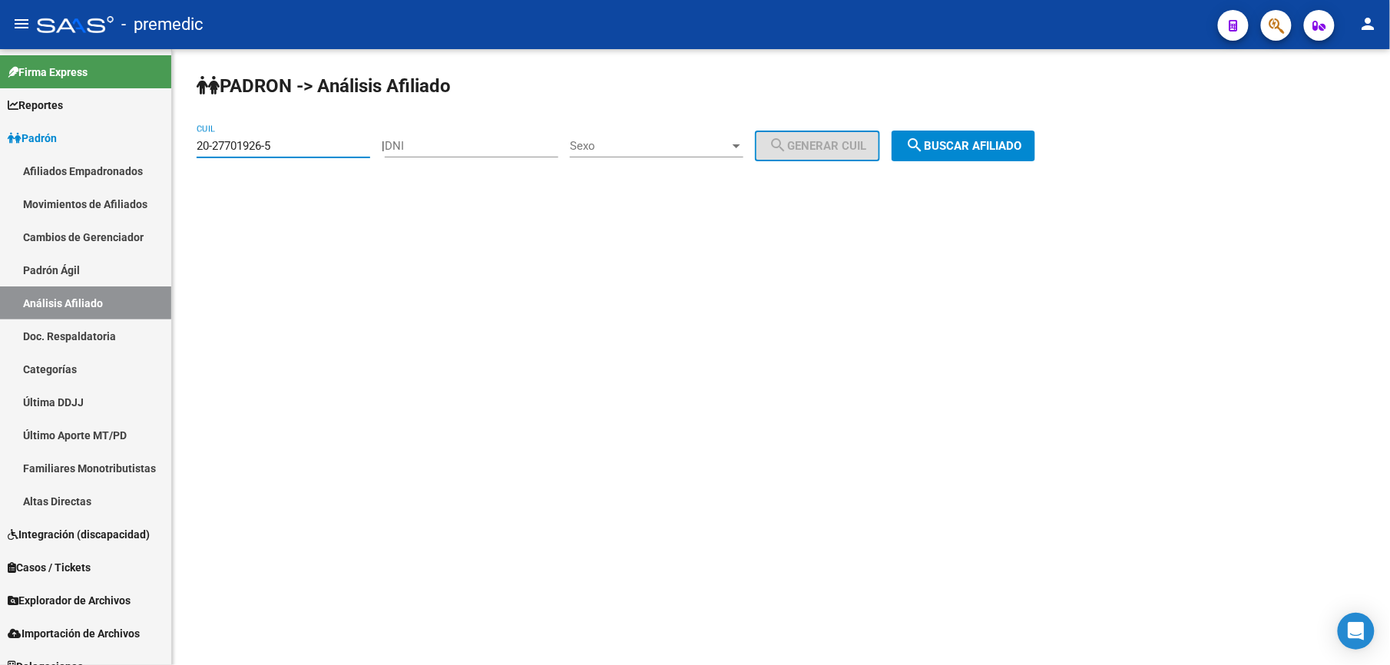
paste input "45780-7"
click at [892, 147] on div "| DNI Sexo Sexo search Generar CUIL" at bounding box center [637, 146] width 510 height 14
click at [950, 146] on span "search Buscar afiliado" at bounding box center [964, 146] width 116 height 14
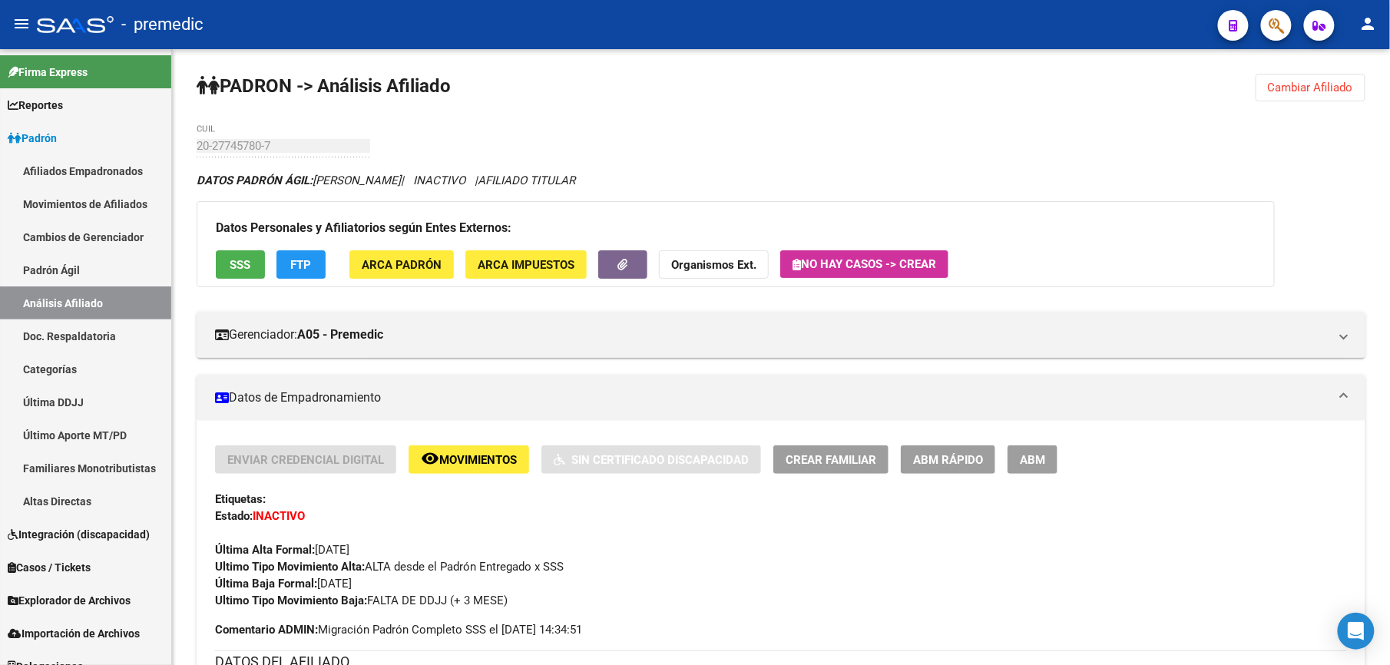
drag, startPoint x: 1269, startPoint y: 72, endPoint x: 1273, endPoint y: 84, distance: 12.1
click at [1273, 84] on span "Cambiar Afiliado" at bounding box center [1310, 88] width 85 height 14
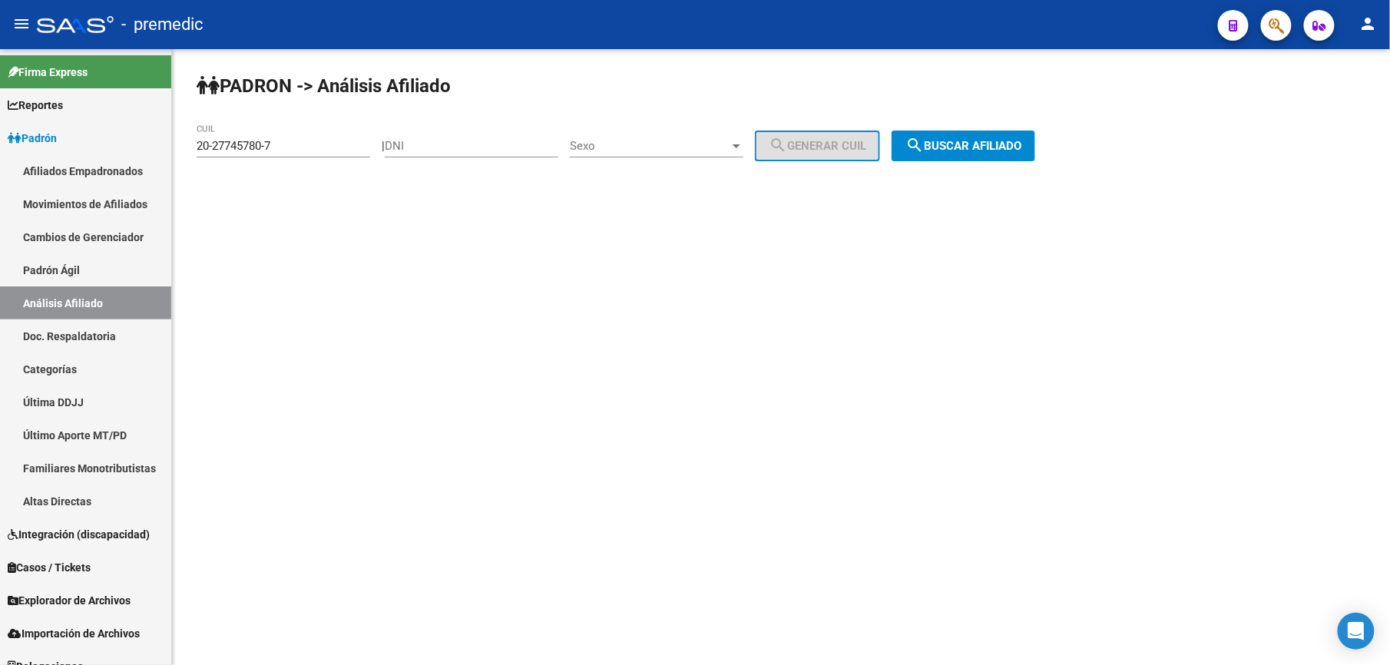
drag, startPoint x: 280, startPoint y: 158, endPoint x: 290, endPoint y: 145, distance: 16.0
click at [287, 151] on div "20-27745780-7 CUIL" at bounding box center [284, 148] width 174 height 48
click at [290, 145] on input "20-27745780-7" at bounding box center [284, 146] width 174 height 14
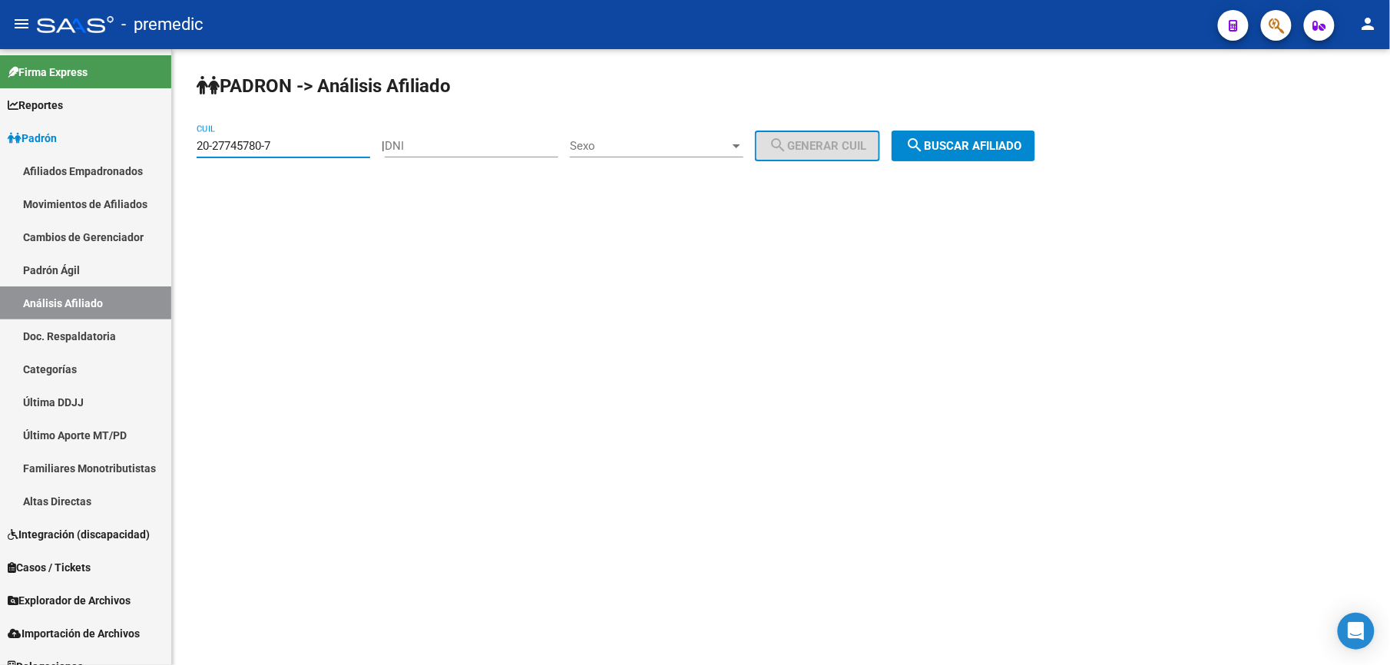
paste input "7-27927022-9"
click at [892, 144] on div "| DNI Sexo Sexo search Generar CUIL" at bounding box center [637, 146] width 510 height 14
click at [924, 143] on mat-icon "search" at bounding box center [915, 145] width 18 height 18
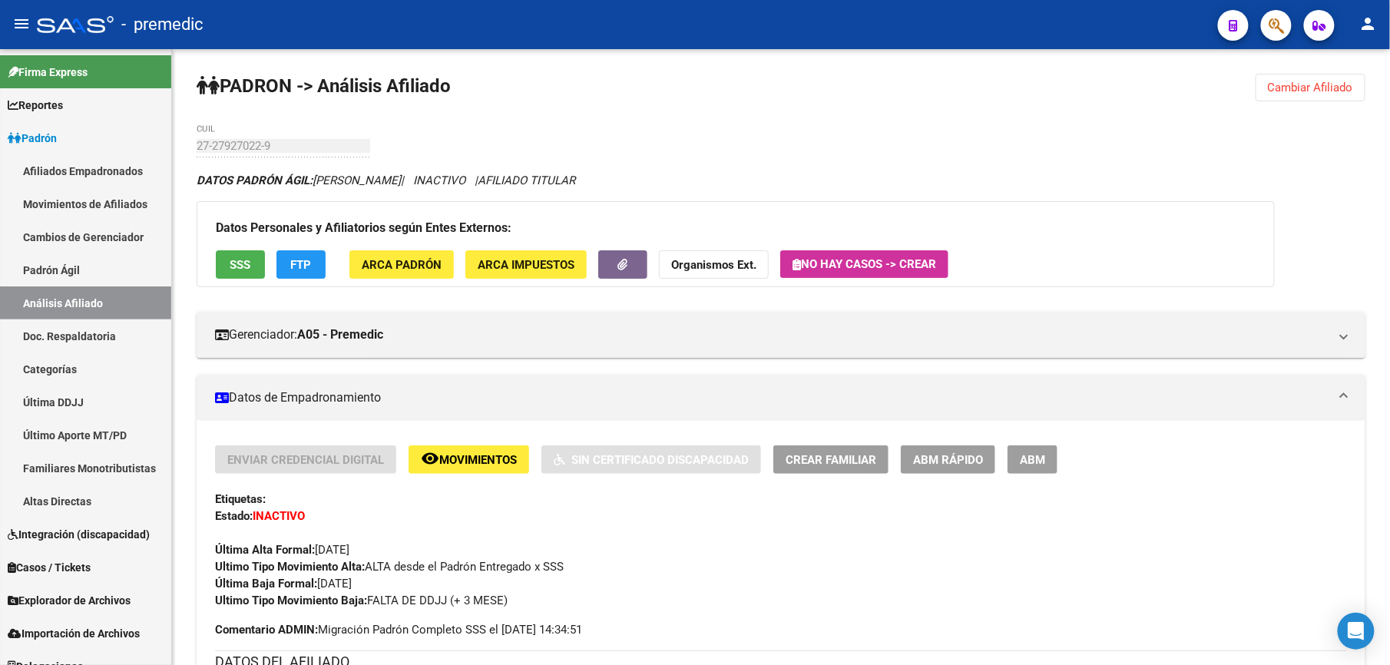
drag, startPoint x: 1358, startPoint y: 100, endPoint x: 1280, endPoint y: 81, distance: 80.5
click at [1353, 100] on button "Cambiar Afiliado" at bounding box center [1311, 88] width 110 height 28
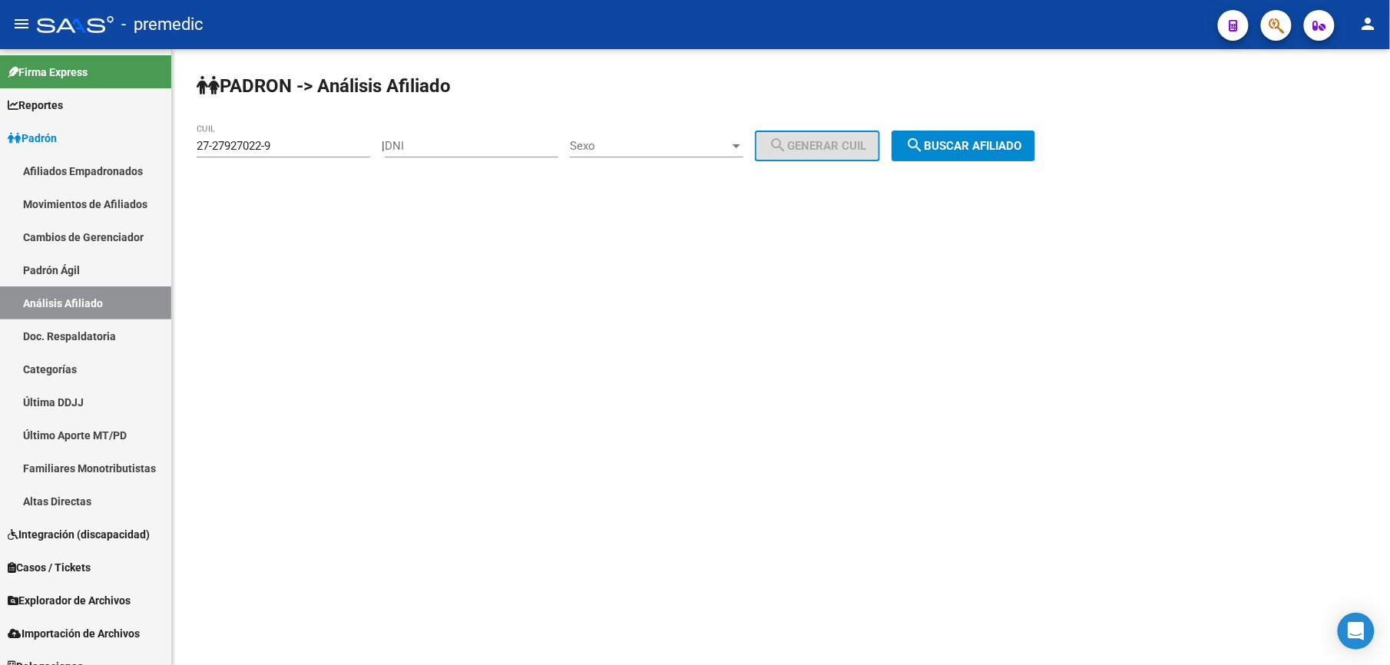
click at [1271, 78] on div "PADRON -> Análisis Afiliado 27-27927022-9 CUIL | DNI Sexo Sexo search Generar C…" at bounding box center [781, 129] width 1218 height 161
drag, startPoint x: 321, startPoint y: 154, endPoint x: 114, endPoint y: 146, distance: 207.6
click at [114, 146] on mat-sidenav-container "Firma Express Reportes Padrón Traspasos x O.S. Traspasos x Gerenciador Traspaso…" at bounding box center [695, 357] width 1390 height 616
drag, startPoint x: 114, startPoint y: 146, endPoint x: 305, endPoint y: 135, distance: 191.6
click at [305, 135] on div "27-27927022-9 CUIL" at bounding box center [284, 140] width 174 height 33
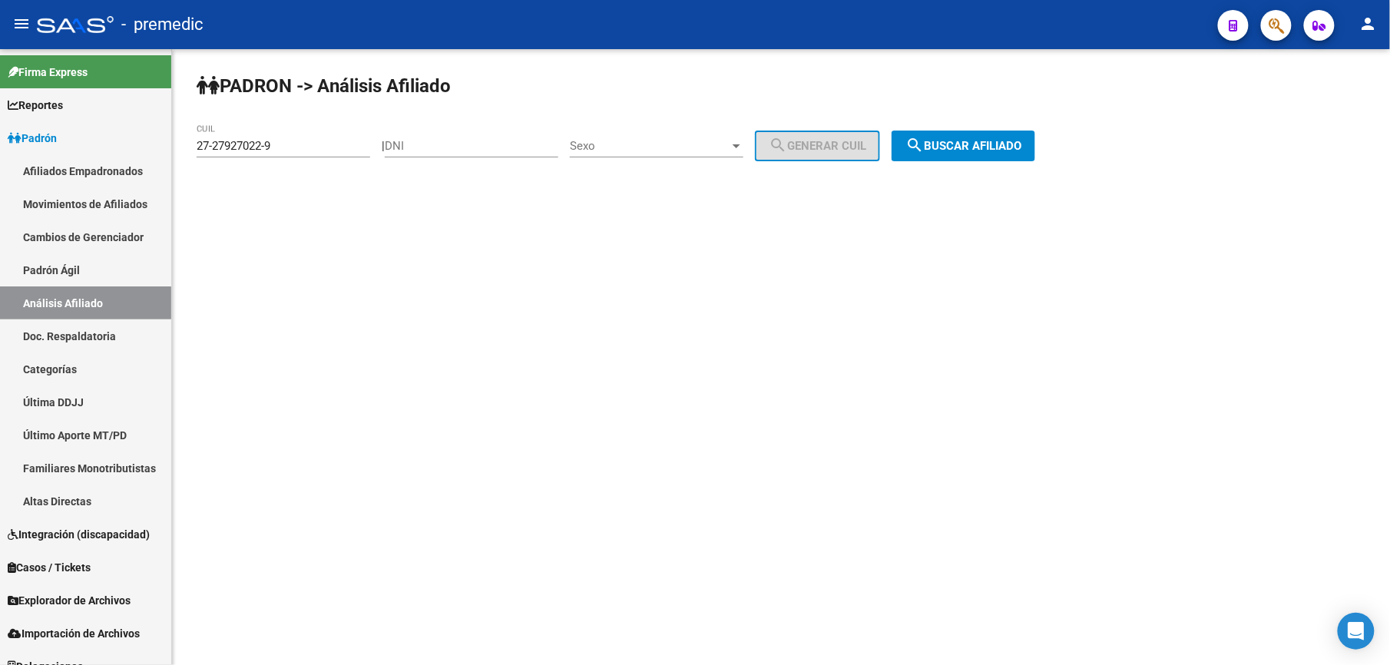
click at [305, 135] on div "27-27927022-9 CUIL" at bounding box center [284, 140] width 174 height 33
click at [298, 149] on input "27-27927022-9" at bounding box center [284, 146] width 174 height 14
click at [936, 123] on div "PADRON -> Análisis Afiliado 27-27927022-9 CUIL | DNI Sexo Sexo search Generar C…" at bounding box center [781, 129] width 1218 height 161
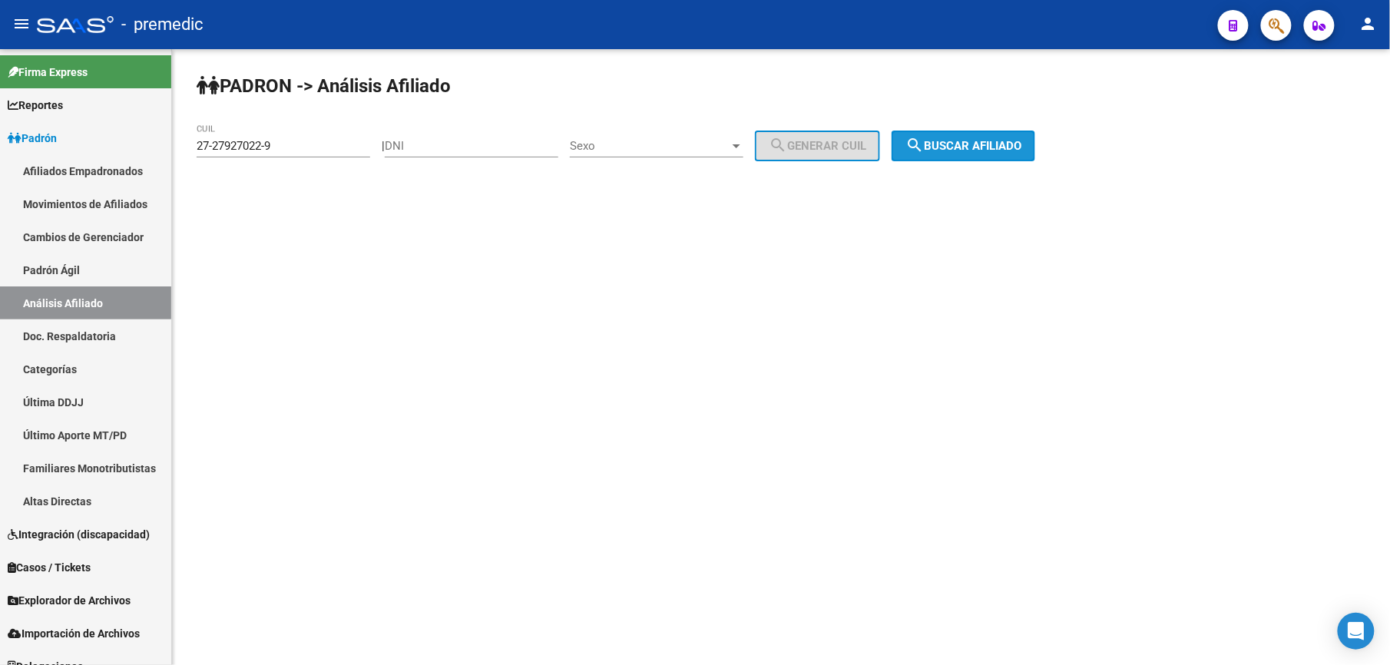
click at [953, 145] on span "search Buscar afiliado" at bounding box center [964, 146] width 116 height 14
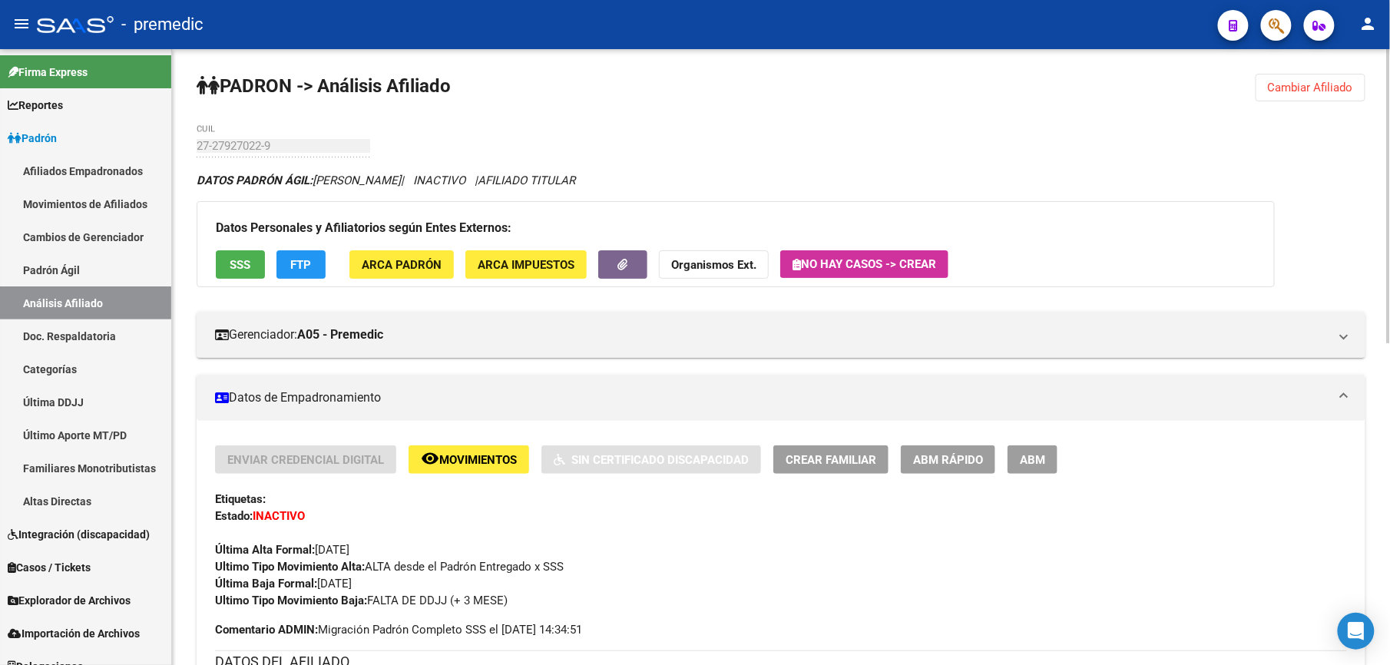
drag, startPoint x: 974, startPoint y: 444, endPoint x: 974, endPoint y: 456, distance: 12.3
click at [1297, 93] on span "Cambiar Afiliado" at bounding box center [1310, 88] width 85 height 14
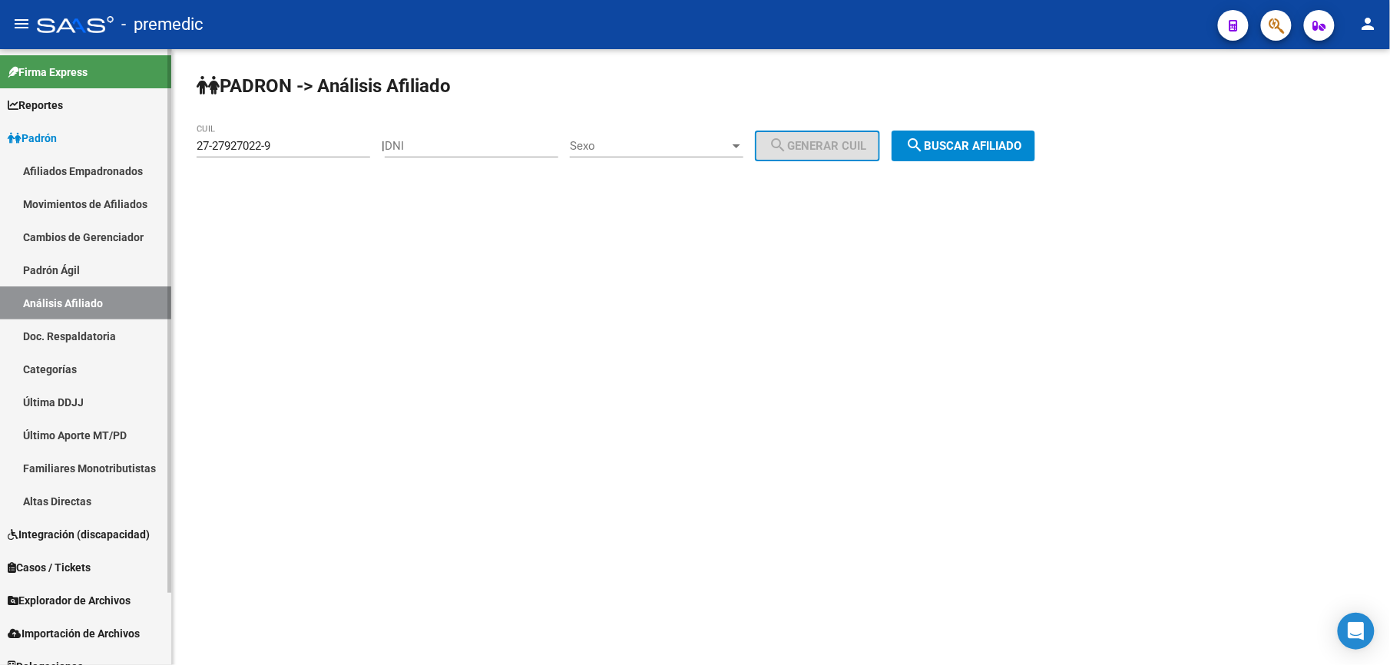
drag, startPoint x: 185, startPoint y: 138, endPoint x: 56, endPoint y: 129, distance: 129.4
click at [56, 129] on mat-sidenav-container "Firma Express Reportes Padrón Traspasos x O.S. Traspasos x Gerenciador Traspaso…" at bounding box center [695, 357] width 1390 height 616
drag, startPoint x: 56, startPoint y: 129, endPoint x: 300, endPoint y: 148, distance: 244.3
click at [300, 148] on input "27-27927022-9" at bounding box center [284, 146] width 174 height 14
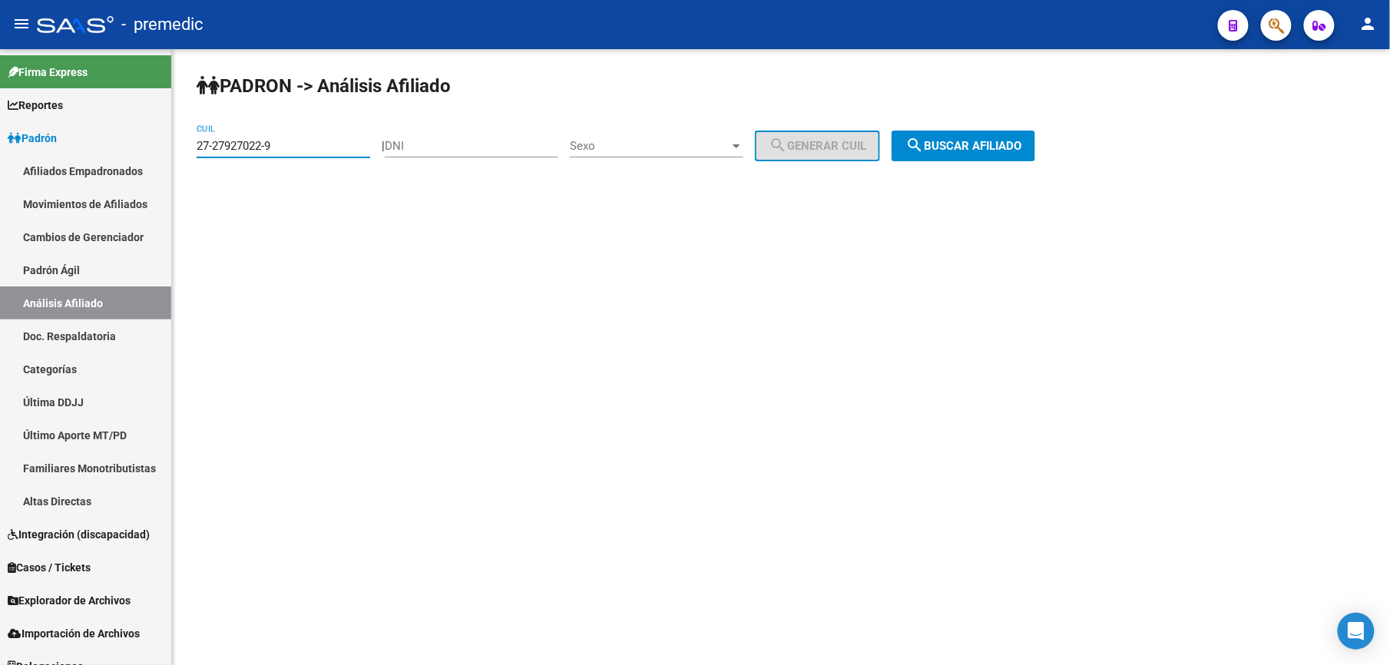
click at [300, 148] on input "27-27927022-9" at bounding box center [284, 146] width 174 height 14
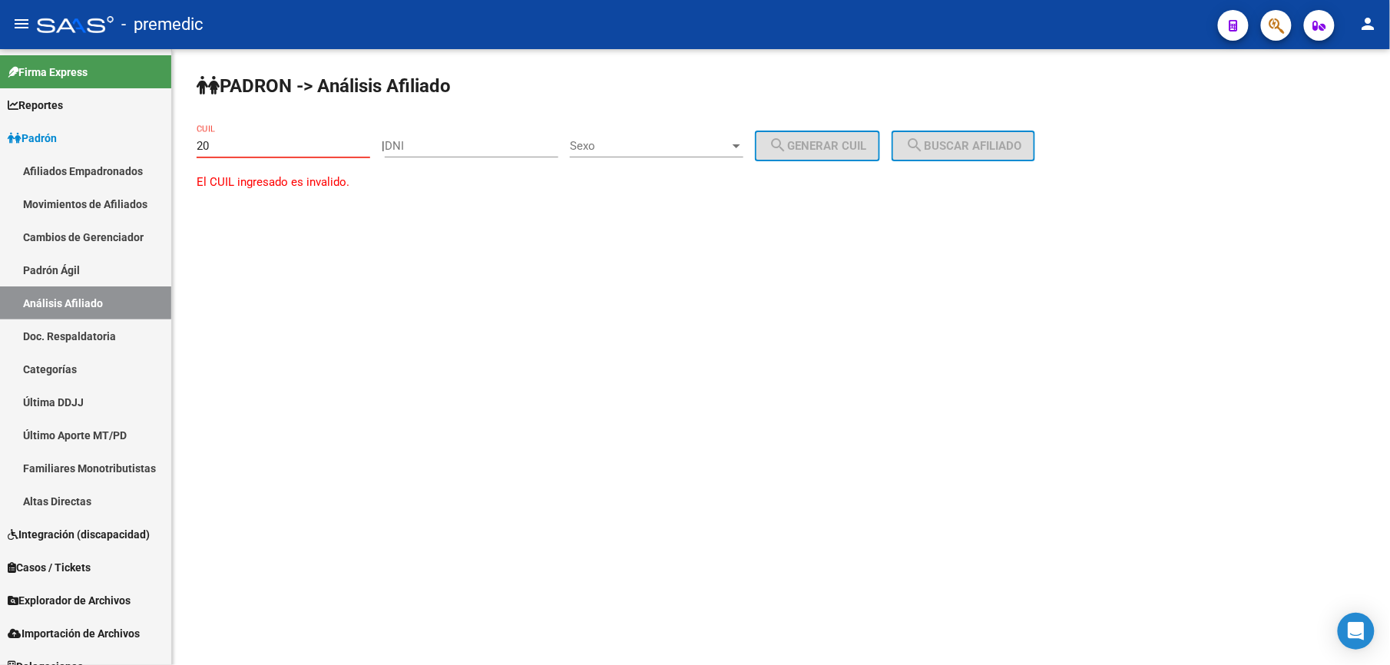
paste input "-27946379"
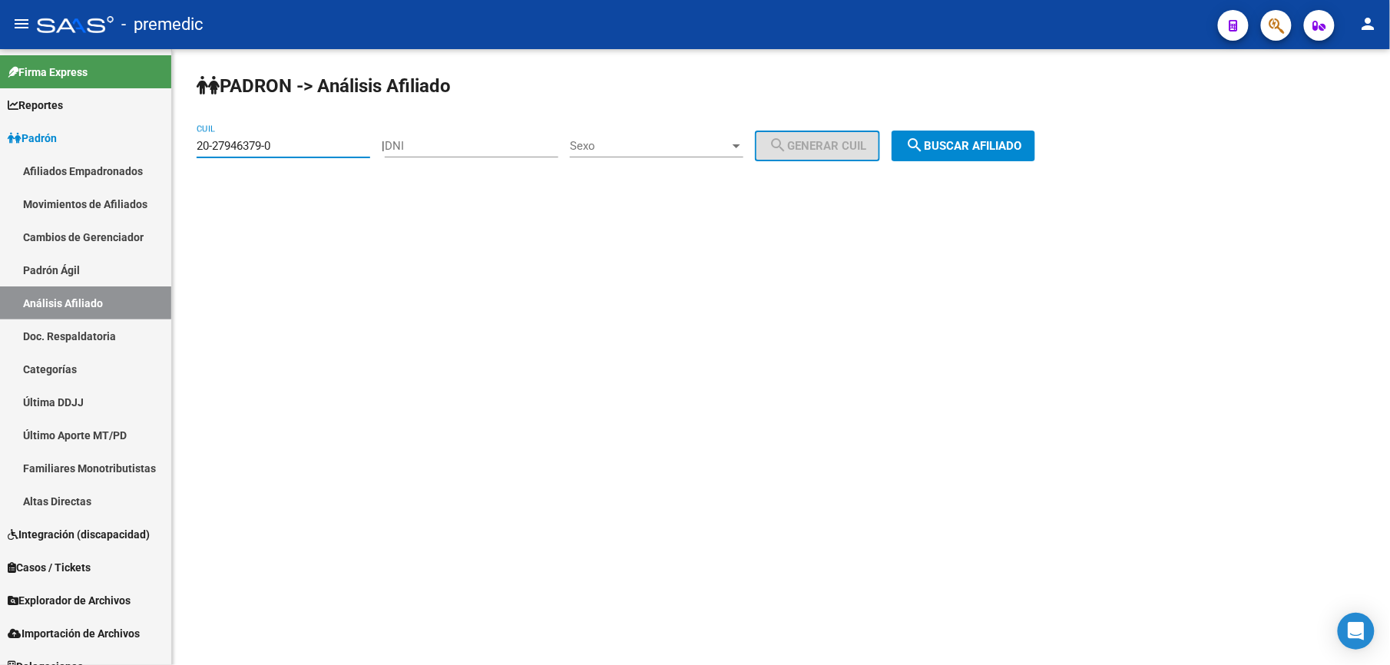
type input "20-27946379-0"
click at [1015, 143] on span "search Buscar afiliado" at bounding box center [964, 146] width 116 height 14
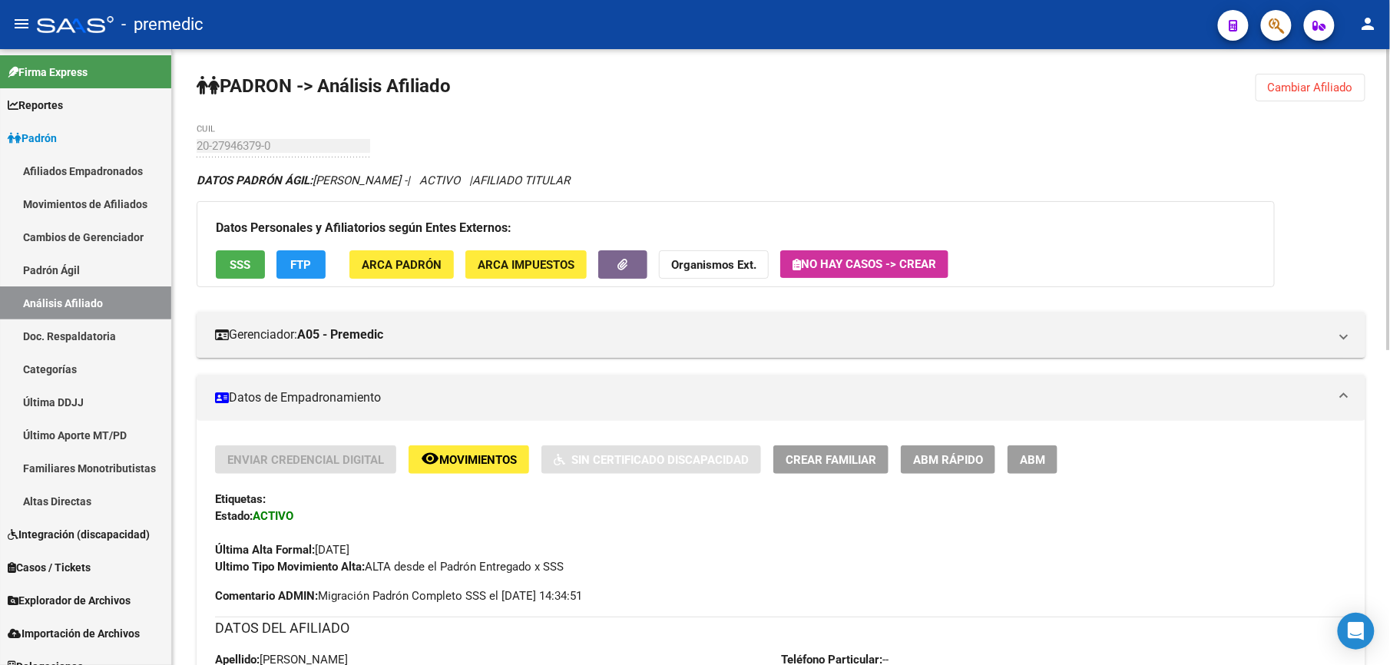
click at [959, 453] on span "ABM Rápido" at bounding box center [948, 460] width 70 height 14
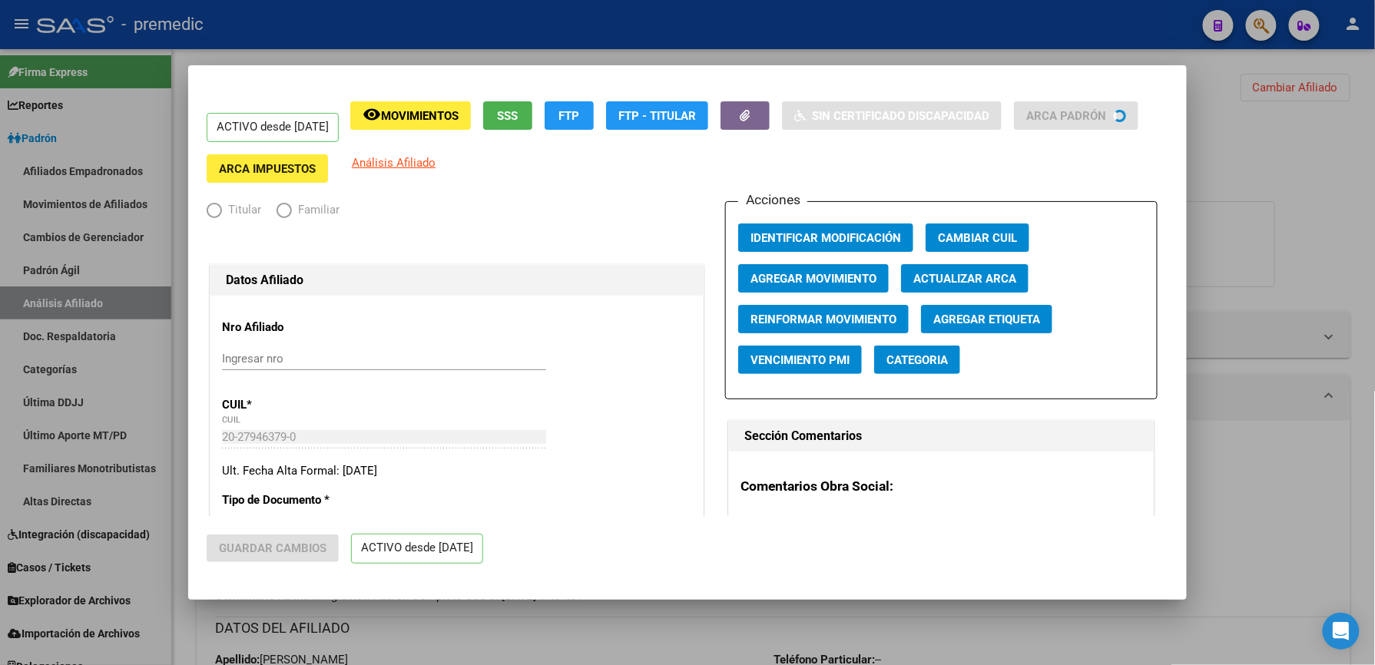
radio input "true"
type input "20-29117462-1"
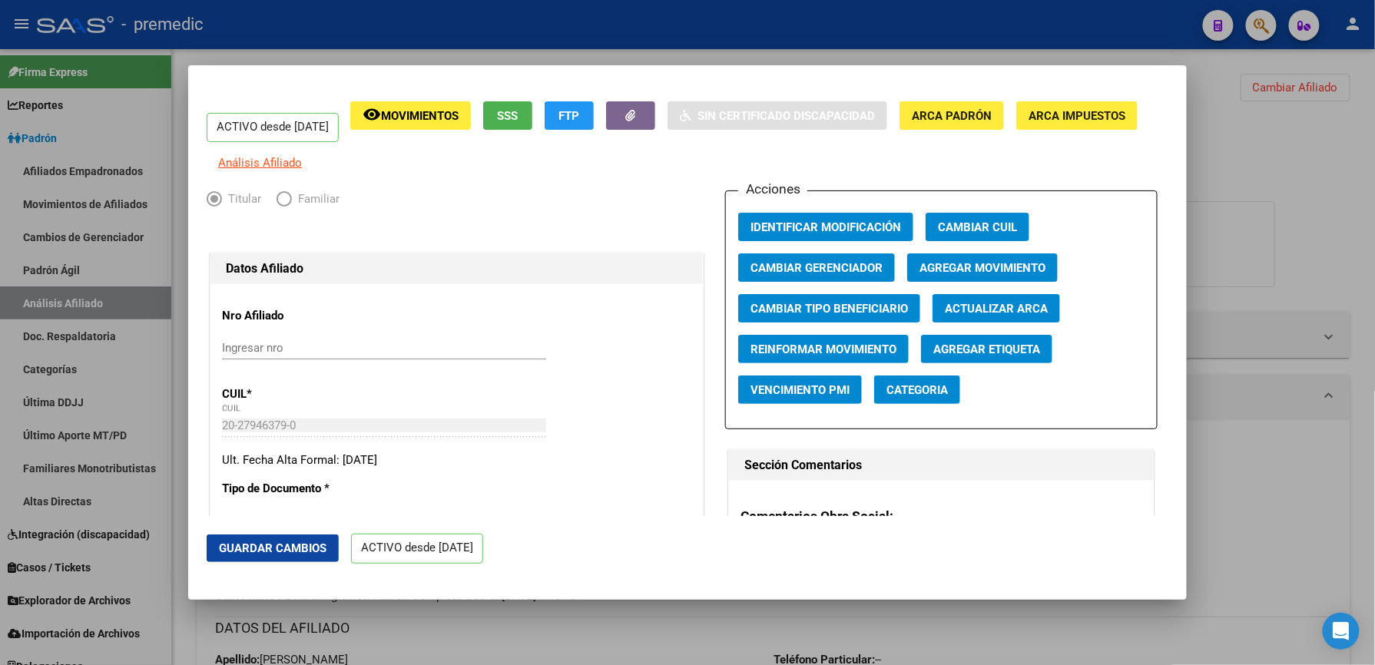
click at [880, 356] on span "Reinformar Movimiento" at bounding box center [824, 350] width 146 height 14
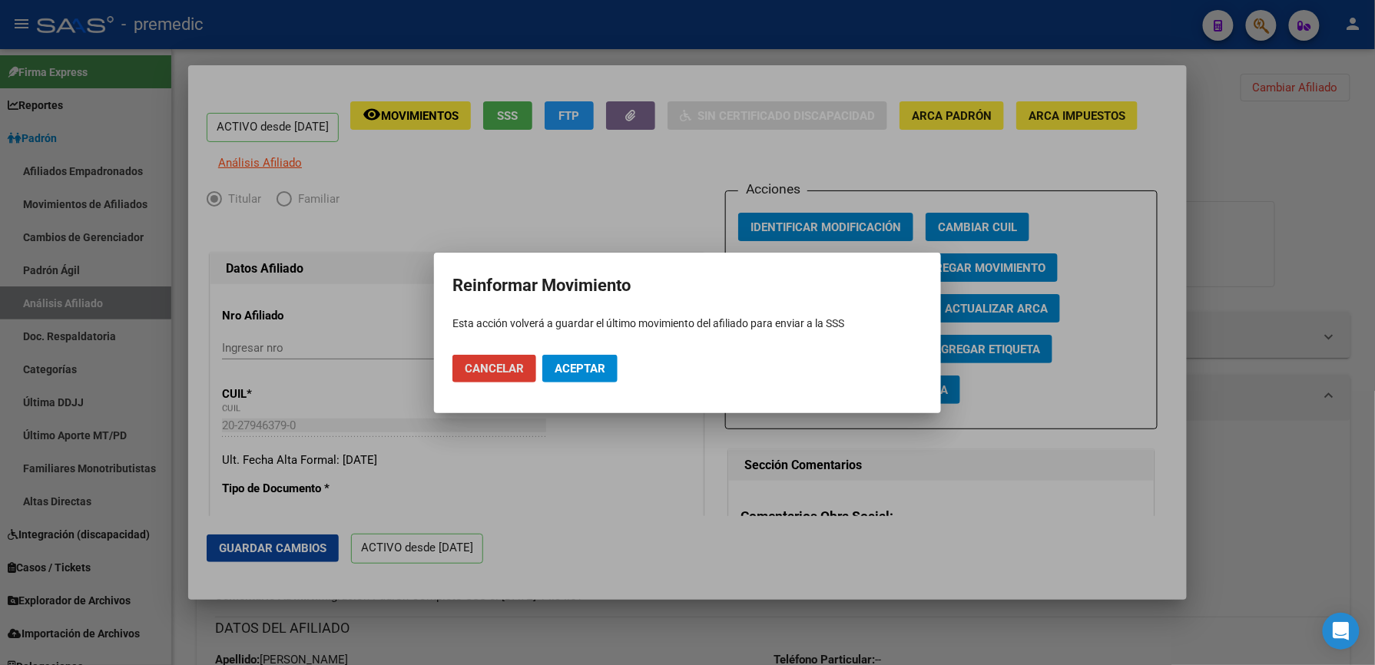
click at [572, 375] on button "Aceptar" at bounding box center [579, 369] width 75 height 28
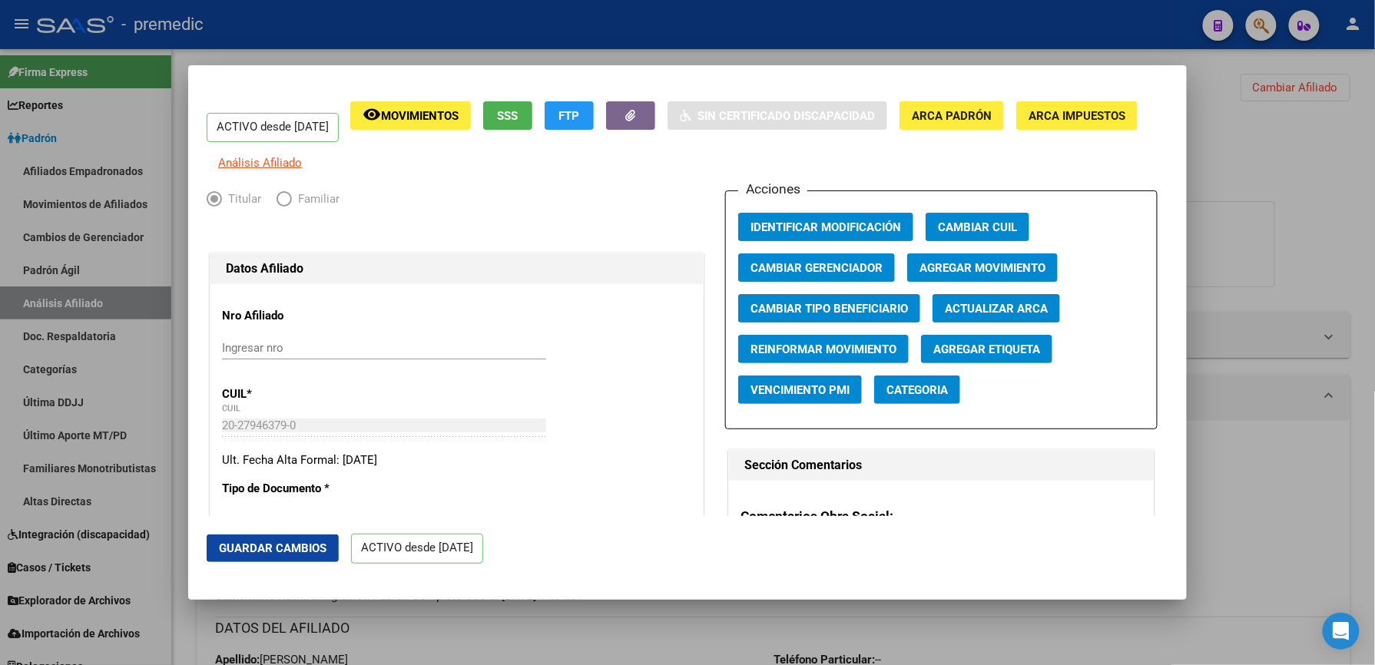
click at [1343, 134] on div at bounding box center [687, 332] width 1375 height 665
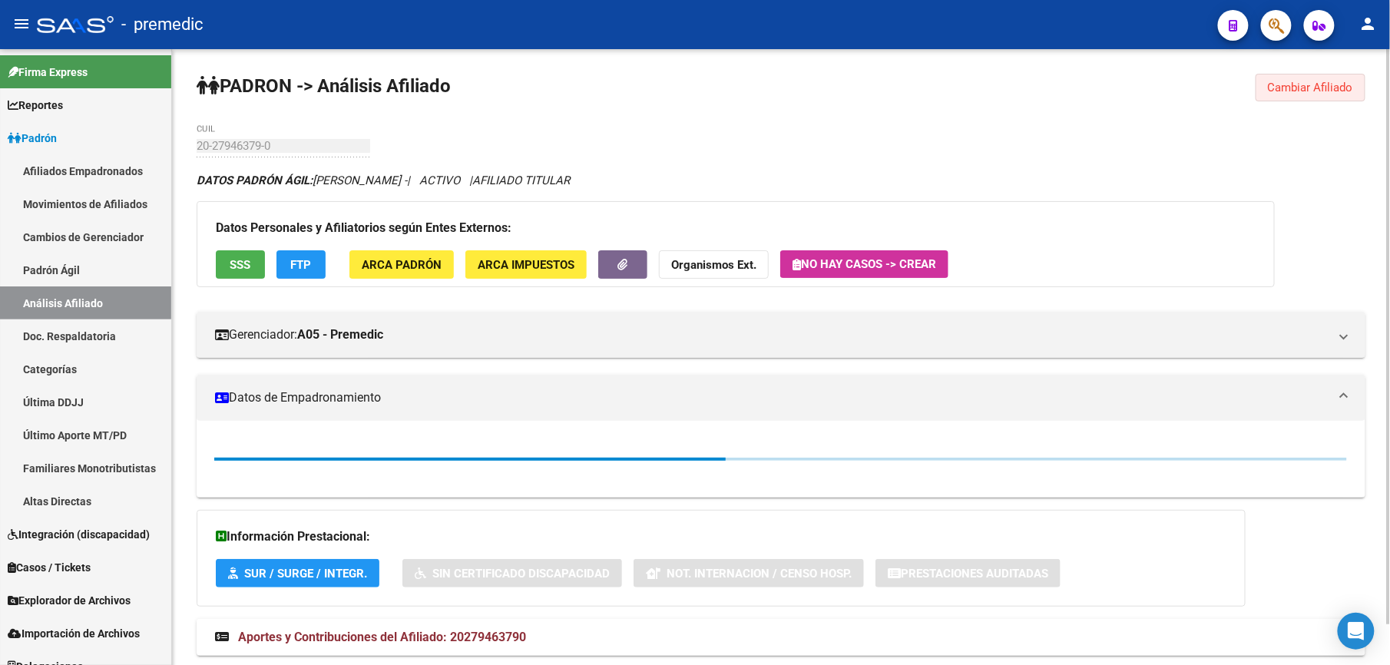
click at [1341, 100] on button "Cambiar Afiliado" at bounding box center [1311, 88] width 110 height 28
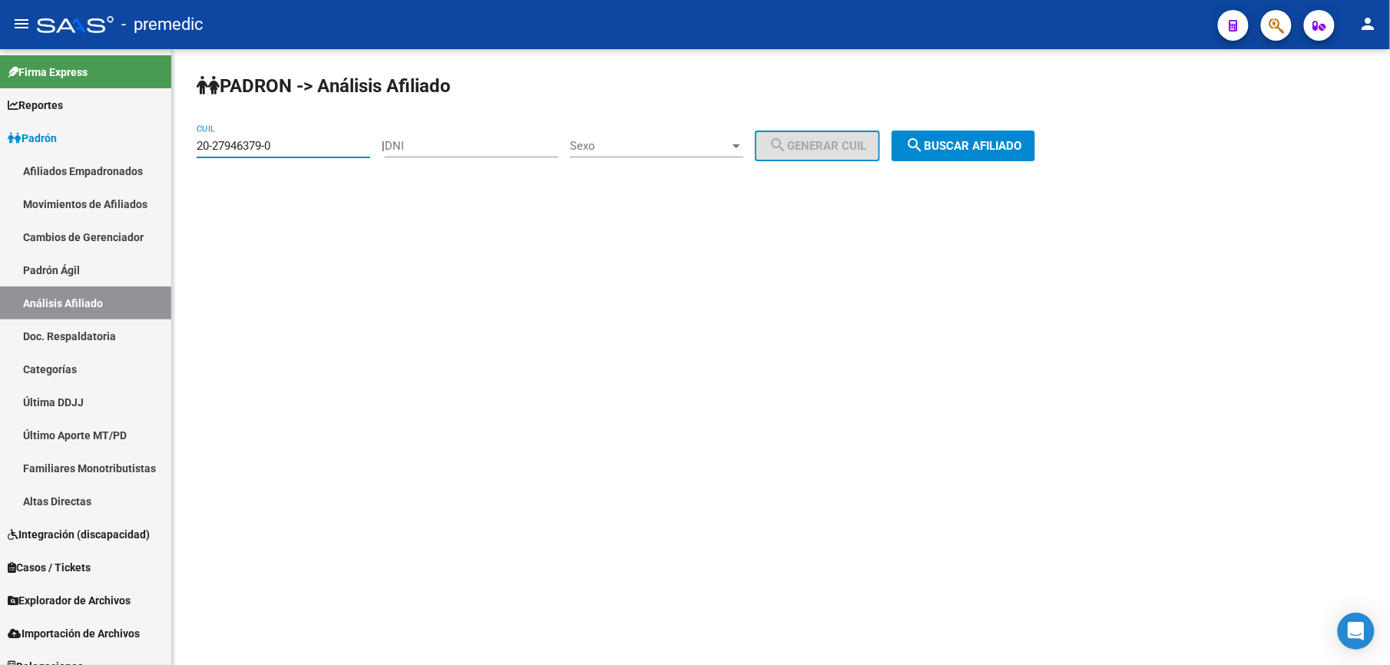
drag, startPoint x: 232, startPoint y: 139, endPoint x: 373, endPoint y: 109, distance: 144.5
click at [28, 111] on mat-sidenav-container "Firma Express Reportes Padrón Traspasos x O.S. Traspasos x Gerenciador Traspaso…" at bounding box center [695, 357] width 1390 height 616
paste input "8054254-8"
type input "20-28054254-8"
click at [928, 161] on div "PADRON -> Análisis Afiliado 20-28054254-8 CUIL | DNI Sexo Sexo search Generar C…" at bounding box center [781, 129] width 1218 height 161
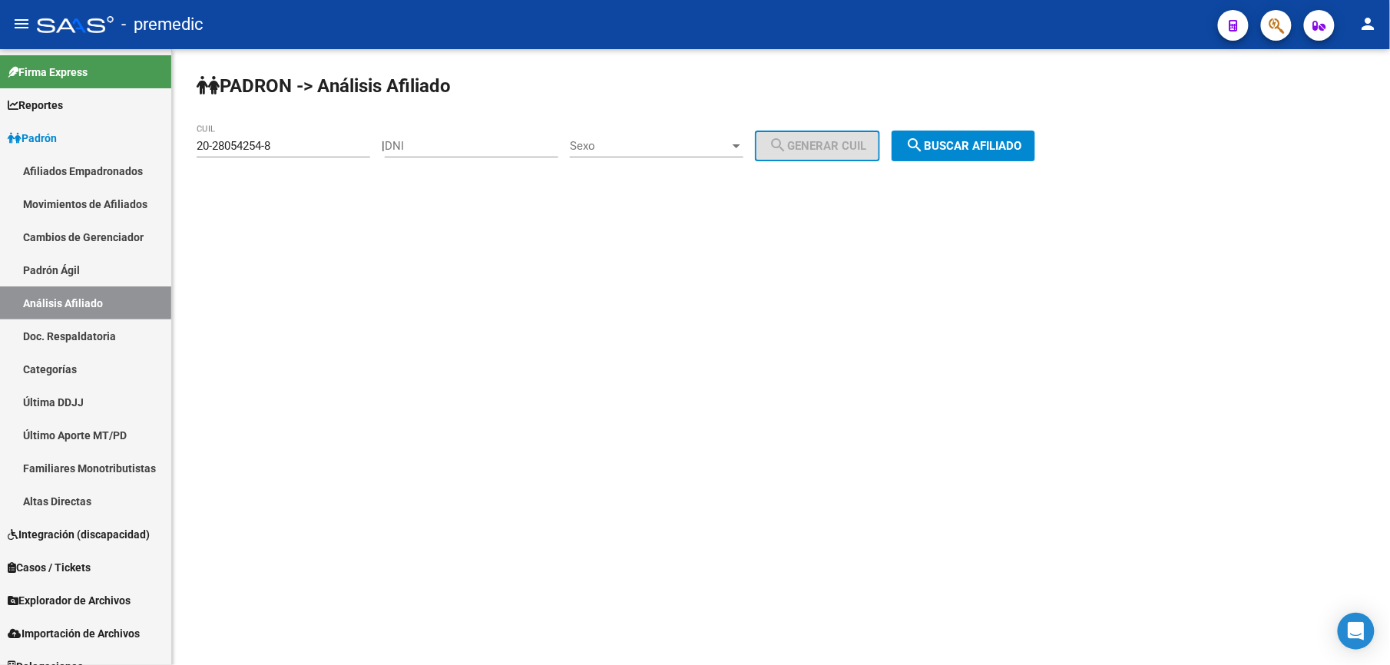
click at [966, 180] on div "PADRON -> Análisis Afiliado 20-28054254-8 CUIL | DNI Sexo Sexo search Generar C…" at bounding box center [781, 129] width 1218 height 161
click at [953, 160] on button "search Buscar afiliado" at bounding box center [964, 146] width 144 height 31
click at [969, 140] on div "PADRON -> Análisis Afiliado 20-28054254-8 CUIL | DNI Sexo Sexo search Generar C…" at bounding box center [781, 129] width 1218 height 161
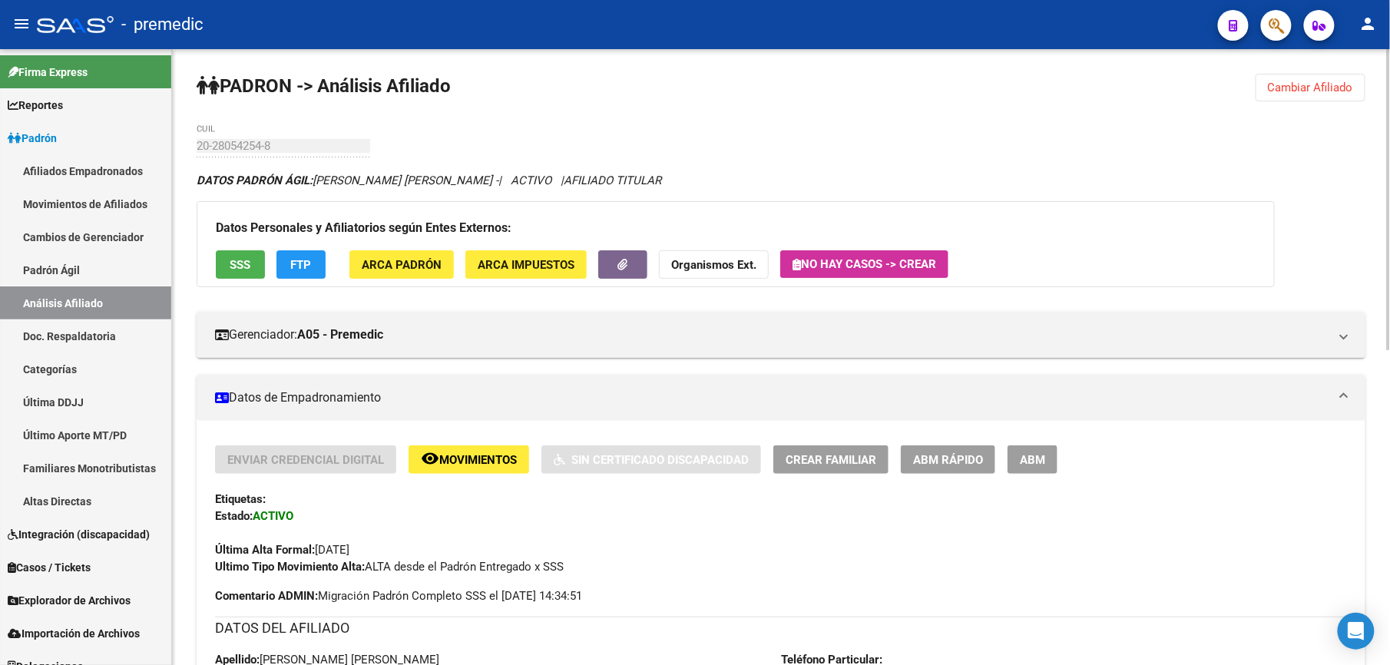
click at [234, 138] on div "20-28054254-8 CUIL" at bounding box center [284, 140] width 174 height 33
click at [1315, 98] on button "Cambiar Afiliado" at bounding box center [1311, 88] width 110 height 28
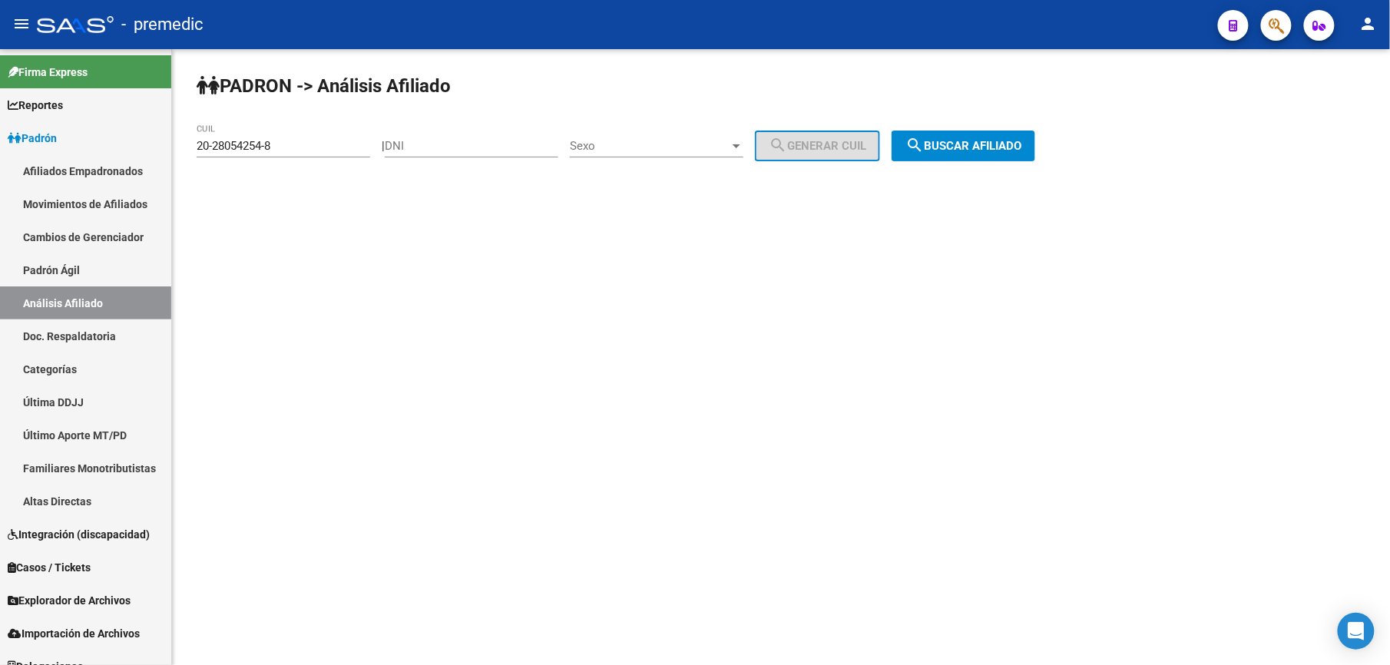
click at [975, 169] on div "PADRON -> Análisis Afiliado 20-28054254-8 CUIL | DNI Sexo Sexo search Generar C…" at bounding box center [781, 129] width 1218 height 161
click at [984, 140] on span "search Buscar afiliado" at bounding box center [964, 146] width 116 height 14
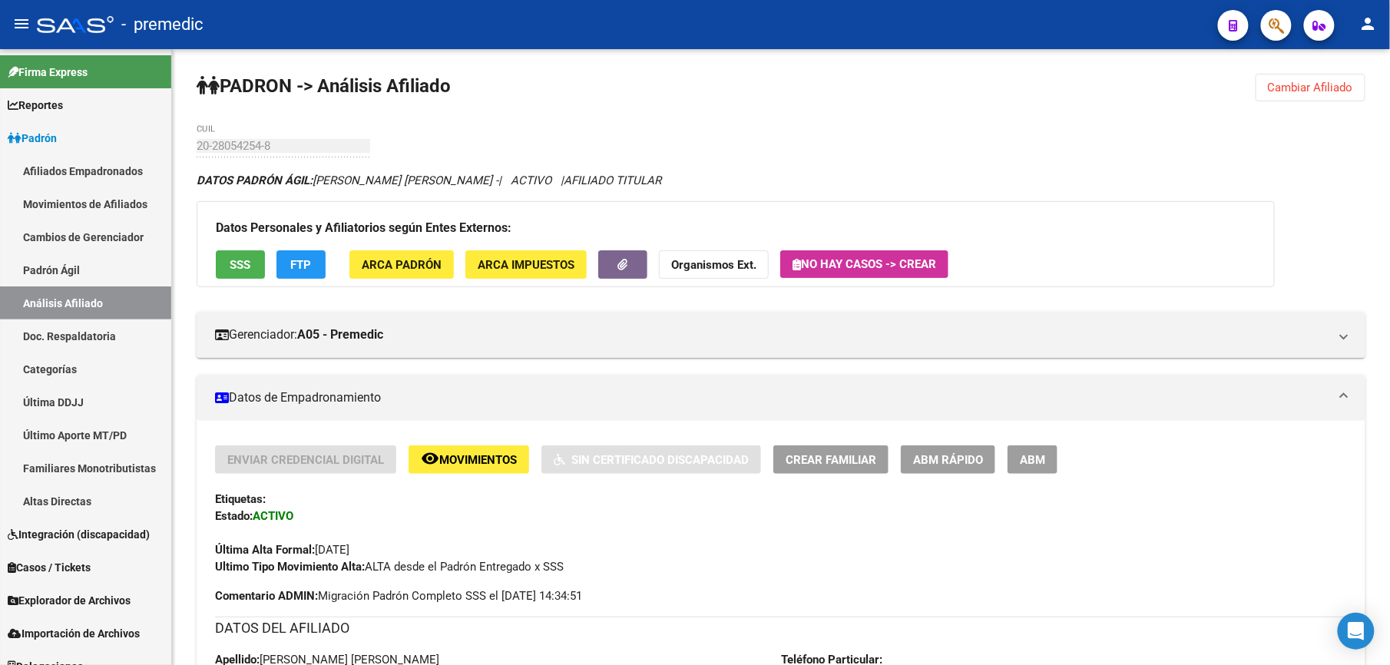
click at [946, 455] on span "ABM Rápido" at bounding box center [948, 460] width 70 height 14
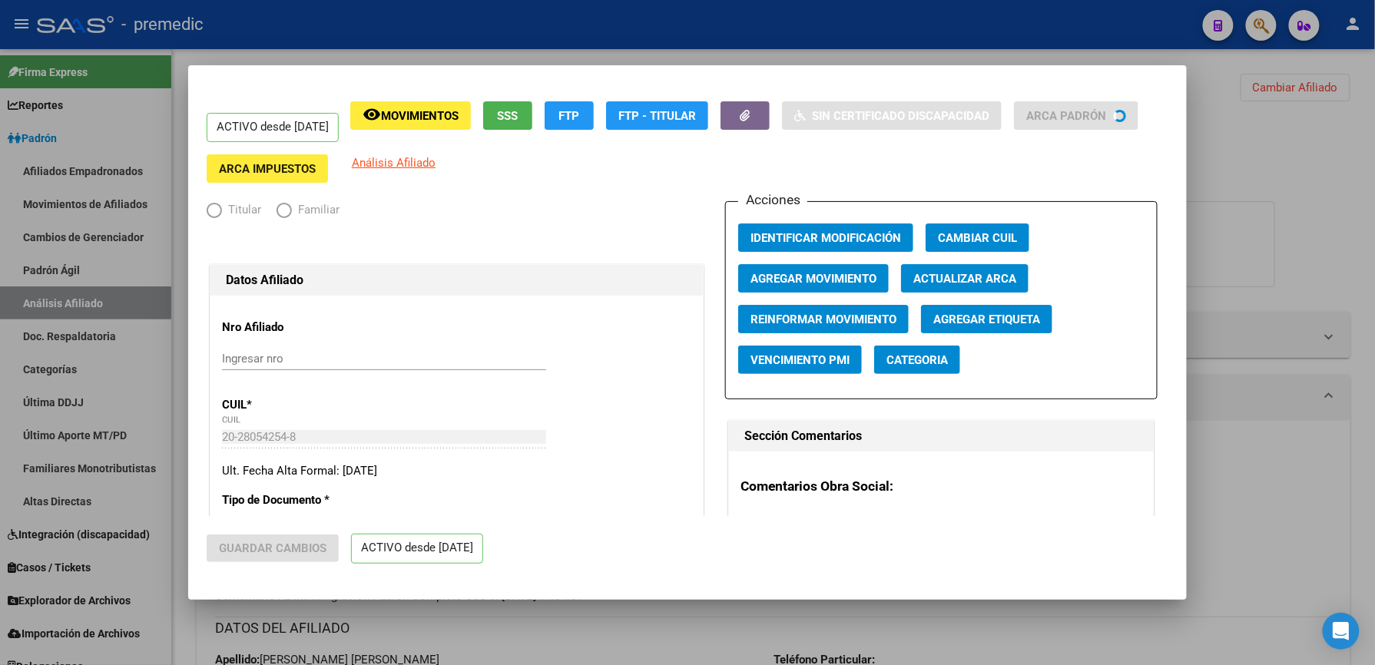
radio input "true"
type input "30-71189345-4"
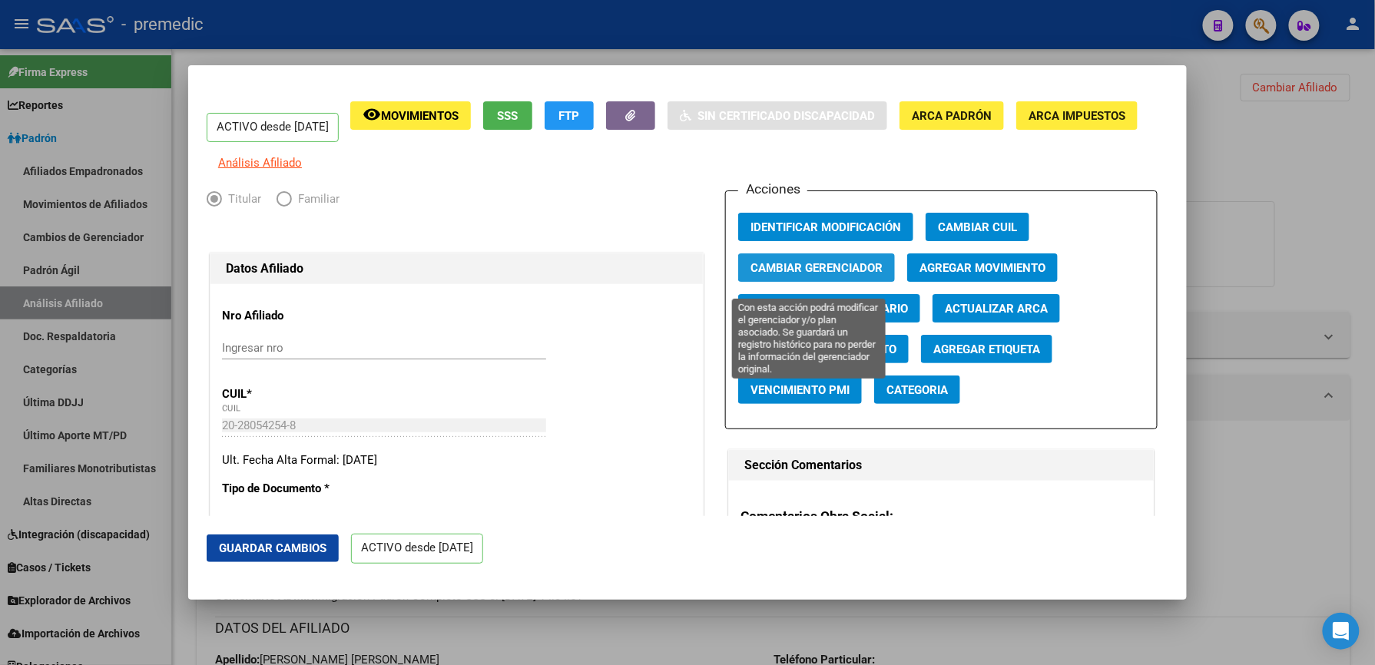
click at [818, 272] on span "Cambiar Gerenciador" at bounding box center [817, 268] width 132 height 14
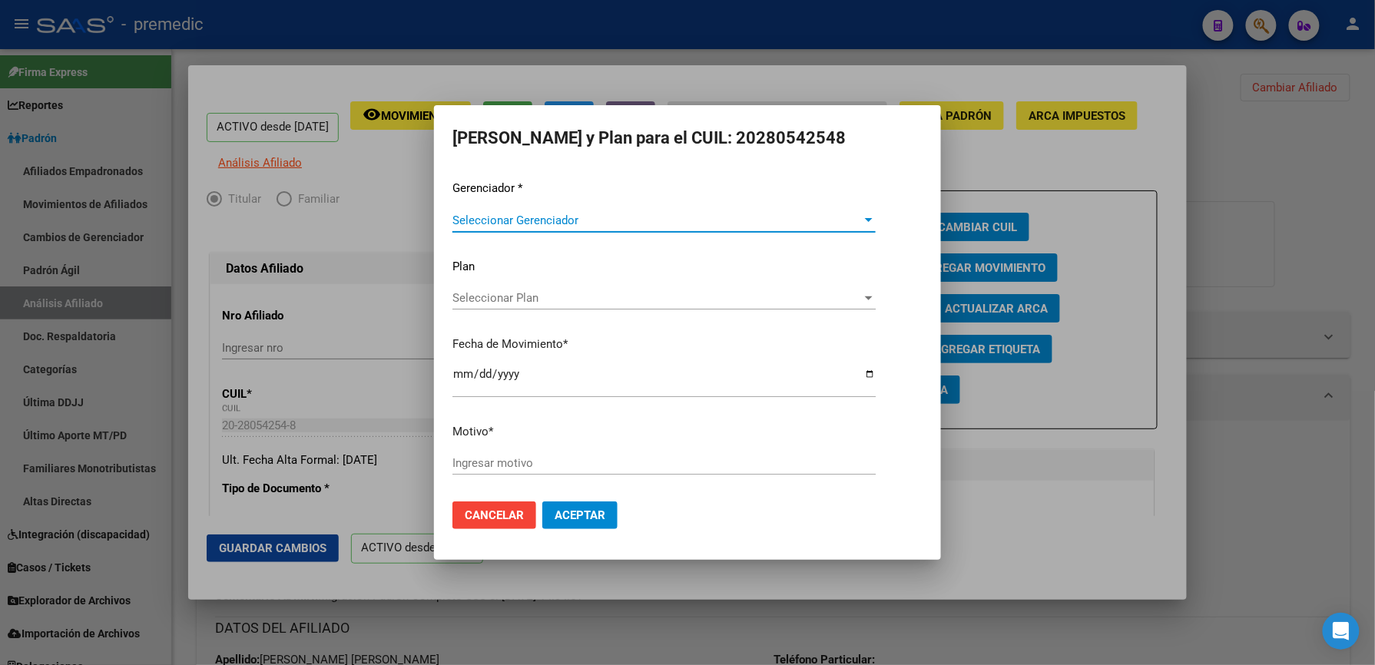
click at [492, 507] on button "Cancelar" at bounding box center [494, 516] width 84 height 28
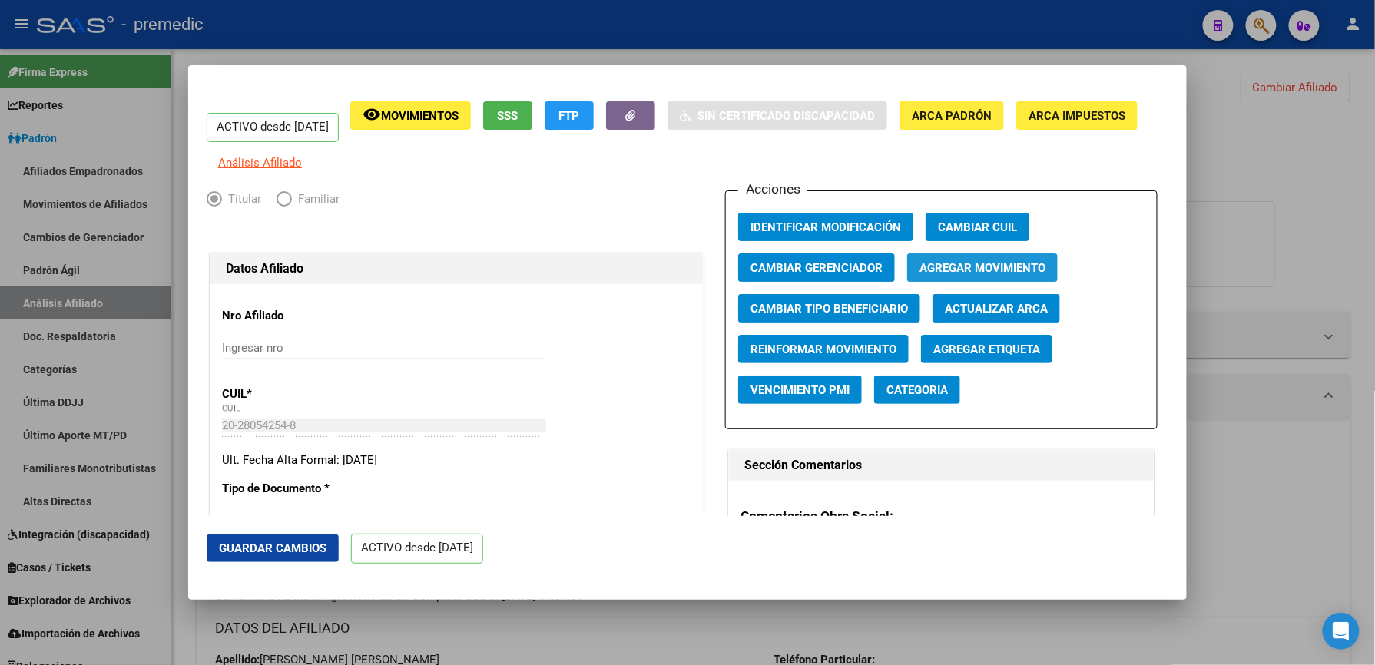
click at [963, 275] on span "Agregar Movimiento" at bounding box center [983, 268] width 126 height 14
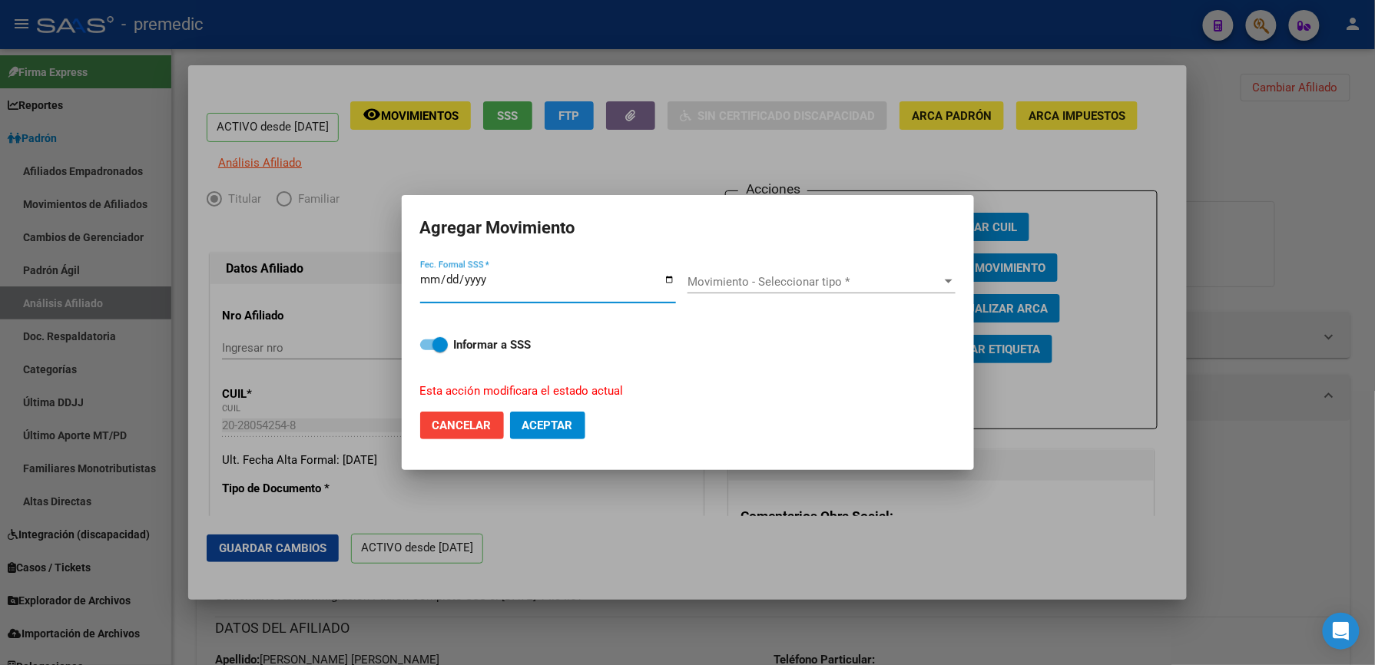
click at [441, 281] on input "2025-08-01" at bounding box center [548, 285] width 256 height 25
type input "[DATE]"
click at [900, 290] on div "Movimiento - Seleccionar tipo * Movimiento - Seleccionar tipo *" at bounding box center [822, 281] width 268 height 23
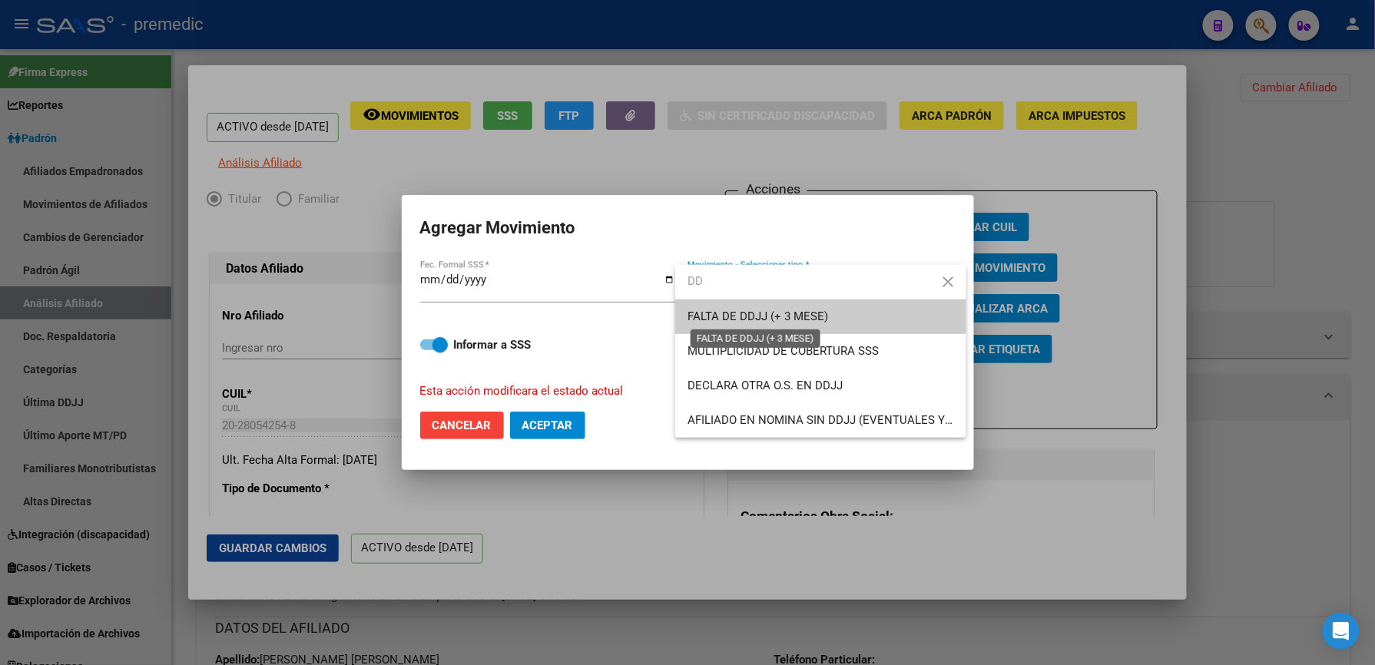
type input "DD"
click at [806, 311] on span "FALTA DE DDJJ (+ 3 MESE)" at bounding box center [758, 317] width 141 height 14
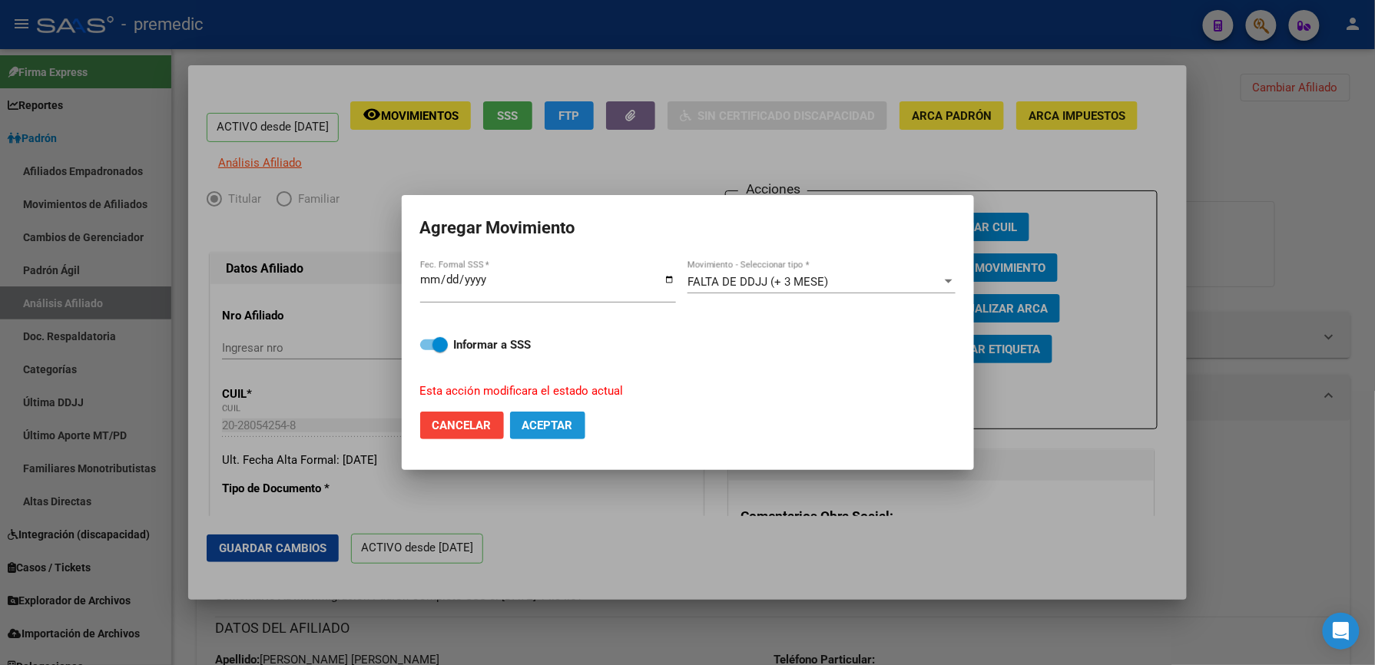
click at [535, 430] on span "Aceptar" at bounding box center [547, 426] width 51 height 14
checkbox input "false"
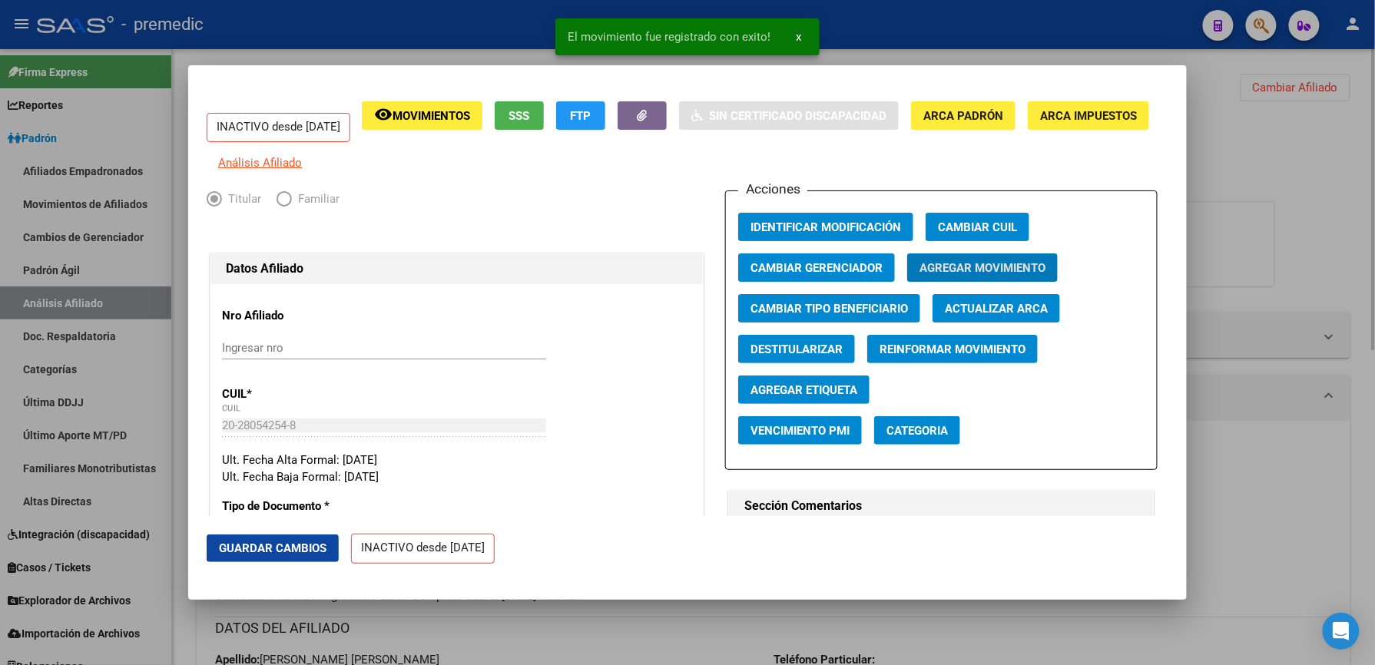
click at [619, 637] on div at bounding box center [687, 332] width 1375 height 665
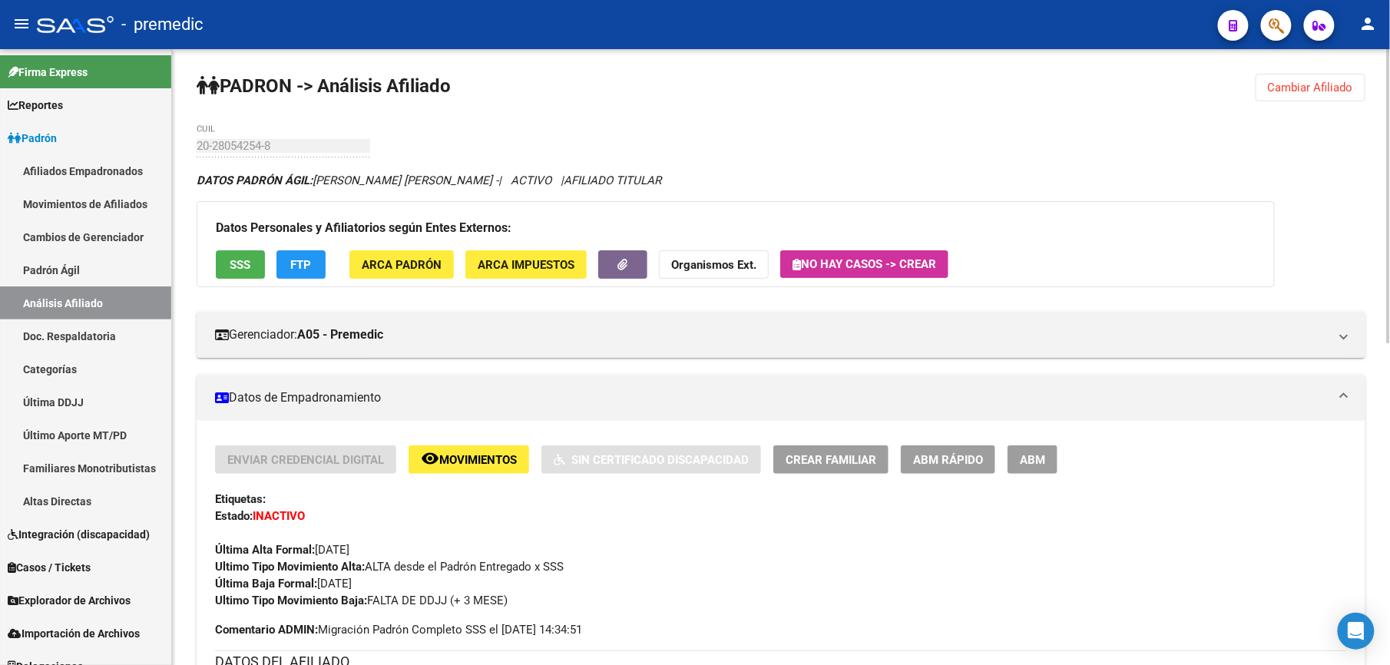
click at [1277, 77] on button "Cambiar Afiliado" at bounding box center [1311, 88] width 110 height 28
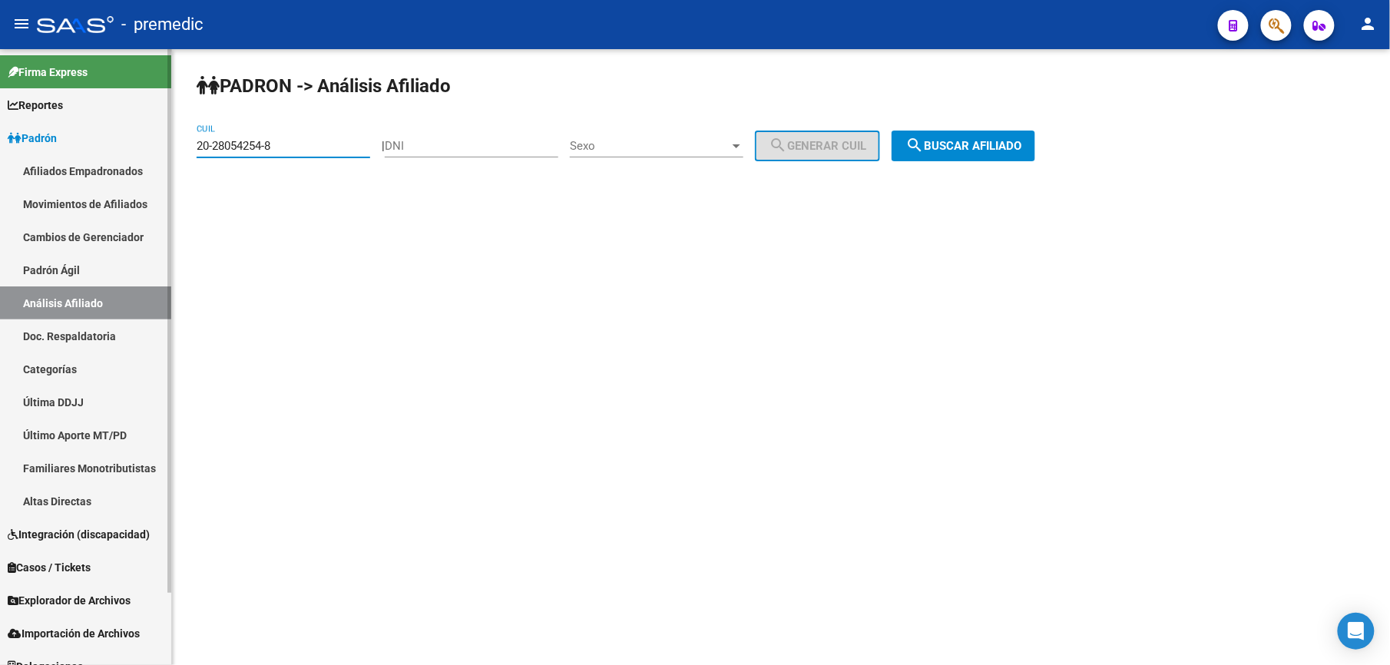
drag, startPoint x: 311, startPoint y: 146, endPoint x: 41, endPoint y: 124, distance: 270.5
click at [41, 124] on mat-sidenav-container "Firma Express Reportes Padrón Traspasos x O.S. Traspasos x Gerenciador Traspaso…" at bounding box center [695, 357] width 1390 height 616
paste input "122934-7"
type input "20-28122934-7"
click at [974, 144] on span "search Buscar afiliado" at bounding box center [964, 146] width 116 height 14
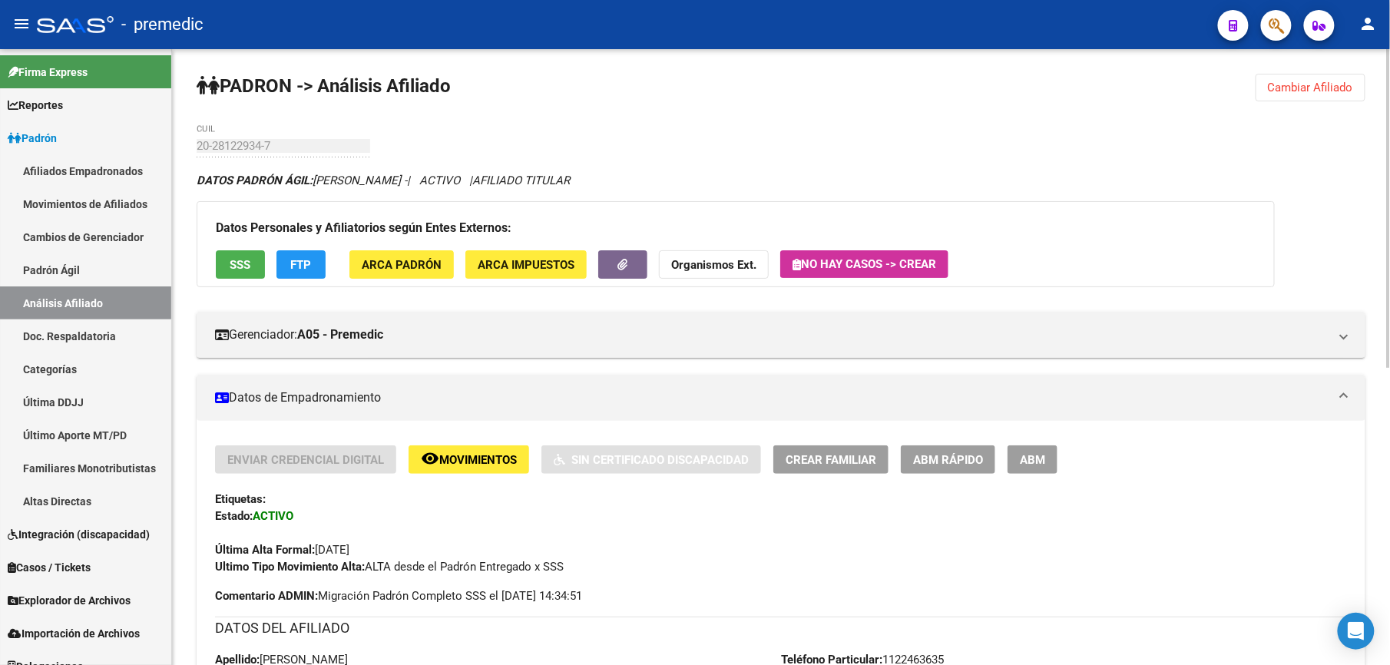
drag, startPoint x: 256, startPoint y: 160, endPoint x: 247, endPoint y: 145, distance: 17.3
click at [255, 157] on div "20-28122934-7 CUIL" at bounding box center [284, 148] width 174 height 48
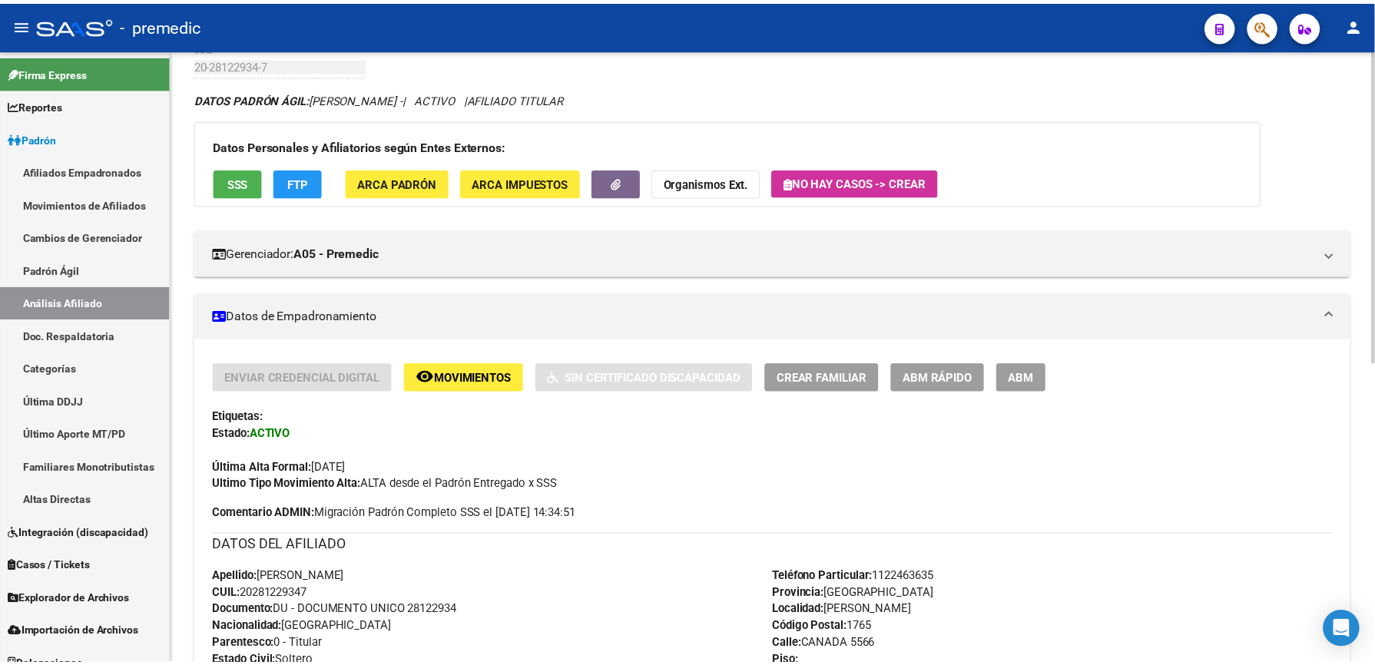
scroll to position [204, 0]
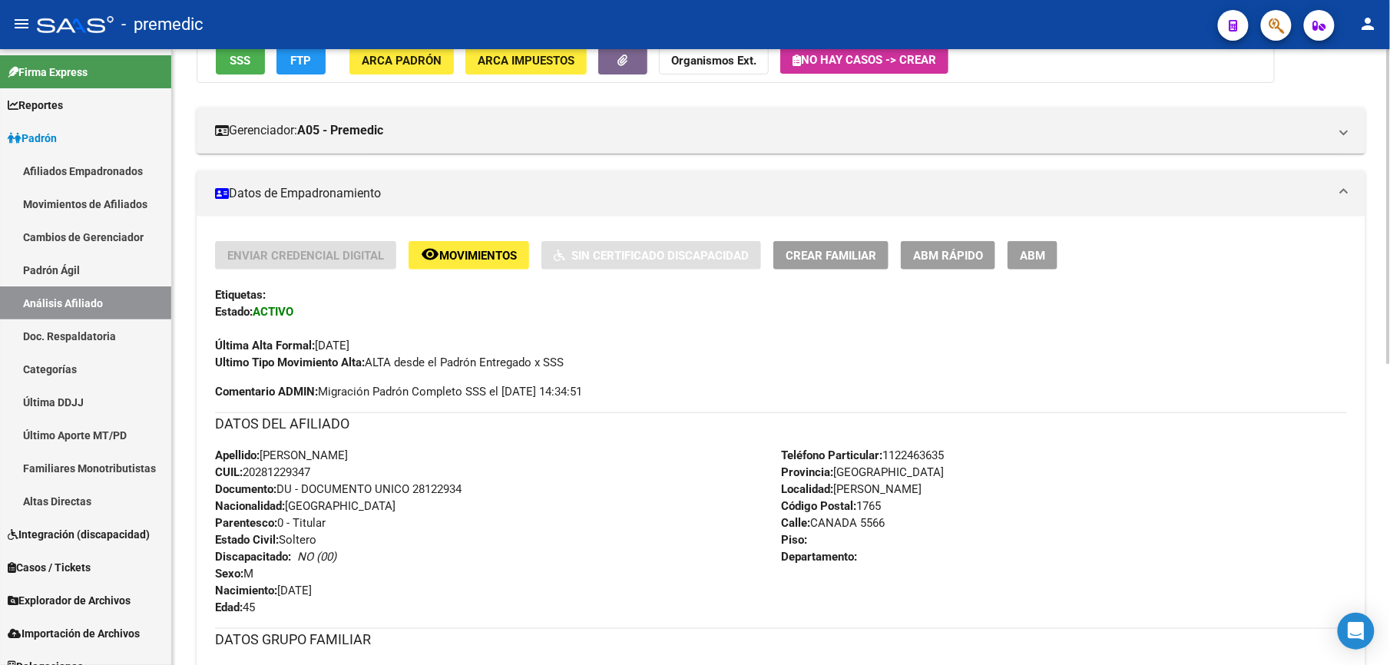
click at [938, 249] on span "ABM Rápido" at bounding box center [948, 256] width 70 height 14
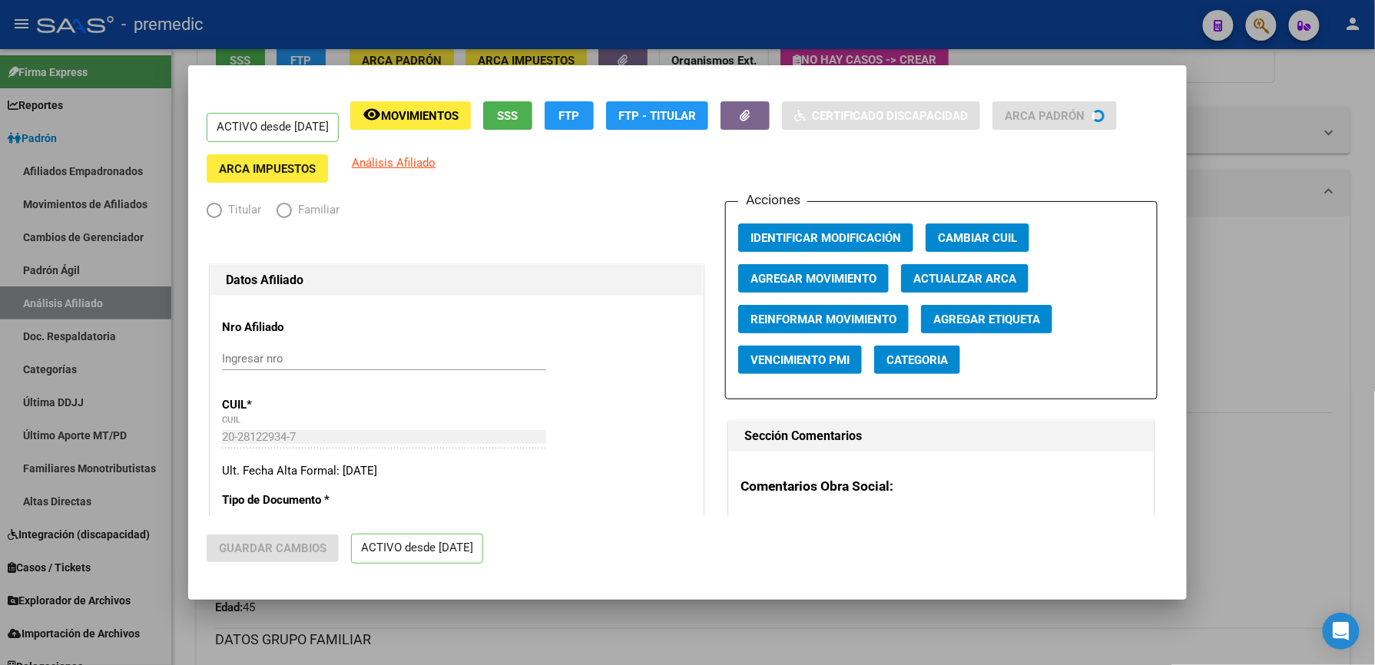
radio input "true"
type input "30-70820662-4"
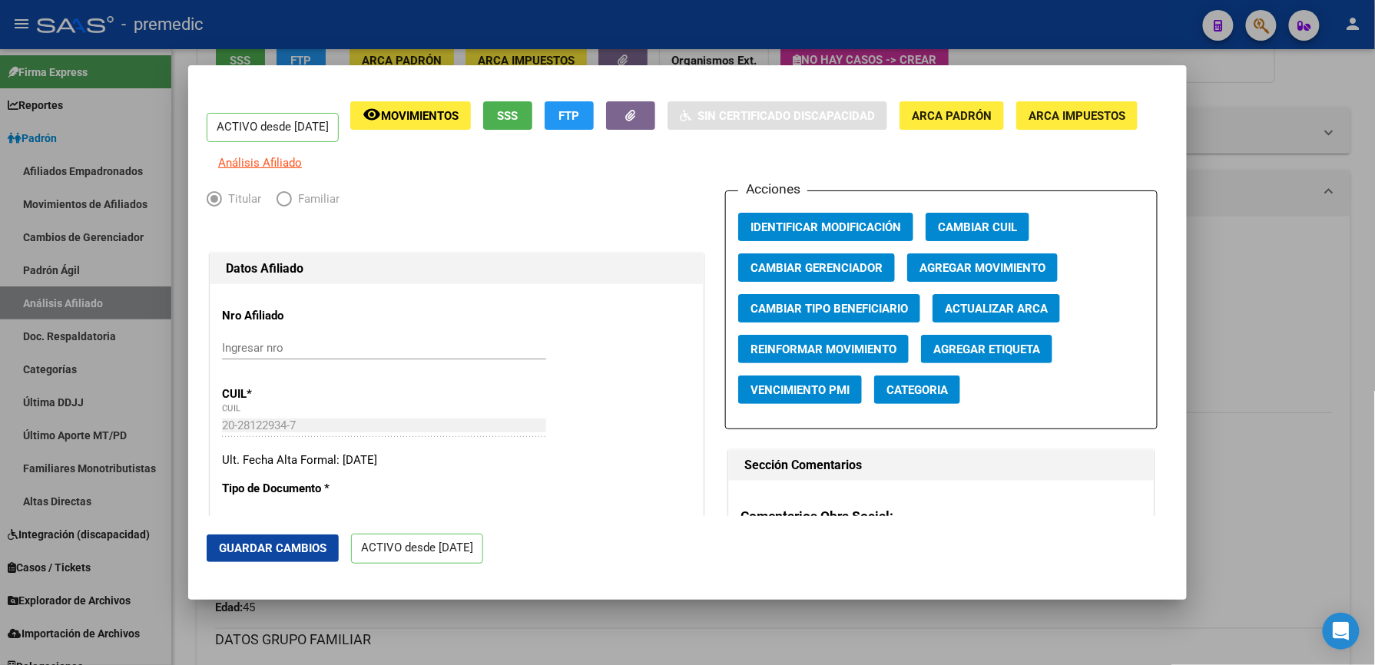
click at [1277, 169] on div at bounding box center [687, 332] width 1375 height 665
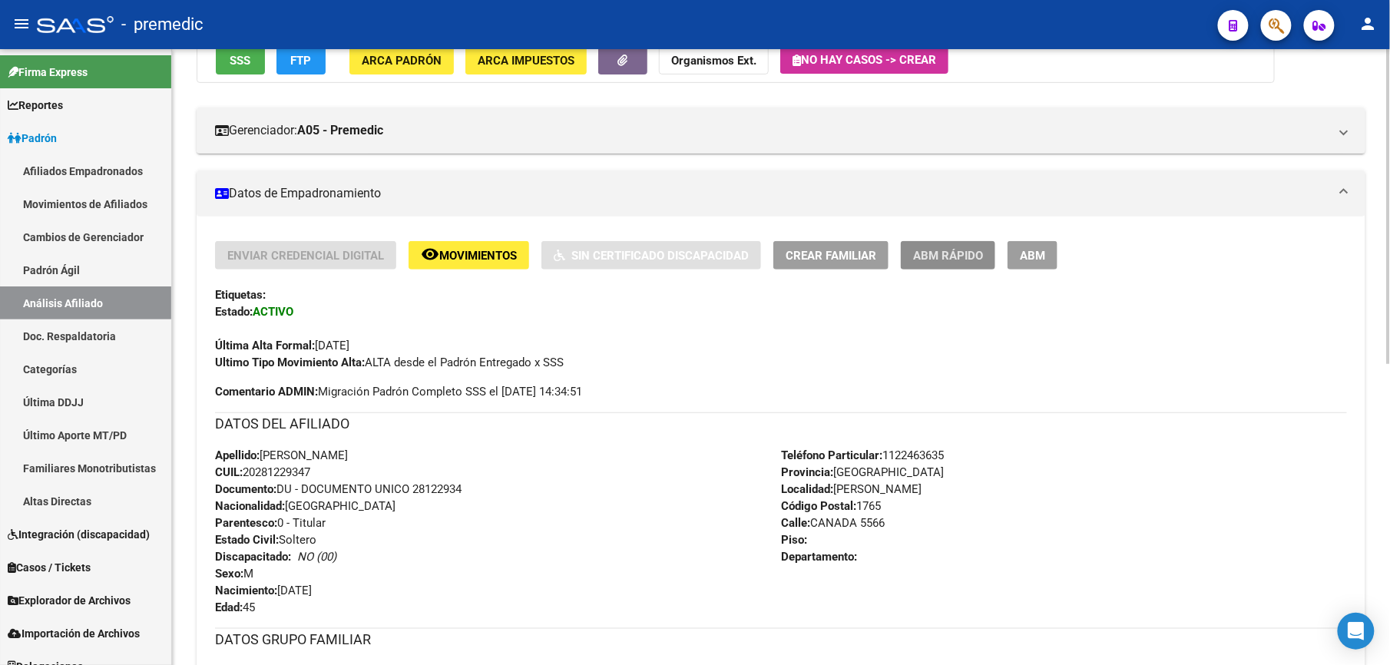
click at [939, 253] on span "ABM Rápido" at bounding box center [948, 256] width 70 height 14
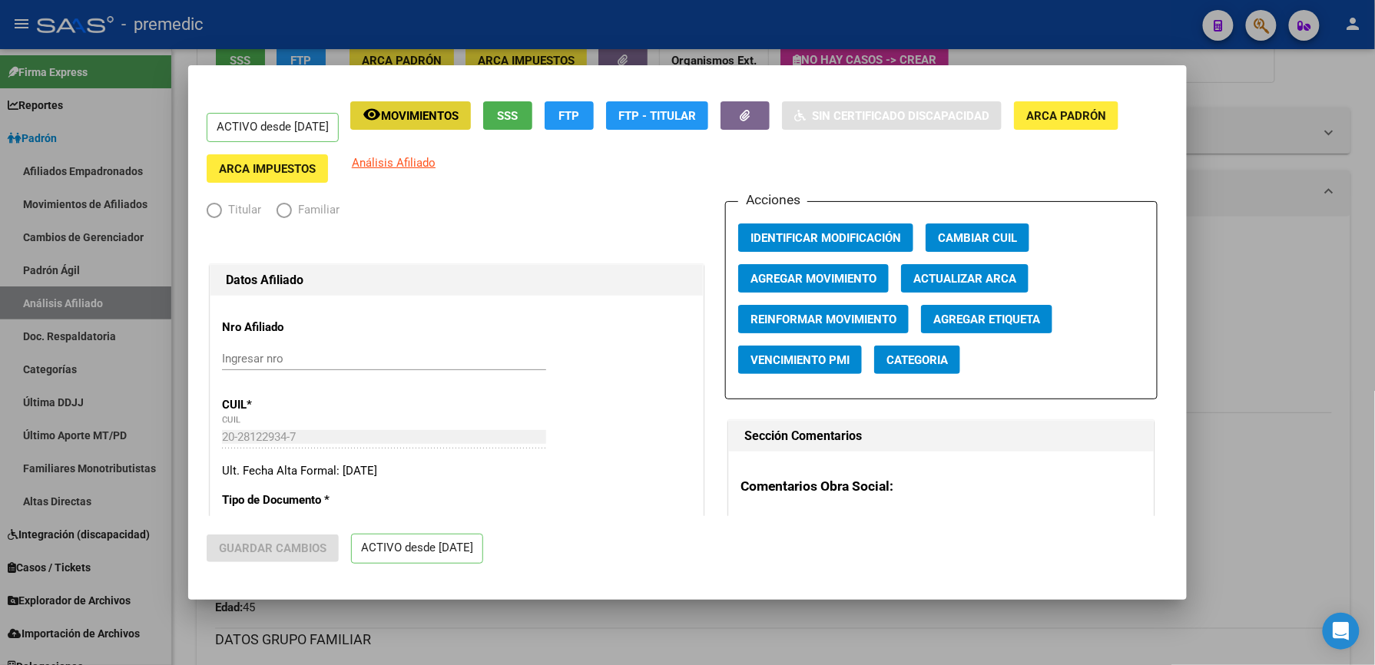
radio input "true"
type input "30-70820662-4"
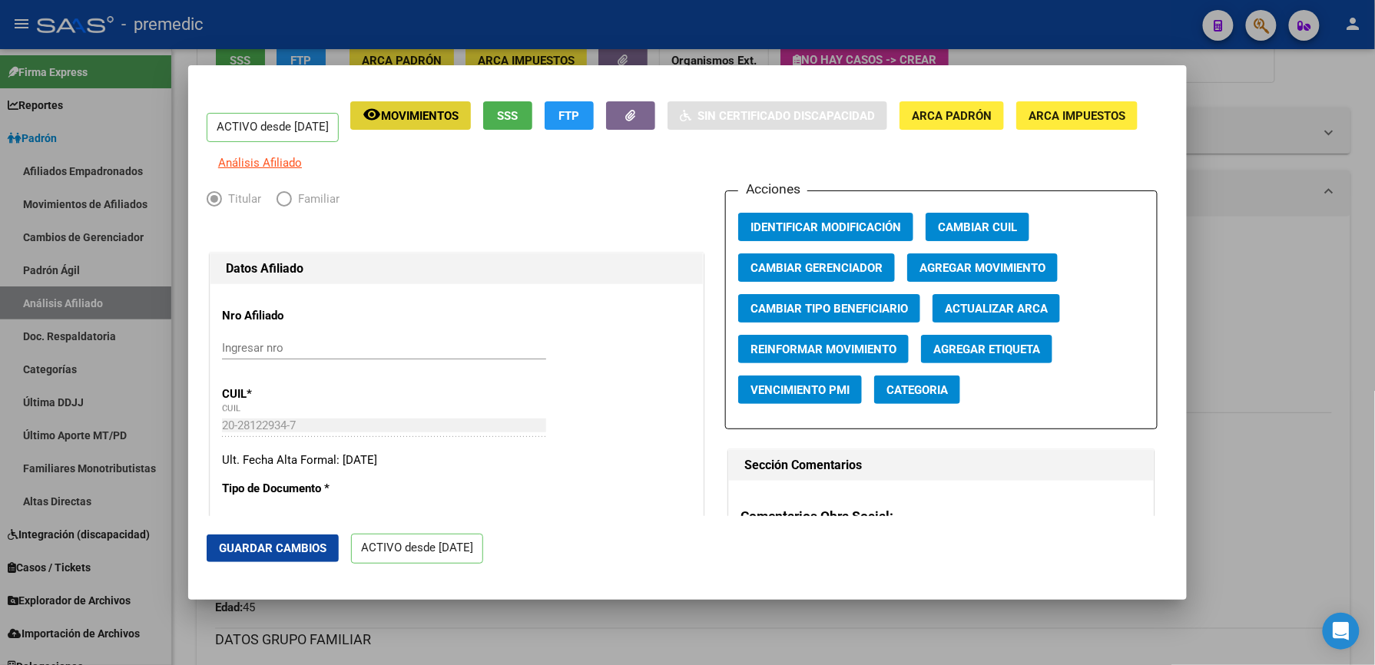
click at [984, 275] on span "Agregar Movimiento" at bounding box center [983, 268] width 126 height 14
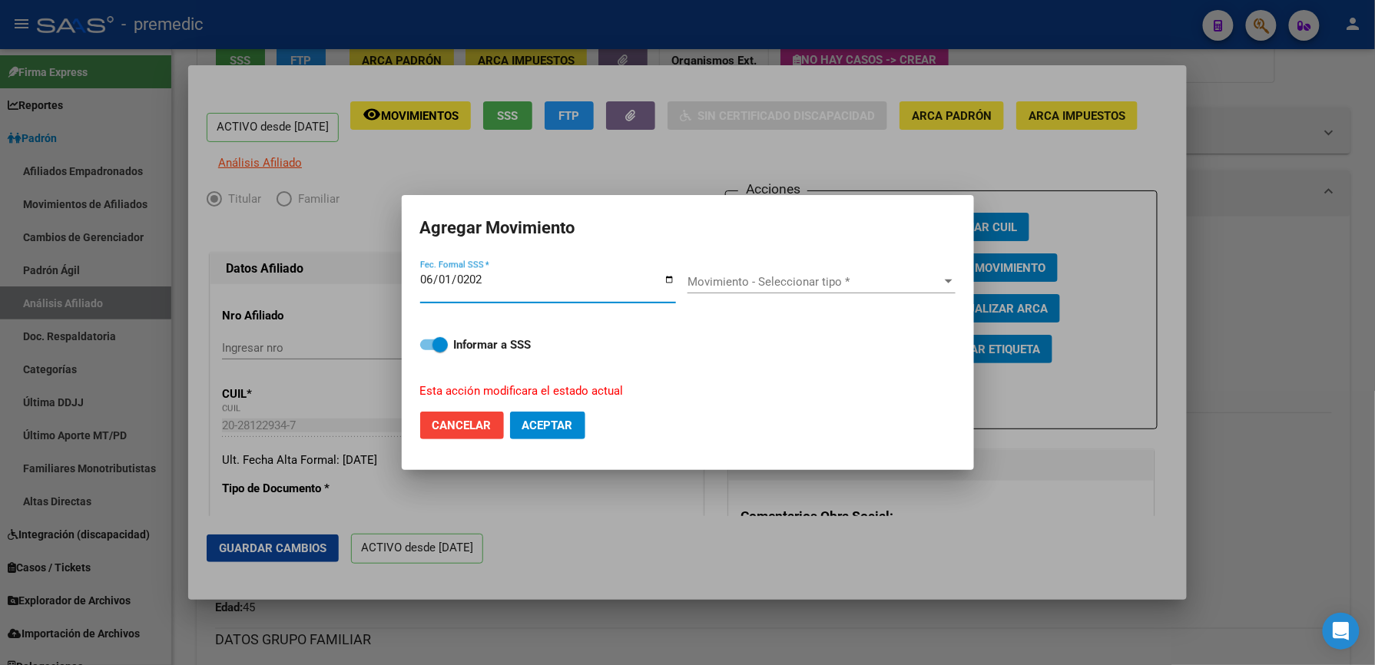
type input "[DATE]"
click at [772, 289] on span "Movimiento - Seleccionar tipo *" at bounding box center [815, 282] width 254 height 14
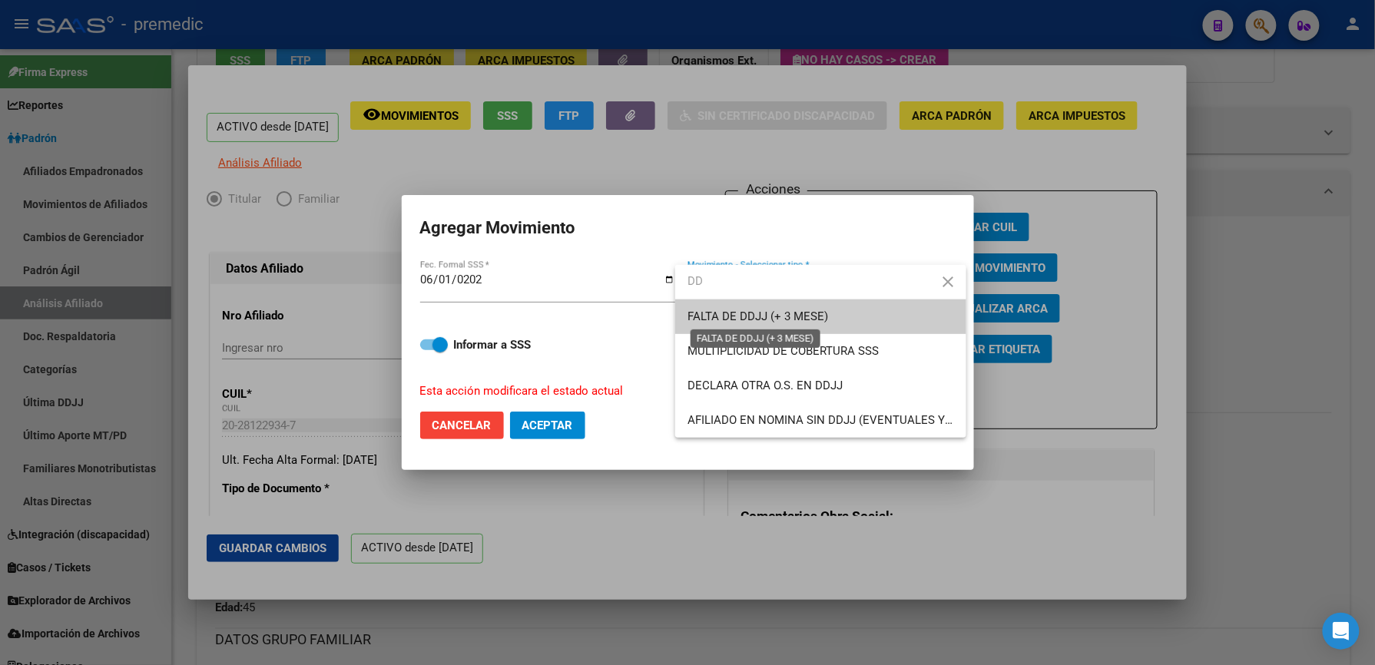
type input "DD"
click at [745, 321] on span "FALTA DE DDJJ (+ 3 MESE)" at bounding box center [758, 317] width 141 height 14
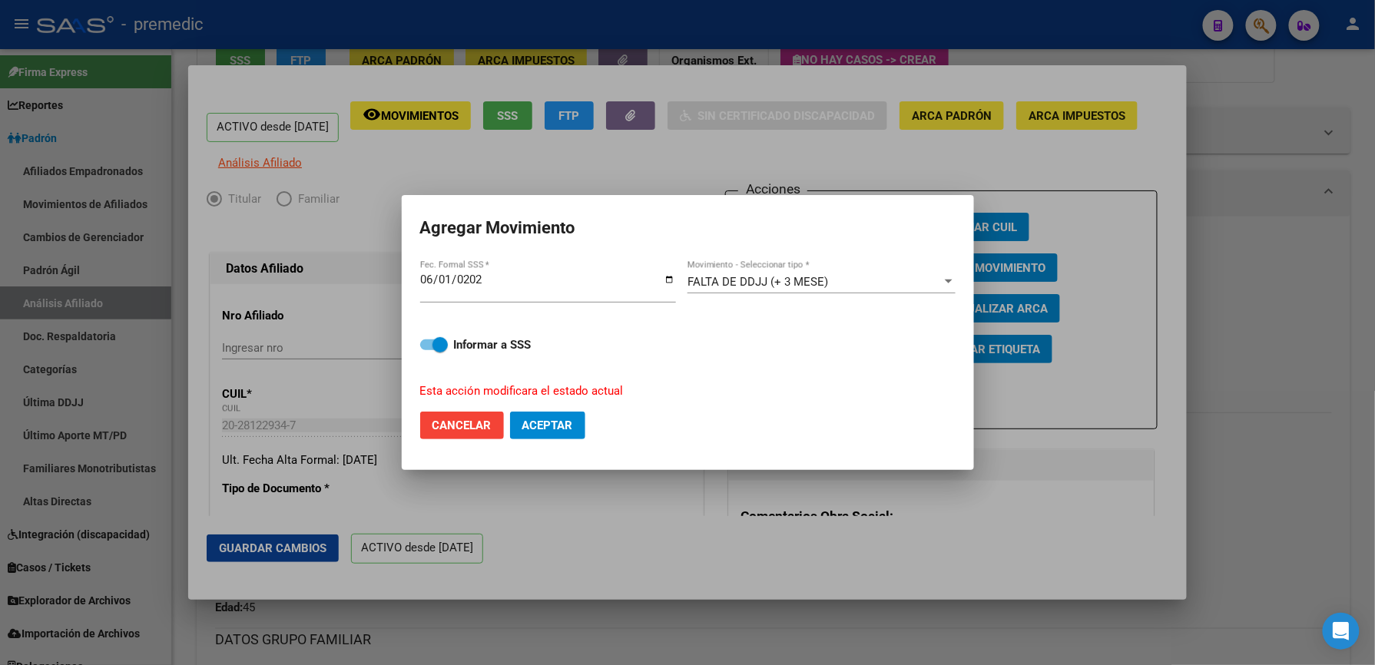
click at [592, 426] on mat-dialog-actions "Cancelar Aceptar" at bounding box center [687, 425] width 535 height 52
click at [575, 437] on button "Aceptar" at bounding box center [547, 426] width 75 height 28
checkbox input "false"
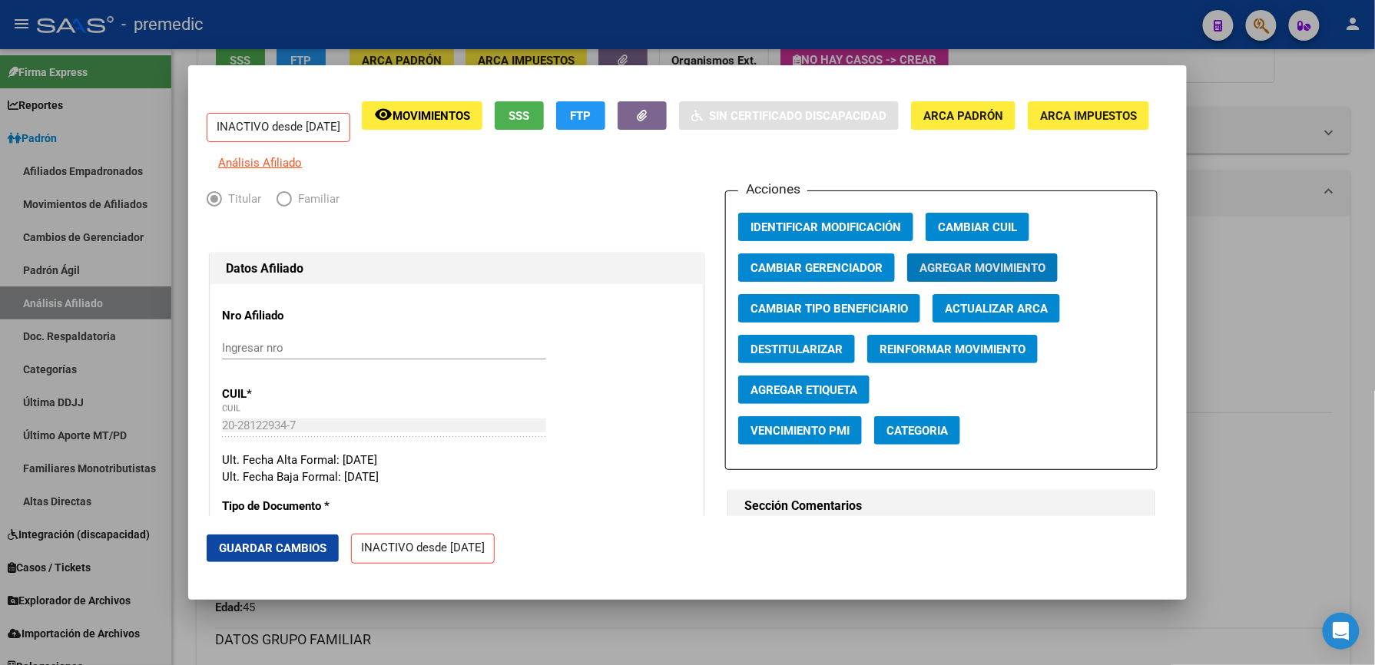
click at [1316, 117] on div at bounding box center [687, 332] width 1375 height 665
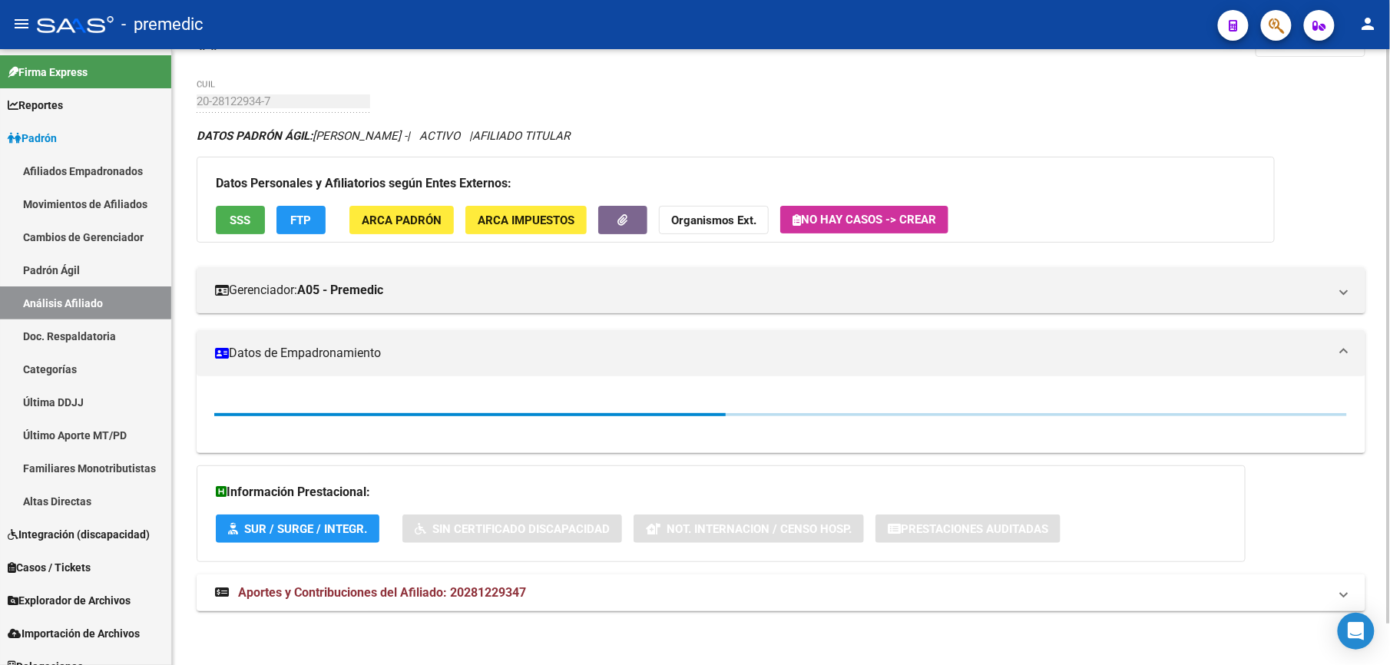
scroll to position [0, 0]
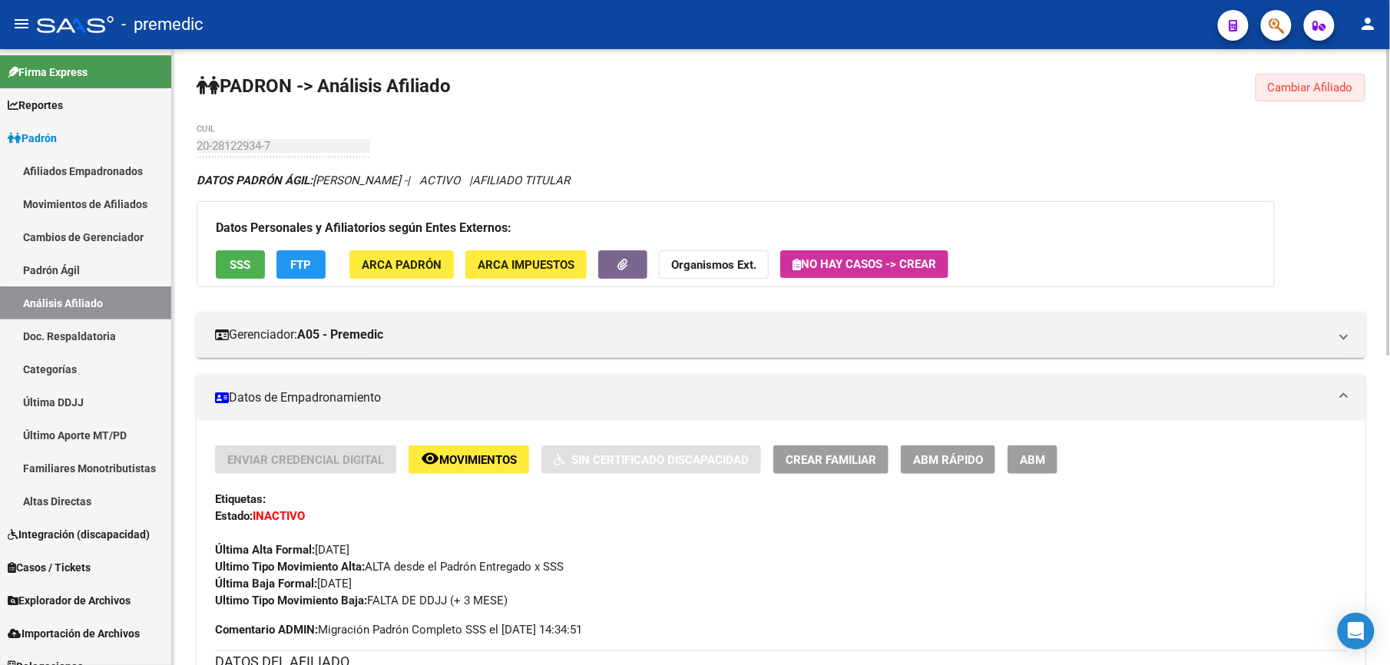
click at [1292, 84] on span "Cambiar Afiliado" at bounding box center [1310, 88] width 85 height 14
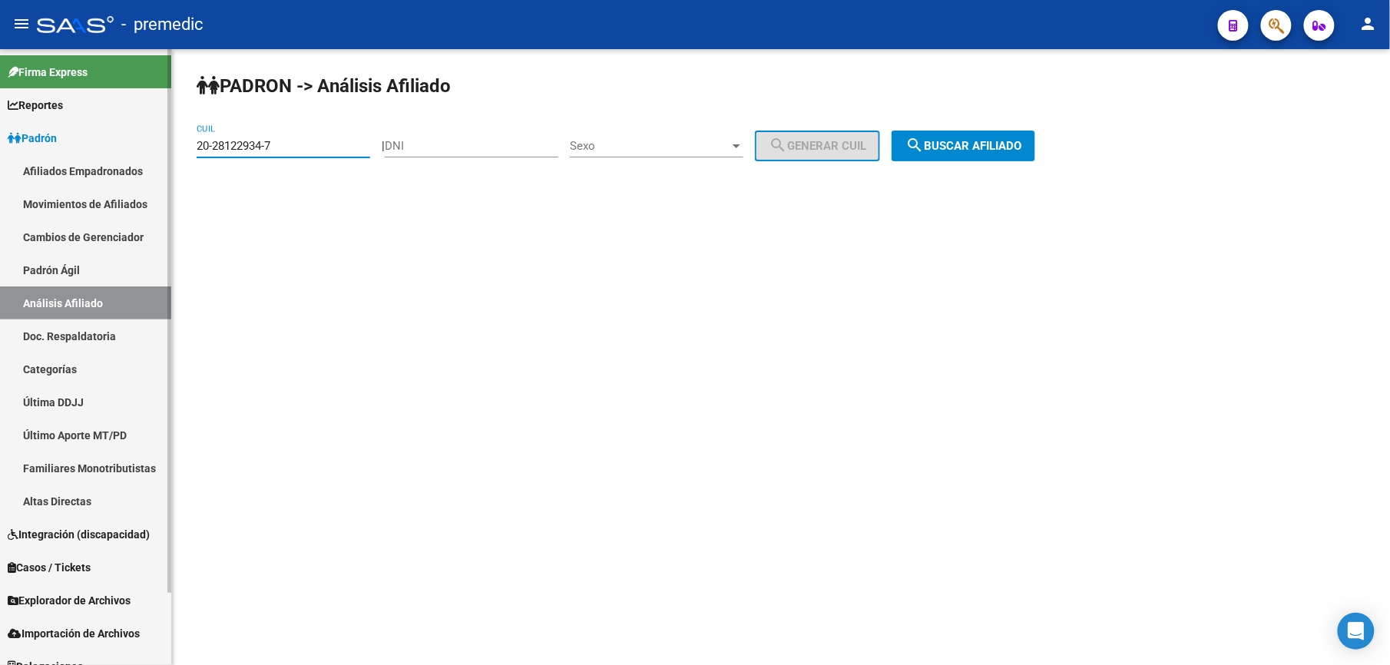
drag, startPoint x: 343, startPoint y: 152, endPoint x: 41, endPoint y: 108, distance: 305.2
click at [38, 131] on mat-sidenav-container "Firma Express Reportes Padrón Traspasos x O.S. Traspasos x Gerenciador Traspaso…" at bounding box center [695, 357] width 1390 height 616
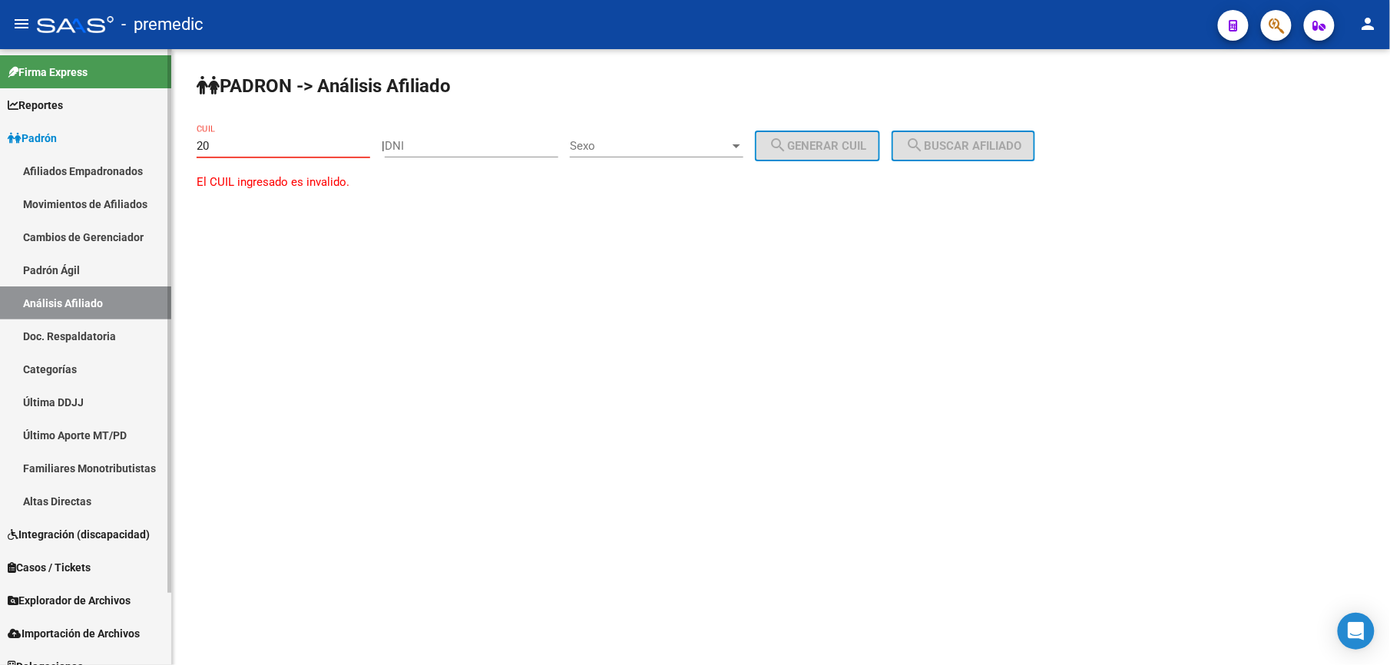
paste input "-28122934"
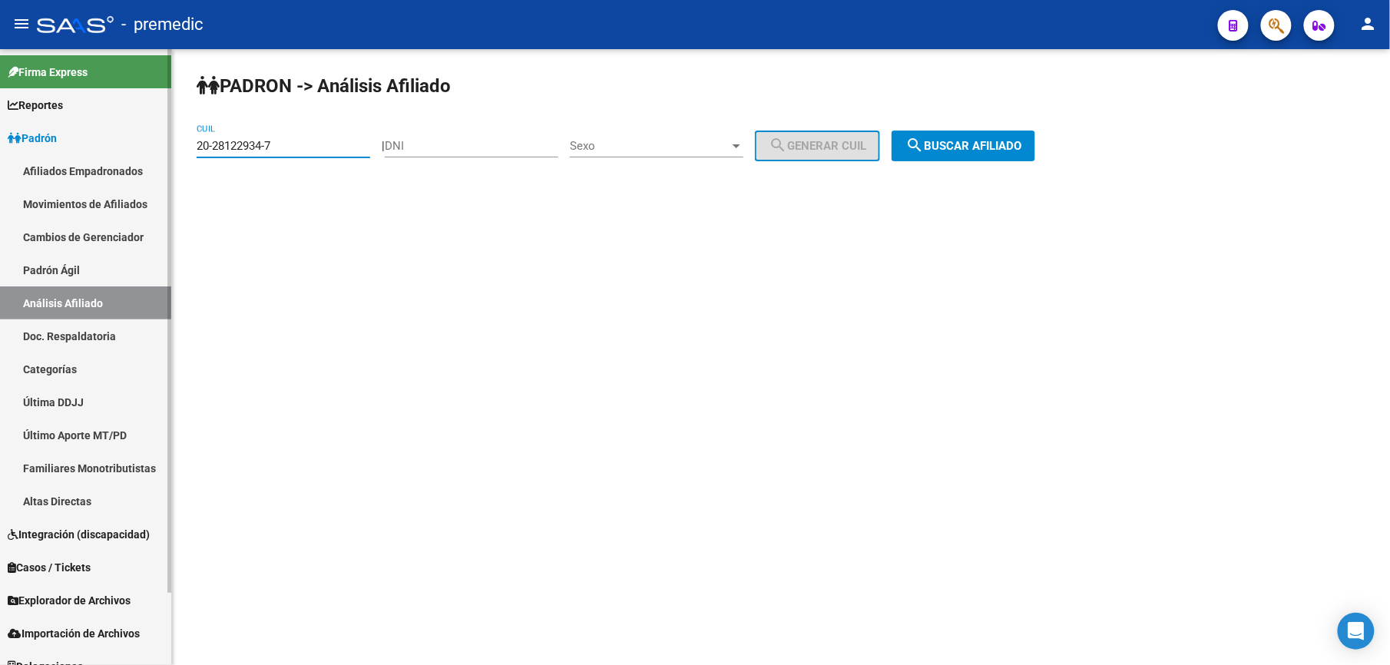
drag, startPoint x: 281, startPoint y: 151, endPoint x: 71, endPoint y: 115, distance: 213.4
click at [41, 115] on mat-sidenav-container "Firma Express Reportes Padrón Traspasos x O.S. Traspasos x Gerenciador Traspaso…" at bounding box center [695, 357] width 1390 height 616
paste input "50518-2"
type input "20-28150518-2"
click at [1022, 151] on span "search Buscar afiliado" at bounding box center [964, 146] width 116 height 14
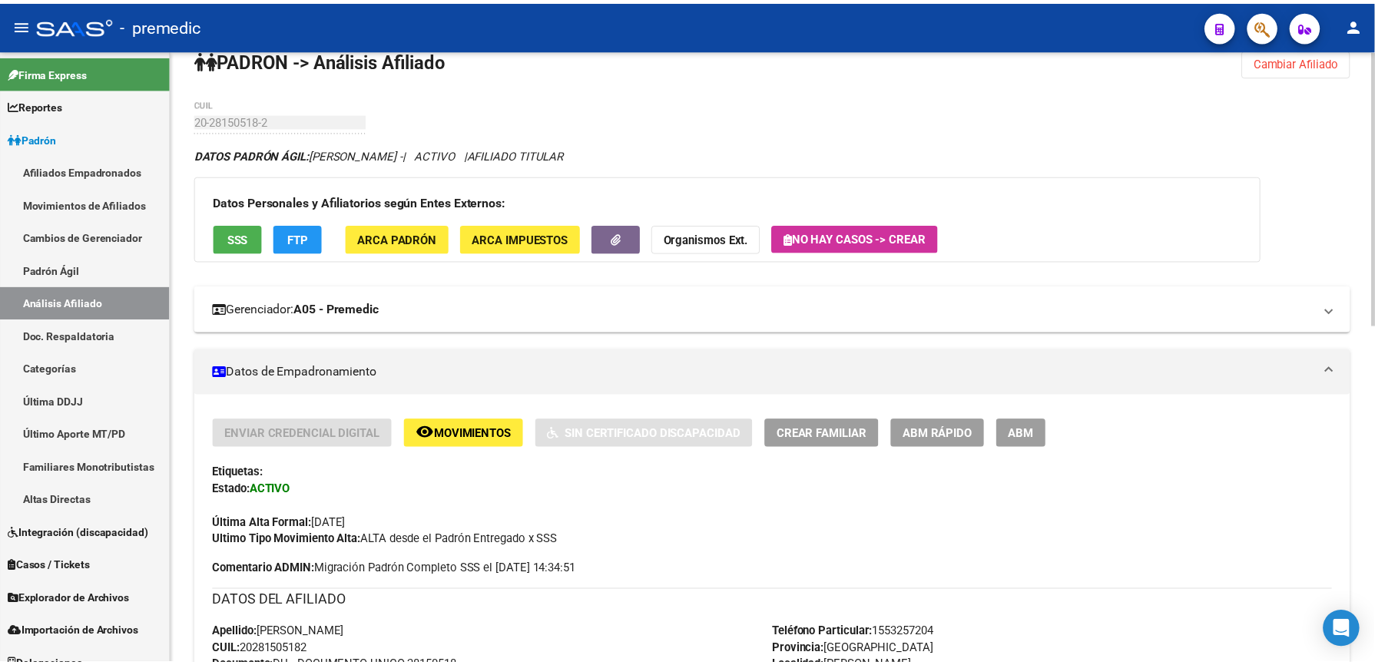
scroll to position [102, 0]
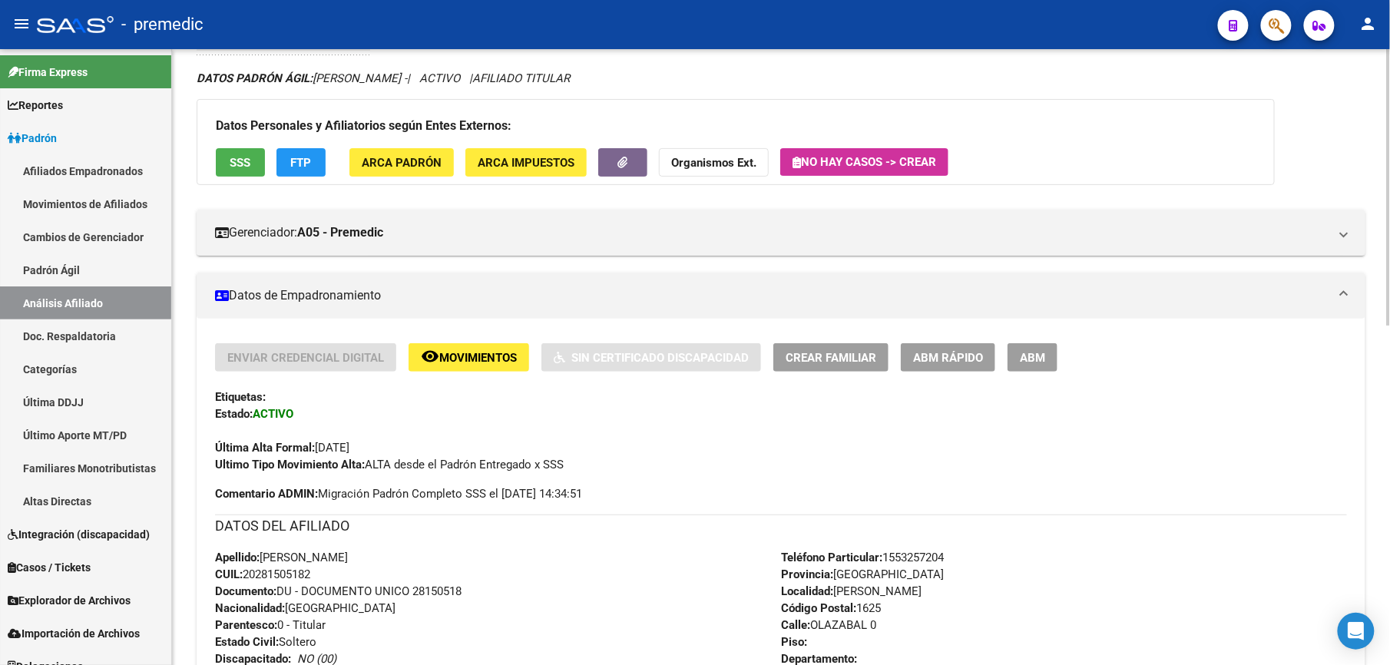
click at [975, 364] on span "ABM Rápido" at bounding box center [948, 358] width 70 height 14
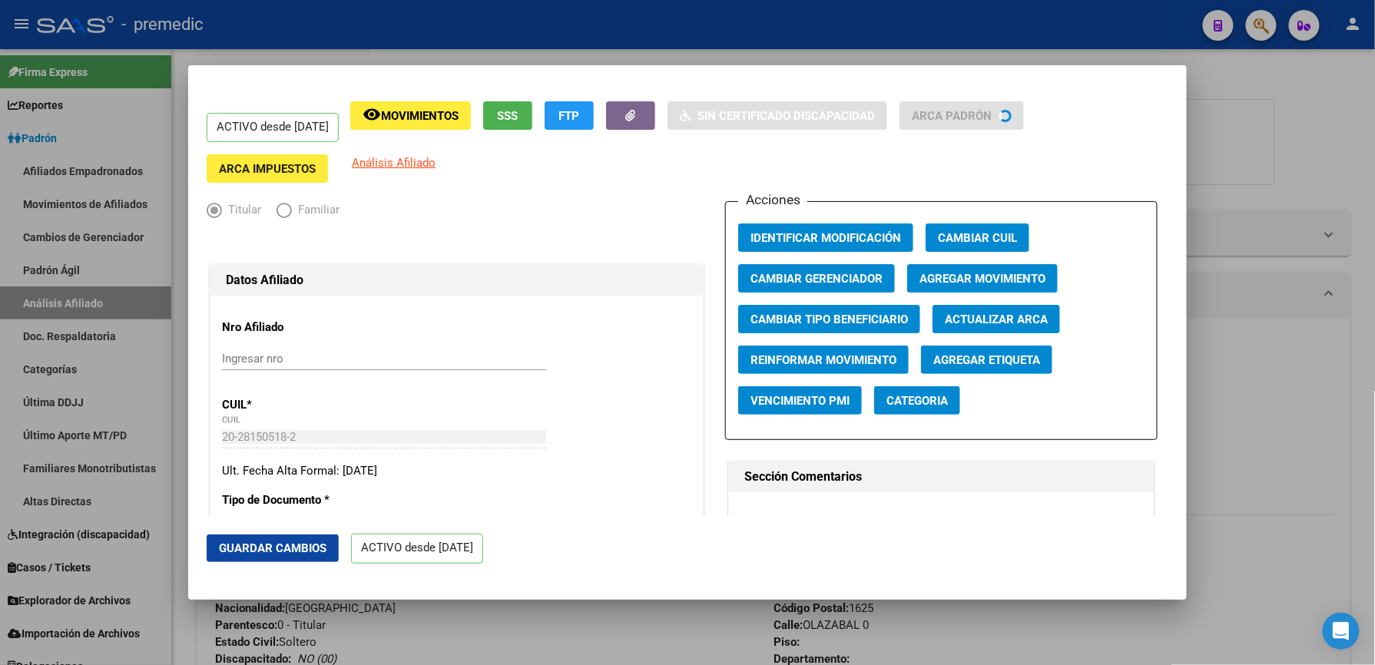
radio input "true"
type input "30-71615474-9"
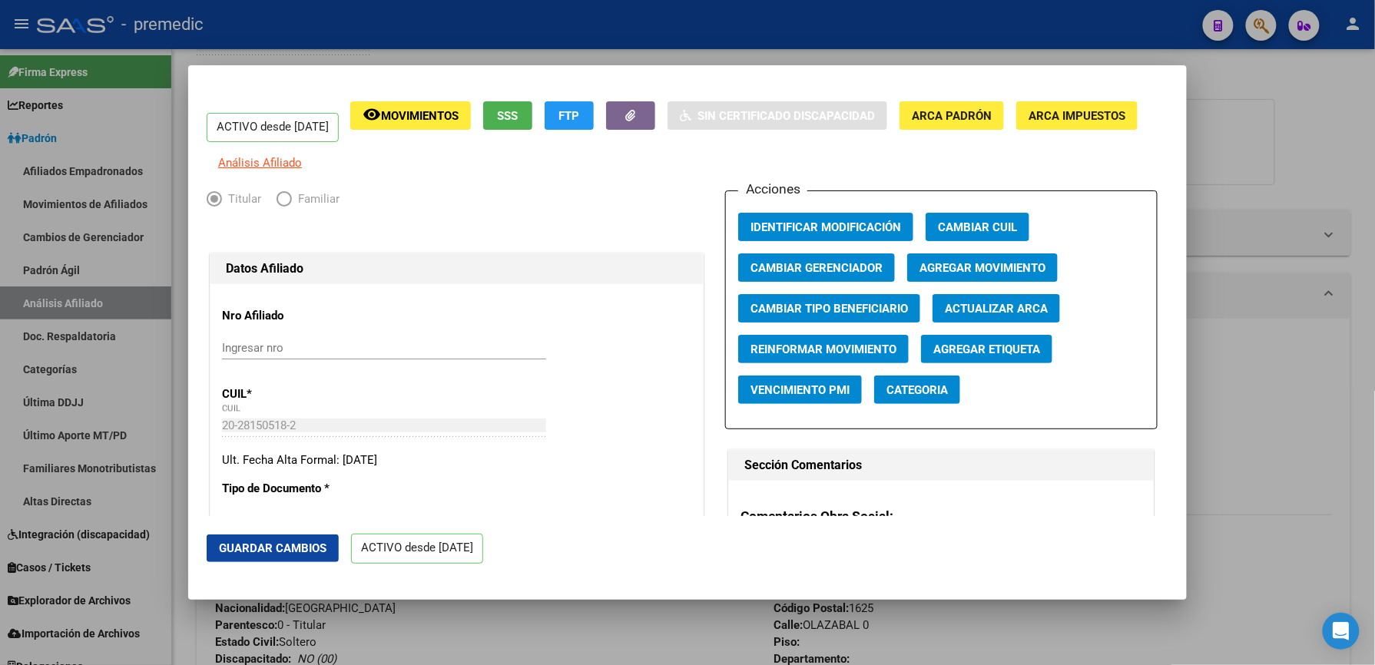
click at [990, 275] on span "Agregar Movimiento" at bounding box center [983, 268] width 126 height 14
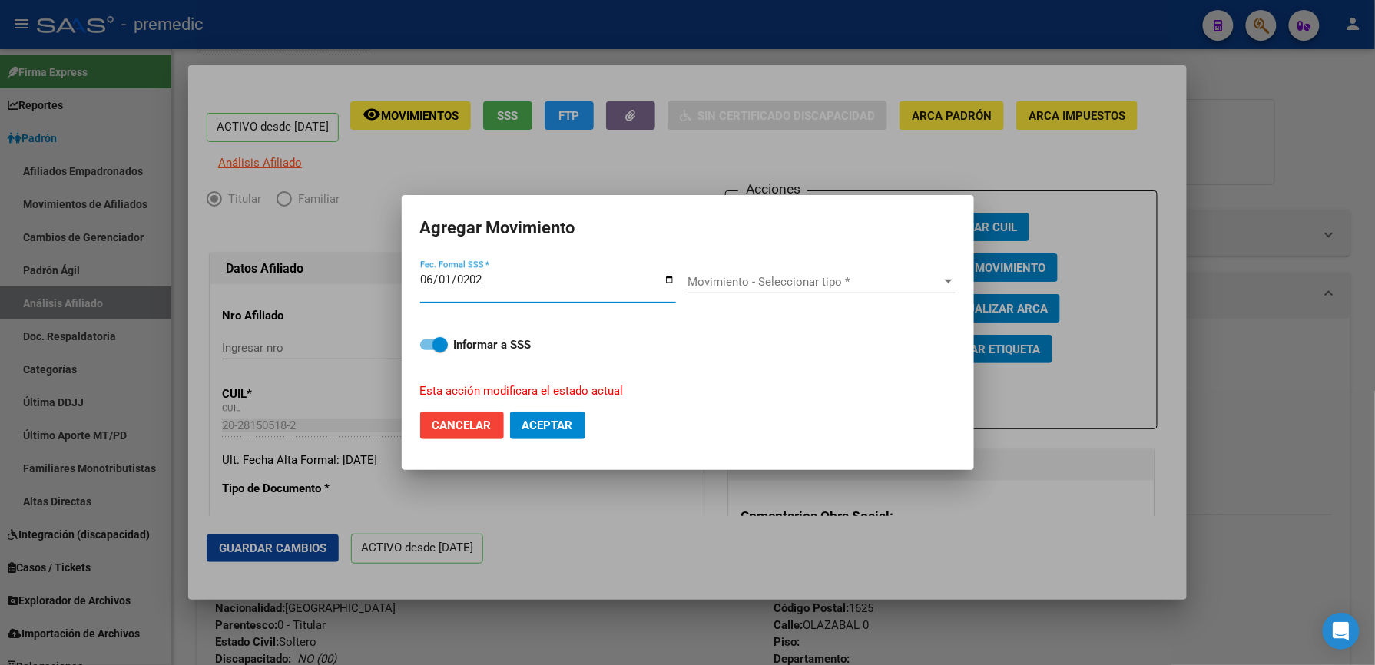
type input "[DATE]"
click at [732, 283] on span "Movimiento - Seleccionar tipo *" at bounding box center [815, 282] width 254 height 14
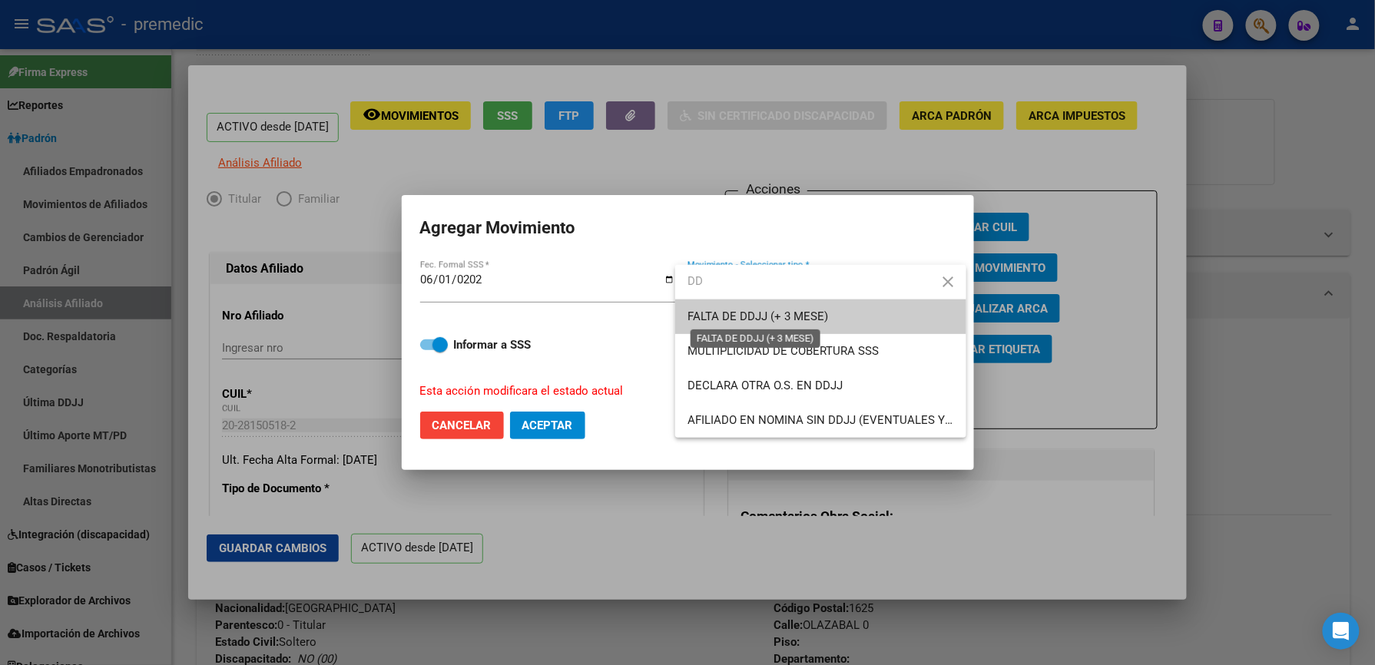
type input "DD"
click at [726, 320] on span "FALTA DE DDJJ (+ 3 MESE)" at bounding box center [758, 317] width 141 height 14
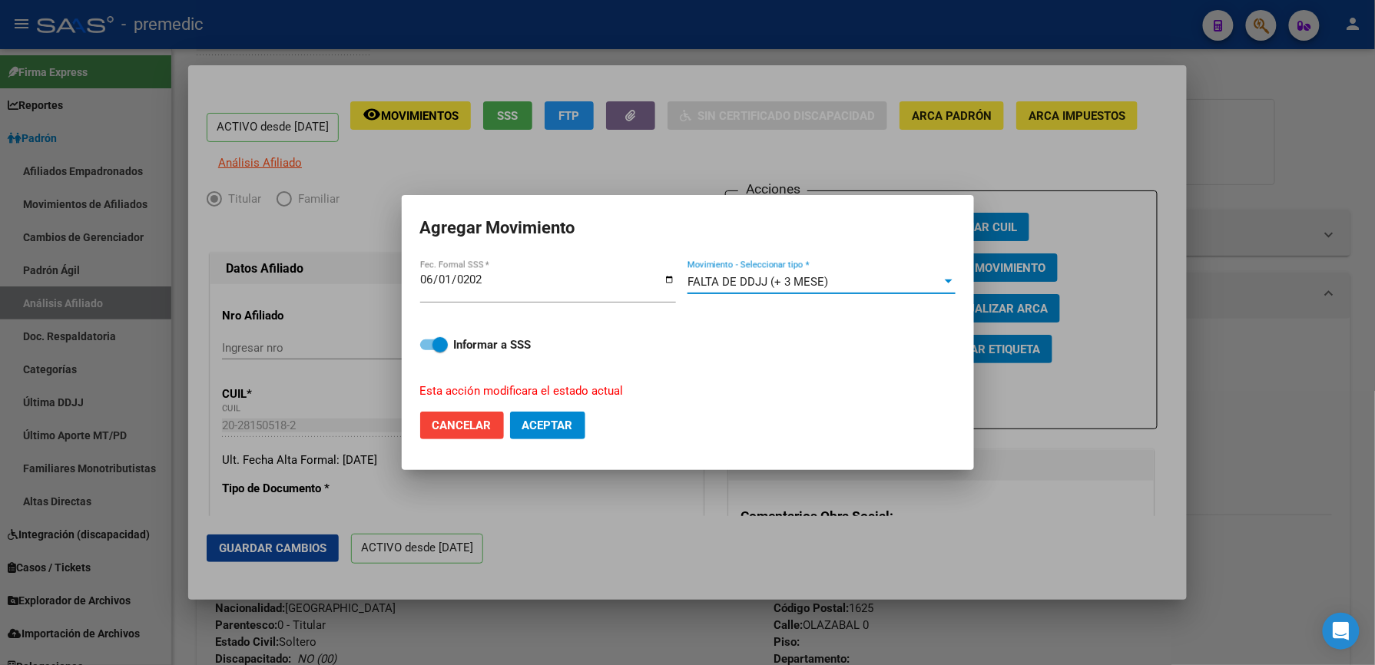
click at [572, 426] on span "Aceptar" at bounding box center [547, 426] width 51 height 14
checkbox input "false"
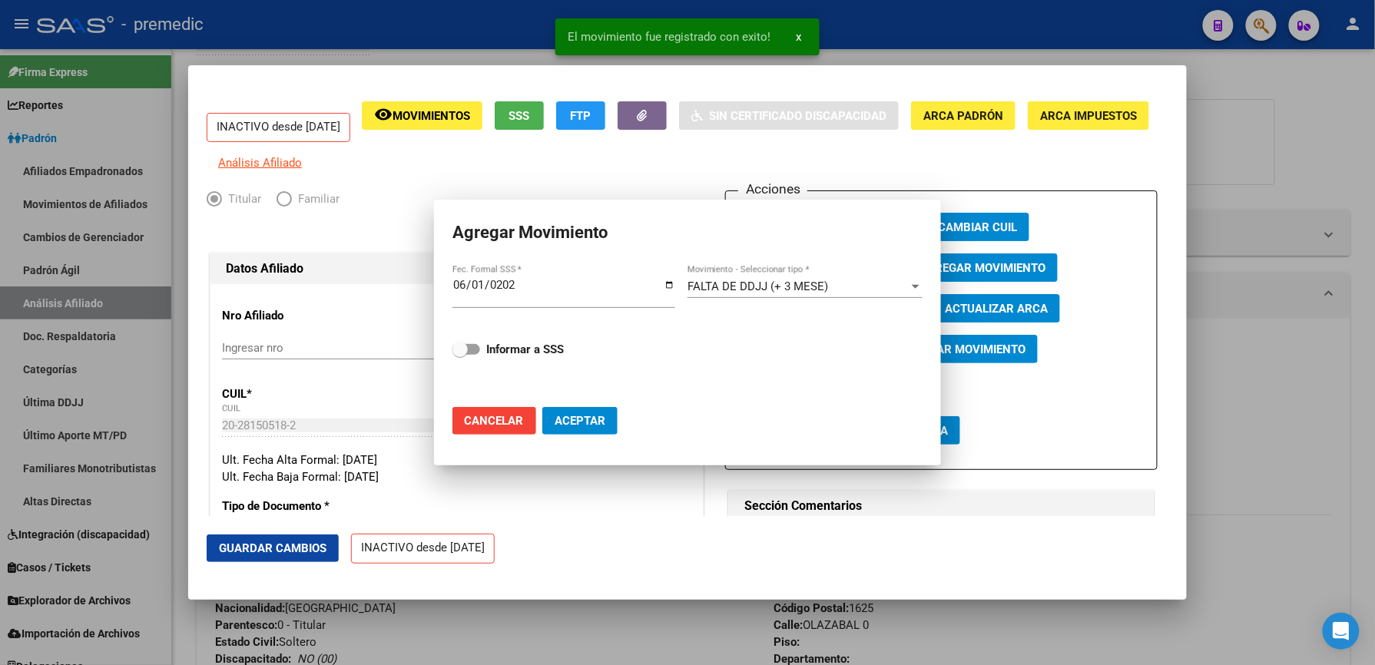
click at [1288, 171] on div at bounding box center [687, 332] width 1375 height 665
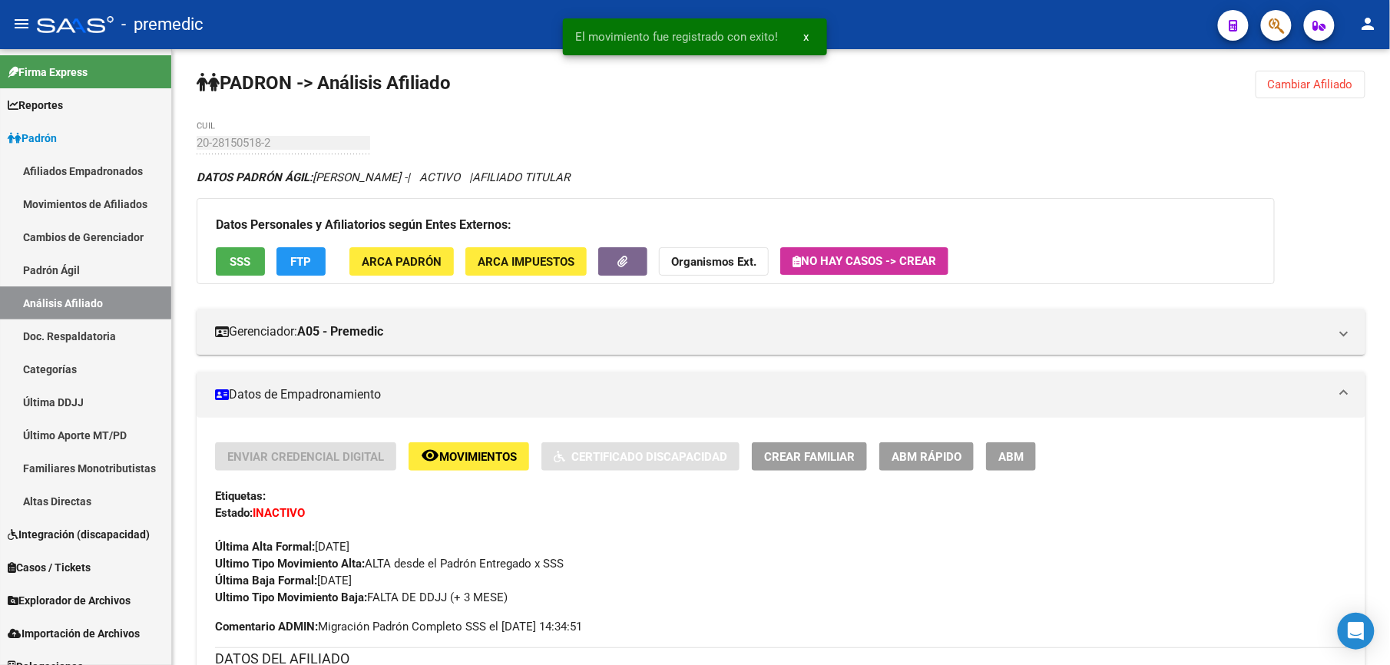
scroll to position [0, 0]
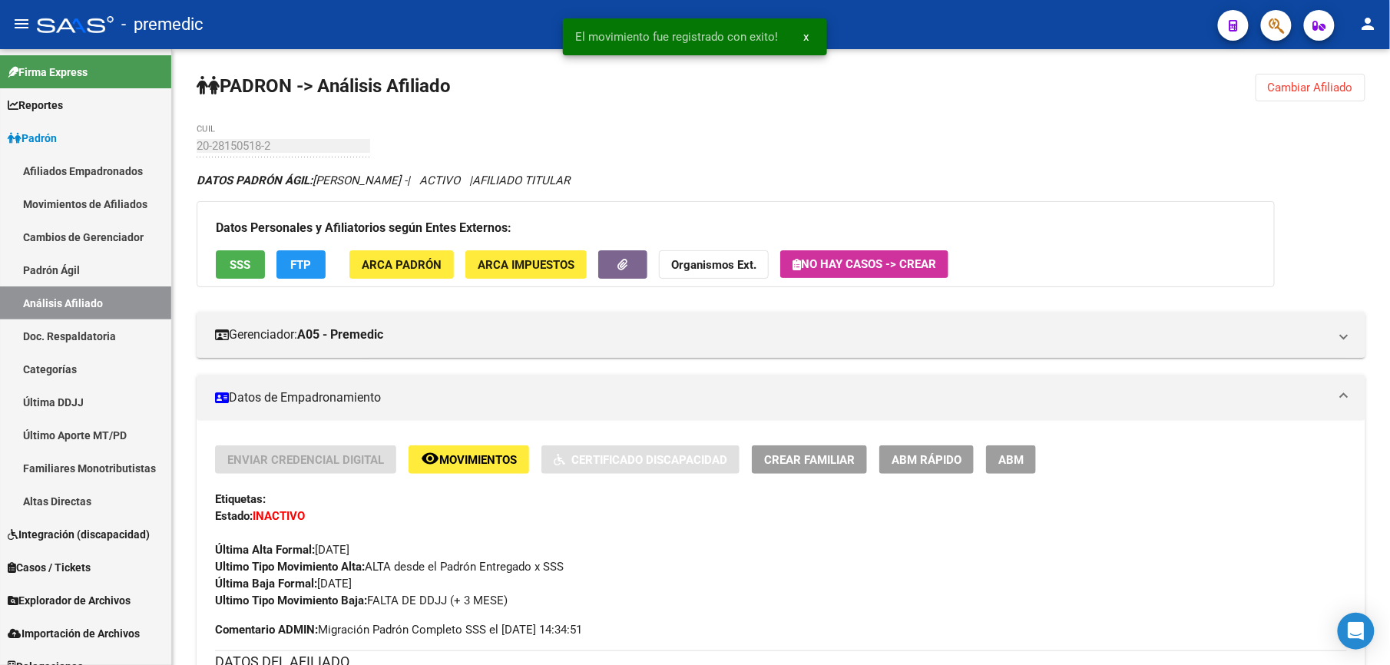
click at [1327, 48] on mat-toolbar "menu - premedic person" at bounding box center [695, 24] width 1390 height 49
click at [1301, 96] on button "Cambiar Afiliado" at bounding box center [1311, 88] width 110 height 28
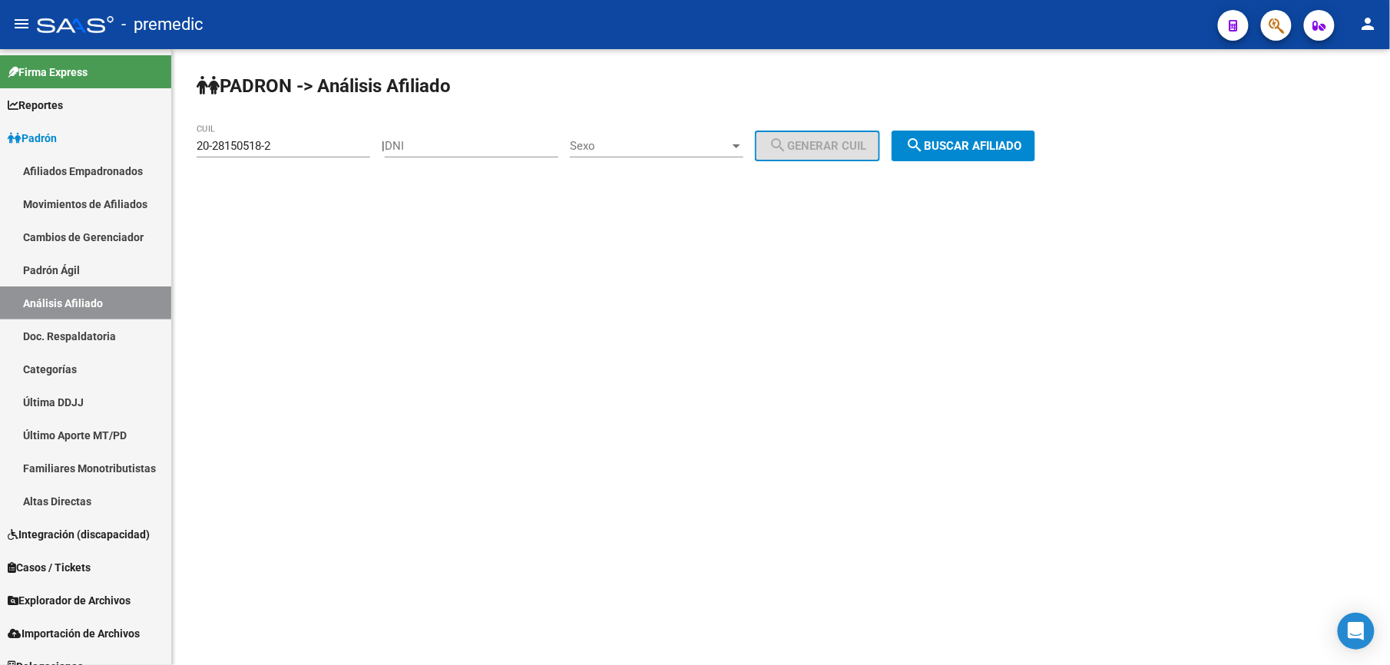
click at [283, 139] on input "20-28150518-2" at bounding box center [284, 146] width 174 height 14
paste input "65713-6"
click at [924, 142] on mat-icon "search" at bounding box center [915, 145] width 18 height 18
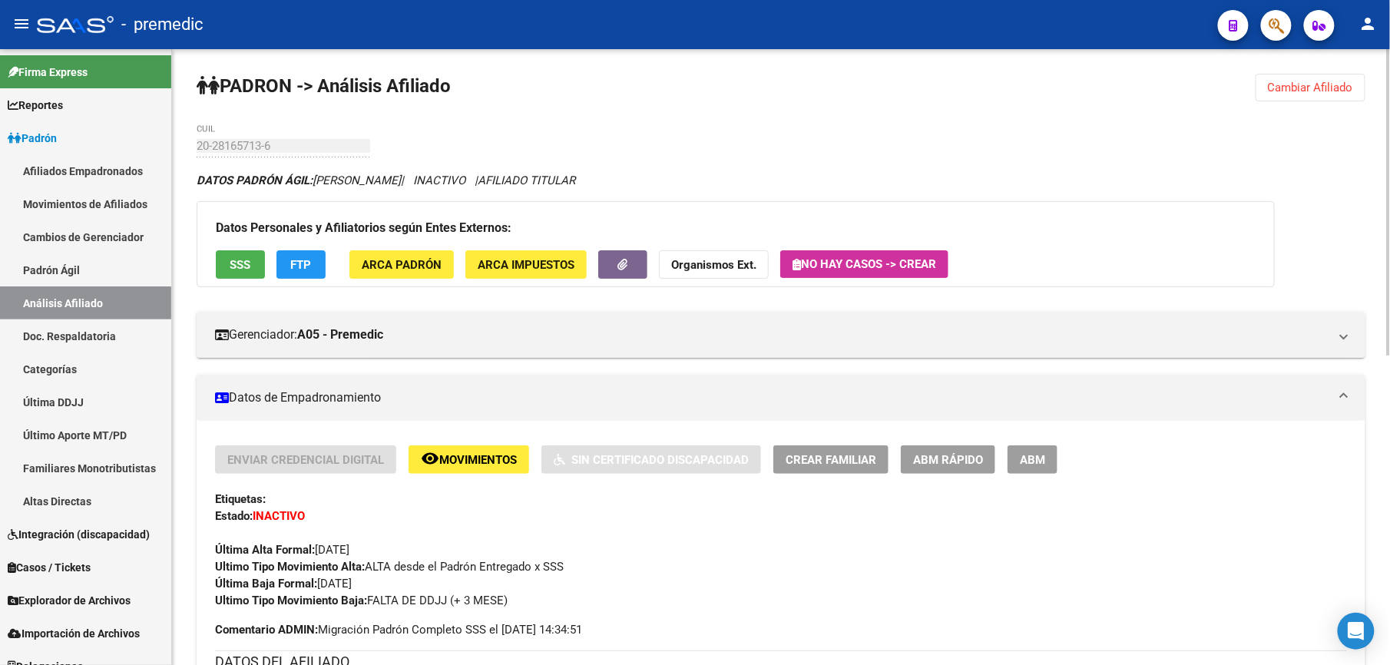
click at [234, 155] on div "20-28165713-6 CUIL" at bounding box center [284, 140] width 174 height 33
click at [1334, 68] on div "PADRON -> Análisis Afiliado Cambiar Afiliado 20-28165713-6 CUIL DATOS PADRÓN ÁG…" at bounding box center [781, 669] width 1218 height 1240
click at [1295, 94] on button "Cambiar Afiliado" at bounding box center [1311, 88] width 110 height 28
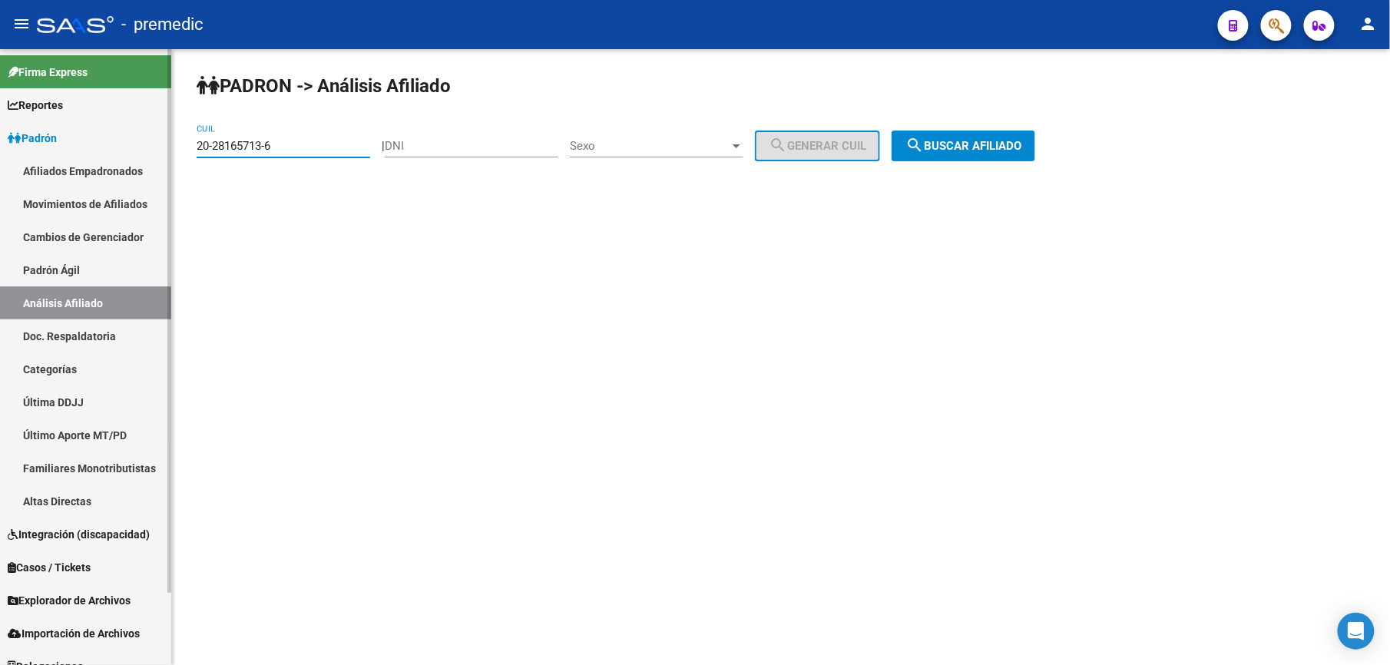
drag, startPoint x: 323, startPoint y: 141, endPoint x: 0, endPoint y: 50, distance: 335.3
click at [0, 81] on html "menu - premedic person Firma Express Reportes [PERSON_NAME] Traspasos x O.S. Tr…" at bounding box center [695, 332] width 1390 height 665
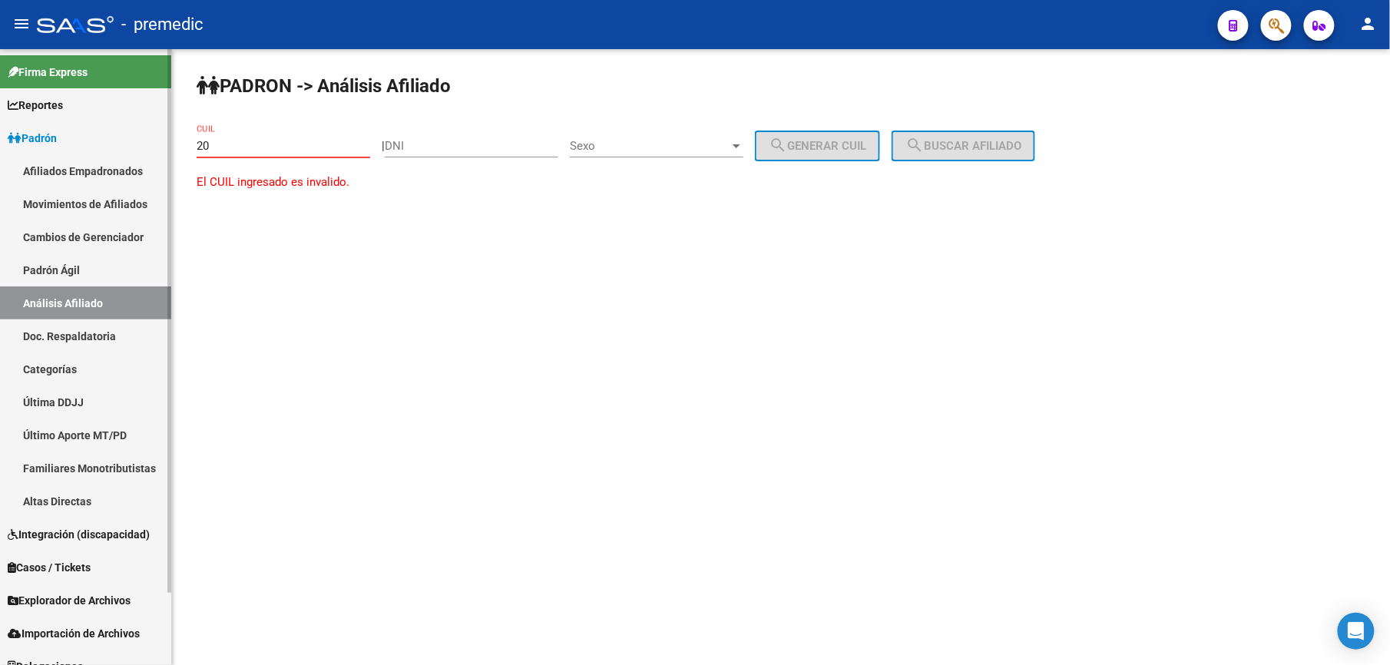
paste input "-28211316"
click at [944, 229] on div "PADRON -> Análisis Afiliado 20-28211316-6 CUIL | DNI Sexo Sexo search Generar C…" at bounding box center [781, 146] width 1218 height 195
click at [289, 143] on input "20-28211316-6" at bounding box center [284, 146] width 174 height 14
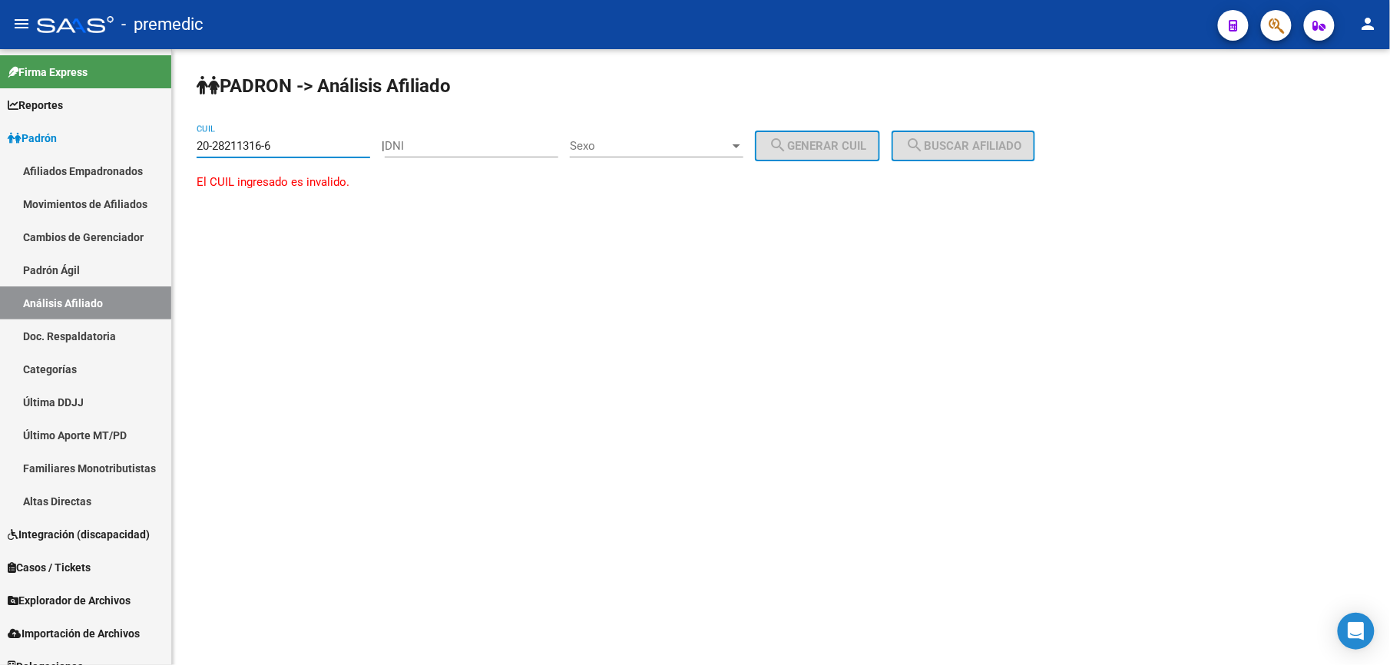
click at [289, 143] on input "20-28211316-6" at bounding box center [284, 146] width 174 height 14
click at [1185, 293] on mat-sidenav-content "PADRON -> Análisis Afiliado 20-28211316-6 CUIL | DNI Sexo Sexo search Generar C…" at bounding box center [781, 357] width 1218 height 616
paste input "4"
type input "20-28211316-4"
click at [1022, 147] on span "search Buscar afiliado" at bounding box center [964, 146] width 116 height 14
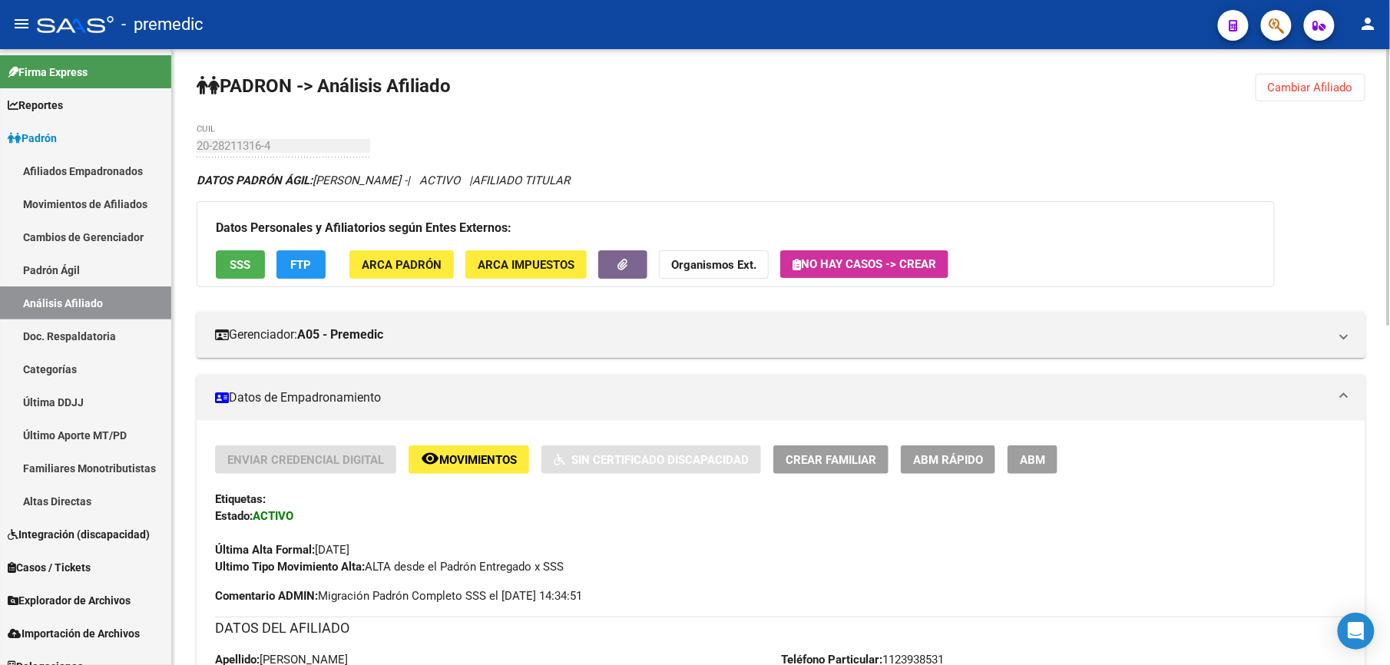
click at [969, 456] on span "ABM Rápido" at bounding box center [948, 460] width 70 height 14
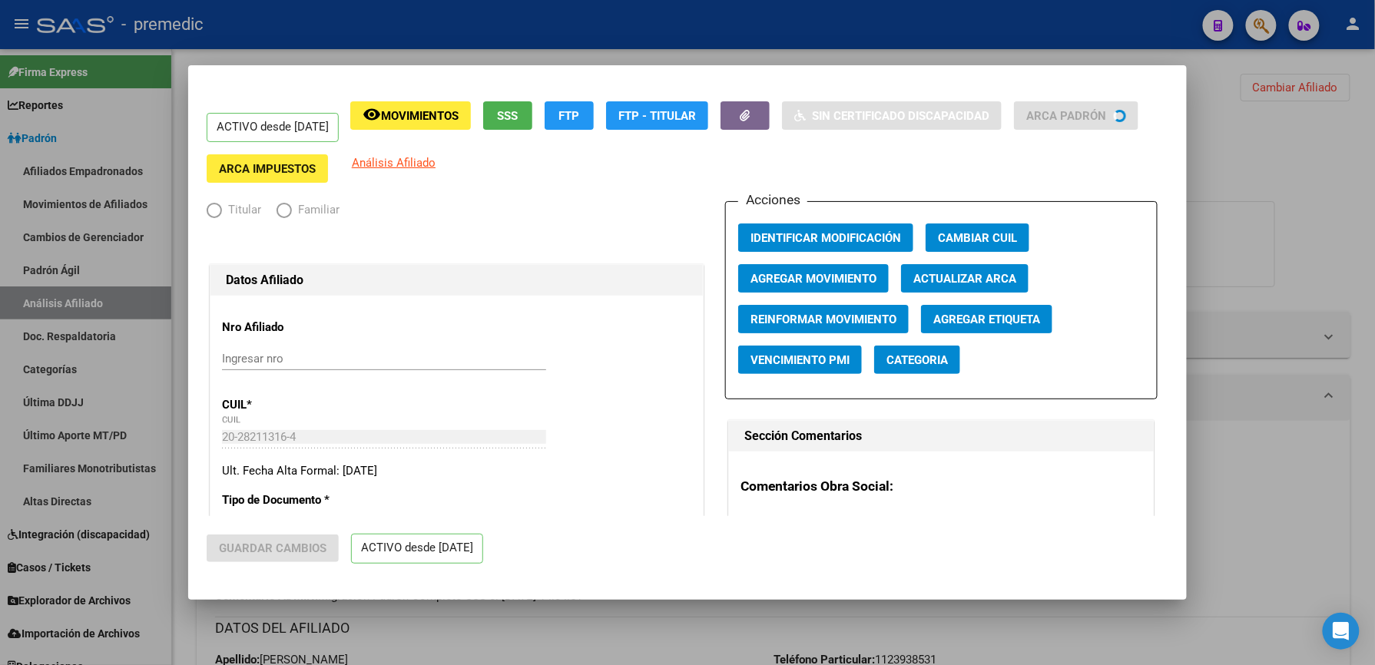
radio input "true"
type input "30-71098351-4"
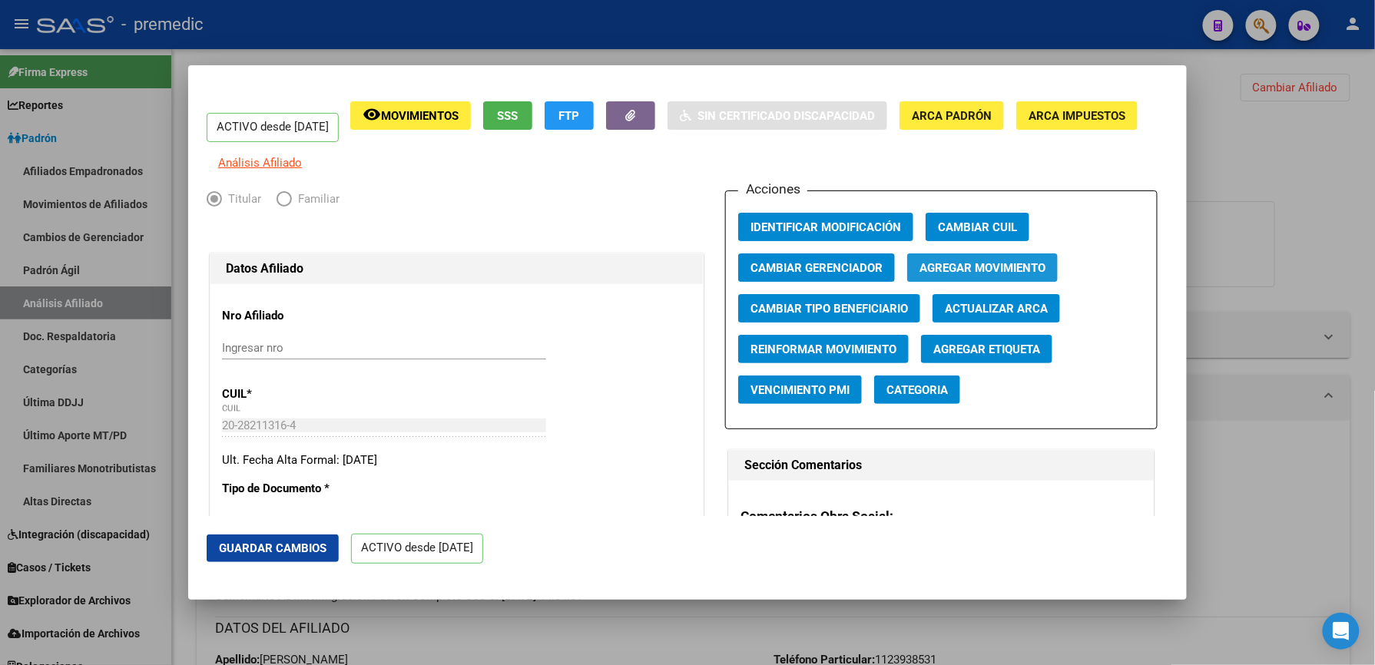
click at [1003, 272] on span "Agregar Movimiento" at bounding box center [983, 268] width 126 height 14
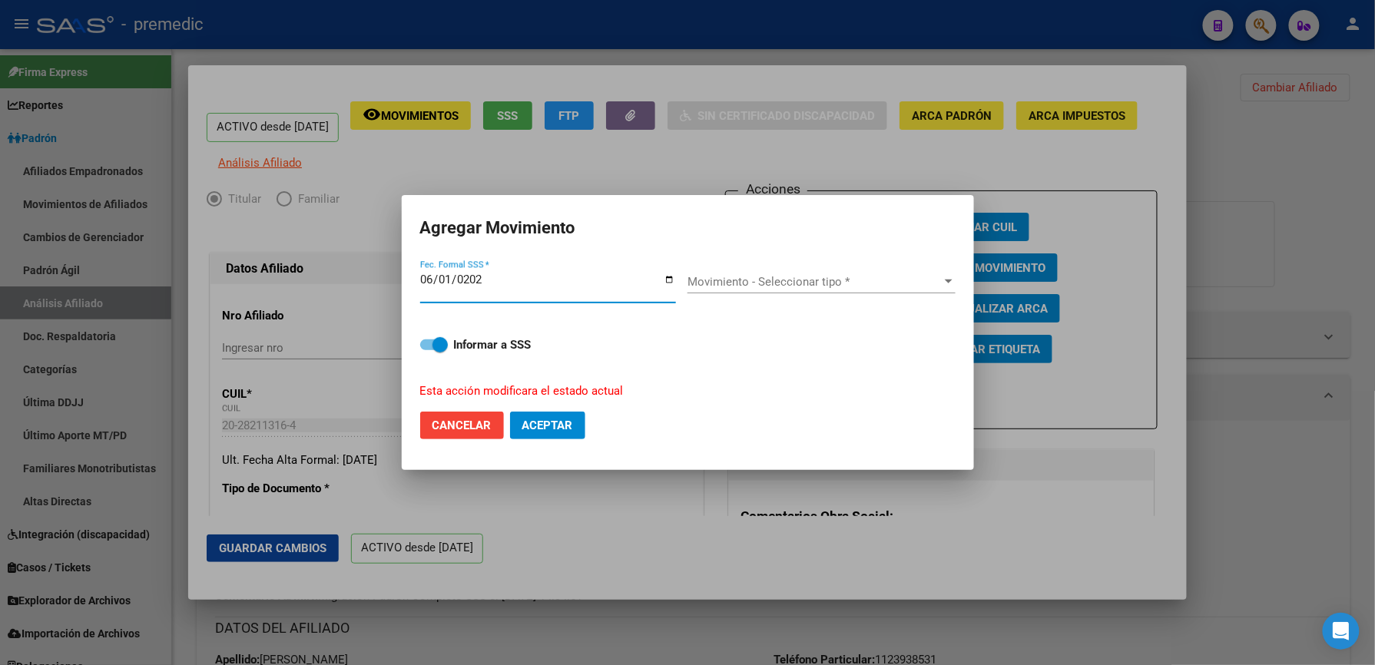
type input "[DATE]"
click at [836, 284] on span "Movimiento - Seleccionar tipo *" at bounding box center [815, 282] width 254 height 14
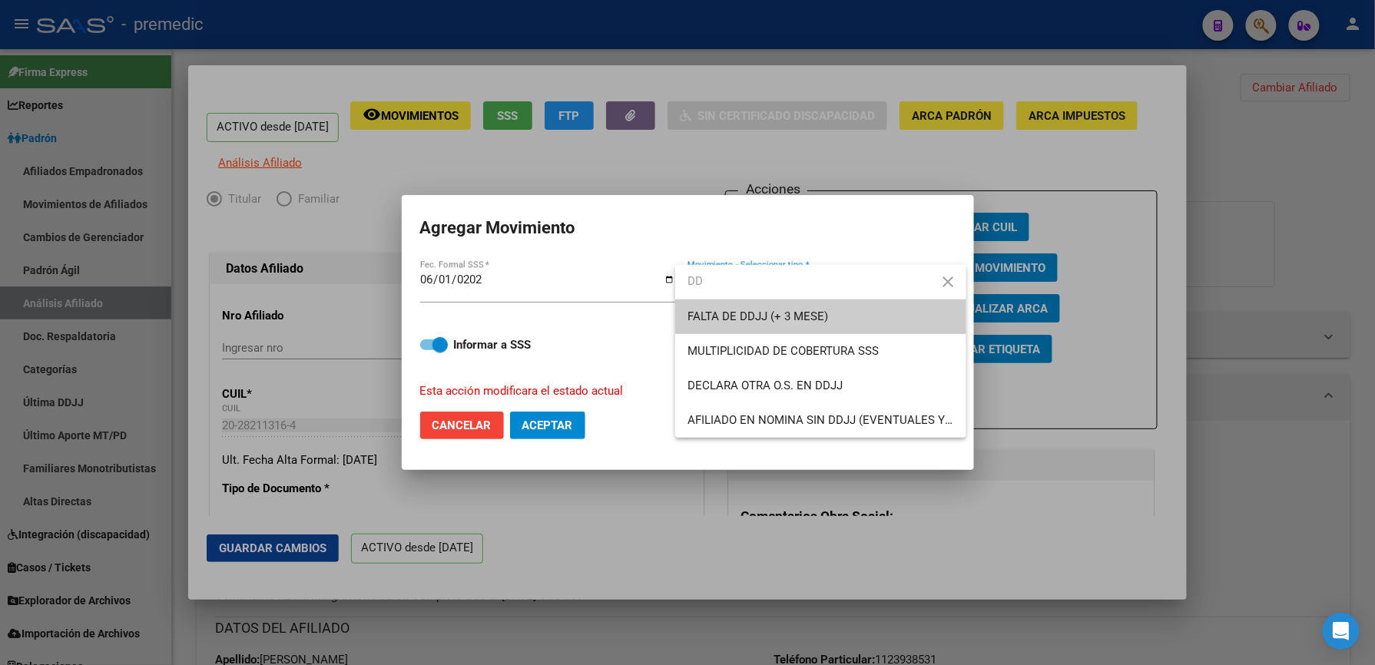
type input "DD"
click at [805, 318] on span "FALTA DE DDJJ (+ 3 MESE)" at bounding box center [758, 317] width 141 height 14
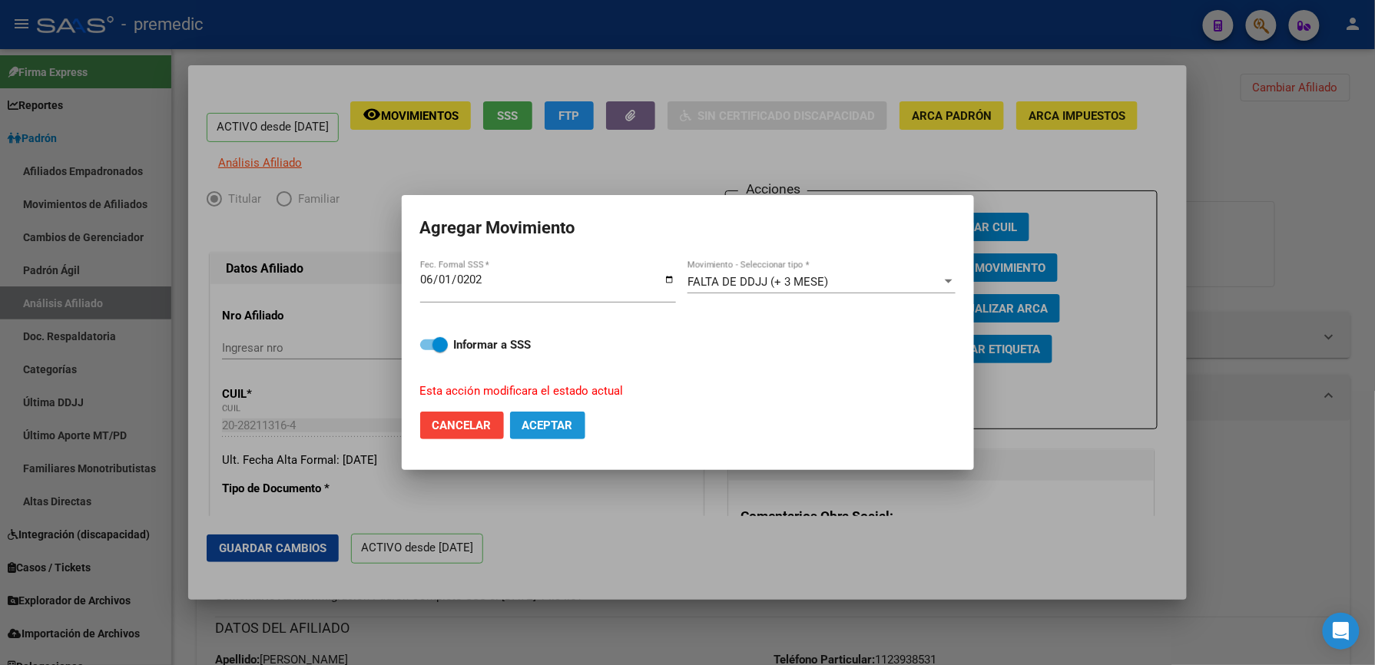
click at [565, 433] on button "Aceptar" at bounding box center [547, 426] width 75 height 28
checkbox input "false"
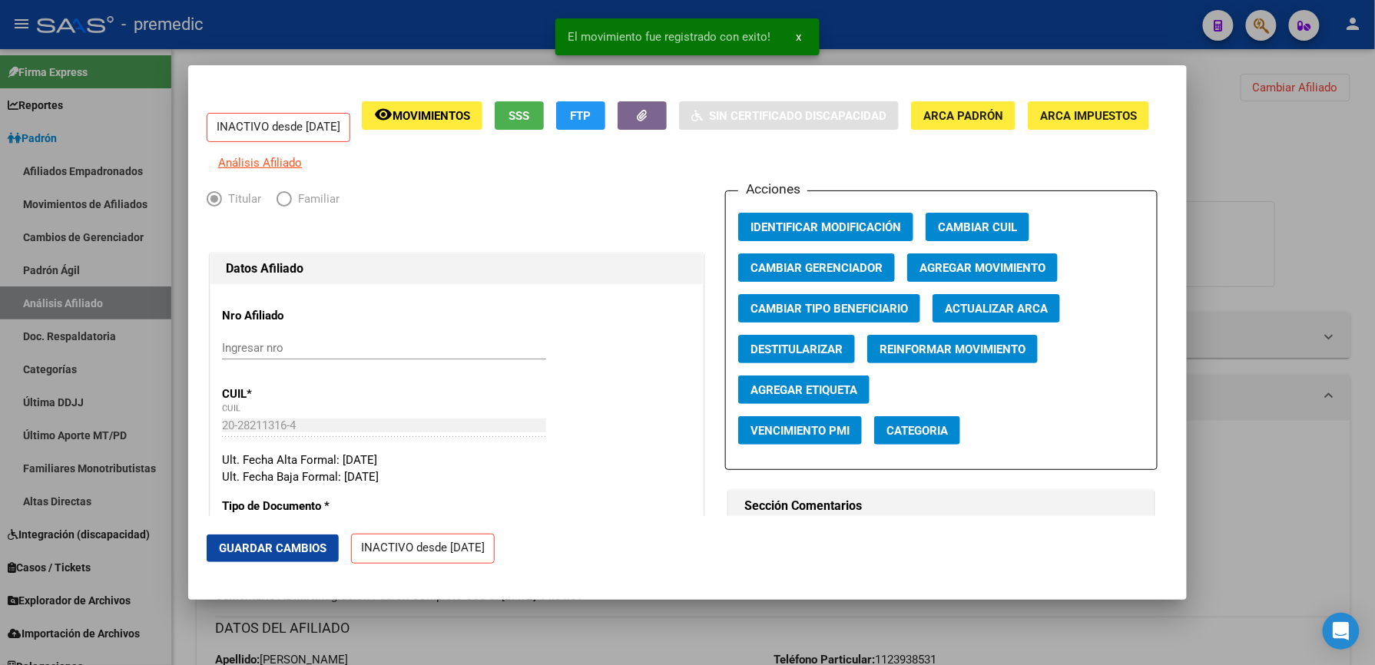
click at [1200, 204] on div at bounding box center [687, 332] width 1375 height 665
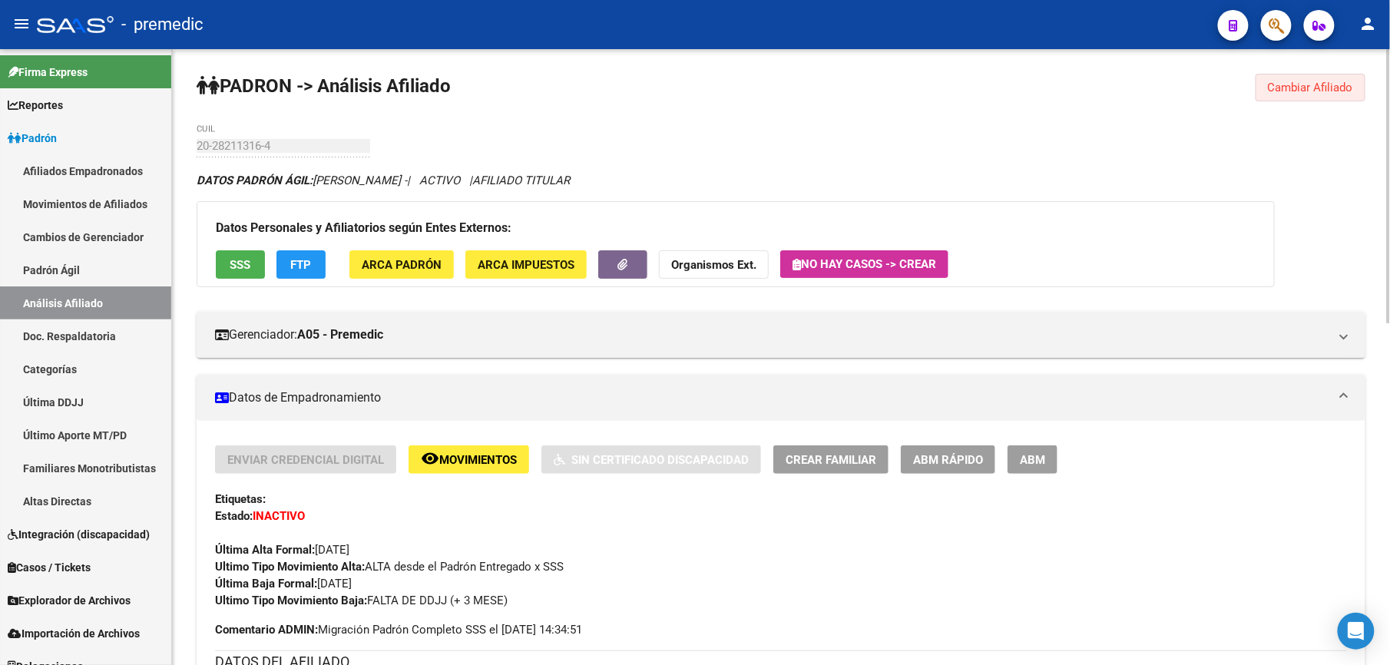
click at [1288, 97] on button "Cambiar Afiliado" at bounding box center [1311, 88] width 110 height 28
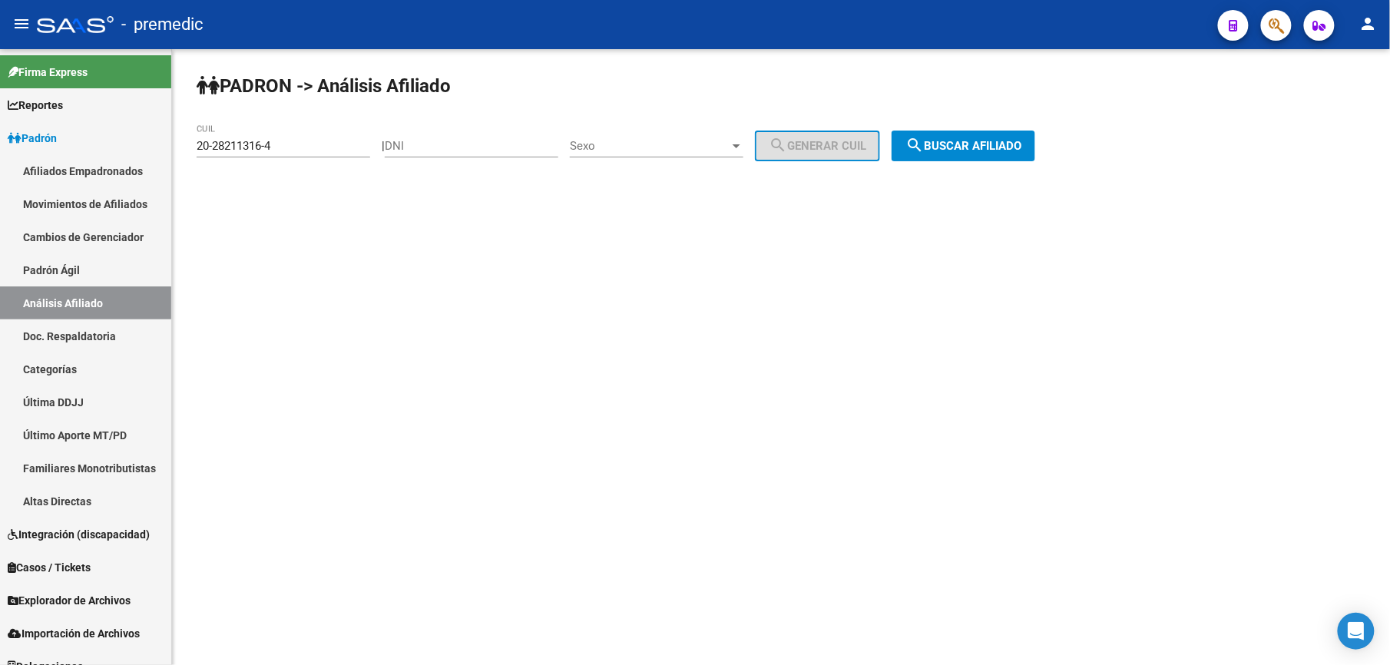
drag, startPoint x: 323, startPoint y: 160, endPoint x: 315, endPoint y: 148, distance: 14.3
click at [316, 151] on div "20-28211316-4 CUIL" at bounding box center [284, 148] width 174 height 48
click at [315, 142] on input "20-28211316-4" at bounding box center [284, 146] width 174 height 14
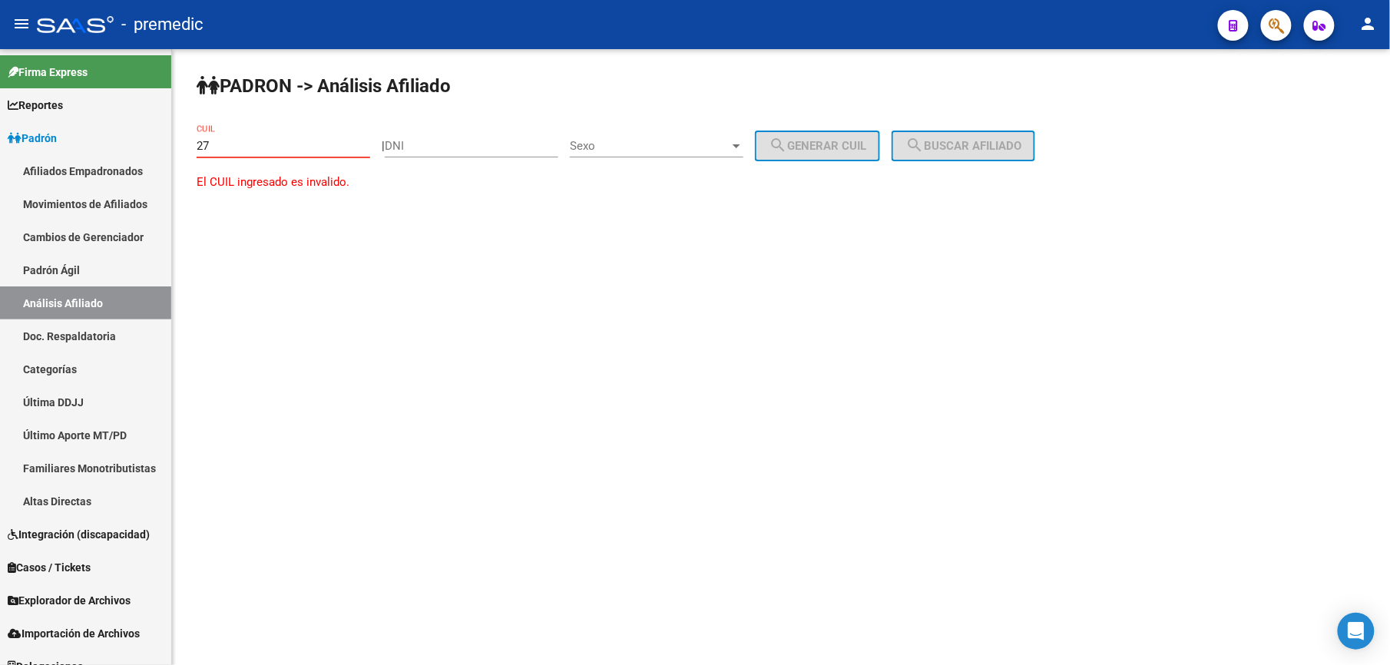
paste input "-28702207"
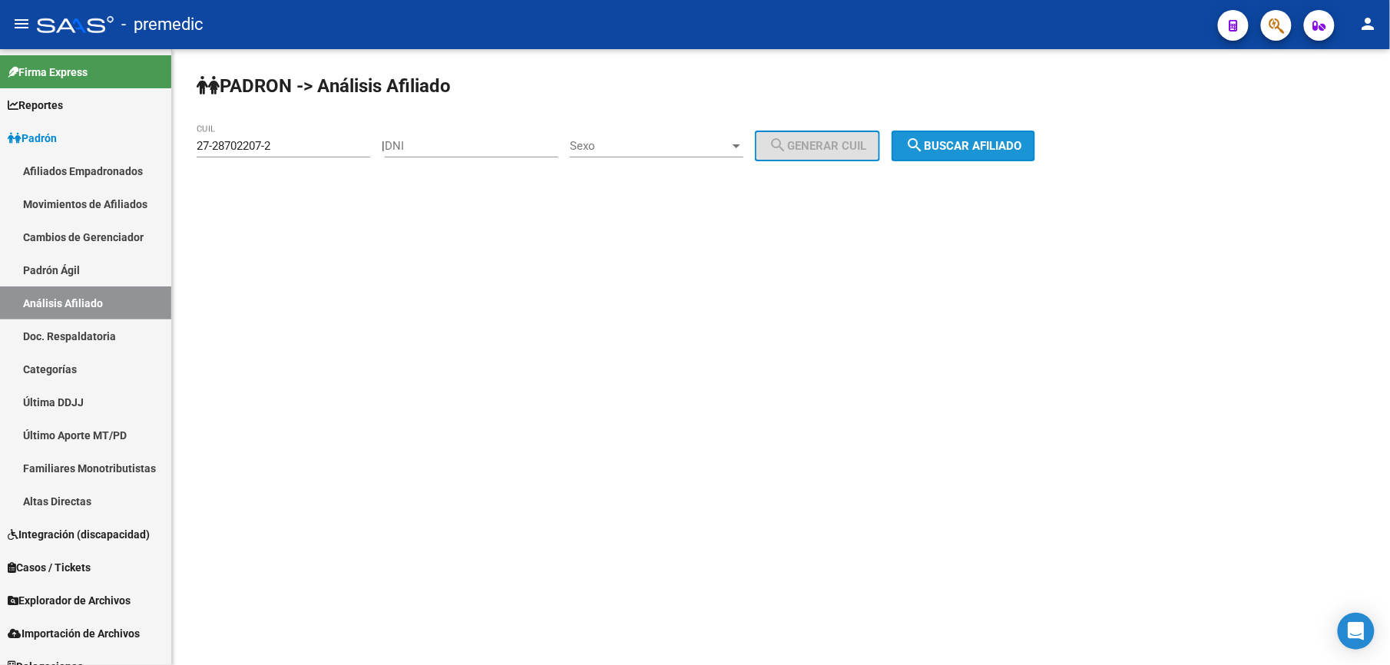
click at [1016, 158] on button "search Buscar afiliado" at bounding box center [964, 146] width 144 height 31
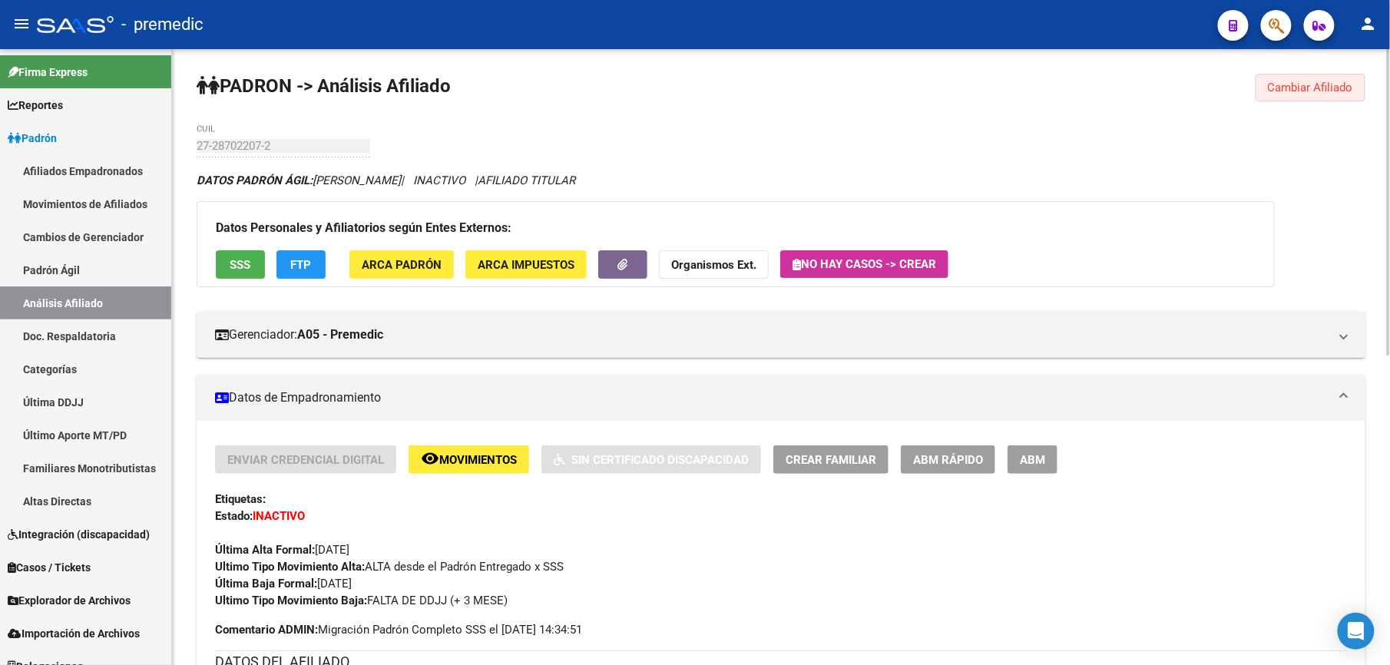
click at [1313, 91] on span "Cambiar Afiliado" at bounding box center [1310, 88] width 85 height 14
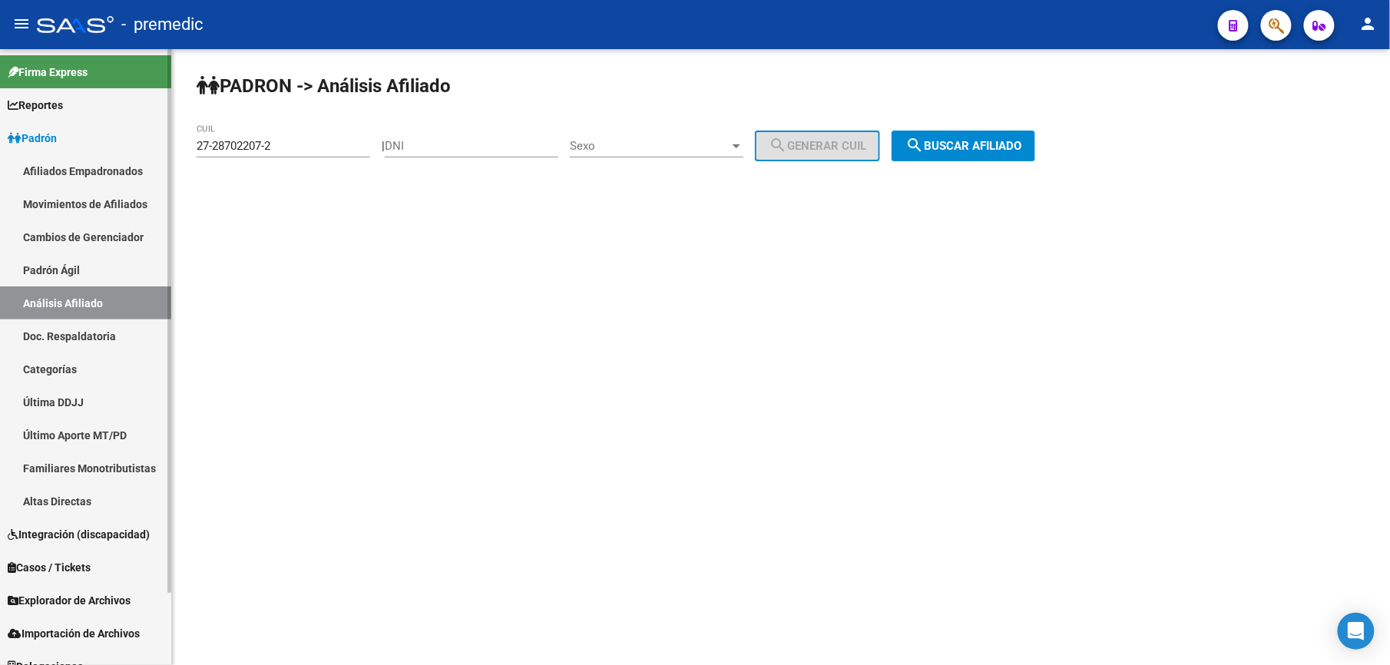
drag, startPoint x: 351, startPoint y: 144, endPoint x: 100, endPoint y: 133, distance: 251.5
click at [101, 134] on mat-sidenav-container "Firma Express Reportes Padrón Traspasos x O.S. Traspasos x Gerenciador Traspaso…" at bounding box center [695, 357] width 1390 height 616
paste input "0-28537969-6"
click at [977, 133] on button "search Buscar afiliado" at bounding box center [964, 146] width 144 height 31
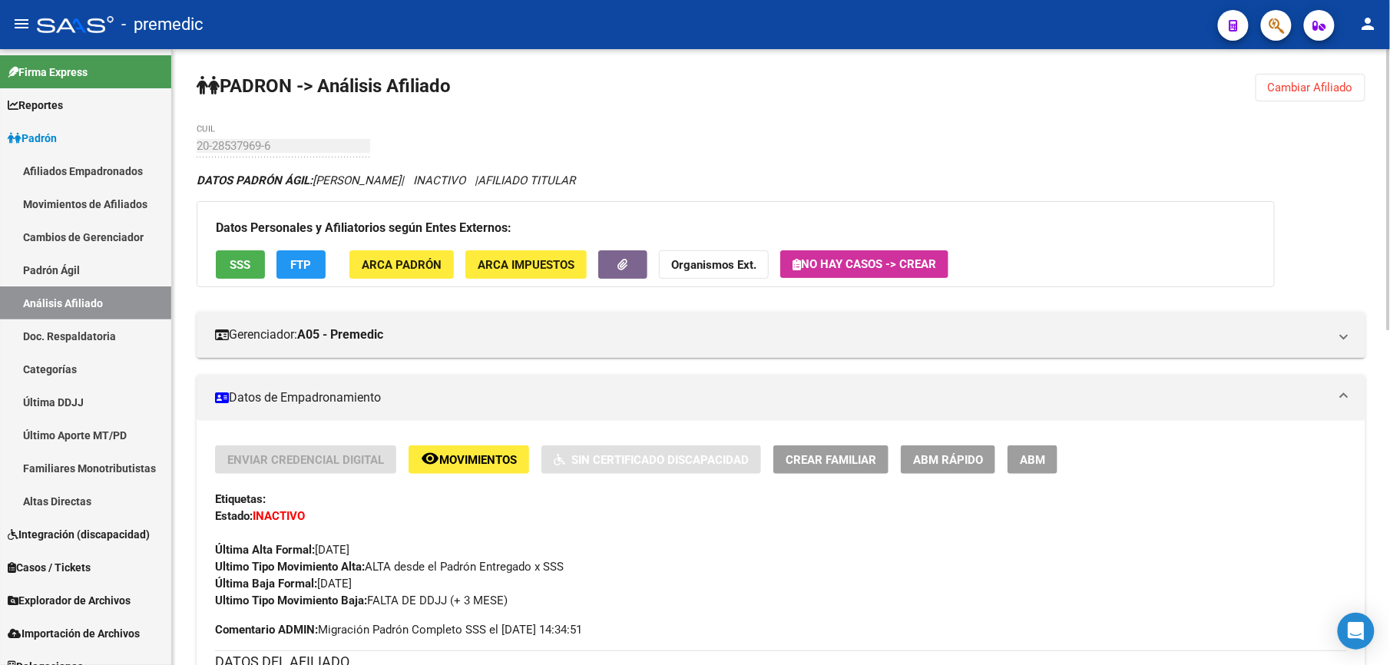
click at [1278, 88] on span "Cambiar Afiliado" at bounding box center [1310, 88] width 85 height 14
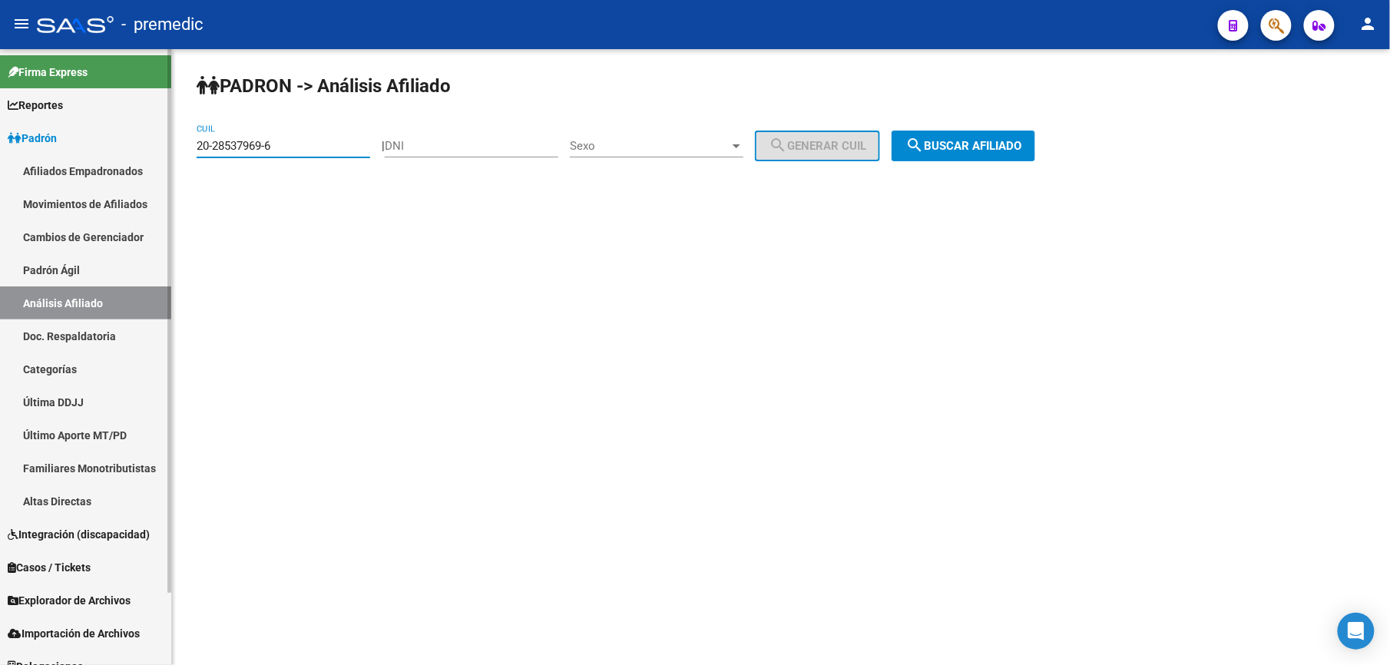
drag, startPoint x: 330, startPoint y: 146, endPoint x: 62, endPoint y: 131, distance: 268.5
click at [1, 131] on mat-sidenav-container "Firma Express Reportes Padrón Traspasos x O.S. Traspasos x Gerenciador Traspaso…" at bounding box center [695, 357] width 1390 height 616
paste input "493675-3"
click at [1080, 132] on div "PADRON -> Análisis Afiliado 20-28493675-3 CUIL | DNI Sexo Sexo search Generar C…" at bounding box center [781, 129] width 1218 height 161
click at [962, 139] on span "search Buscar afiliado" at bounding box center [964, 146] width 116 height 14
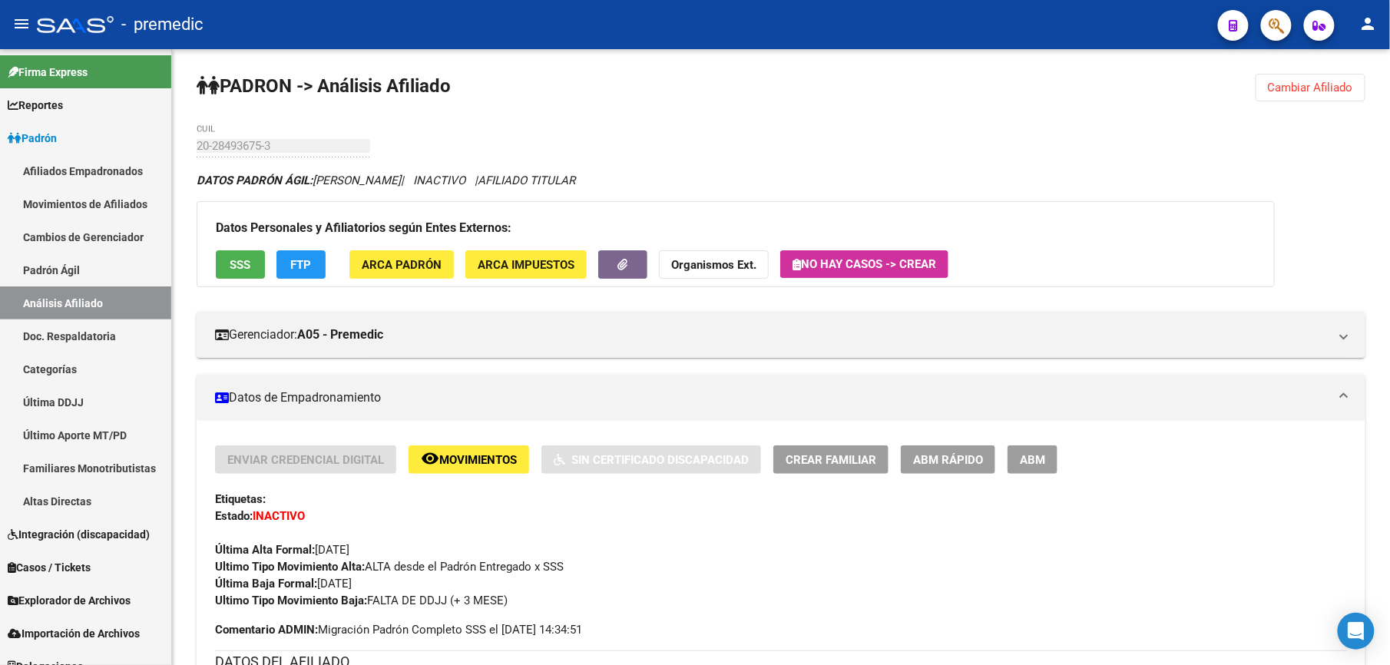
drag, startPoint x: 1291, startPoint y: 105, endPoint x: 1261, endPoint y: 90, distance: 33.7
click at [1286, 106] on div "PADRON -> Análisis Afiliado Cambiar Afiliado 20-28493675-3 CUIL DATOS PADRÓN ÁG…" at bounding box center [781, 669] width 1218 height 1240
click at [1261, 89] on button "Cambiar Afiliado" at bounding box center [1311, 88] width 110 height 28
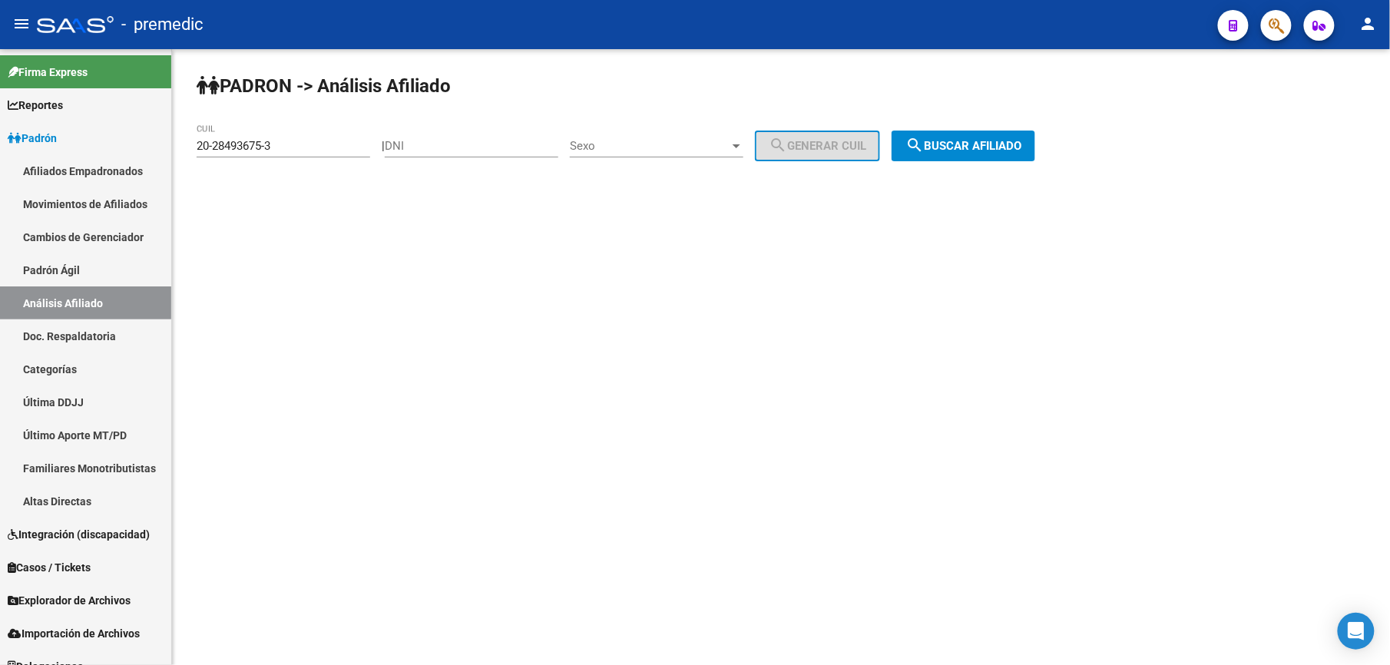
click at [329, 140] on input "20-28493675-3" at bounding box center [284, 146] width 174 height 14
click at [329, 139] on input "20-28493675-3" at bounding box center [284, 146] width 174 height 14
paste input "60026-7"
click at [975, 139] on span "search Buscar afiliado" at bounding box center [964, 146] width 116 height 14
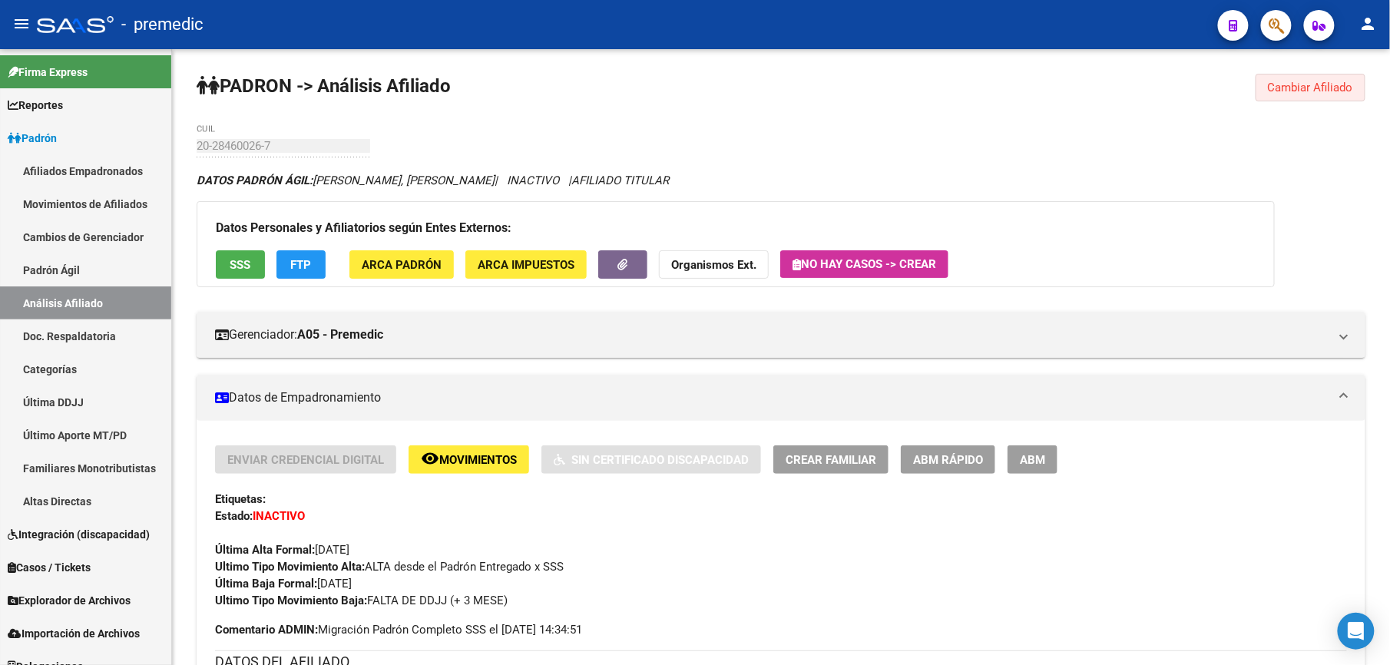
click at [1314, 91] on span "Cambiar Afiliado" at bounding box center [1310, 88] width 85 height 14
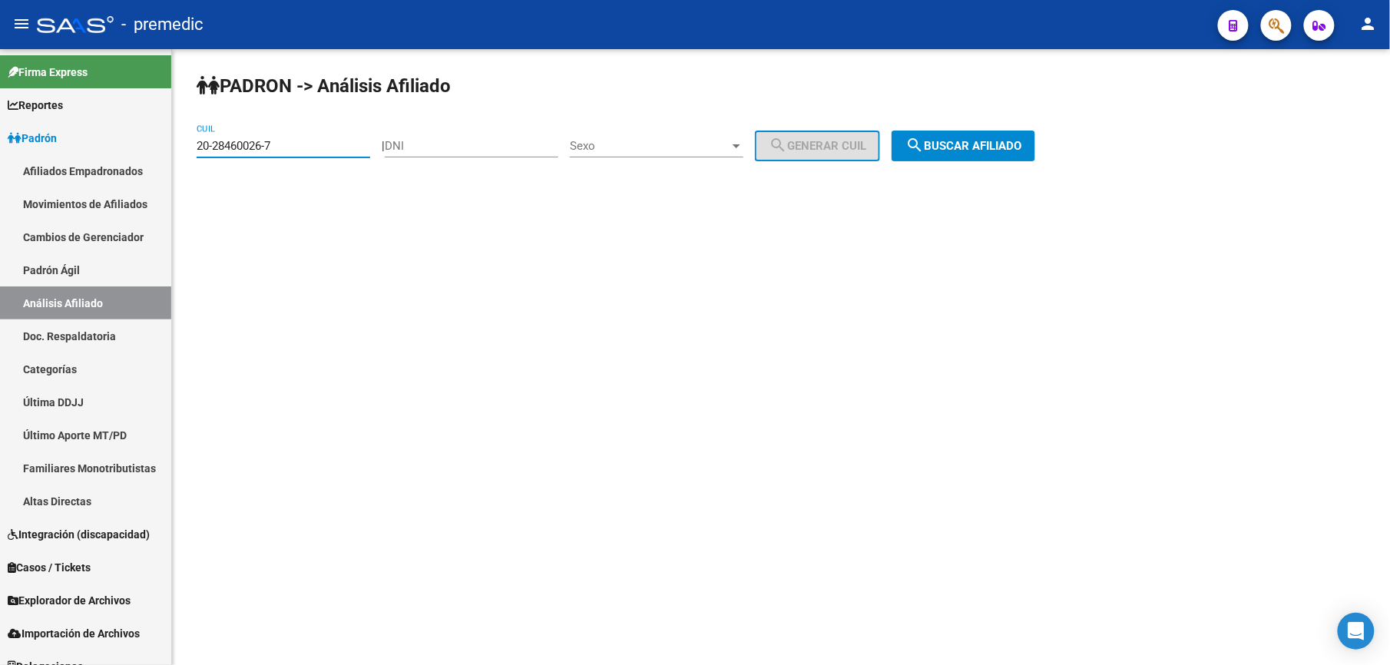
drag, startPoint x: 284, startPoint y: 149, endPoint x: -5, endPoint y: 106, distance: 292.0
click at [0, 106] on html "menu - premedic person Firma Express Reportes [PERSON_NAME] Traspasos x O.S. Tr…" at bounding box center [695, 332] width 1390 height 665
drag, startPoint x: 314, startPoint y: 149, endPoint x: 35, endPoint y: 121, distance: 280.2
click at [0, 121] on html "menu - premedic person Firma Express Reportes [PERSON_NAME] Traspasos x O.S. Tr…" at bounding box center [695, 332] width 1390 height 665
paste input "38907-8"
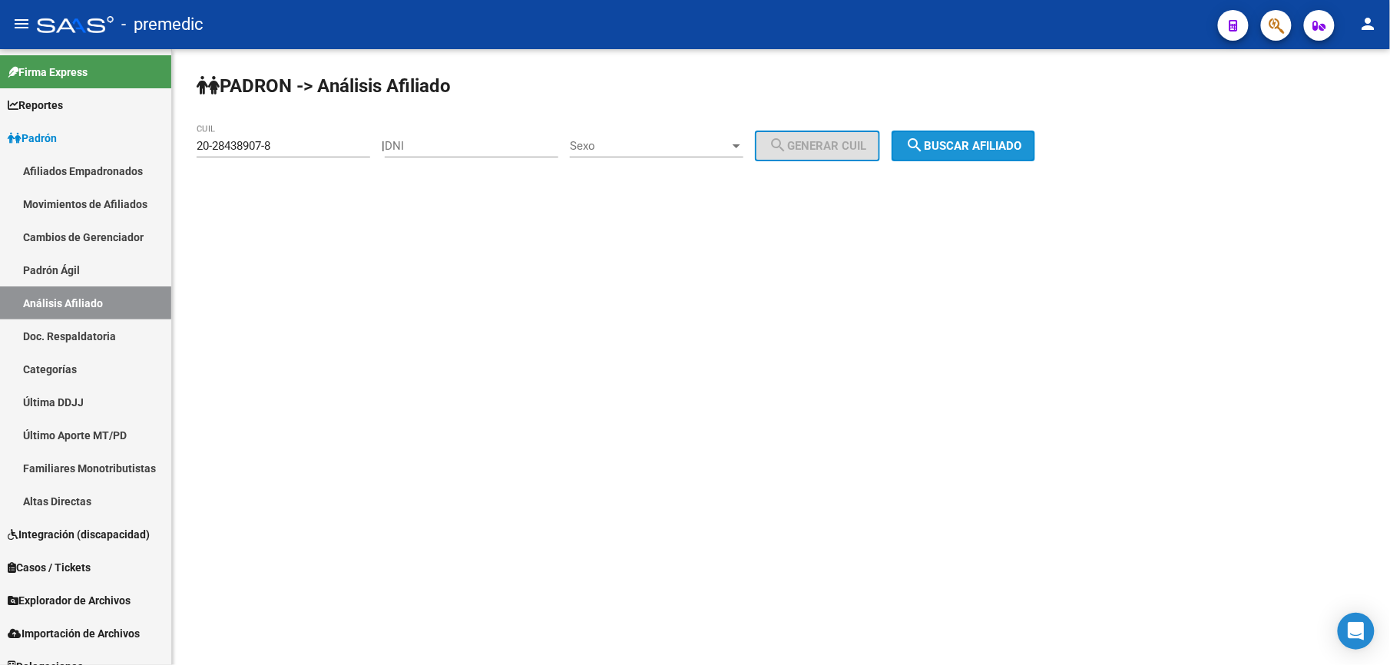
drag, startPoint x: 960, startPoint y: 132, endPoint x: 959, endPoint y: 146, distance: 13.8
click at [963, 140] on button "search Buscar afiliado" at bounding box center [964, 146] width 144 height 31
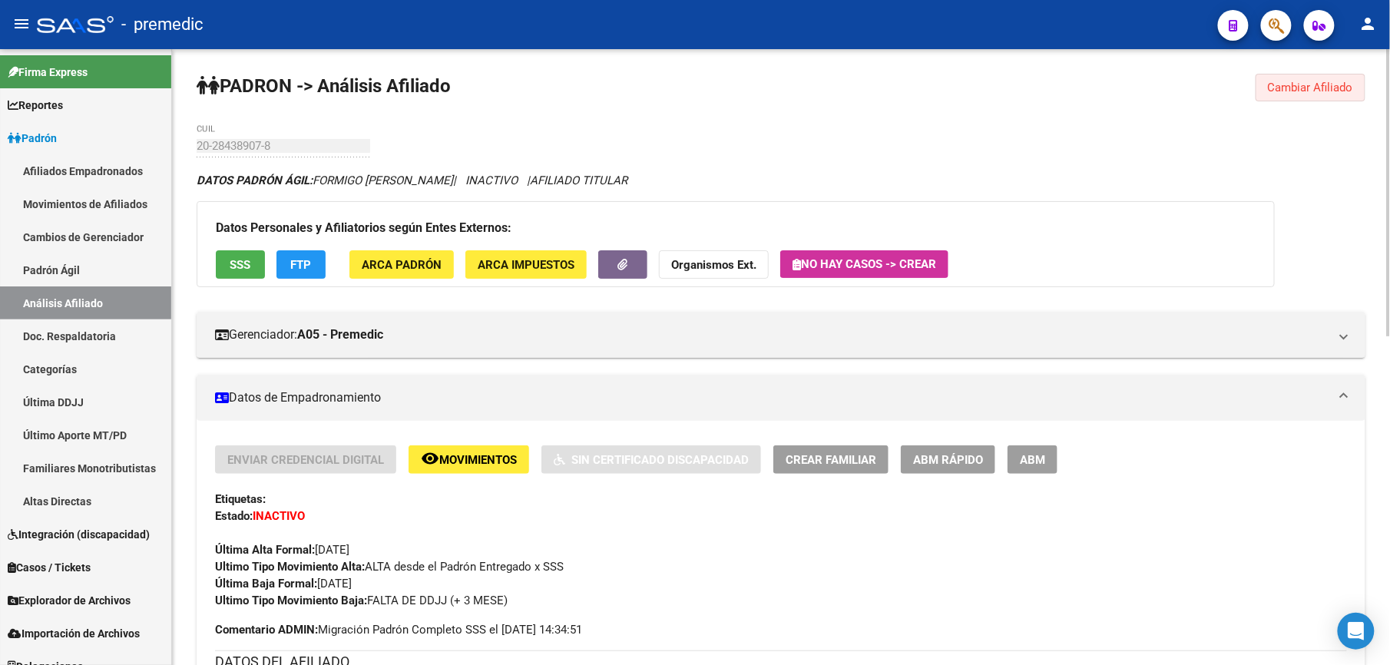
drag, startPoint x: 1297, startPoint y: 81, endPoint x: 1043, endPoint y: 89, distance: 254.4
click at [1295, 81] on span "Cambiar Afiliado" at bounding box center [1310, 88] width 85 height 14
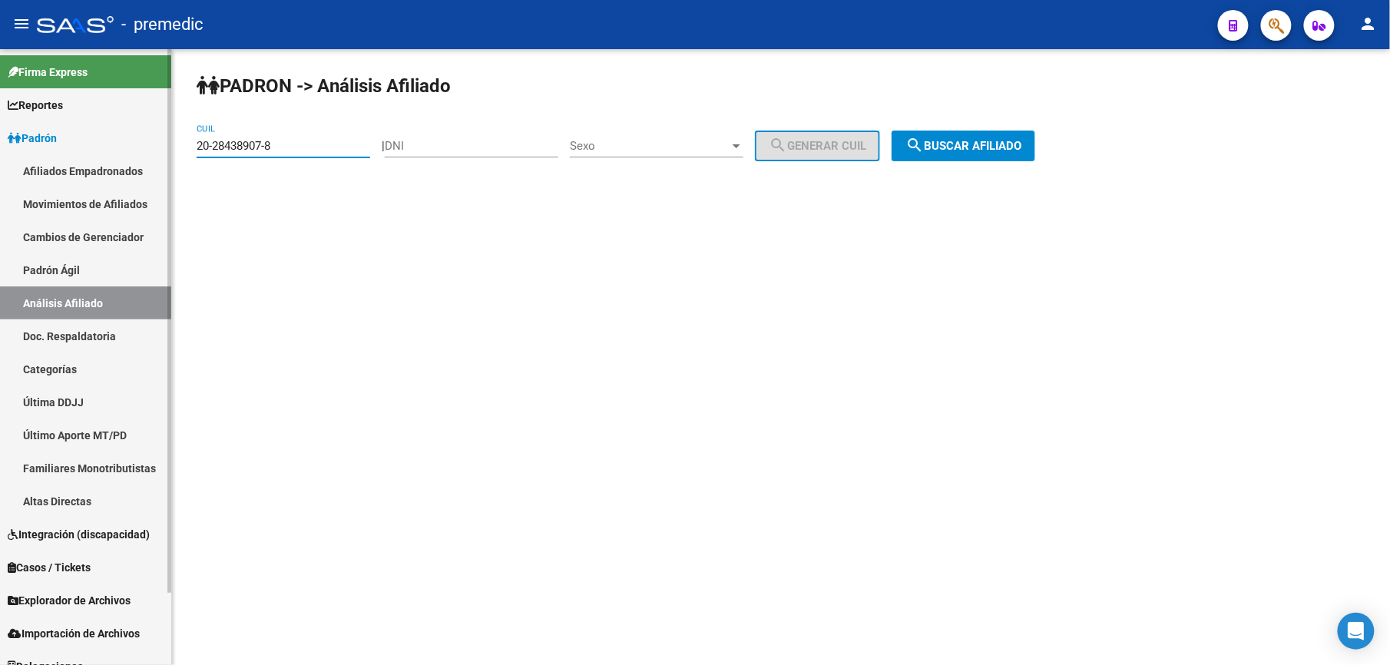
drag, startPoint x: 303, startPoint y: 143, endPoint x: 41, endPoint y: 130, distance: 262.3
click at [41, 130] on mat-sidenav-container "Firma Express Reportes Padrón Traspasos x O.S. Traspasos x Gerenciador Traspaso…" at bounding box center [695, 357] width 1390 height 616
click at [975, 127] on div "PADRON -> Análisis Afiliado 20-28438907-8 CUIL | DNI Sexo Sexo search Generar C…" at bounding box center [781, 129] width 1218 height 161
click at [973, 139] on span "search Buscar afiliado" at bounding box center [964, 146] width 116 height 14
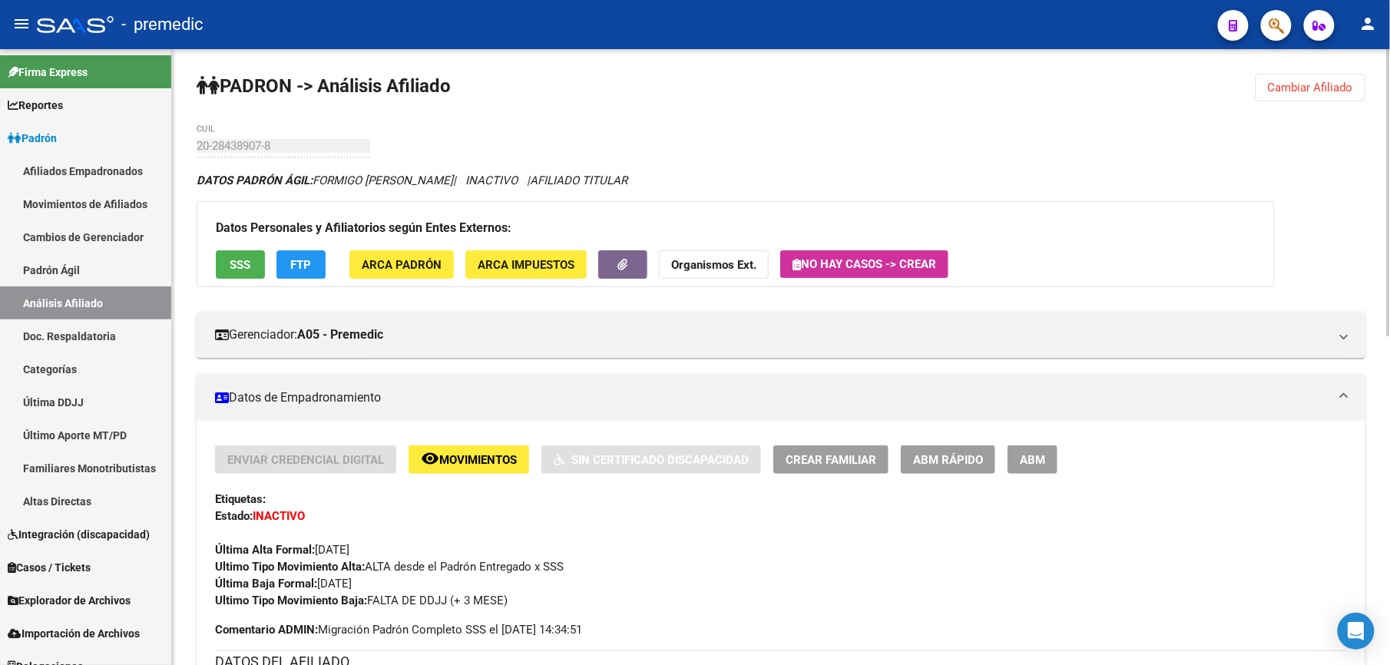
click at [1283, 97] on button "Cambiar Afiliado" at bounding box center [1311, 88] width 110 height 28
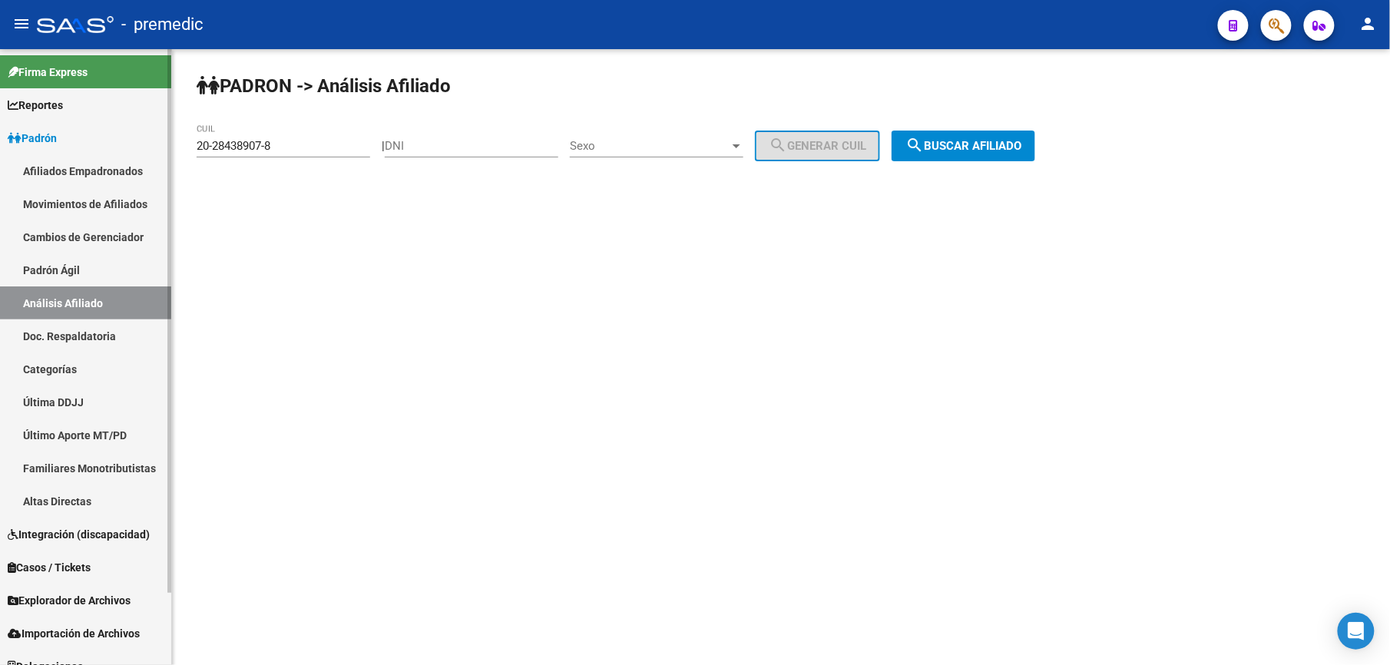
drag, startPoint x: 332, startPoint y: 141, endPoint x: 17, endPoint y: 131, distance: 315.1
click at [17, 131] on mat-sidenav-container "Firma Express Reportes Padrón Traspasos x O.S. Traspasos x Gerenciador Traspaso…" at bounding box center [695, 357] width 1390 height 616
paste input "7-28437163-7"
type input "27-28437163-7"
click at [1042, 124] on div "[PERSON_NAME] -> Análisis Afiliado 27-28437163-7 CUIL | DNI Sexo Sexo search Ge…" at bounding box center [781, 129] width 1218 height 161
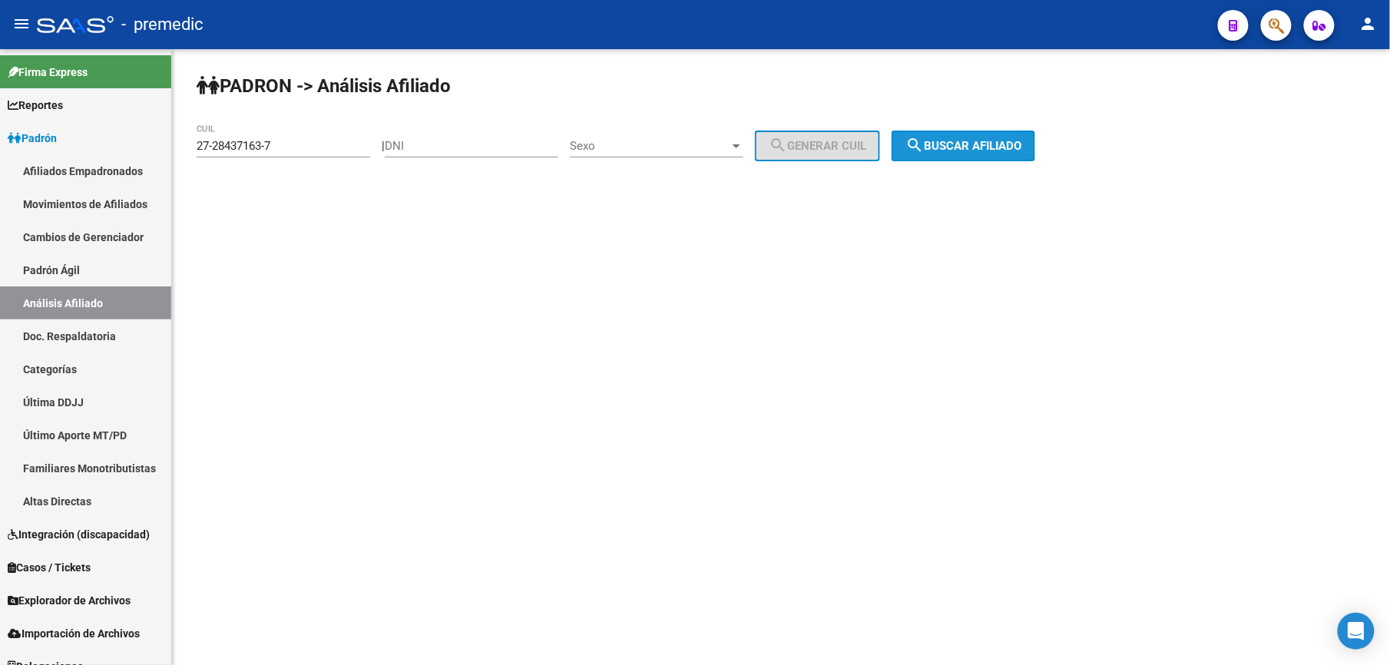
click at [1012, 149] on span "search Buscar afiliado" at bounding box center [964, 146] width 116 height 14
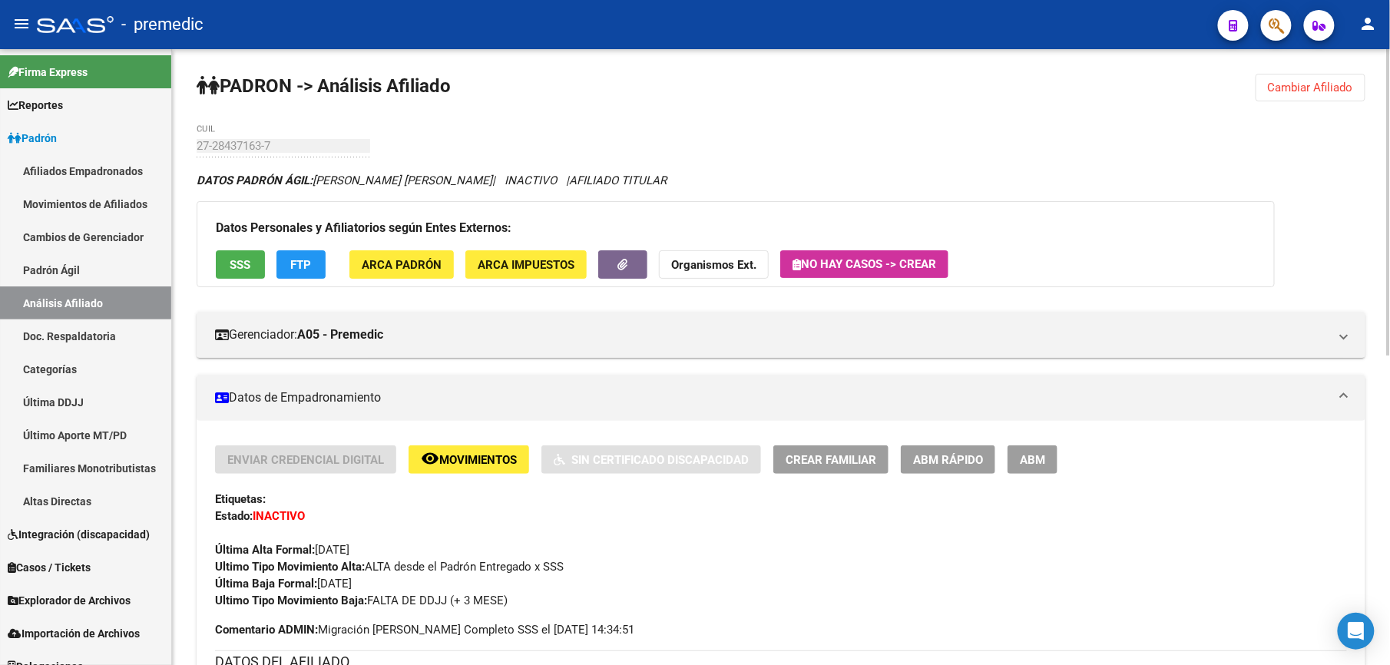
click at [1327, 85] on span "Cambiar Afiliado" at bounding box center [1310, 88] width 85 height 14
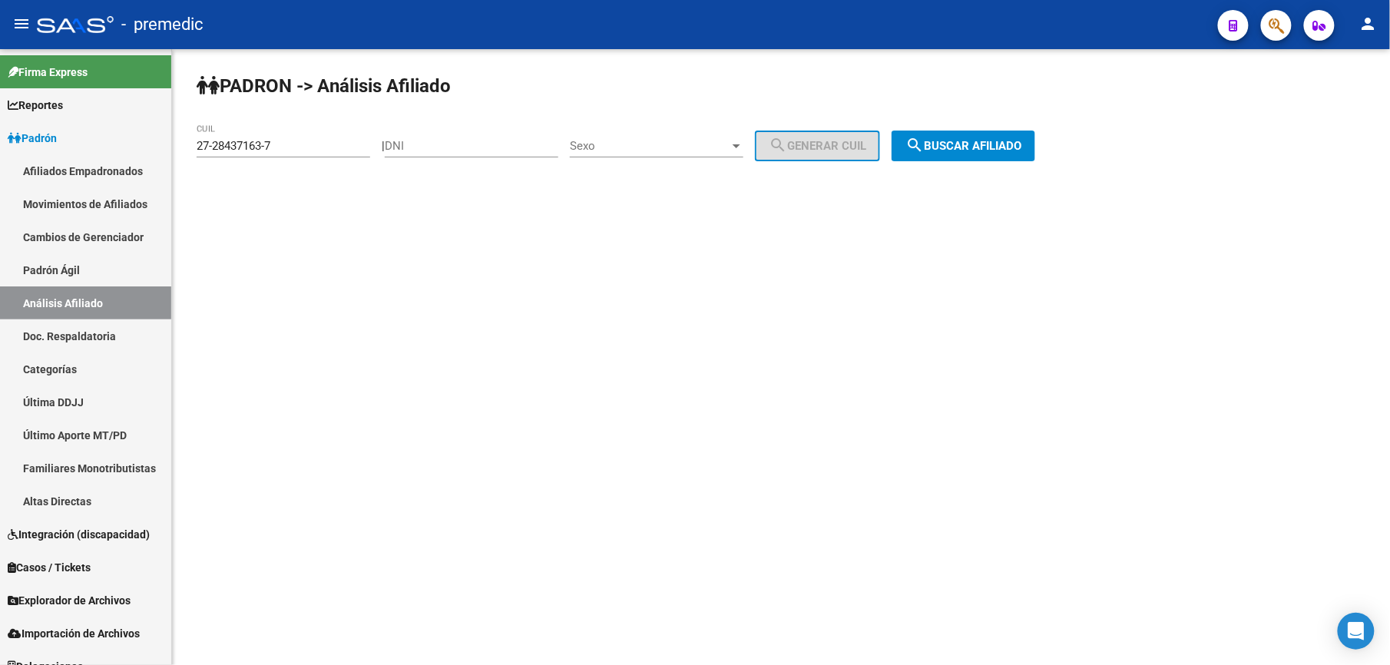
drag, startPoint x: 306, startPoint y: 121, endPoint x: 306, endPoint y: 130, distance: 8.5
click at [306, 124] on div "[PERSON_NAME] -> Análisis Afiliado 27-28437163-7 CUIL | DNI Sexo Sexo search Ge…" at bounding box center [781, 129] width 1218 height 161
click at [303, 139] on input "27-28437163-7" at bounding box center [284, 146] width 174 height 14
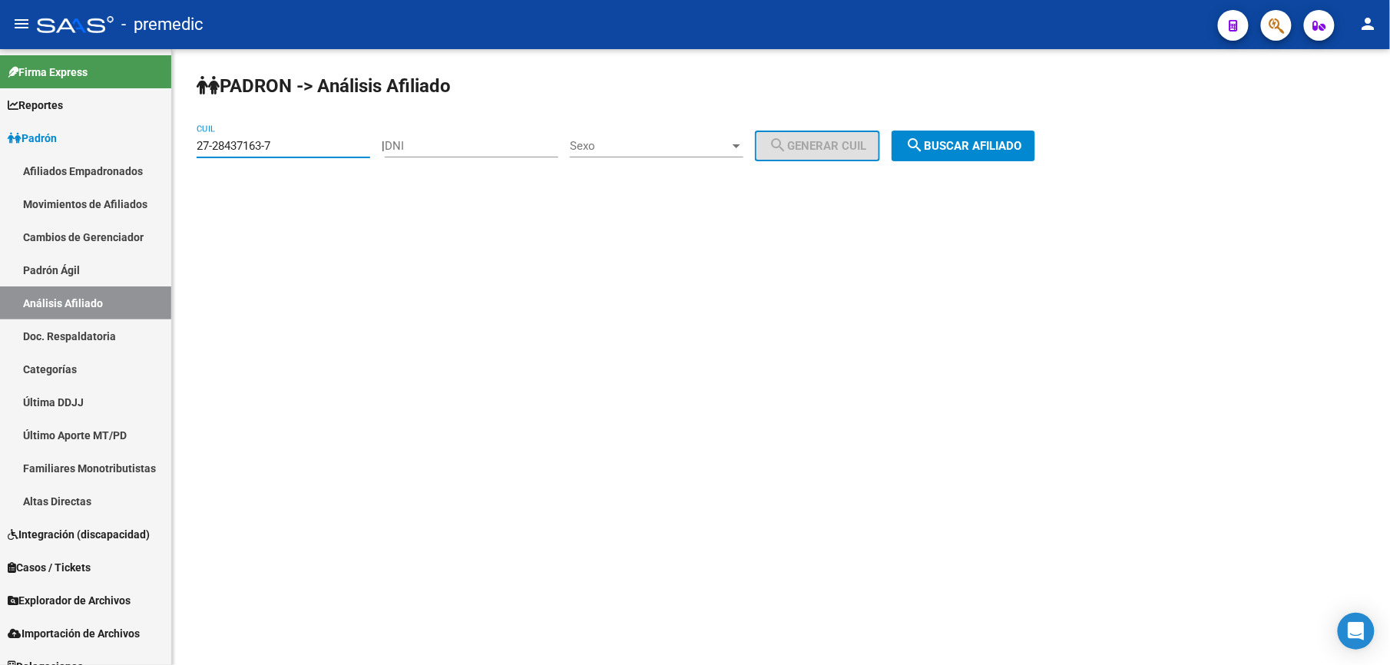
paste input "0-28424206-9"
type input "20-28424206-9"
drag, startPoint x: 987, startPoint y: 167, endPoint x: 978, endPoint y: 144, distance: 24.1
click at [988, 167] on div "[PERSON_NAME] -> Análisis Afiliado 20-28424206-9 CUIL | DNI Sexo Sexo search Ge…" at bounding box center [781, 129] width 1218 height 161
click at [976, 133] on button "search Buscar afiliado" at bounding box center [964, 146] width 144 height 31
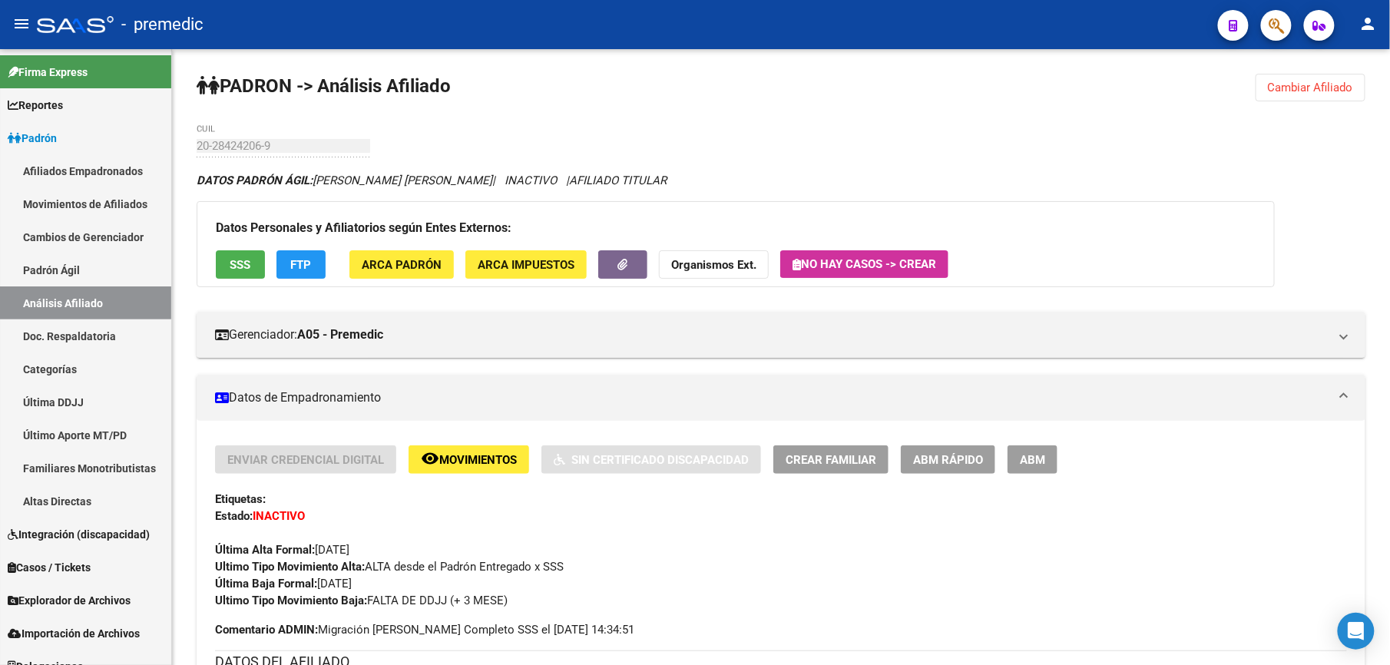
click at [996, 447] on button "ABM Rápido" at bounding box center [948, 460] width 94 height 28
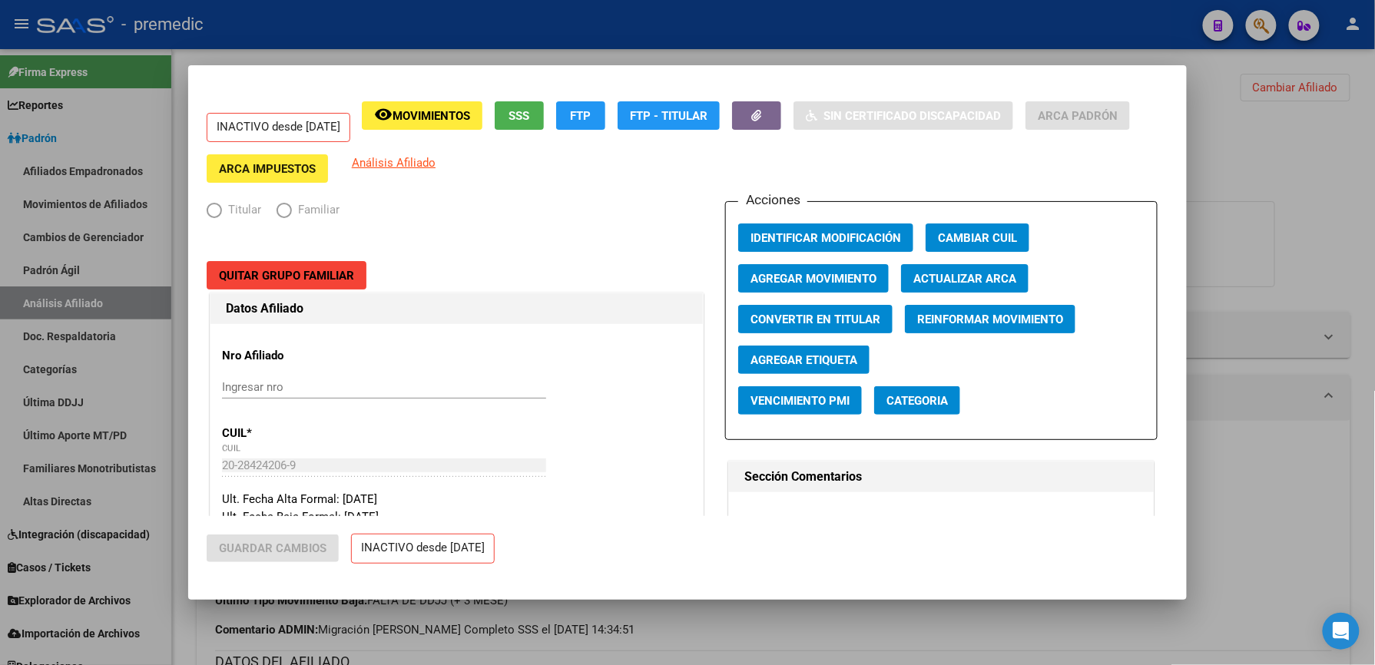
radio input "true"
type input "30-58508709-9"
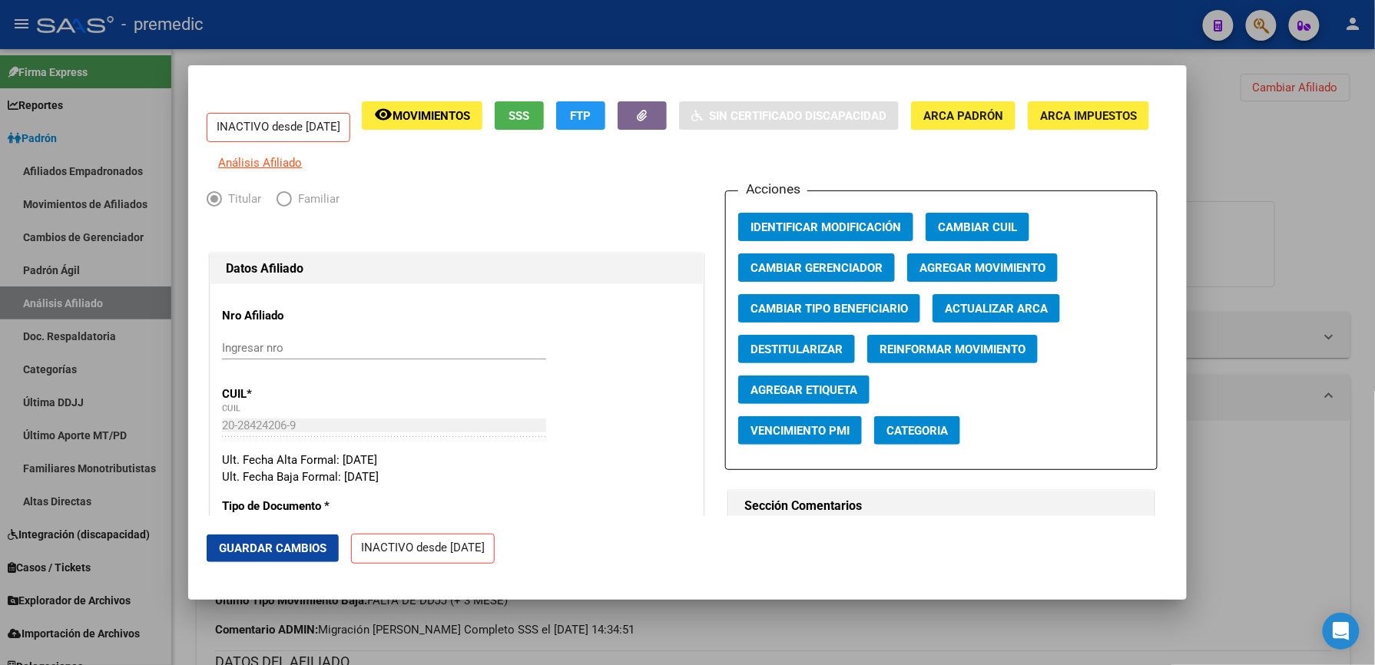
click at [567, 642] on div at bounding box center [687, 332] width 1375 height 665
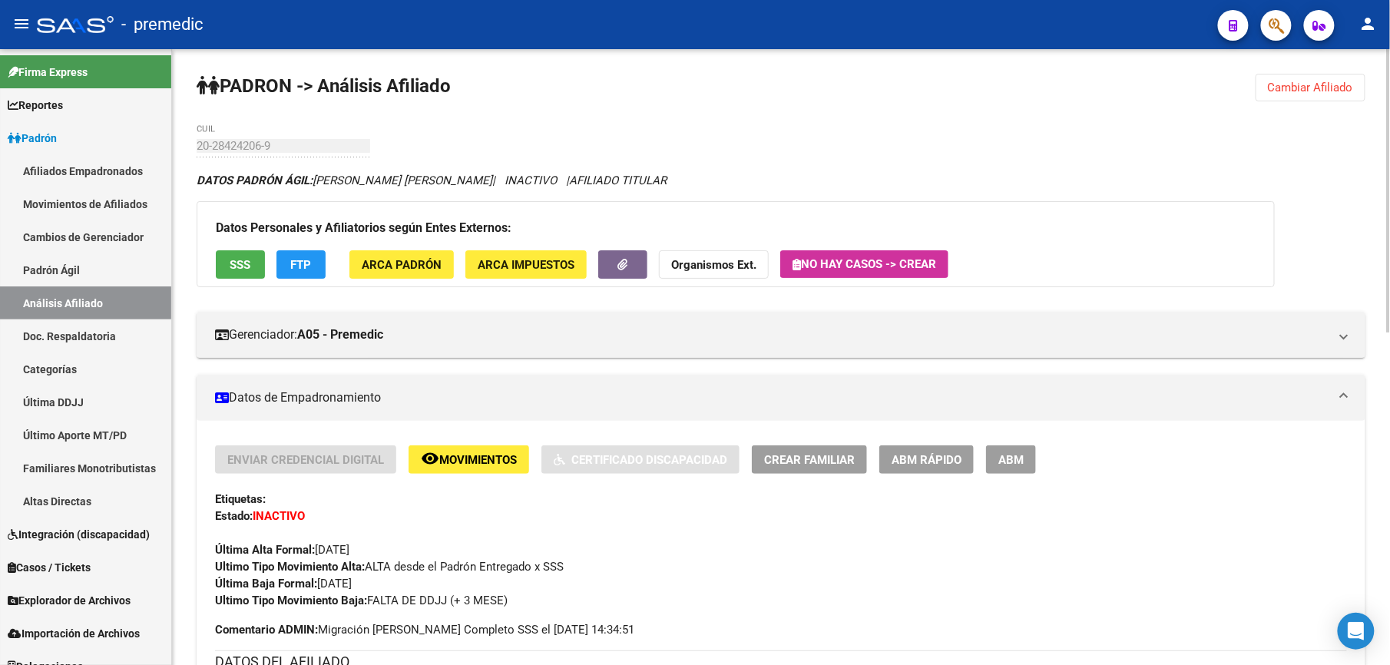
click at [238, 143] on div "20-28424206-9 CUIL" at bounding box center [284, 140] width 174 height 33
click at [237, 154] on div "20-28424206-9 CUIL" at bounding box center [284, 140] width 174 height 33
click at [951, 462] on span "ABM Rápido" at bounding box center [948, 460] width 70 height 14
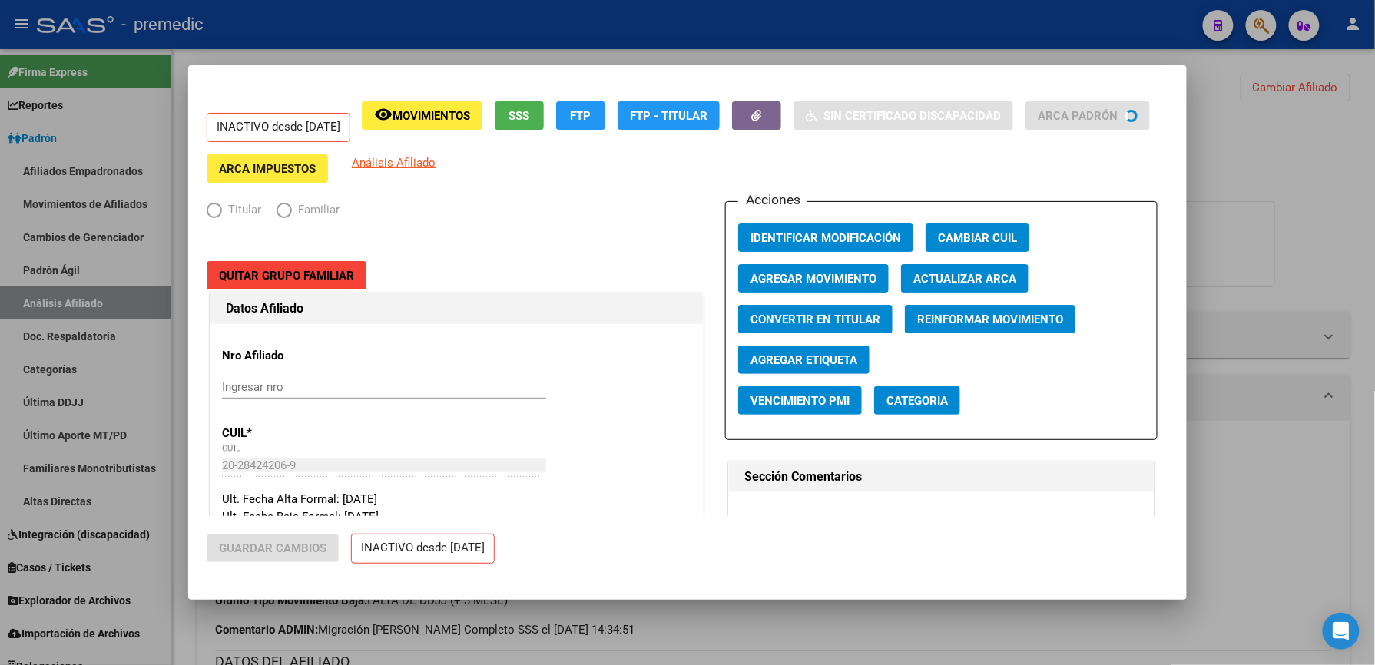
radio input "true"
type input "30-58508709-9"
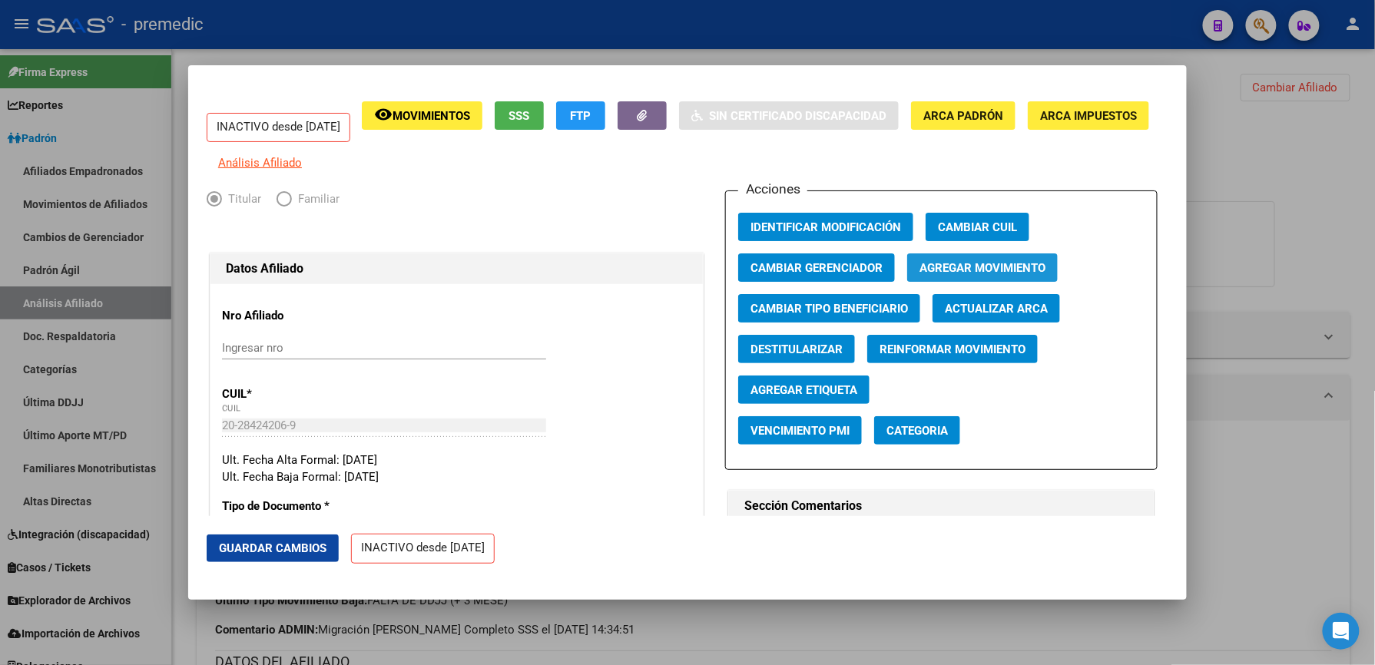
click at [1023, 272] on span "Agregar Movimiento" at bounding box center [983, 268] width 126 height 14
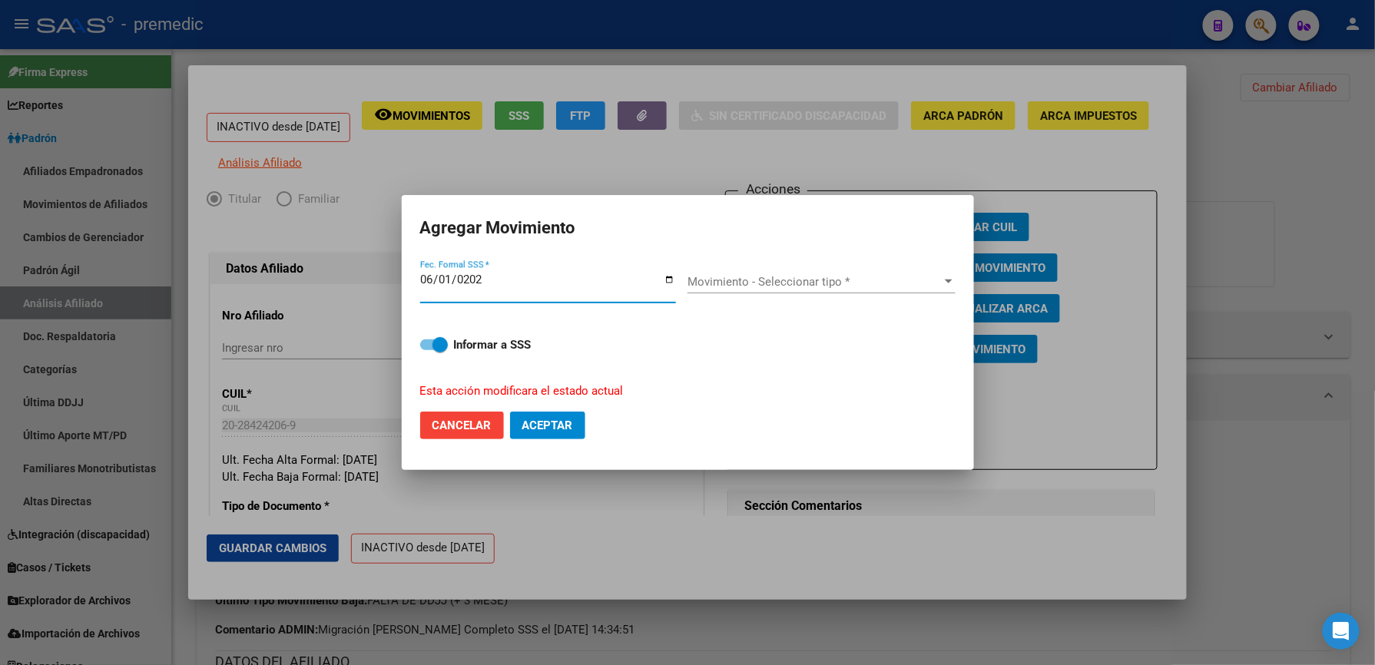
type input "[DATE]"
click at [427, 416] on button "Cancelar" at bounding box center [462, 426] width 84 height 28
checkbox input "false"
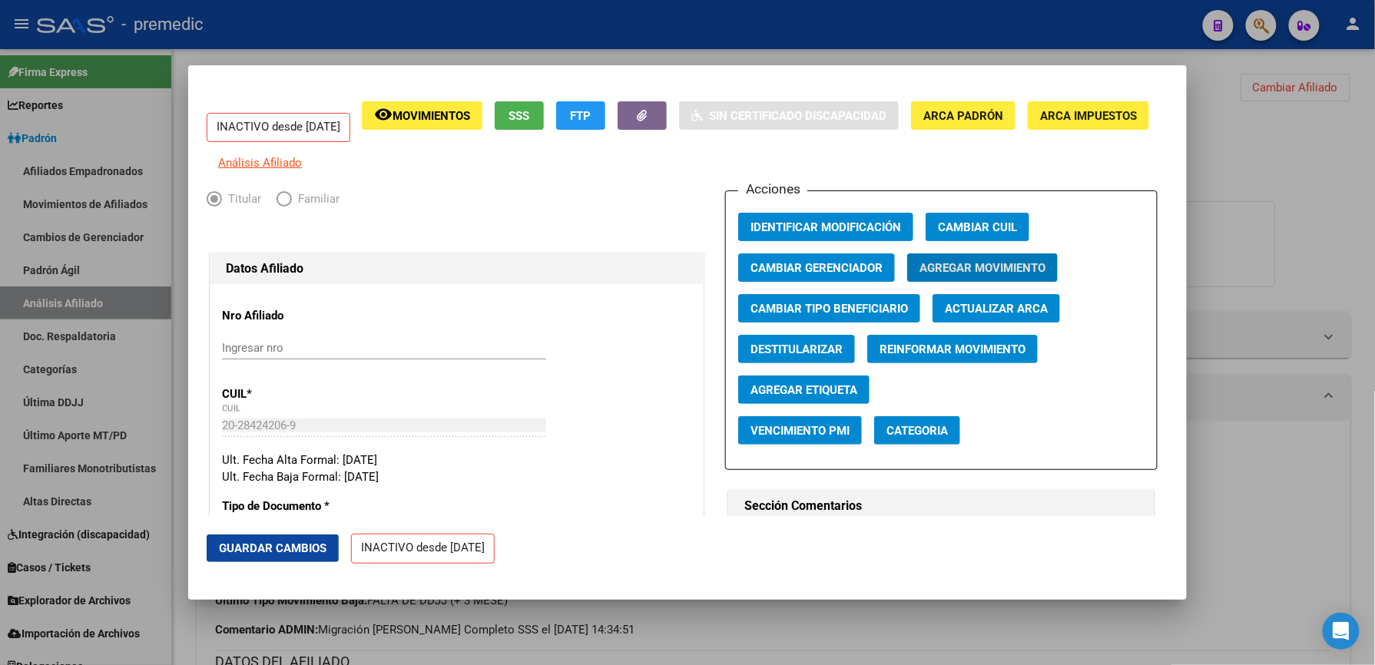
click at [413, 619] on div at bounding box center [687, 332] width 1375 height 665
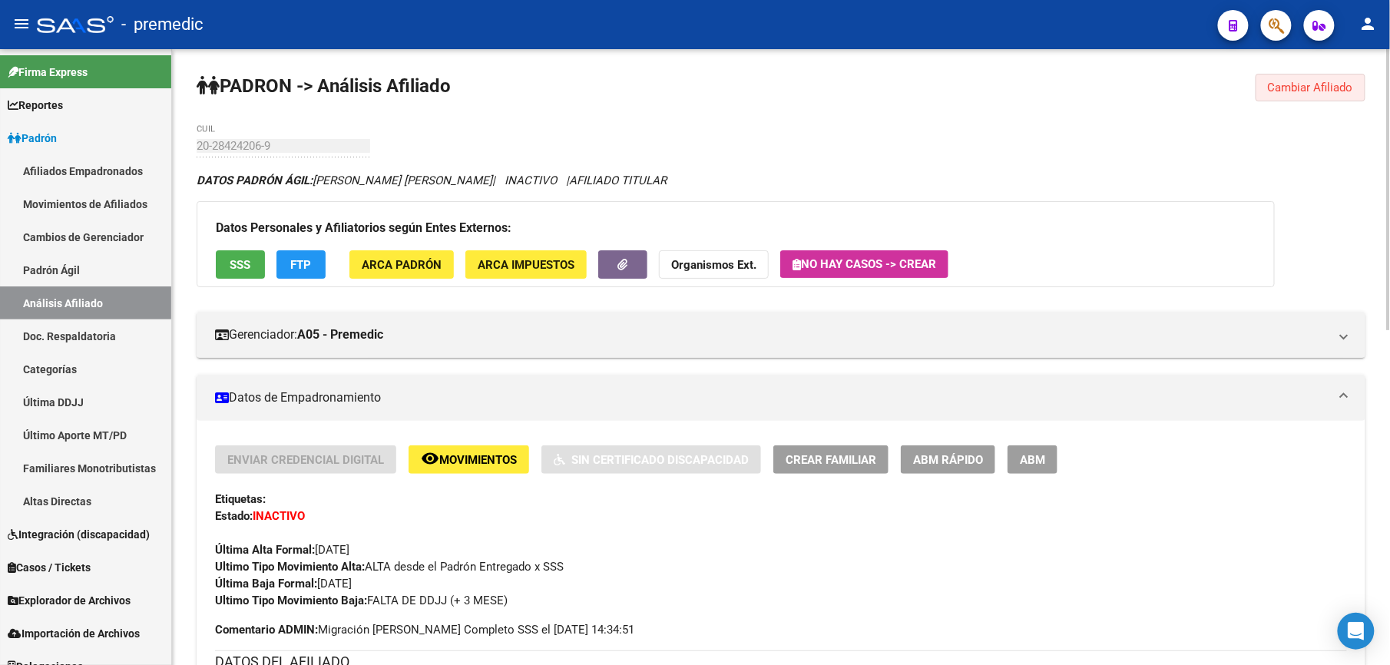
click at [1325, 91] on span "Cambiar Afiliado" at bounding box center [1310, 88] width 85 height 14
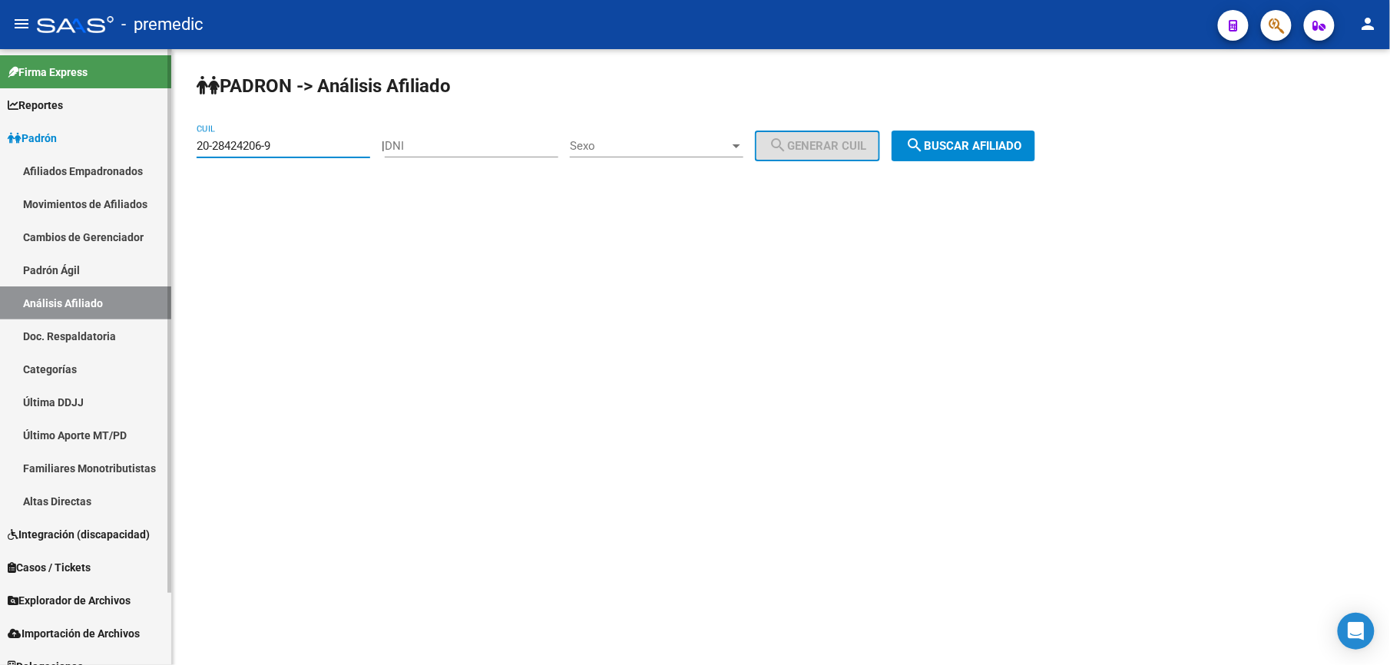
drag, startPoint x: 272, startPoint y: 142, endPoint x: 2, endPoint y: 98, distance: 273.9
click at [0, 98] on html "menu - premedic person Firma Express Reportes [PERSON_NAME] Traspasos x O.S. Tr…" at bounding box center [695, 332] width 1390 height 665
paste input "330919-4"
click at [1085, 145] on div "[PERSON_NAME] -> Análisis Afiliado 20-28330919-4 CUIL | DNI Sexo Sexo search Ge…" at bounding box center [781, 129] width 1218 height 161
click at [989, 145] on span "search Buscar afiliado" at bounding box center [964, 146] width 116 height 14
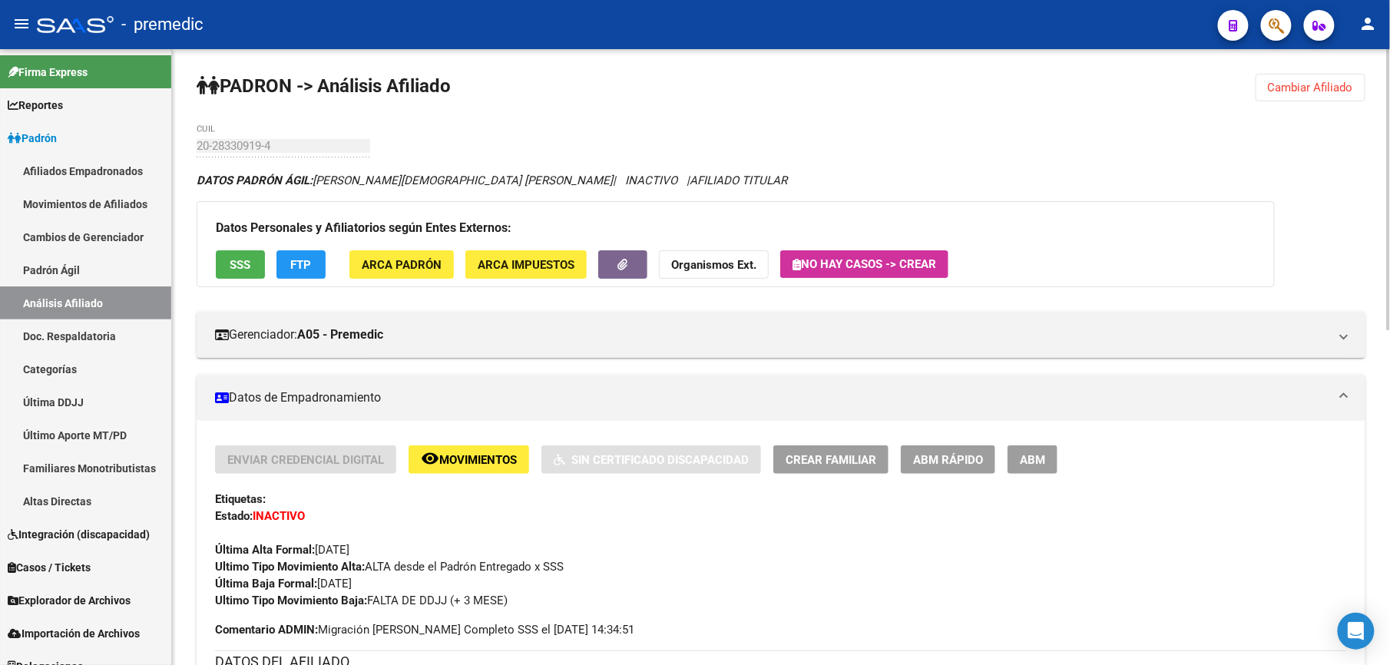
click at [244, 135] on div "20-28330919-4 CUIL" at bounding box center [284, 140] width 174 height 33
drag, startPoint x: 1254, startPoint y: 69, endPoint x: 1271, endPoint y: 88, distance: 24.5
click at [1271, 88] on span "Cambiar Afiliado" at bounding box center [1310, 88] width 85 height 14
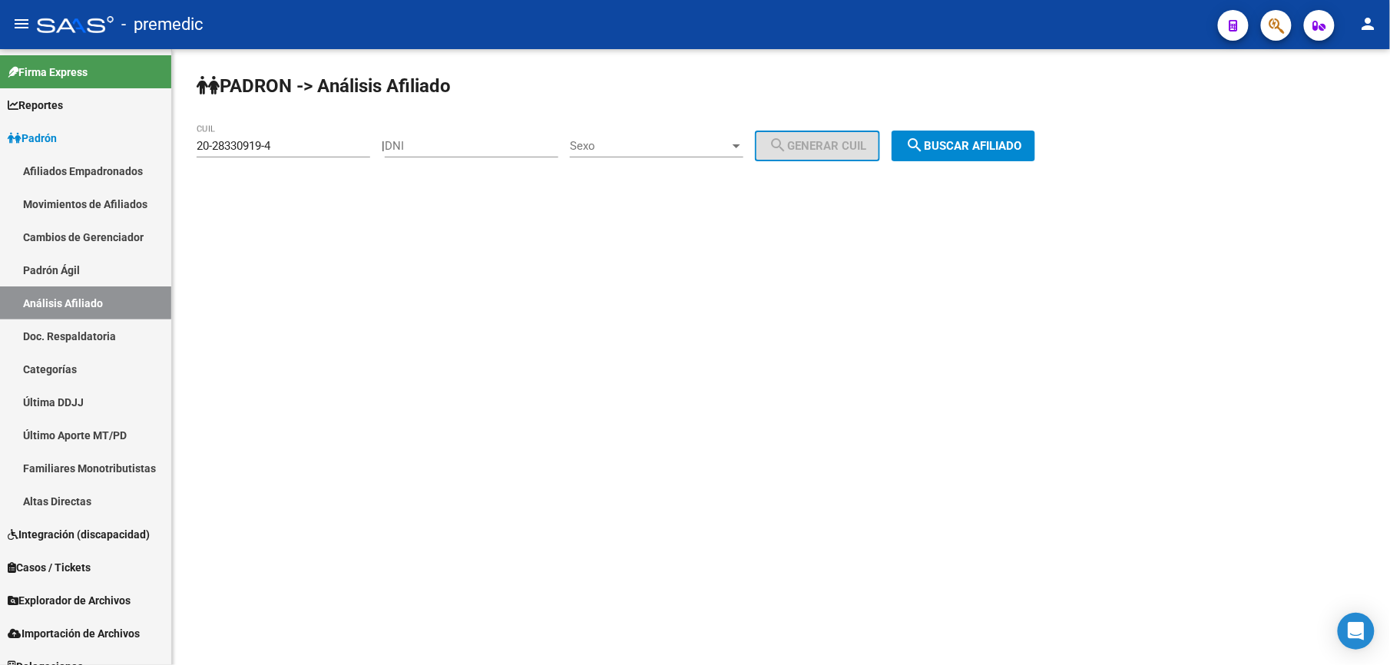
drag, startPoint x: 311, startPoint y: 126, endPoint x: 305, endPoint y: 141, distance: 16.5
click at [307, 131] on div "20-28330919-4 CUIL" at bounding box center [284, 140] width 174 height 33
click at [305, 144] on input "20-28330919-4" at bounding box center [284, 146] width 174 height 14
paste input "23466-6"
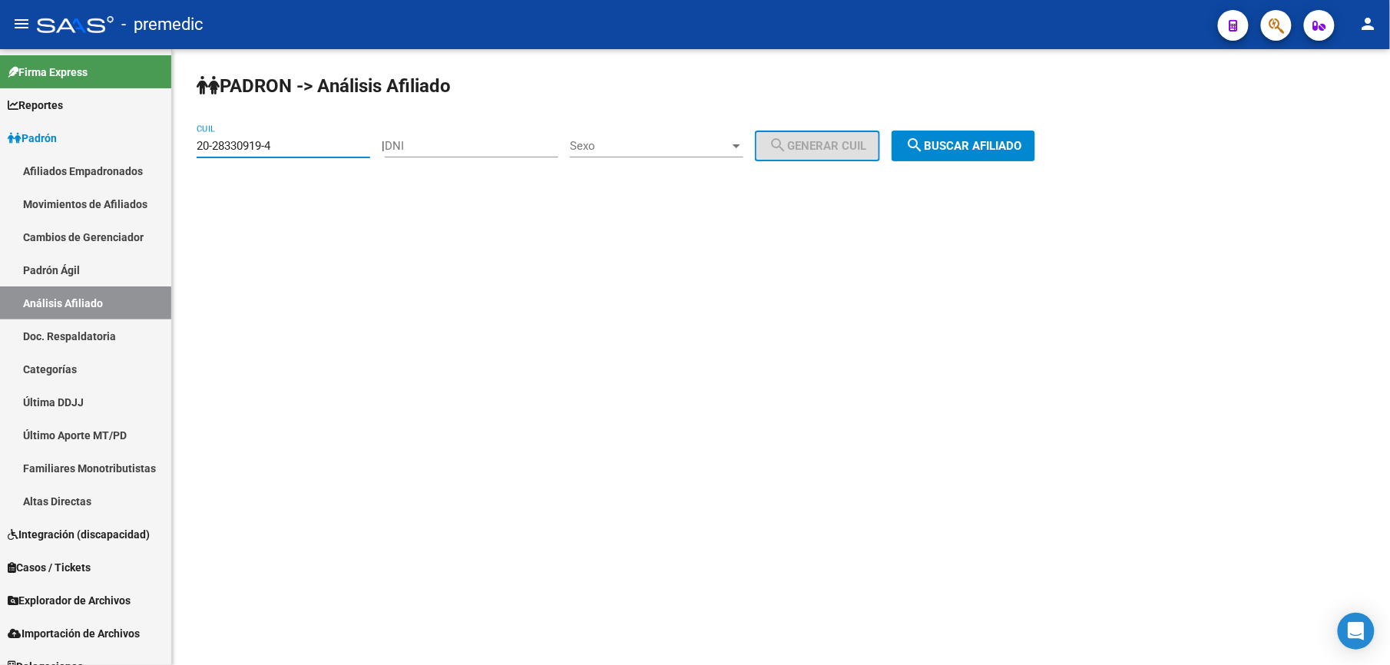
drag, startPoint x: 305, startPoint y: 144, endPoint x: 735, endPoint y: 144, distance: 430.2
click at [306, 144] on input "20-28330919-4" at bounding box center [284, 146] width 174 height 14
type input "20-28323466-6"
click at [924, 136] on mat-icon "search" at bounding box center [915, 145] width 18 height 18
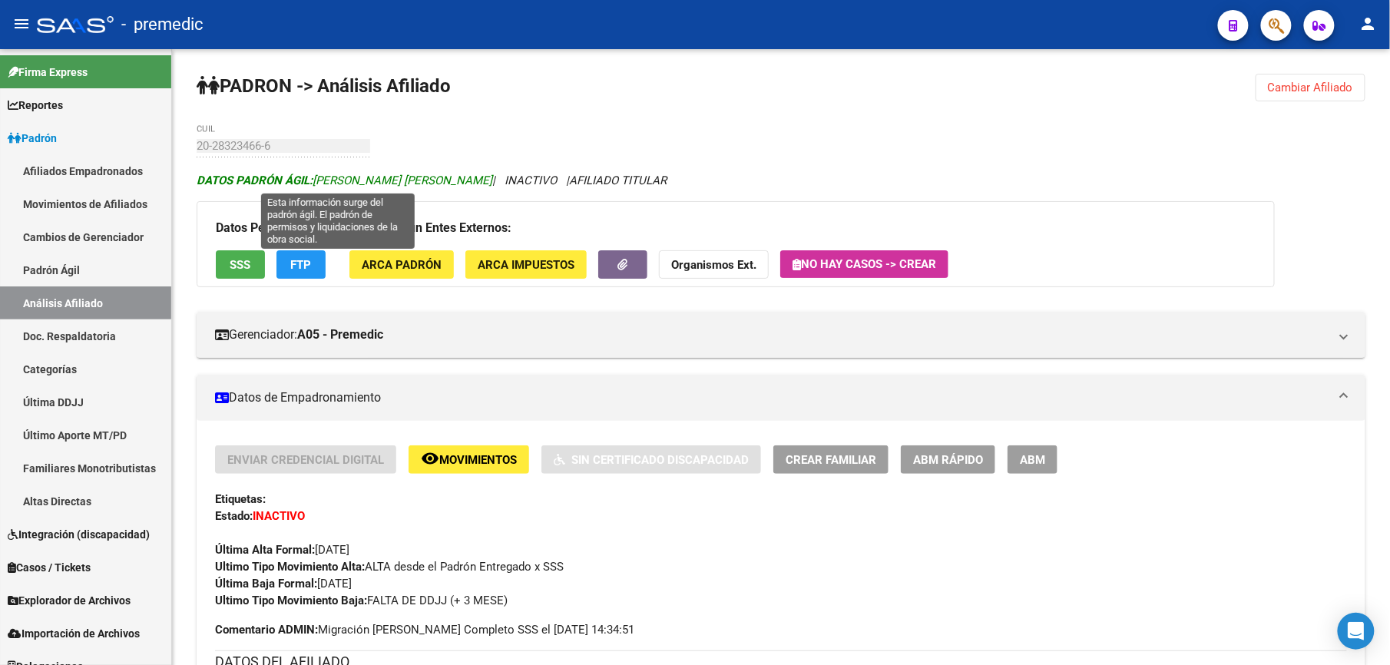
drag, startPoint x: 265, startPoint y: 78, endPoint x: 350, endPoint y: 180, distance: 132.5
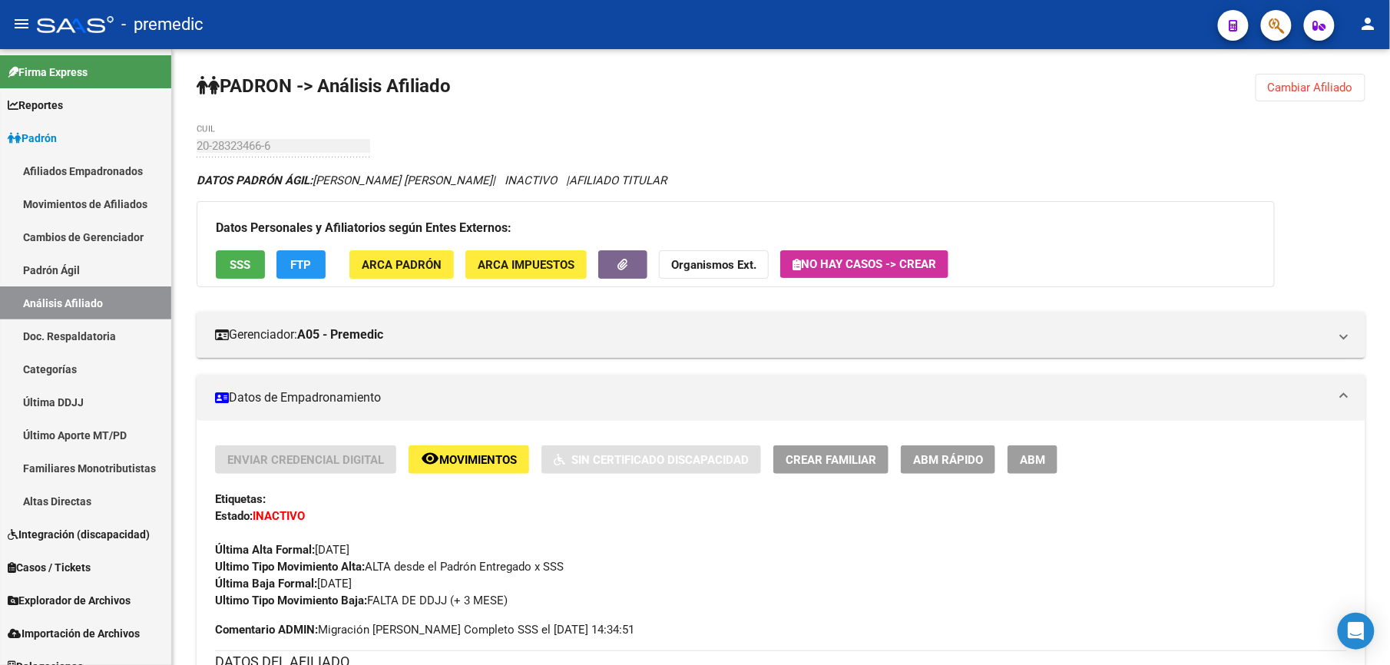
drag, startPoint x: 350, startPoint y: 180, endPoint x: 255, endPoint y: 96, distance: 126.8
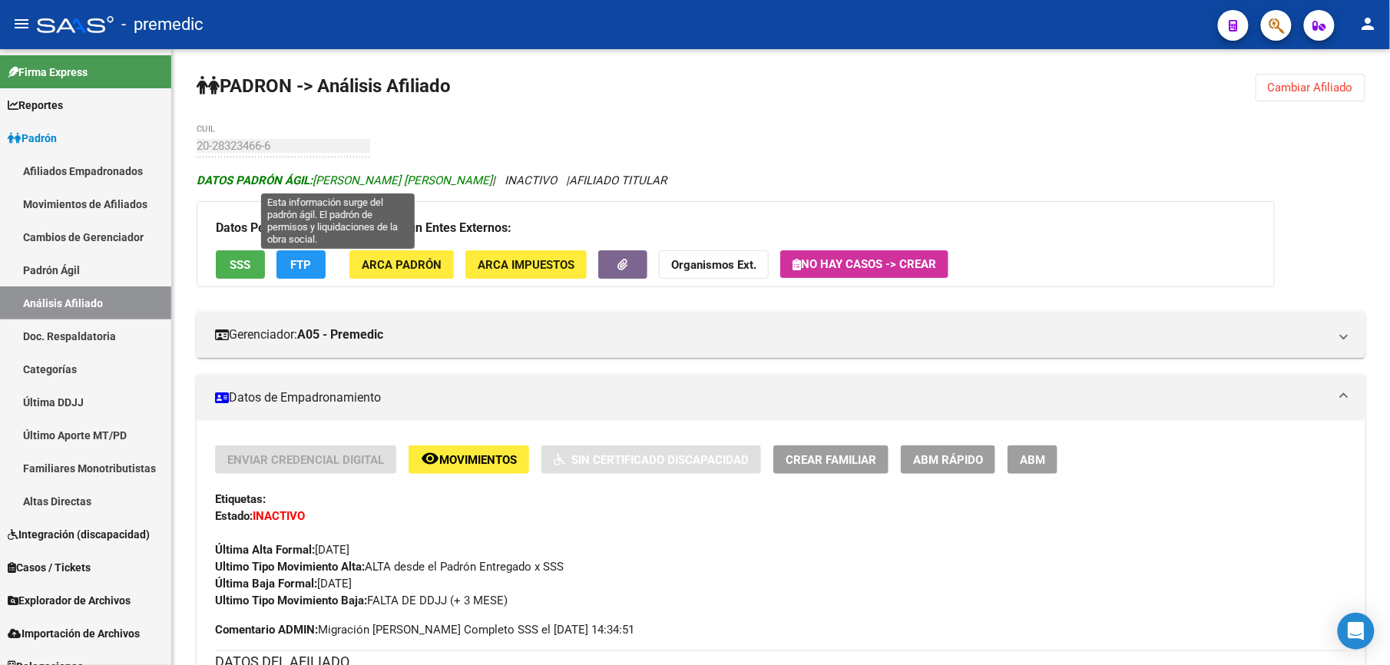
drag, startPoint x: 255, startPoint y: 96, endPoint x: 461, endPoint y: 178, distance: 221.7
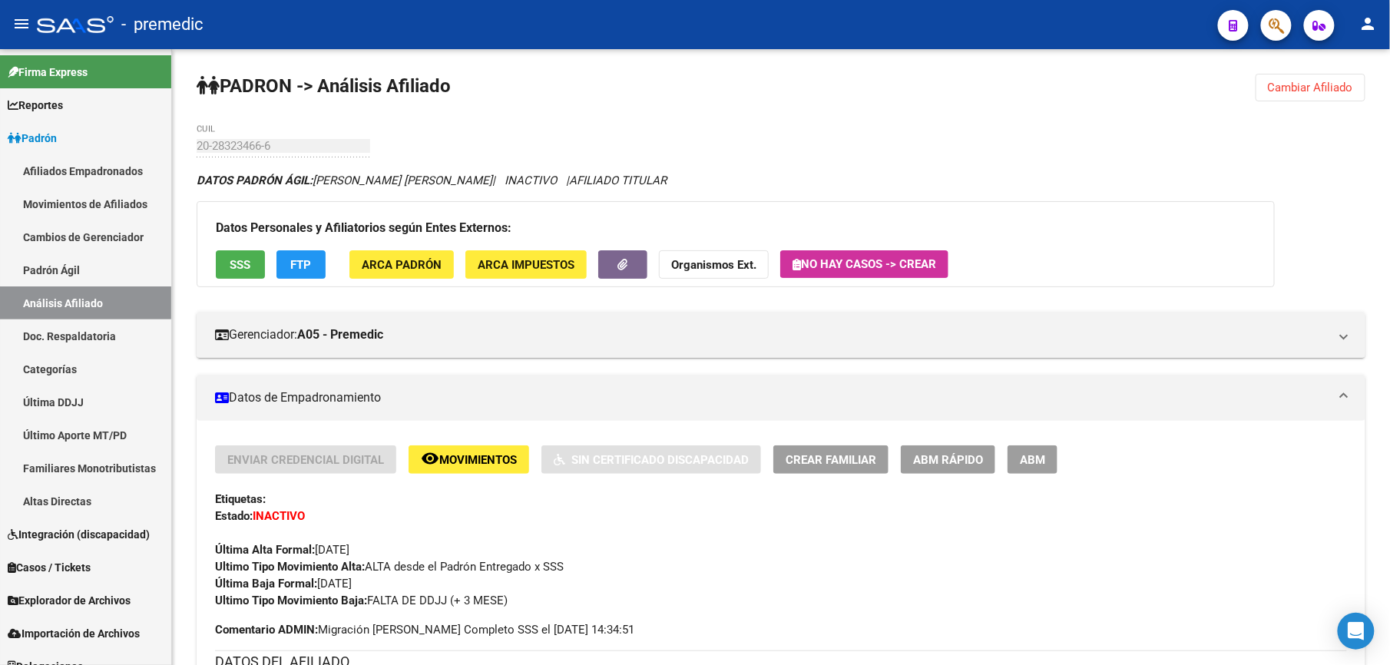
drag, startPoint x: 461, startPoint y: 178, endPoint x: 602, endPoint y: 117, distance: 154.1
click at [1289, 96] on button "Cambiar Afiliado" at bounding box center [1311, 88] width 110 height 28
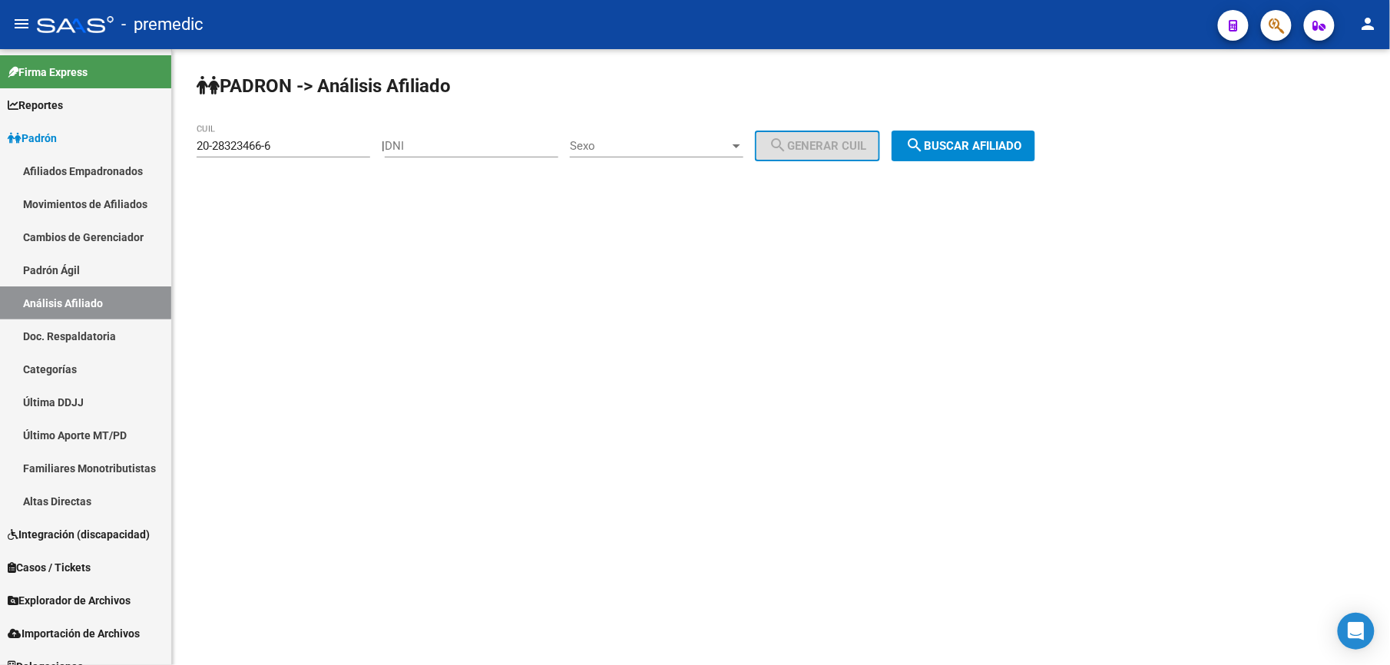
click at [320, 152] on input "20-28323466-6" at bounding box center [284, 146] width 174 height 14
paste input
click at [944, 124] on div "PADRON -> Análisis Afiliado CUIL | DNI Sexo Sexo search Generar CUIL search Bus…" at bounding box center [781, 129] width 1218 height 161
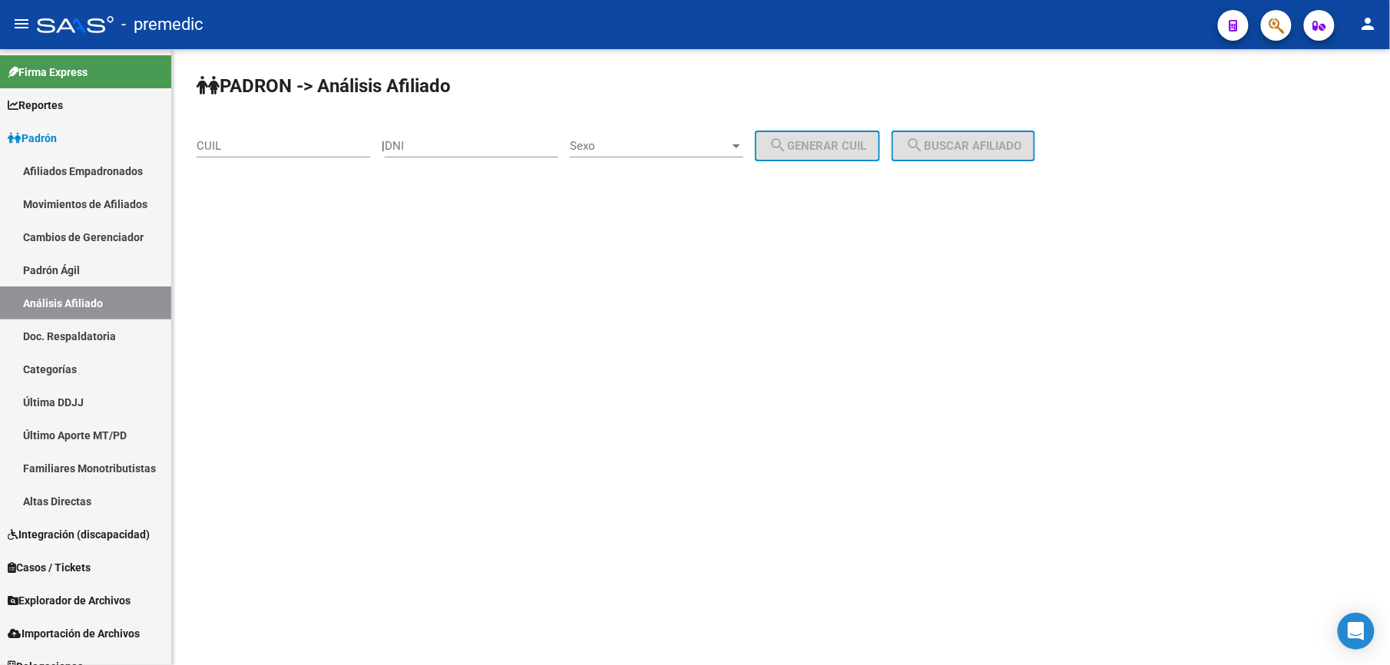
drag, startPoint x: 269, startPoint y: 103, endPoint x: 272, endPoint y: 118, distance: 15.7
click at [272, 118] on div "PADRON -> Análisis Afiliado CUIL | DNI Sexo Sexo search Generar CUIL search Bus…" at bounding box center [781, 129] width 1218 height 161
click at [280, 142] on input "CUIL" at bounding box center [284, 146] width 174 height 14
paste input "20-28323466-6"
click at [924, 149] on mat-icon "search" at bounding box center [915, 145] width 18 height 18
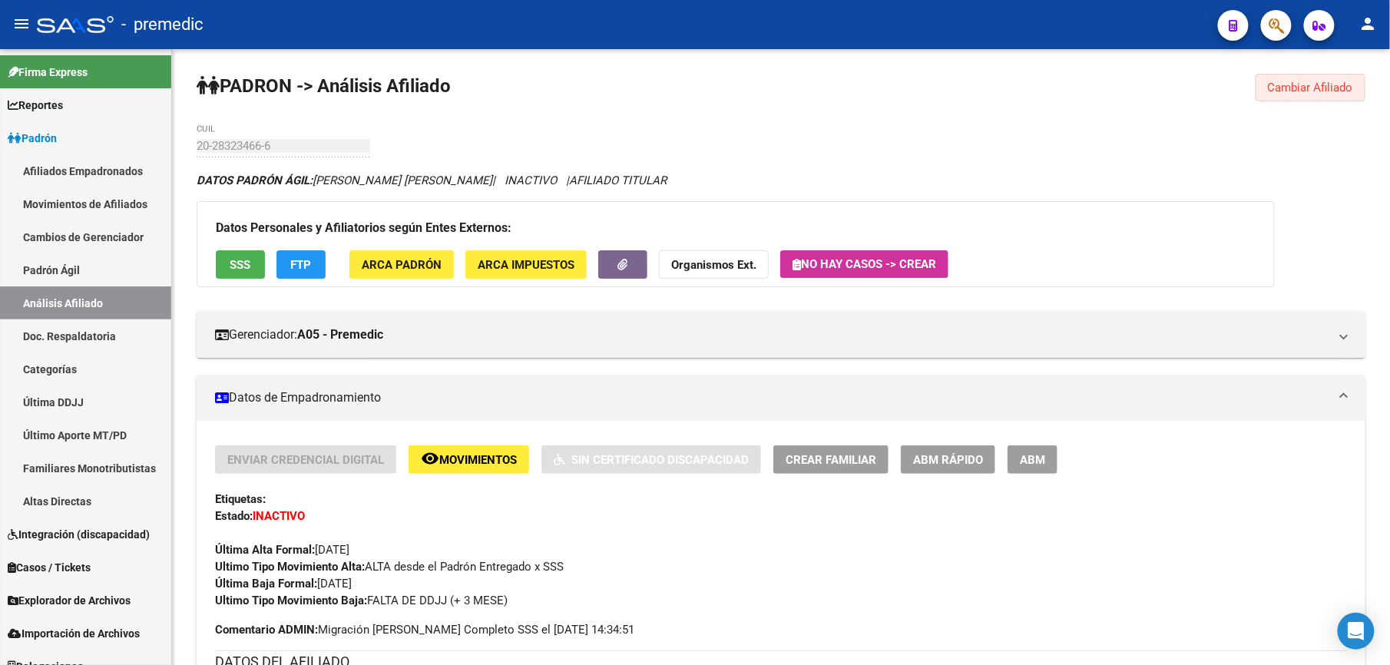
click at [1282, 94] on button "Cambiar Afiliado" at bounding box center [1311, 88] width 110 height 28
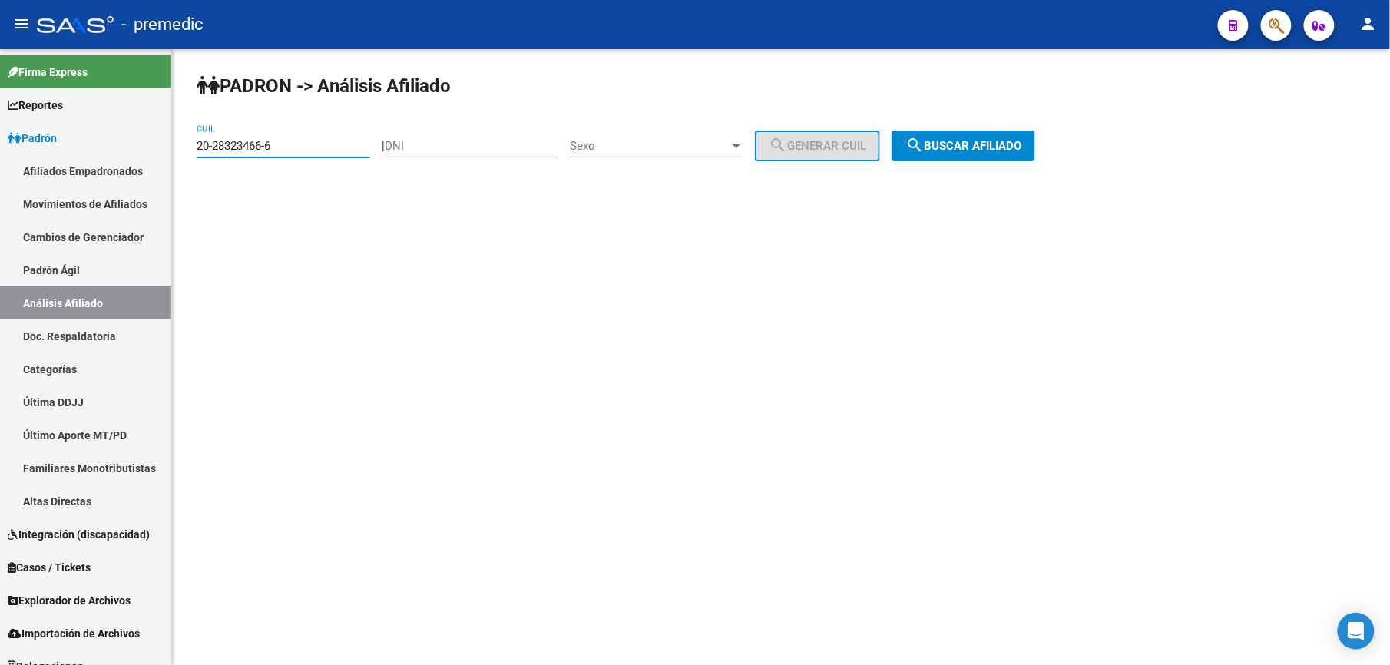
drag, startPoint x: 308, startPoint y: 141, endPoint x: -5, endPoint y: 121, distance: 313.3
click at [0, 121] on html "menu - premedic person Firma Express Reportes [PERSON_NAME] Traspasos x O.S. Tr…" at bounding box center [695, 332] width 1390 height 665
paste input "70578"
click at [1005, 160] on button "search Buscar afiliado" at bounding box center [964, 146] width 144 height 31
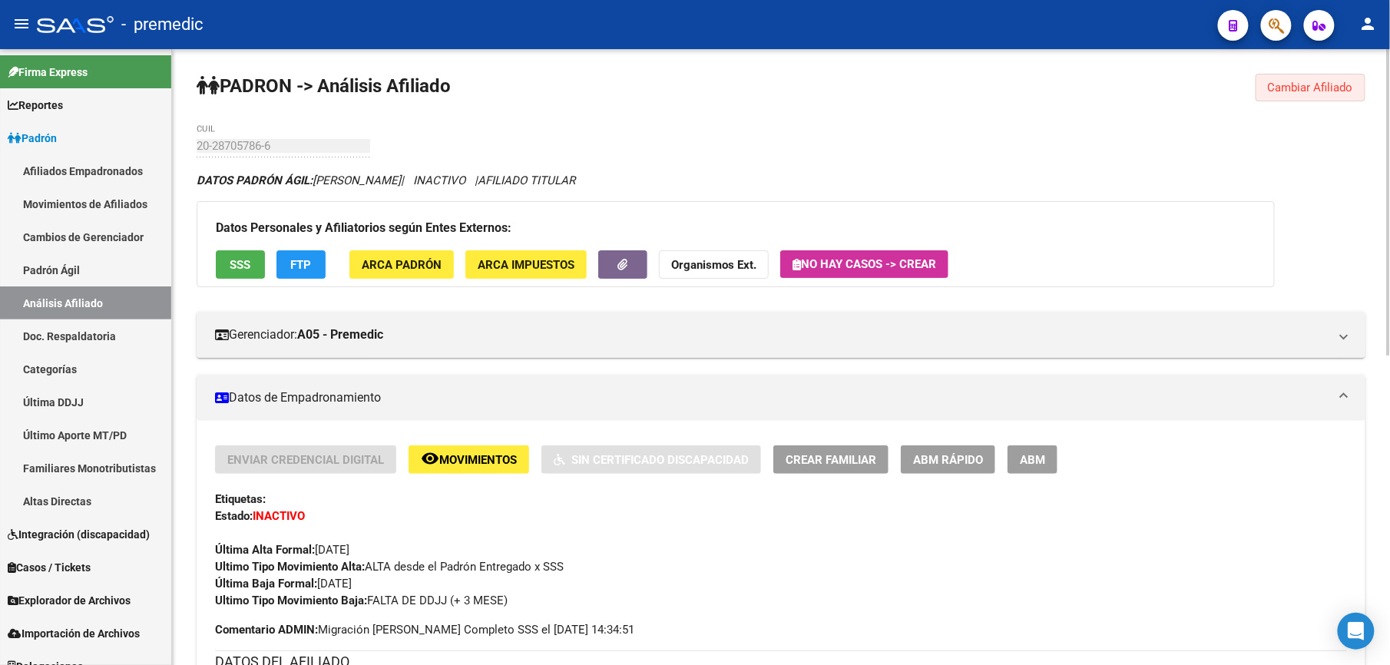
click at [1297, 91] on span "Cambiar Afiliado" at bounding box center [1310, 88] width 85 height 14
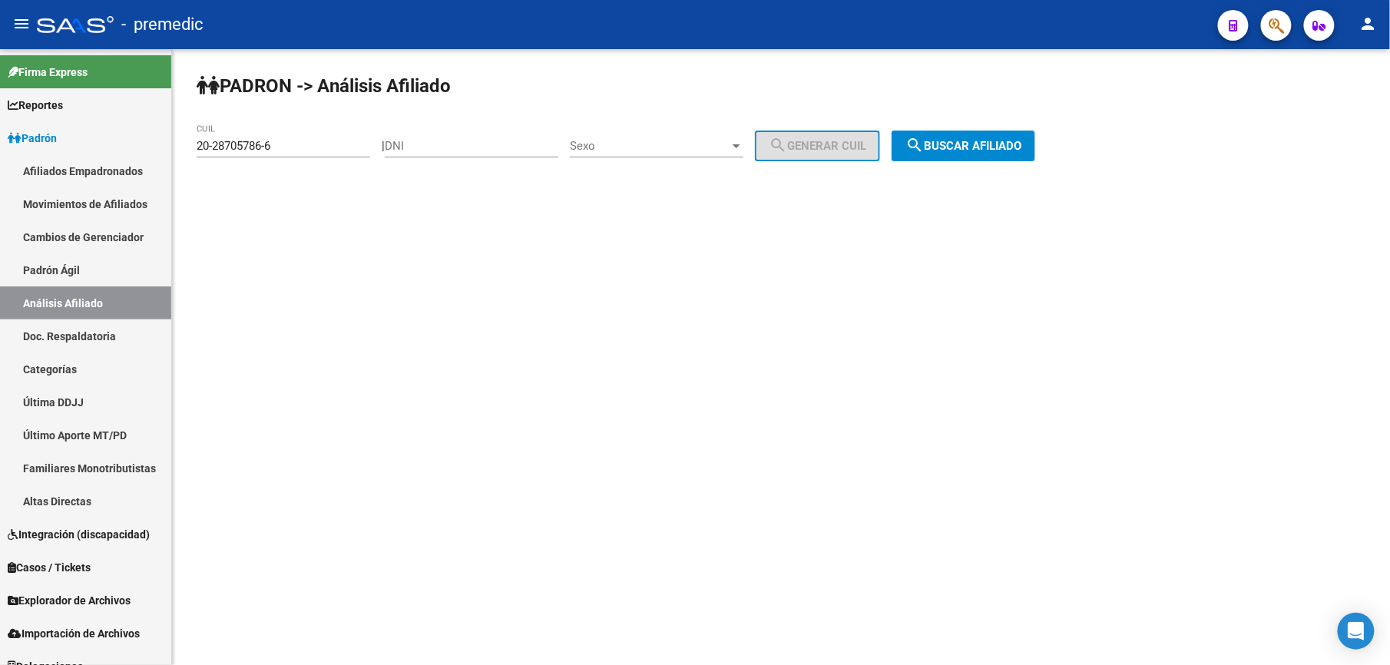
drag, startPoint x: 327, startPoint y: 149, endPoint x: -5, endPoint y: 74, distance: 340.3
click at [0, 74] on html "menu - premedic person Firma Express Reportes [PERSON_NAME] Traspasos x O.S. Tr…" at bounding box center [695, 332] width 1390 height 665
paste input "7-28970191-0"
type input "27-28970191-0"
